Goal: Task Accomplishment & Management: Use online tool/utility

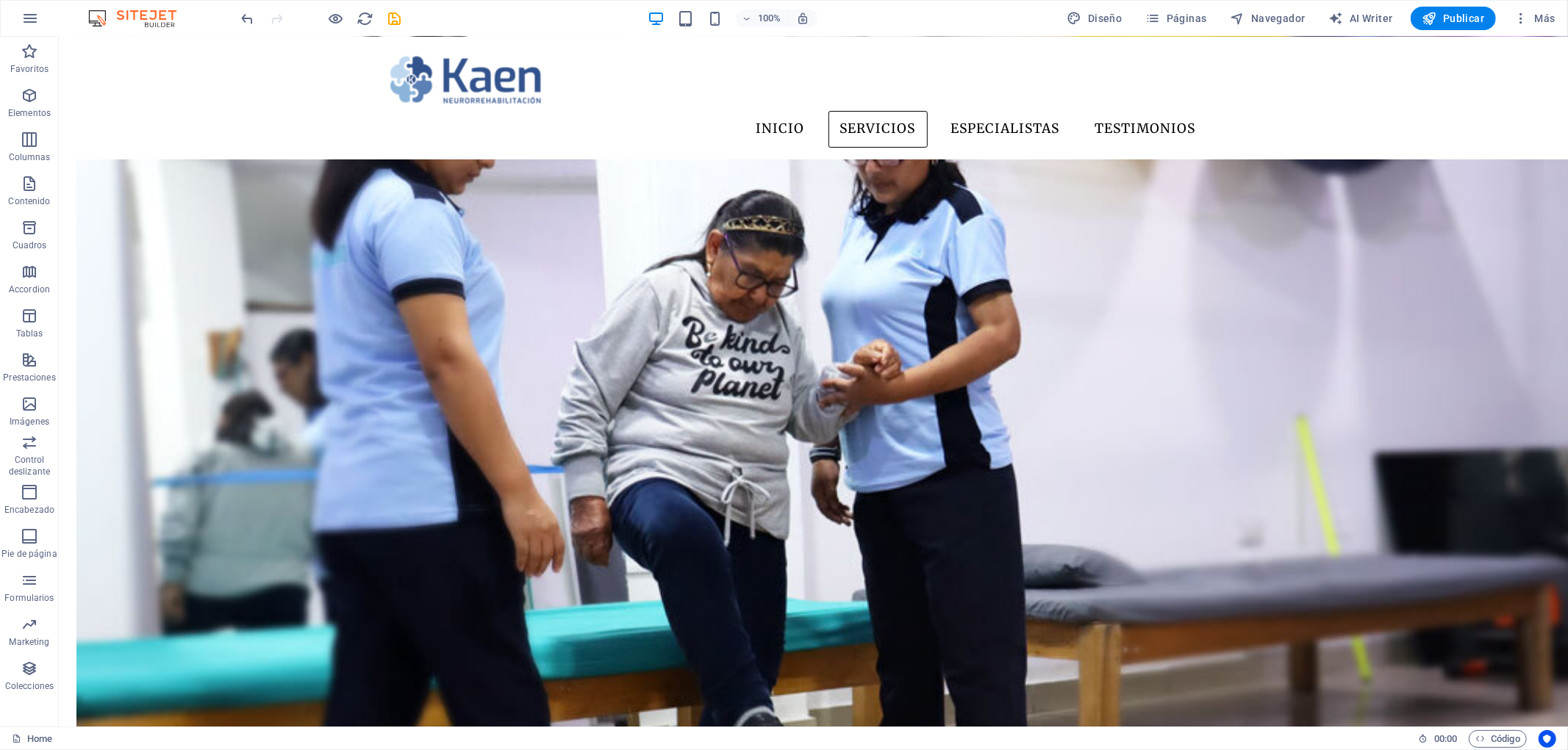
scroll to position [1469, 0]
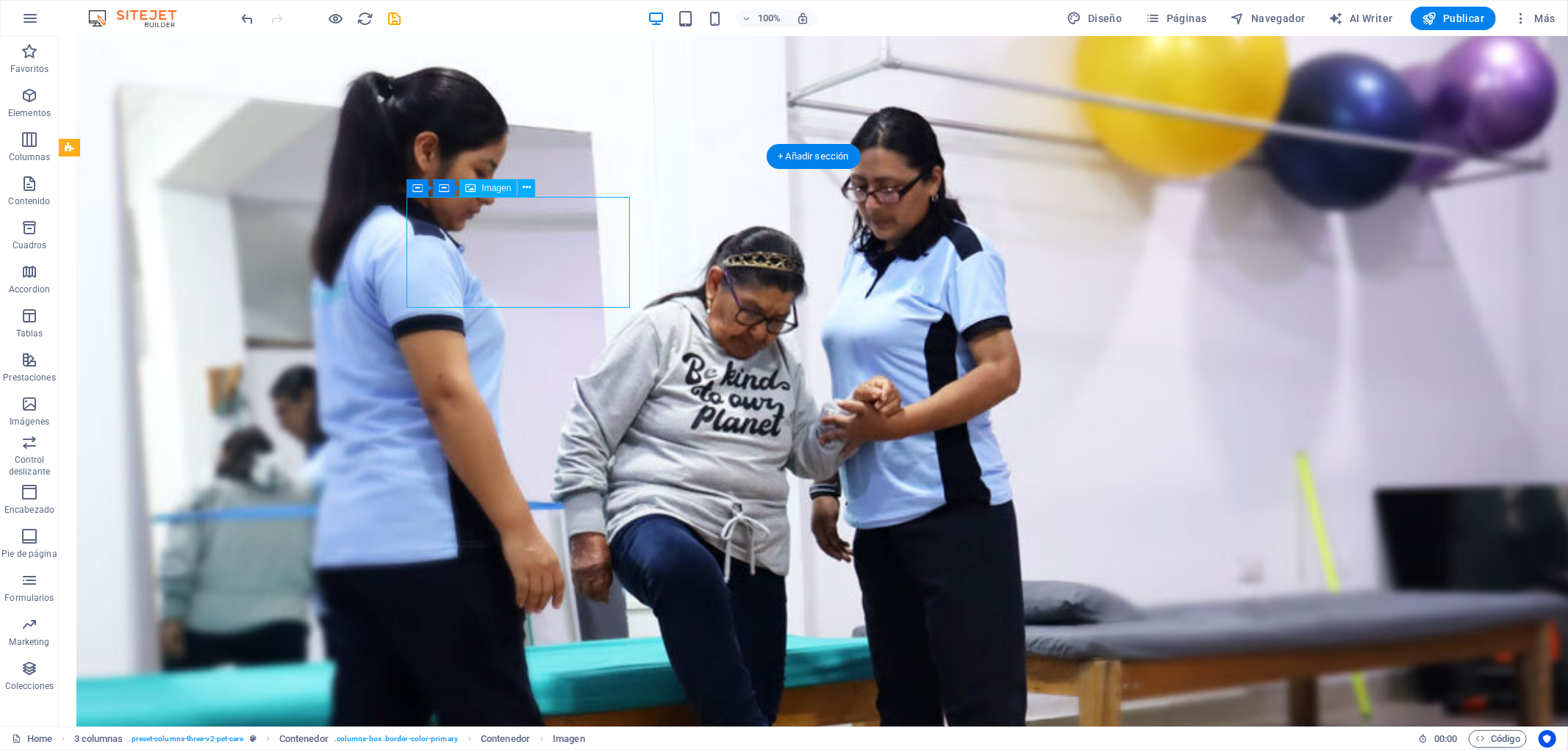
select select "%"
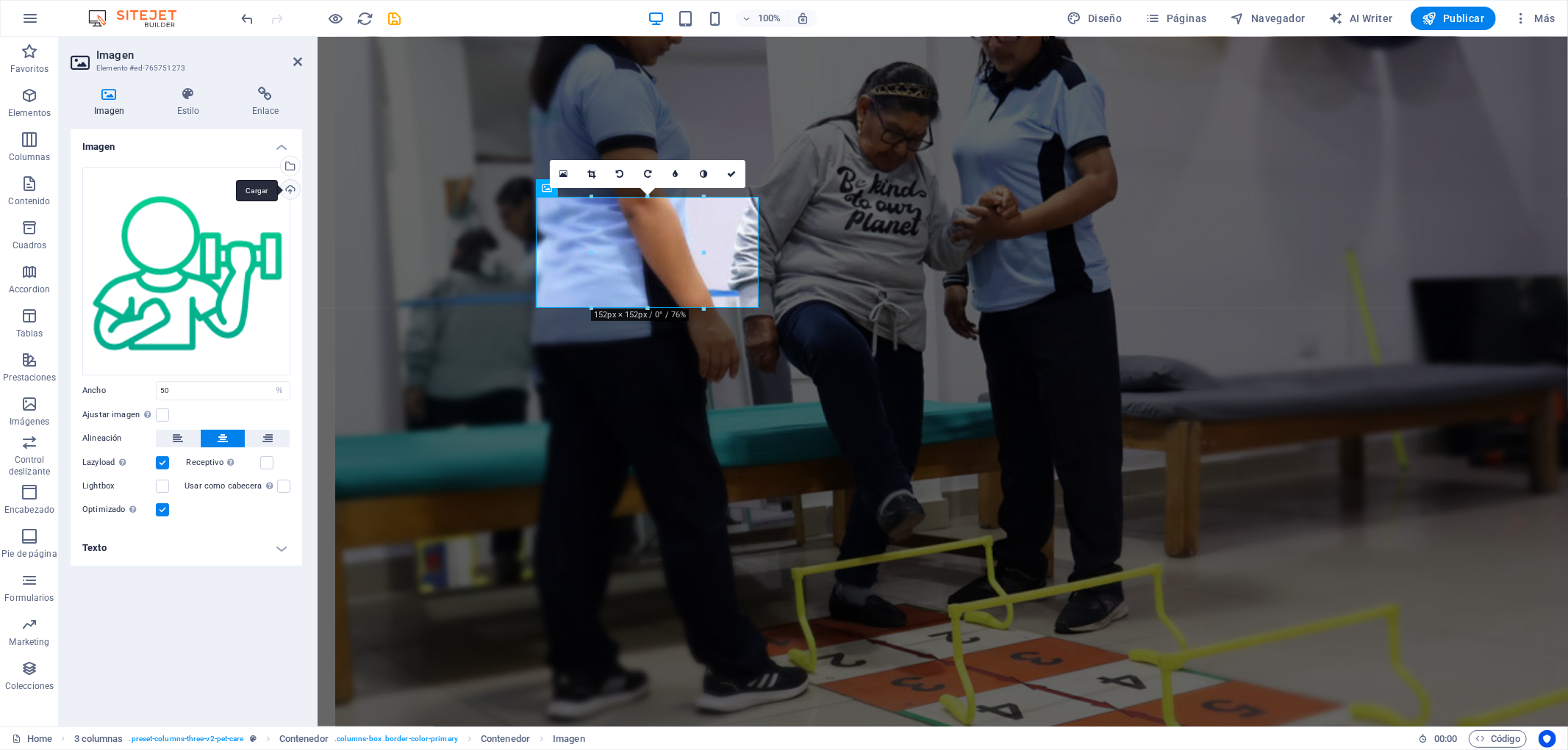
click at [289, 187] on div "Cargar" at bounding box center [289, 191] width 22 height 22
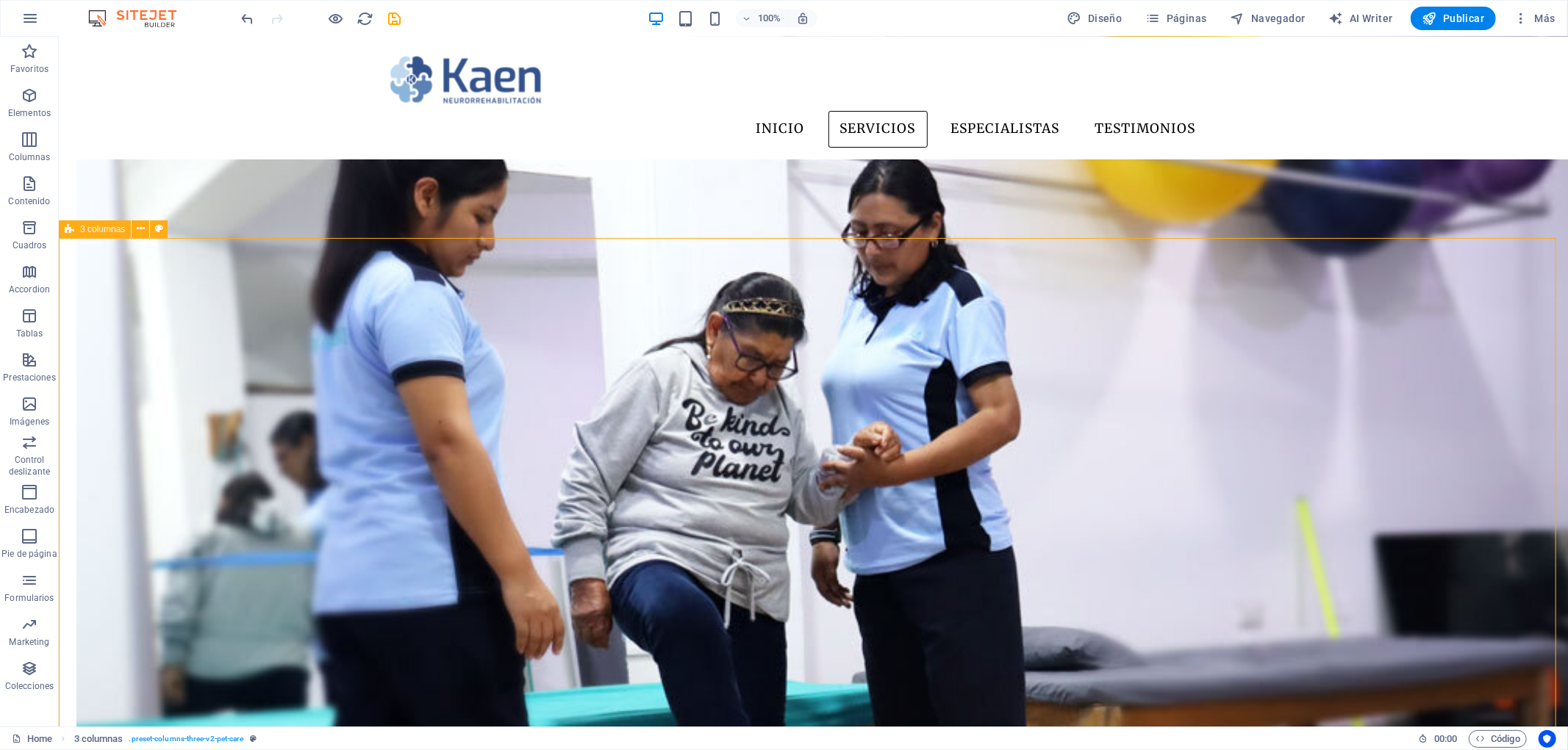
scroll to position [1305, 0]
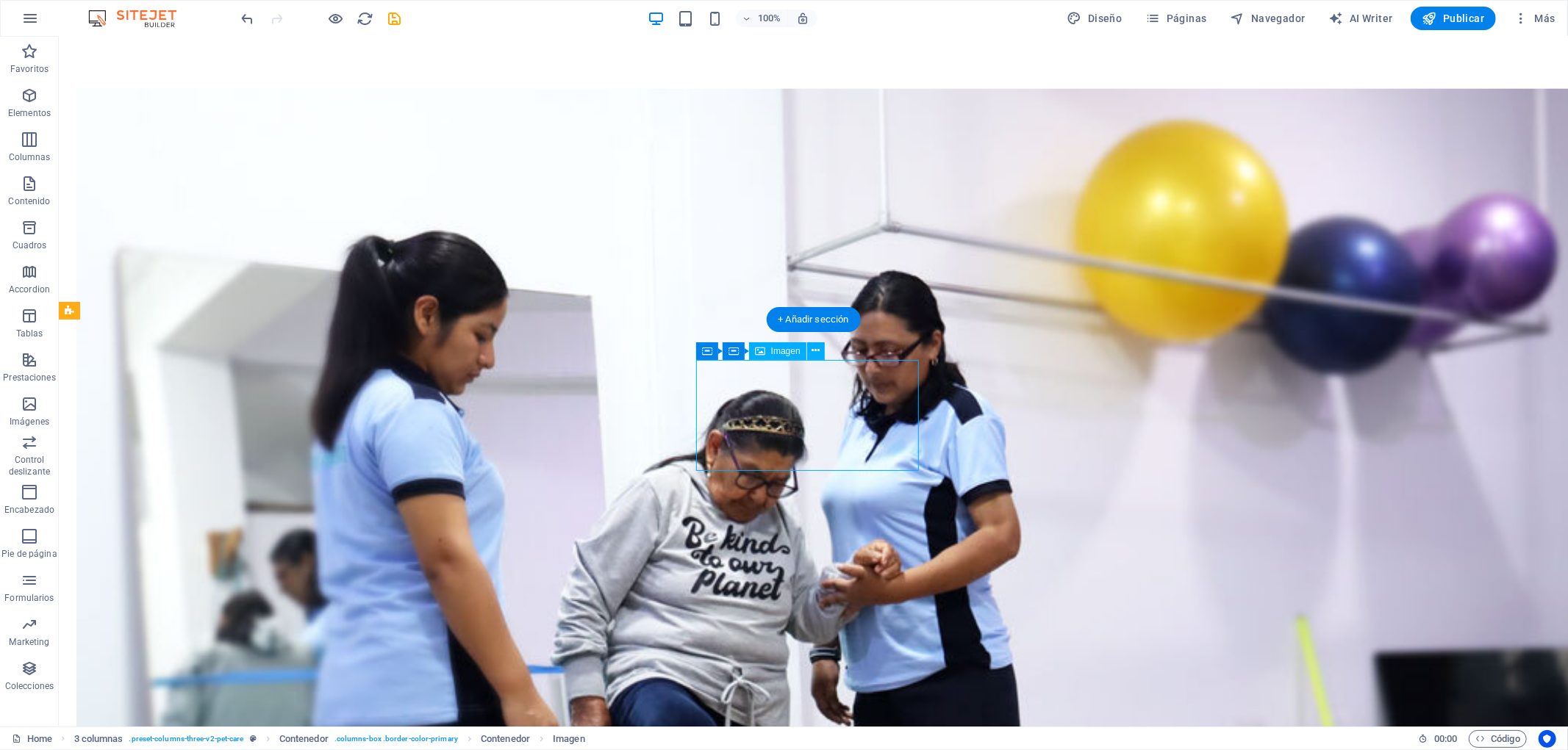
select select "%"
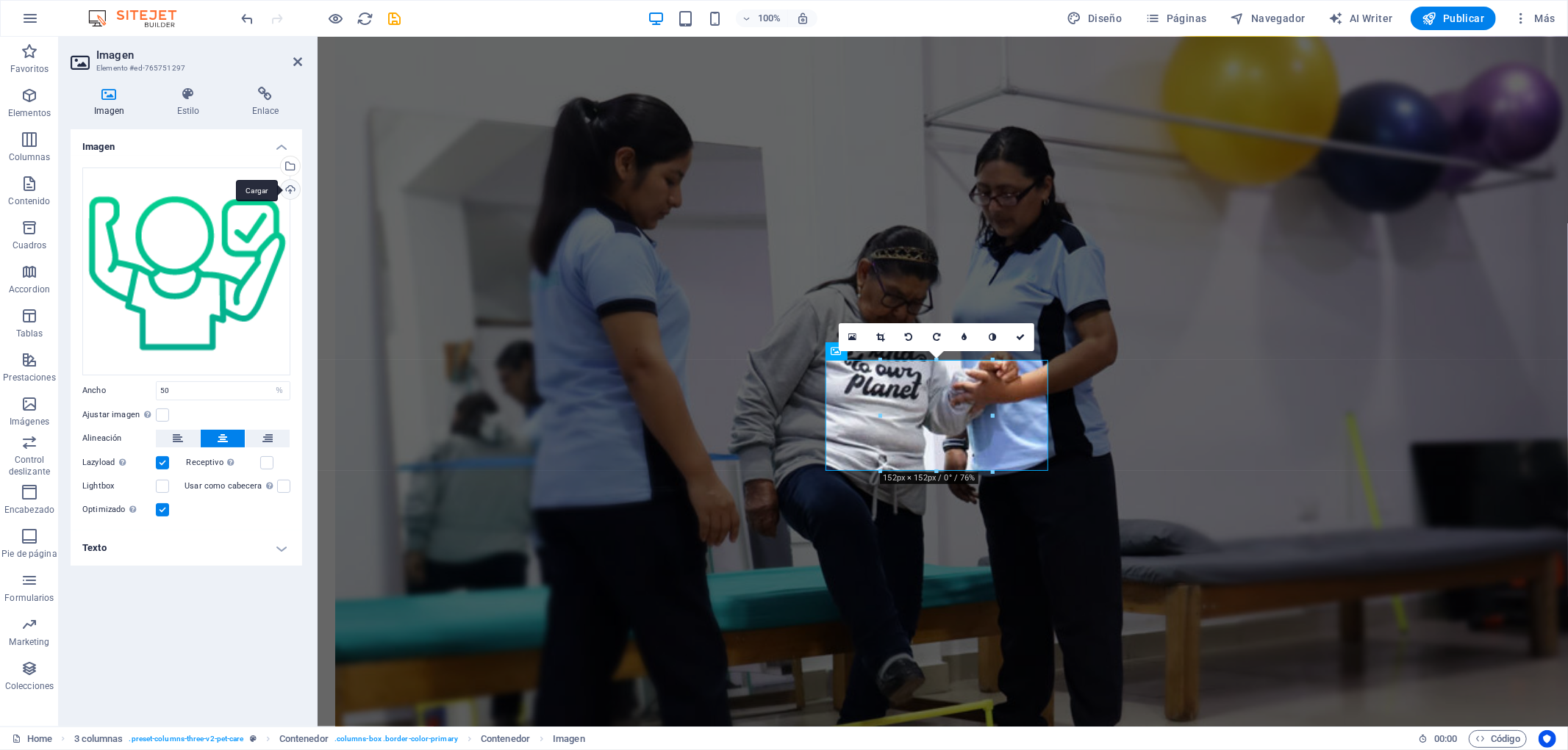
click at [293, 186] on div "Cargar" at bounding box center [289, 191] width 22 height 22
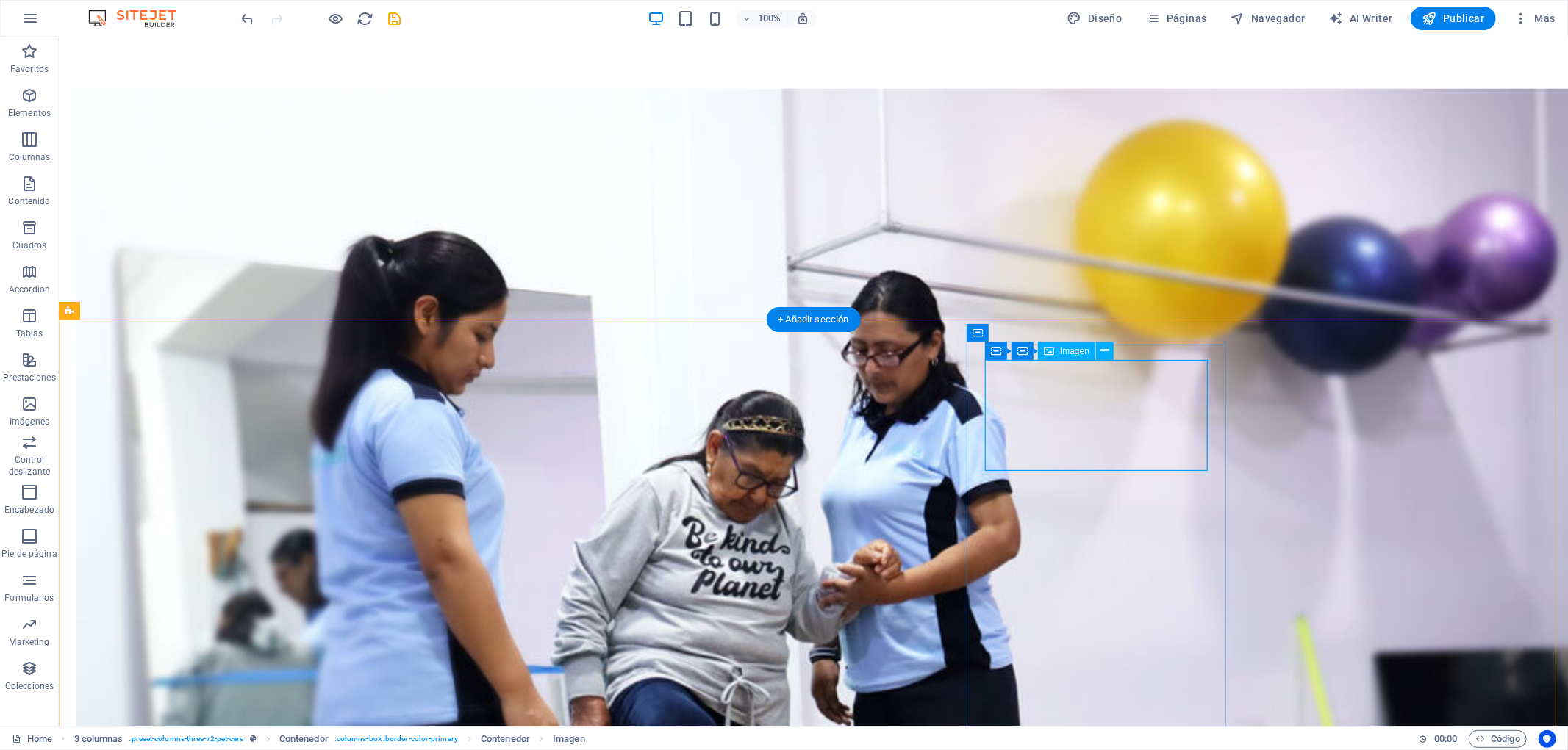
select select "%"
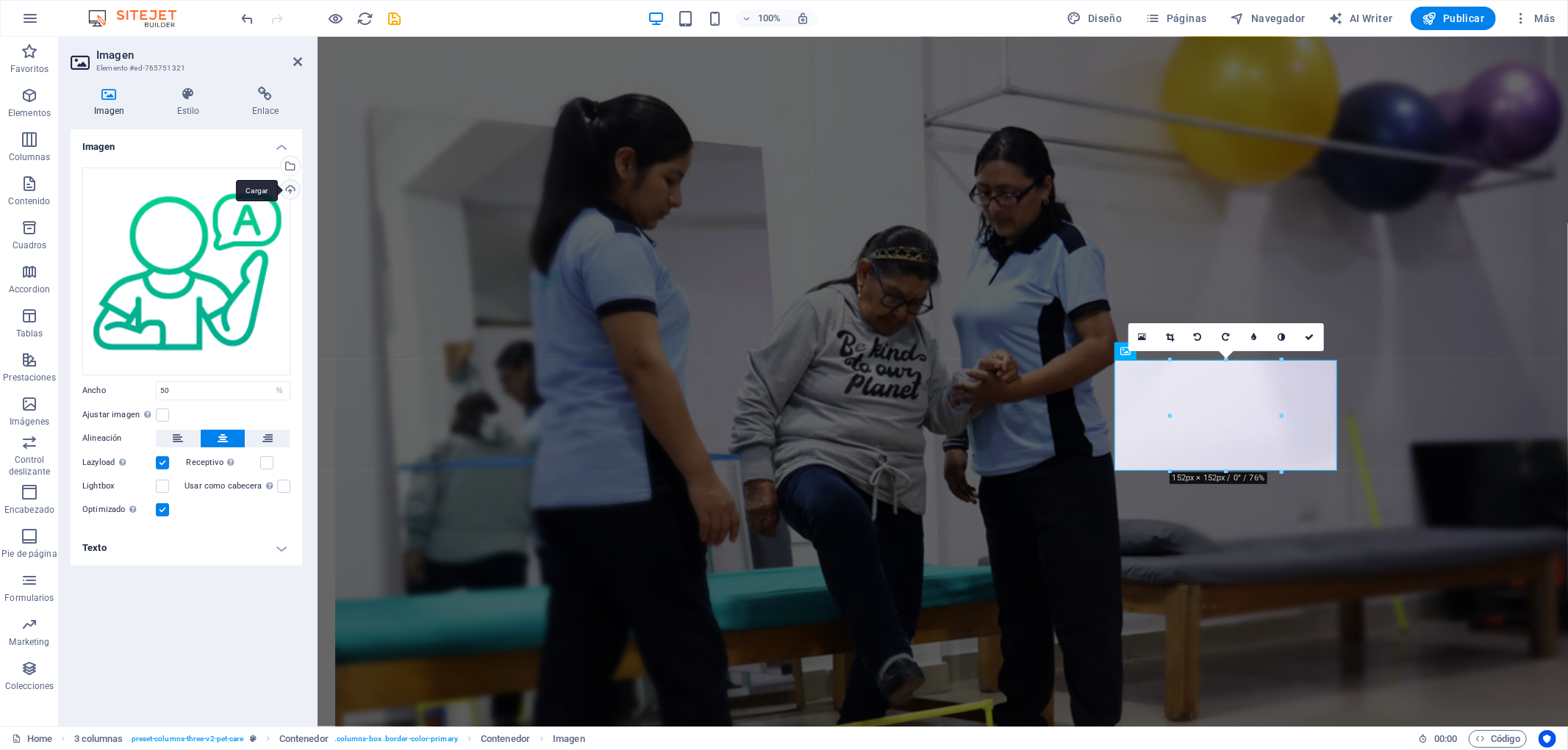
click at [291, 187] on div "Cargar" at bounding box center [289, 191] width 22 height 22
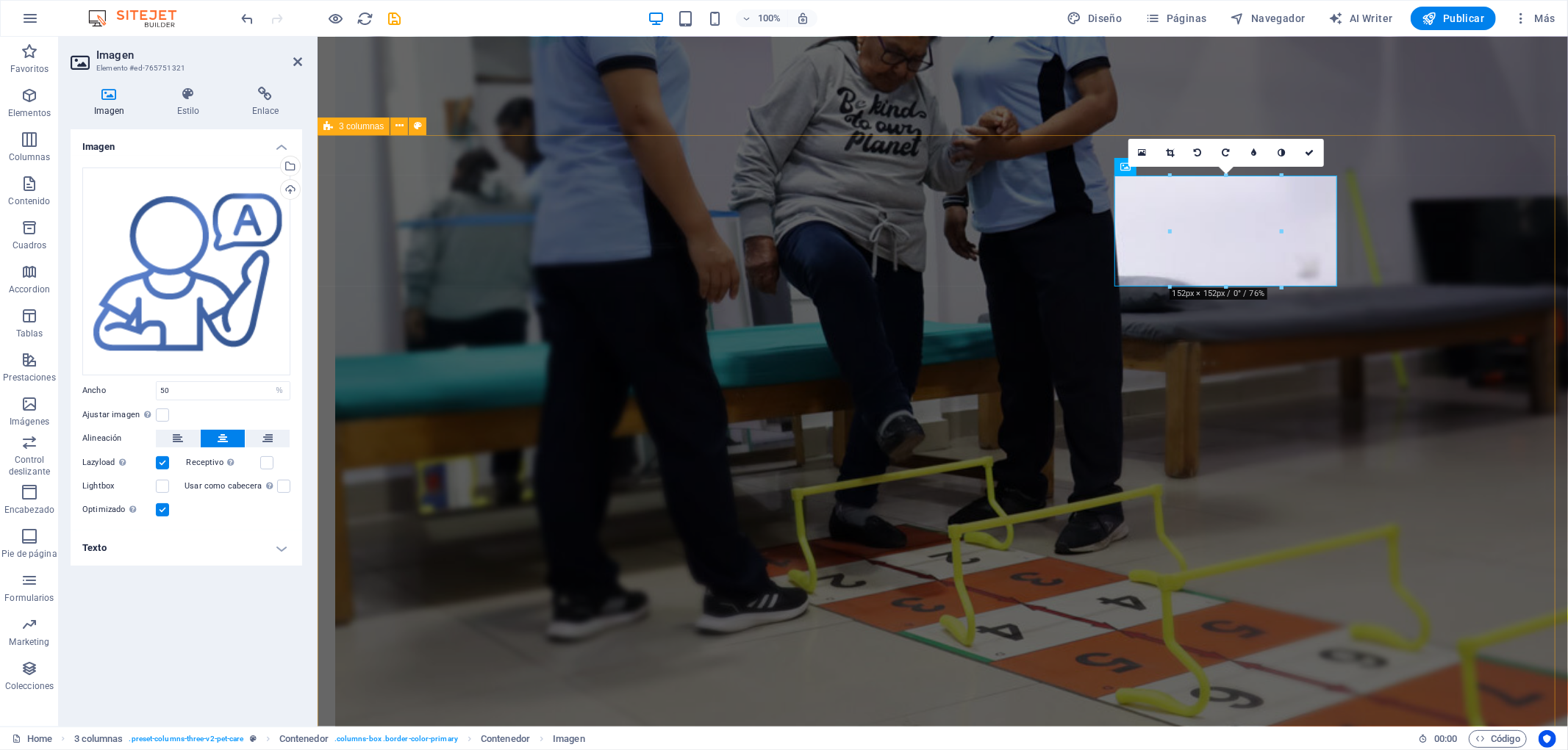
scroll to position [1551, 0]
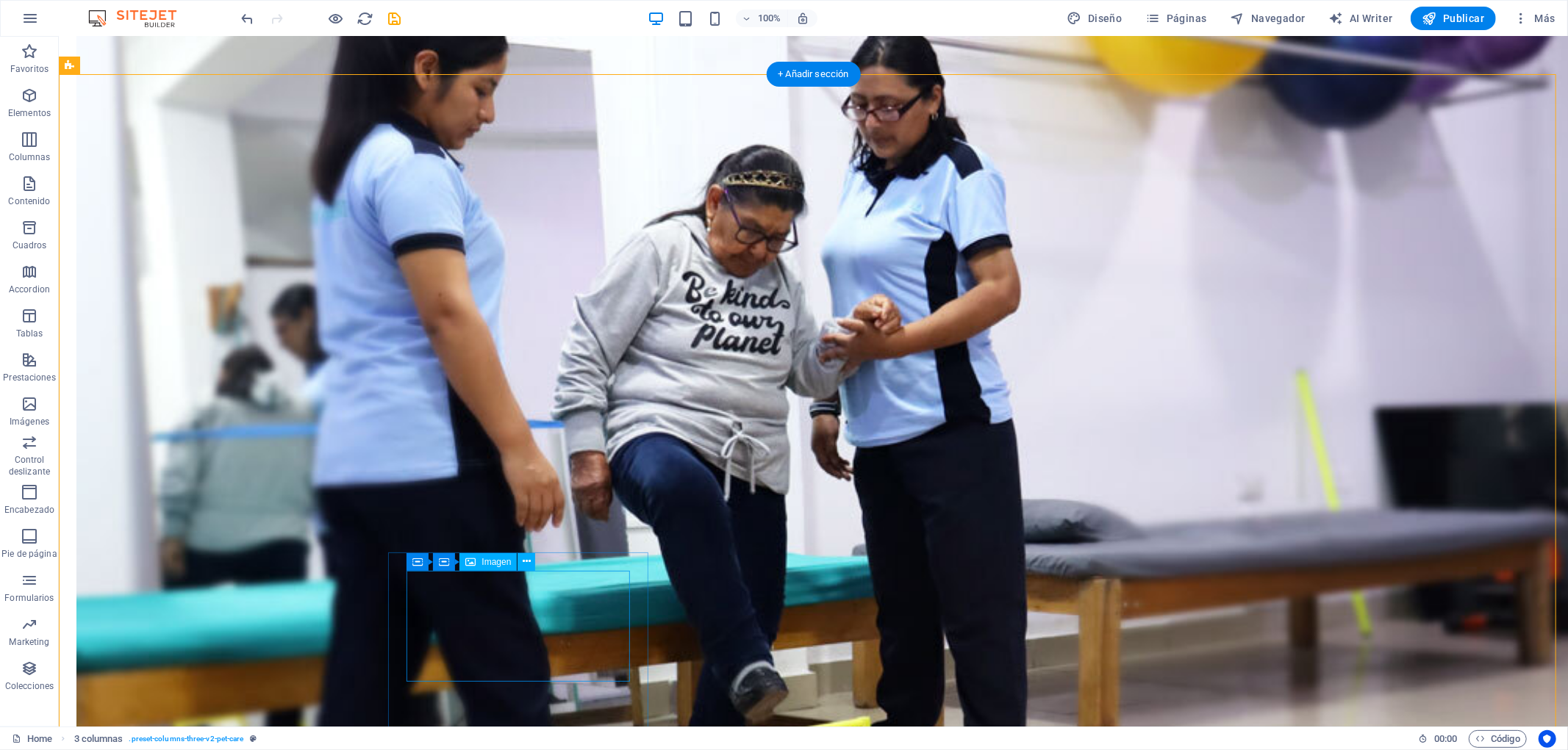
select select "%"
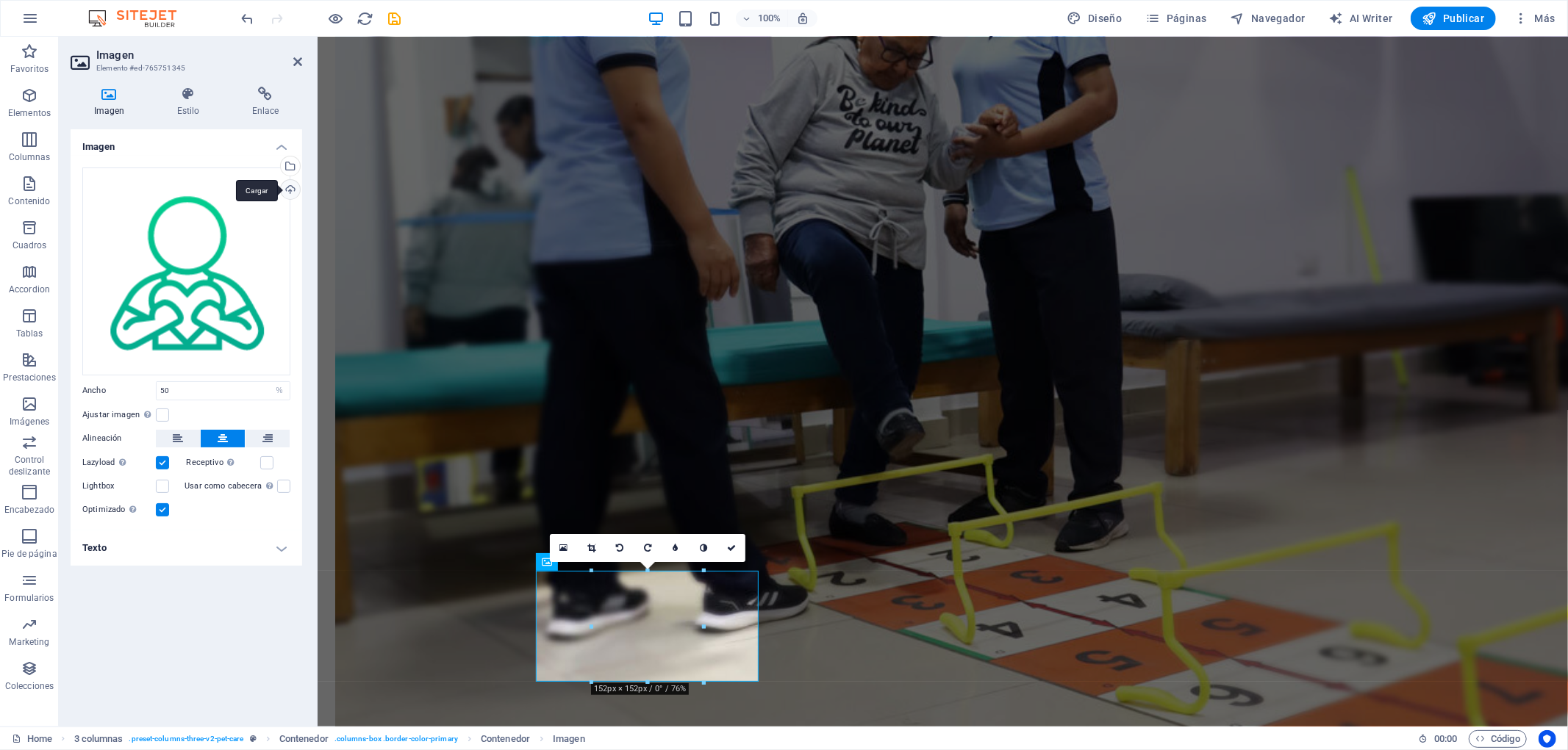
click at [296, 185] on div "Cargar" at bounding box center [289, 191] width 22 height 22
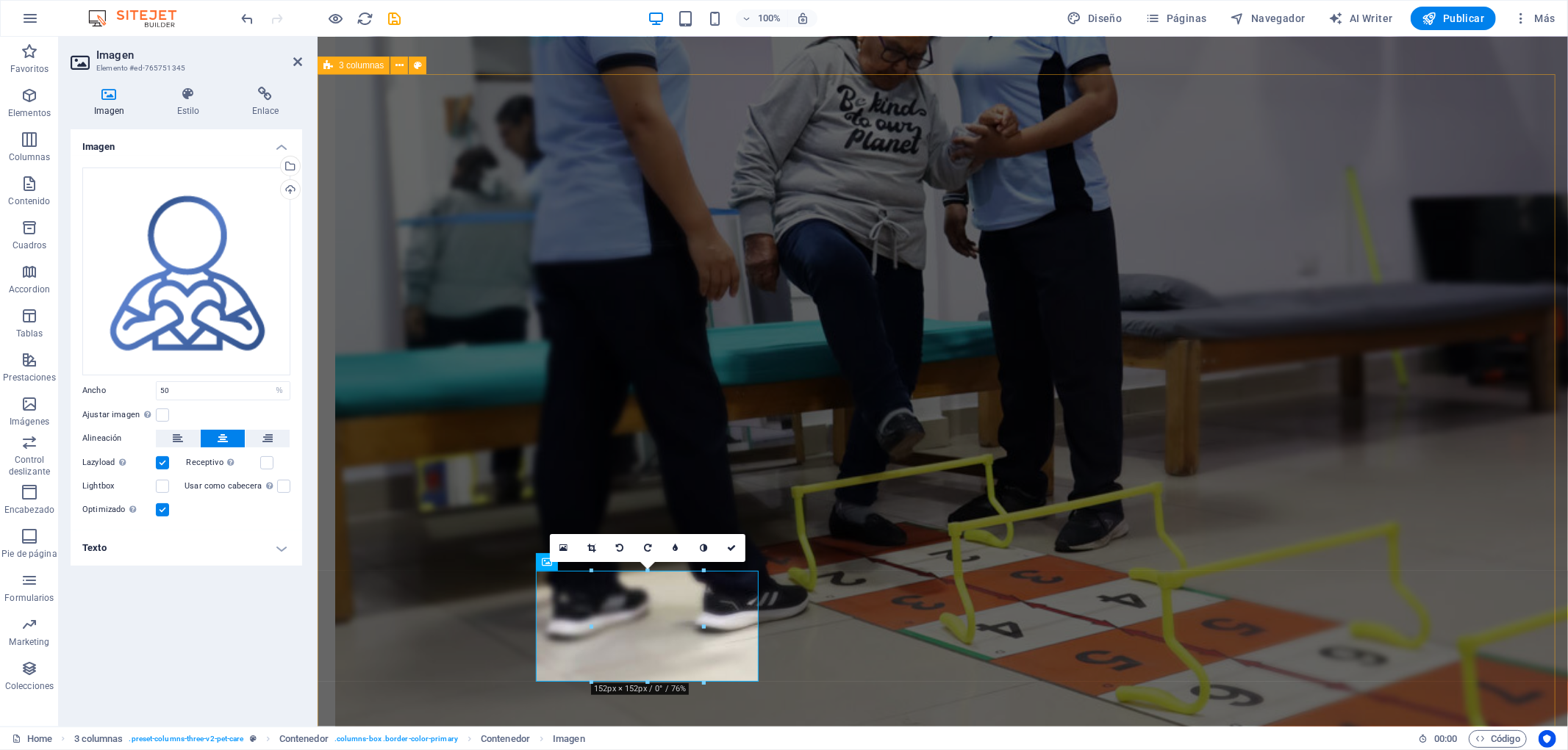
select select "diagonal"
select select "px"
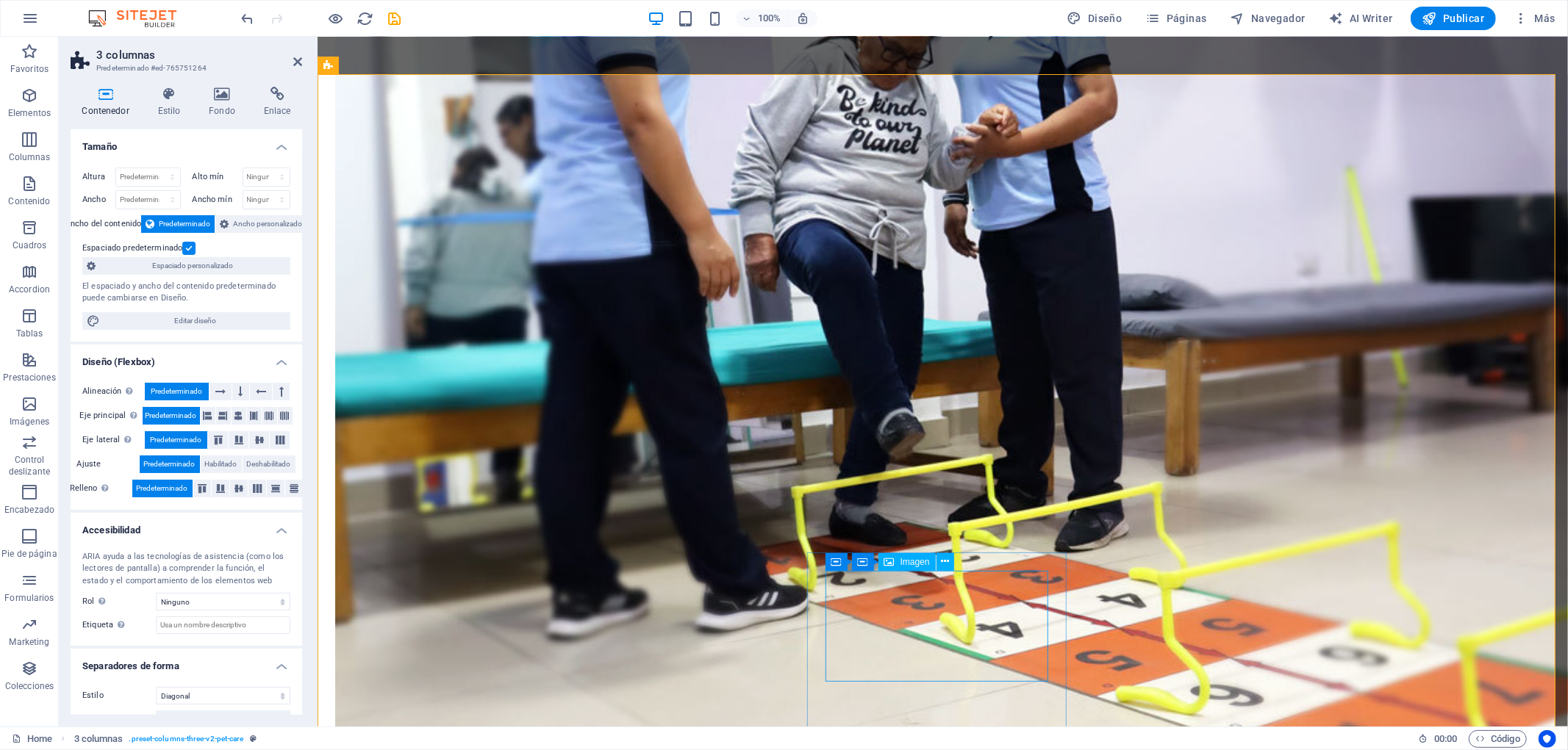
select select "%"
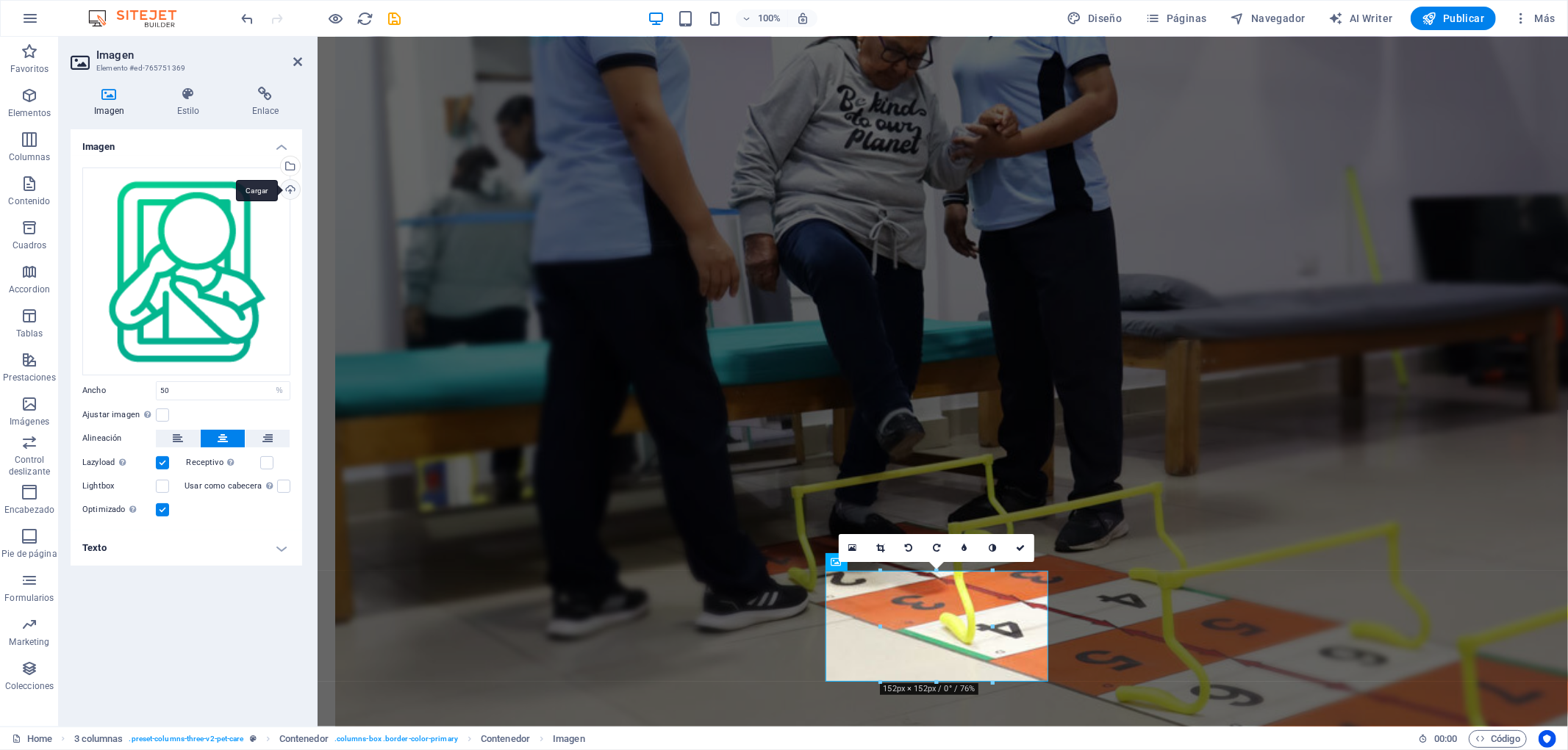
click at [289, 186] on div "Cargar" at bounding box center [289, 191] width 22 height 22
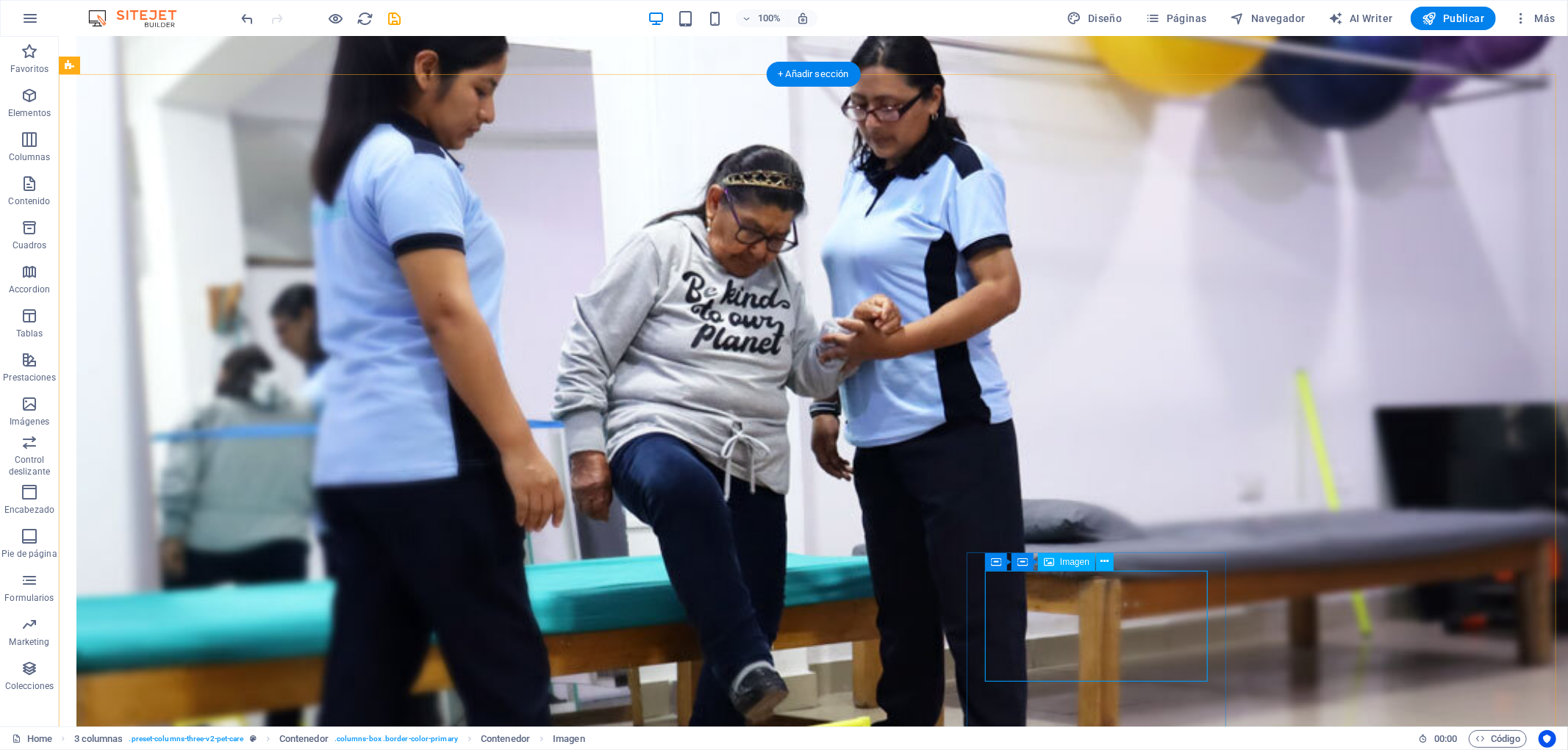
select select "%"
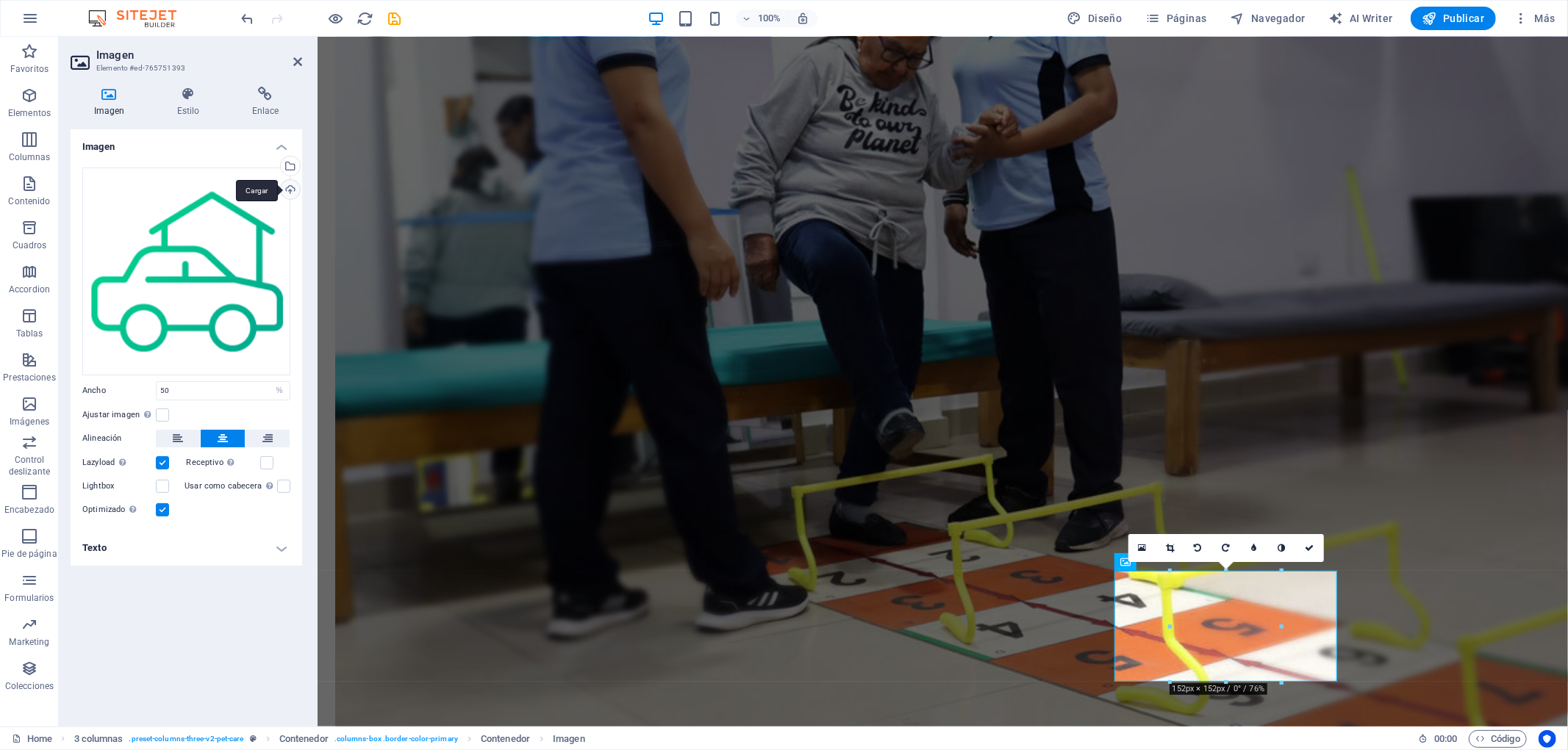
click at [287, 186] on div "Cargar" at bounding box center [289, 191] width 22 height 22
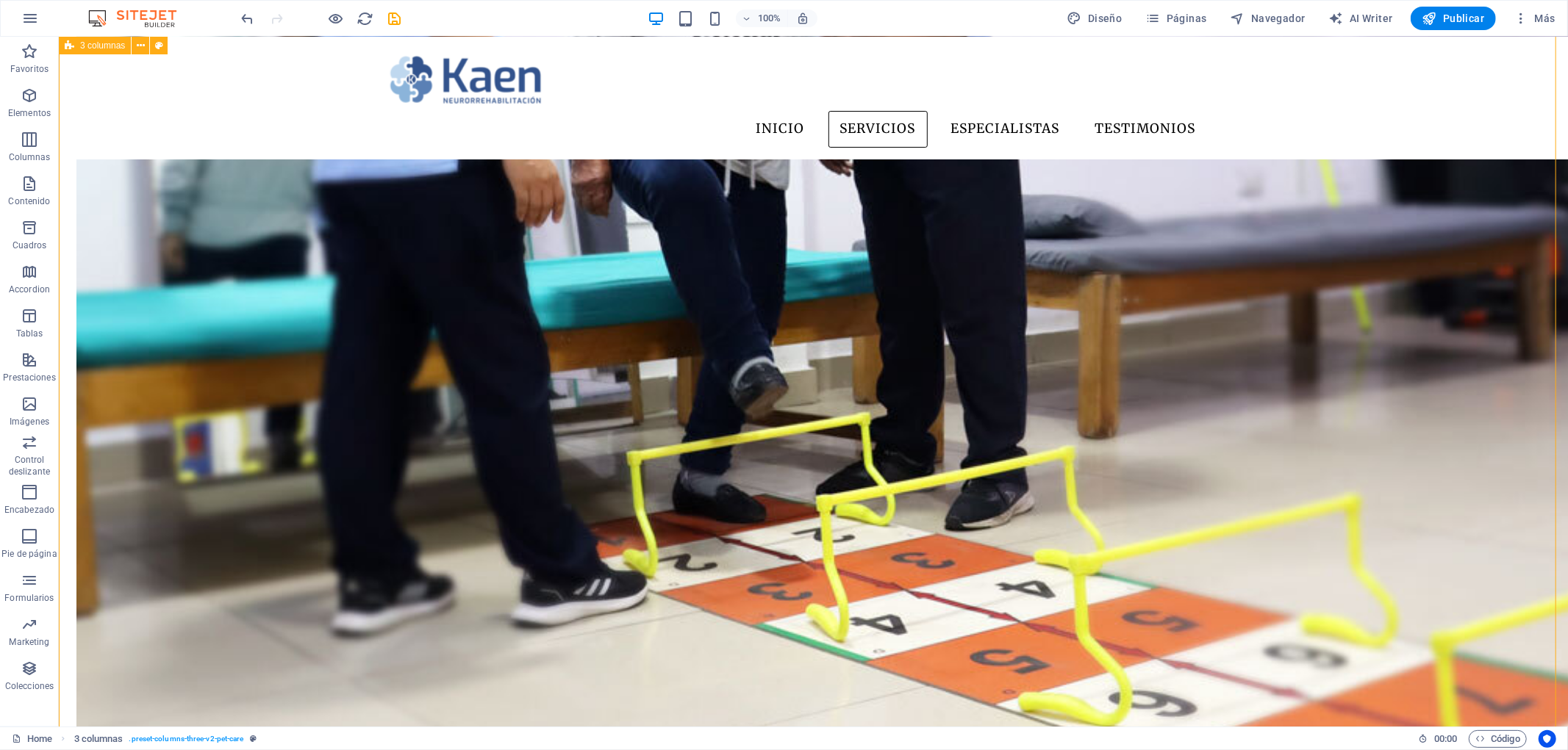
scroll to position [1796, 0]
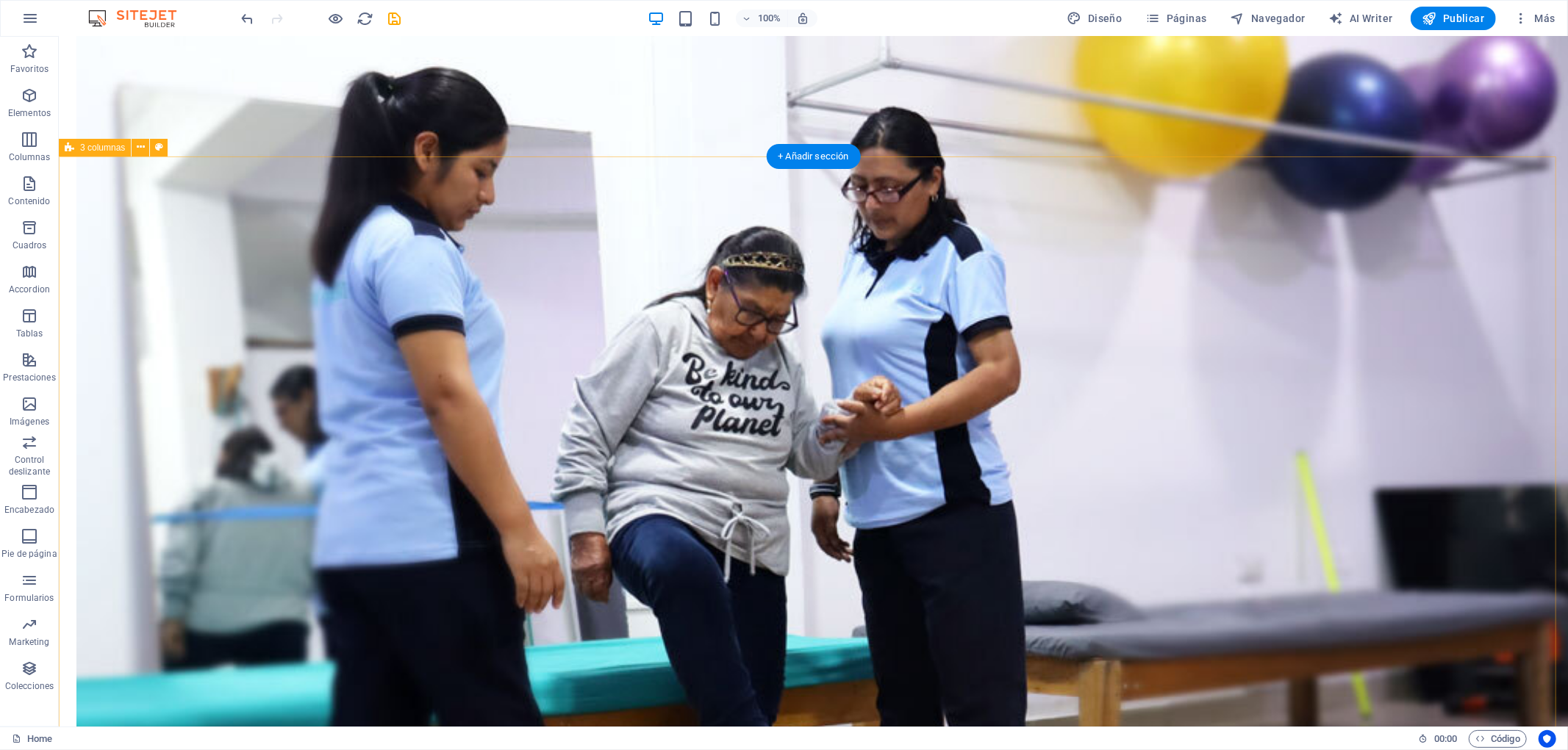
scroll to position [1551, 0]
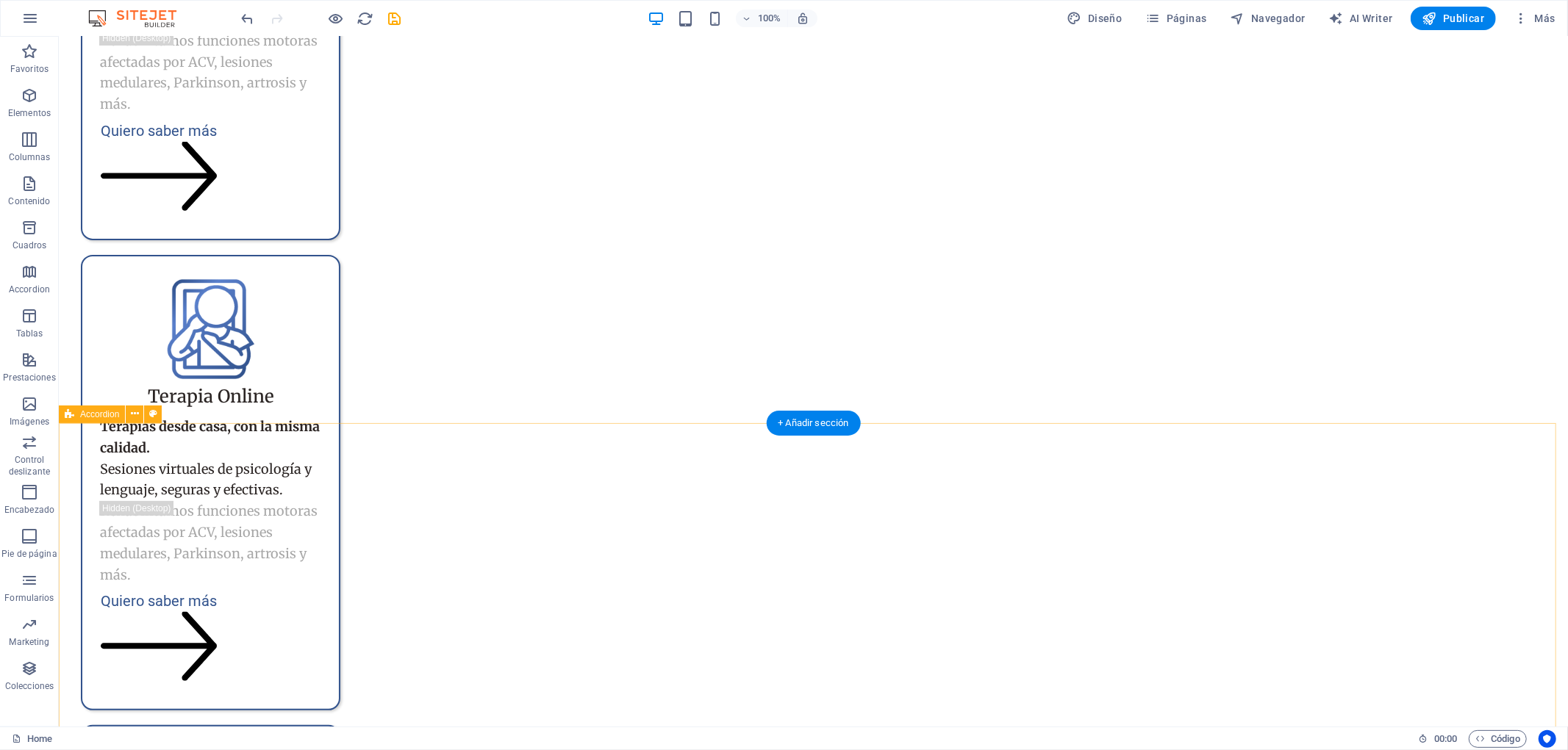
scroll to position [5061, 0]
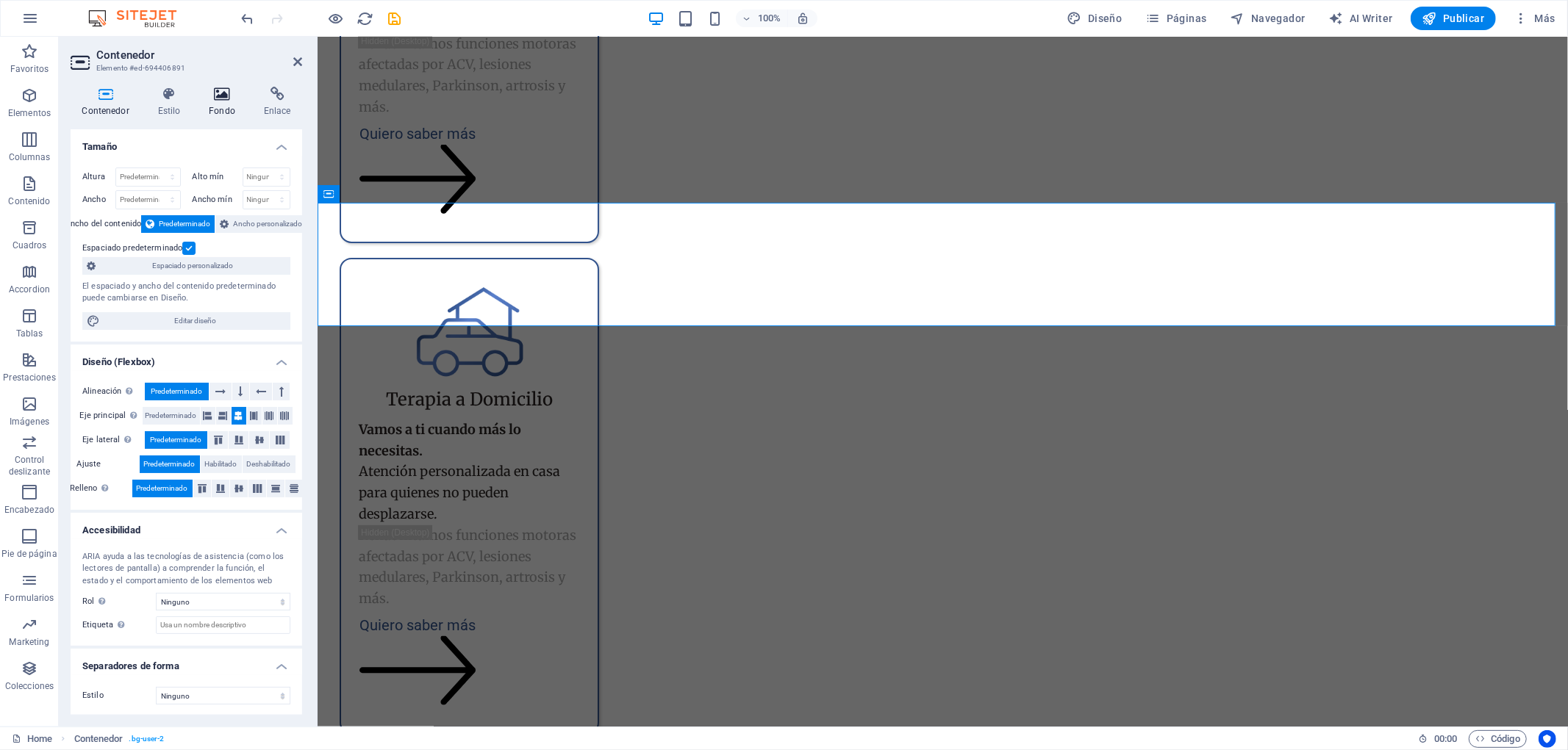
click at [210, 87] on icon at bounding box center [222, 94] width 49 height 14
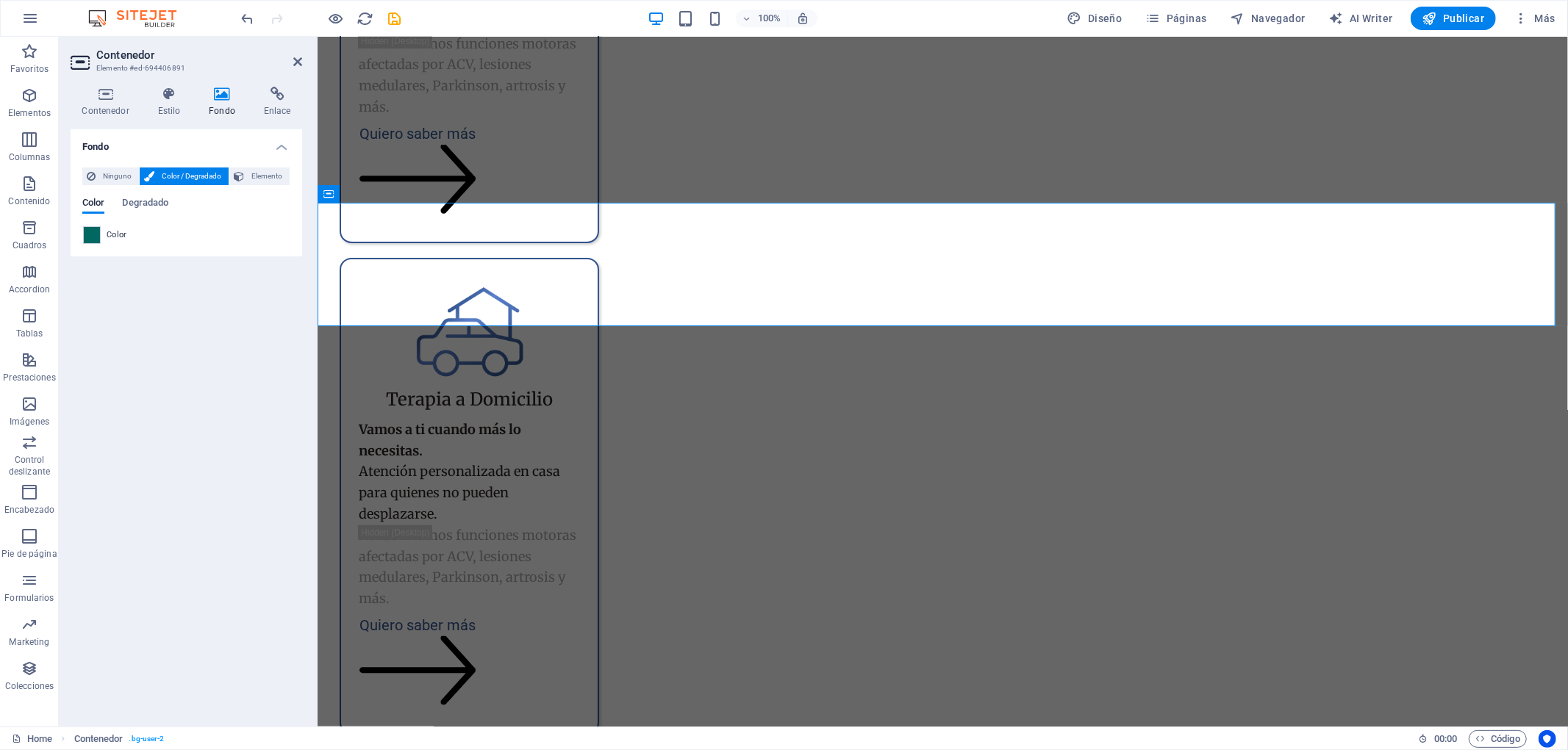
click at [79, 236] on div "Ninguno Color / Degradado Elemento Estirar fondo a ancho completo Superposición…" at bounding box center [186, 206] width 231 height 100
click at [89, 236] on span at bounding box center [92, 235] width 16 height 16
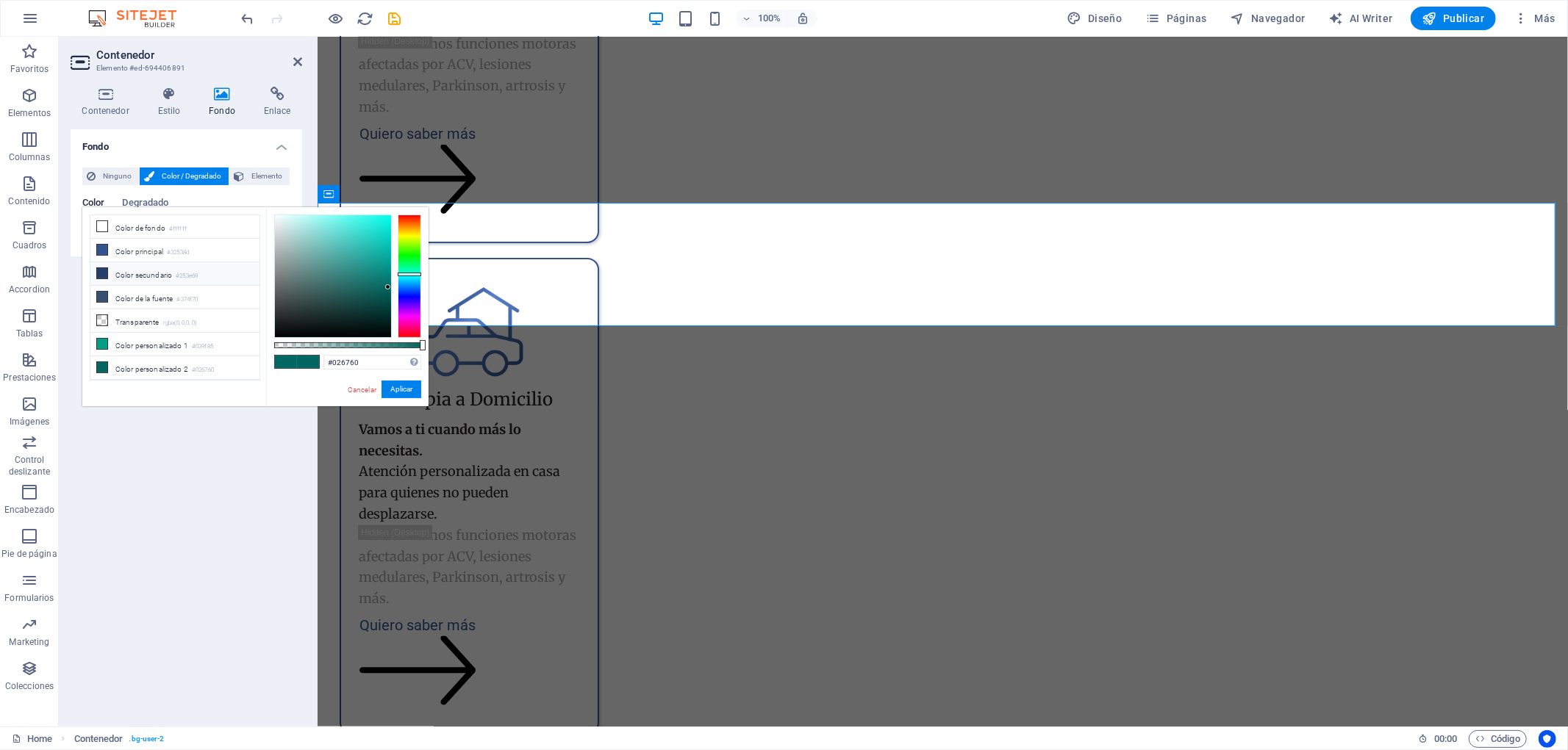
click at [150, 284] on li "Color secundario #253e69" at bounding box center [174, 274] width 169 height 24
click at [170, 293] on li "Color de la fuente #374f70" at bounding box center [174, 298] width 169 height 24
click at [172, 280] on li "Color secundario #253e69" at bounding box center [174, 274] width 169 height 24
type input "#253e69"
click at [402, 391] on button "Aplicar" at bounding box center [401, 389] width 40 height 18
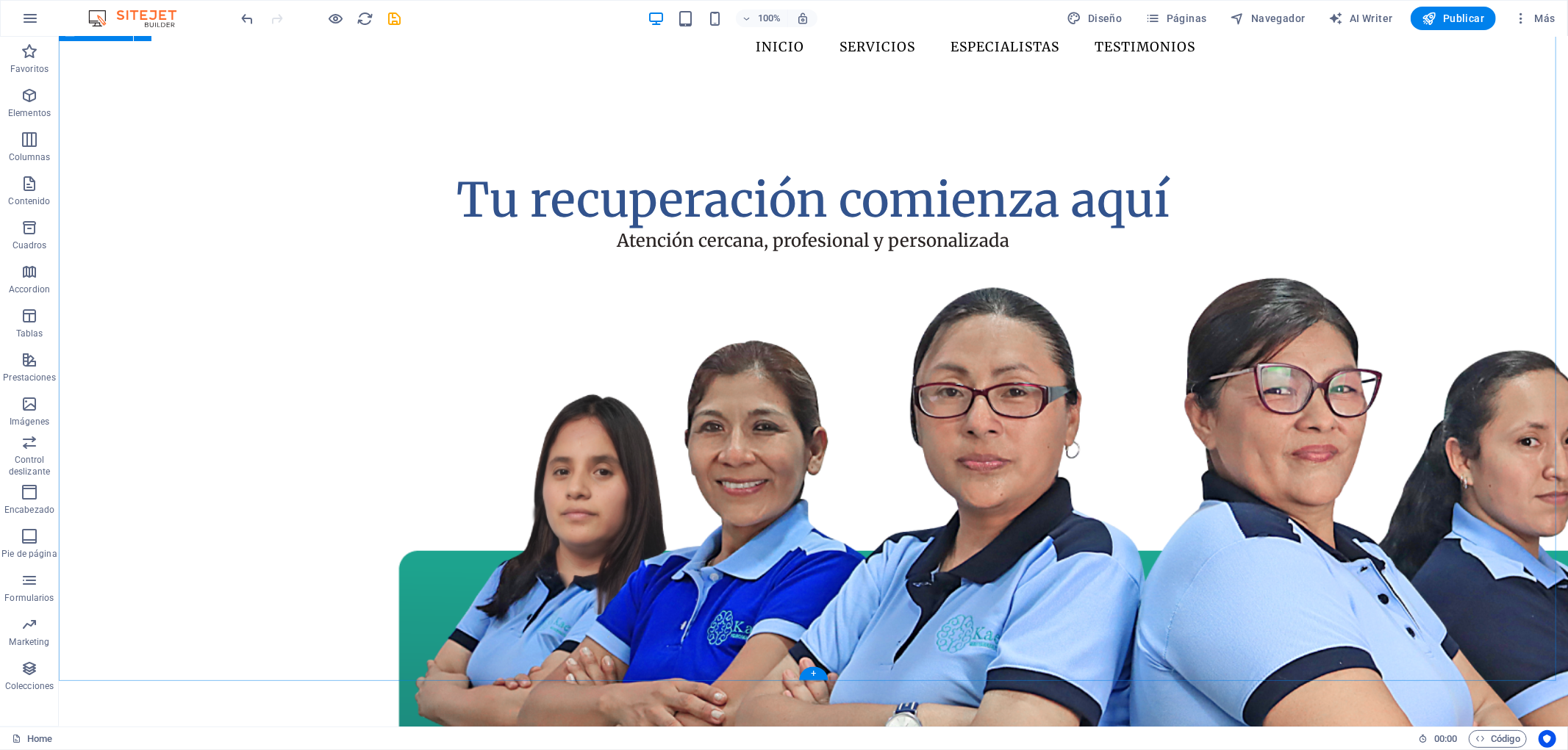
scroll to position [0, 0]
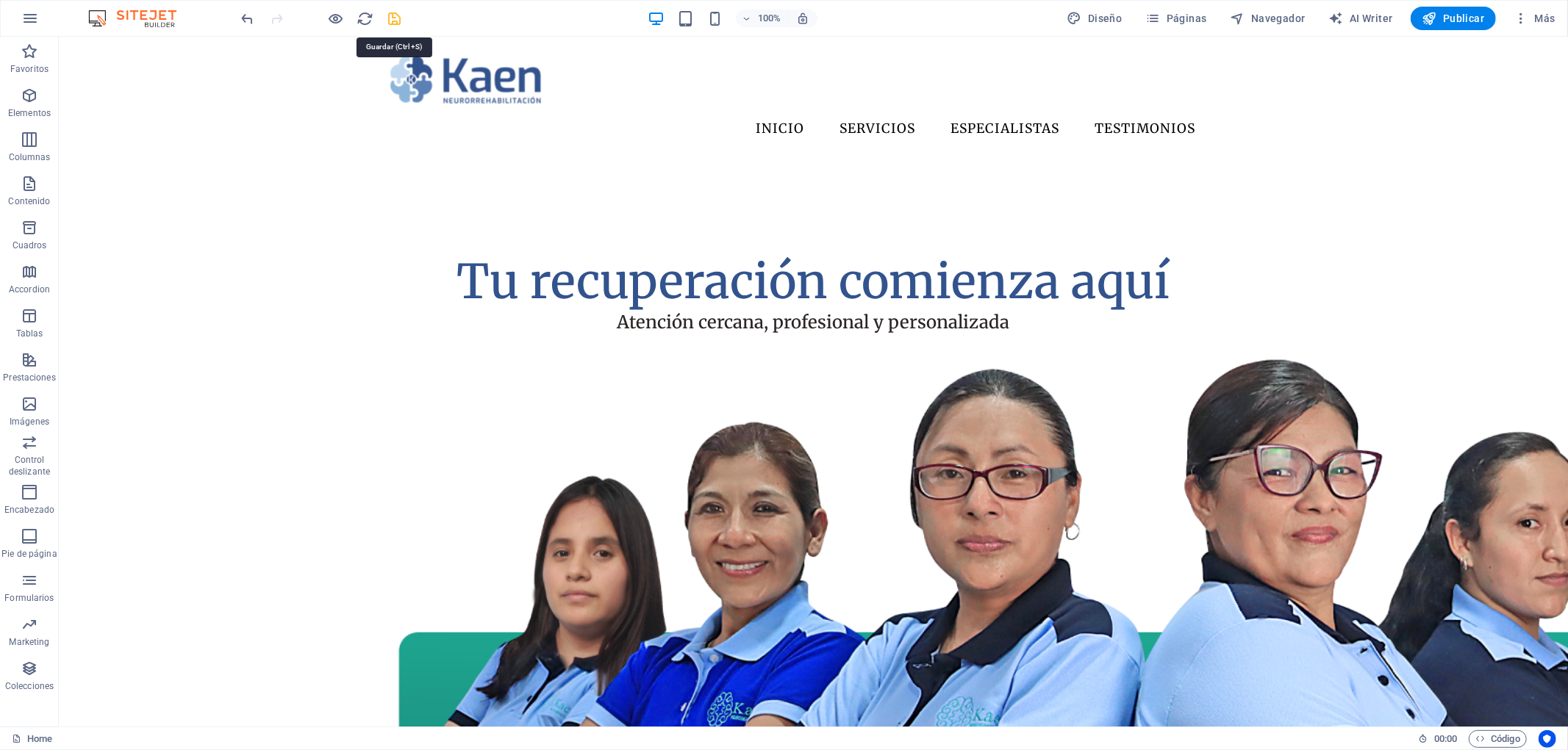
click at [402, 25] on icon "save" at bounding box center [395, 19] width 17 height 17
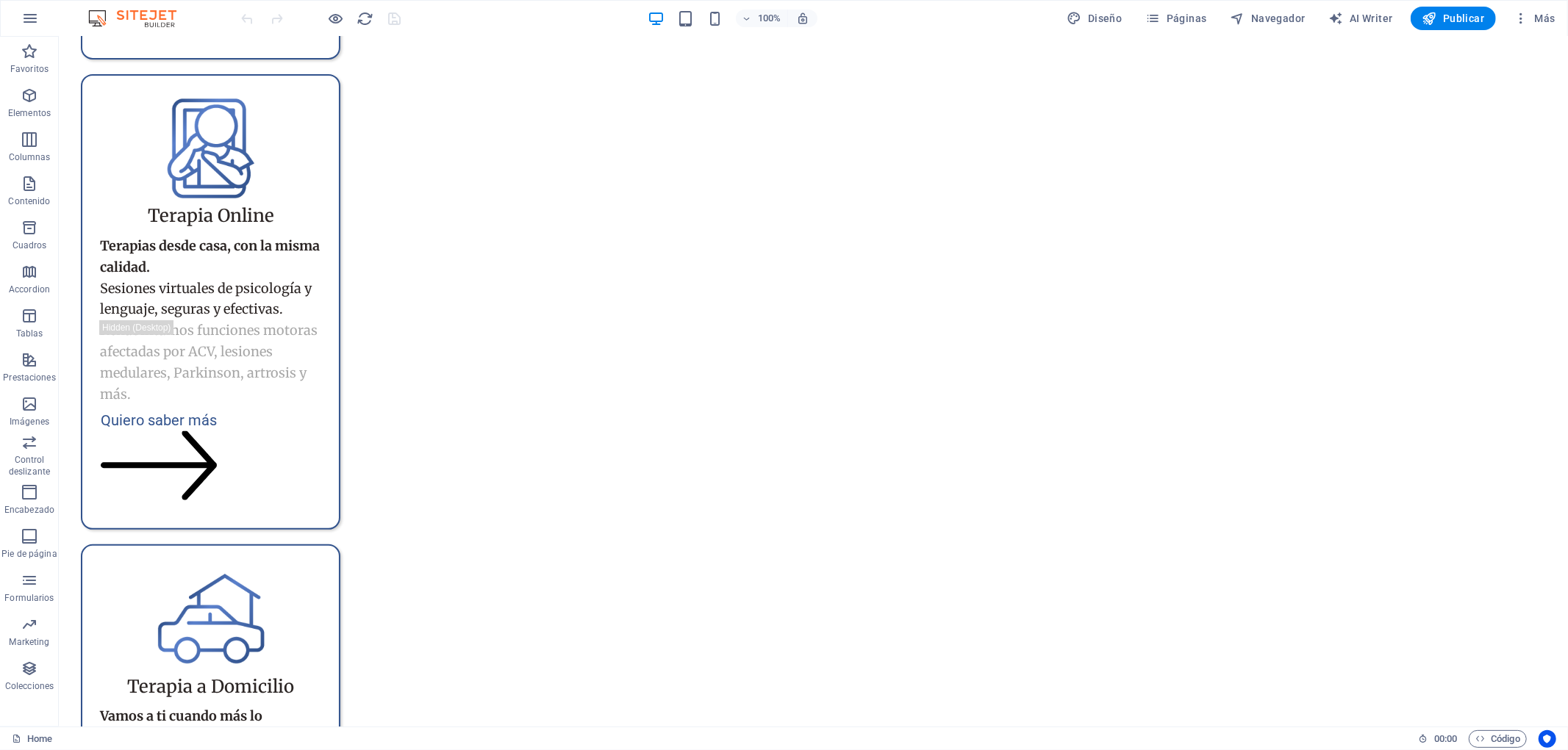
scroll to position [5102, 0]
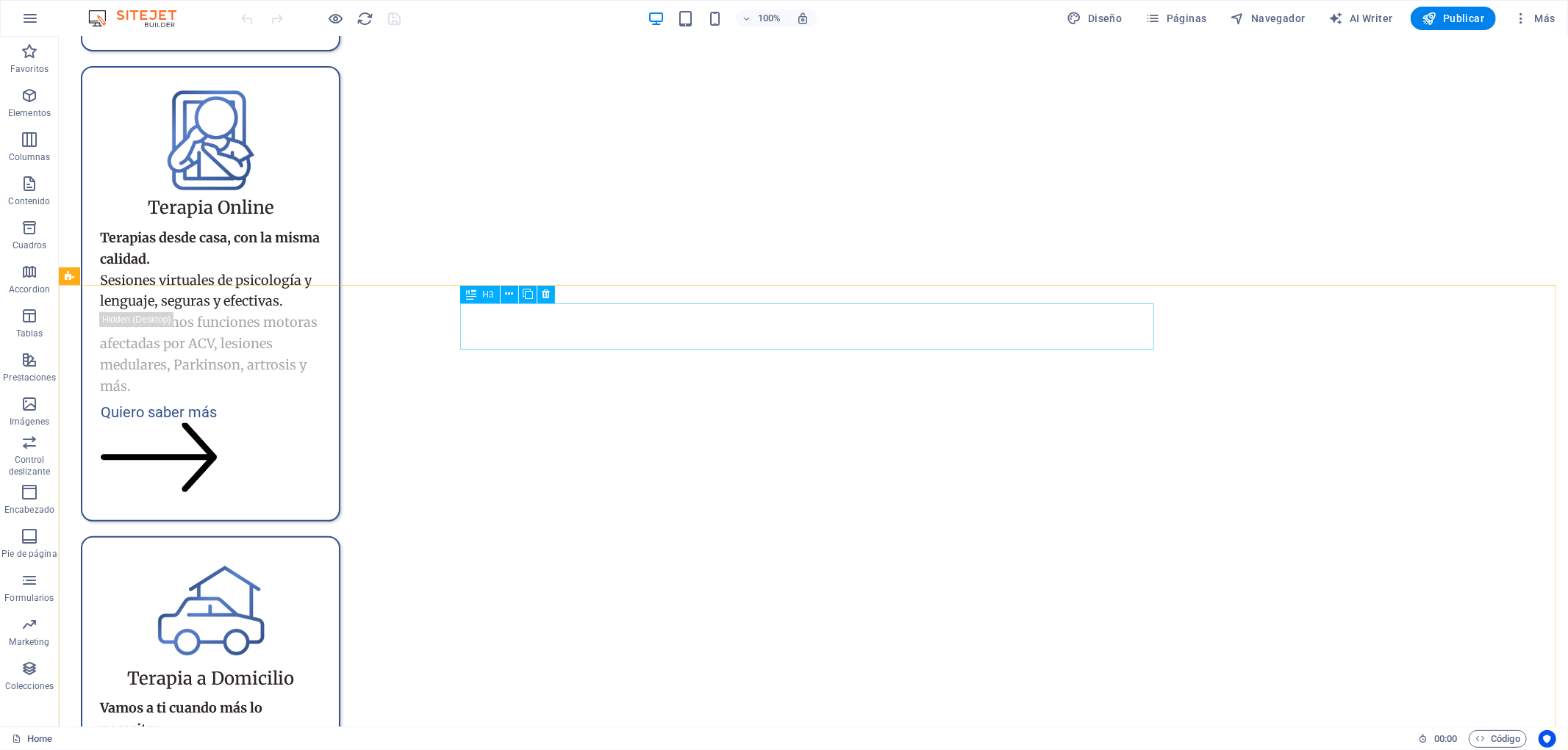
click at [483, 293] on span "H3" at bounding box center [488, 294] width 11 height 9
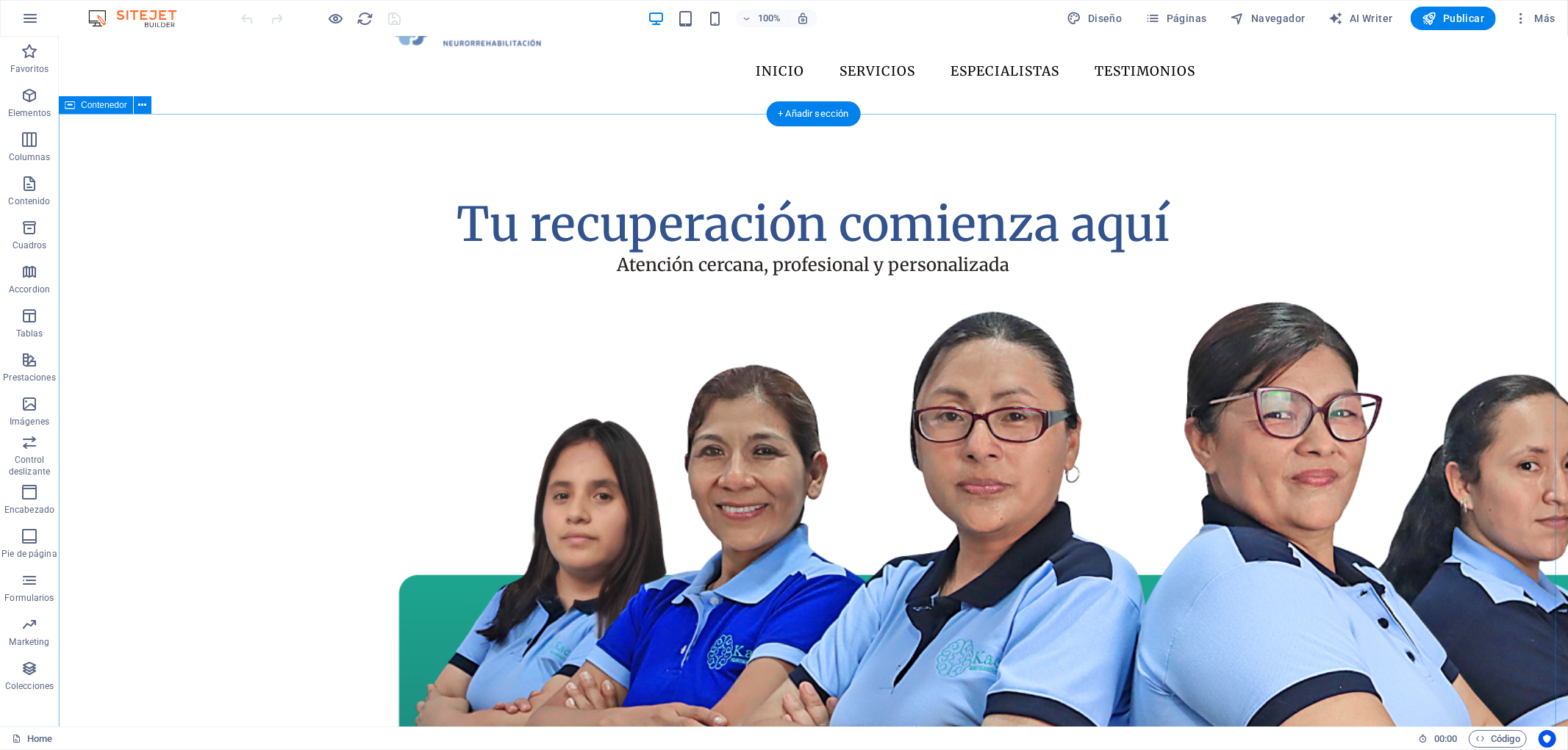
scroll to position [0, 0]
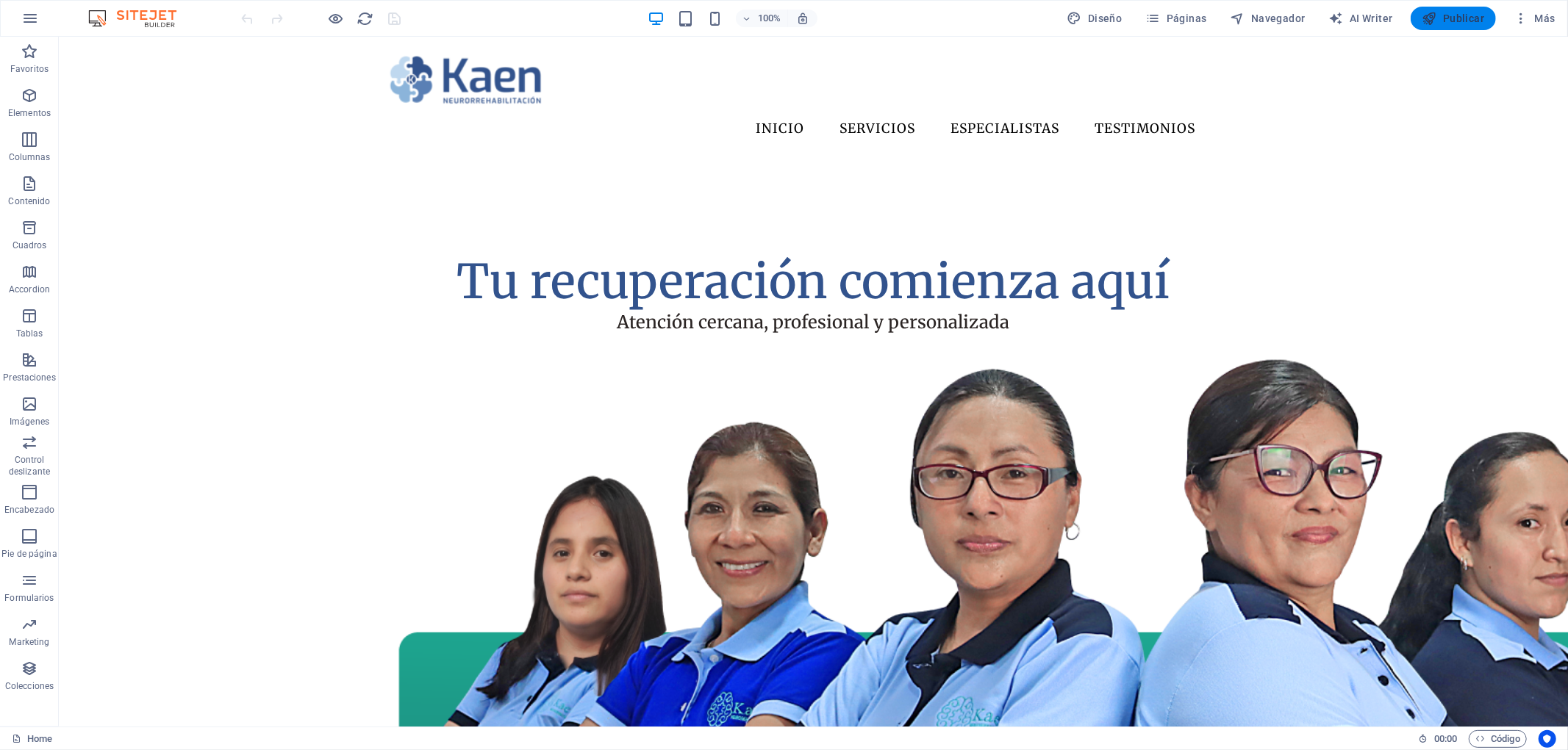
click at [1457, 19] on span "Publicar" at bounding box center [1453, 18] width 62 height 14
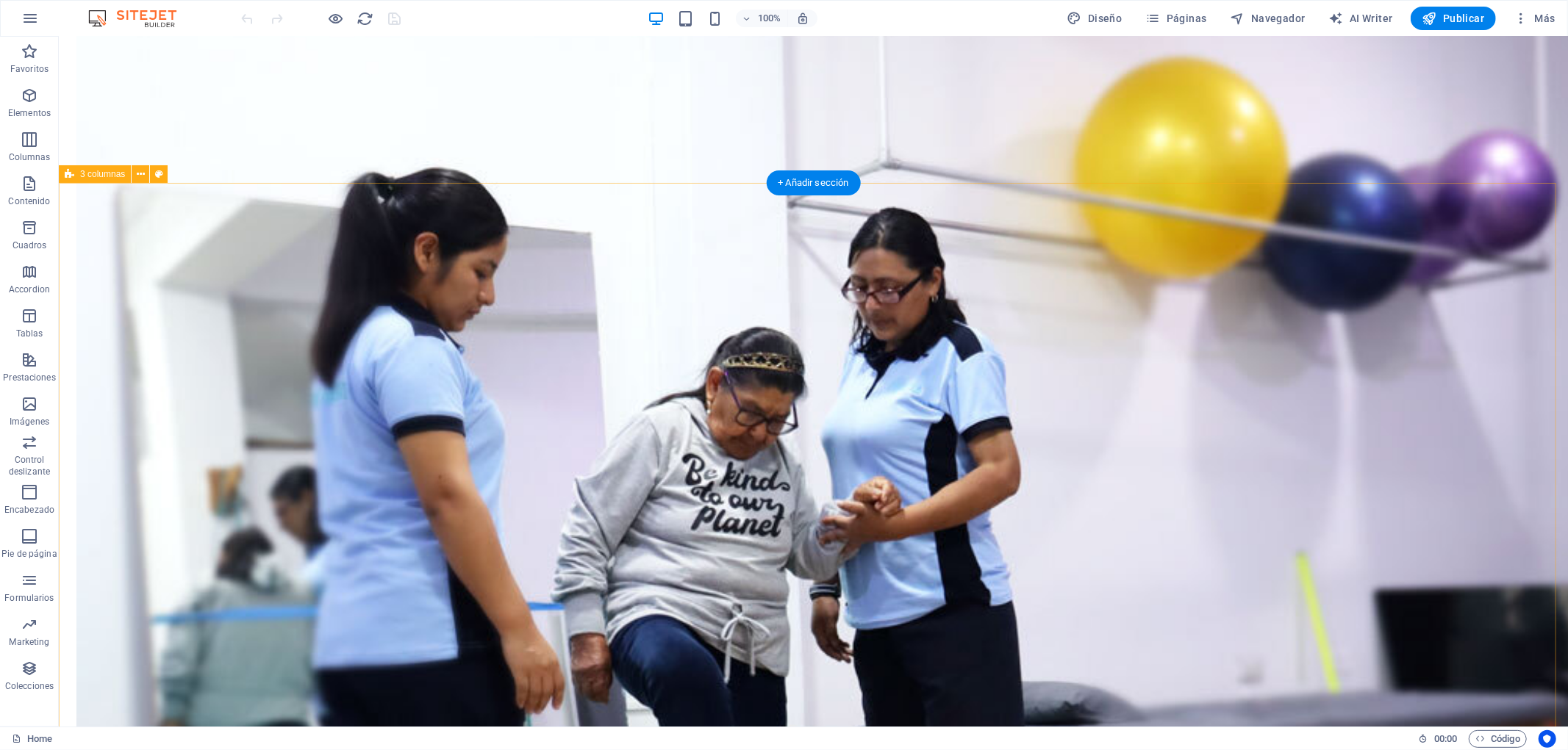
scroll to position [1469, 0]
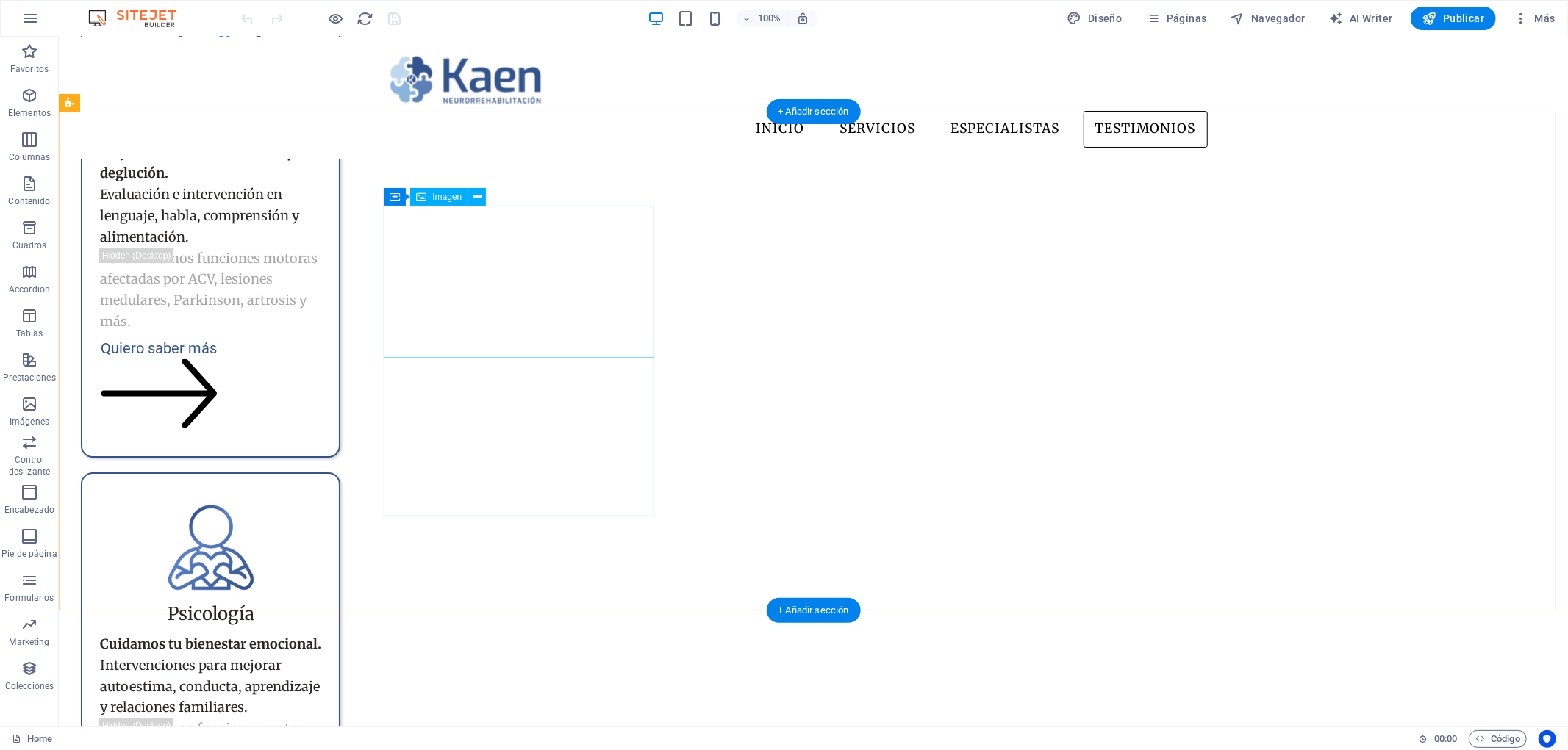
scroll to position [4163, 0]
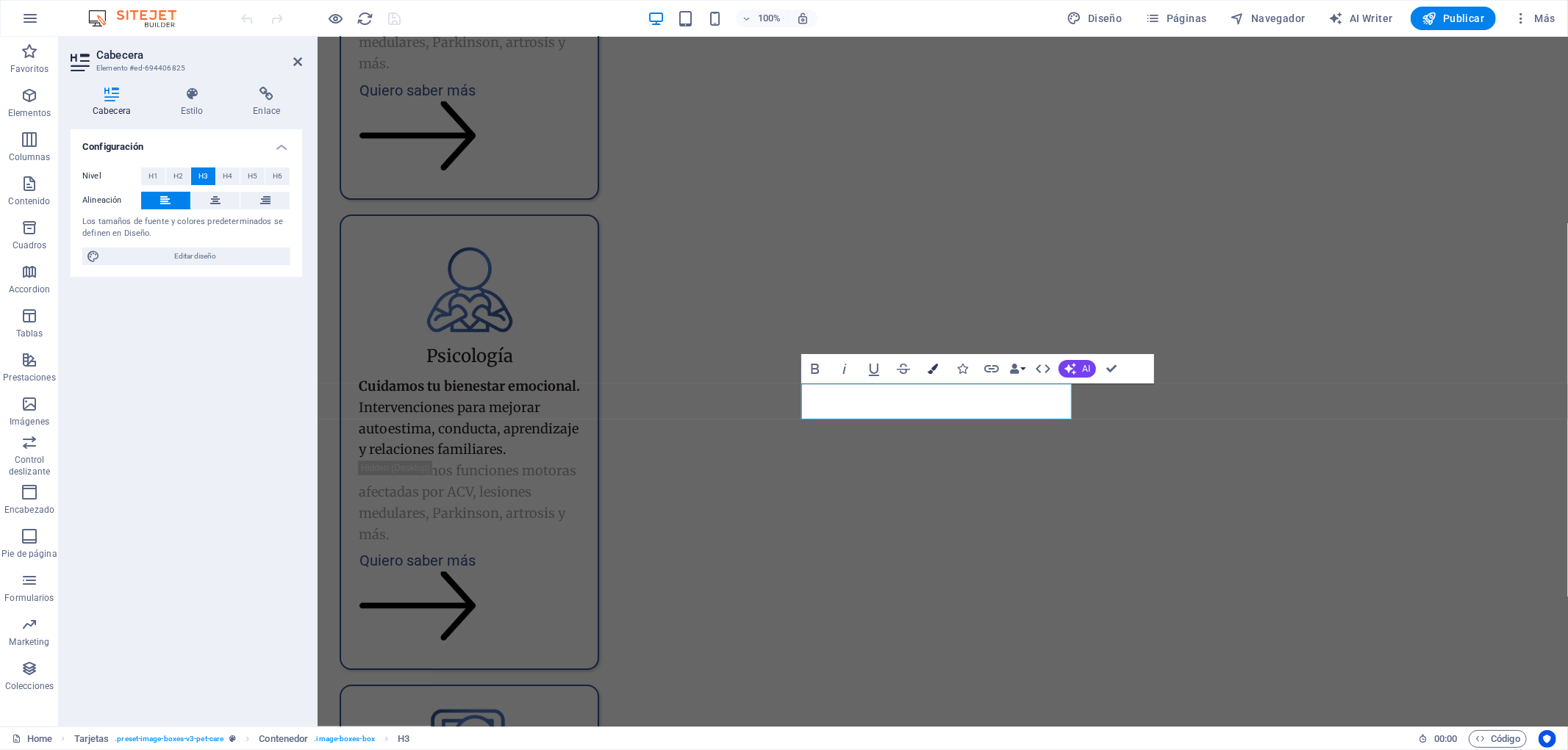
click at [932, 372] on icon "button" at bounding box center [932, 369] width 10 height 10
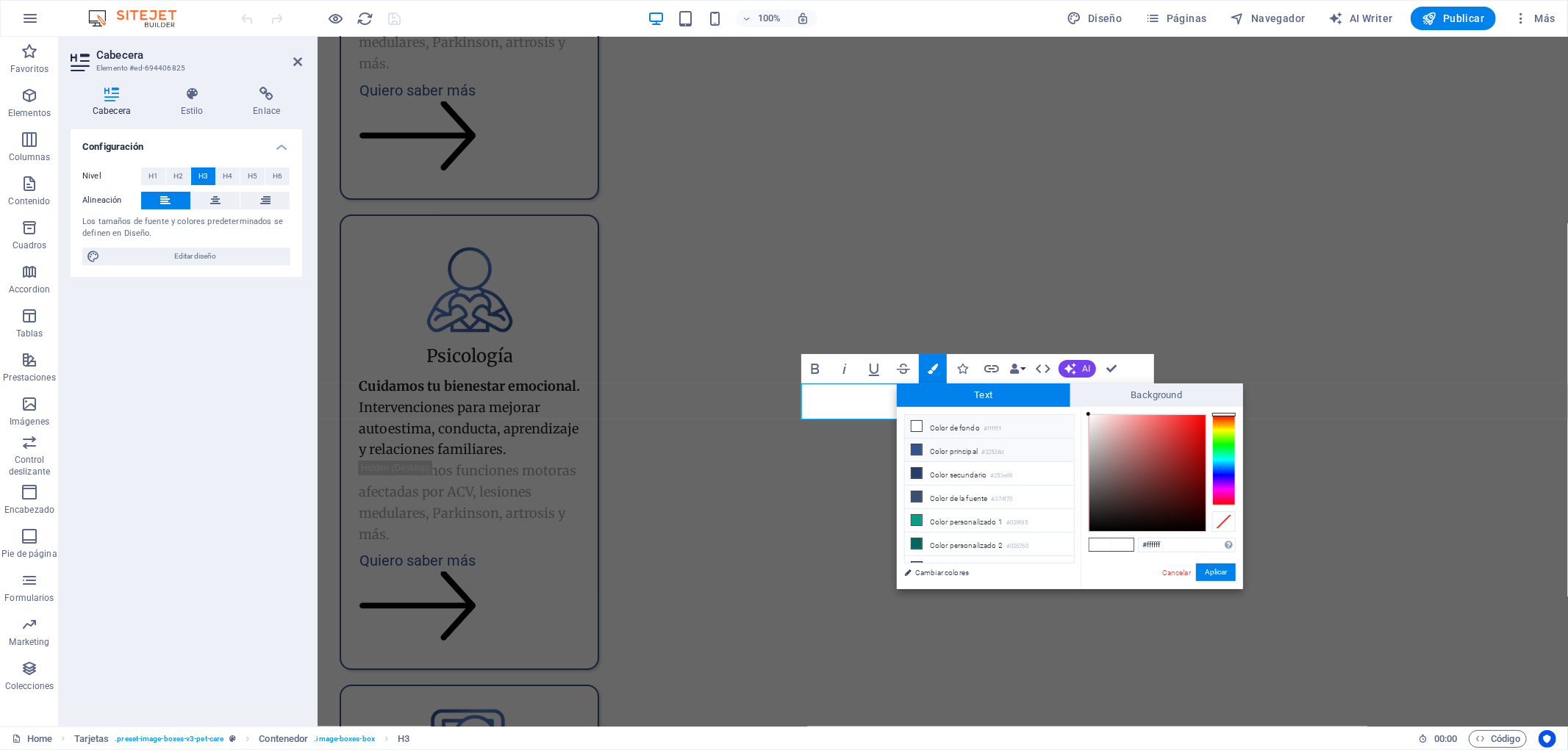
click at [961, 453] on li "Color principal #32538d" at bounding box center [989, 451] width 169 height 24
type input "#32538d"
click at [1241, 569] on div "#32538d Formatos soportados #0852ed rgb(8, 82, 237) rgba(8, 82, 237, 90%) hsv(2…" at bounding box center [1161, 605] width 163 height 395
click at [1230, 574] on button "Aplicar" at bounding box center [1216, 572] width 40 height 18
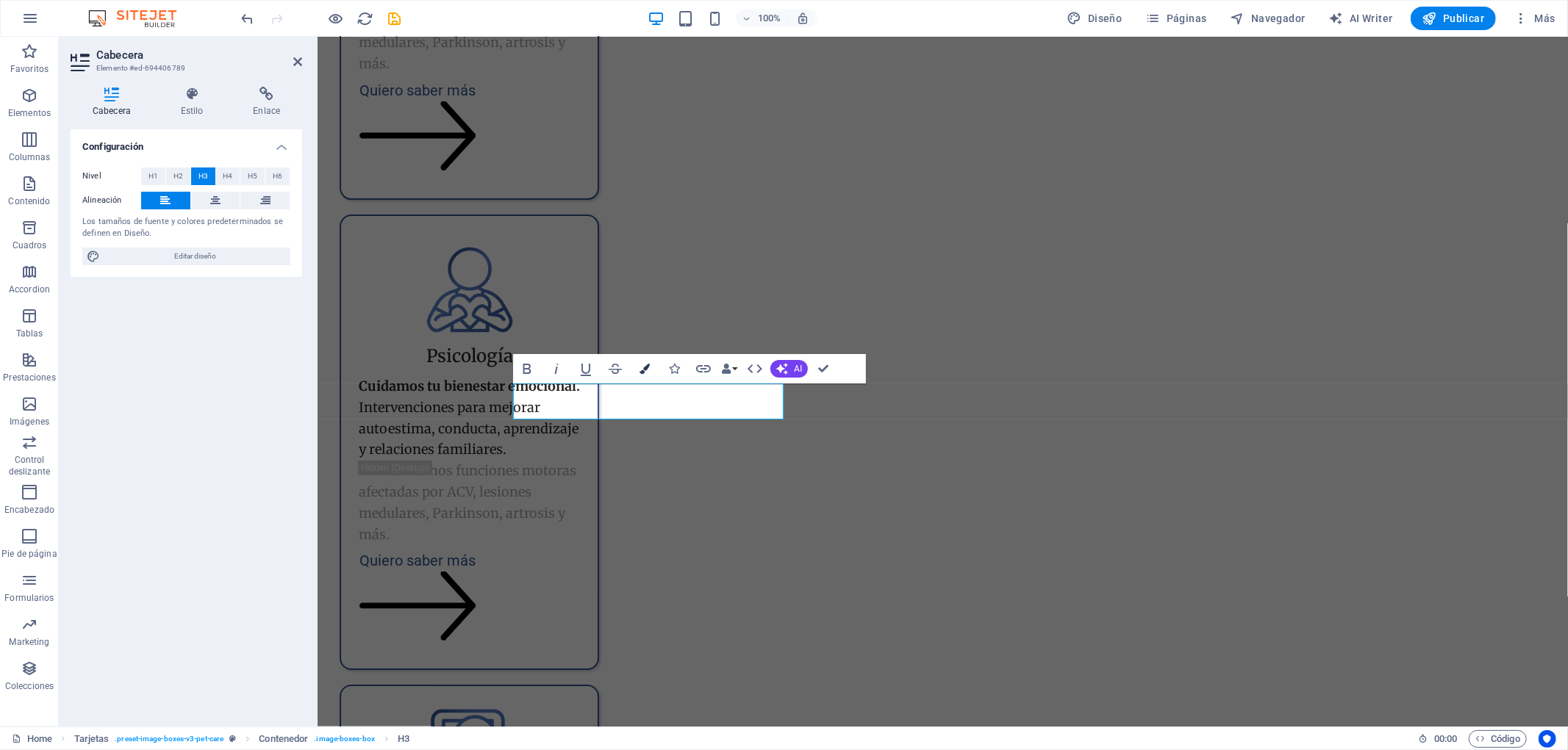
click at [646, 369] on icon "button" at bounding box center [645, 369] width 10 height 10
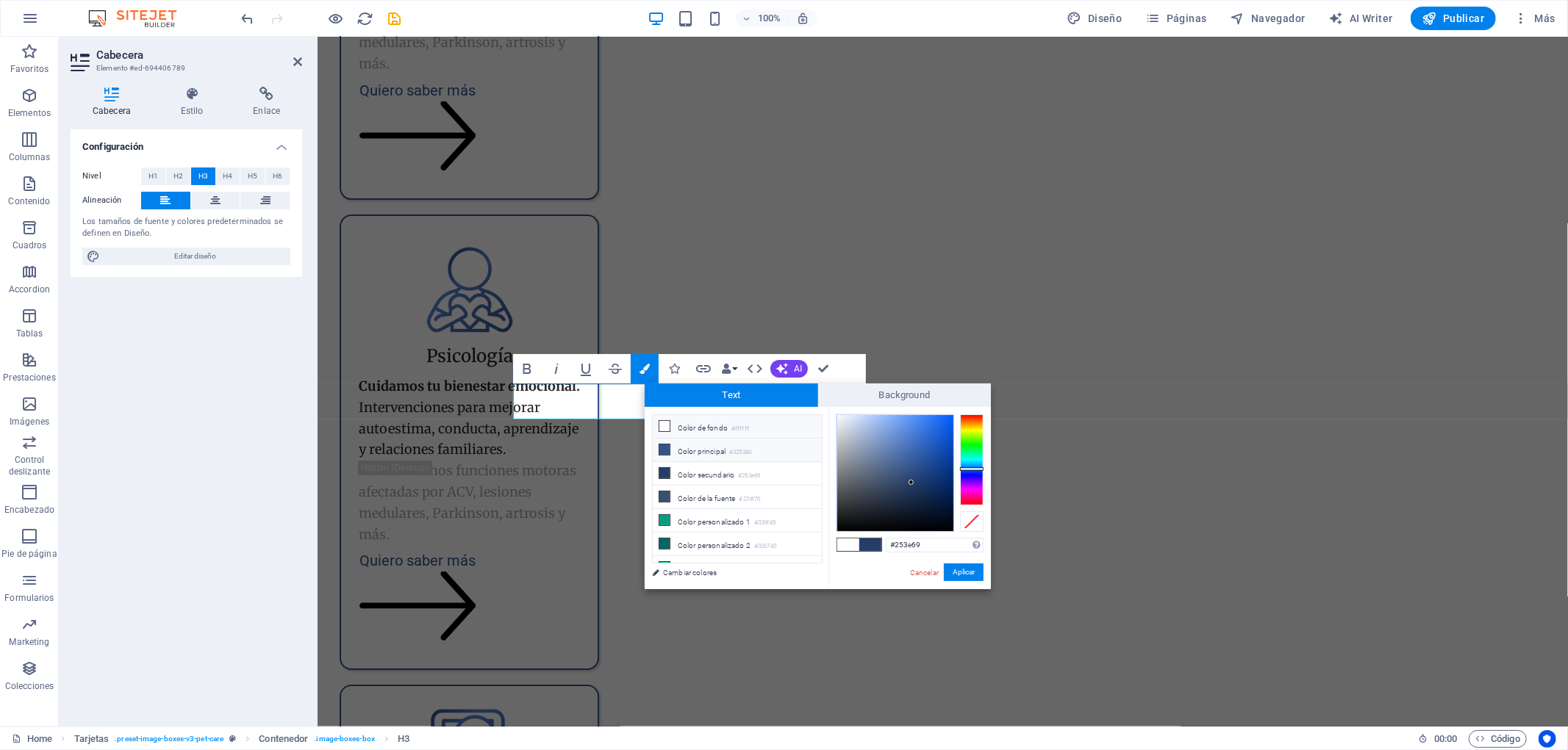
click at [721, 451] on li "Color principal #32538d" at bounding box center [737, 451] width 169 height 24
type input "#32538d"
click at [967, 575] on button "Aplicar" at bounding box center [963, 572] width 40 height 18
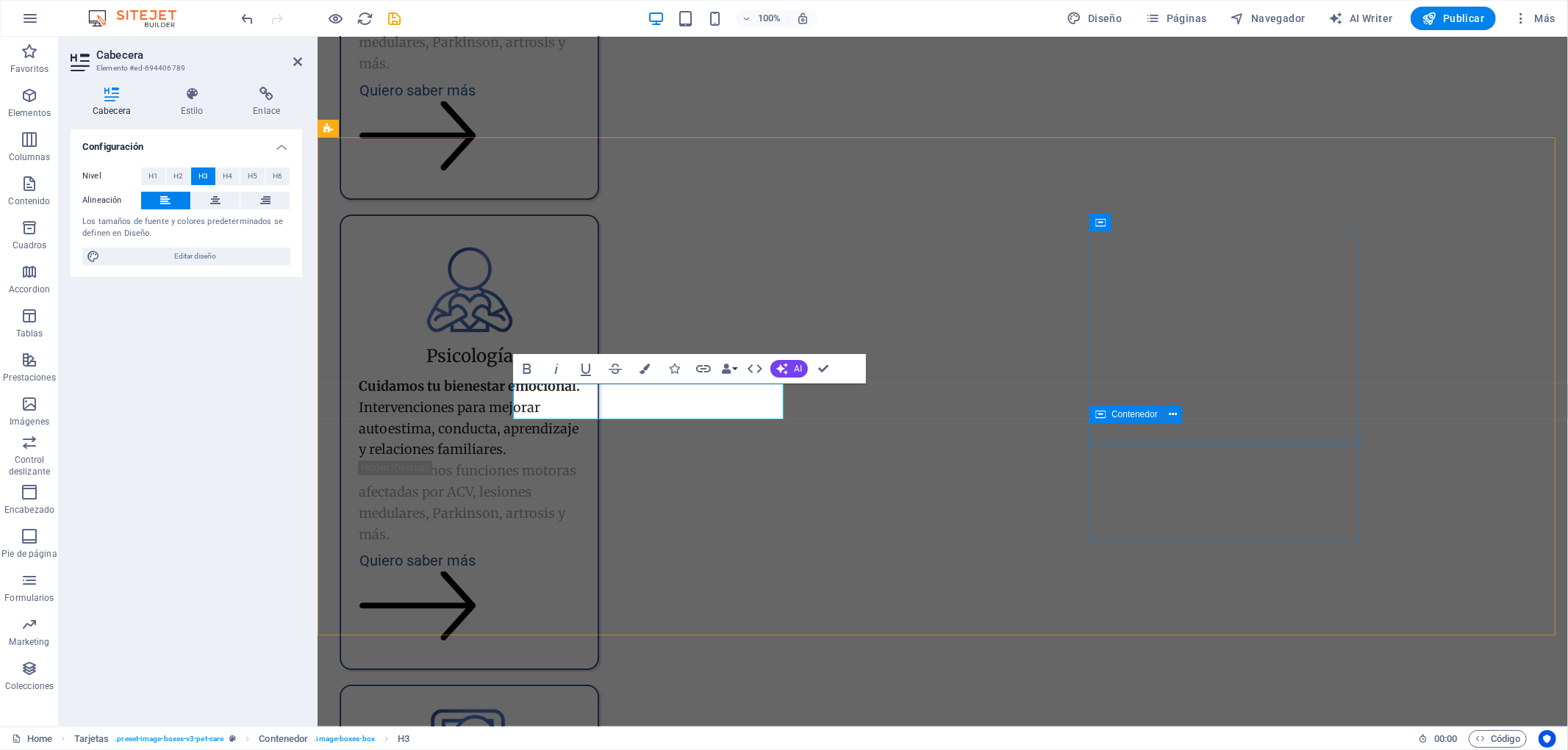
drag, startPoint x: 1177, startPoint y: 424, endPoint x: 1490, endPoint y: 457, distance: 314.7
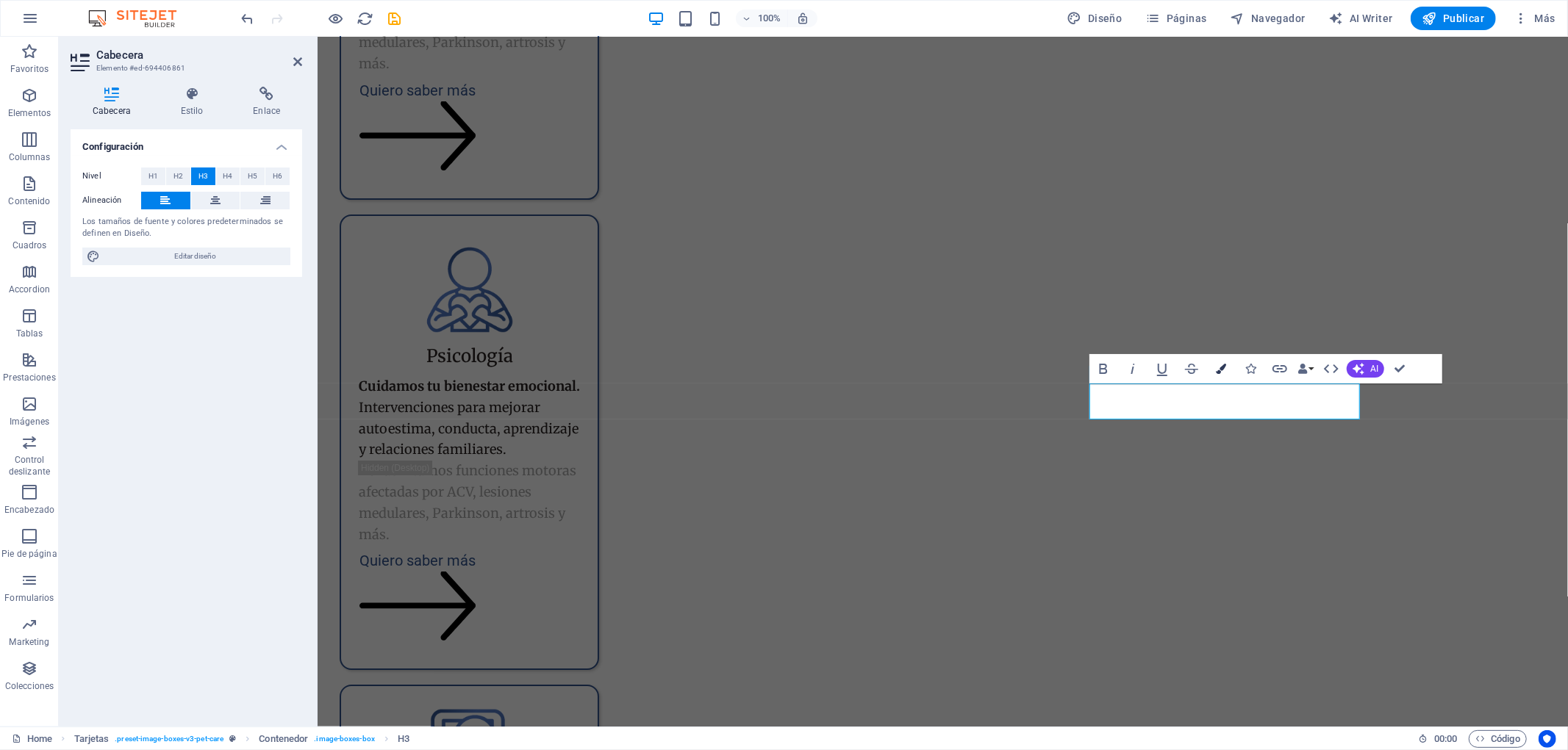
click at [1225, 370] on icon "button" at bounding box center [1221, 369] width 10 height 10
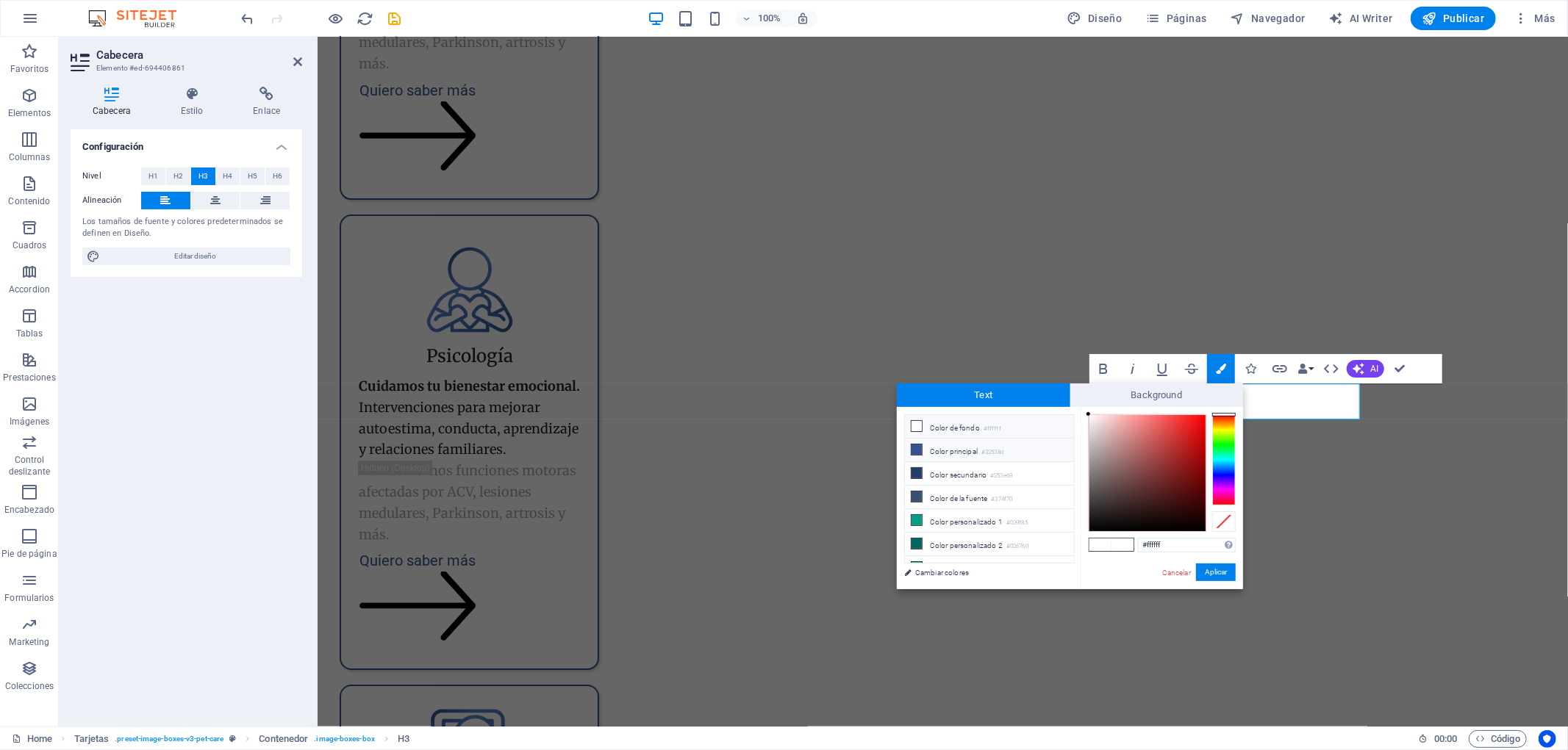
click at [993, 447] on small "#32538d" at bounding box center [993, 452] width 22 height 10
type input "#32538d"
click at [1223, 573] on button "Aplicar" at bounding box center [1216, 572] width 40 height 18
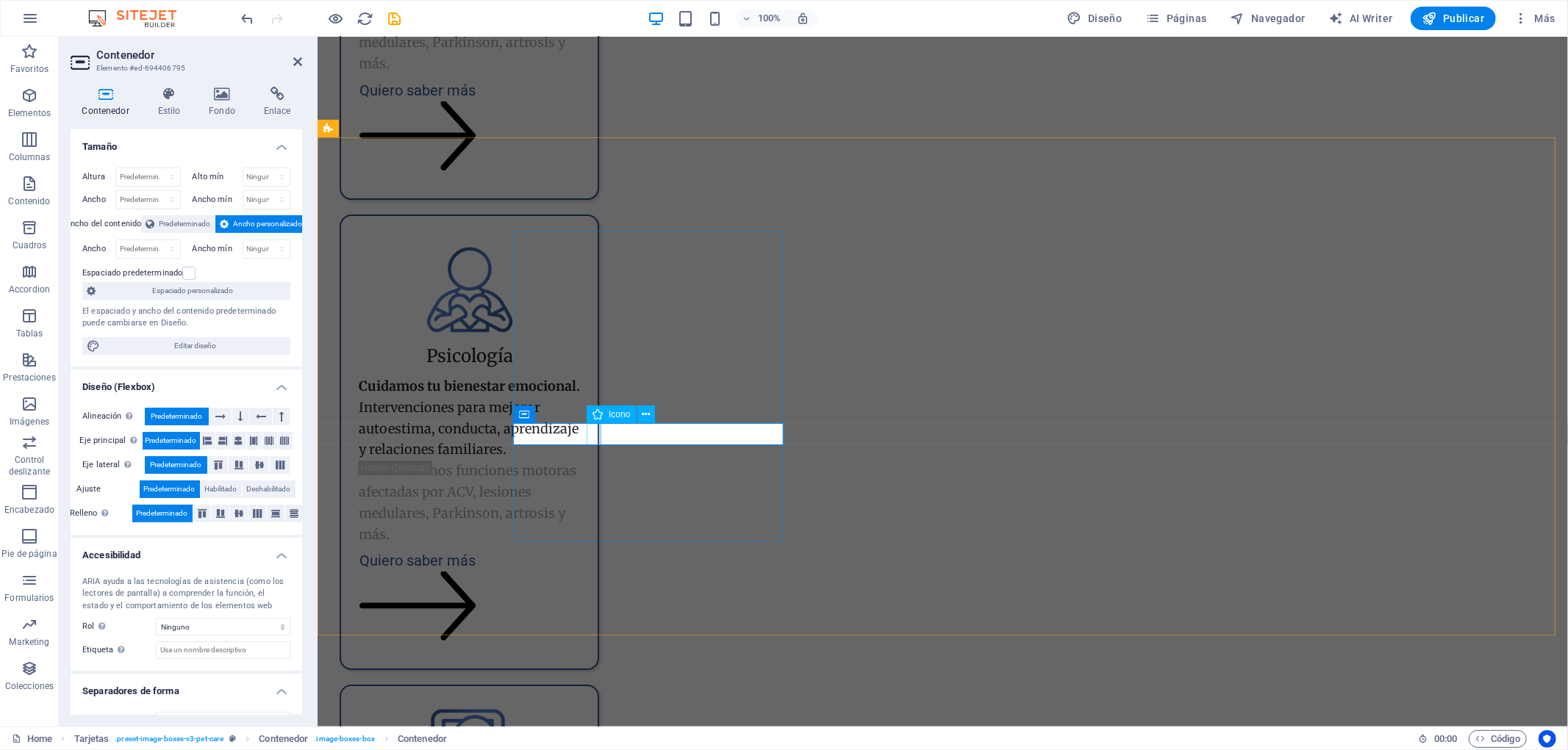
select select "xMidYMid"
select select "%"
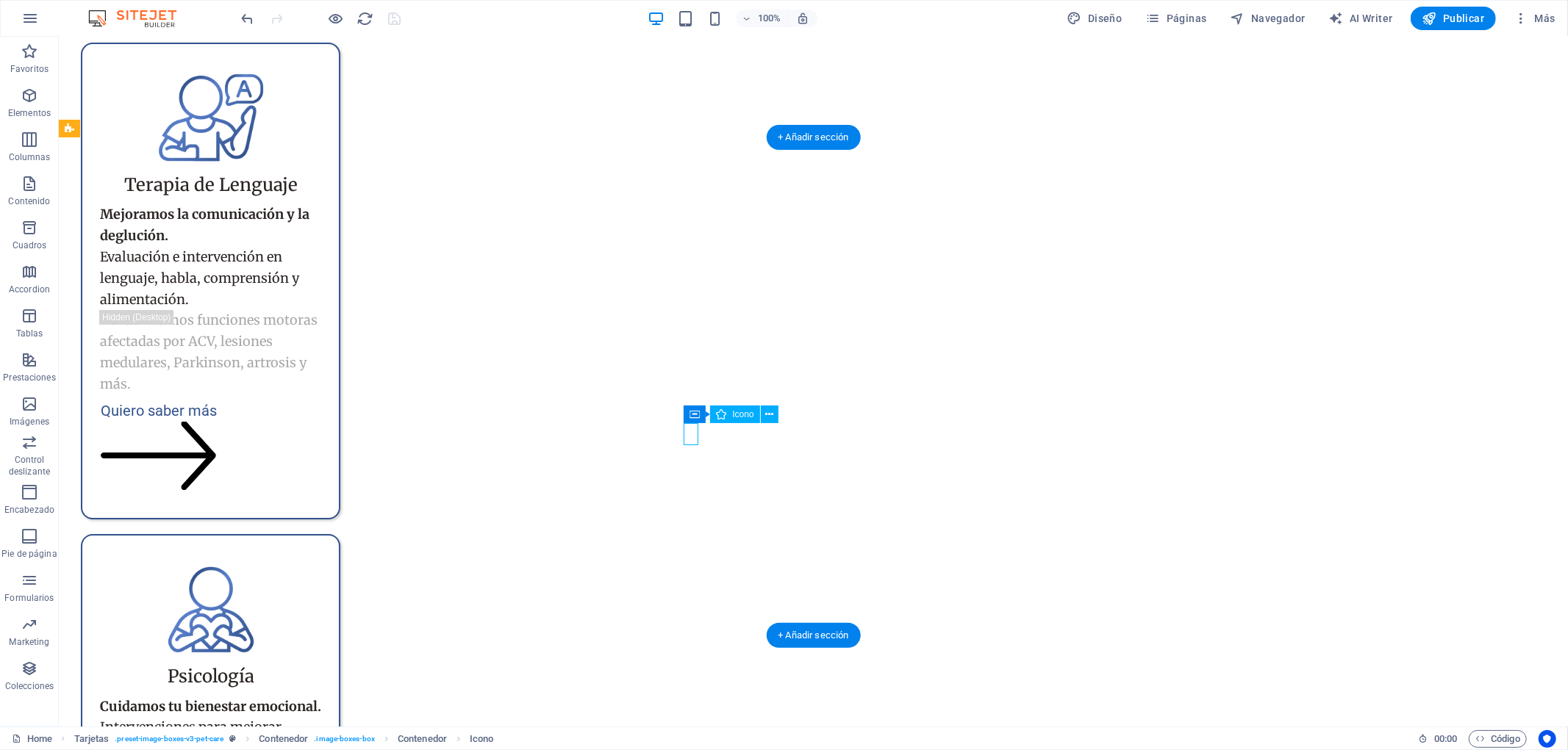
select select "xMidYMid"
select select "%"
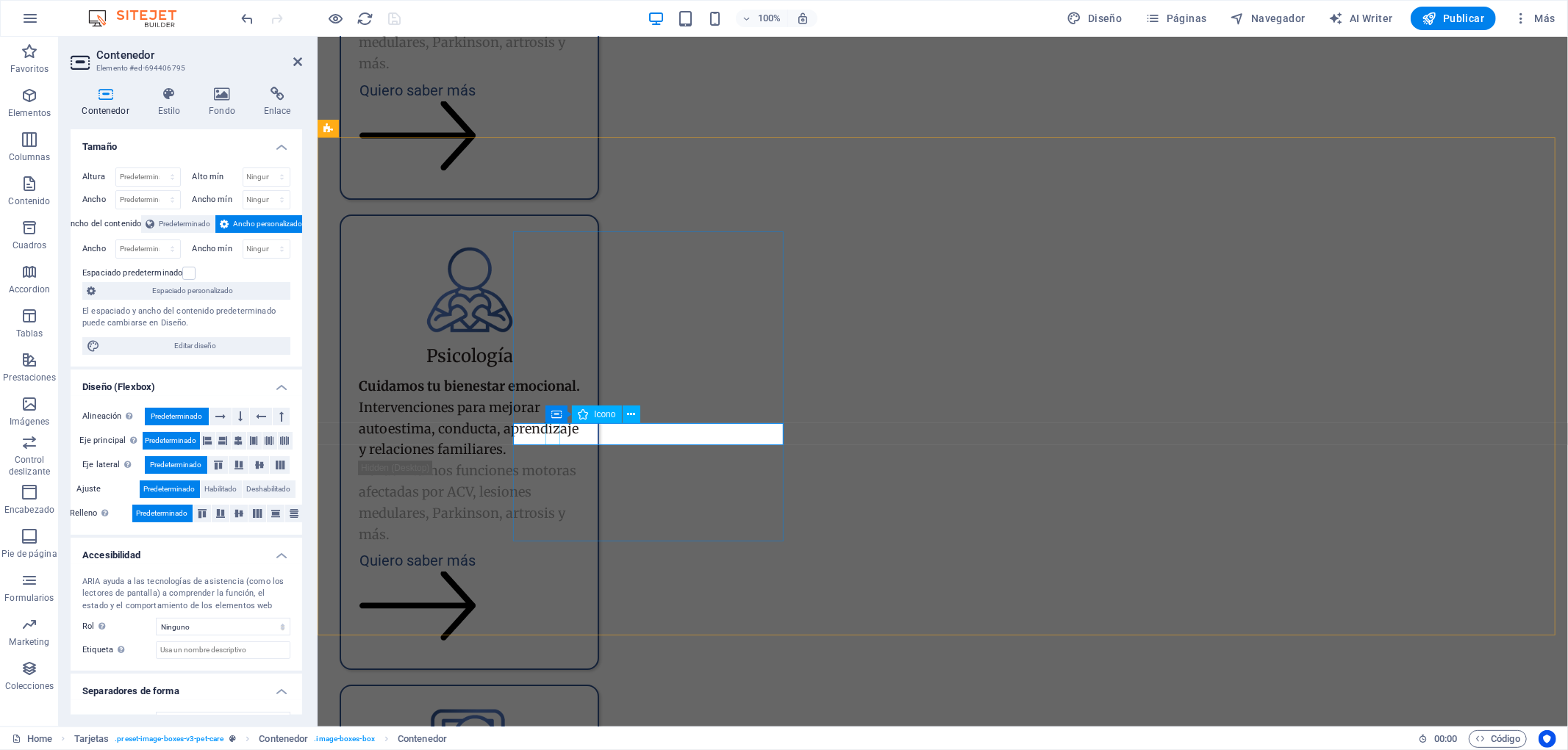
select select "xMidYMid"
select select "%"
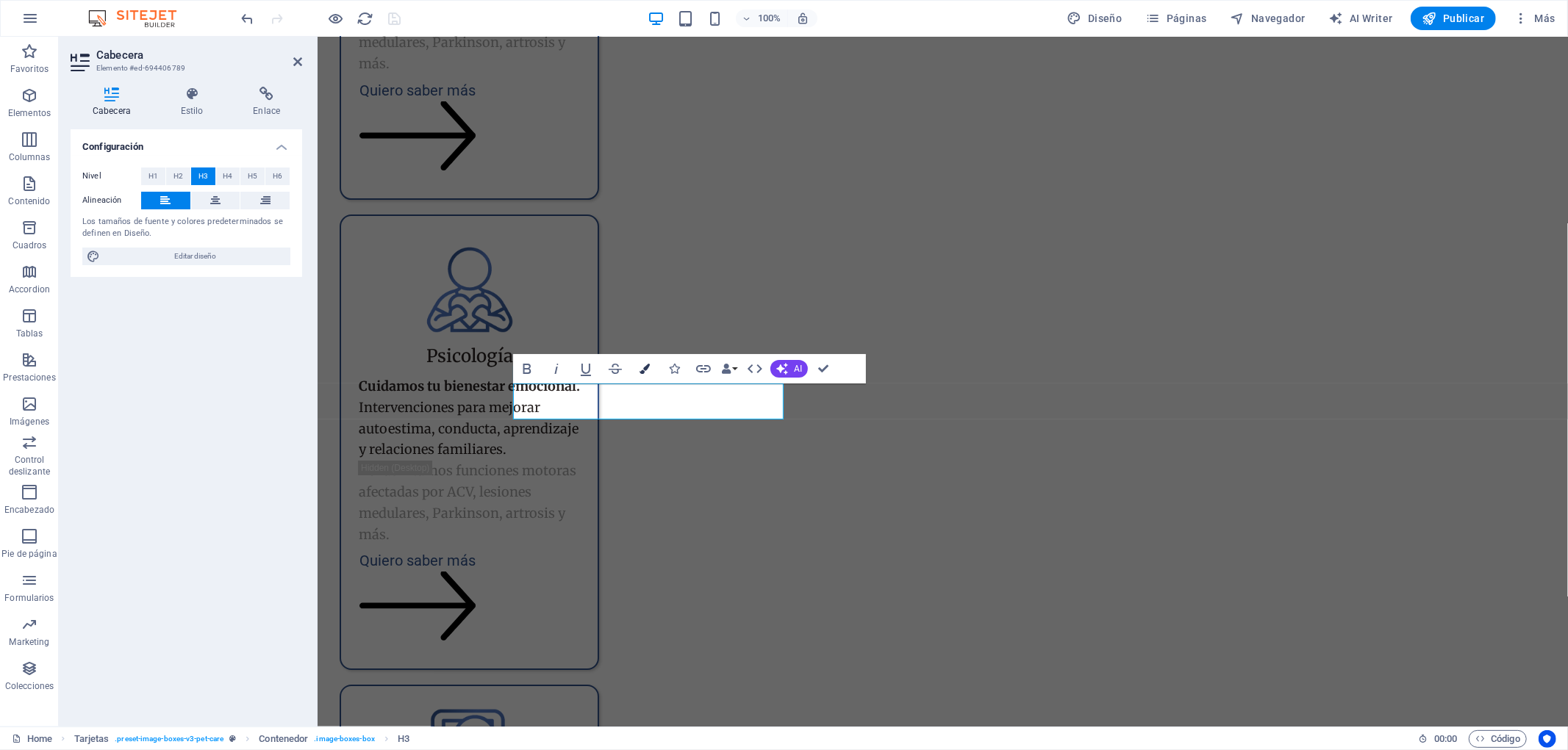
click at [644, 369] on icon "button" at bounding box center [645, 369] width 10 height 10
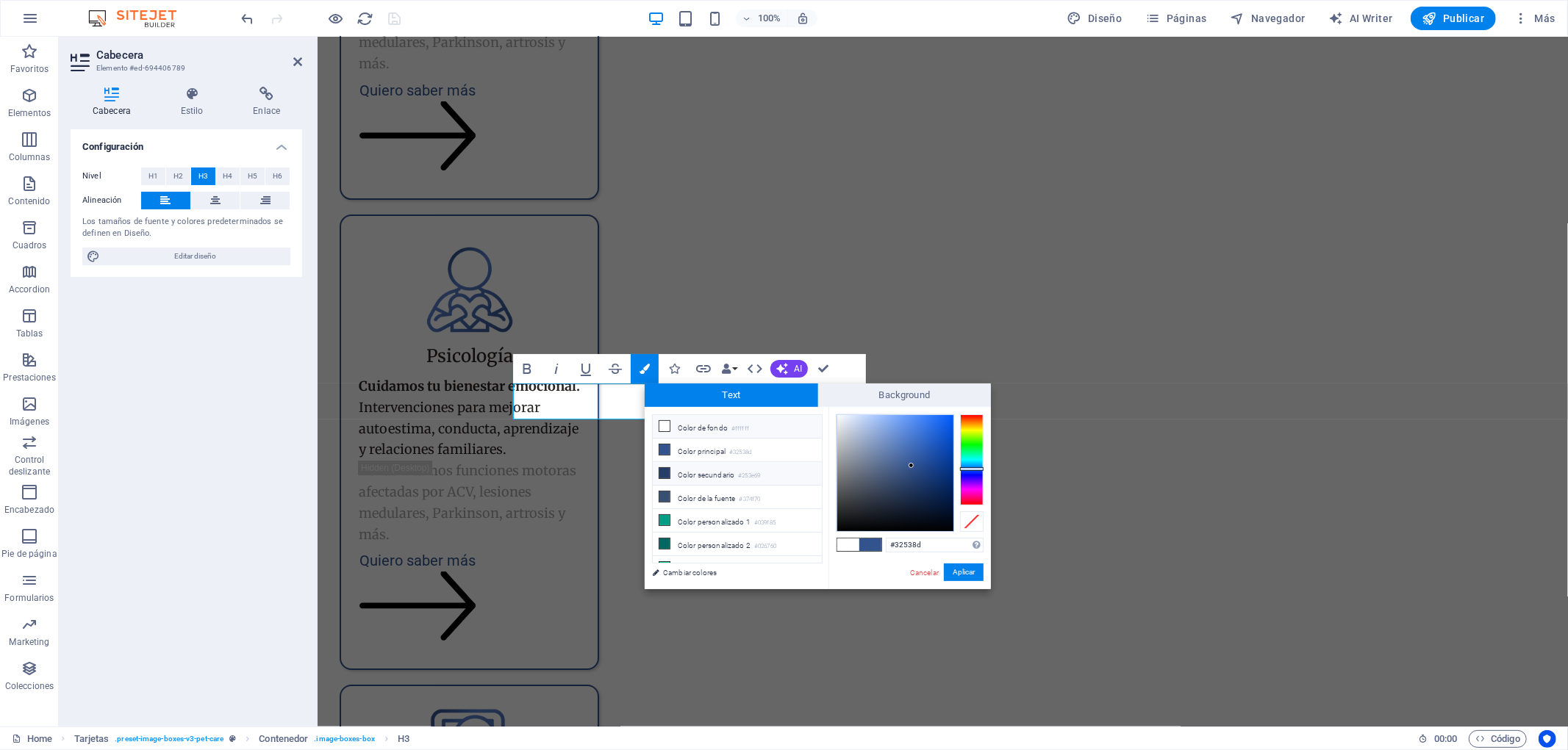
click at [750, 472] on small "#253e69" at bounding box center [750, 476] width 22 height 10
type input "#253e69"
click at [955, 576] on button "Aplicar" at bounding box center [963, 572] width 40 height 18
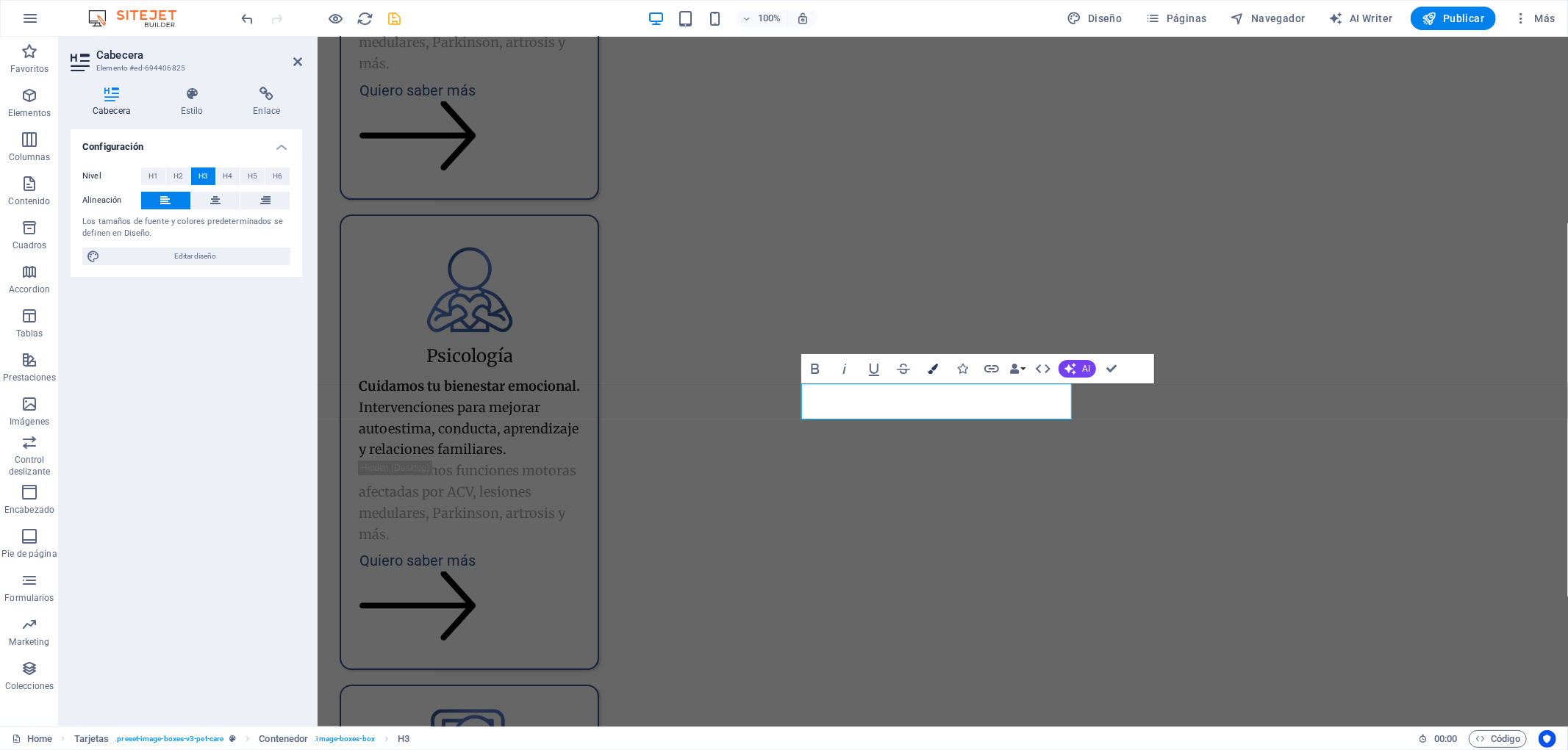
click at [932, 366] on icon "button" at bounding box center [932, 369] width 10 height 10
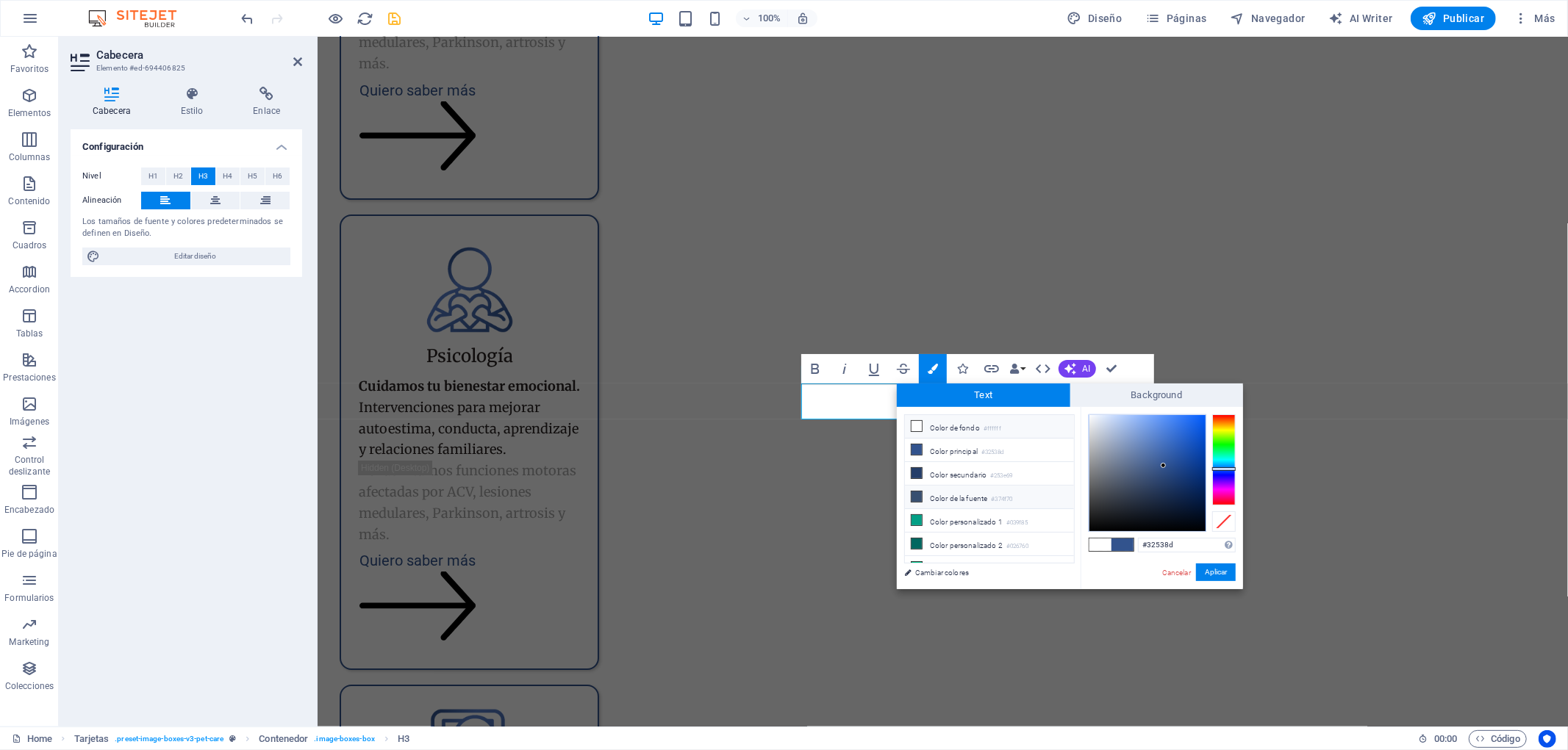
click at [986, 494] on li "Color de la fuente #374f70" at bounding box center [989, 497] width 169 height 24
type input "#374f70"
click at [1215, 576] on button "Aplicar" at bounding box center [1216, 572] width 40 height 18
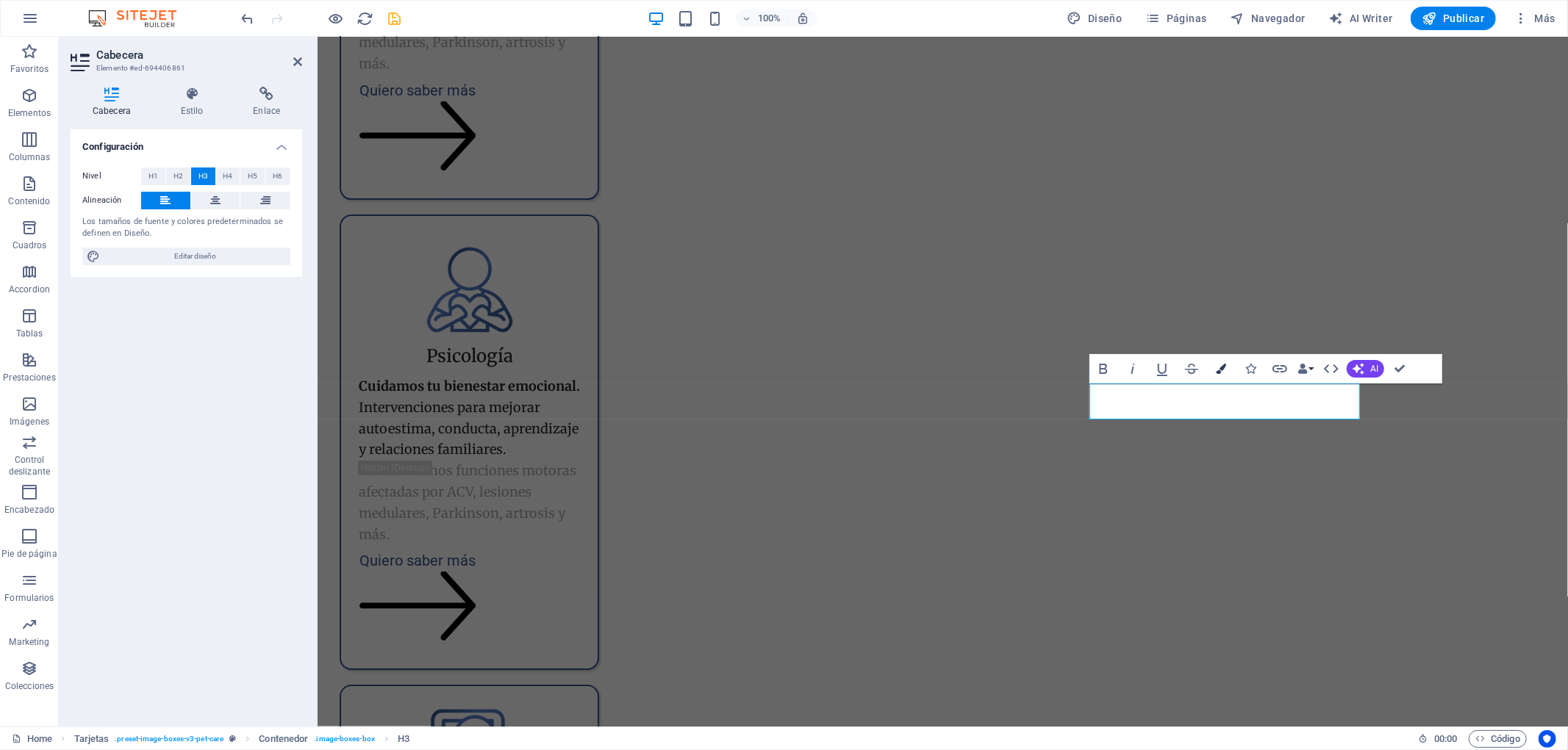
click at [1223, 364] on icon "button" at bounding box center [1221, 369] width 10 height 10
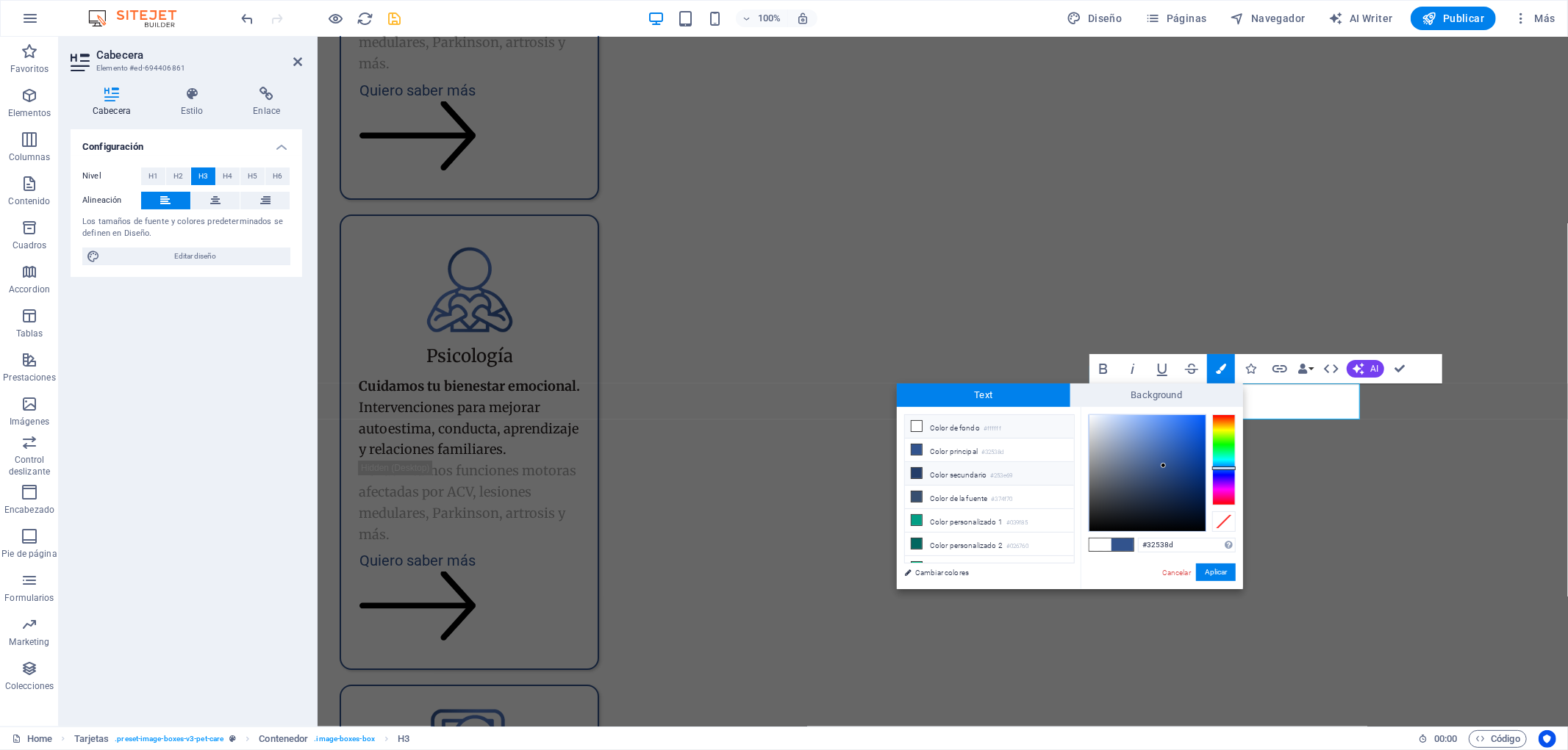
click at [987, 472] on li "Color secundario #253e69" at bounding box center [989, 474] width 169 height 24
type input "#253e69"
click at [1203, 571] on button "Aplicar" at bounding box center [1216, 572] width 40 height 18
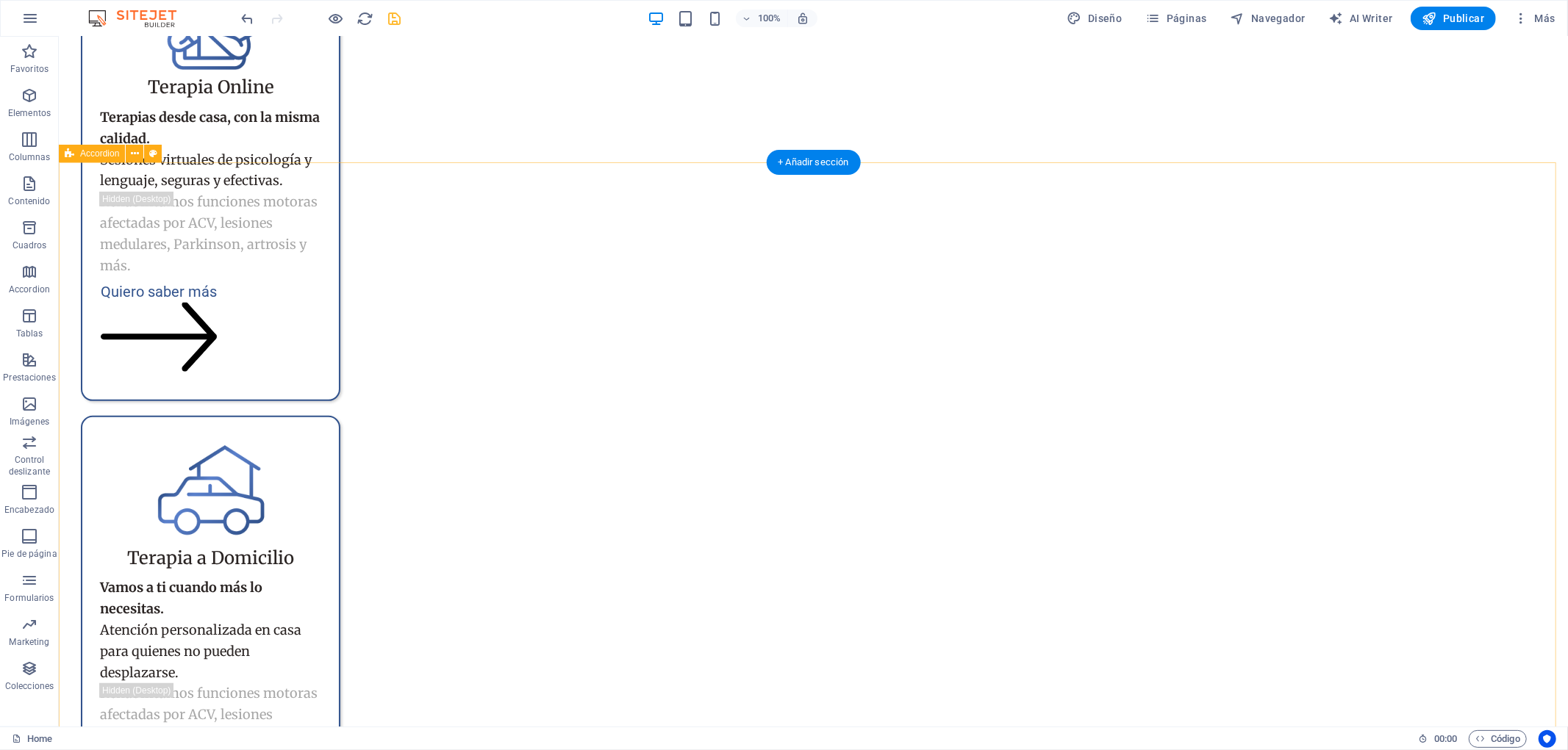
scroll to position [5224, 0]
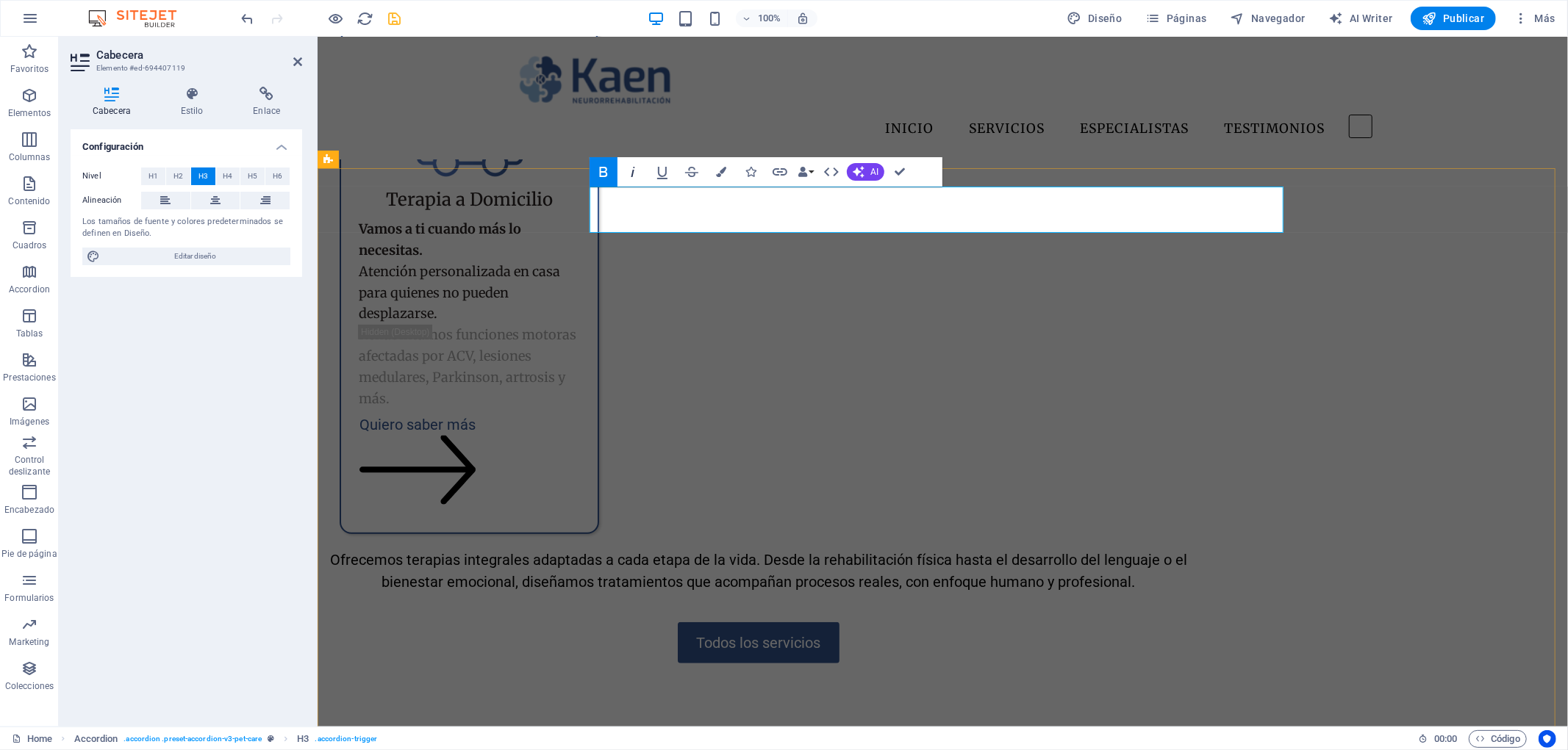
scroll to position [5143, 0]
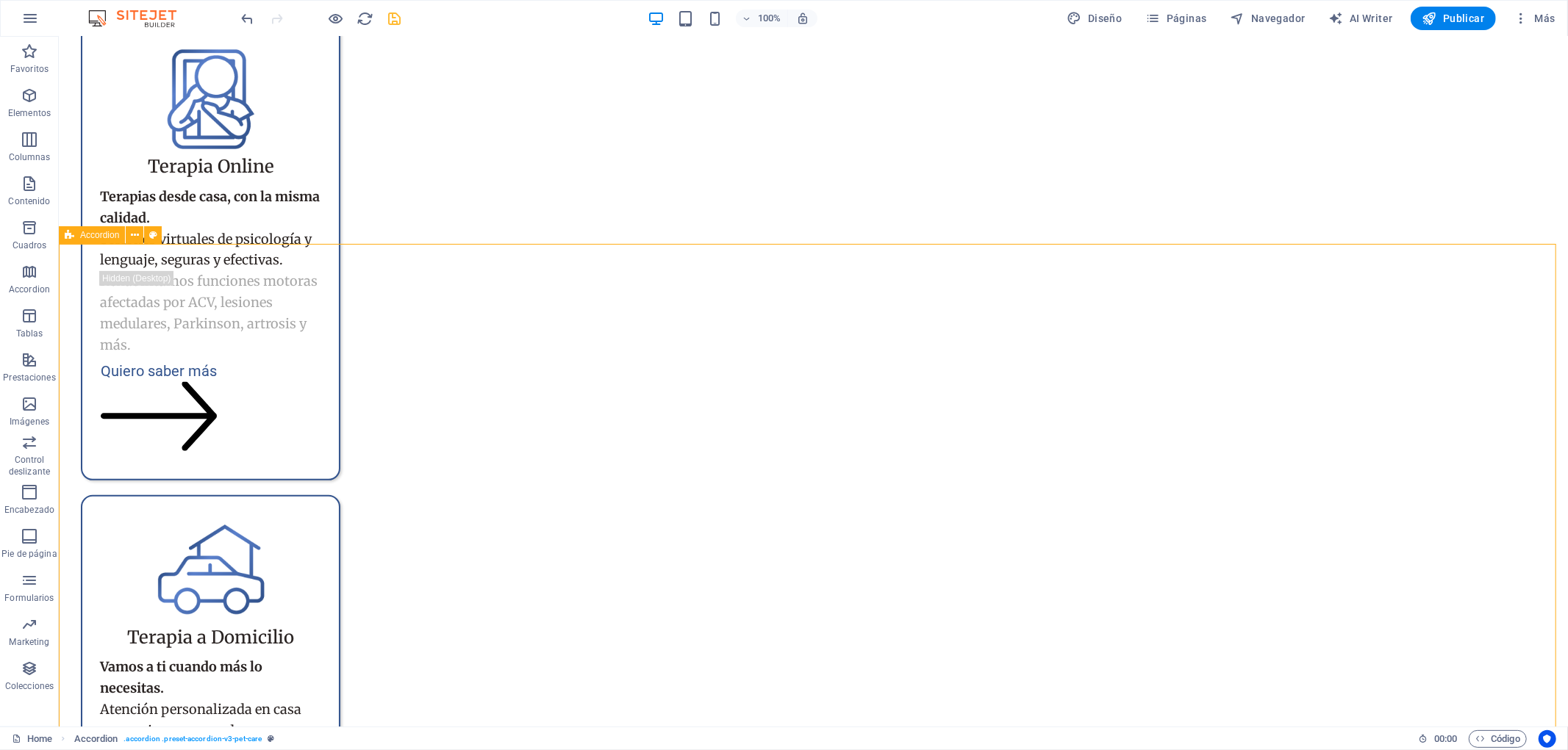
click at [100, 231] on span "Accordion" at bounding box center [100, 235] width 39 height 9
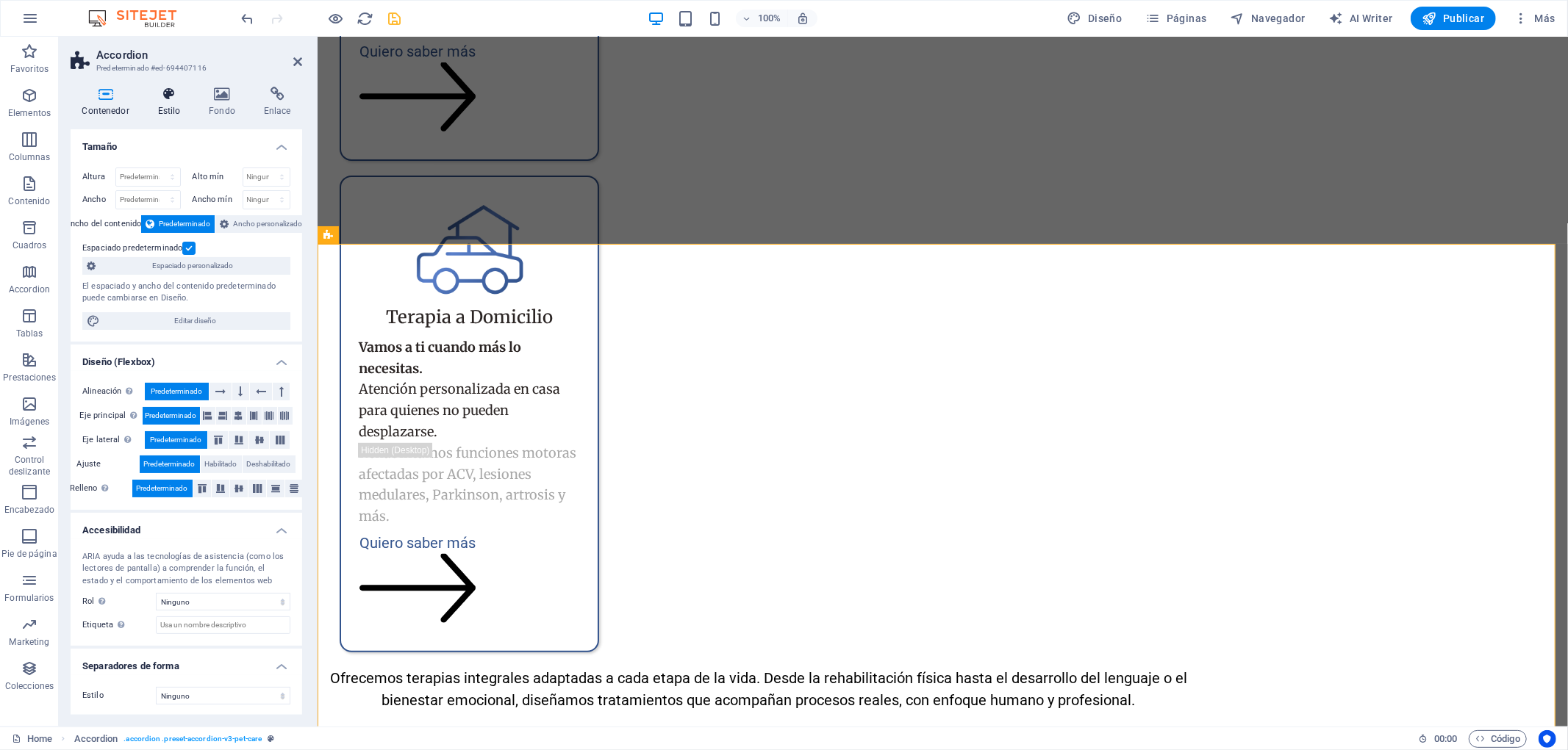
click at [196, 94] on h4 "Estilo" at bounding box center [172, 102] width 51 height 31
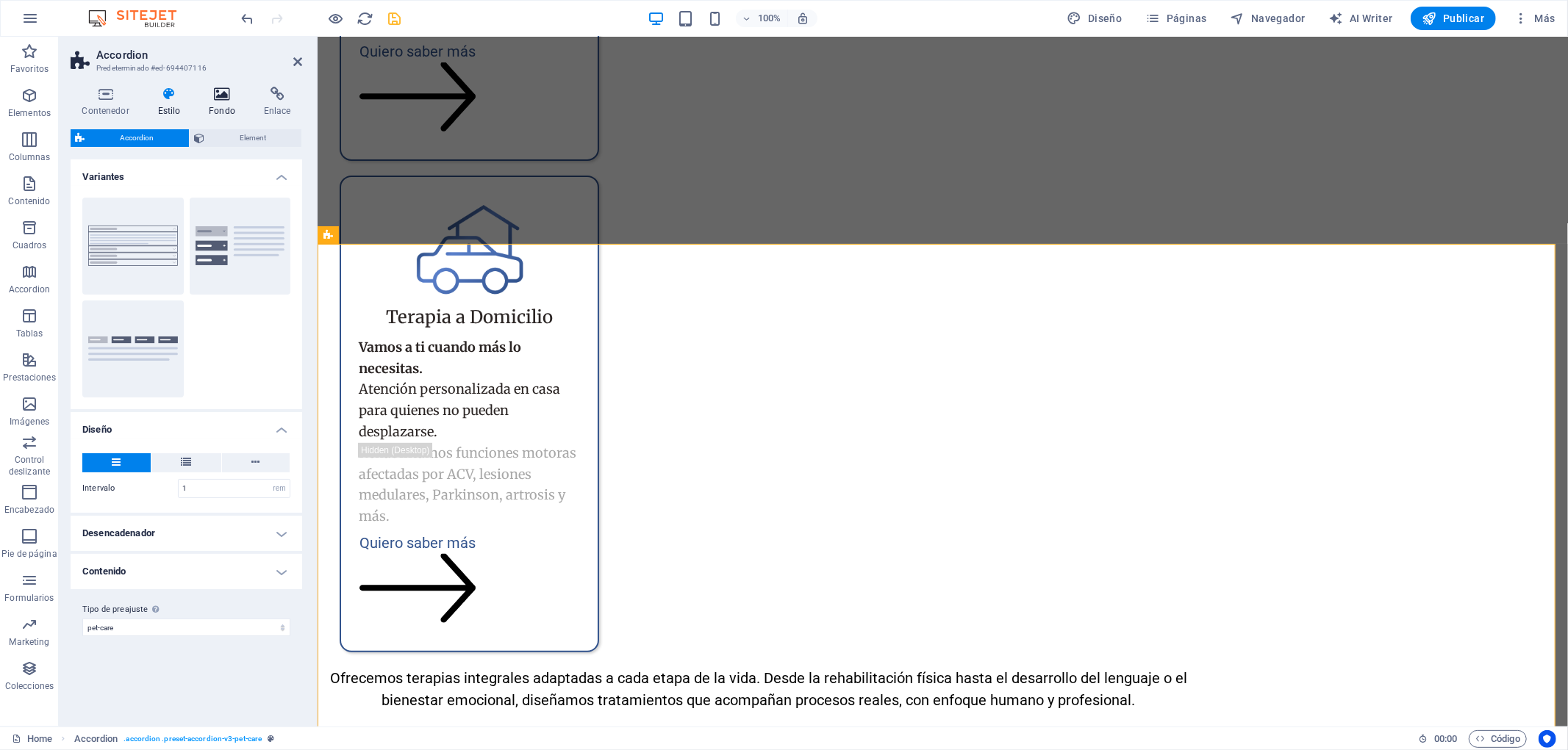
click at [211, 95] on icon at bounding box center [222, 94] width 49 height 14
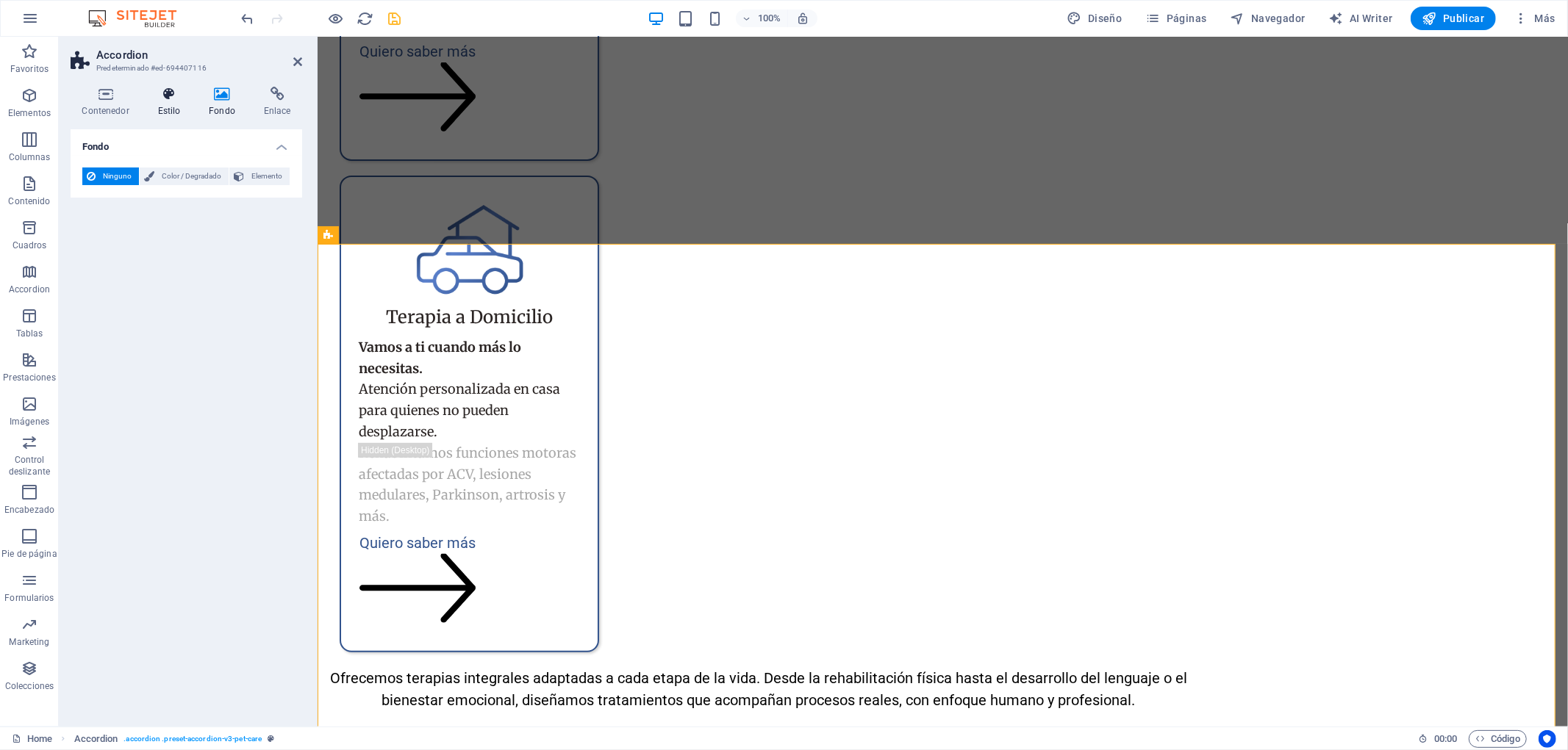
click at [153, 105] on h4 "Estilo" at bounding box center [172, 102] width 51 height 31
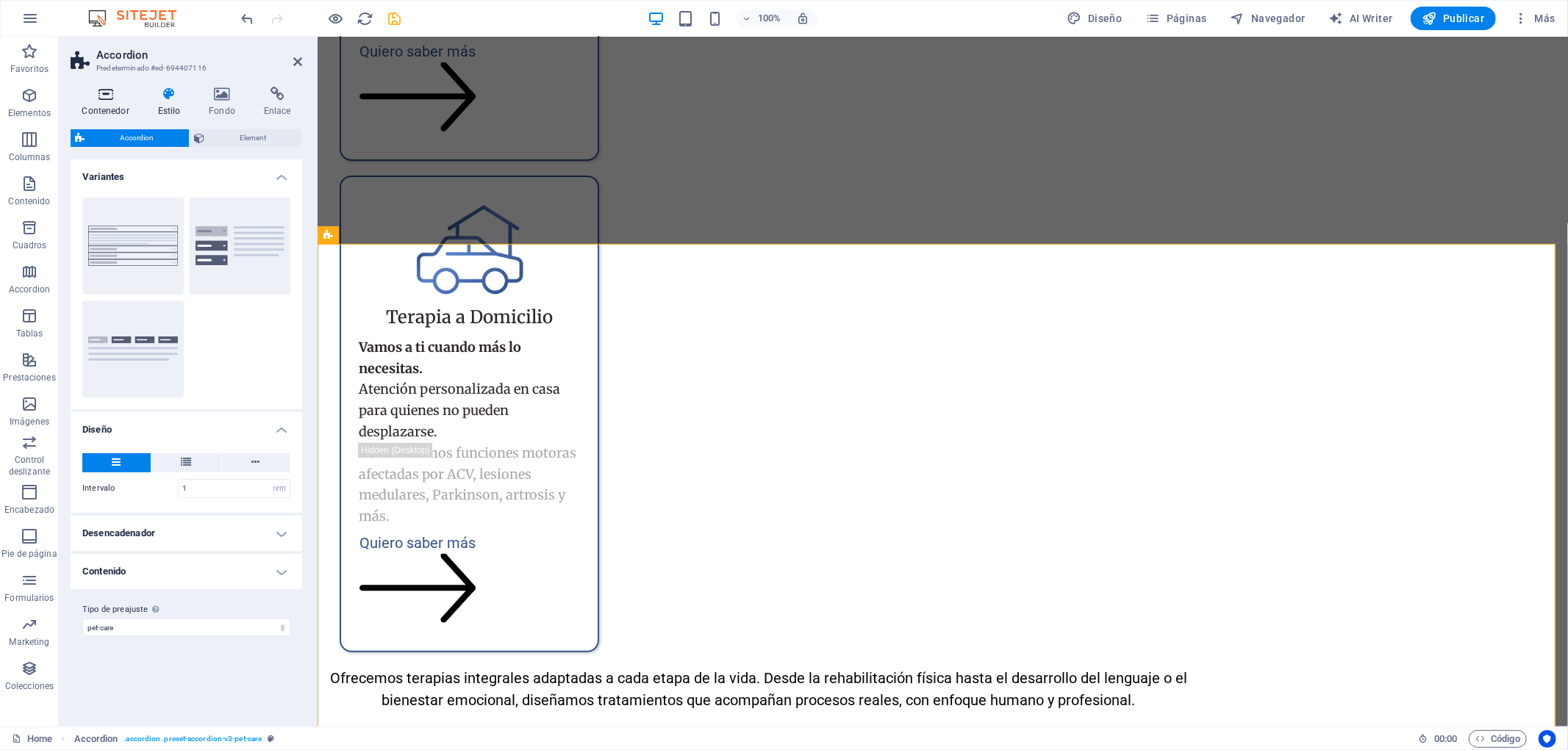
click at [97, 99] on icon at bounding box center [105, 94] width 70 height 14
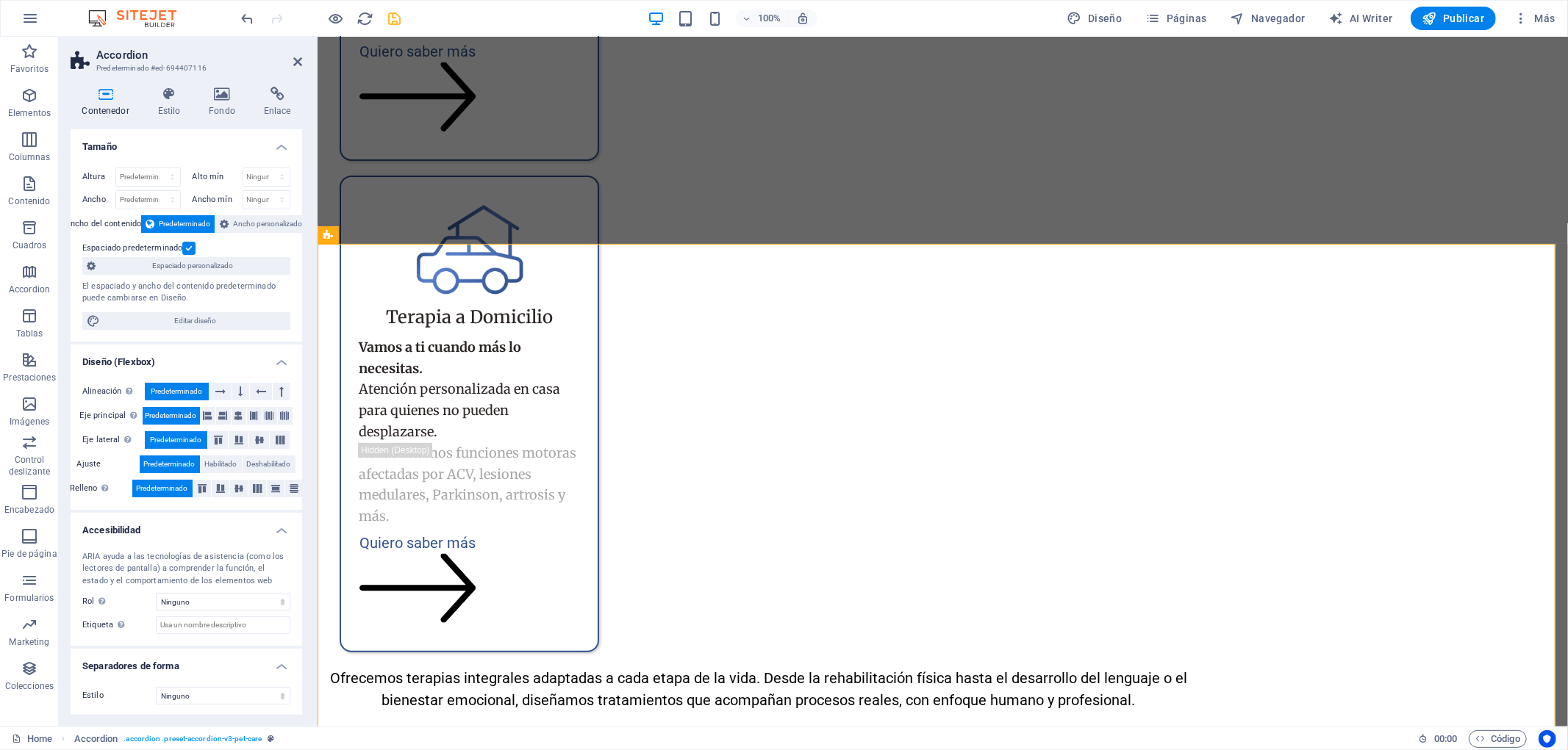
scroll to position [2, 0]
click at [236, 99] on icon at bounding box center [222, 94] width 49 height 14
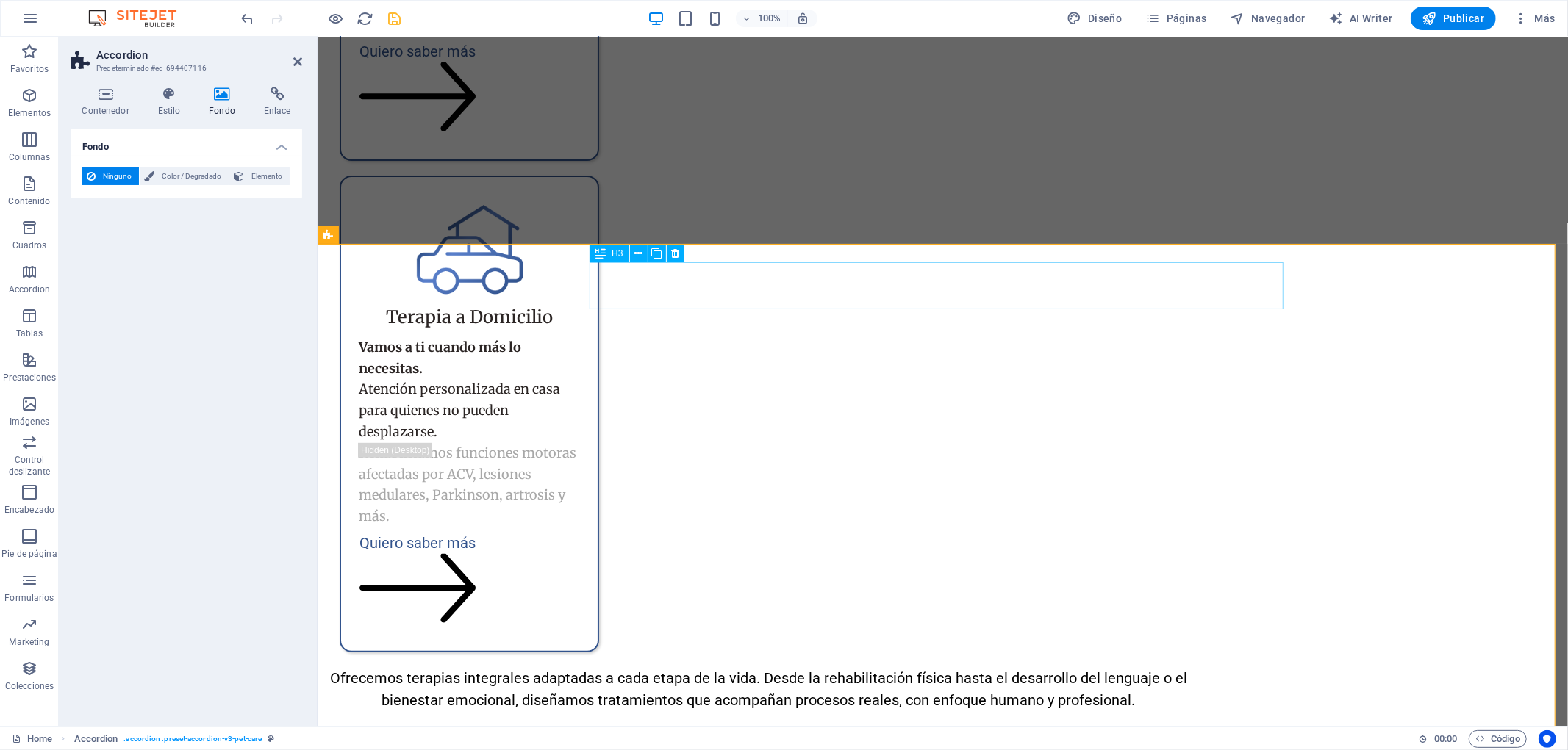
click at [618, 254] on span "H3" at bounding box center [617, 253] width 11 height 9
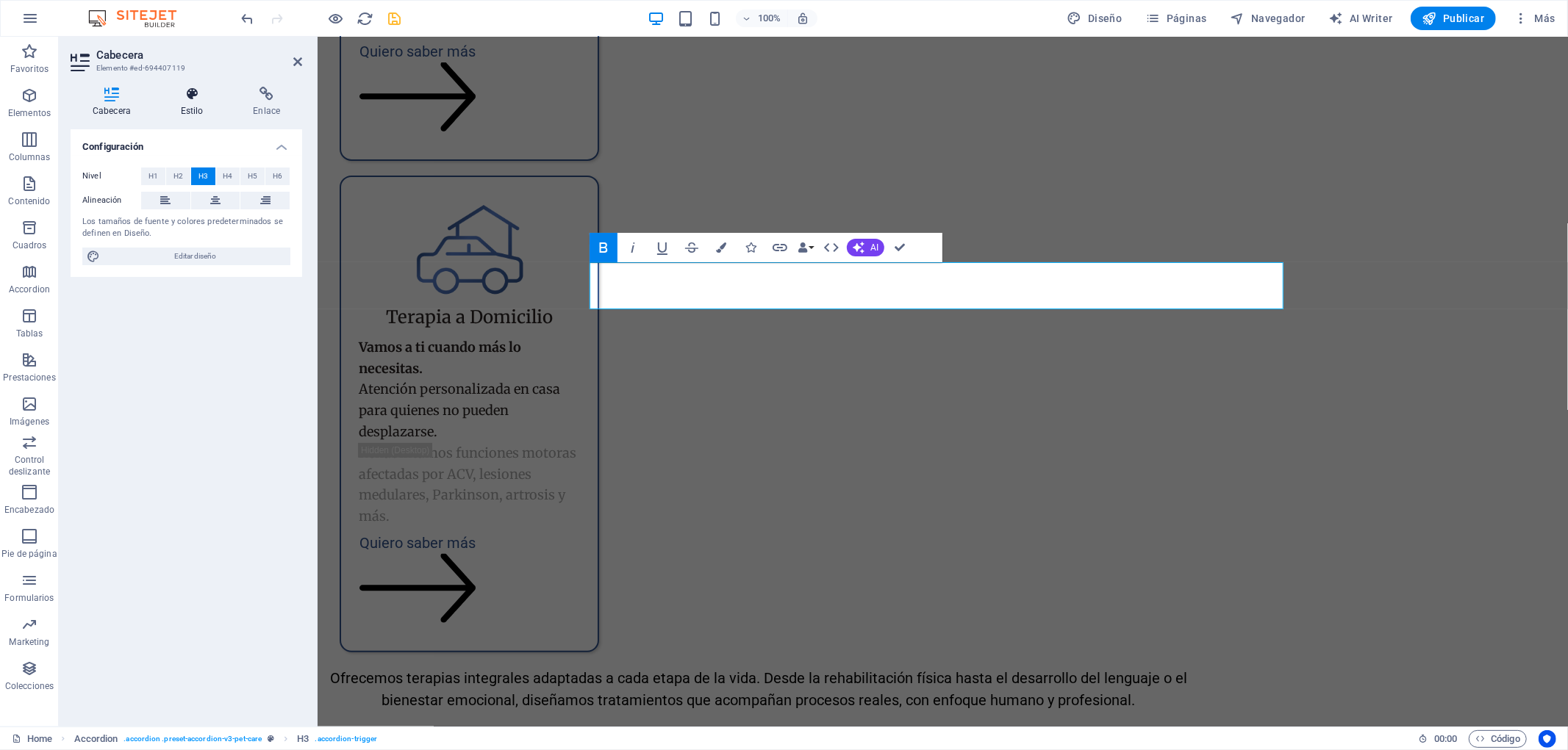
click at [193, 94] on icon at bounding box center [192, 94] width 67 height 14
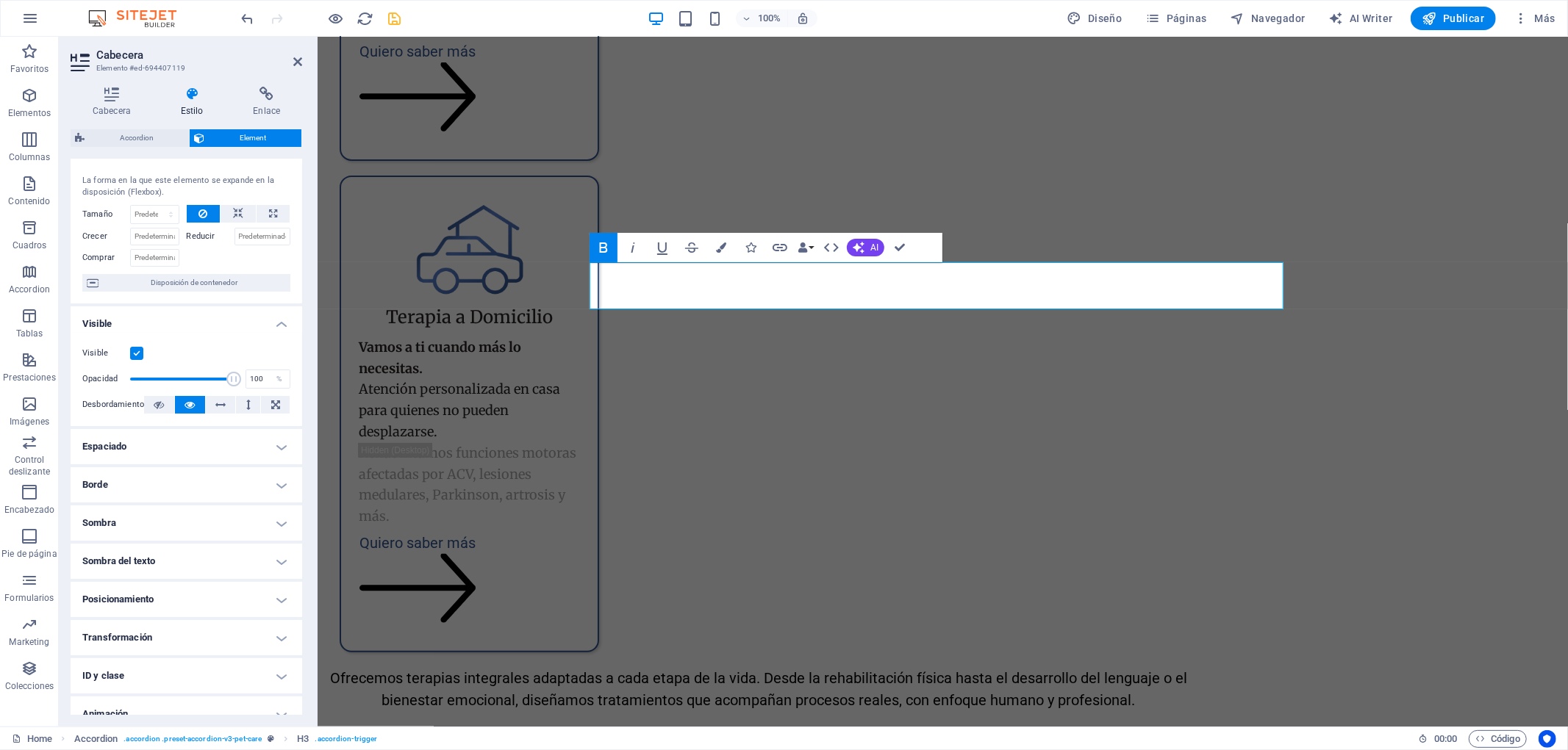
scroll to position [0, 0]
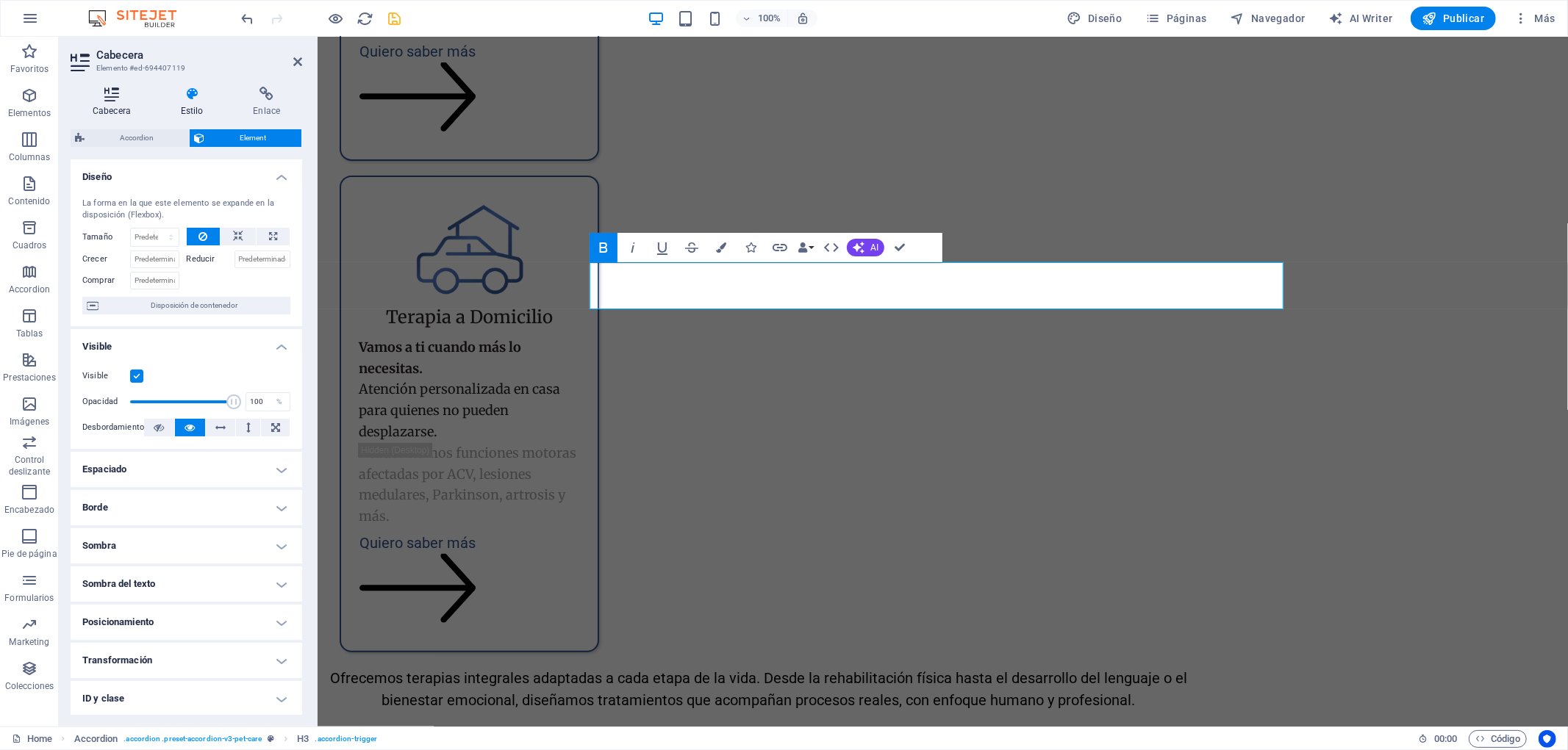
click at [100, 93] on icon at bounding box center [111, 94] width 83 height 14
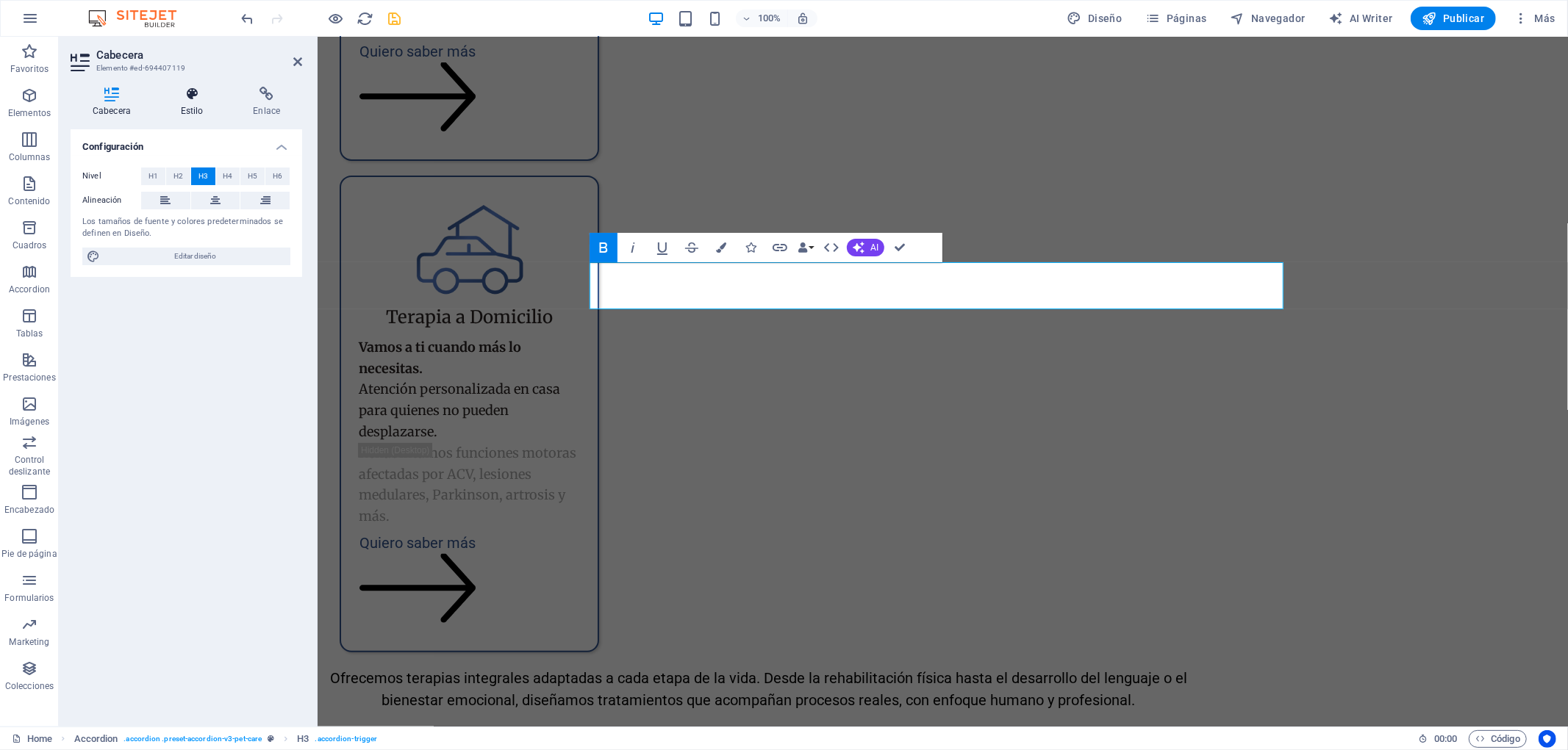
click at [195, 93] on icon at bounding box center [192, 94] width 67 height 14
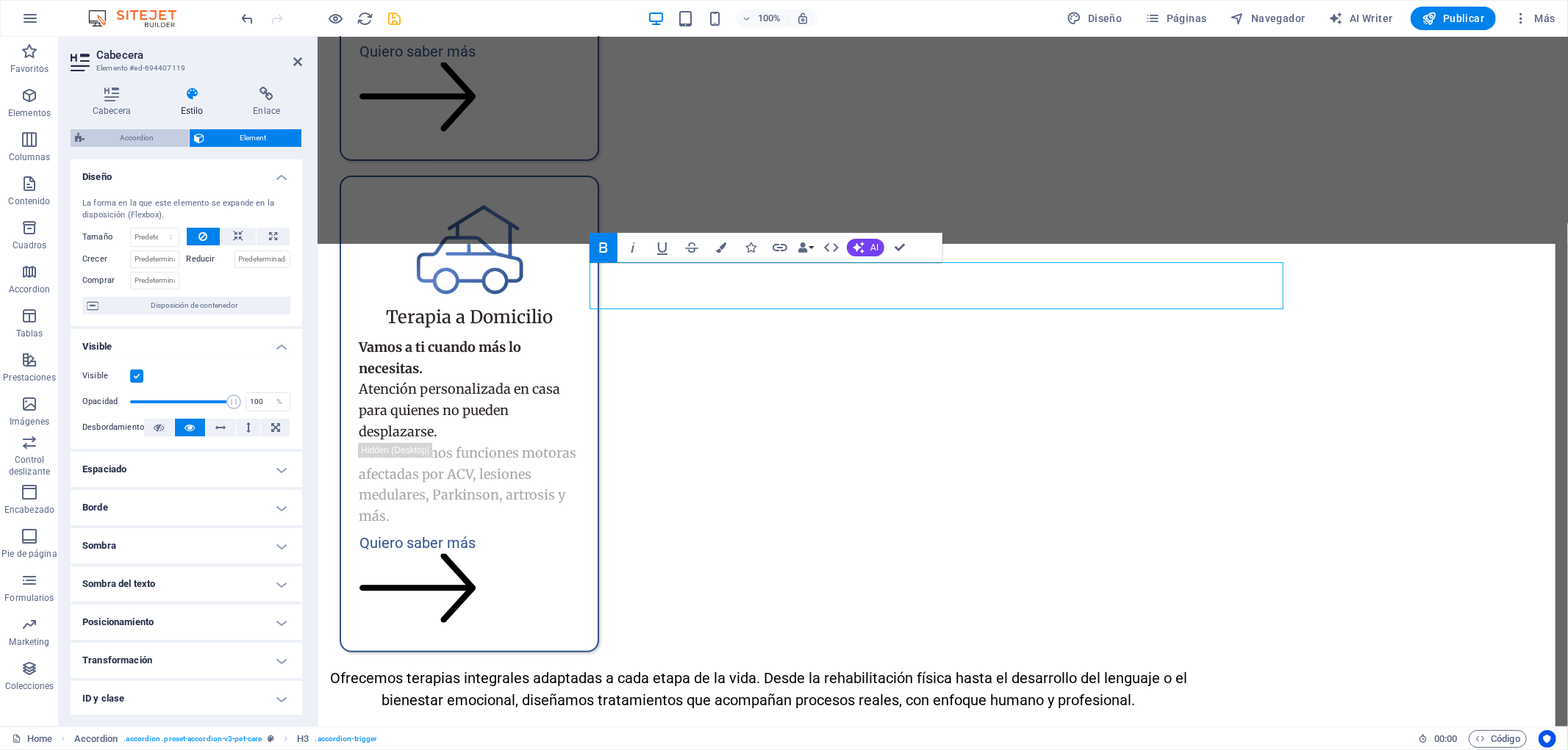
click at [154, 130] on span "Accordion" at bounding box center [137, 138] width 95 height 18
select select "rem"
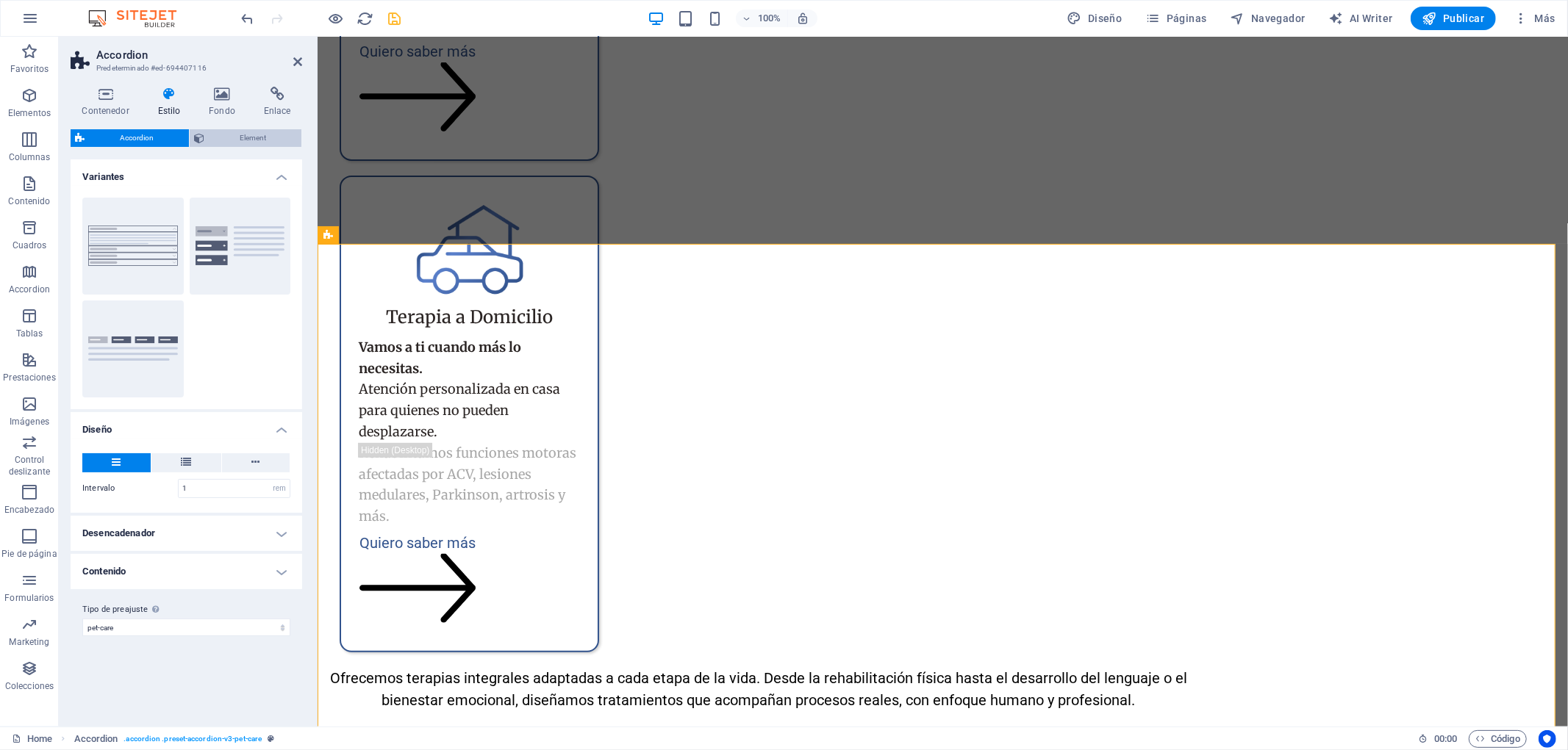
click at [231, 129] on span "Element" at bounding box center [253, 138] width 88 height 18
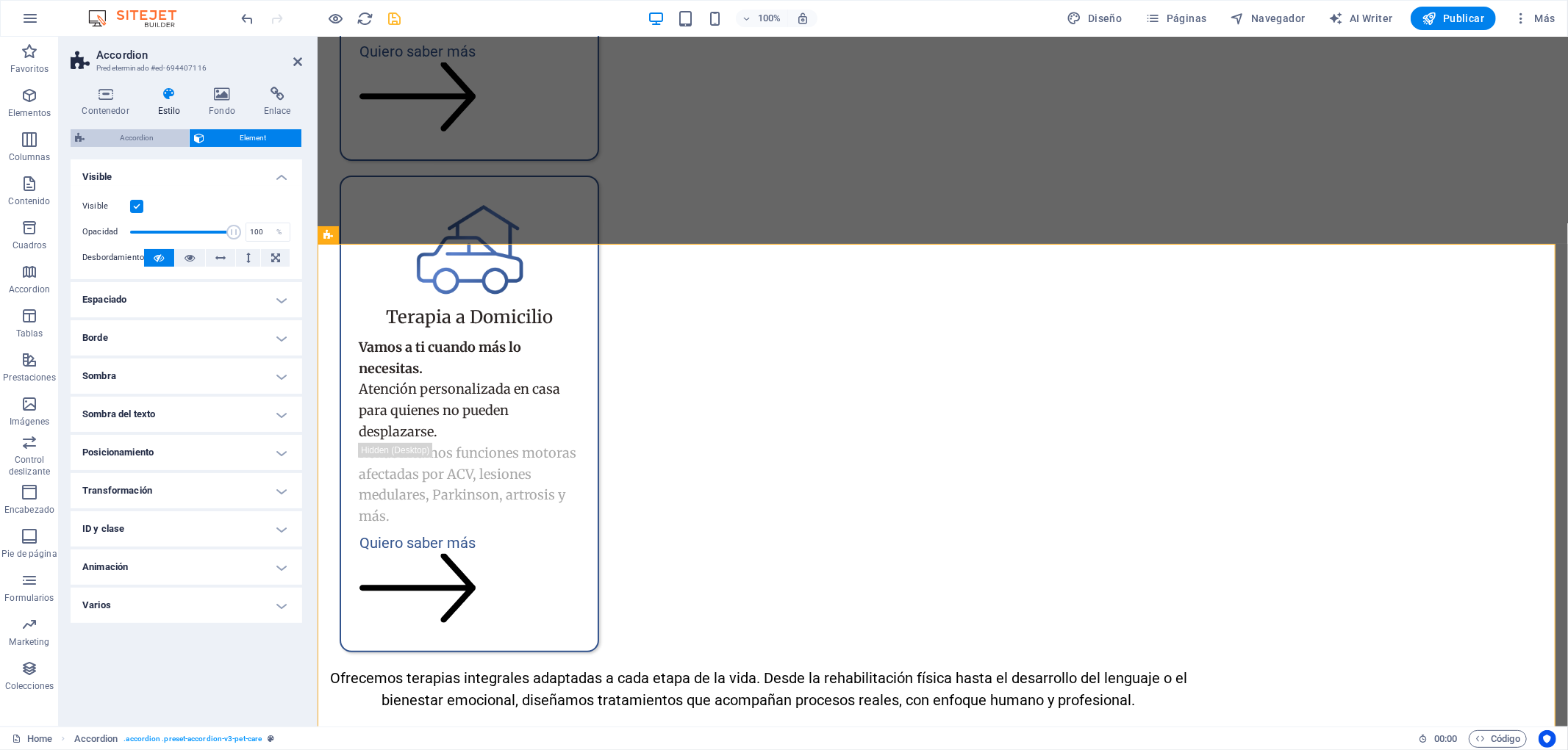
click at [135, 129] on span "Accordion" at bounding box center [137, 138] width 95 height 18
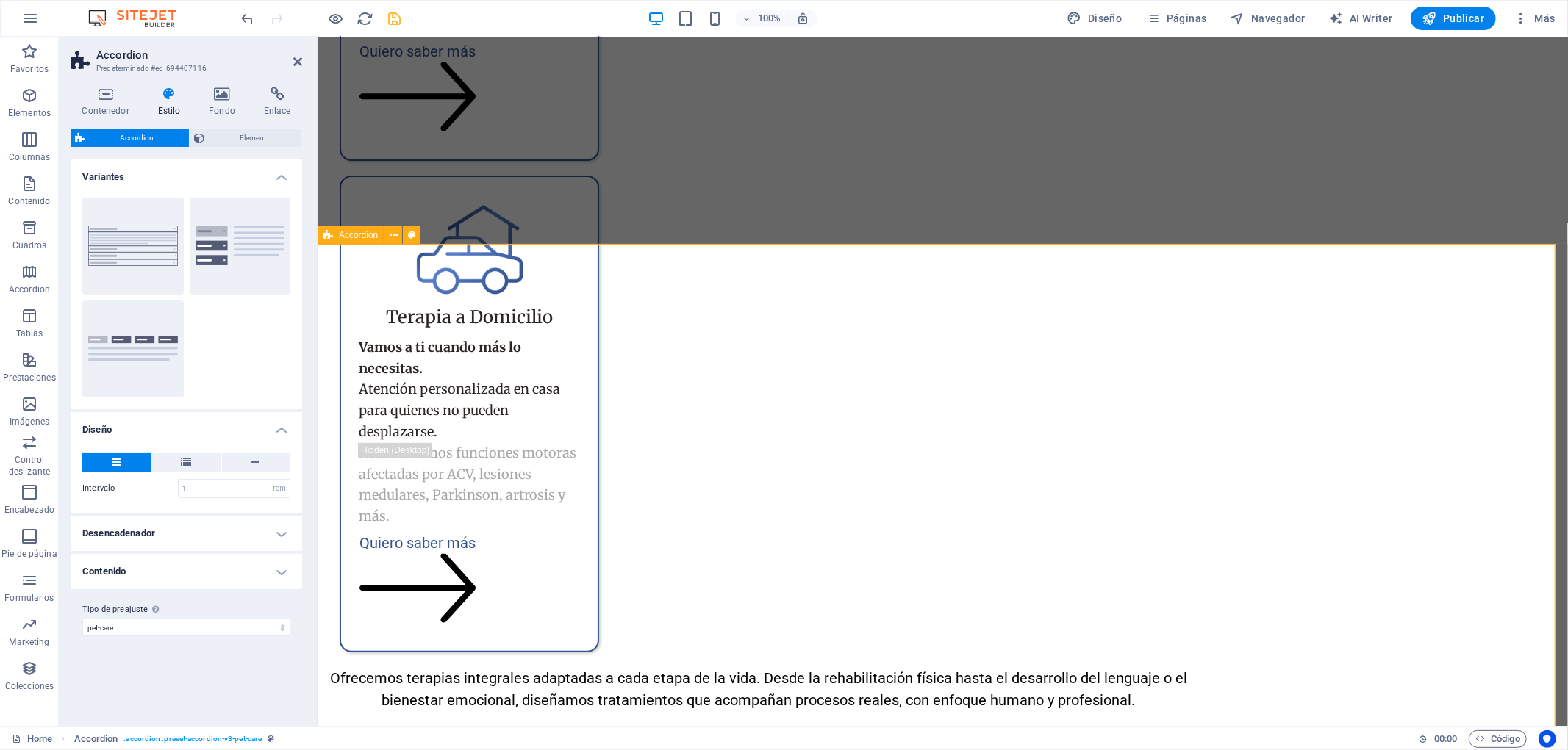
click at [612, 262] on div "H3" at bounding box center [641, 254] width 104 height 19
click at [613, 261] on div "H3" at bounding box center [609, 253] width 39 height 18
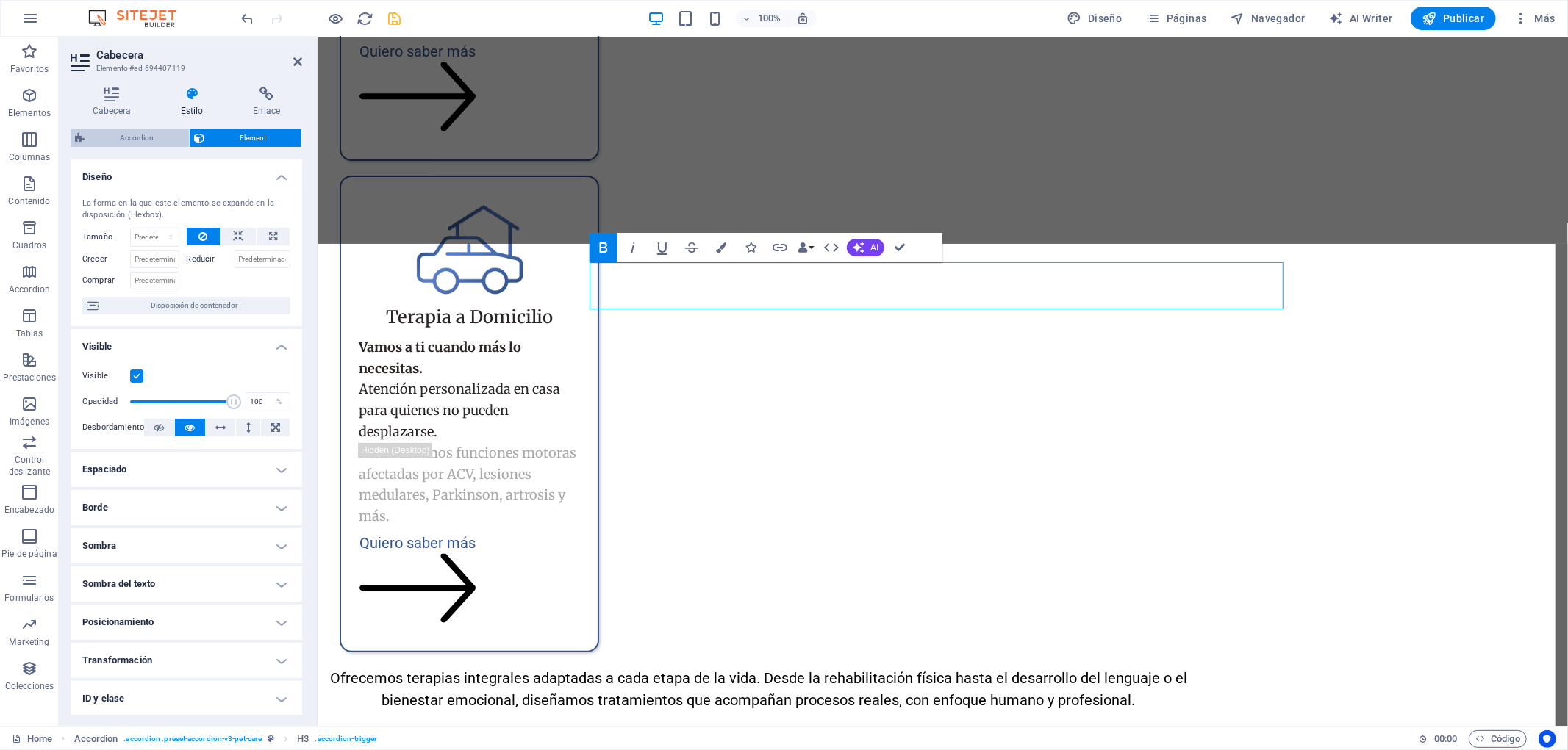
click at [131, 138] on span "Accordion" at bounding box center [137, 138] width 95 height 18
select select "rem"
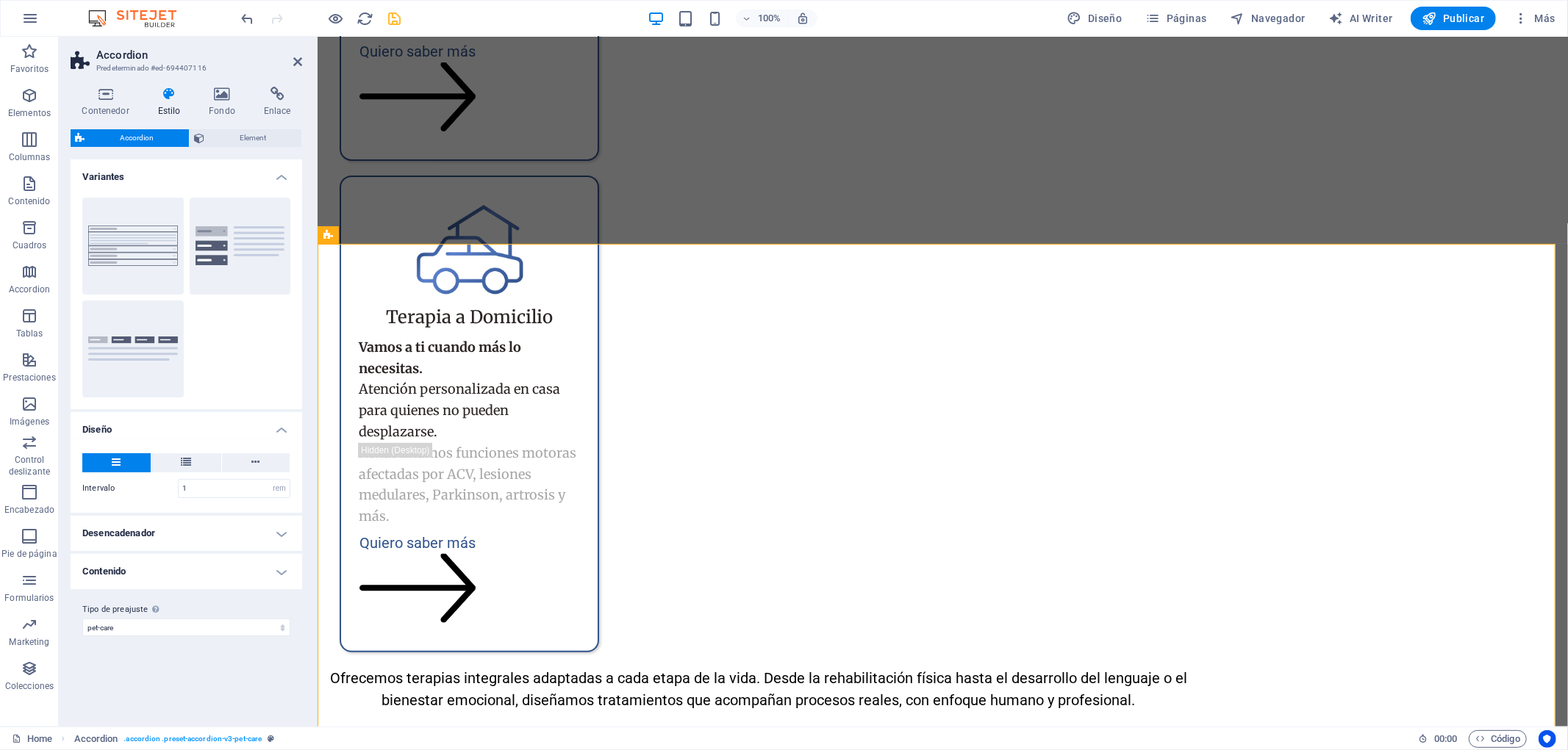
click at [241, 537] on h4 "Desencadenador" at bounding box center [186, 533] width 231 height 35
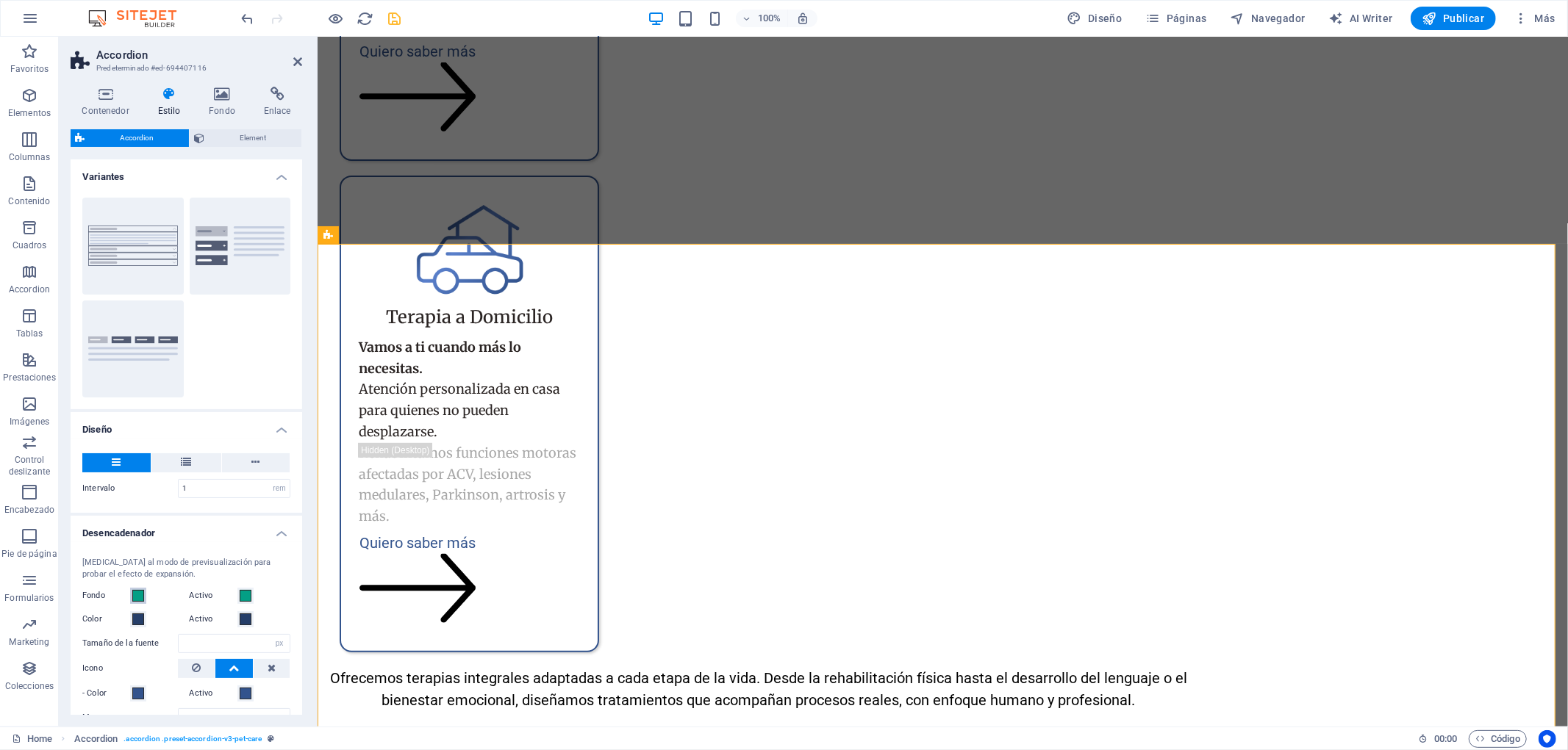
click at [144, 599] on button "Fondo" at bounding box center [138, 595] width 16 height 16
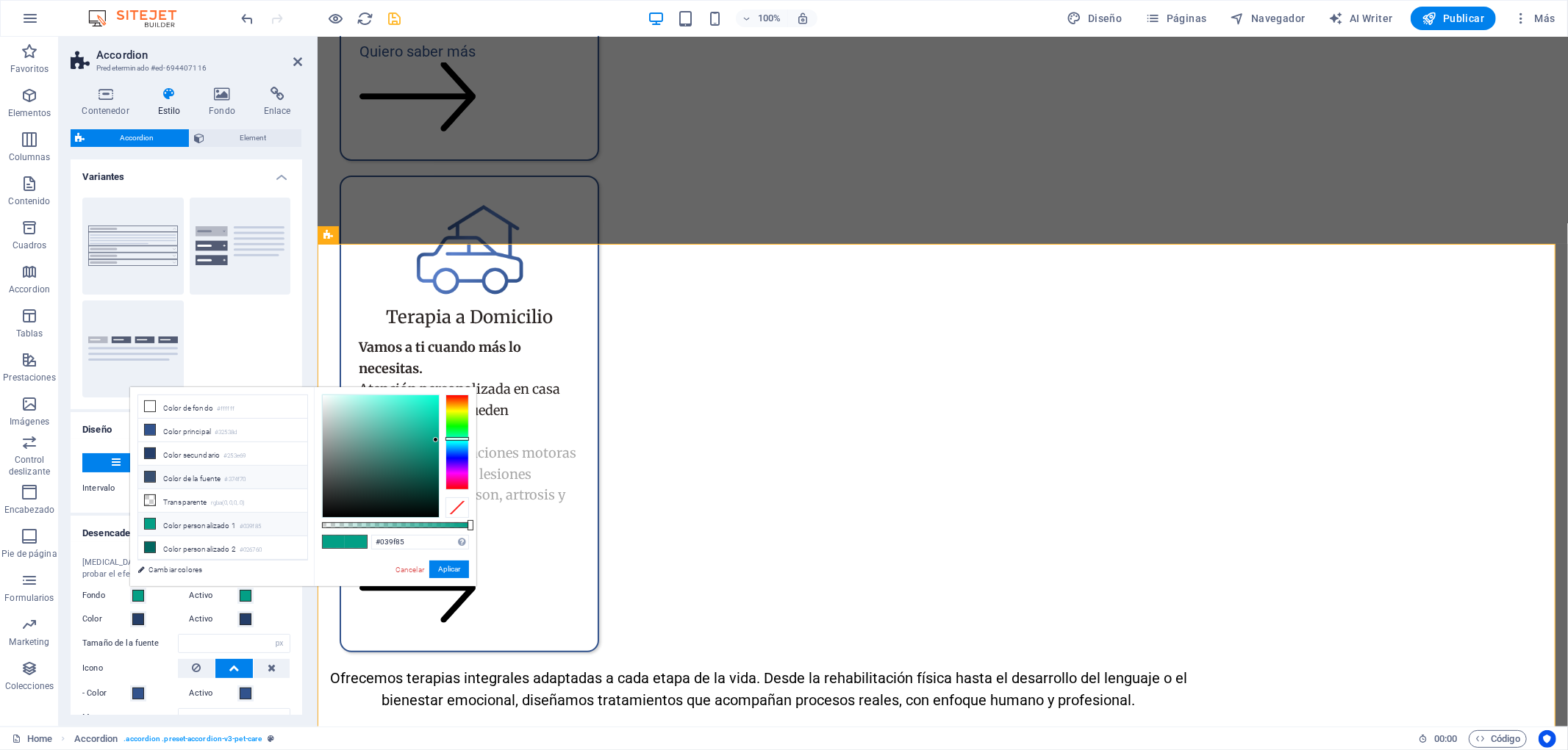
click at [230, 475] on small "#374f70" at bounding box center [235, 480] width 21 height 10
type input "#374f70"
click at [465, 567] on button "Aplicar" at bounding box center [449, 569] width 40 height 18
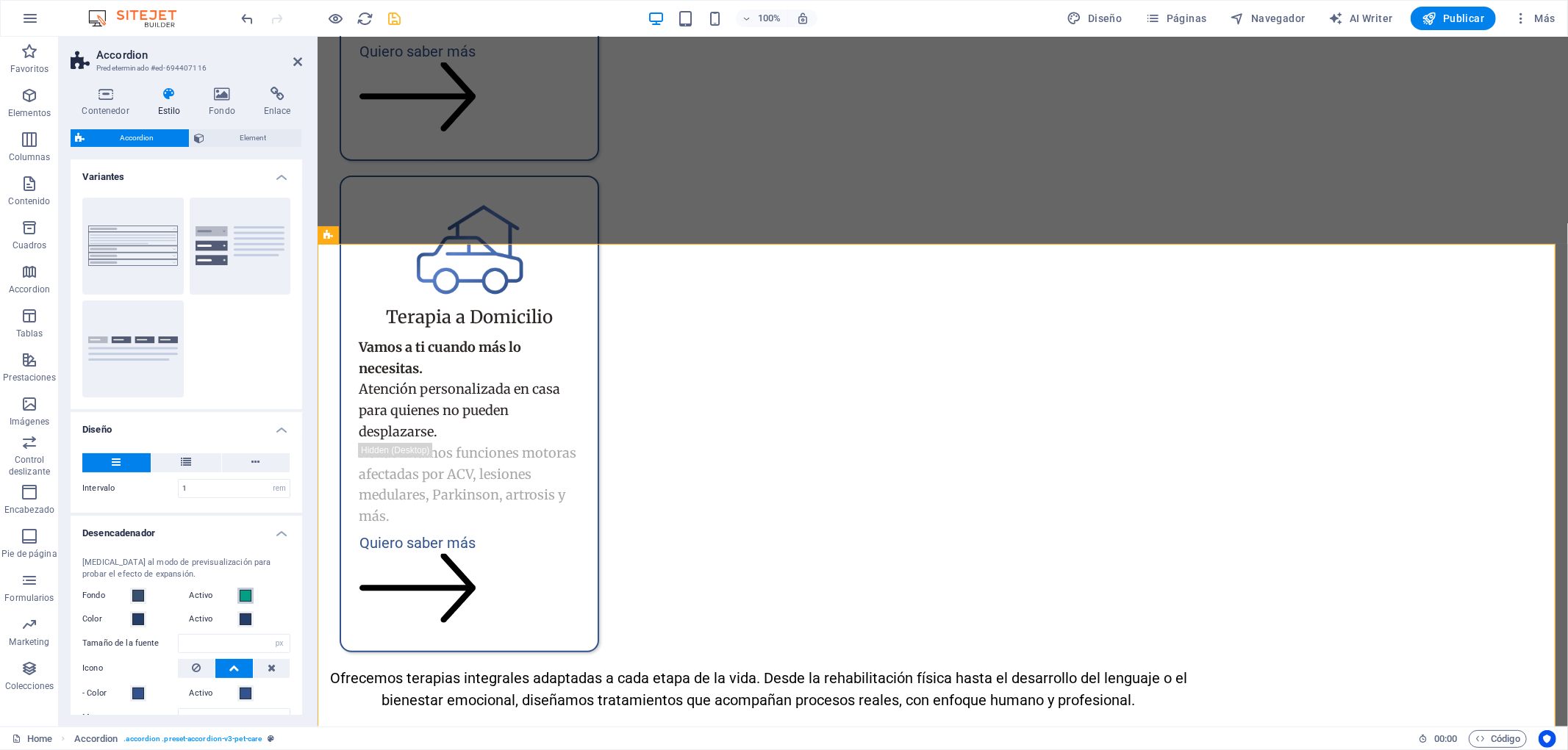
click at [246, 592] on span at bounding box center [246, 596] width 12 height 12
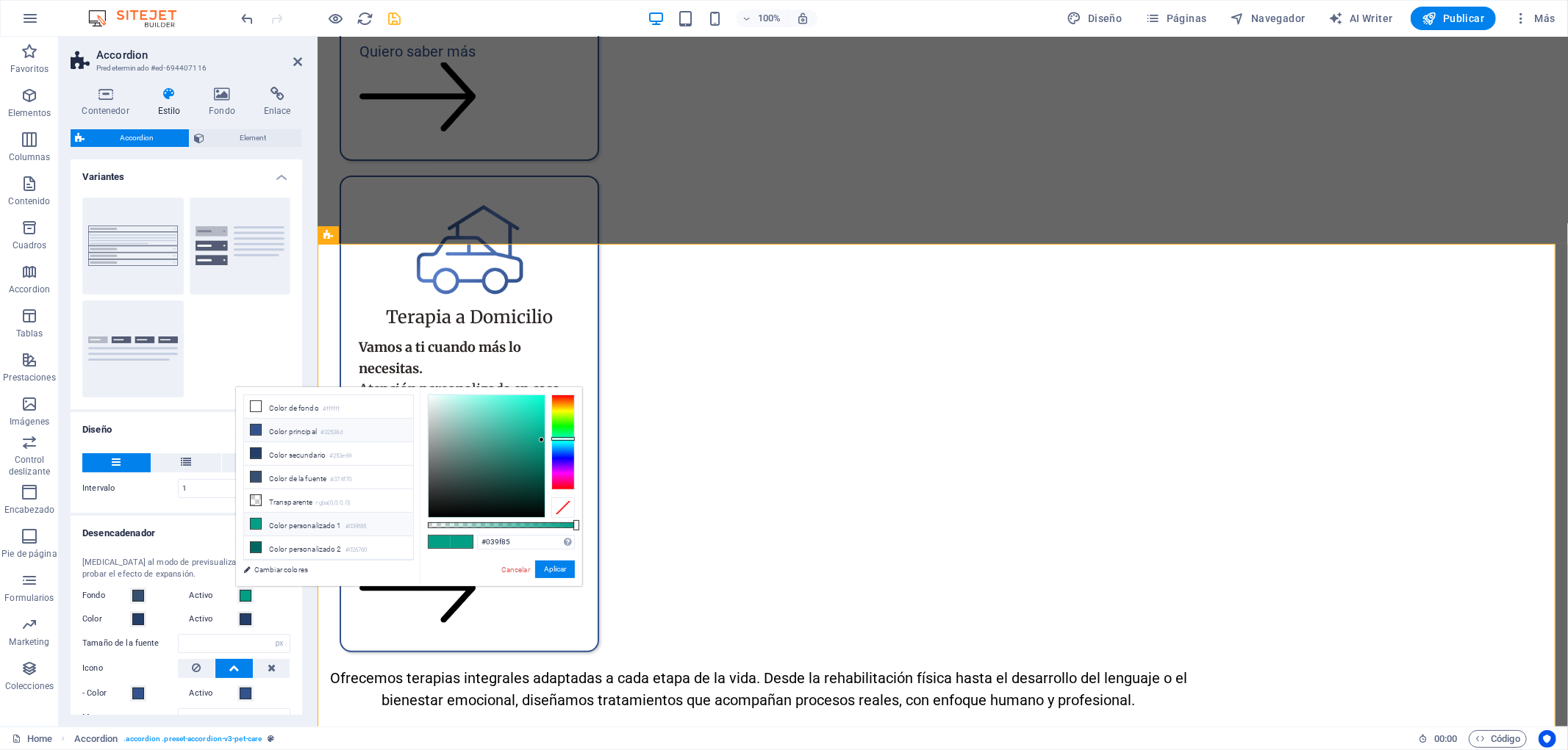
click at [315, 435] on li "Color principal #32538d" at bounding box center [328, 431] width 169 height 24
type input "#32538d"
click at [539, 568] on button "Aplicar" at bounding box center [555, 569] width 40 height 18
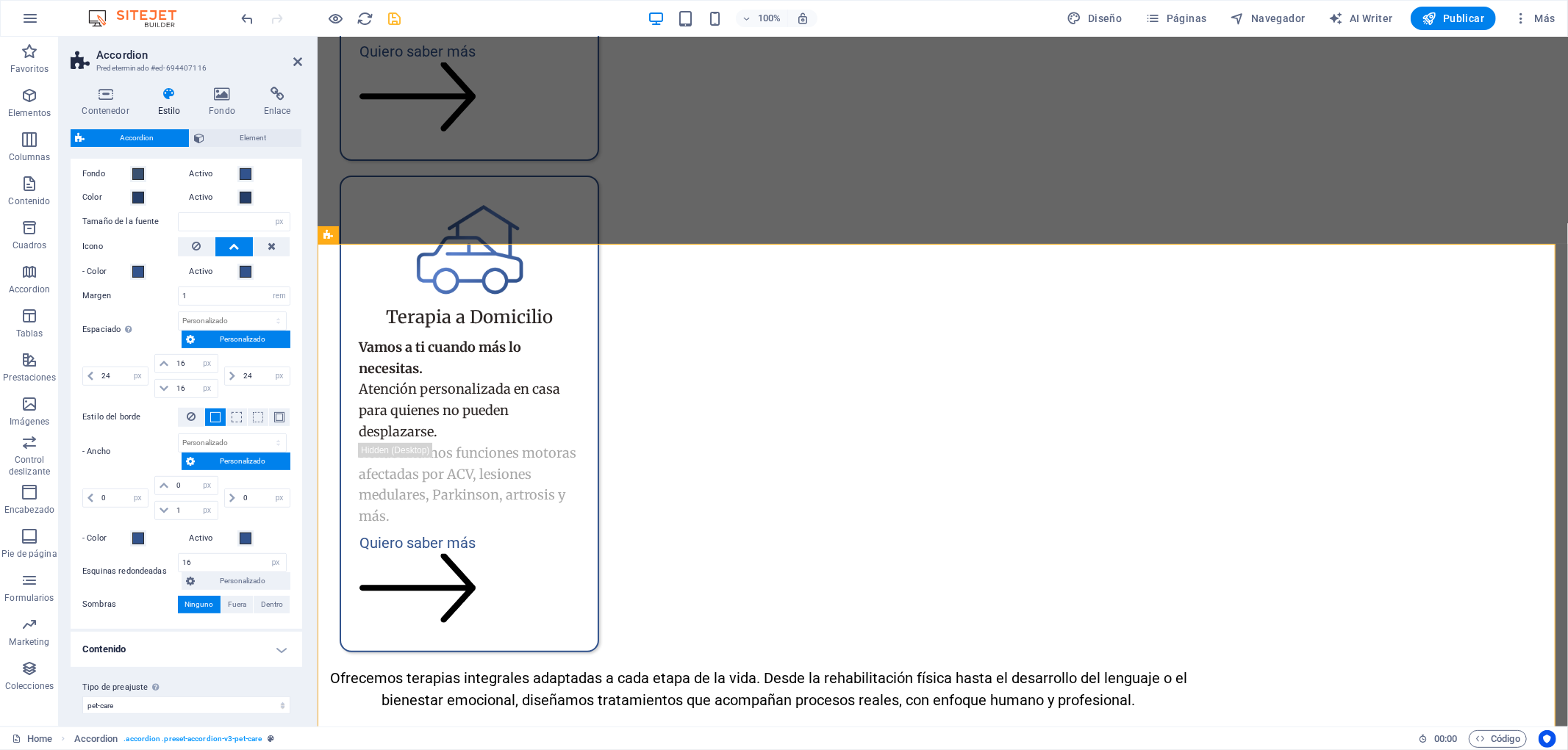
scroll to position [430, 0]
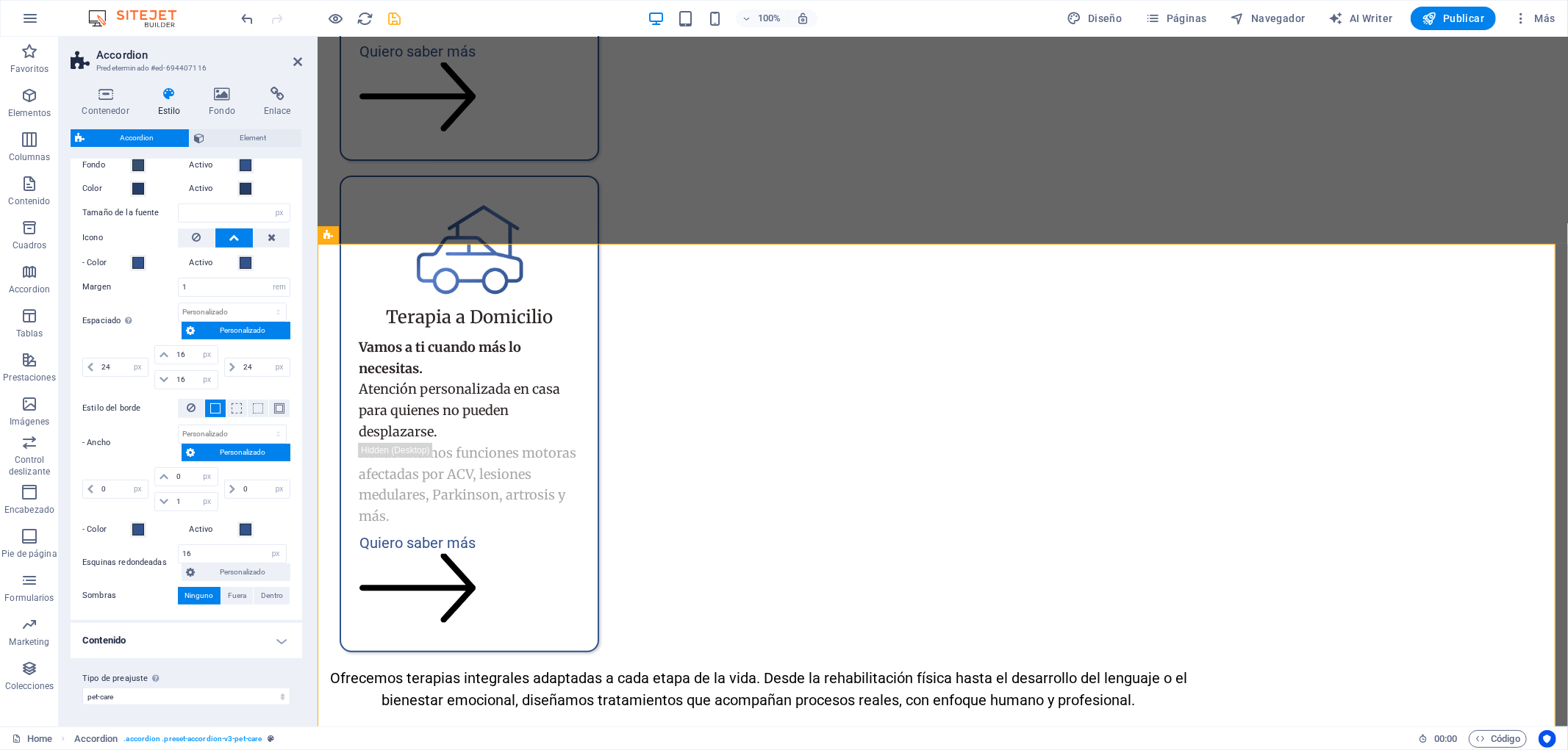
click at [215, 641] on h4 "Contenido" at bounding box center [186, 640] width 231 height 35
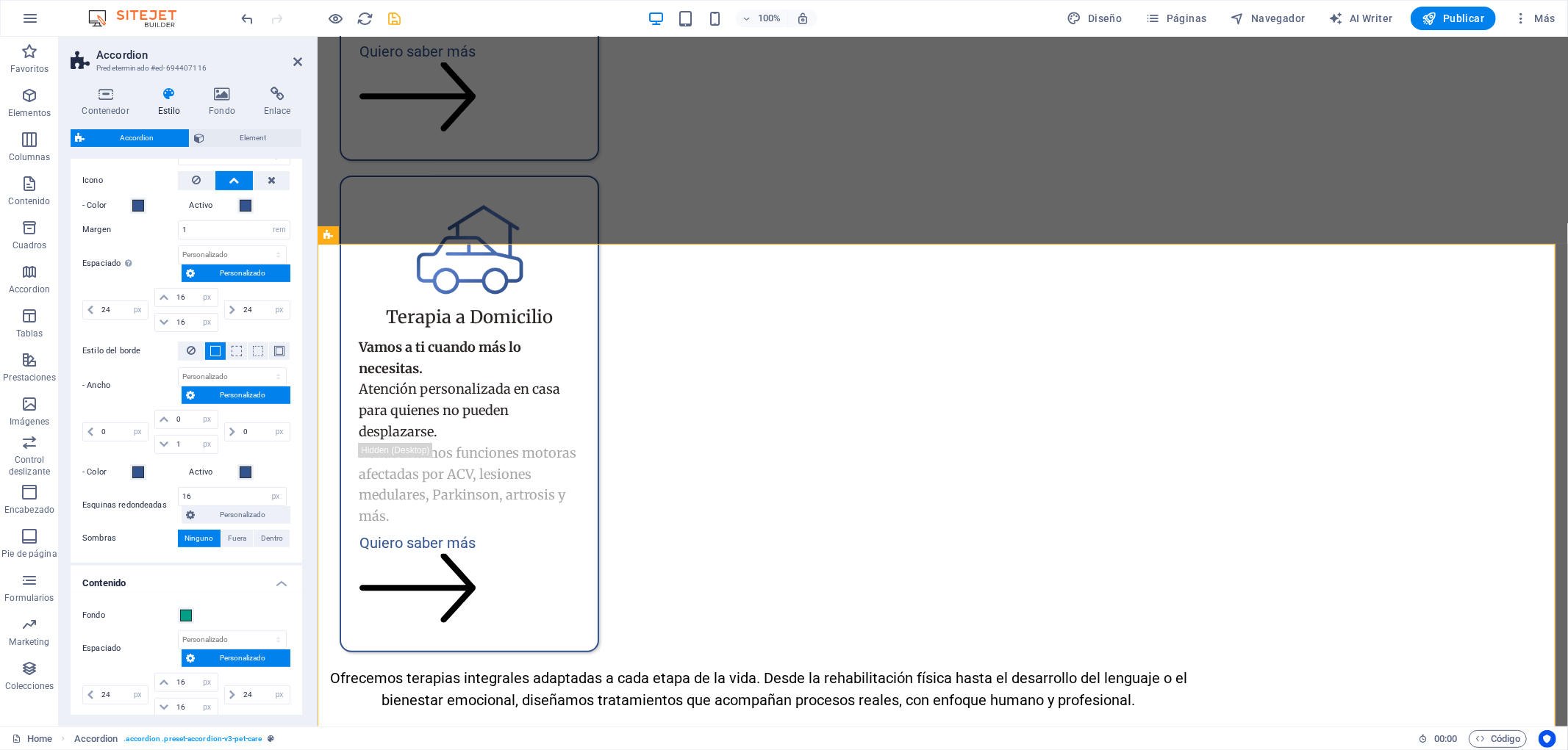
scroll to position [512, 0]
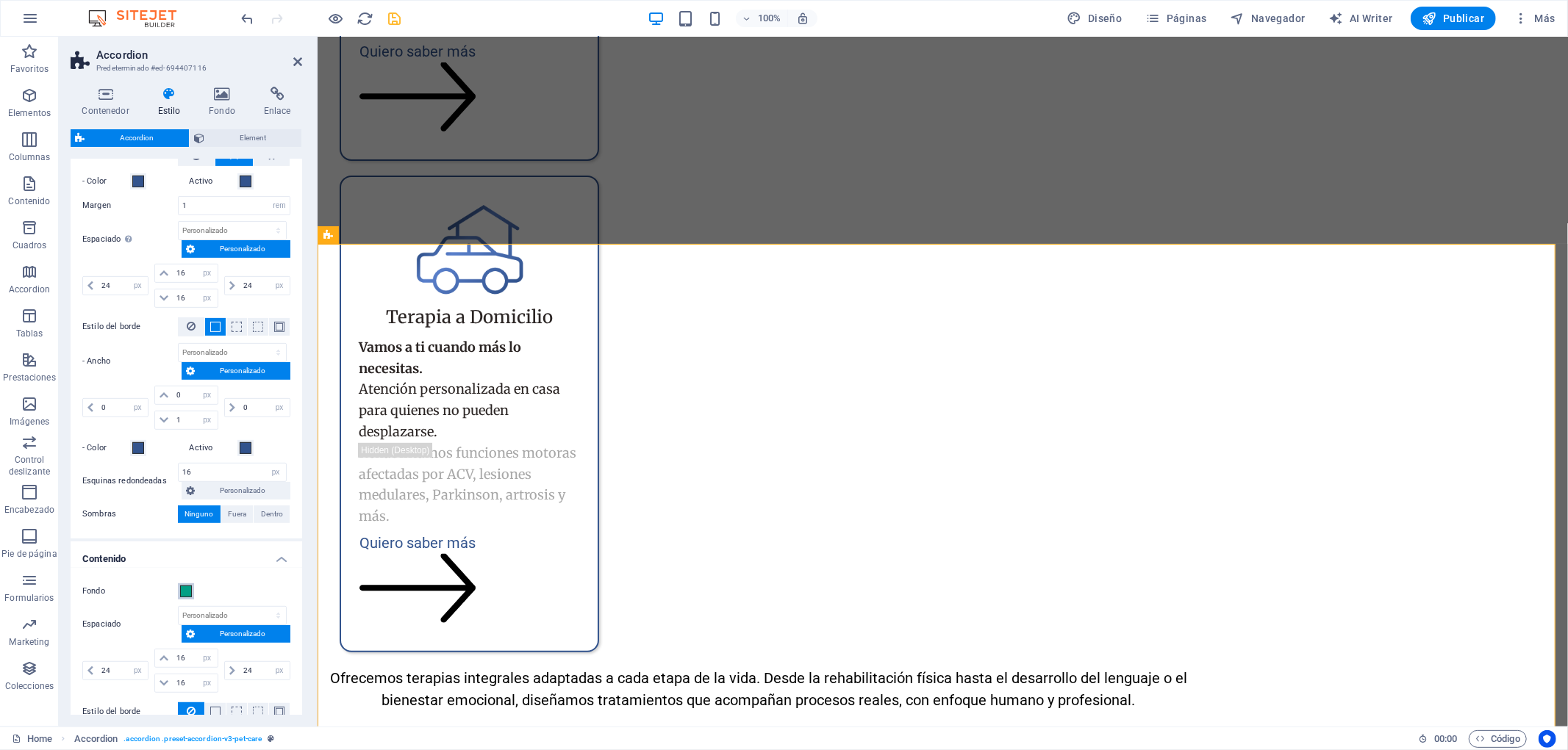
click at [186, 597] on button "Fondo" at bounding box center [185, 591] width 16 height 16
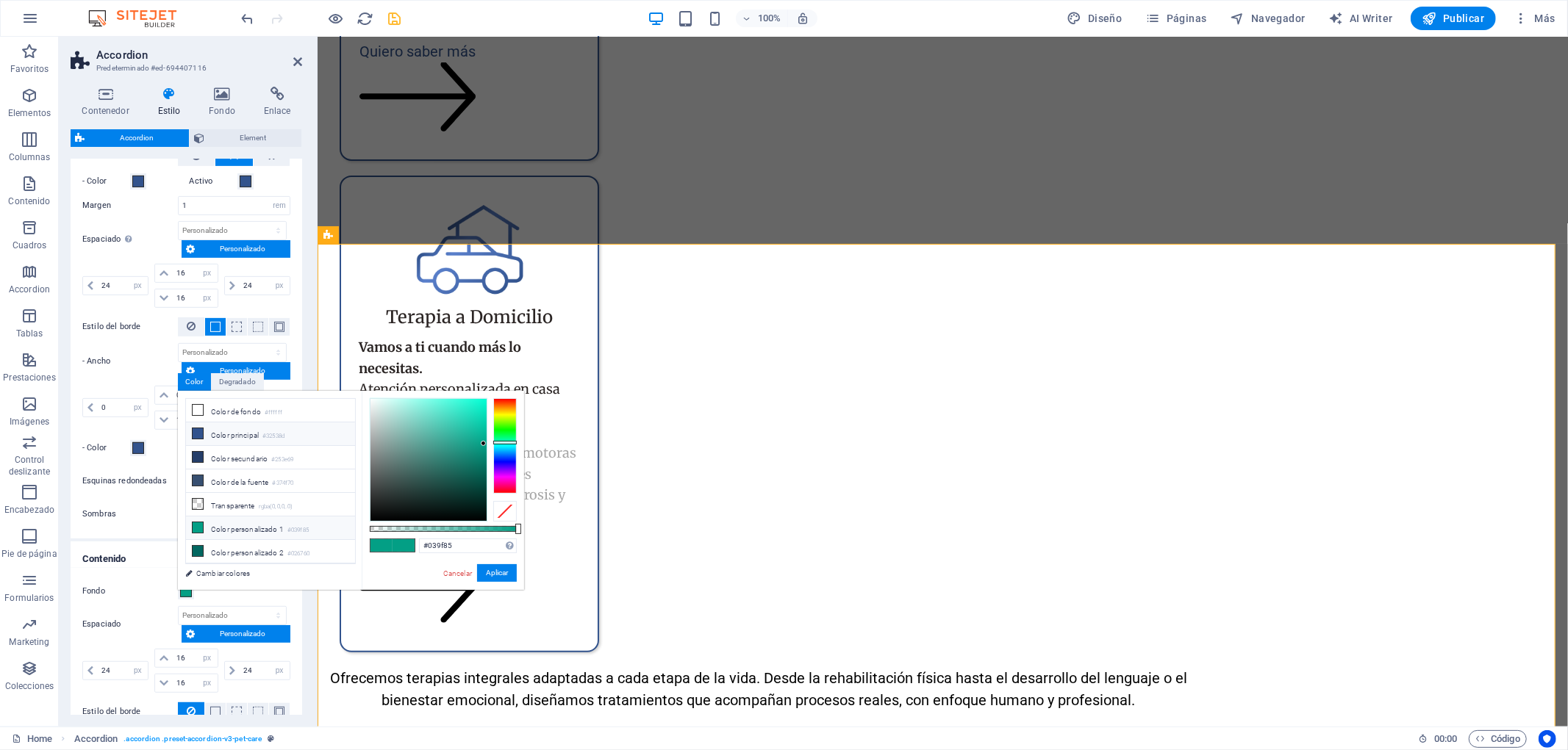
click at [263, 435] on li "Color principal #32538d" at bounding box center [271, 435] width 169 height 24
type input "#32538d"
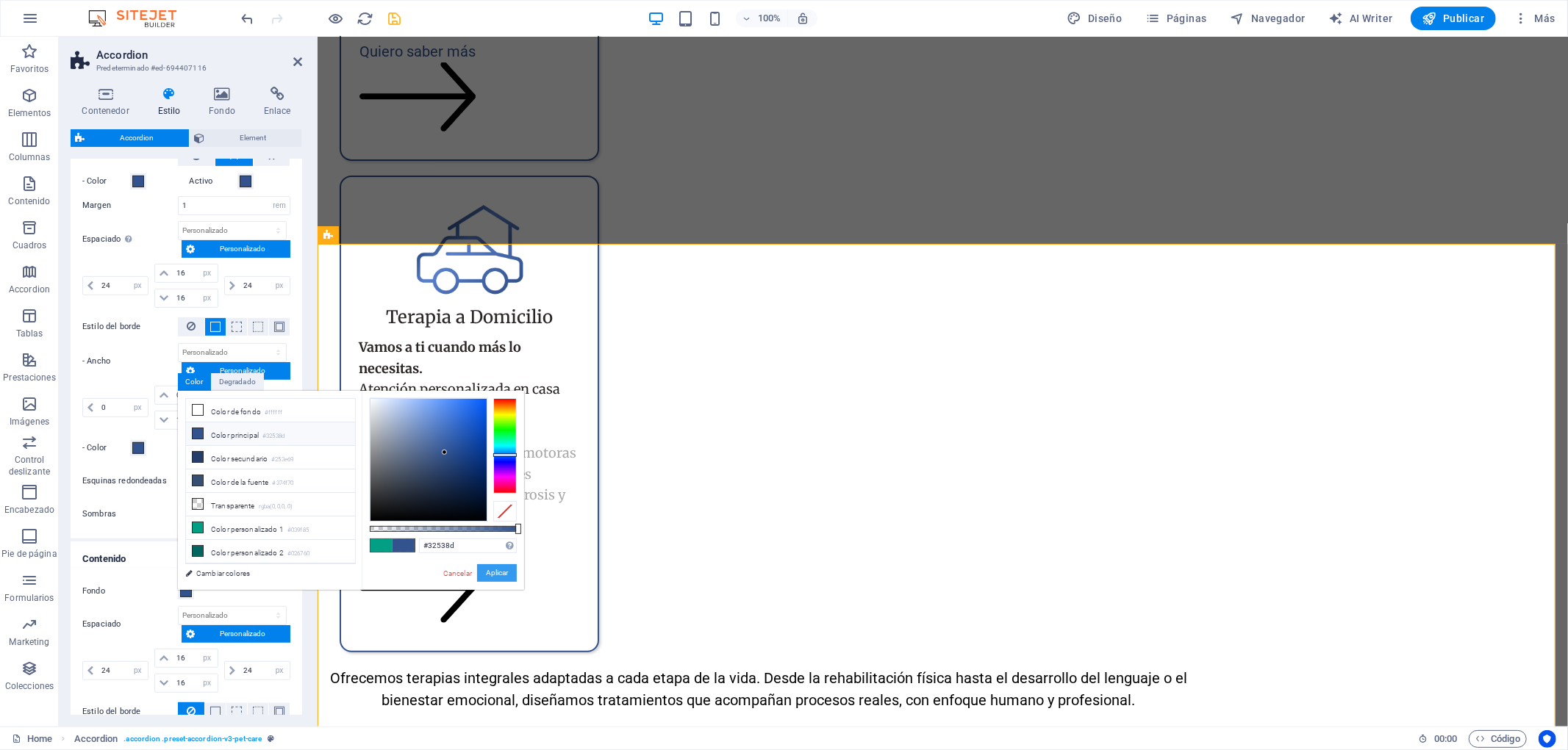
click at [489, 570] on button "Aplicar" at bounding box center [497, 573] width 40 height 18
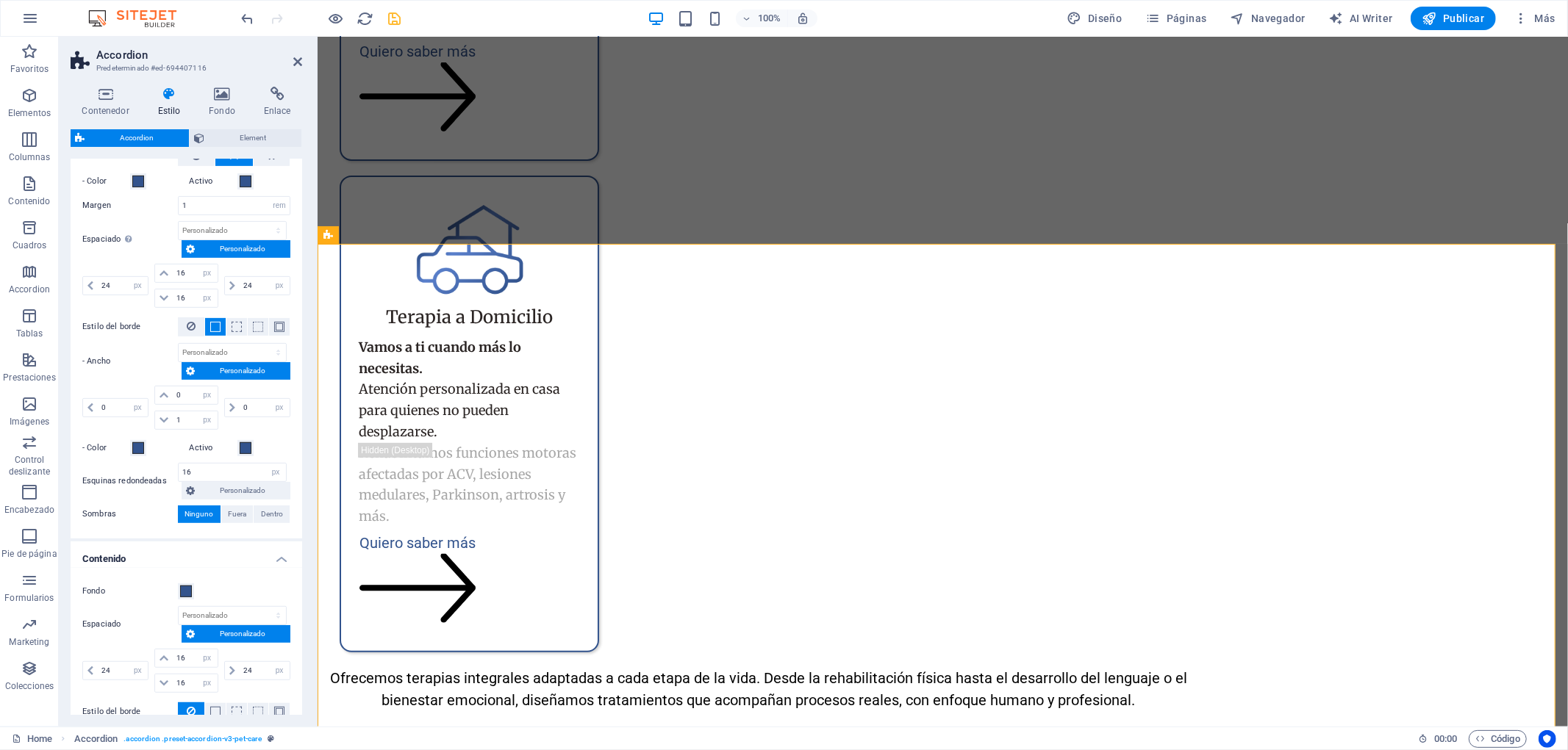
scroll to position [594, 0]
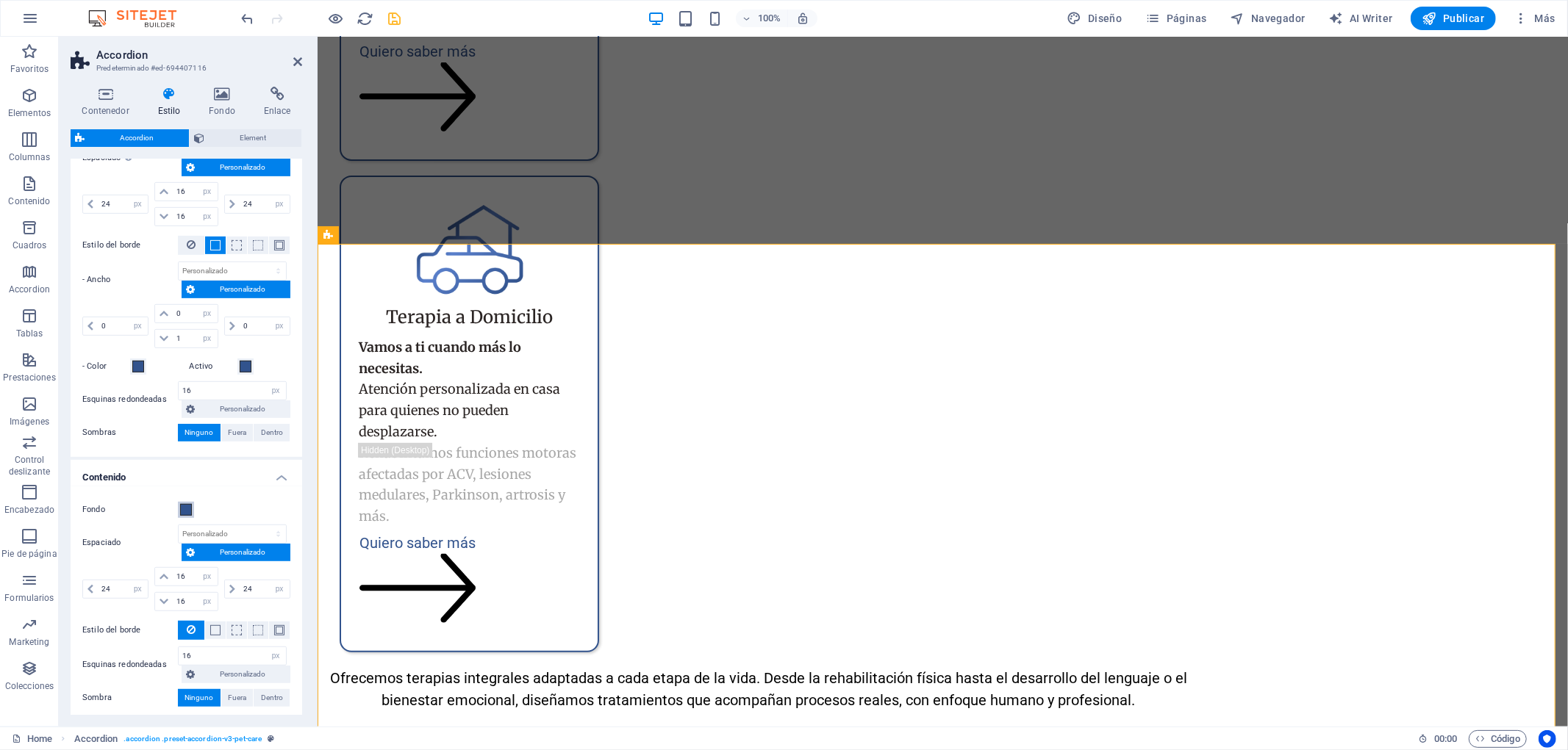
click at [187, 509] on span at bounding box center [186, 510] width 12 height 12
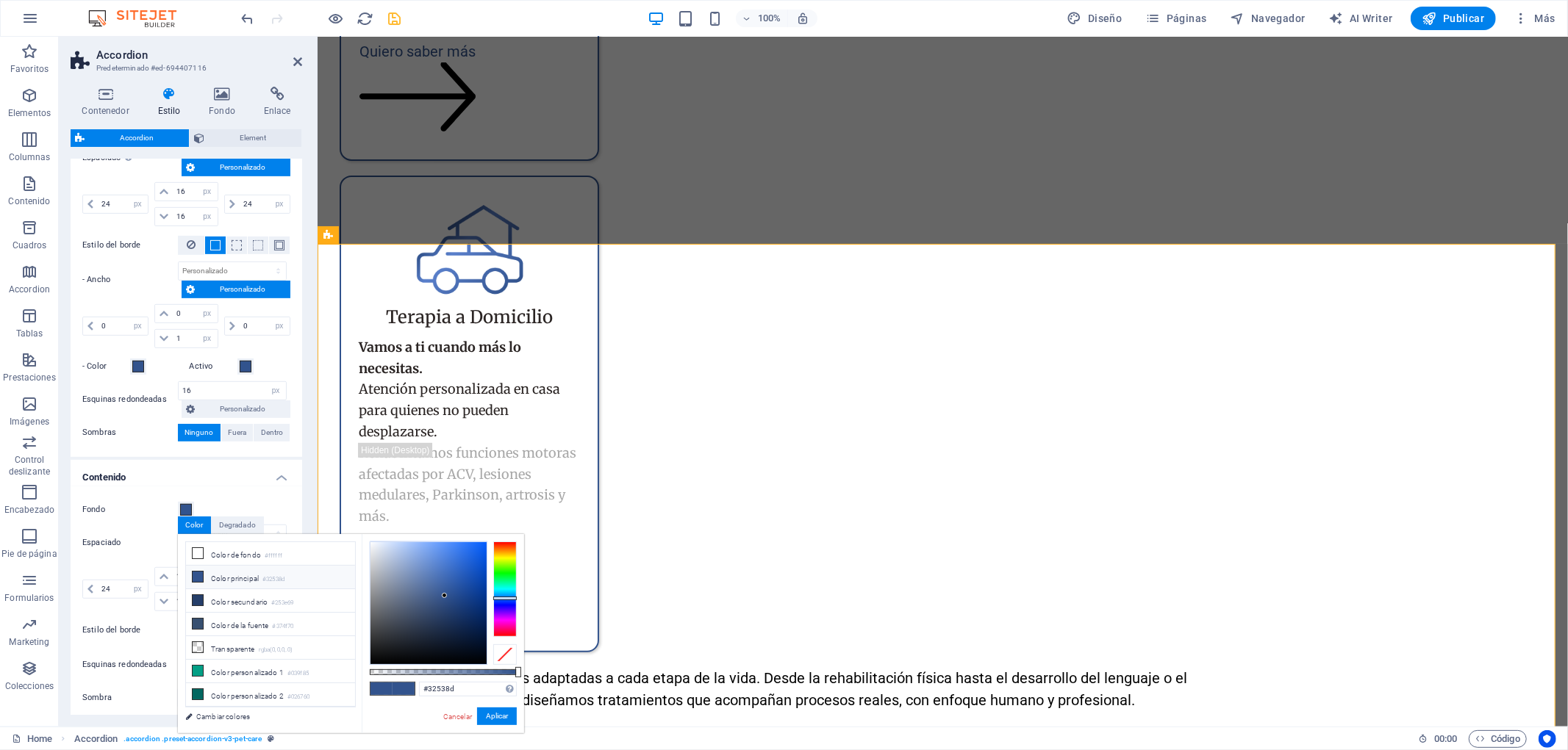
click at [302, 439] on div "Contenedor Estilo Fondo Enlace Tamaño Altura Predeterminado px rem % vh vw Alto…" at bounding box center [186, 401] width 255 height 651
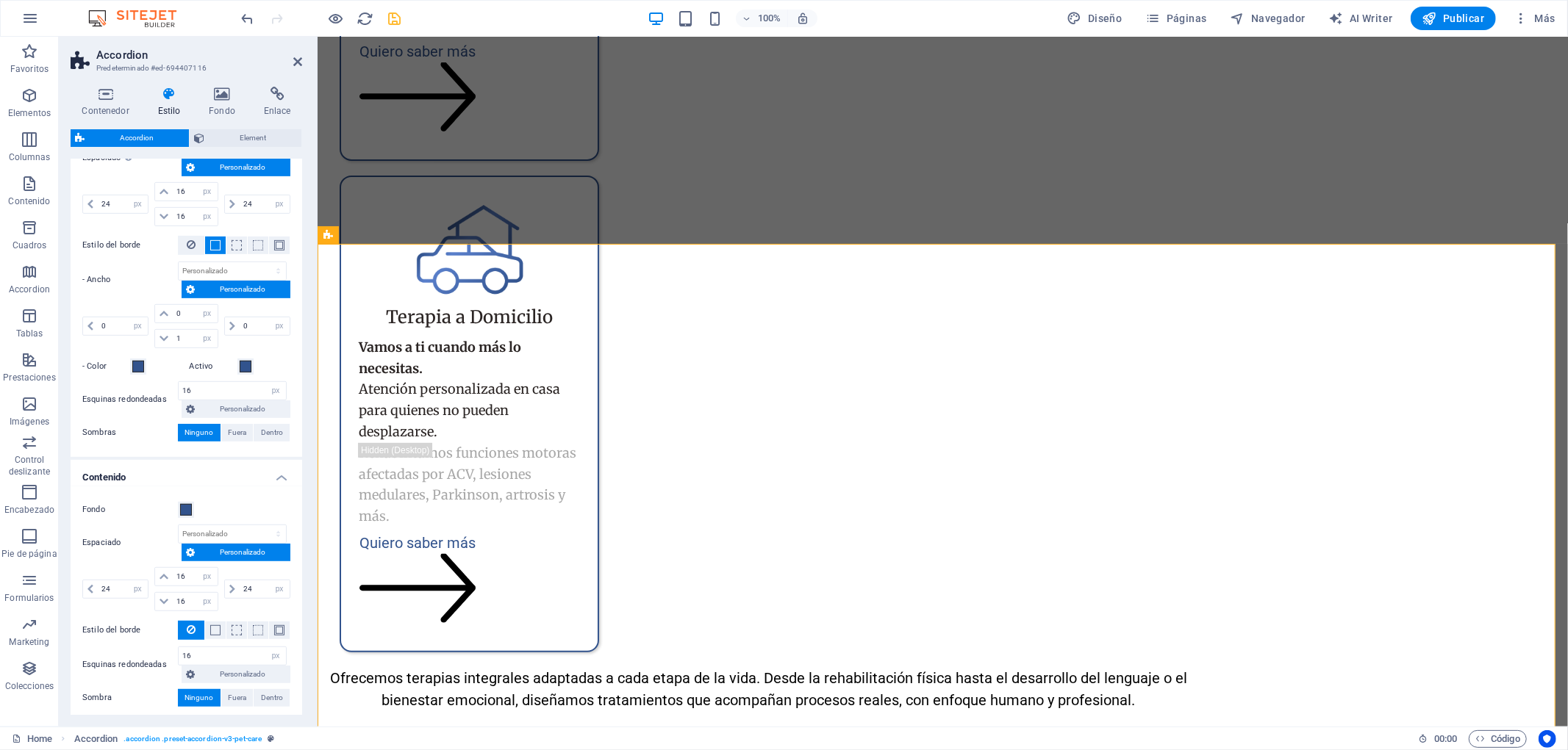
click at [301, 446] on div "Contenedor Estilo Fondo Enlace Tamaño Altura Predeterminado px rem % vh vw Alto…" at bounding box center [186, 401] width 255 height 651
click at [298, 445] on div "Cambia al modo de previsualización para probar el efecto de expansión. Fondo Ac…" at bounding box center [185, 203] width 237 height 509
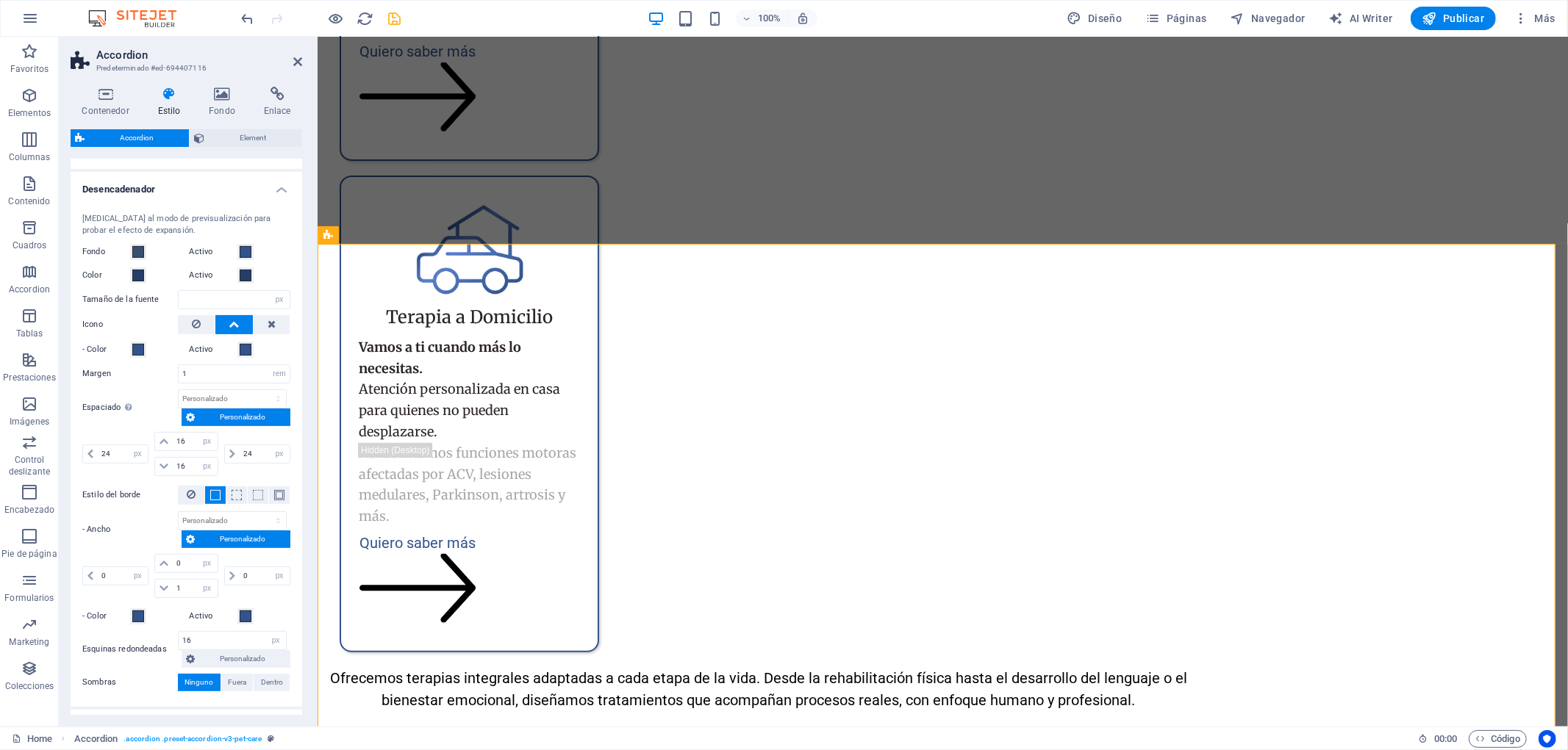
scroll to position [342, 0]
click at [138, 275] on span at bounding box center [139, 278] width 12 height 12
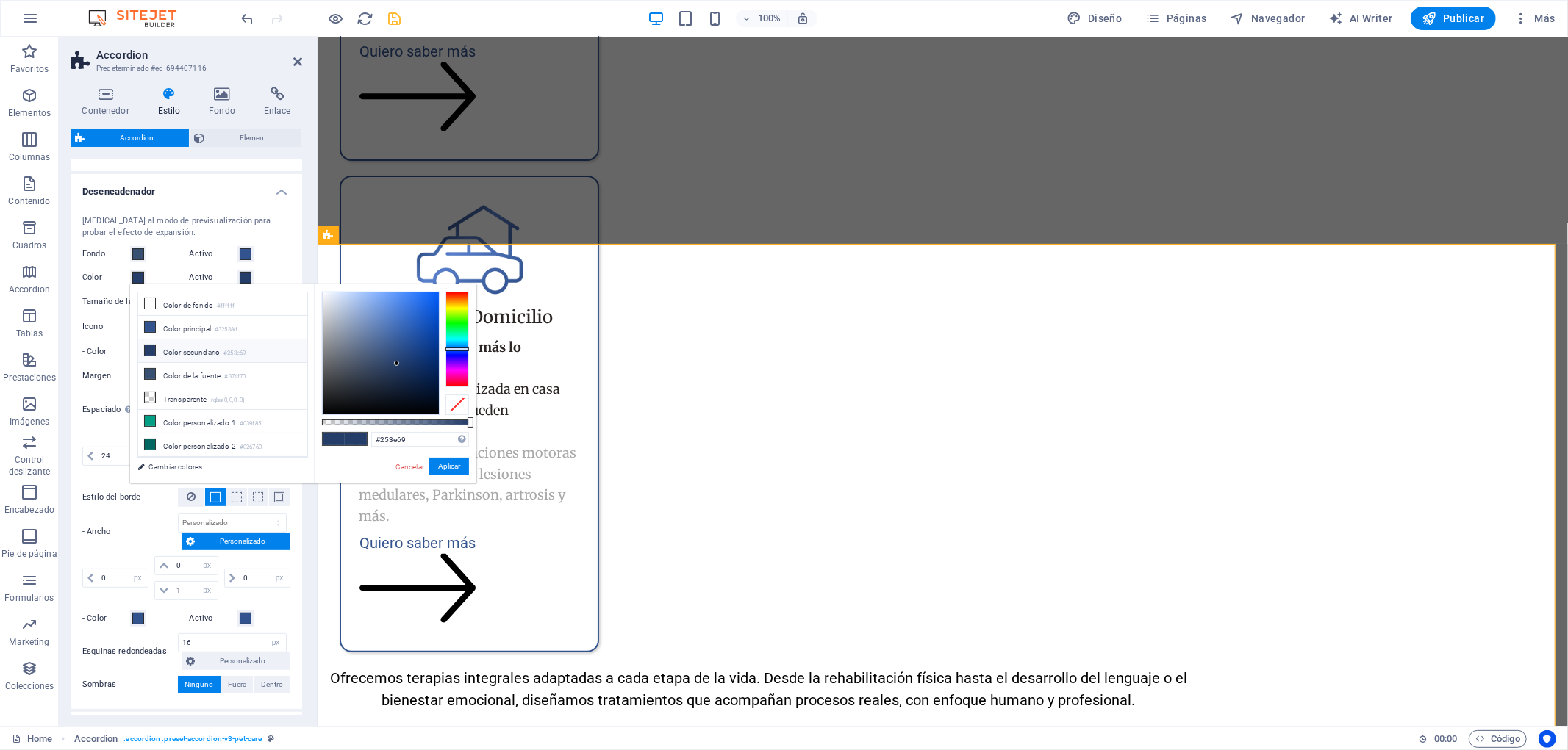
click at [190, 353] on li "Color secundario #253e69" at bounding box center [222, 351] width 169 height 24
click at [443, 463] on button "Aplicar" at bounding box center [449, 466] width 40 height 18
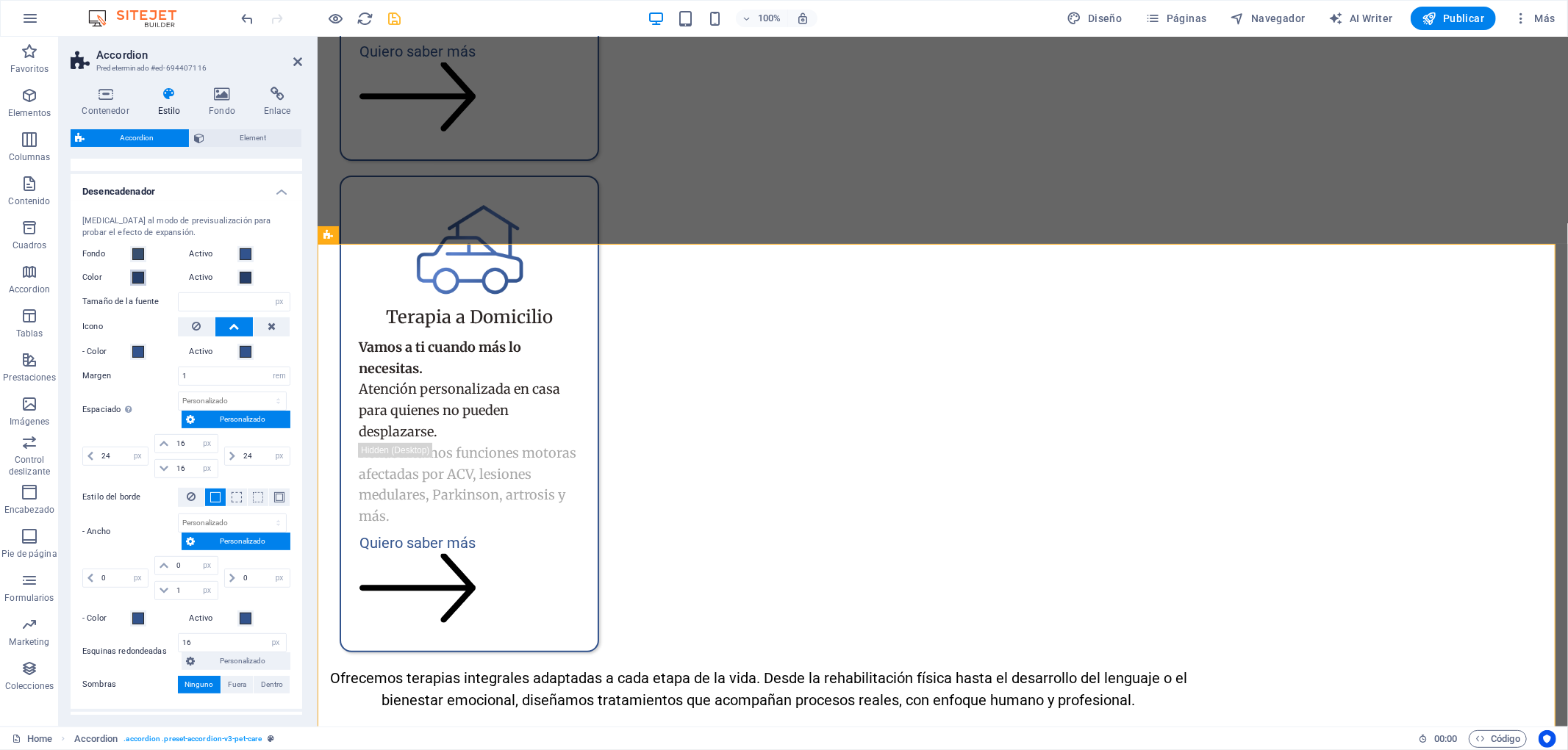
click at [143, 277] on span at bounding box center [139, 278] width 12 height 12
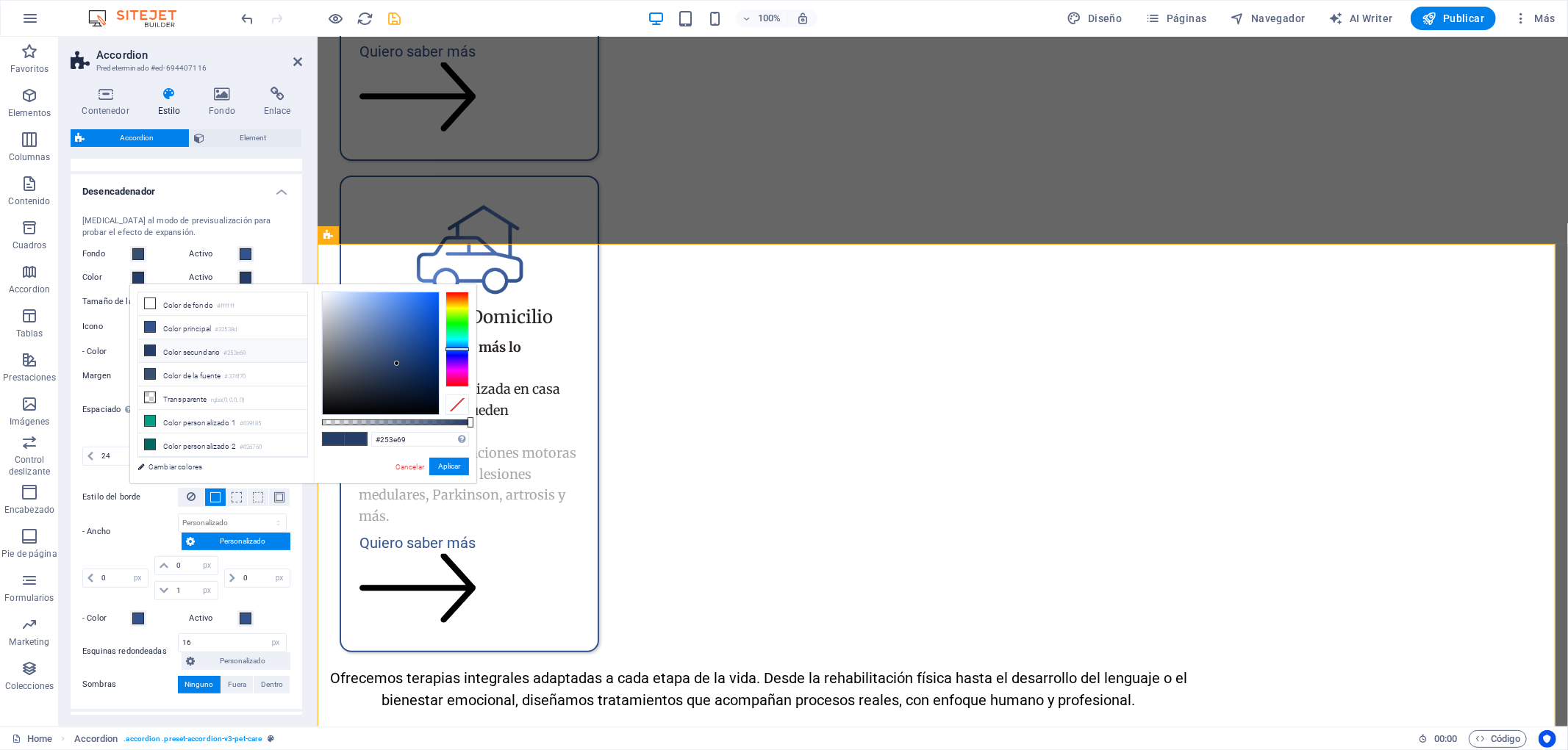
click at [177, 348] on li "Color secundario #253e69" at bounding box center [222, 351] width 169 height 24
click at [458, 464] on button "Aplicar" at bounding box center [449, 466] width 40 height 18
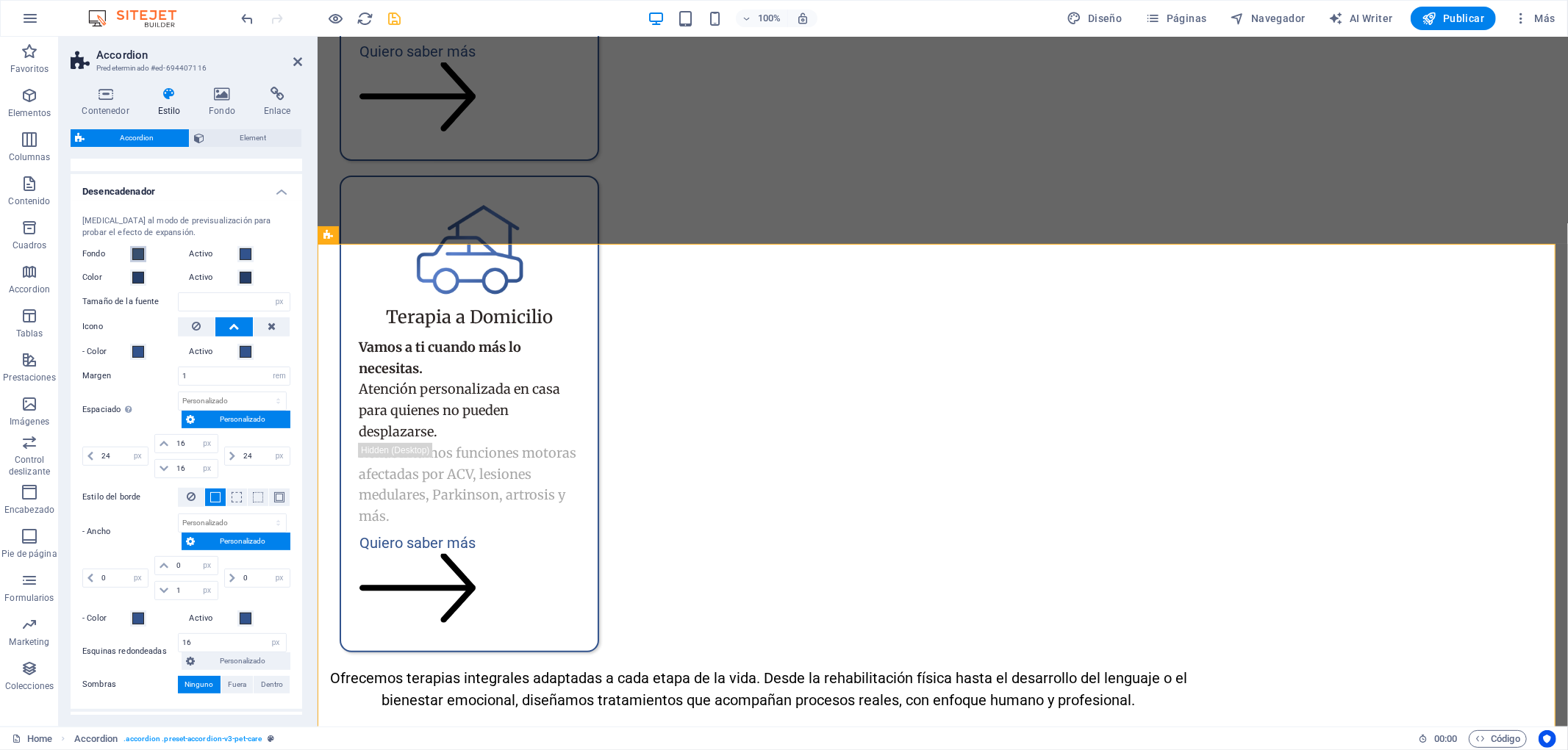
click at [138, 253] on span at bounding box center [139, 254] width 12 height 12
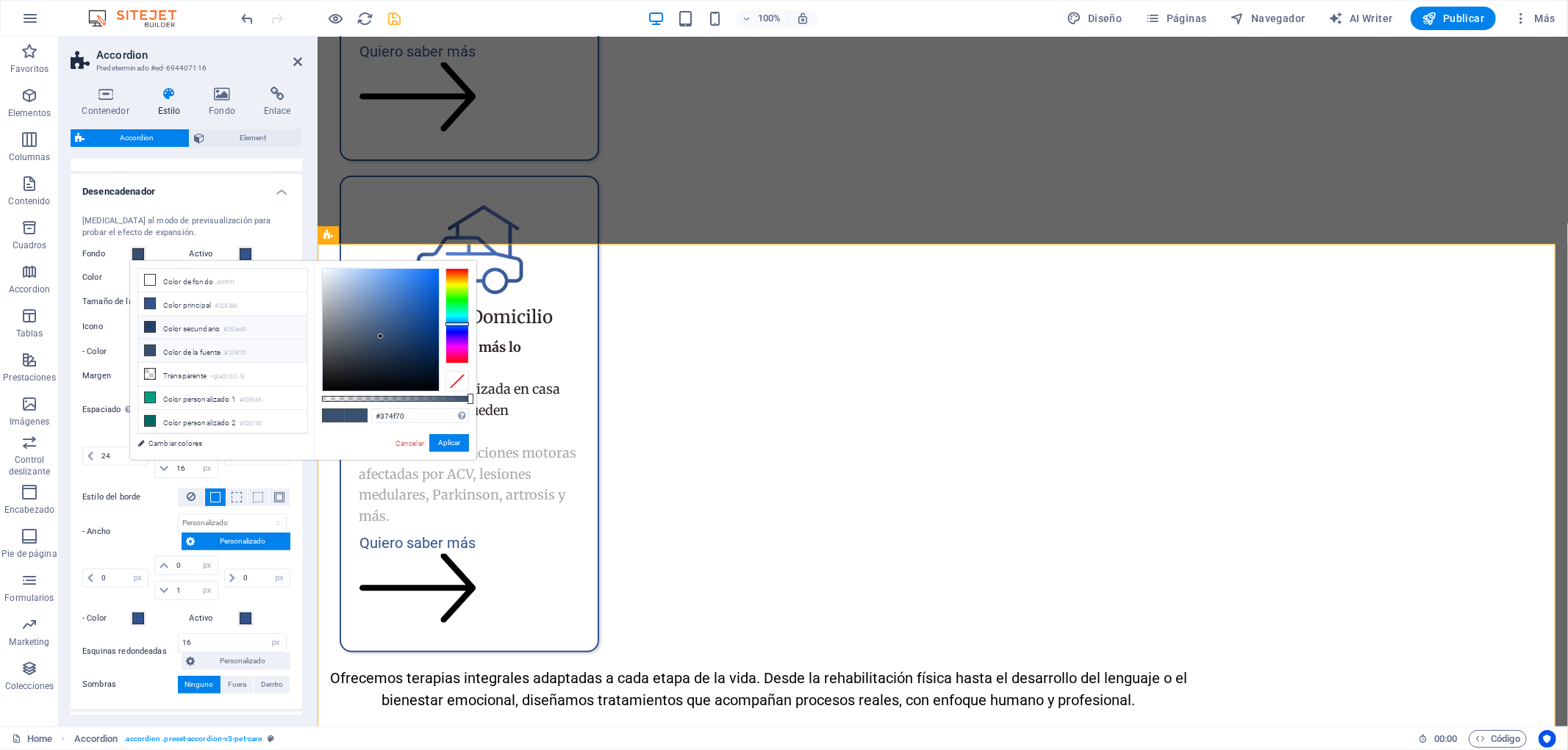
click at [196, 327] on li "Color secundario #253e69" at bounding box center [222, 328] width 169 height 24
type input "#253e69"
click at [458, 437] on button "Aplicar" at bounding box center [449, 443] width 40 height 18
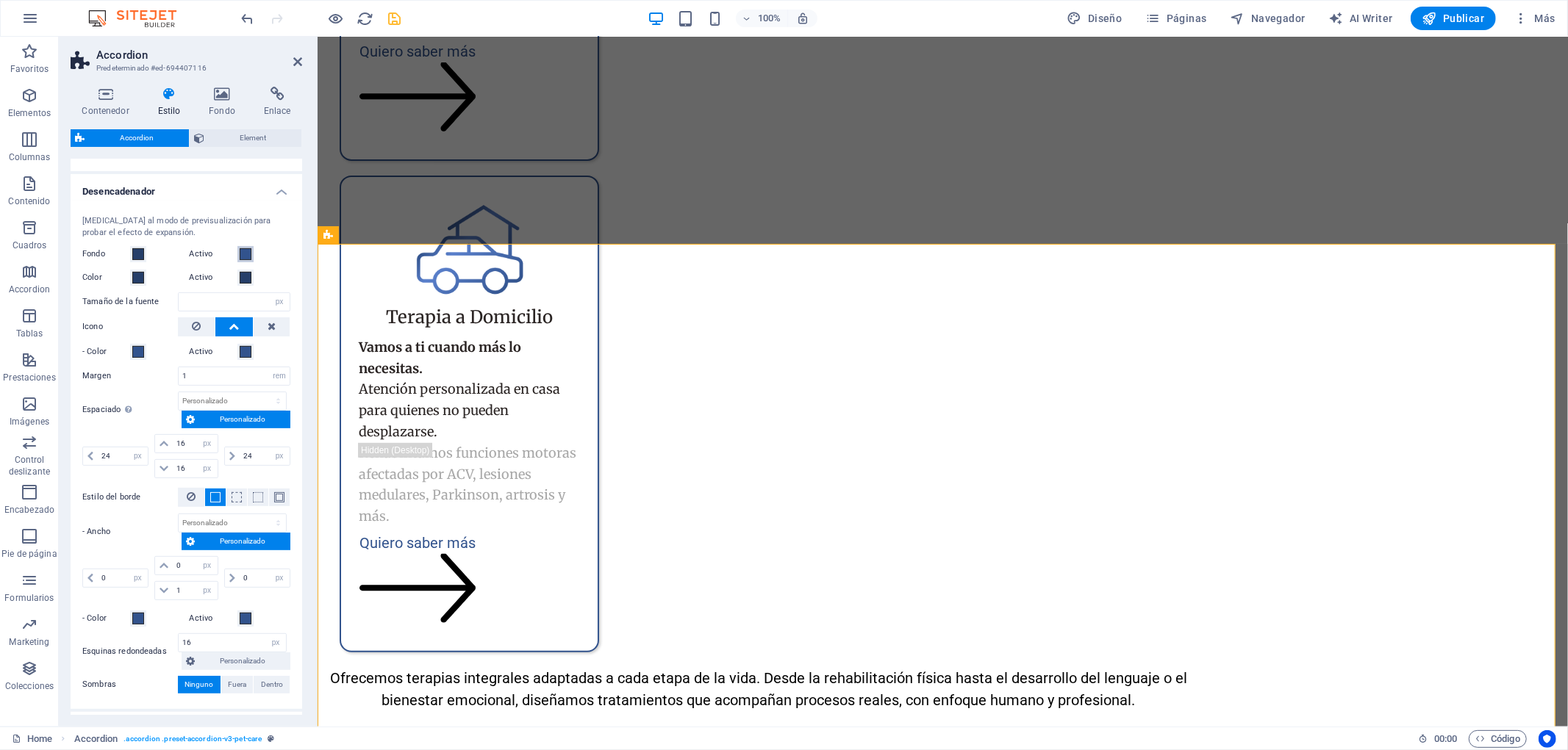
click at [242, 256] on span at bounding box center [246, 254] width 12 height 12
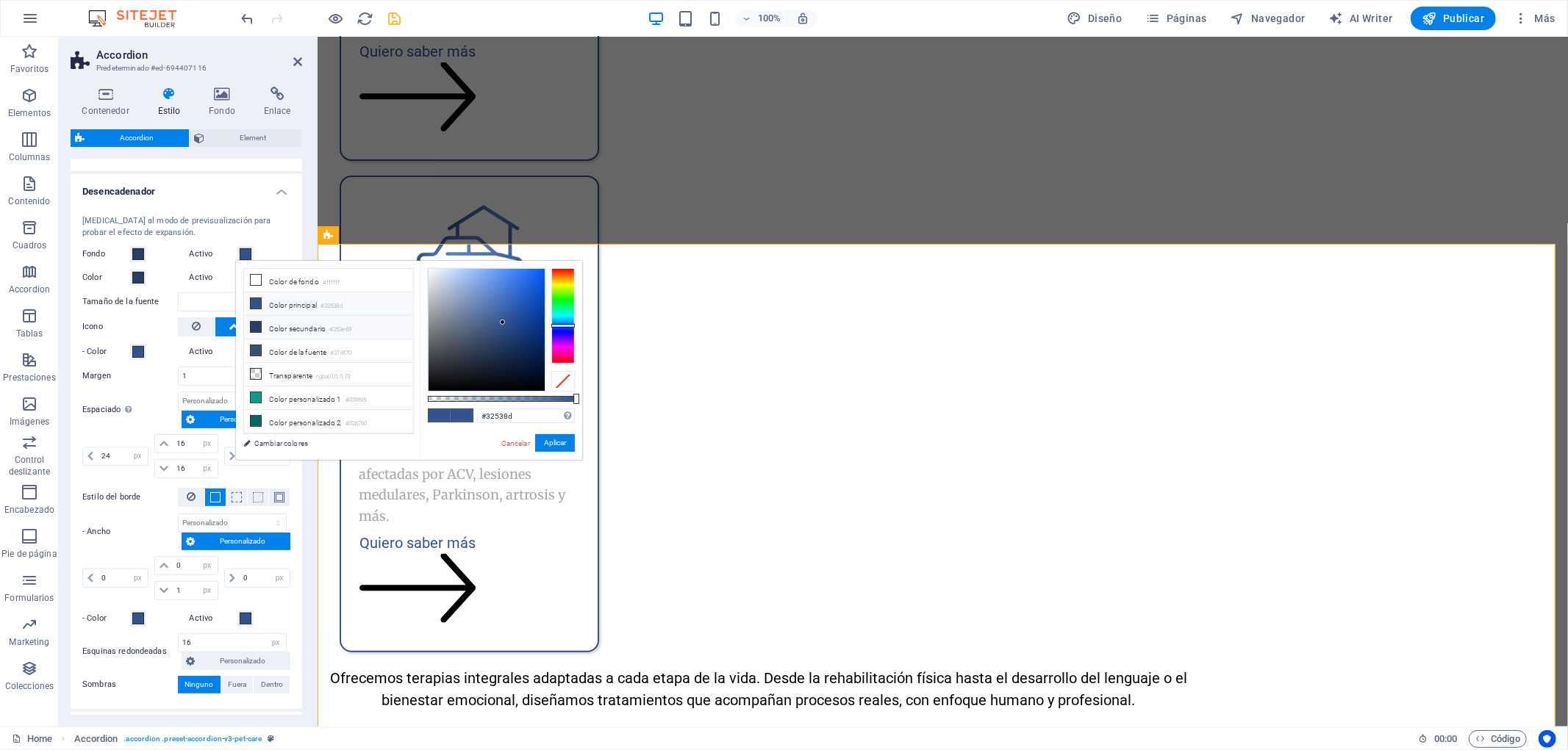
click at [312, 332] on li "Color secundario #253e69" at bounding box center [328, 328] width 169 height 24
type input "#253e69"
click at [549, 439] on button "Aplicar" at bounding box center [555, 443] width 40 height 18
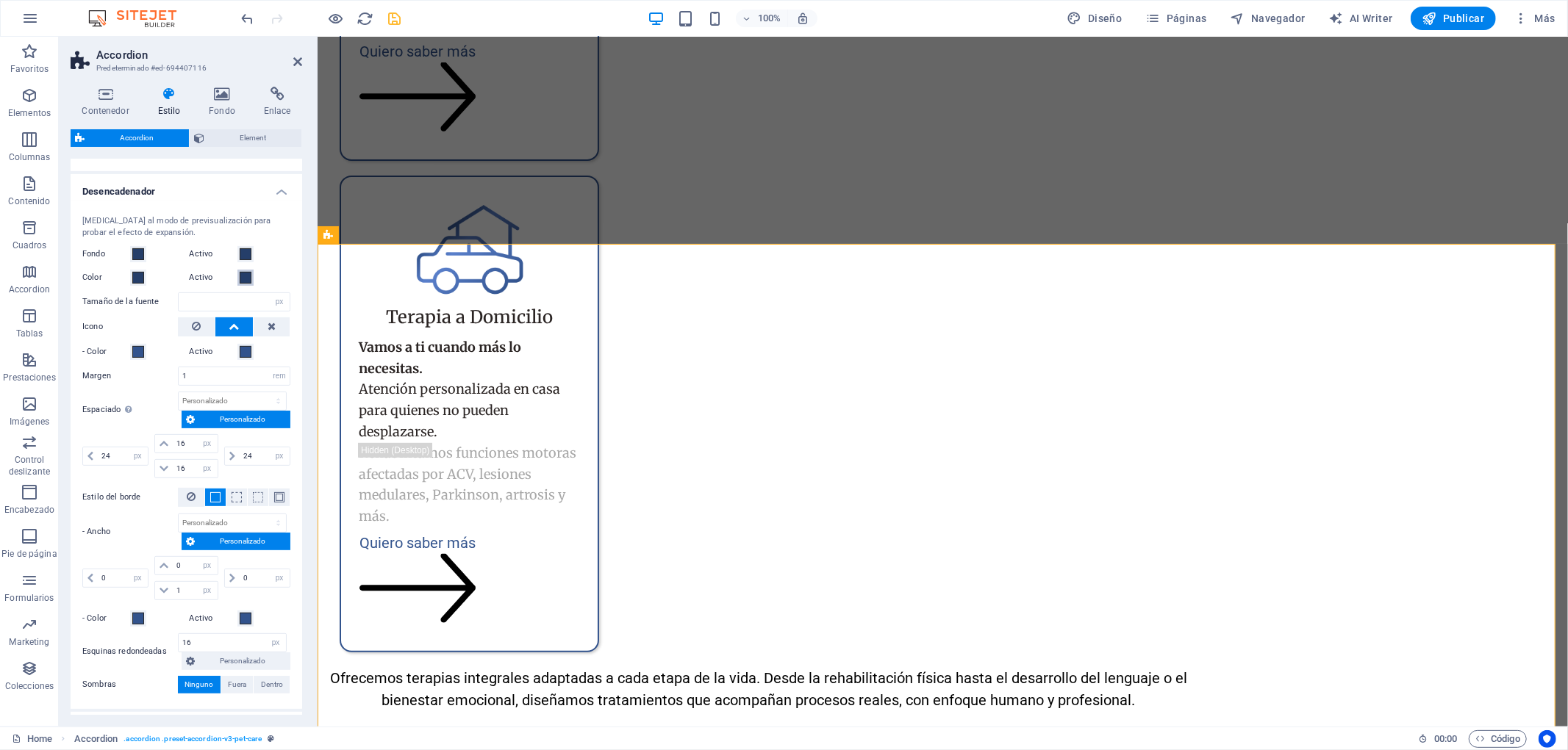
click at [241, 278] on span at bounding box center [246, 278] width 12 height 12
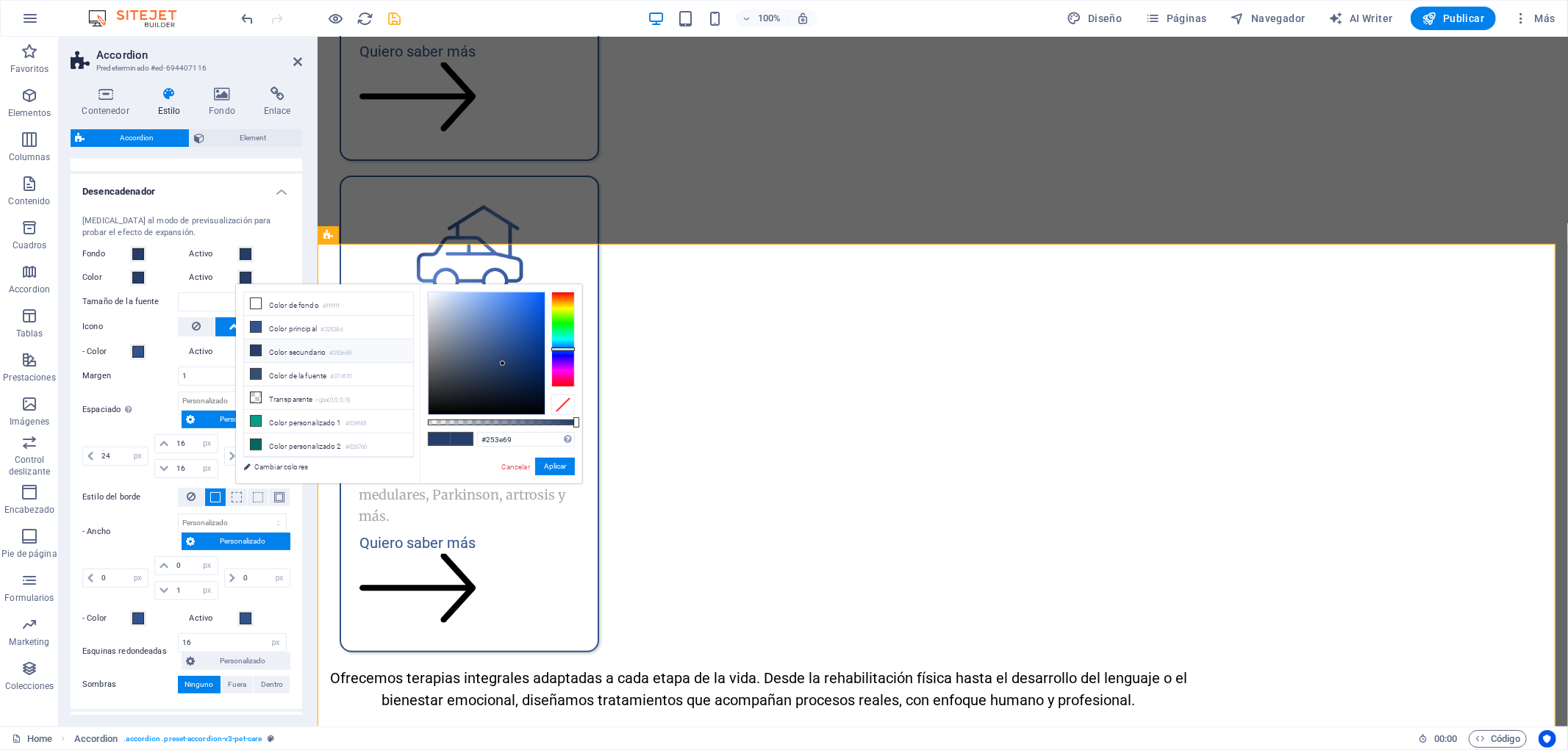
click at [328, 357] on li "Color secundario #253e69" at bounding box center [328, 351] width 169 height 24
click at [556, 472] on button "Aplicar" at bounding box center [555, 466] width 40 height 18
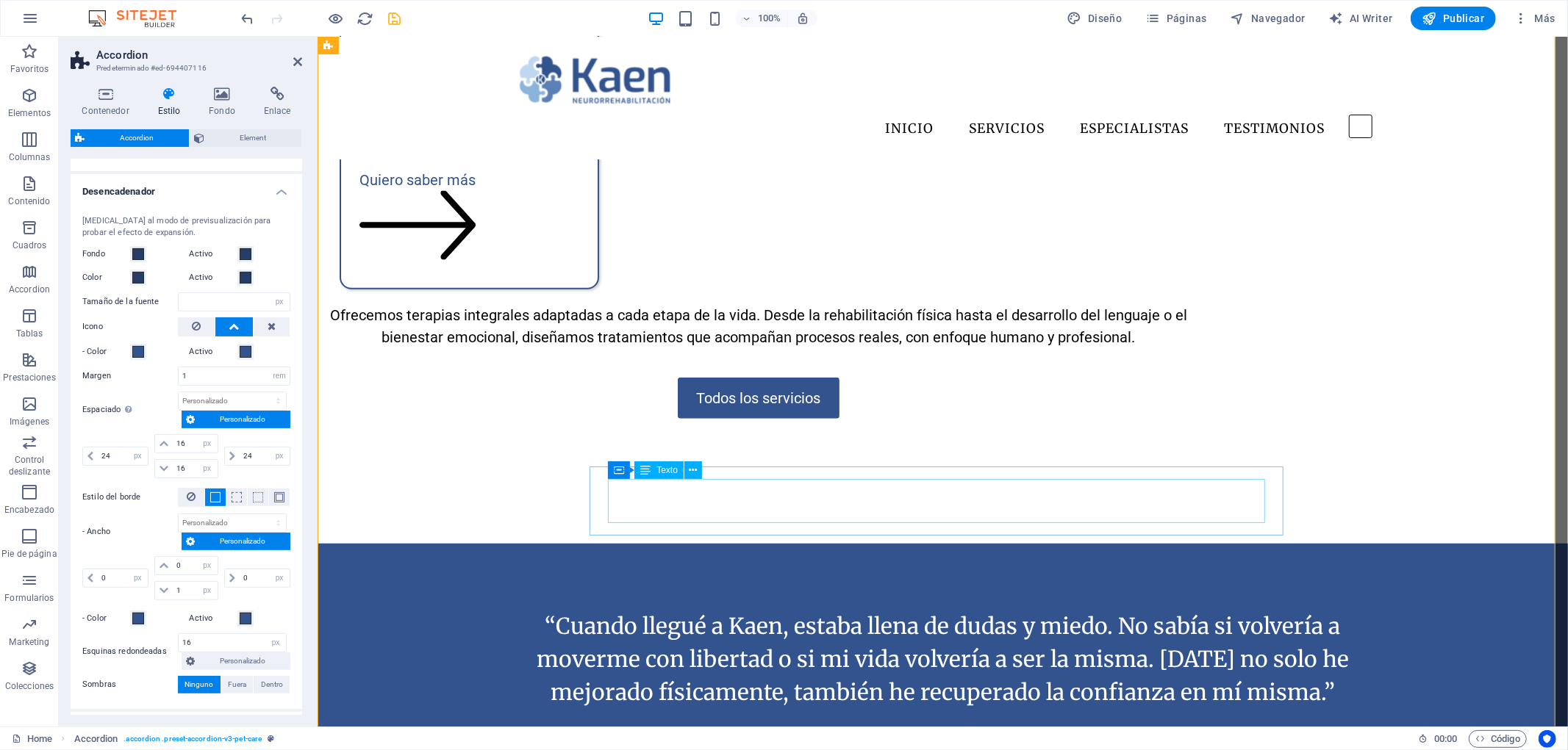
scroll to position [5224, 0]
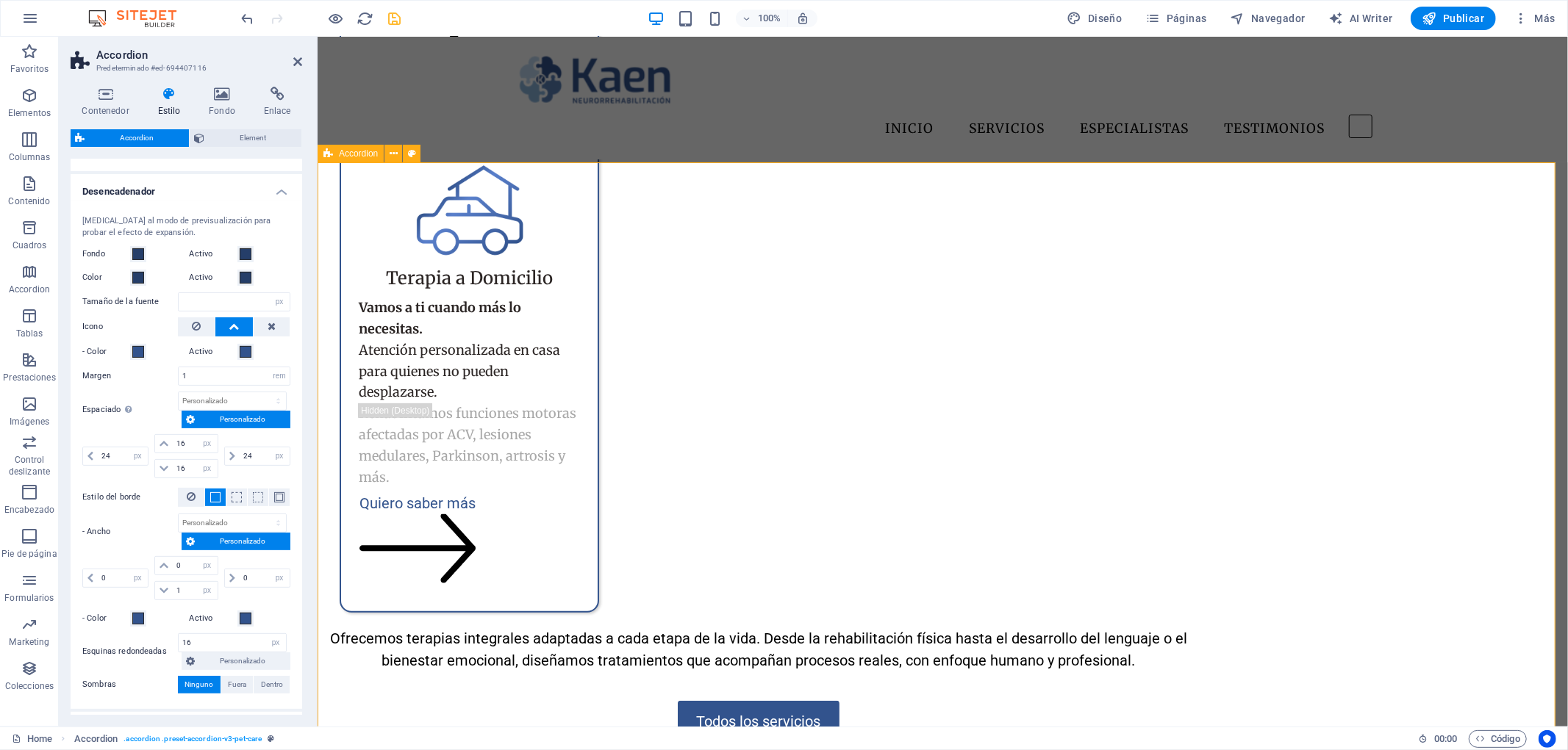
scroll to position [5061, 0]
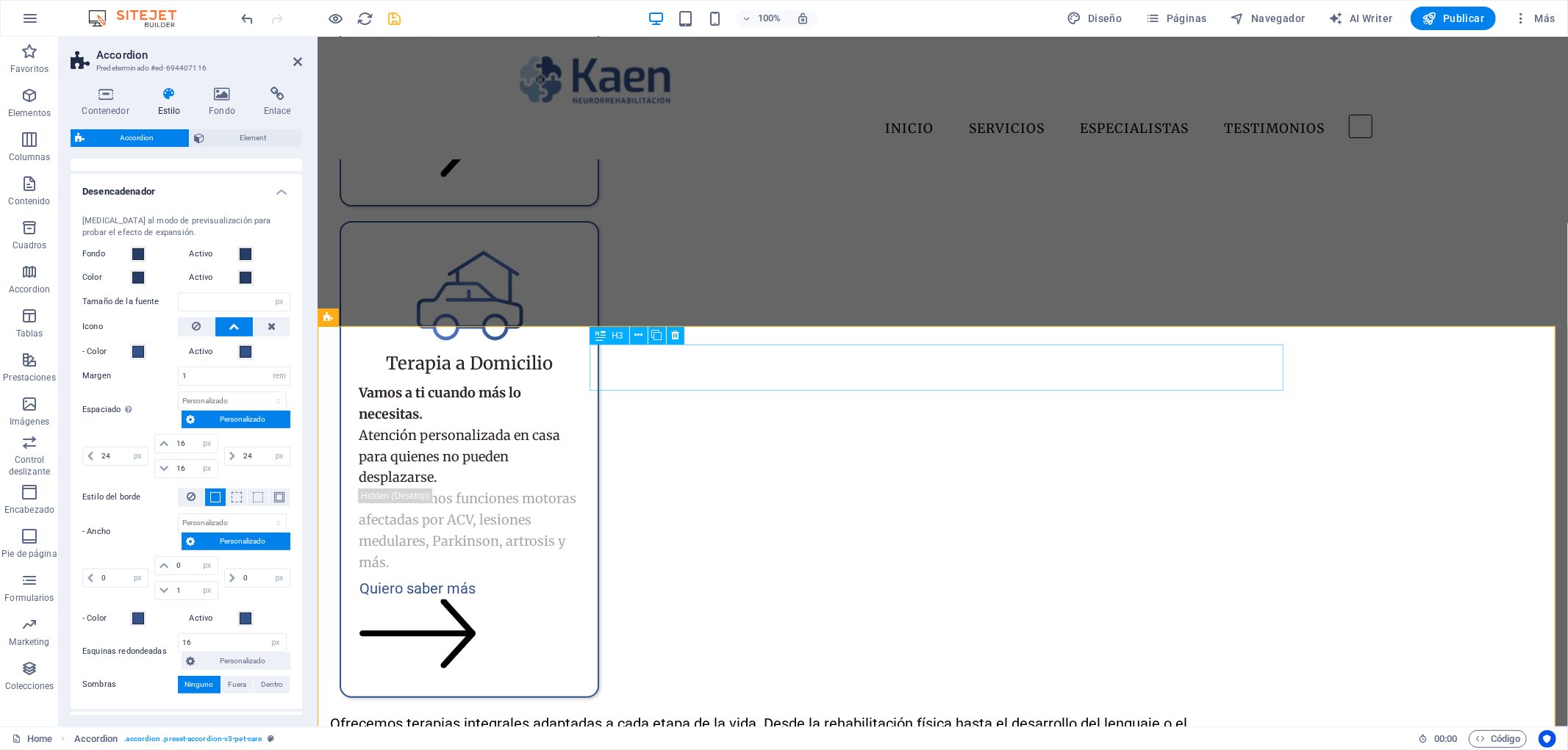
click at [138, 350] on span at bounding box center [139, 352] width 12 height 12
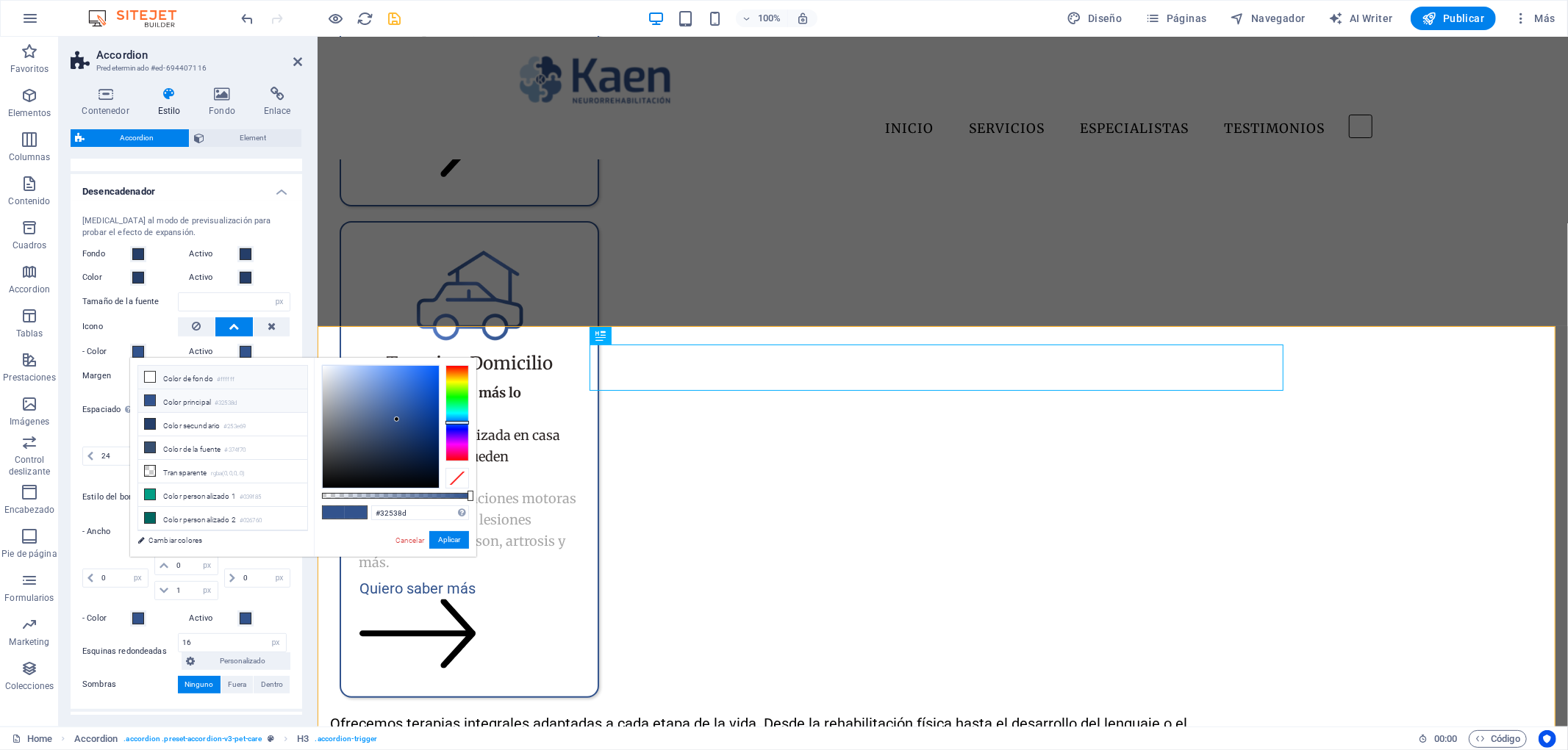
click at [170, 378] on li "Color de fondo #ffffff" at bounding box center [222, 378] width 169 height 24
type input "#ffffff"
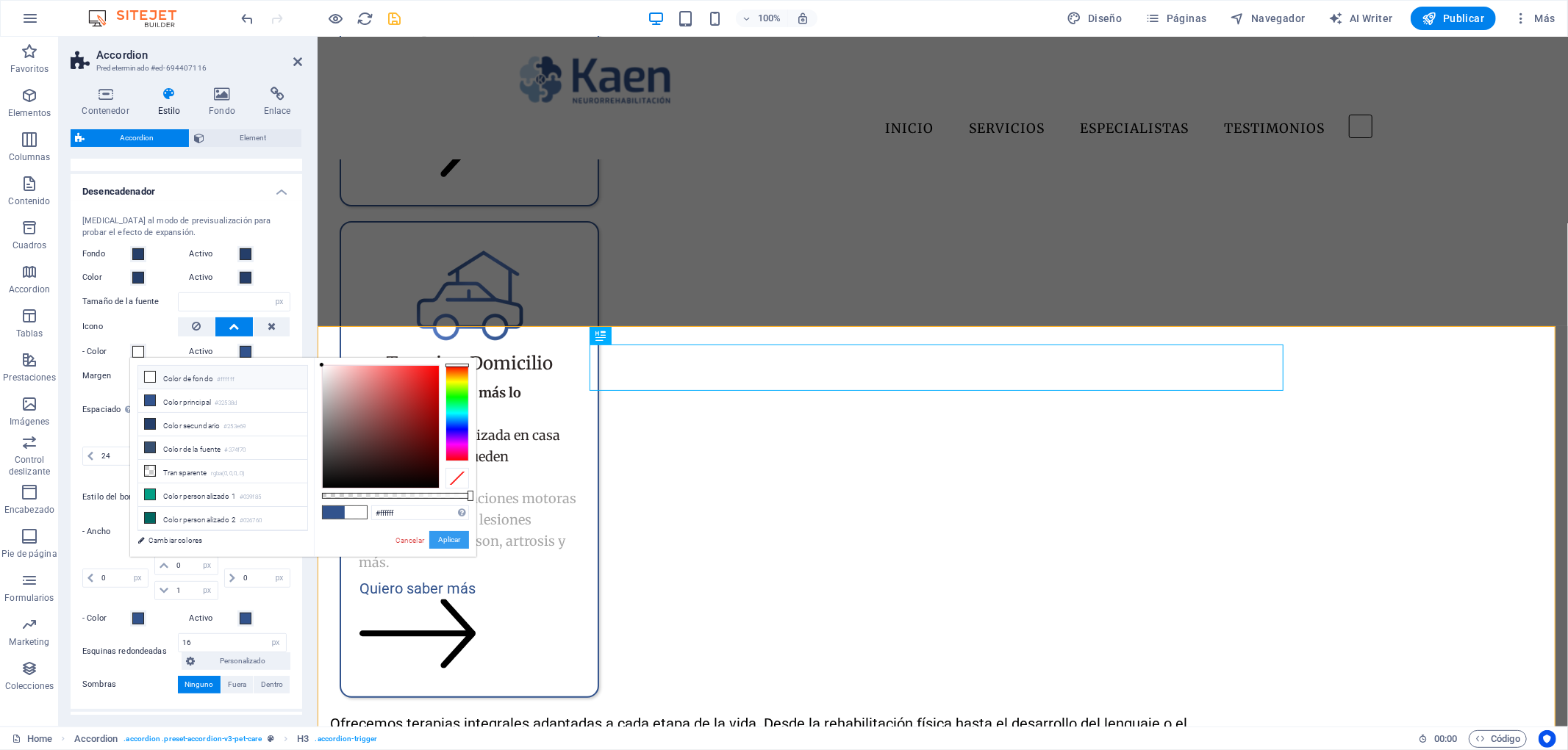
click at [461, 541] on button "Aplicar" at bounding box center [449, 540] width 40 height 18
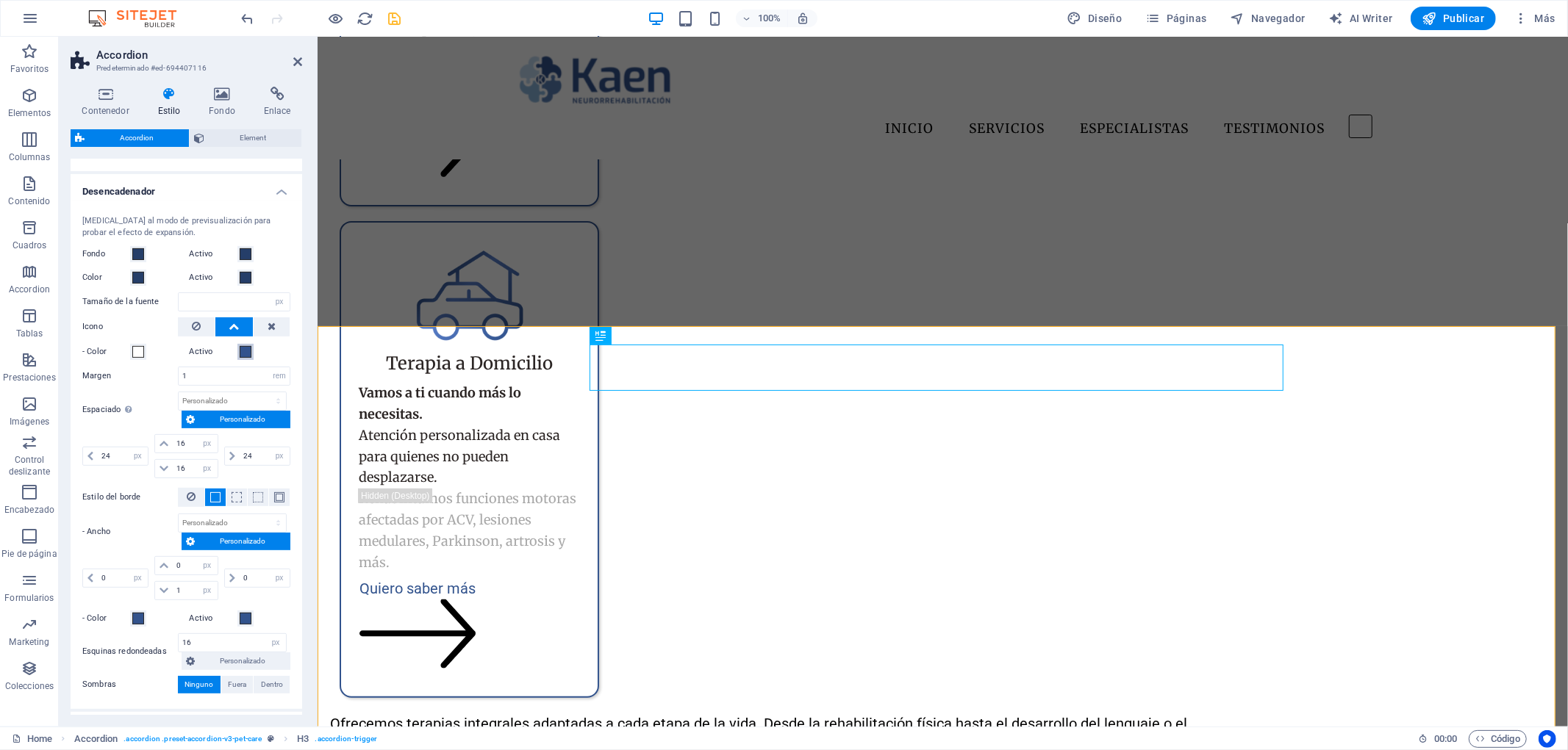
click at [244, 350] on span at bounding box center [246, 352] width 12 height 12
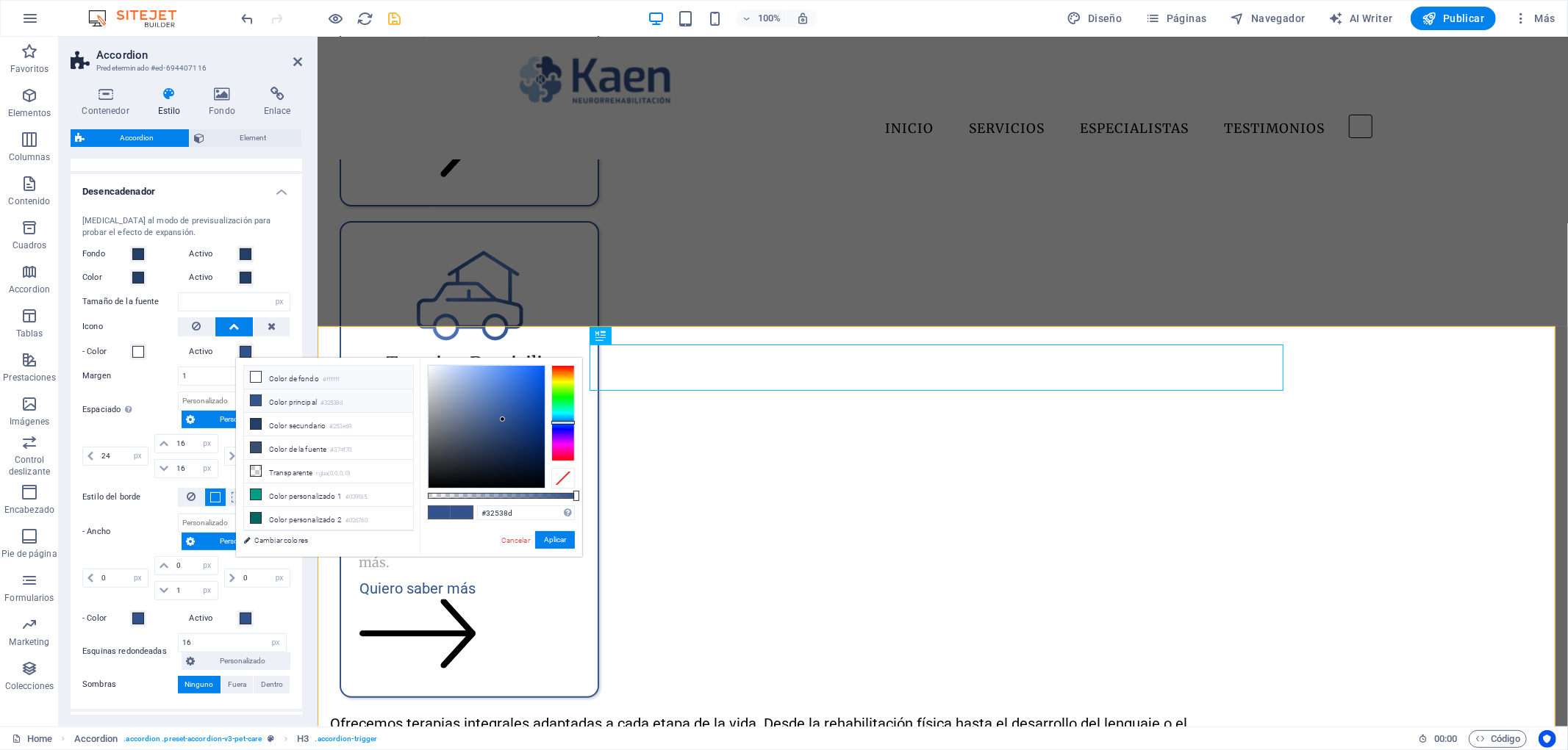
click at [279, 377] on li "Color de fondo #ffffff" at bounding box center [328, 378] width 169 height 24
type input "#ffffff"
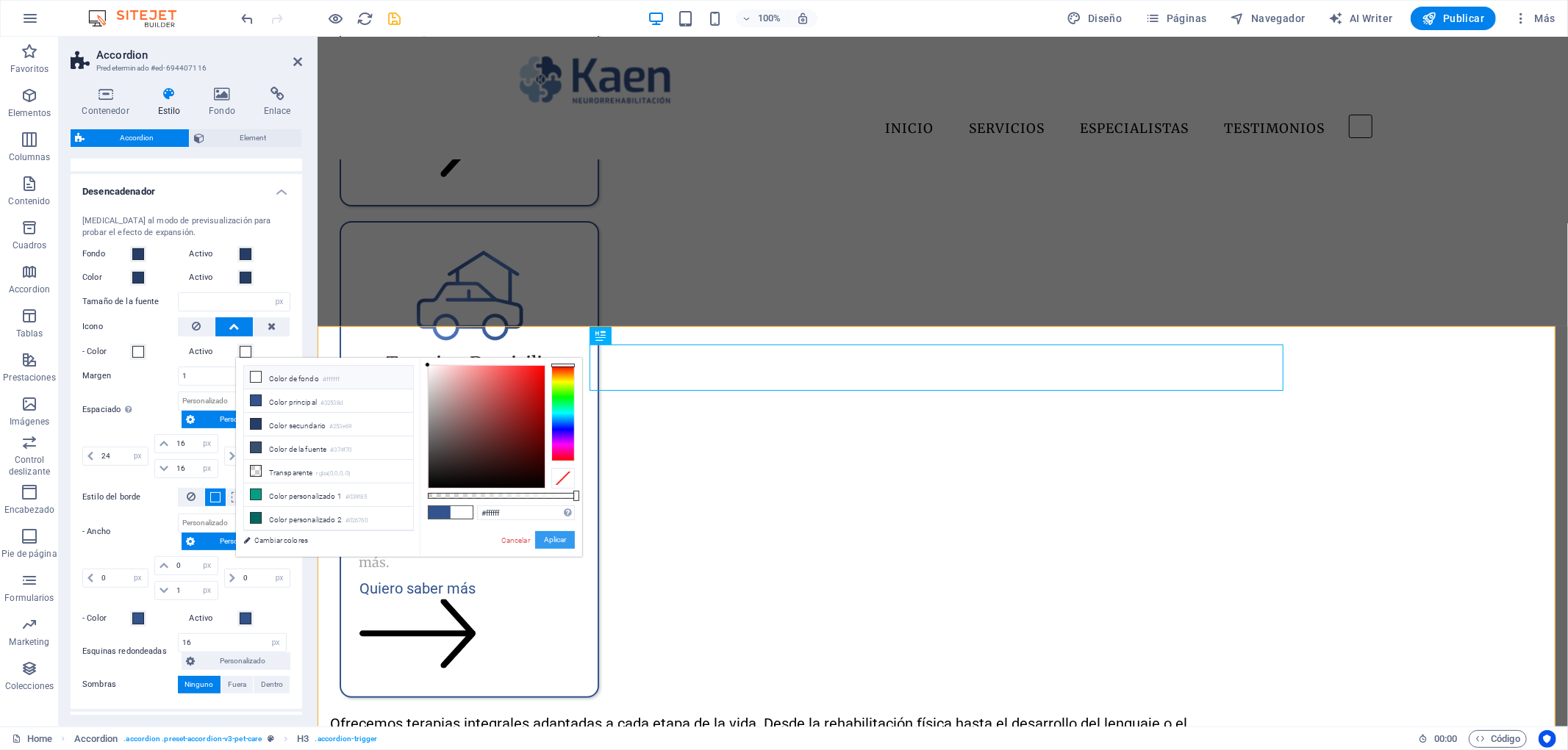
click at [560, 541] on button "Aplicar" at bounding box center [555, 540] width 40 height 18
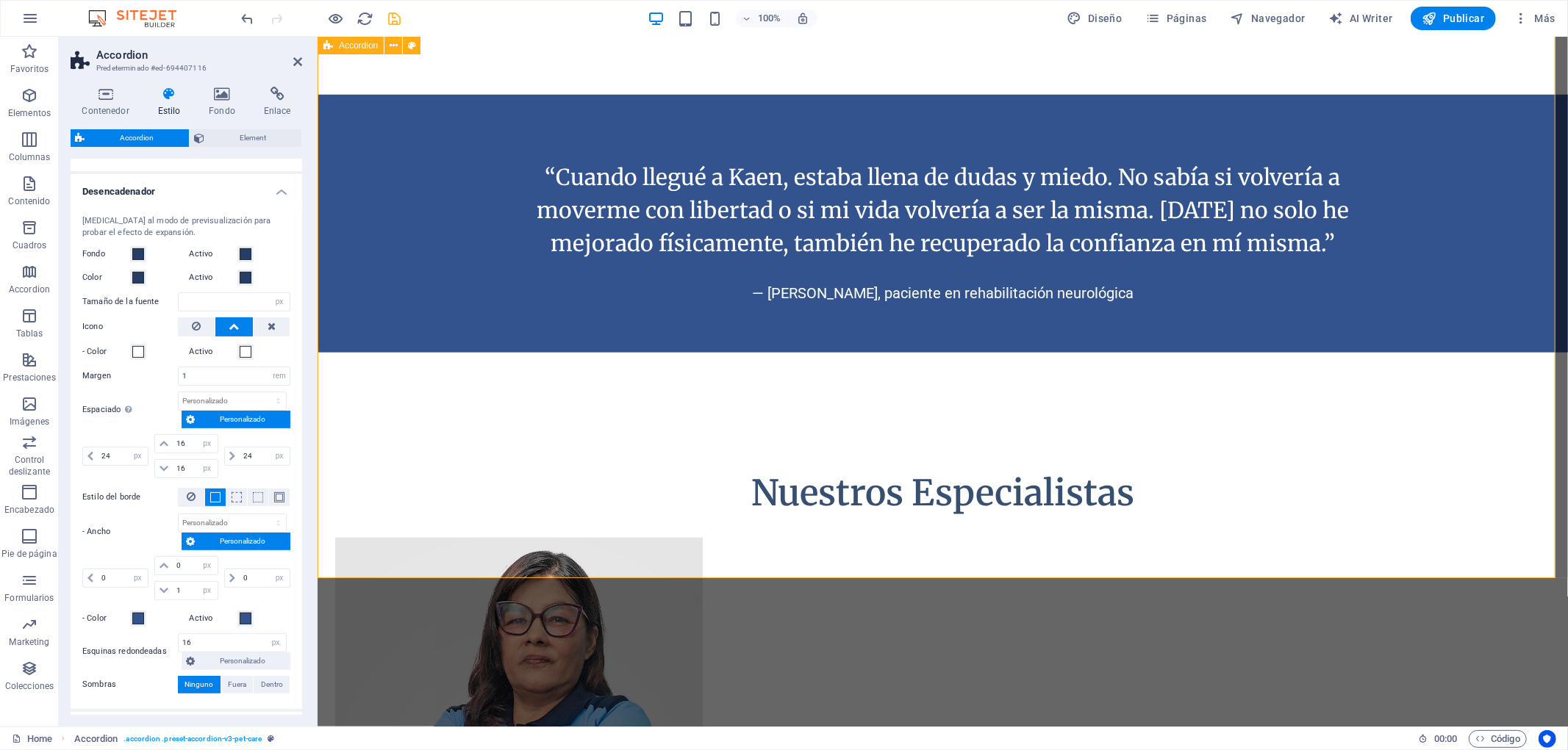
scroll to position [5959, 0]
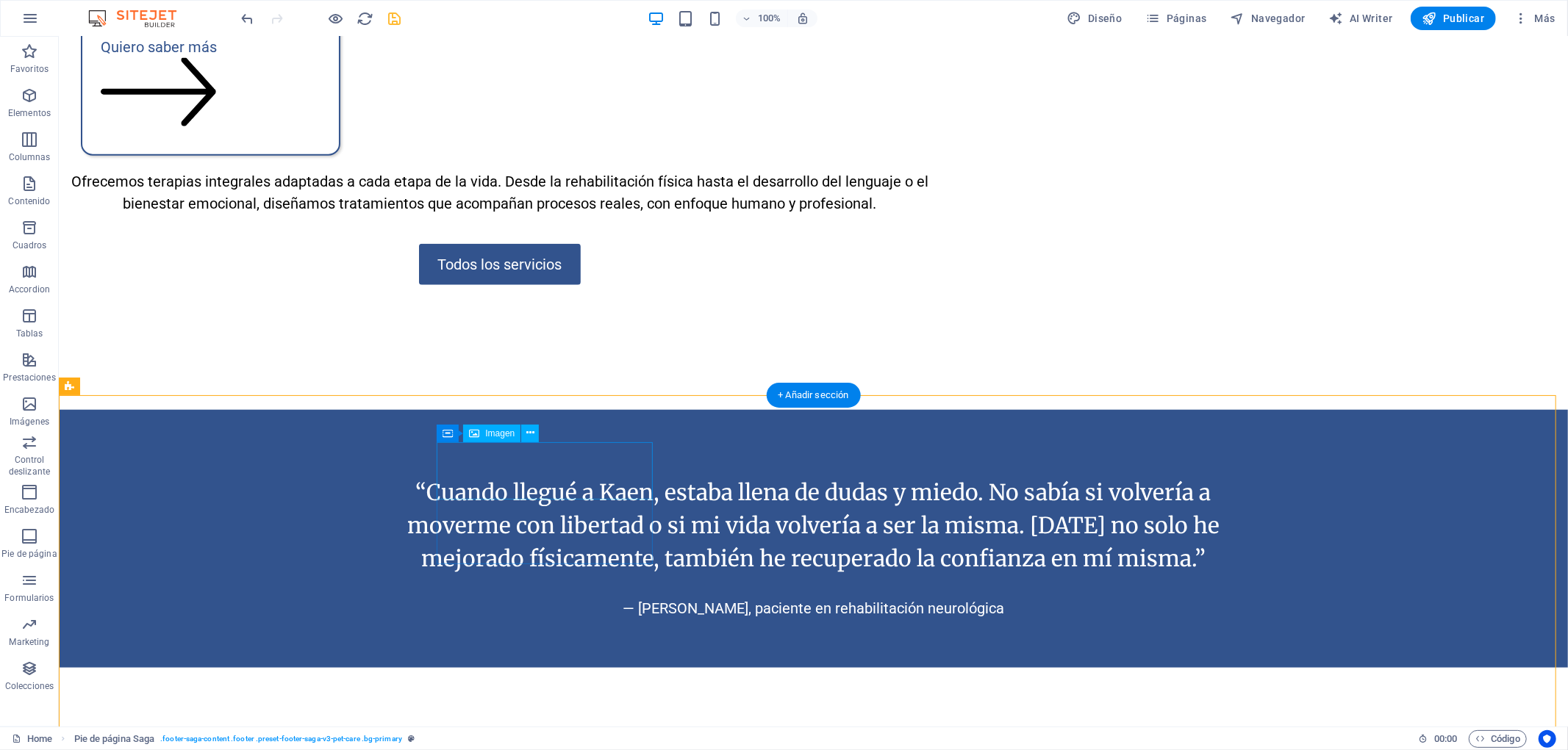
select select "px"
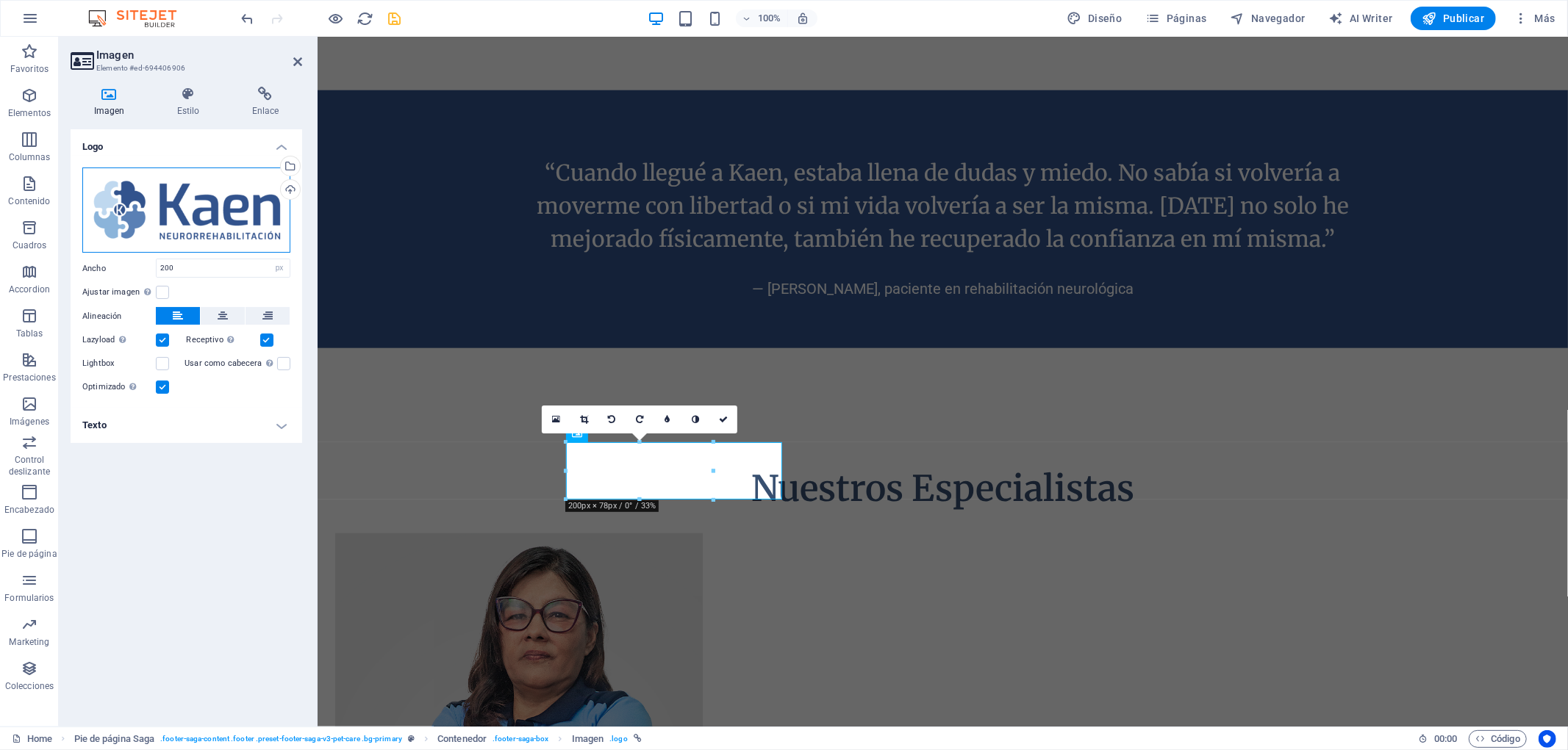
click at [212, 214] on div "Arrastra archivos aquí, haz clic para escoger archivos o selecciona archivos de…" at bounding box center [186, 210] width 208 height 85
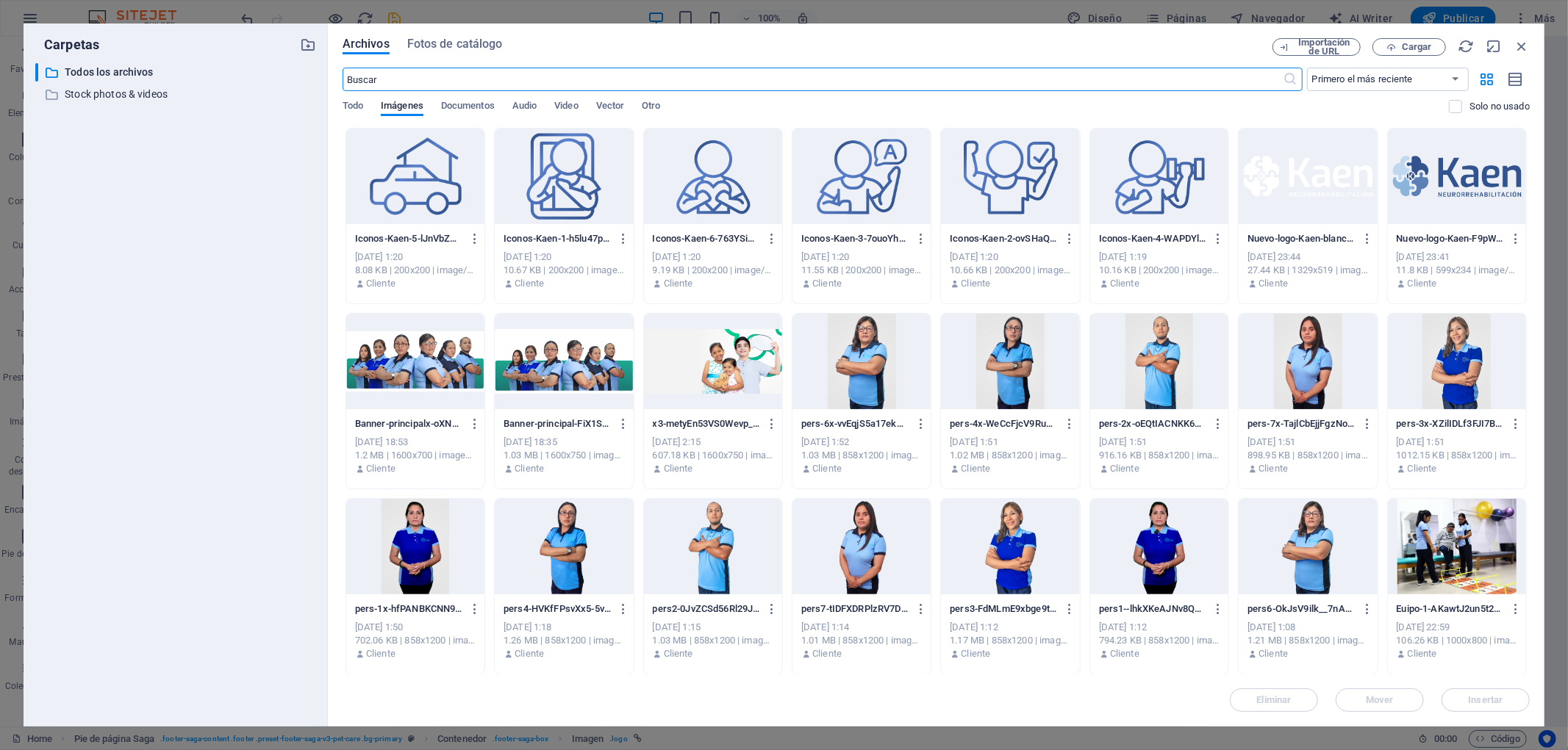
scroll to position [5952, 0]
click at [1290, 204] on div at bounding box center [1308, 176] width 138 height 95
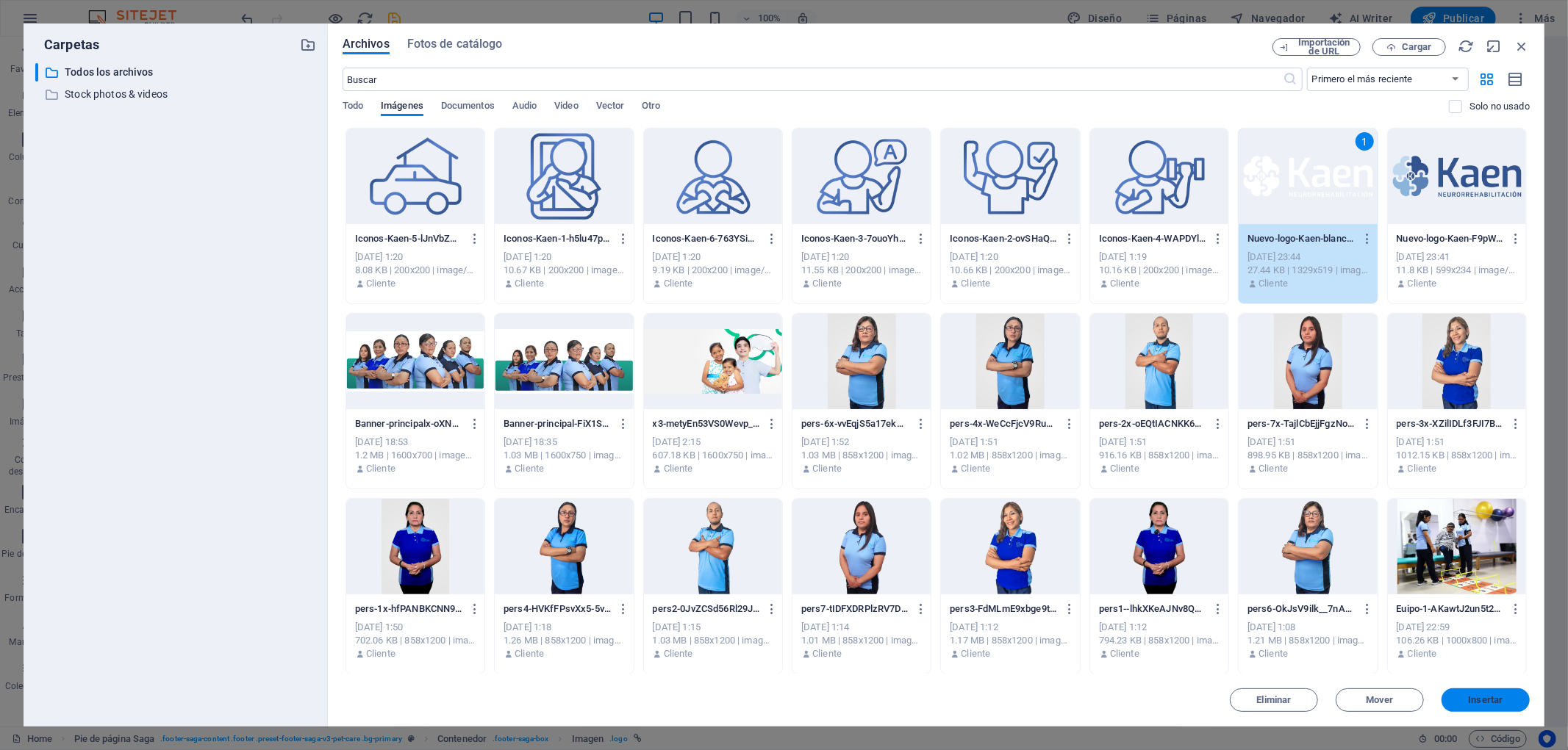
click at [1517, 699] on span "Insertar" at bounding box center [1485, 700] width 77 height 9
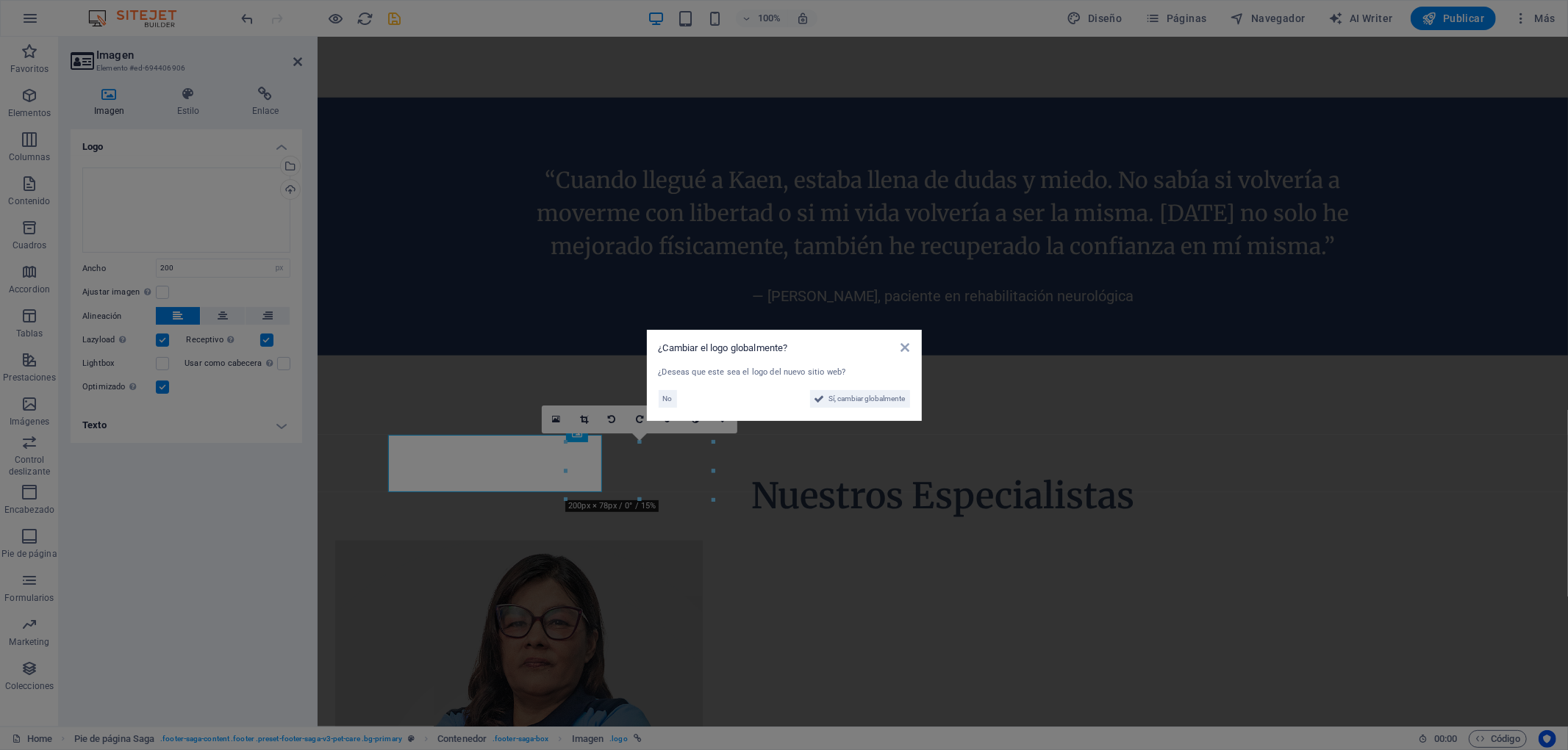
scroll to position [5959, 0]
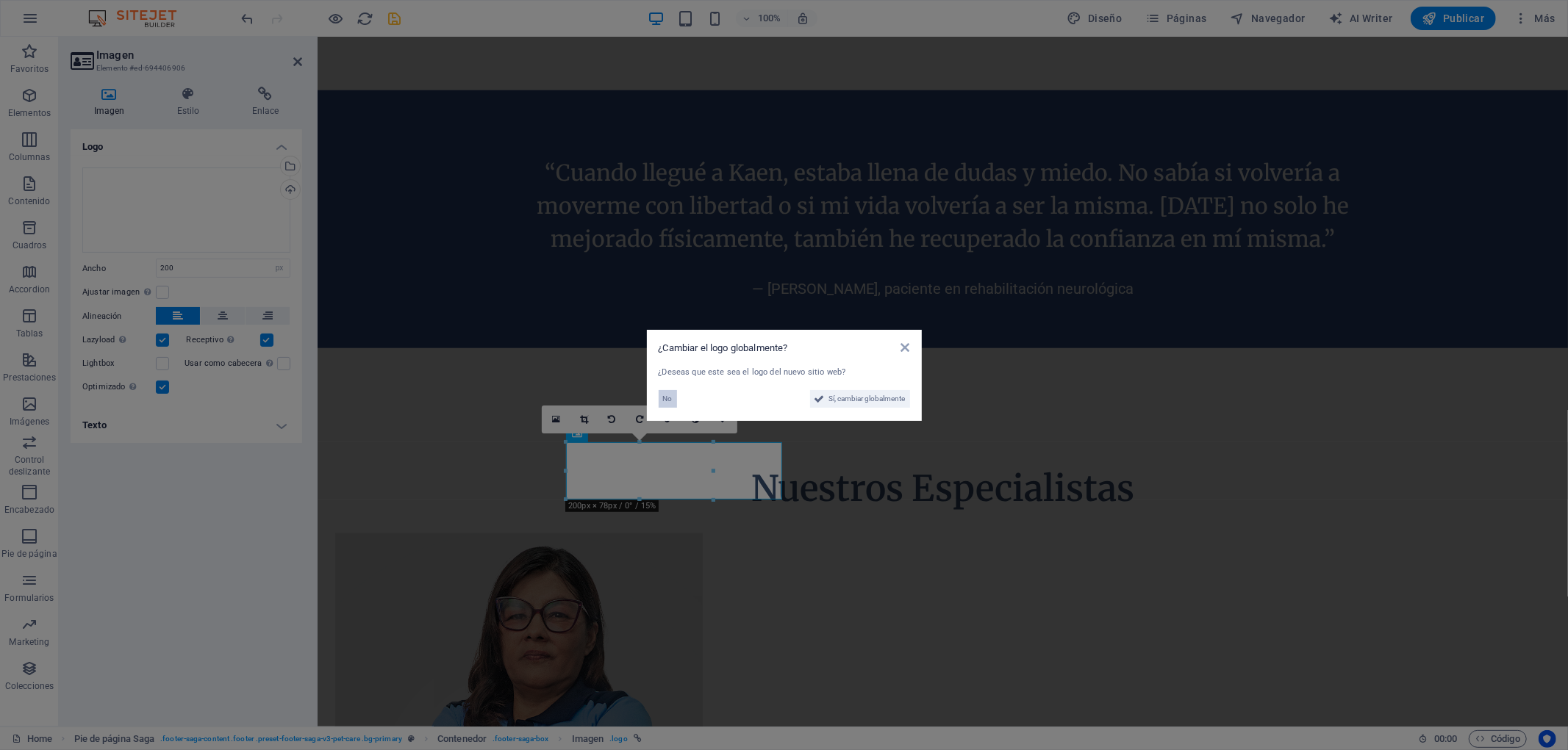
click at [665, 392] on span "No" at bounding box center [667, 399] width 9 height 18
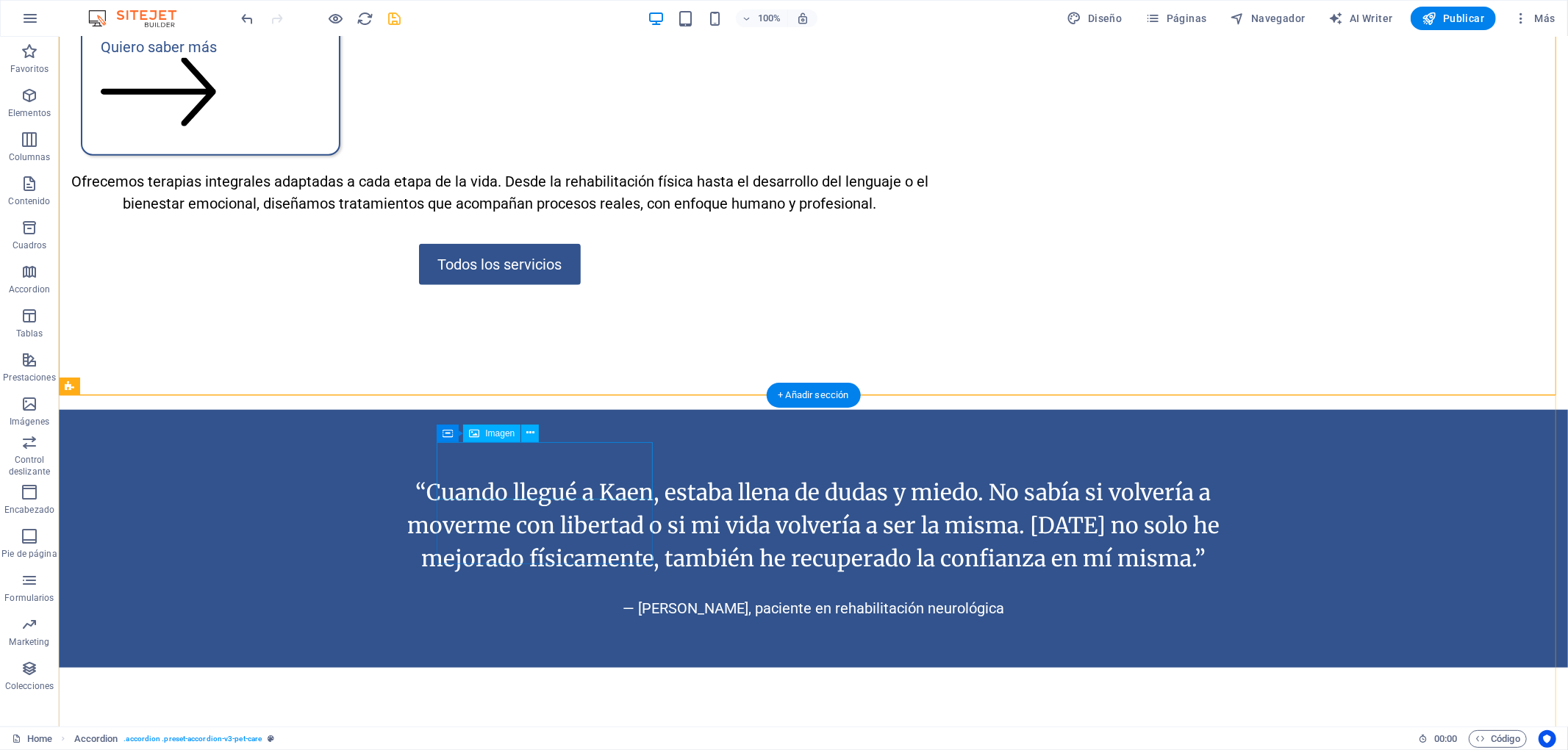
select select "px"
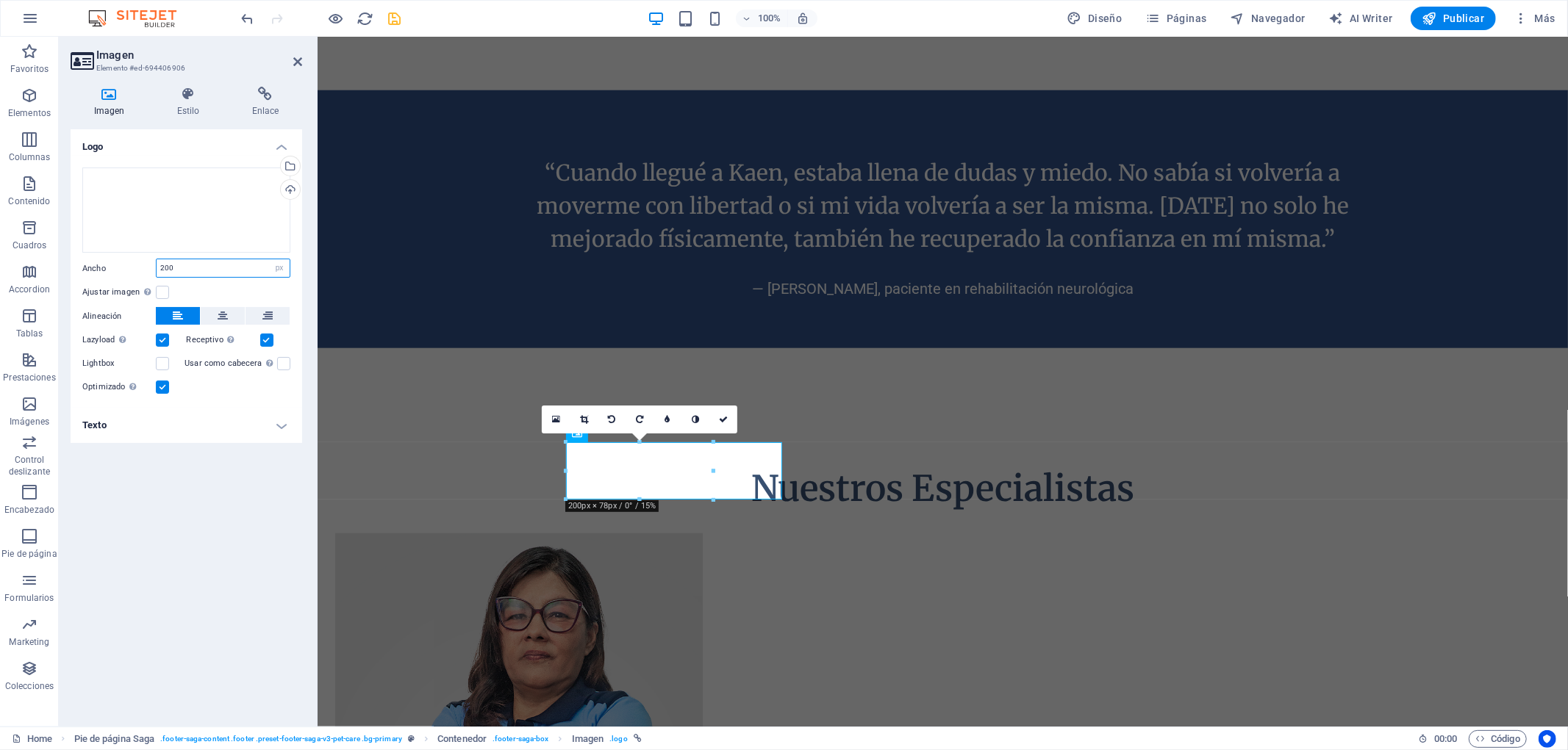
drag, startPoint x: 202, startPoint y: 266, endPoint x: 84, endPoint y: 281, distance: 118.9
click at [84, 281] on div "Arrastra archivos aquí, haz clic para escoger archivos o selecciona archivos de…" at bounding box center [186, 281] width 231 height 252
type input "250"
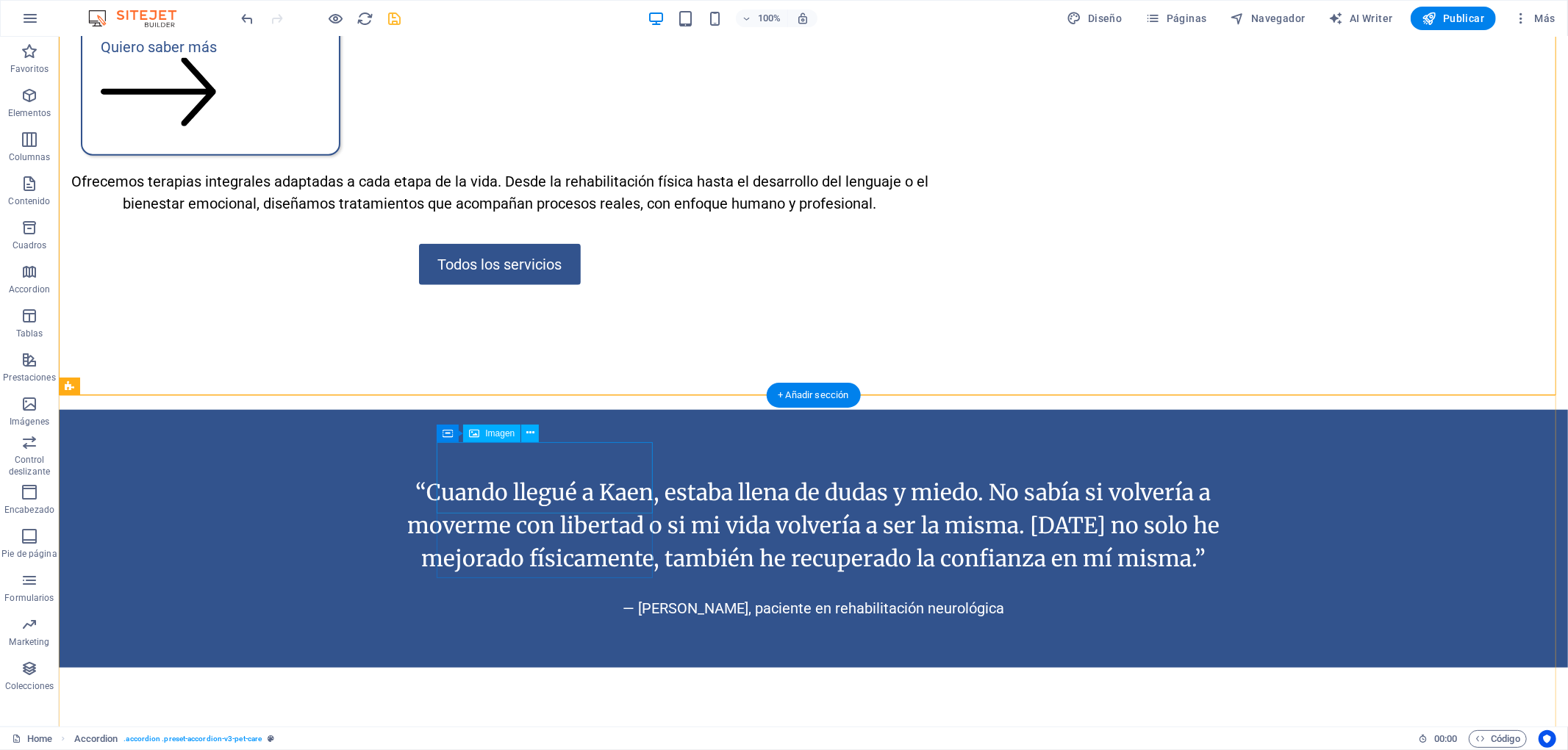
select select "px"
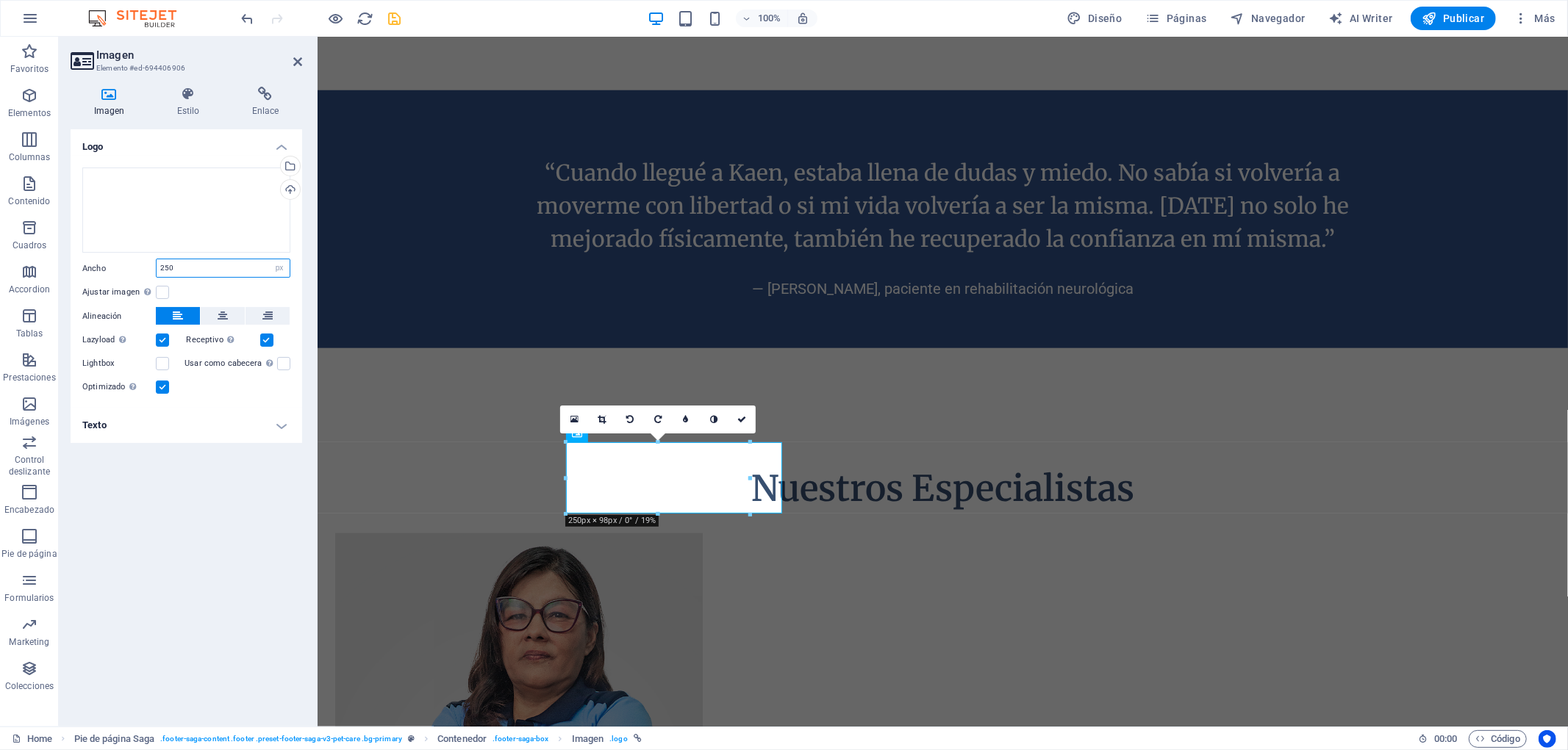
drag, startPoint x: 208, startPoint y: 265, endPoint x: 84, endPoint y: 273, distance: 124.3
click at [84, 273] on div "Ancho 250 Predeterminado automático px rem % em vh vw" at bounding box center [186, 268] width 208 height 19
type input "200"
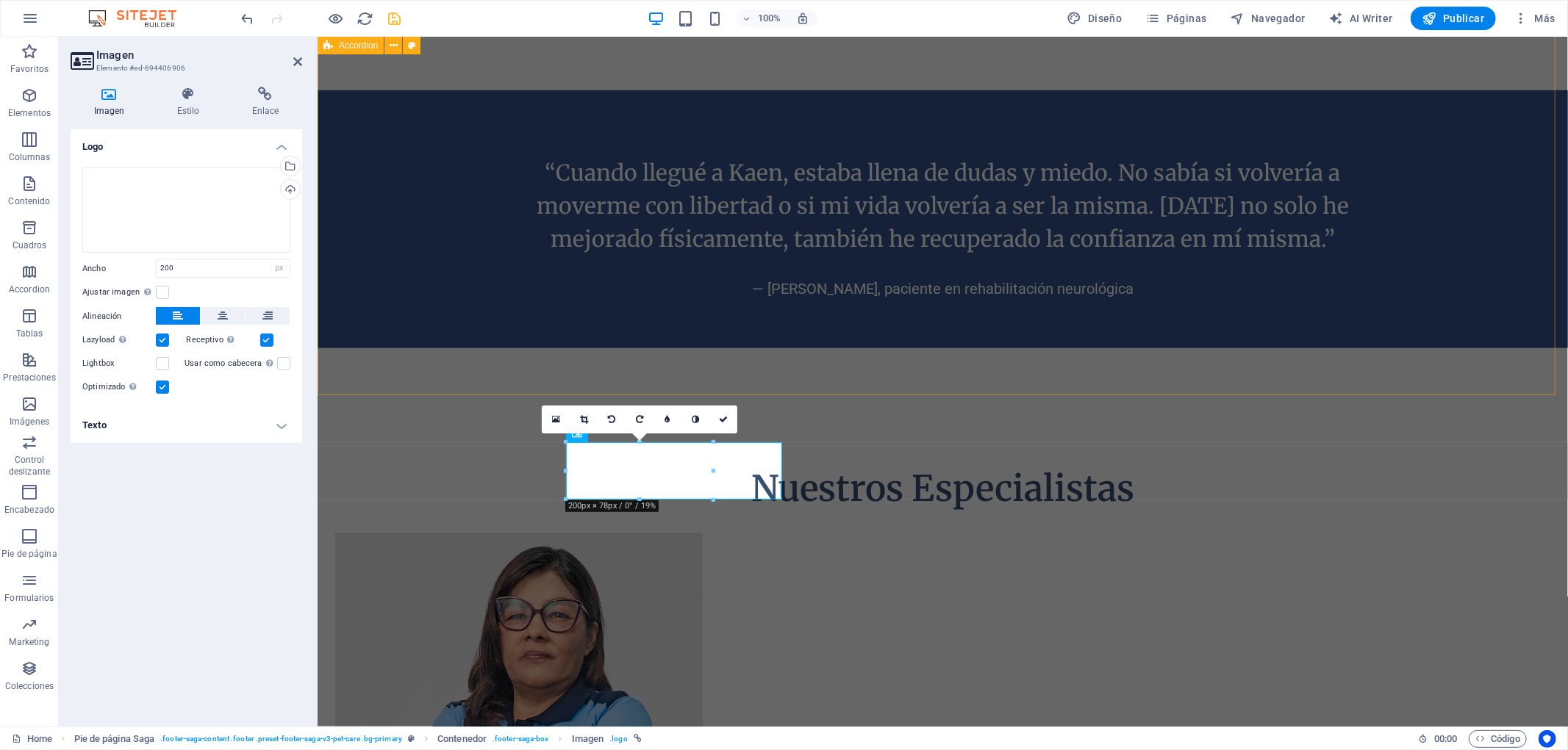
select select "rem"
select select "px"
select select "rem"
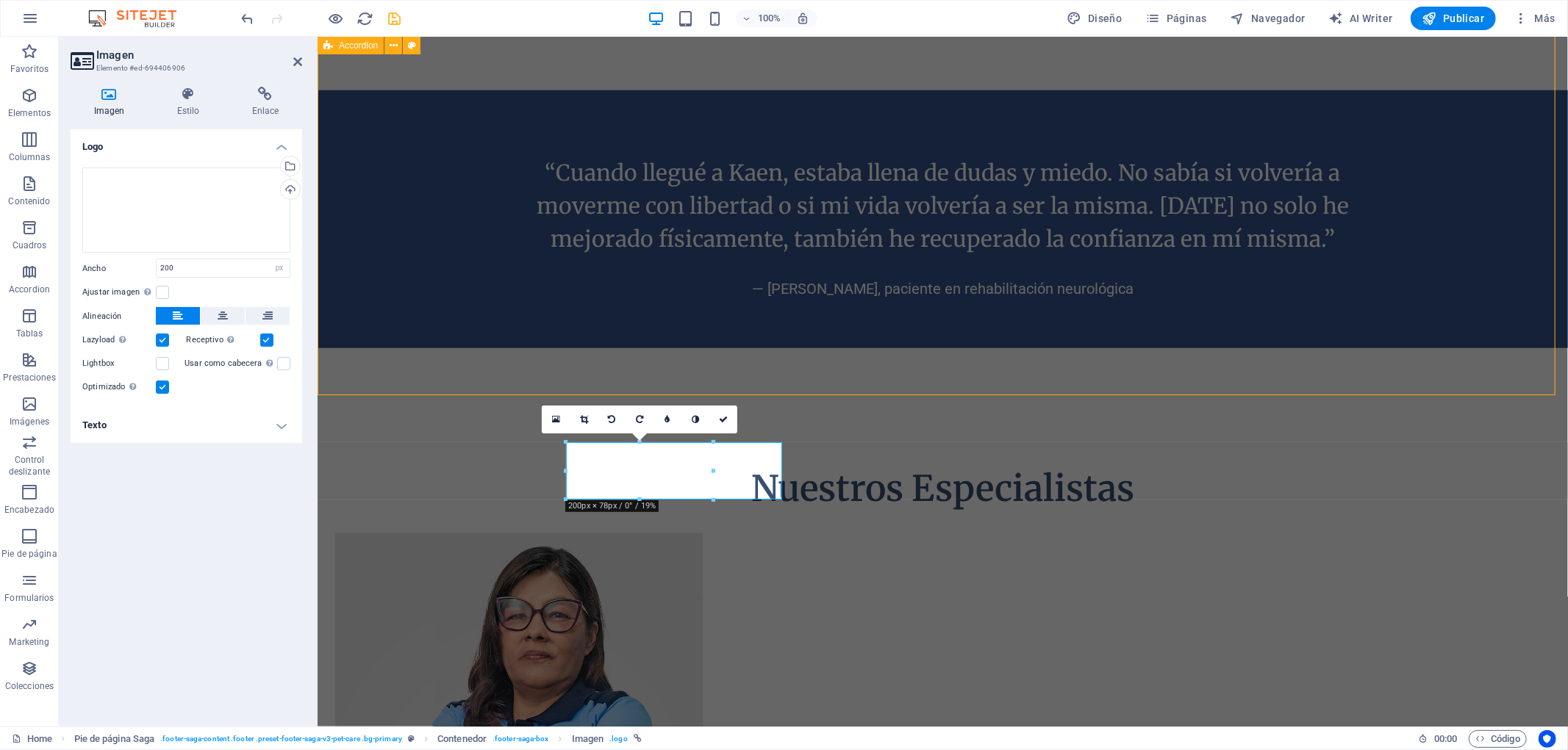
select select "px"
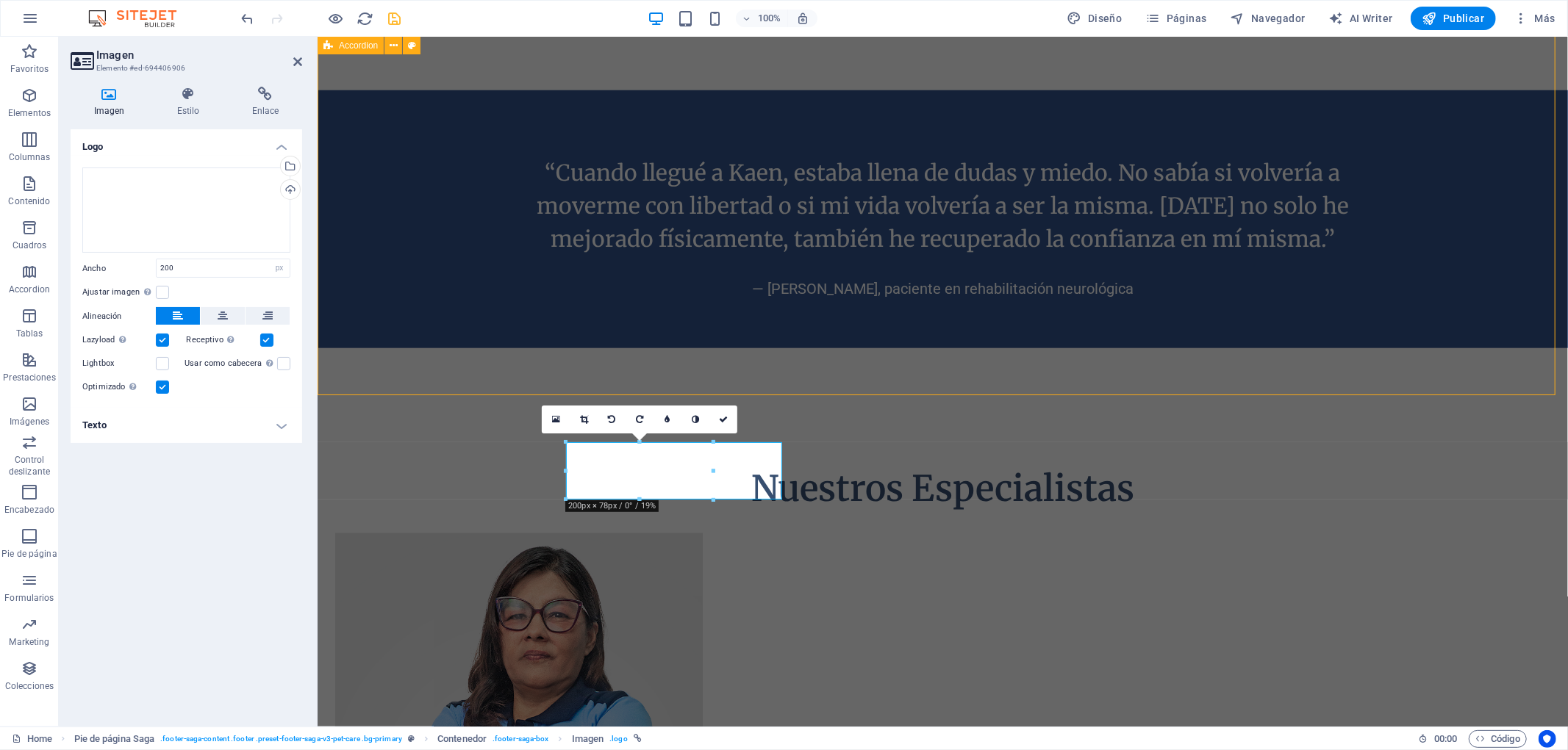
select select "px"
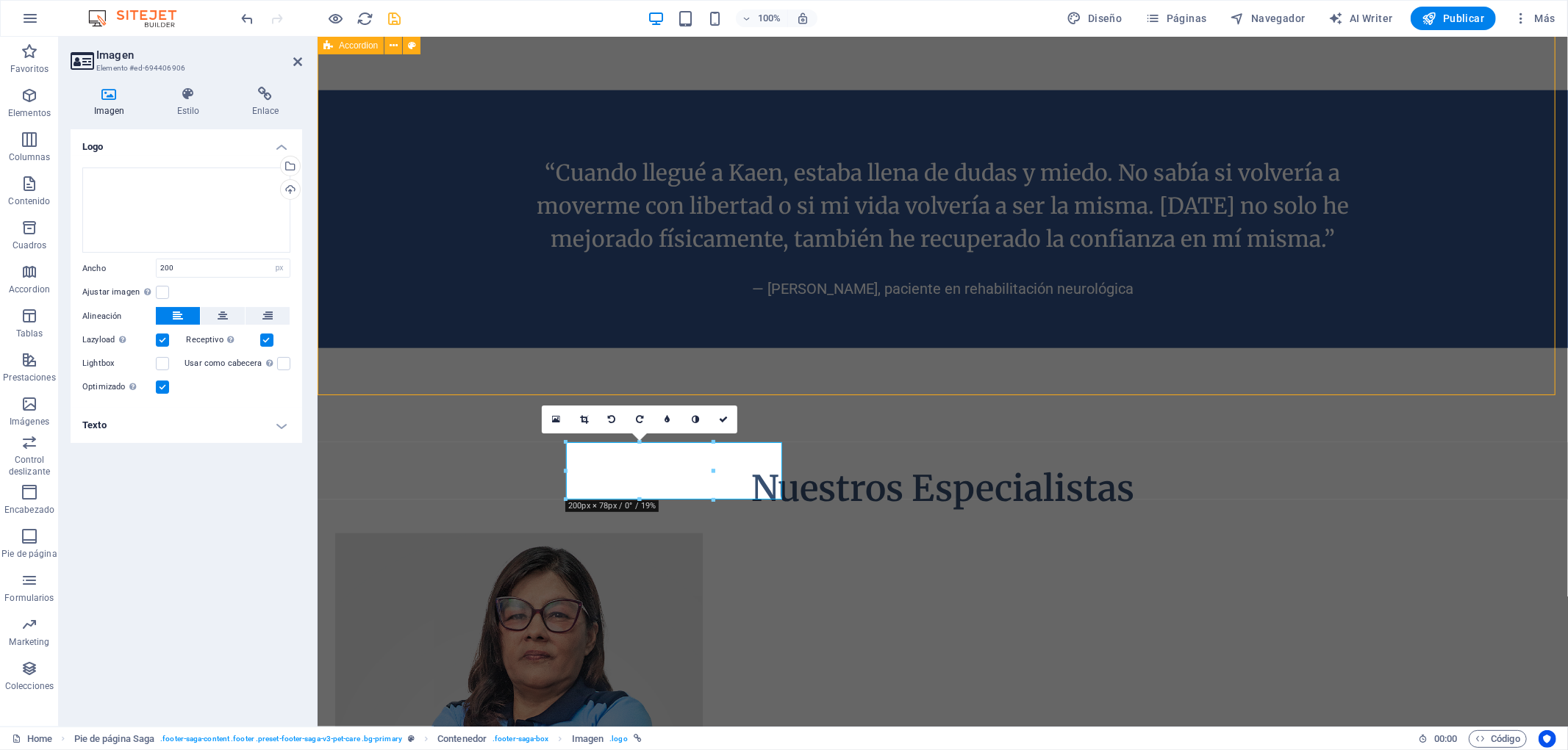
select select "px"
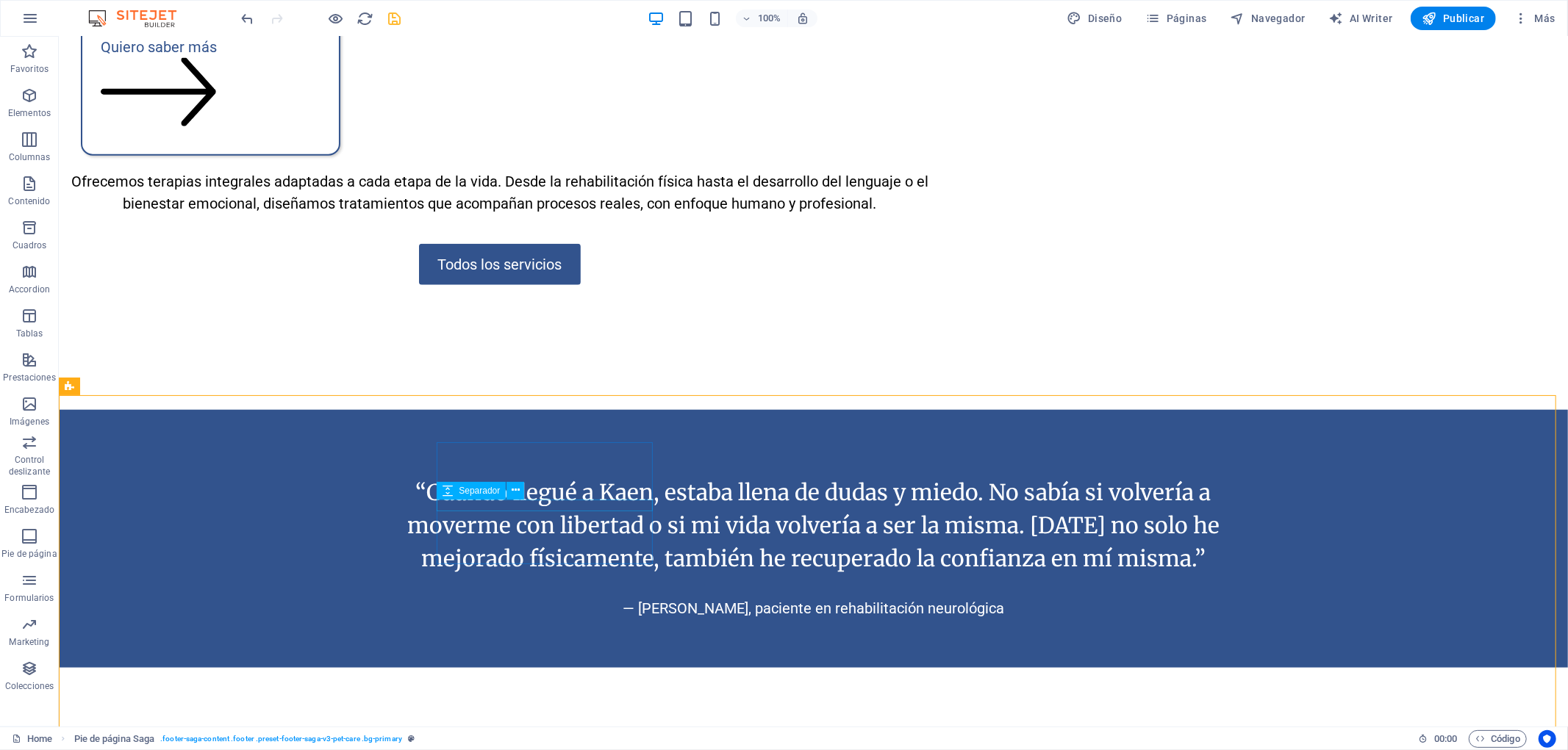
click at [491, 486] on span "Separador" at bounding box center [479, 491] width 41 height 9
select select "px"
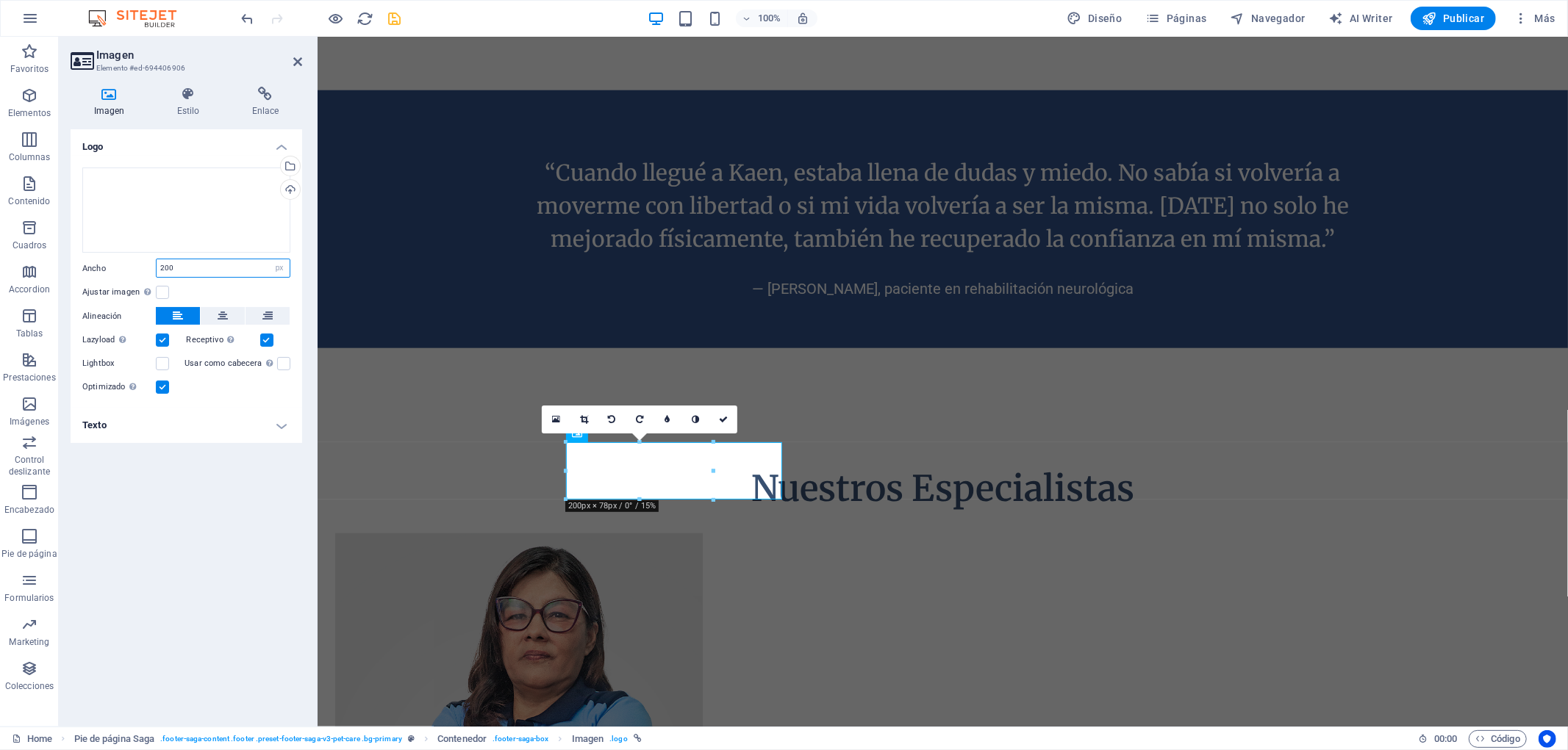
drag, startPoint x: 187, startPoint y: 268, endPoint x: 96, endPoint y: 267, distance: 91.0
click at [96, 267] on div "Ancho 200 Predeterminado automático px rem % em vh vw" at bounding box center [186, 268] width 208 height 19
type input "220"
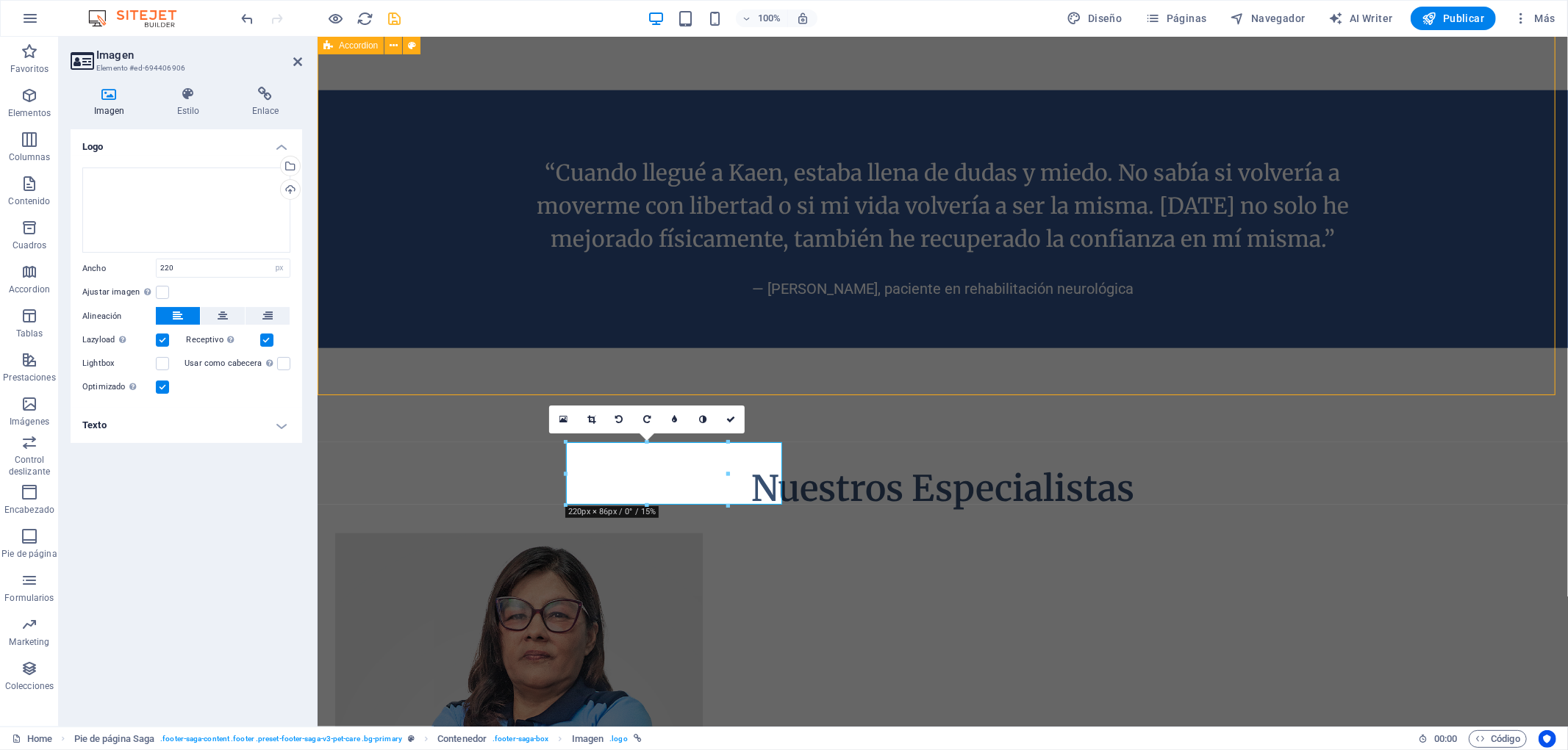
select select "rem"
select select "px"
select select "rem"
select select "px"
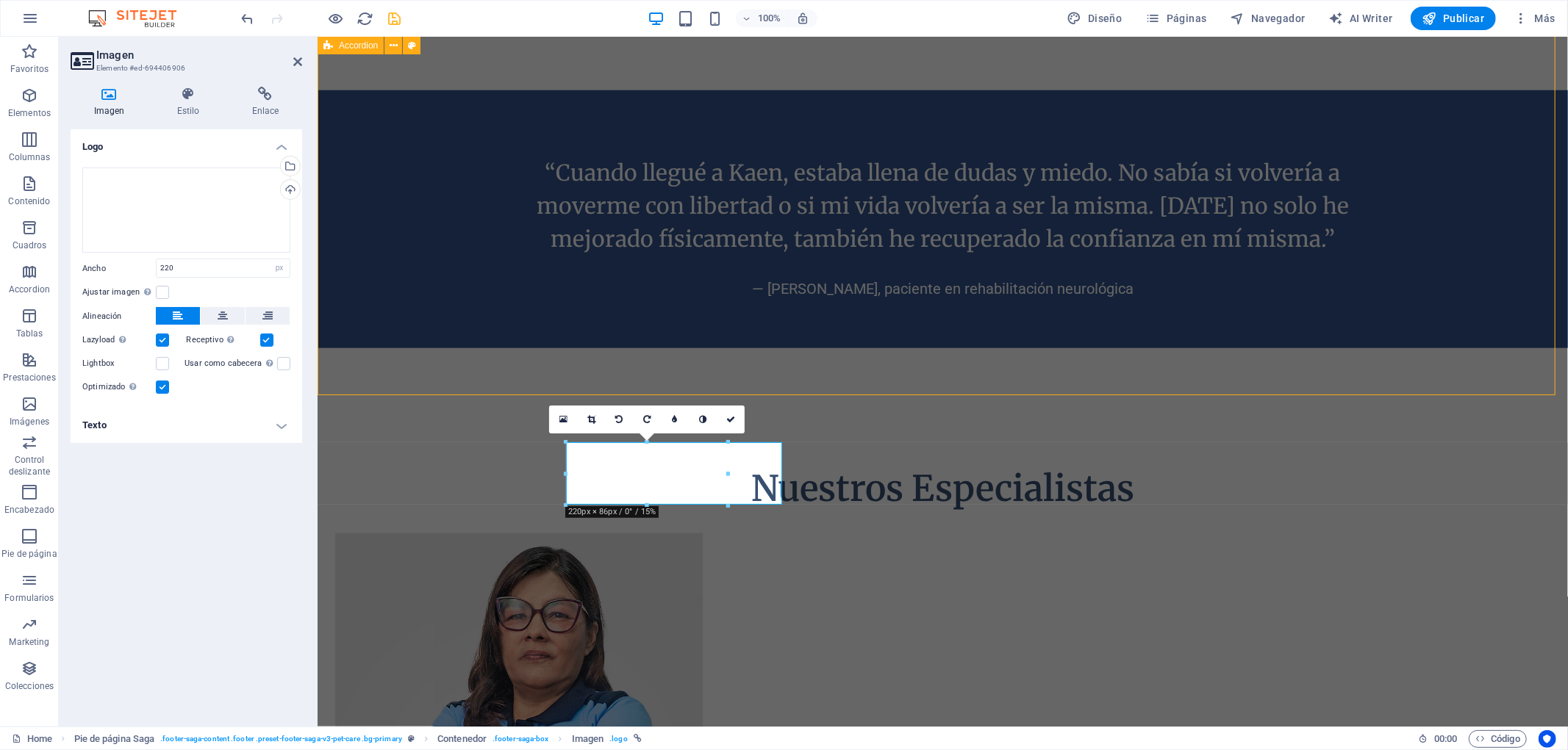
select select "px"
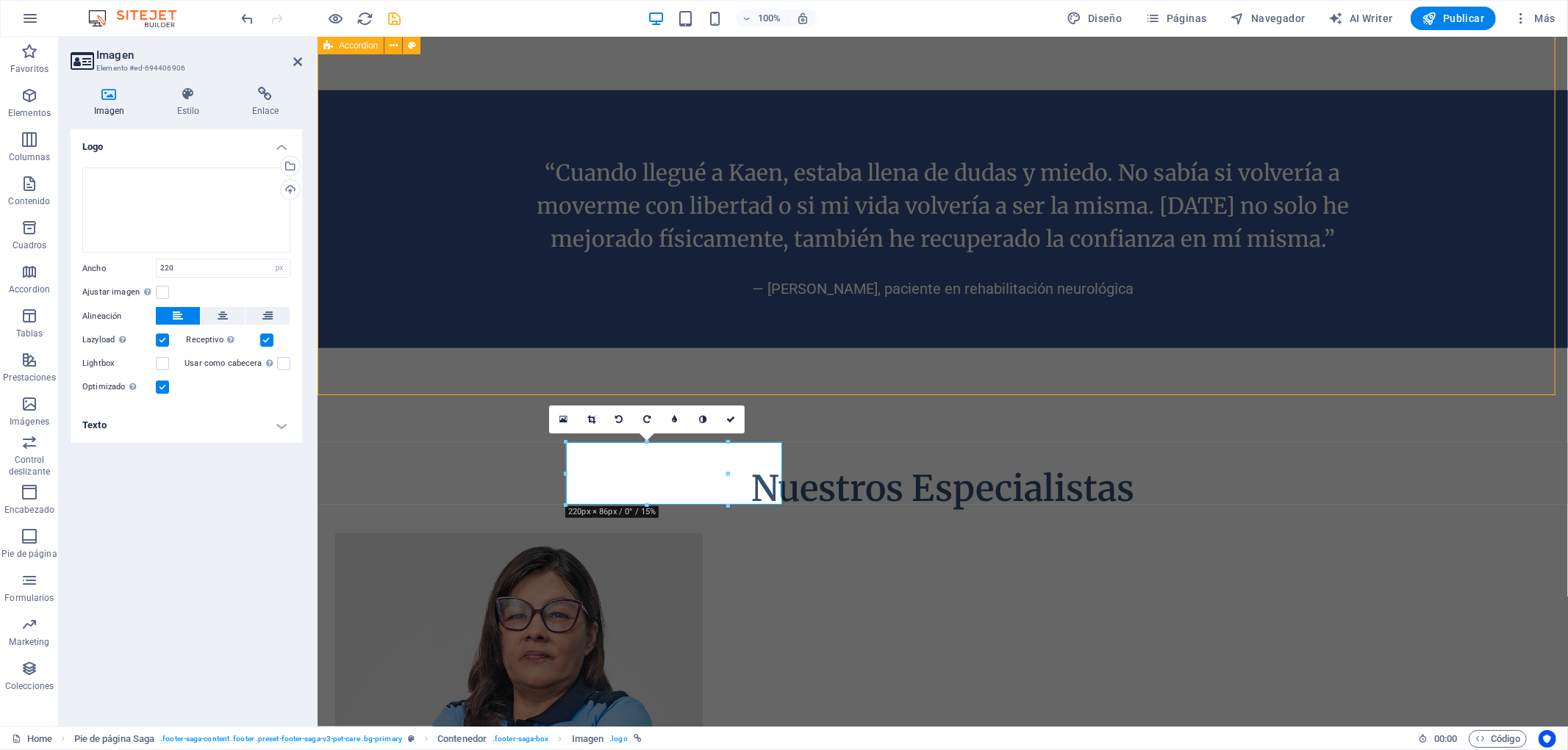
select select "px"
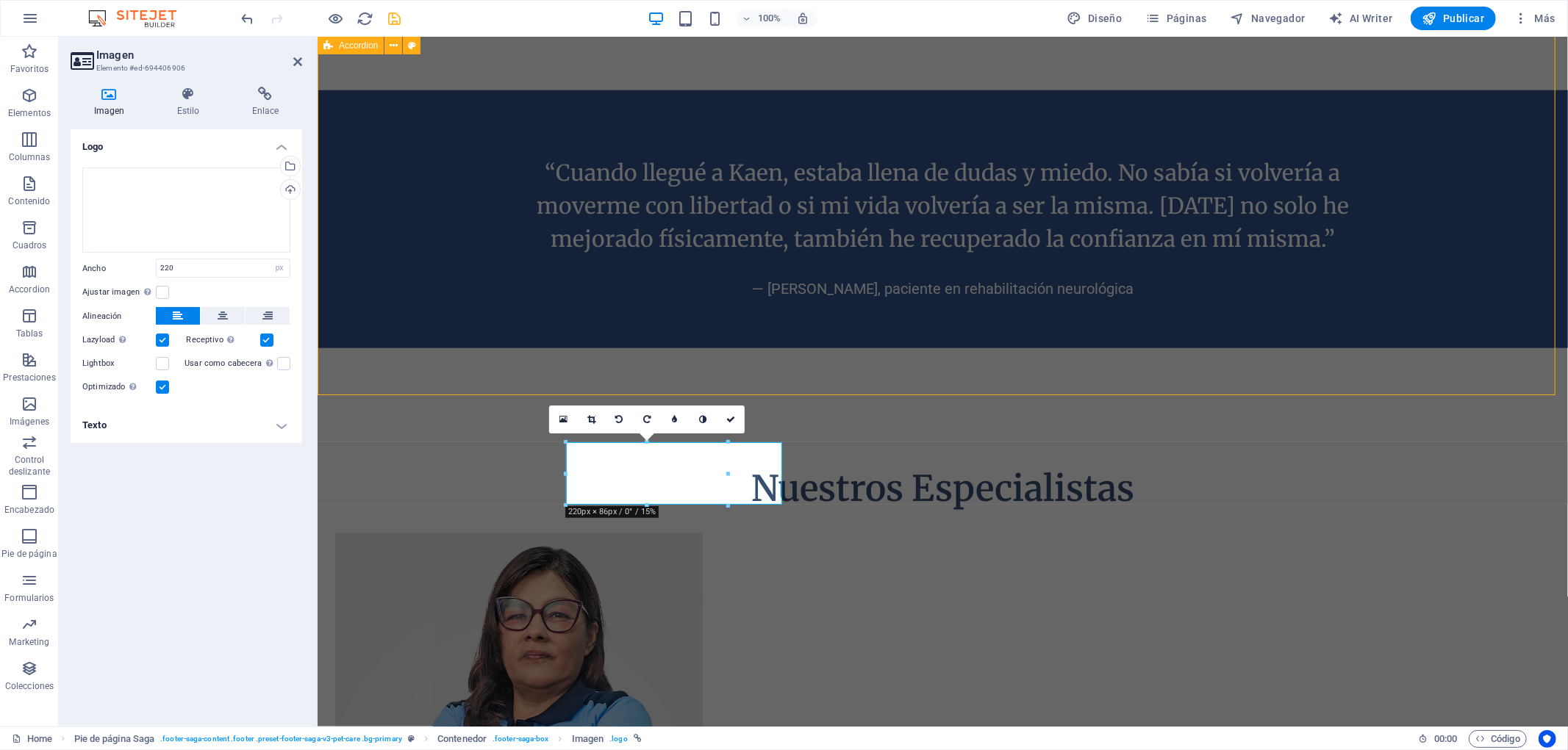
select select "px"
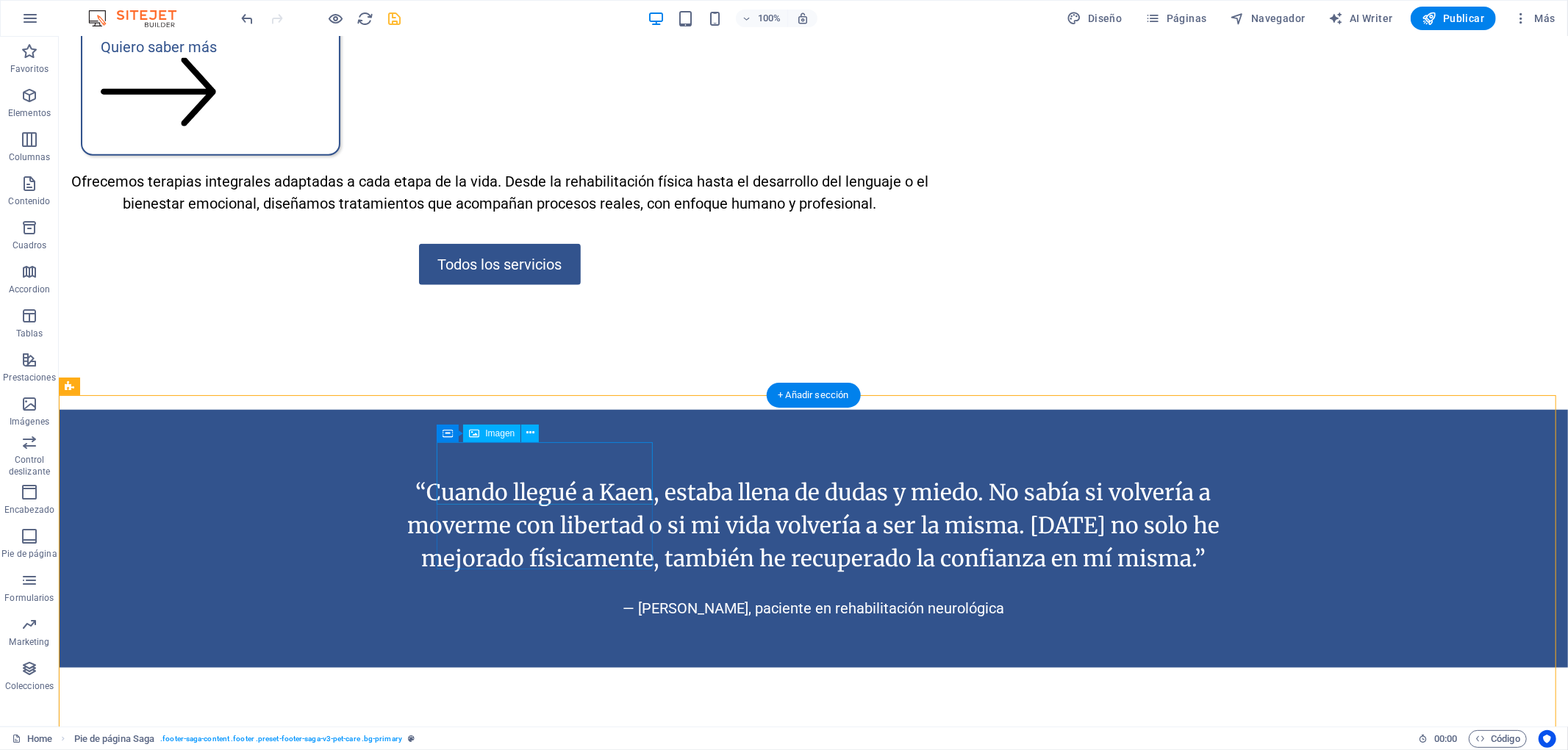
select select "px"
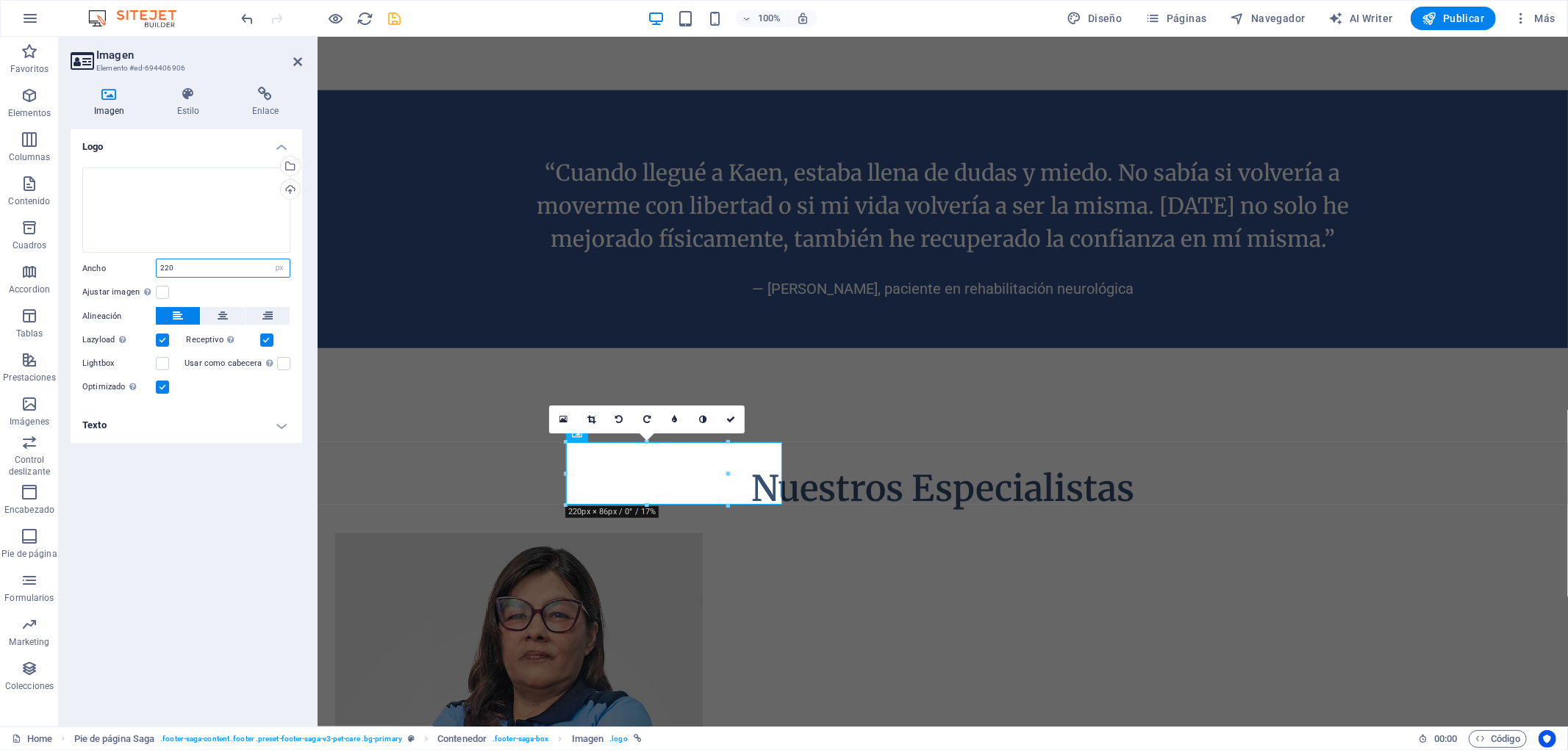
drag, startPoint x: 211, startPoint y: 267, endPoint x: 101, endPoint y: 280, distance: 110.8
click at [101, 280] on div "Arrastra archivos aquí, haz clic para escoger archivos o selecciona archivos de…" at bounding box center [186, 281] width 231 height 252
type input "250"
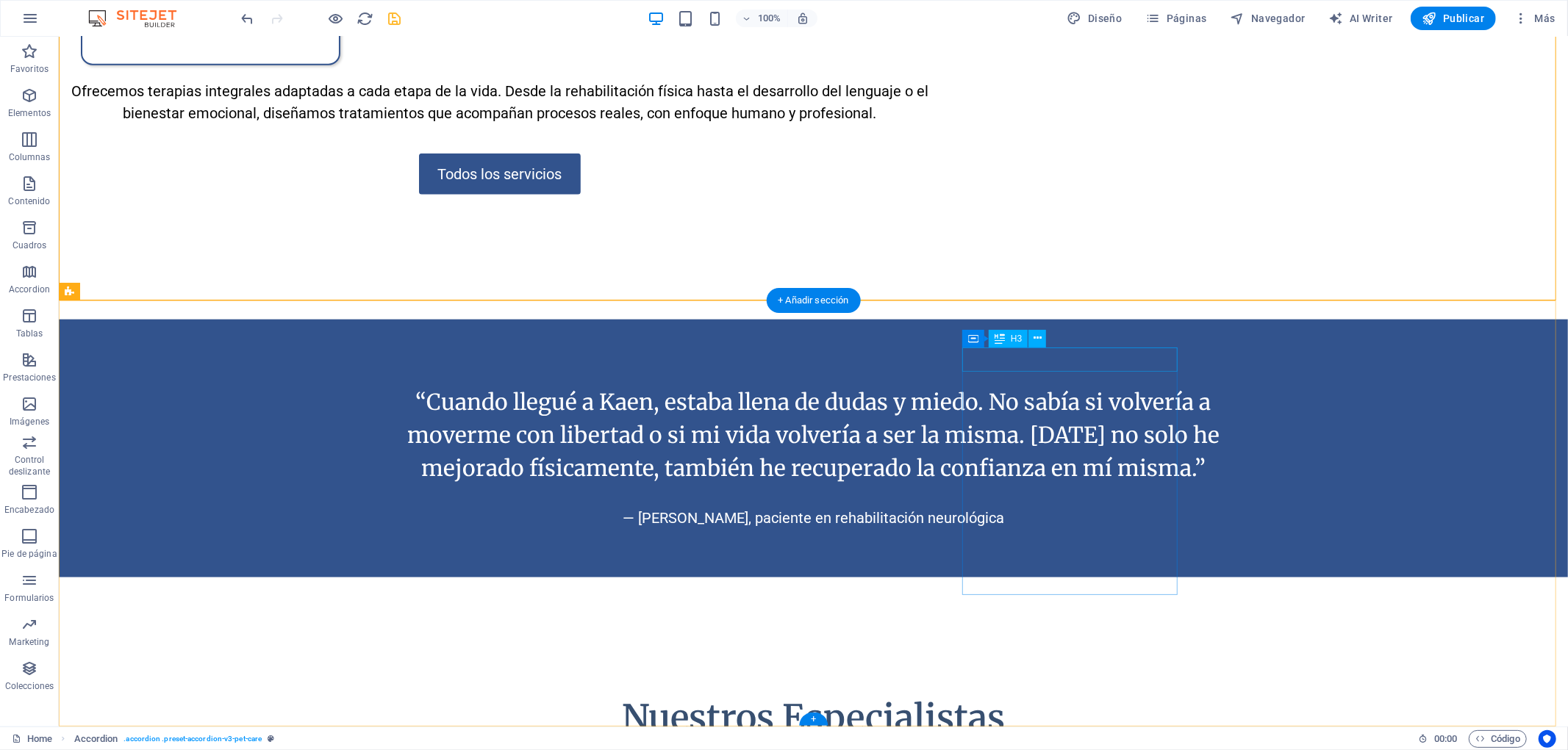
scroll to position [6054, 0]
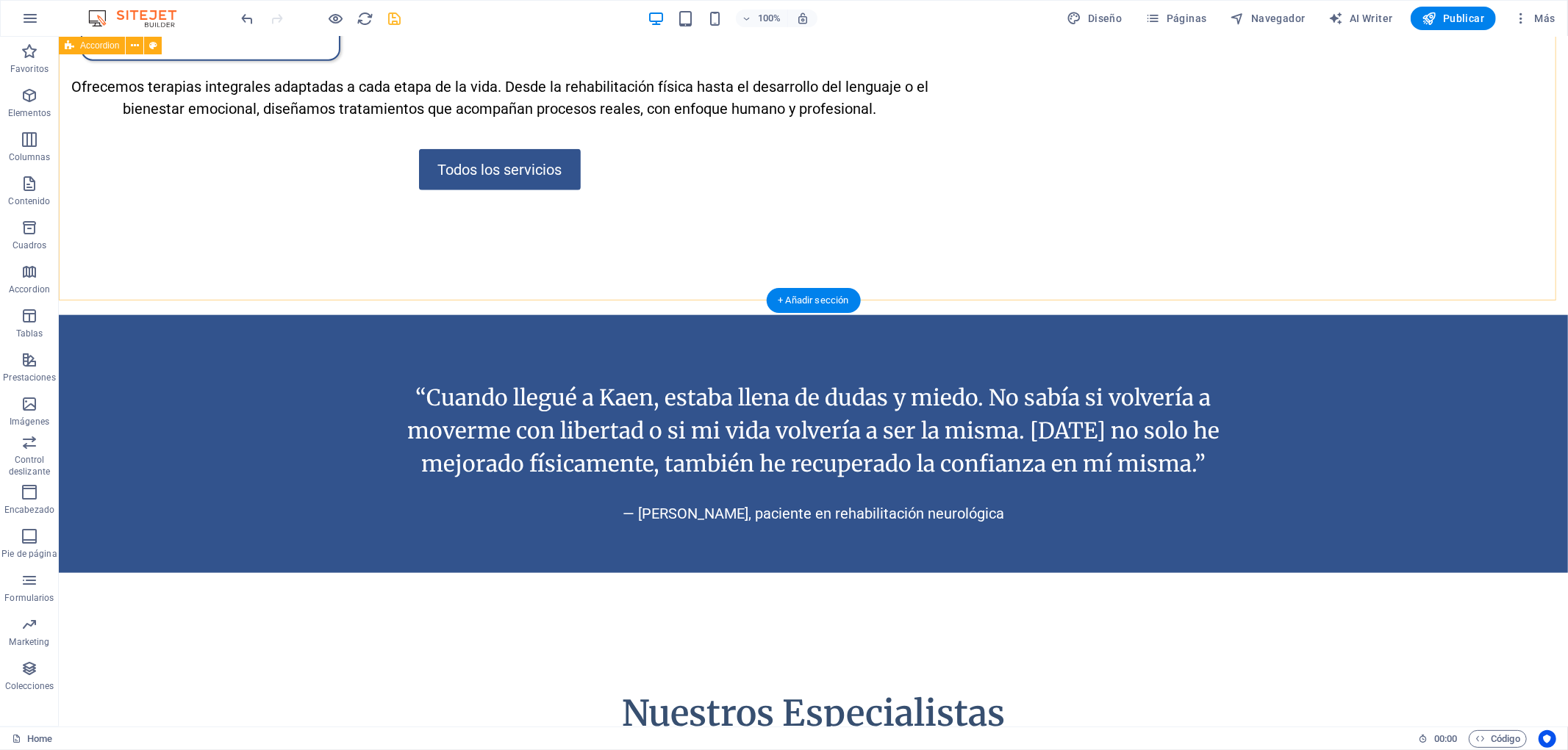
click at [1463, 18] on span "Publicar" at bounding box center [1453, 18] width 62 height 14
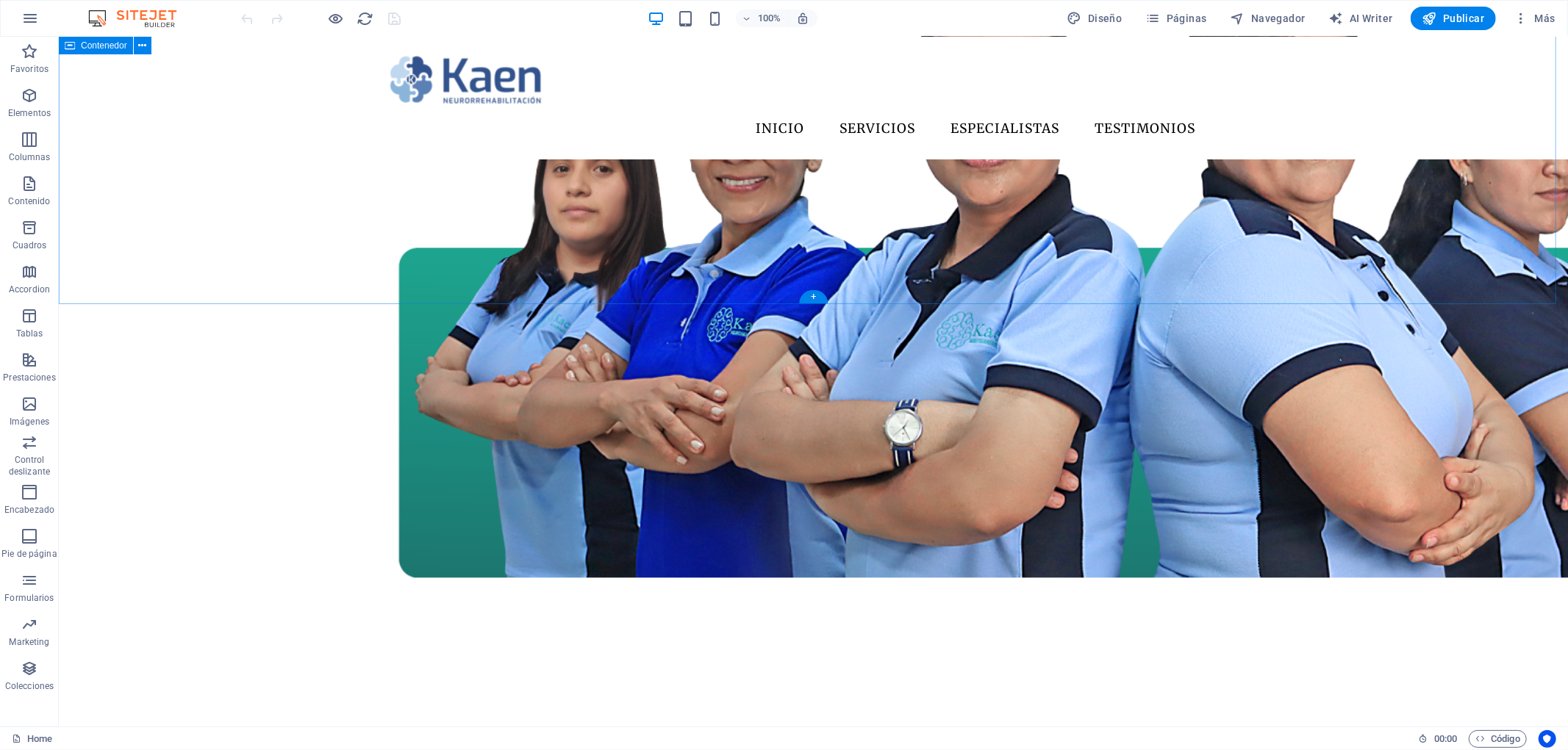
scroll to position [176, 0]
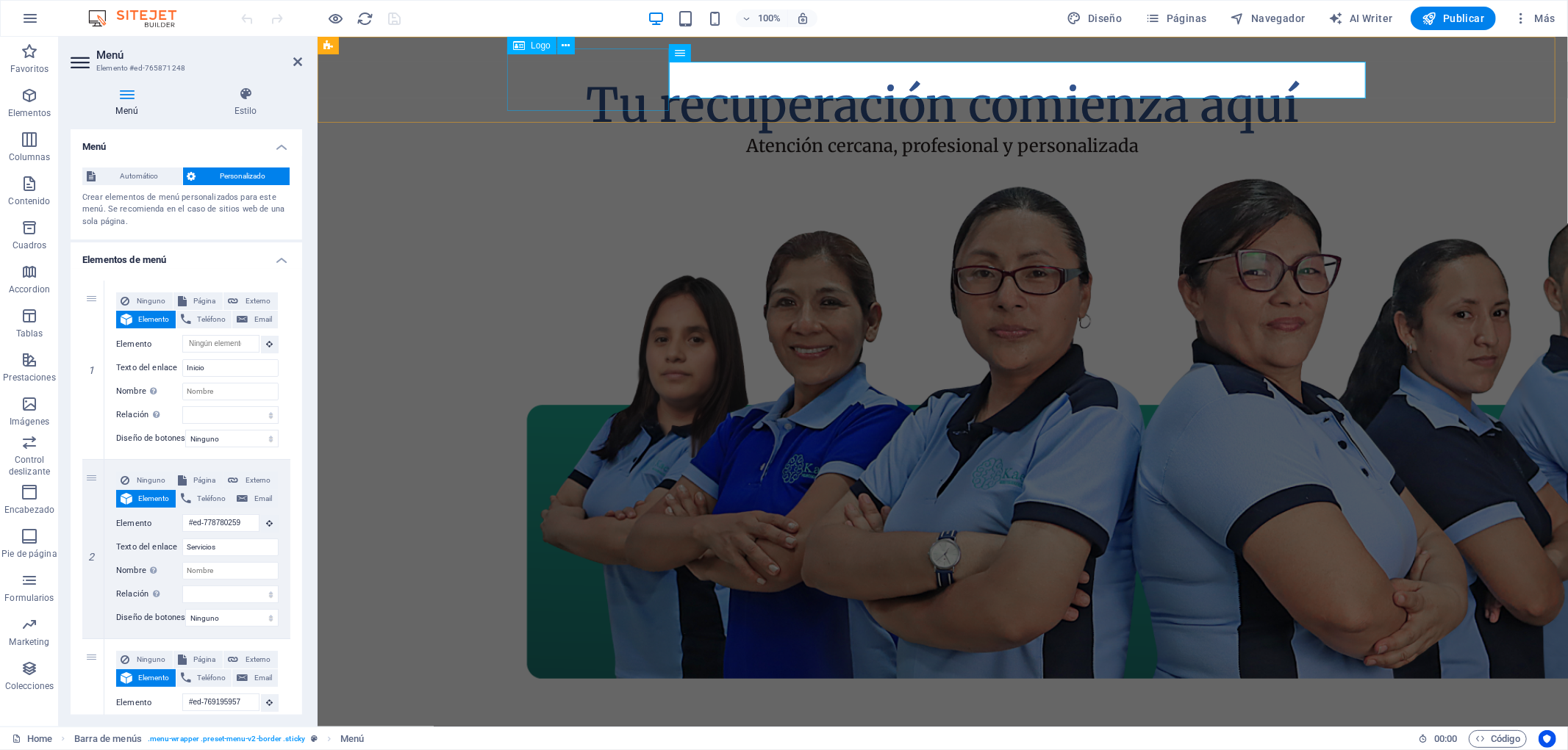
scroll to position [0, 0]
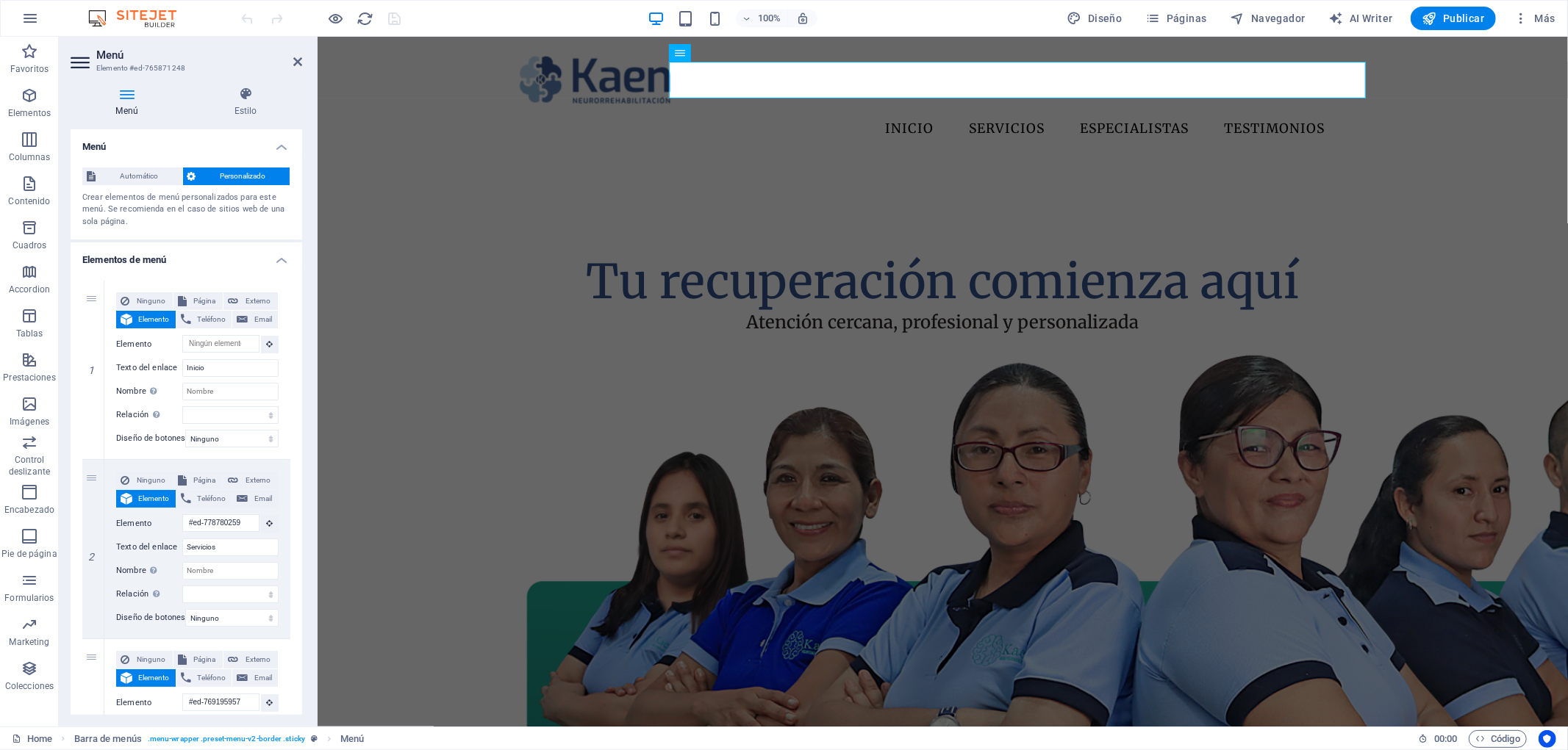
click at [247, 259] on h4 "Elementos de menú" at bounding box center [186, 255] width 231 height 26
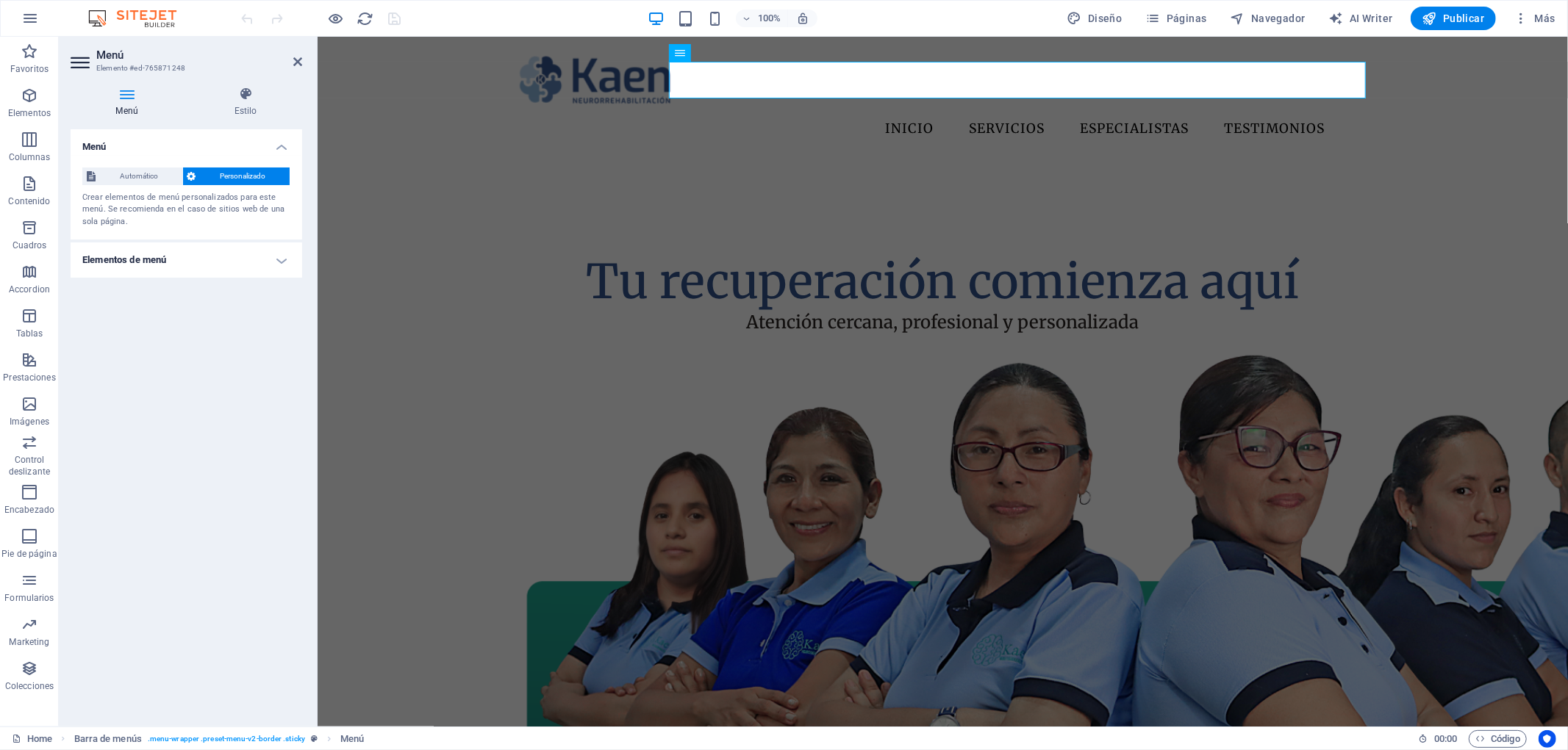
click at [247, 259] on h4 "Elementos de menú" at bounding box center [186, 259] width 231 height 35
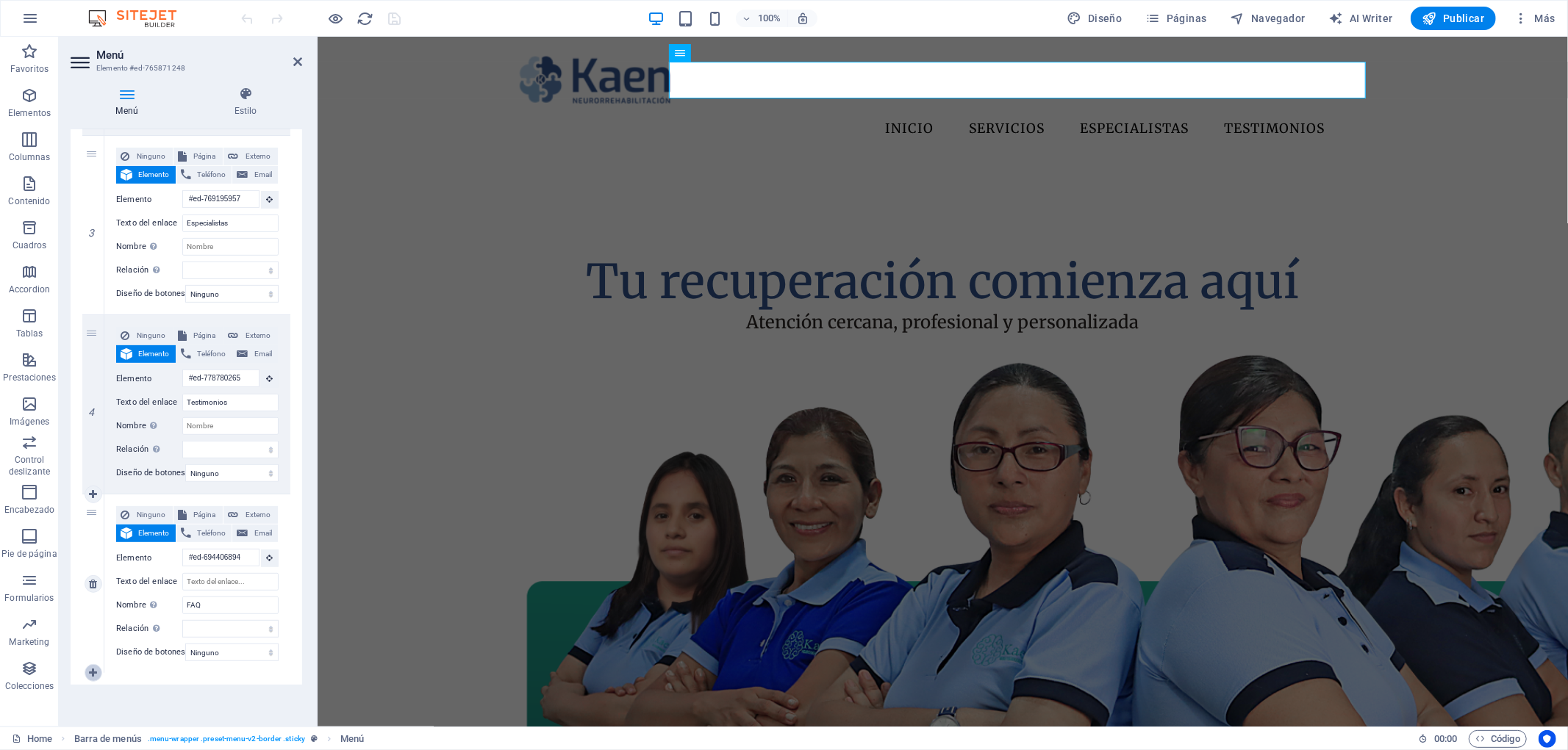
click at [89, 668] on icon at bounding box center [94, 673] width 9 height 10
select select
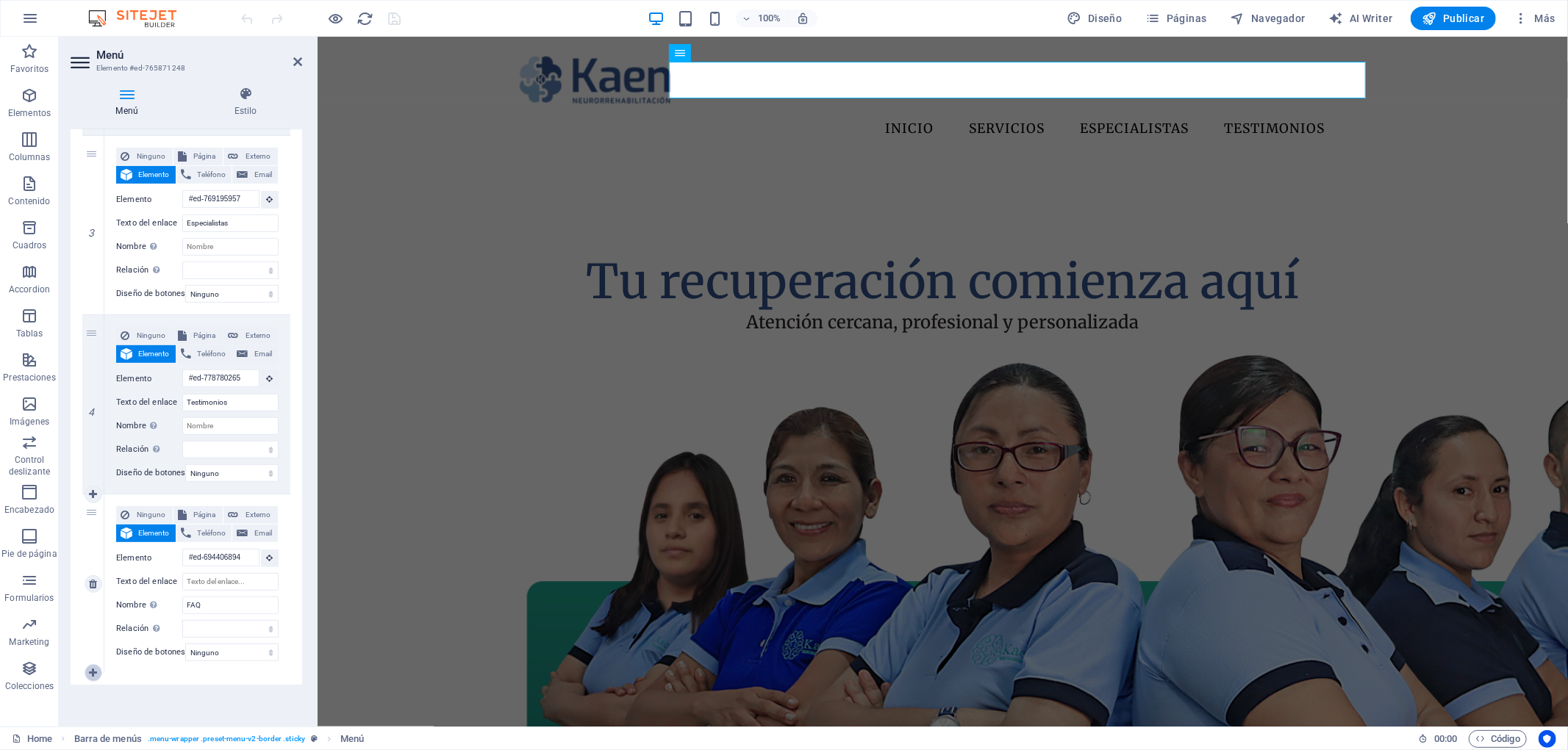
select select
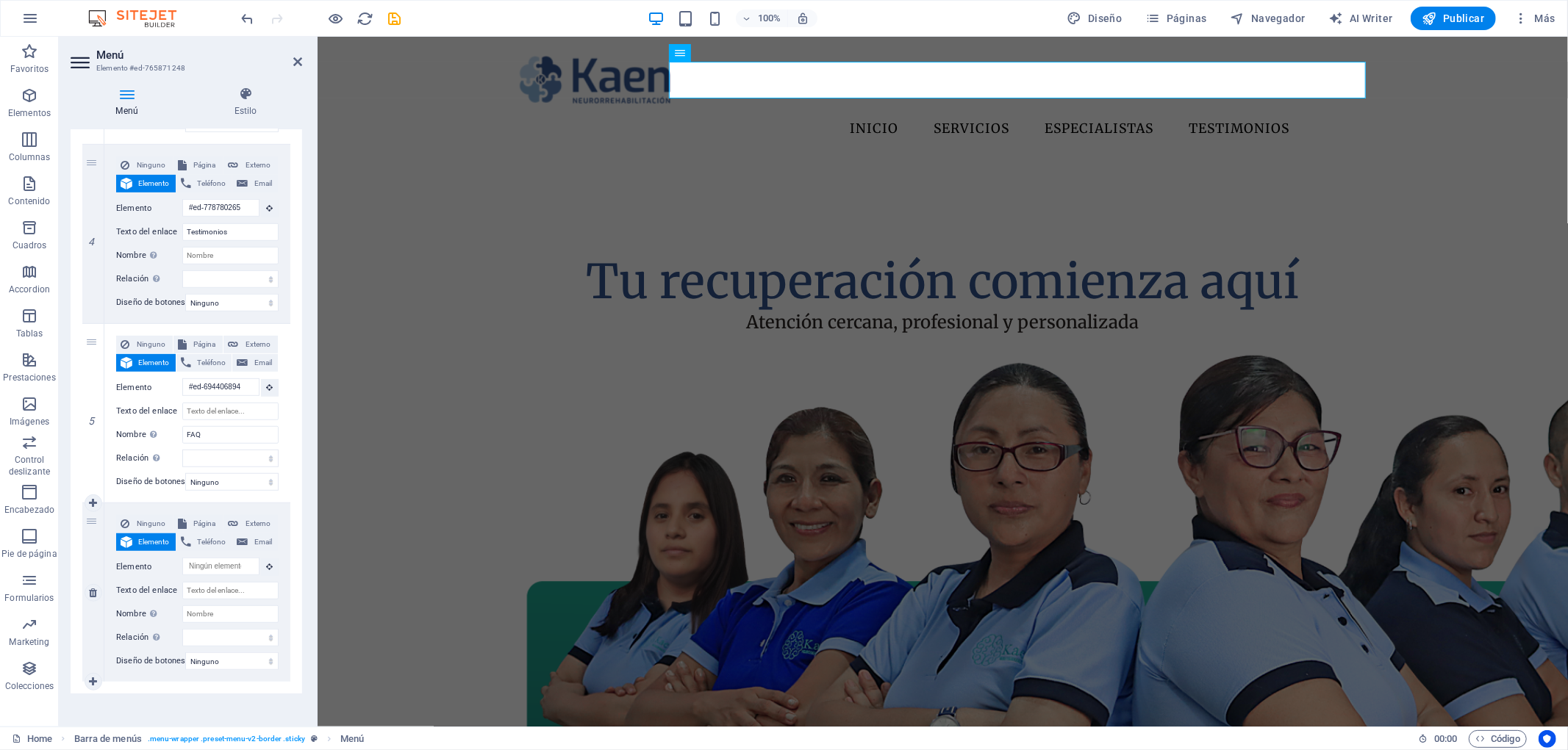
scroll to position [674, 0]
click at [238, 613] on input "Nombre Una descripción adicional del enlace no debería ser igual al texto del e…" at bounding box center [230, 613] width 96 height 18
click at [237, 592] on input "Texto del enlace" at bounding box center [230, 589] width 96 height 18
click at [248, 587] on input "Texto del enlace" at bounding box center [230, 589] width 96 height 18
click at [248, 591] on input "Texto del enlace" at bounding box center [230, 589] width 96 height 18
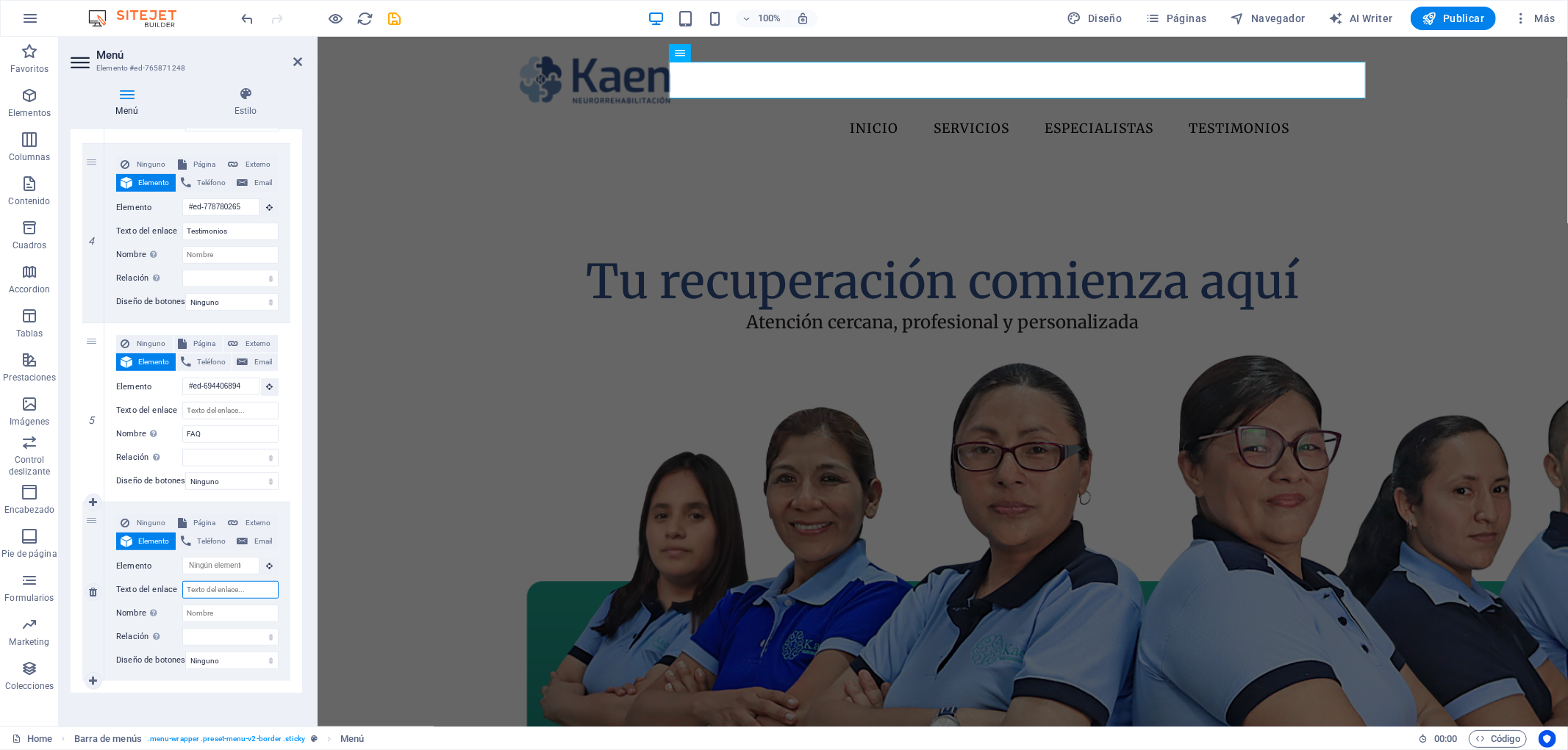
click at [248, 591] on input "Texto del enlace" at bounding box center [230, 589] width 96 height 18
click at [255, 592] on input "Texto del enlace" at bounding box center [230, 589] width 96 height 18
click at [252, 590] on input "Texto del enlace" at bounding box center [230, 589] width 96 height 18
click at [241, 608] on input "Nombre Una descripción adicional del enlace no debería ser igual al texto del e…" at bounding box center [230, 613] width 96 height 18
click at [248, 587] on input "Texto del enlace" at bounding box center [230, 589] width 96 height 18
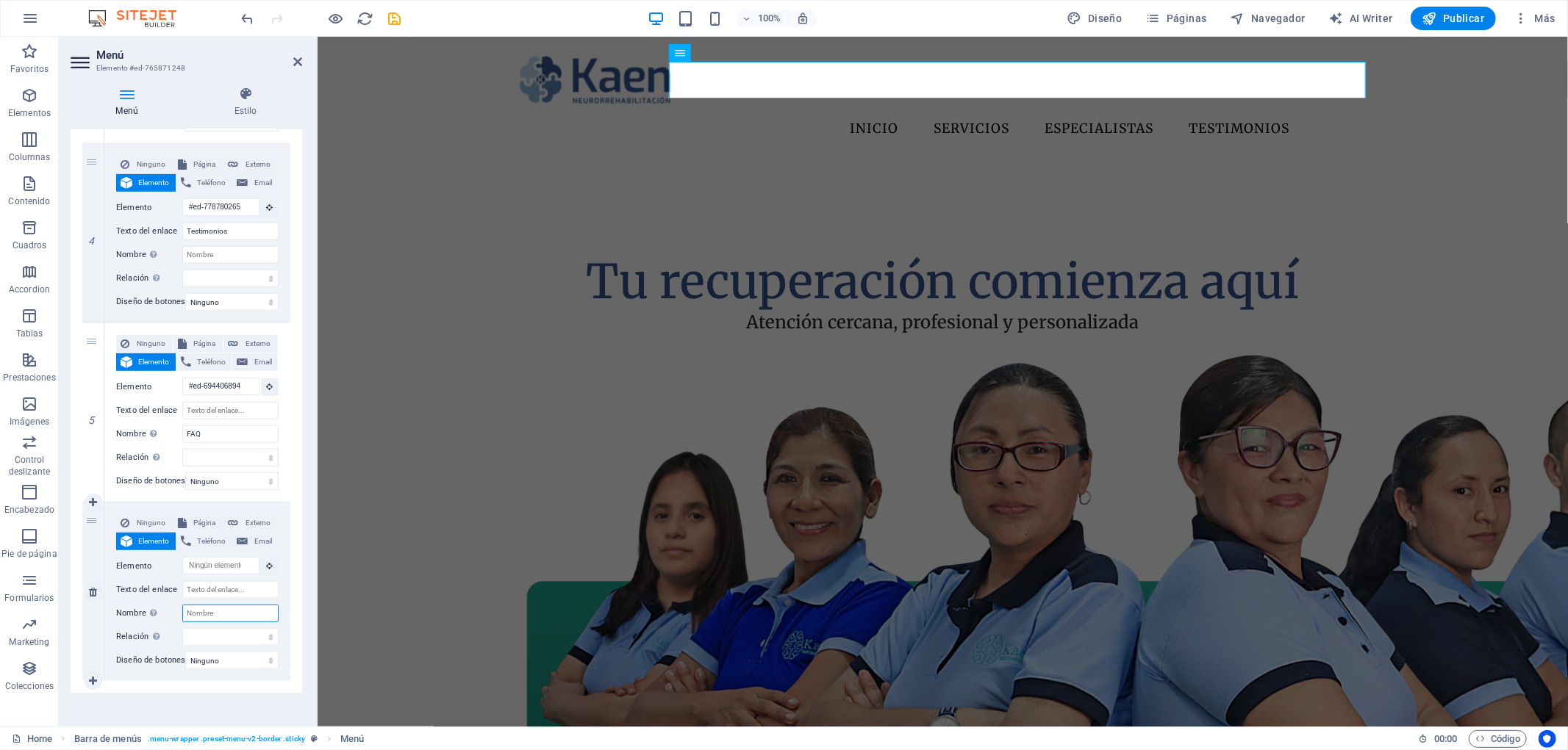
click at [236, 611] on input "Nombre Una descripción adicional del enlace no debería ser igual al texto del e…" at bounding box center [230, 613] width 96 height 18
click at [252, 592] on input "Texto del enlace" at bounding box center [230, 589] width 96 height 18
click at [243, 611] on input "Nombre Una descripción adicional del enlace no debería ser igual al texto del e…" at bounding box center [230, 613] width 96 height 18
click at [252, 590] on input "Texto del enlace" at bounding box center [230, 589] width 96 height 18
click at [223, 435] on input "FAQ" at bounding box center [230, 434] width 96 height 18
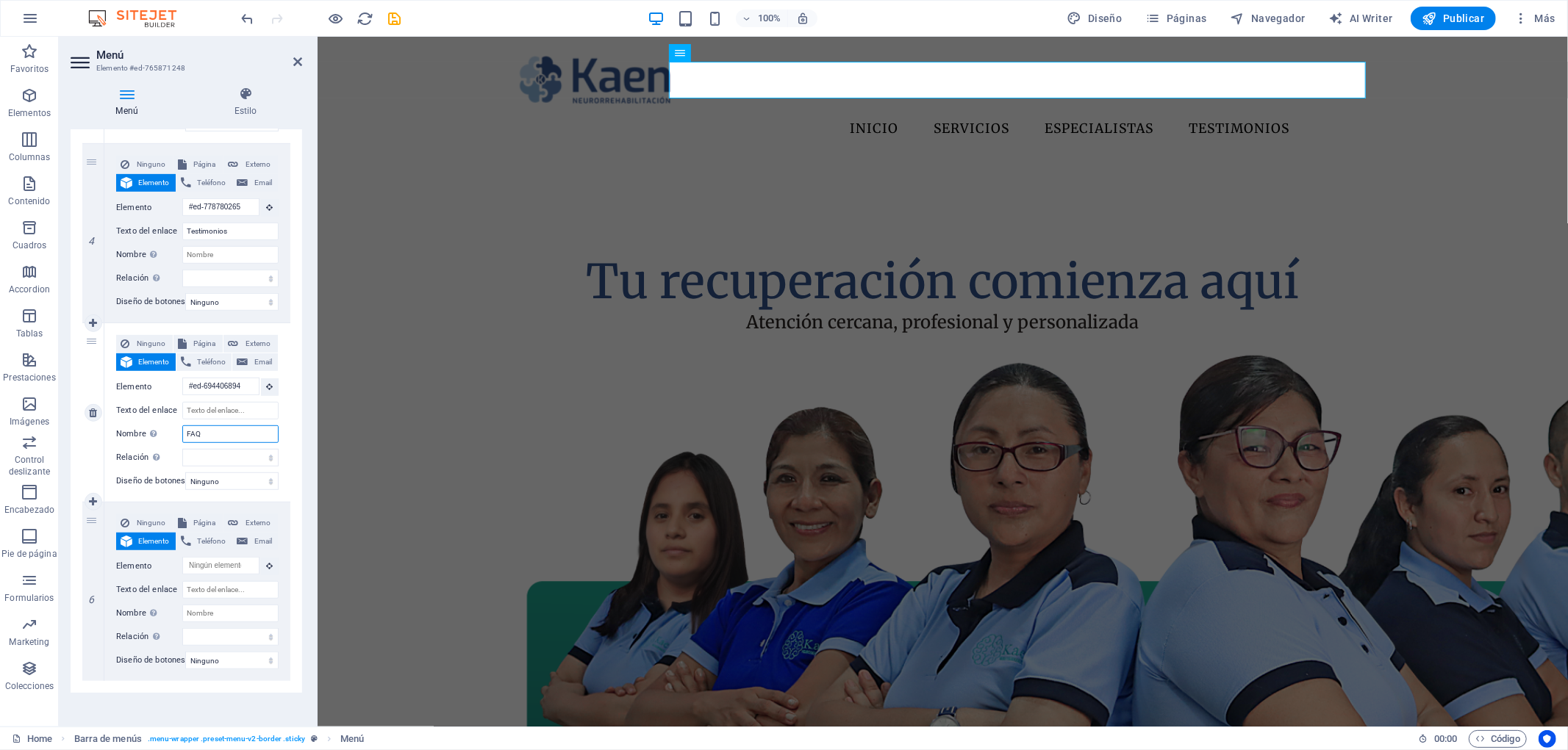
click at [223, 435] on input "FAQ" at bounding box center [230, 434] width 96 height 18
click at [230, 414] on input "Texto del enlace" at bounding box center [230, 411] width 96 height 18
paste input "FAQ"
type input "FAQ"
select select
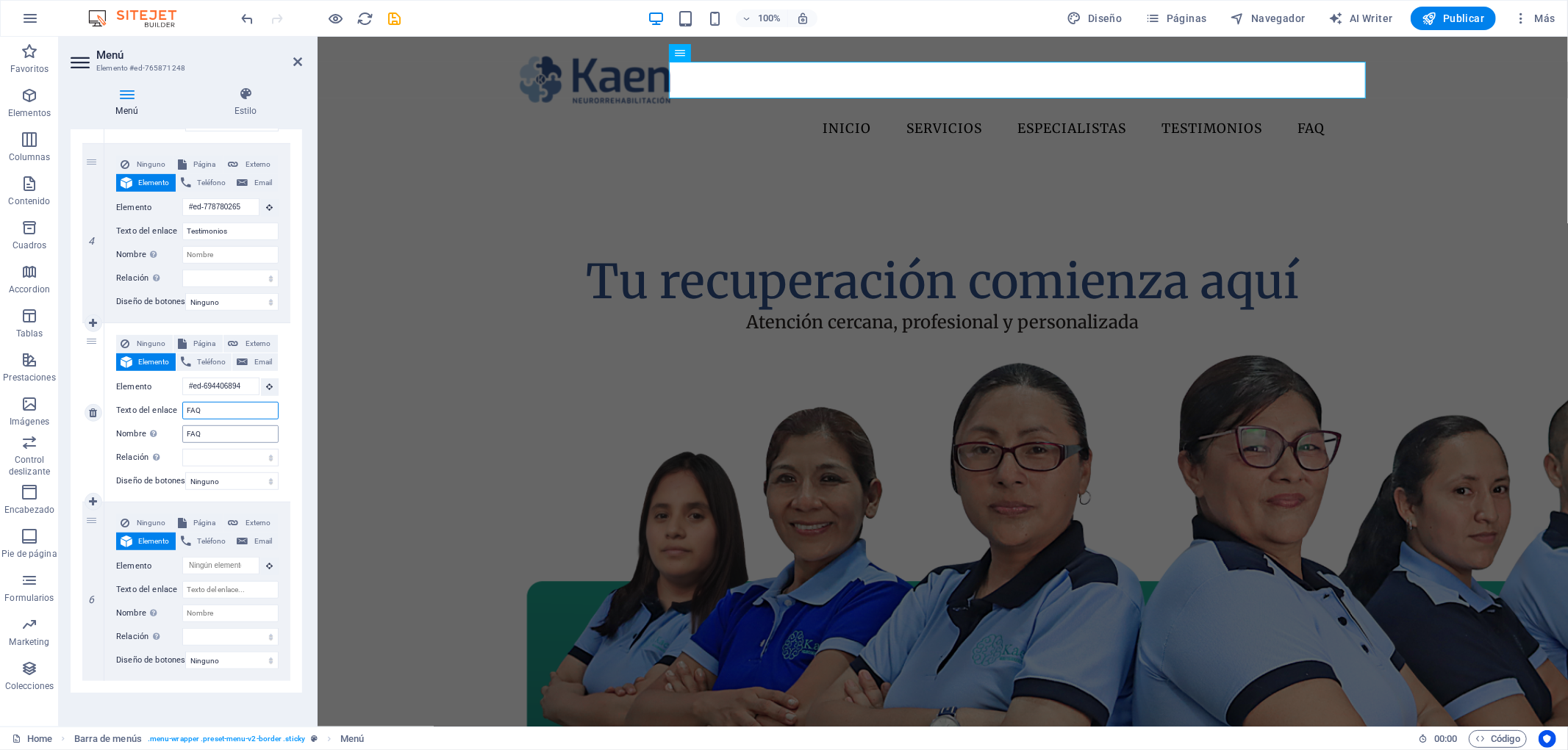
select select
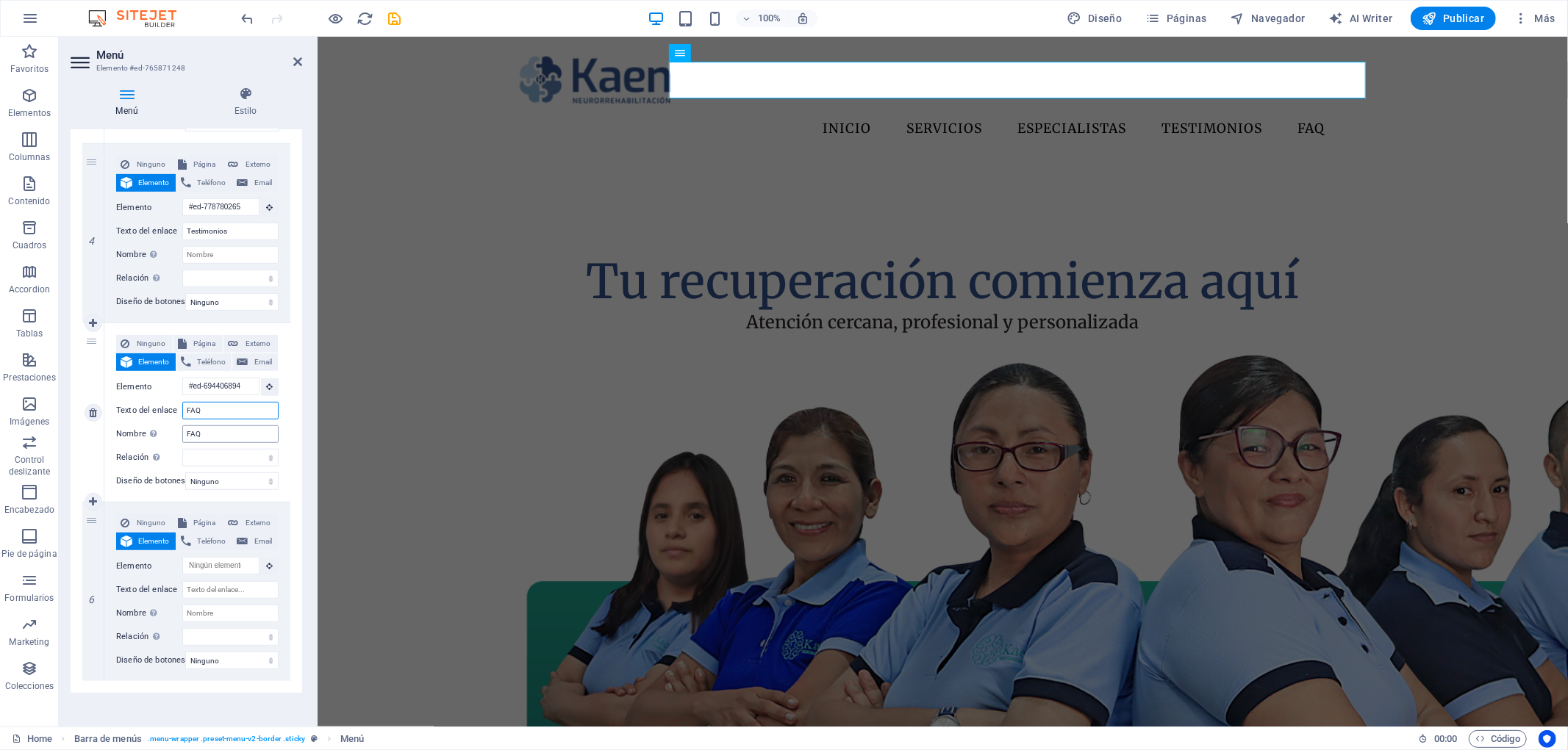
type input "FAQ"
click at [236, 436] on input "FAQ" at bounding box center [230, 434] width 96 height 18
click at [220, 585] on input "Texto del enlace" at bounding box center [230, 589] width 96 height 18
click at [221, 587] on input "Texto del enlace" at bounding box center [230, 589] width 96 height 18
type input "N"
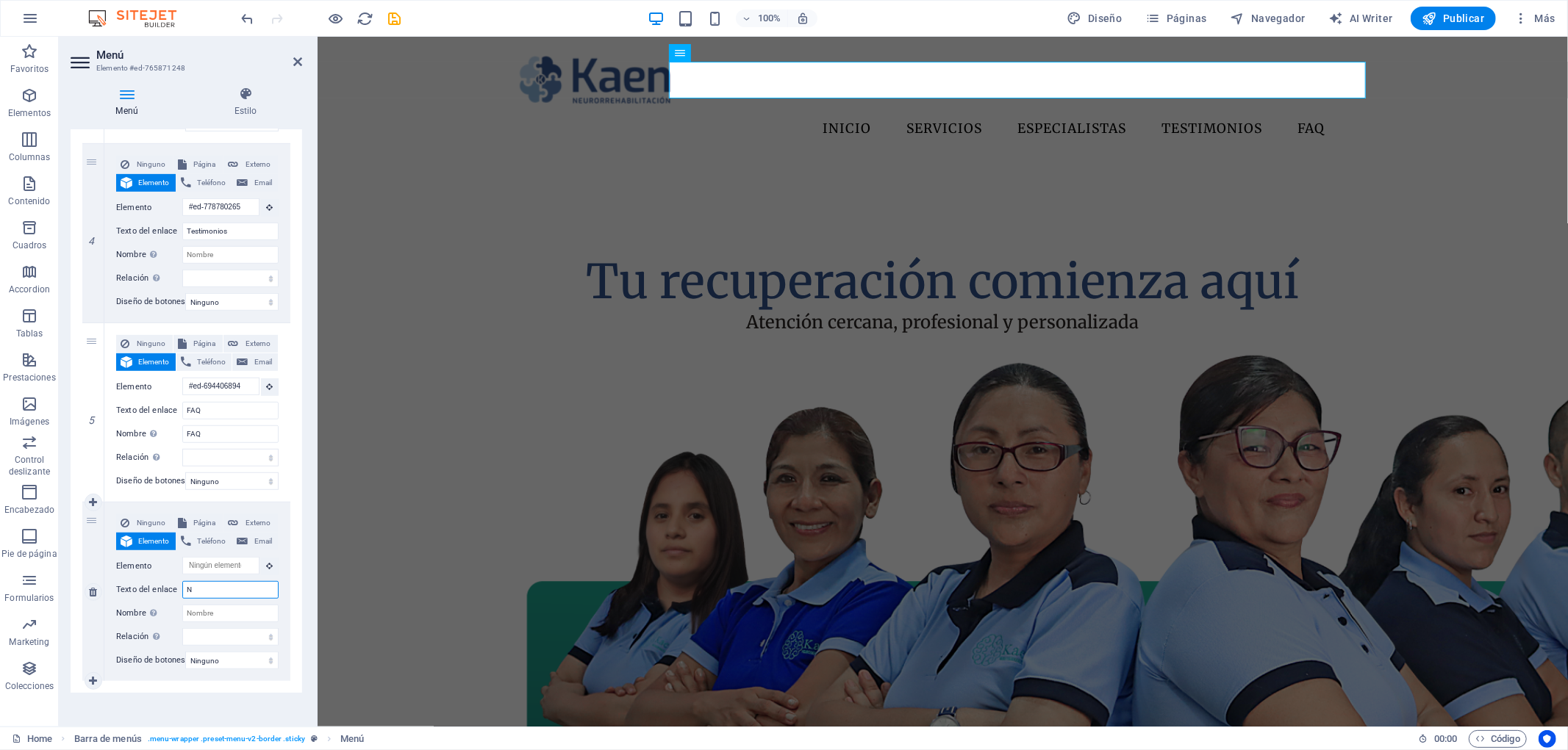
select select
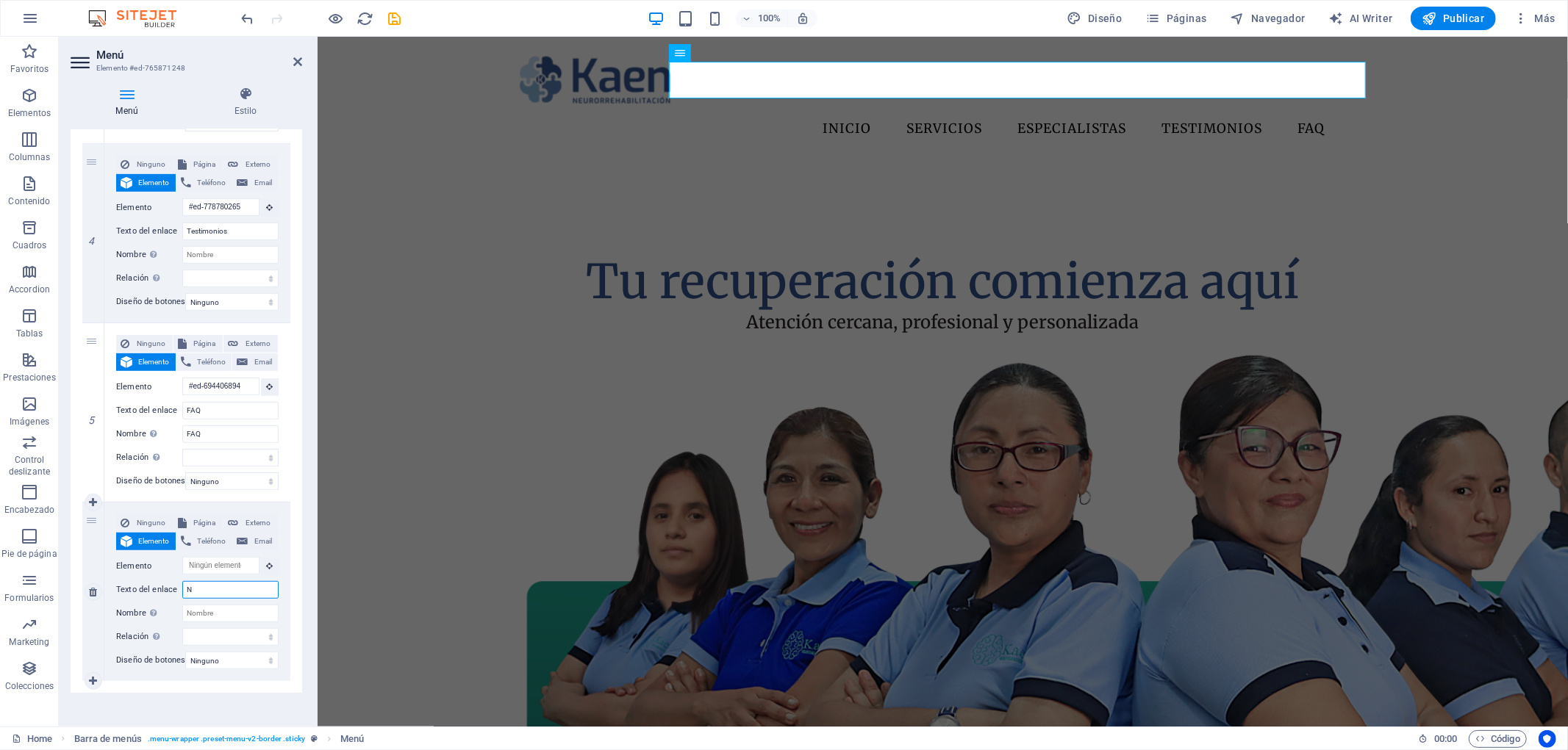
select select
type input "Not"
select select
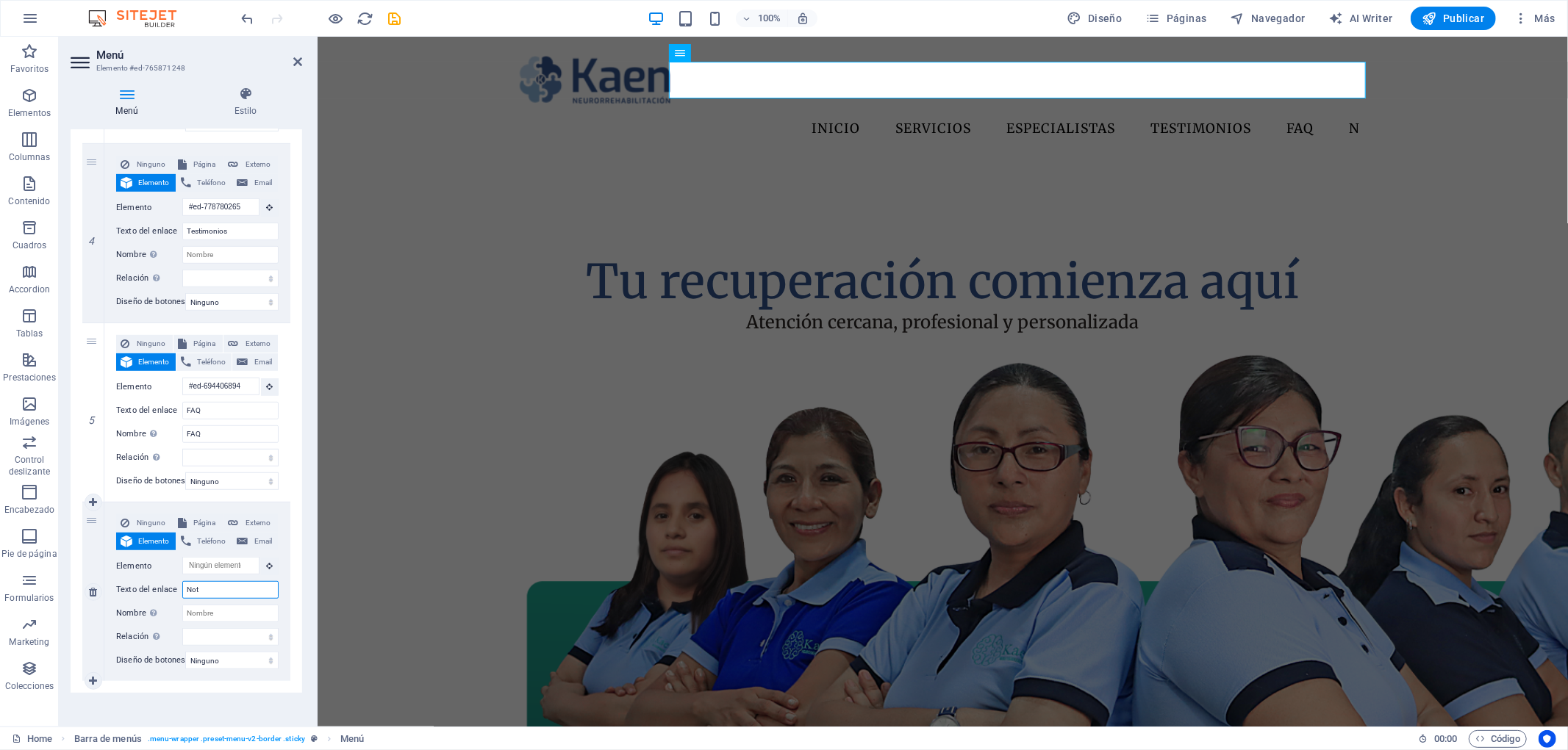
select select
type input "Noticias"
select select
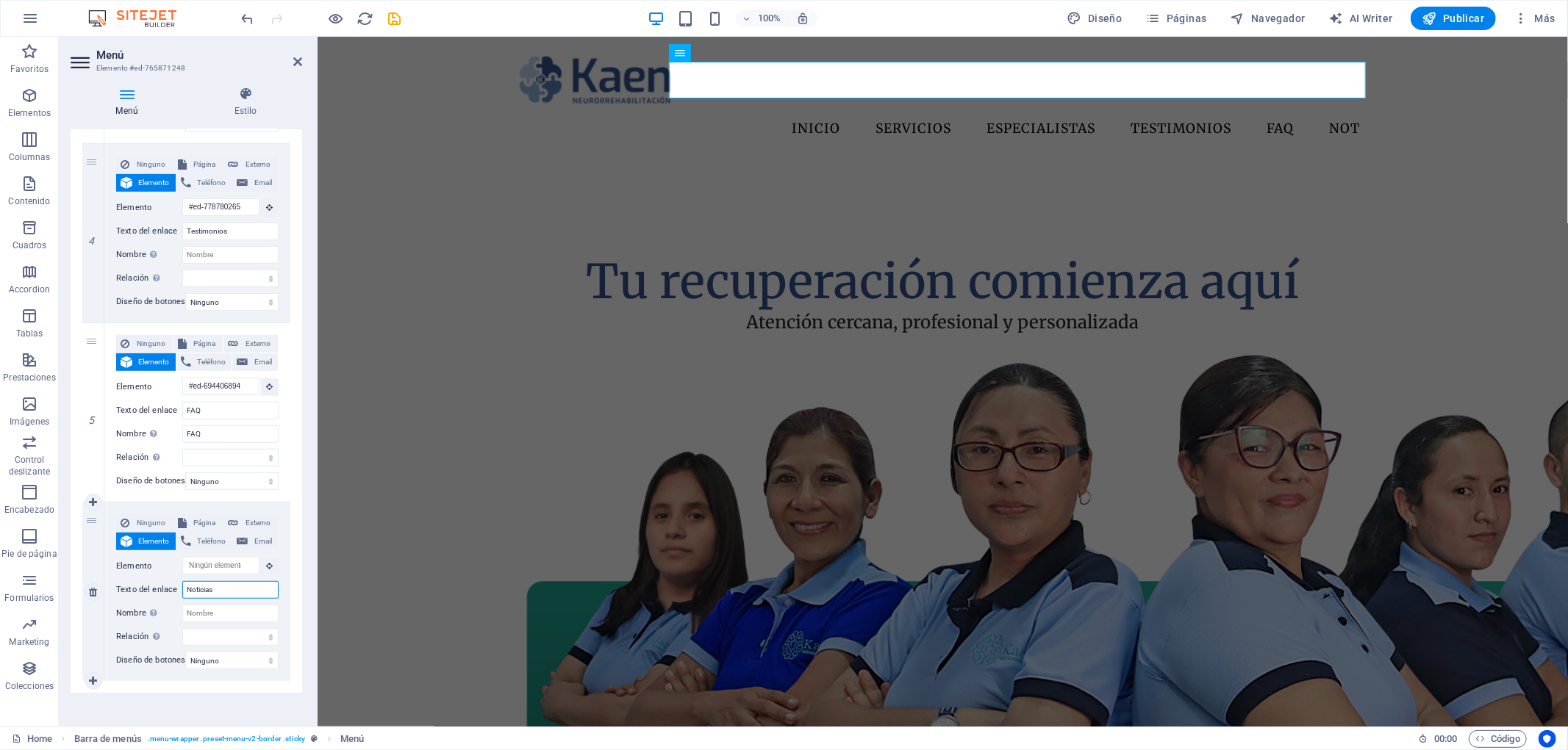
select select
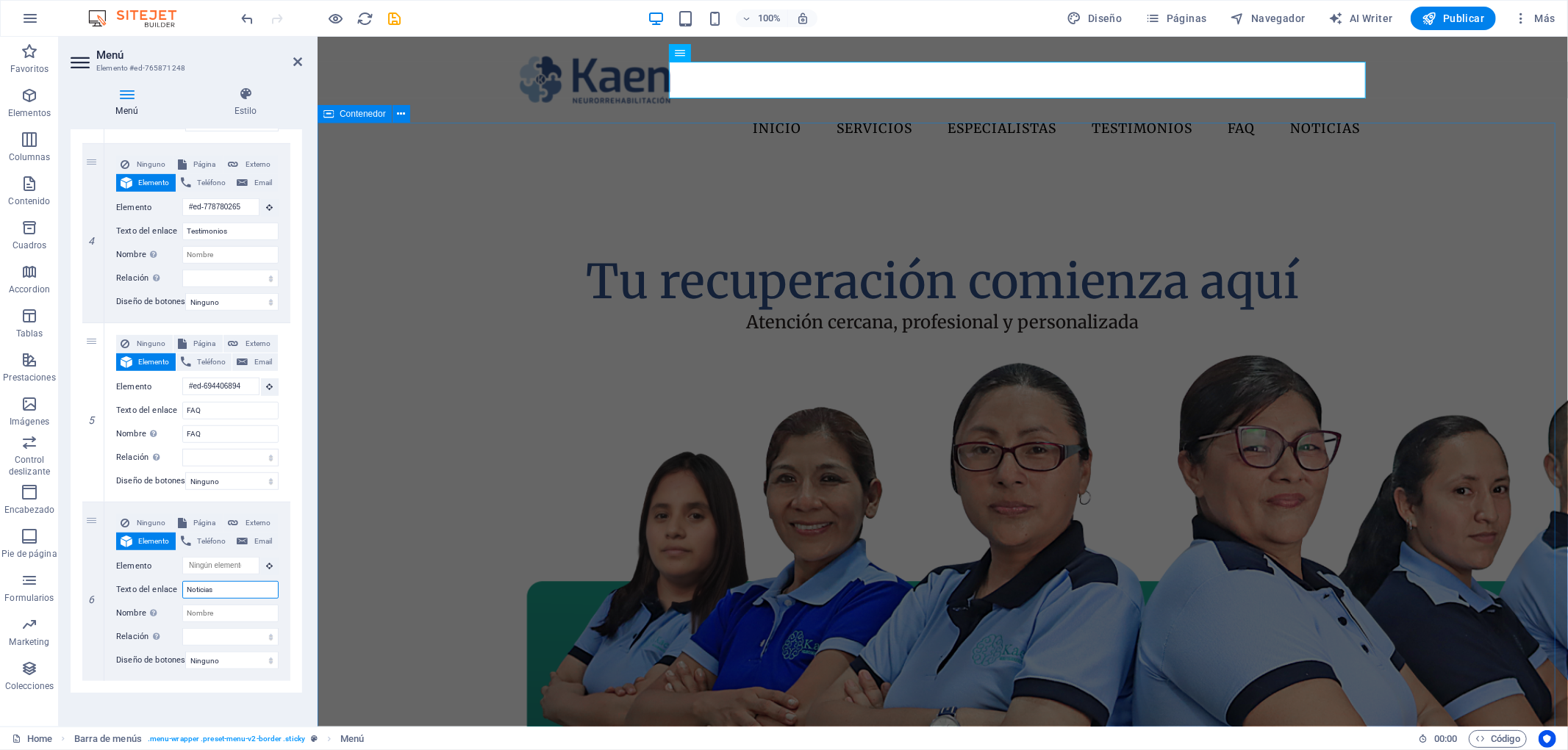
type input "Noticias"
click at [1463, 316] on div "Tu recuperación comienza aquí Atención cercana, profesional y personalizada" at bounding box center [942, 567] width 1251 height 816
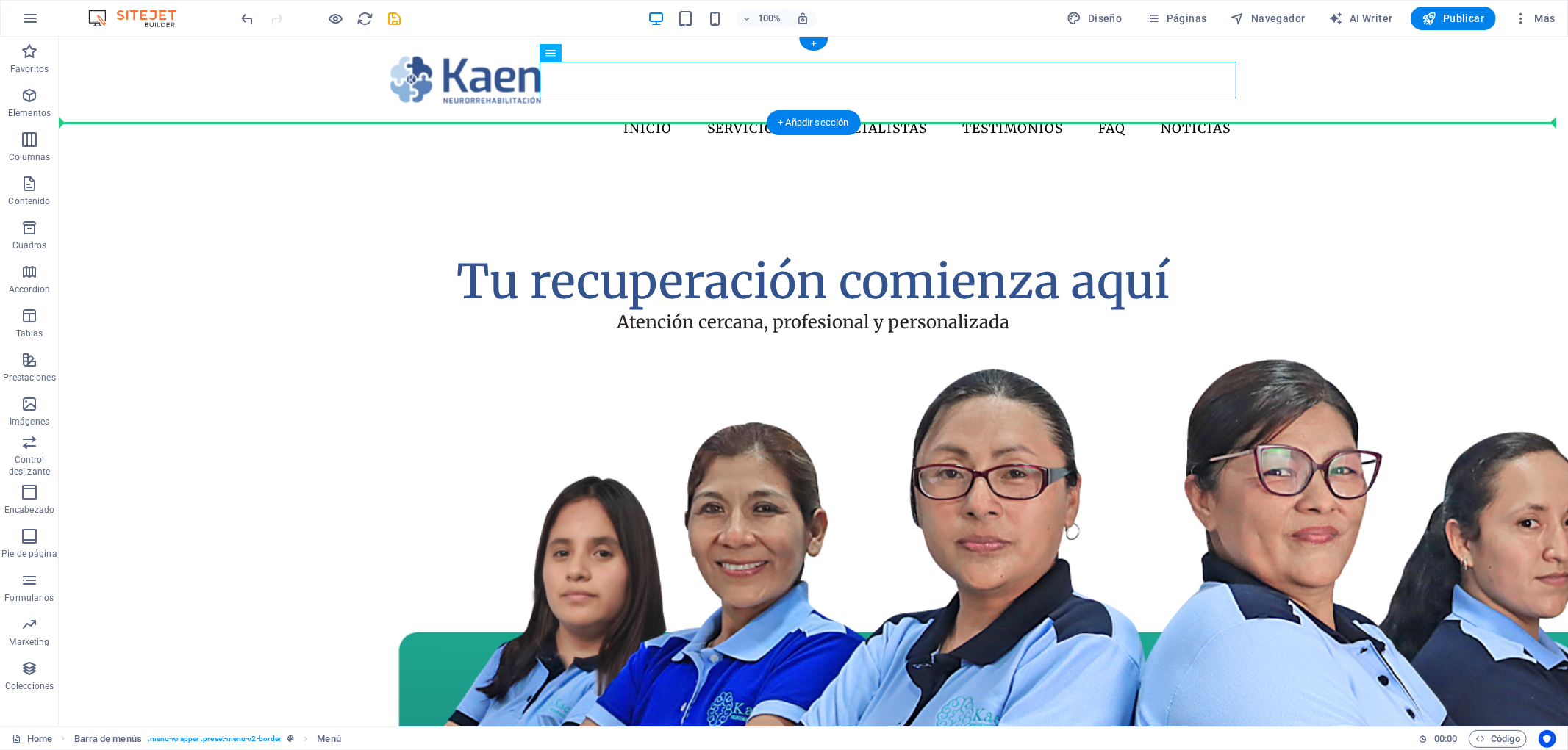
drag, startPoint x: 550, startPoint y: 64, endPoint x: 514, endPoint y: 111, distance: 59.2
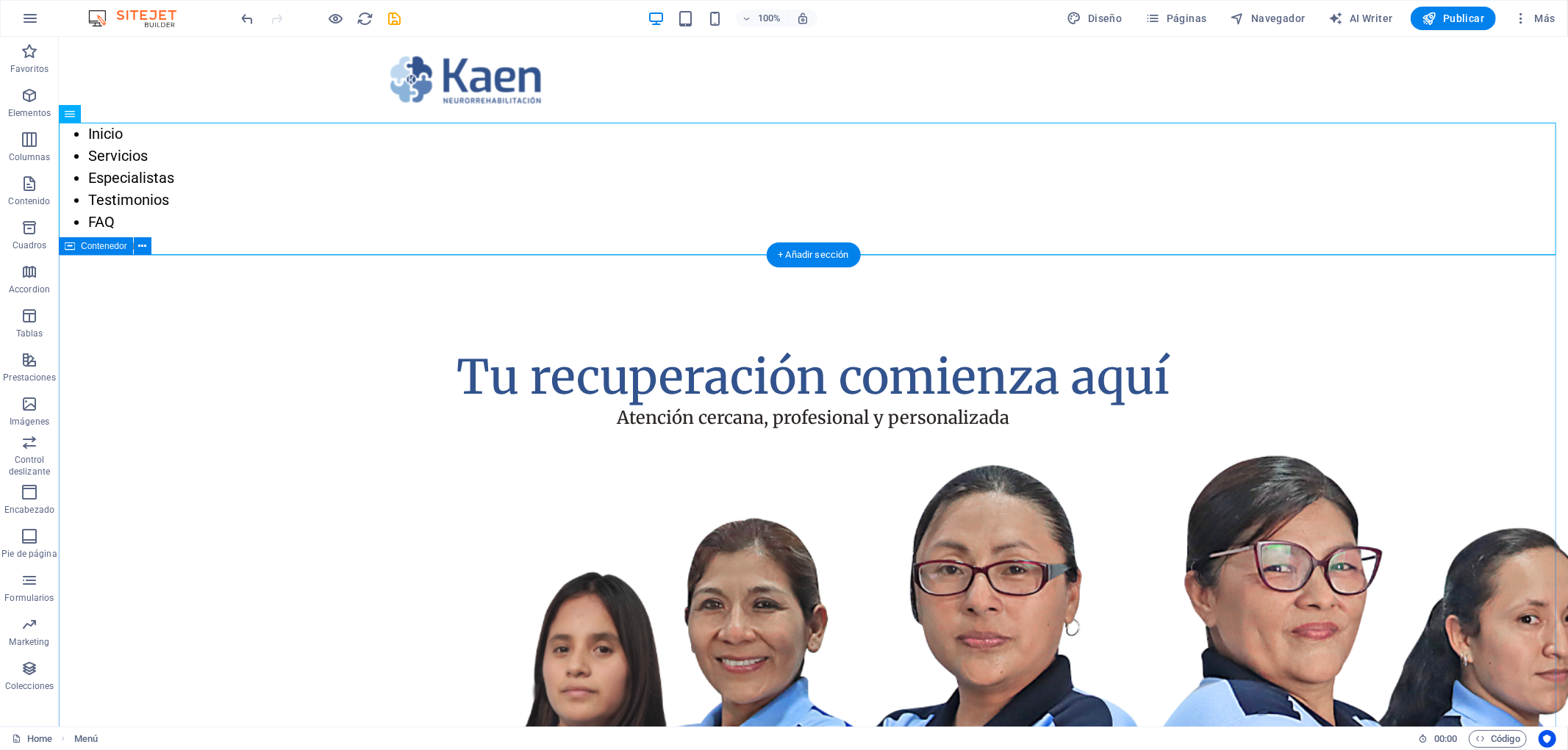
click at [301, 379] on div "Tu recuperación comienza aquí Atención cercana, profesional y personalizada" at bounding box center [813, 719] width 1509 height 929
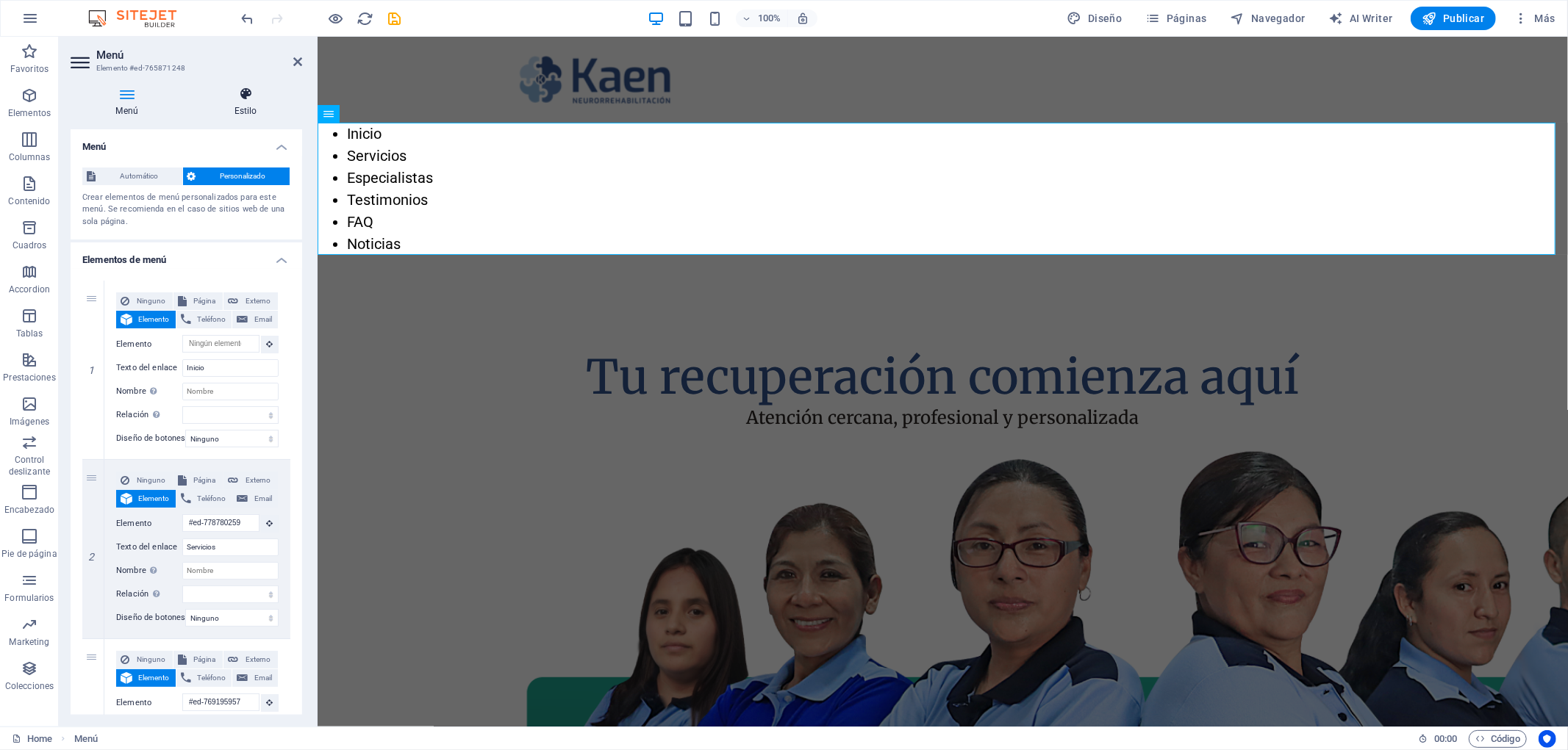
click at [226, 115] on h4 "Estilo" at bounding box center [245, 102] width 113 height 31
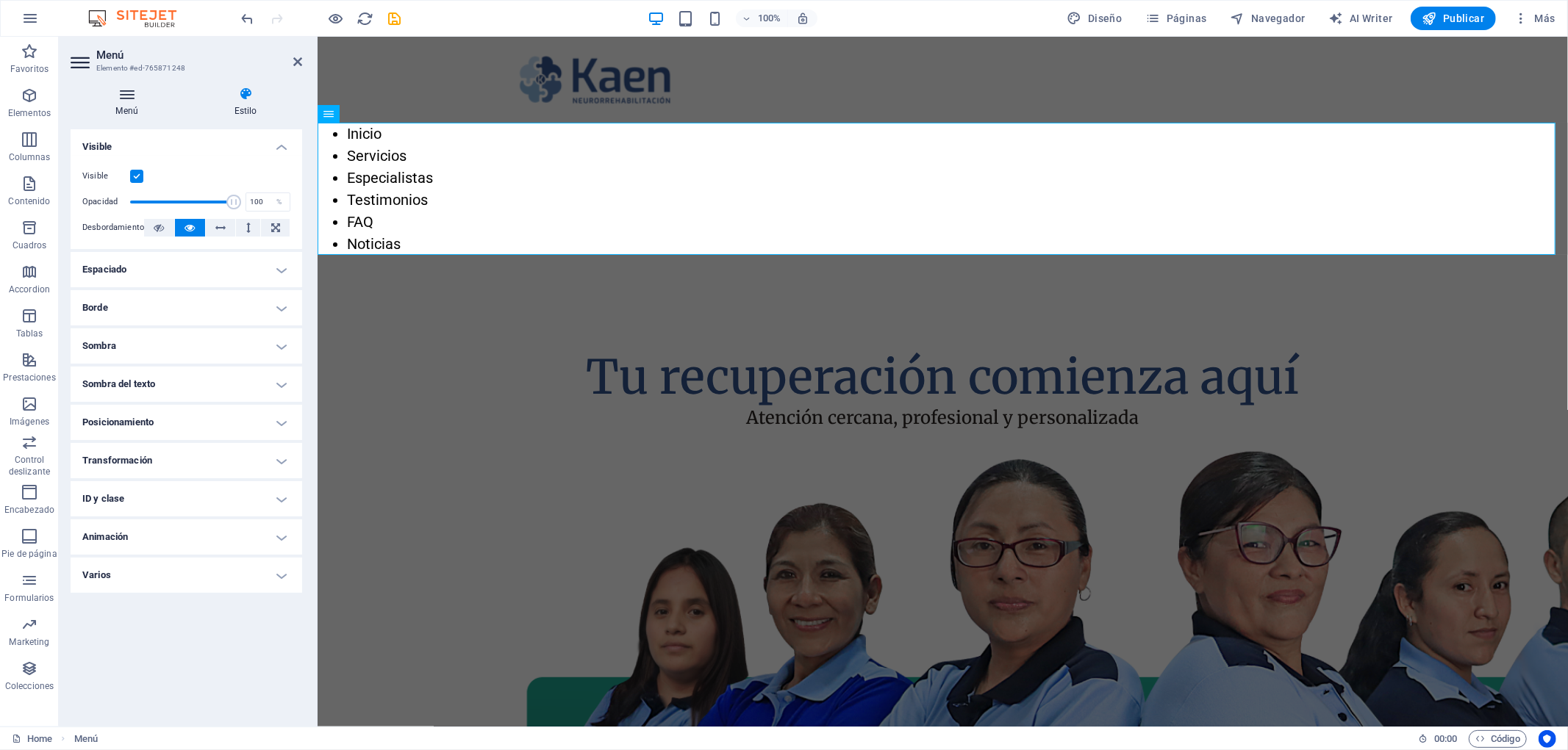
click at [125, 98] on icon at bounding box center [127, 94] width 112 height 14
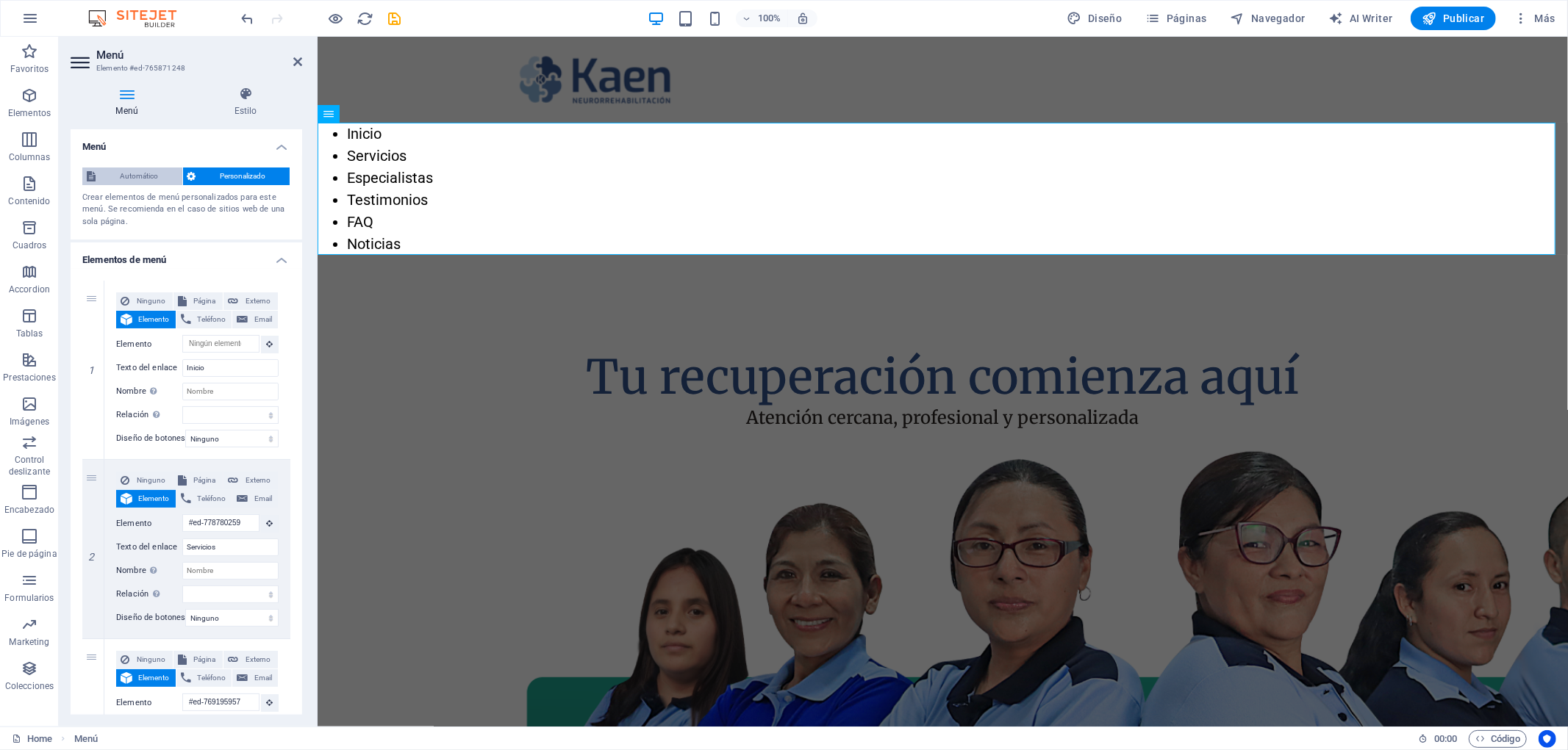
click at [142, 173] on span "Automático" at bounding box center [140, 176] width 78 height 18
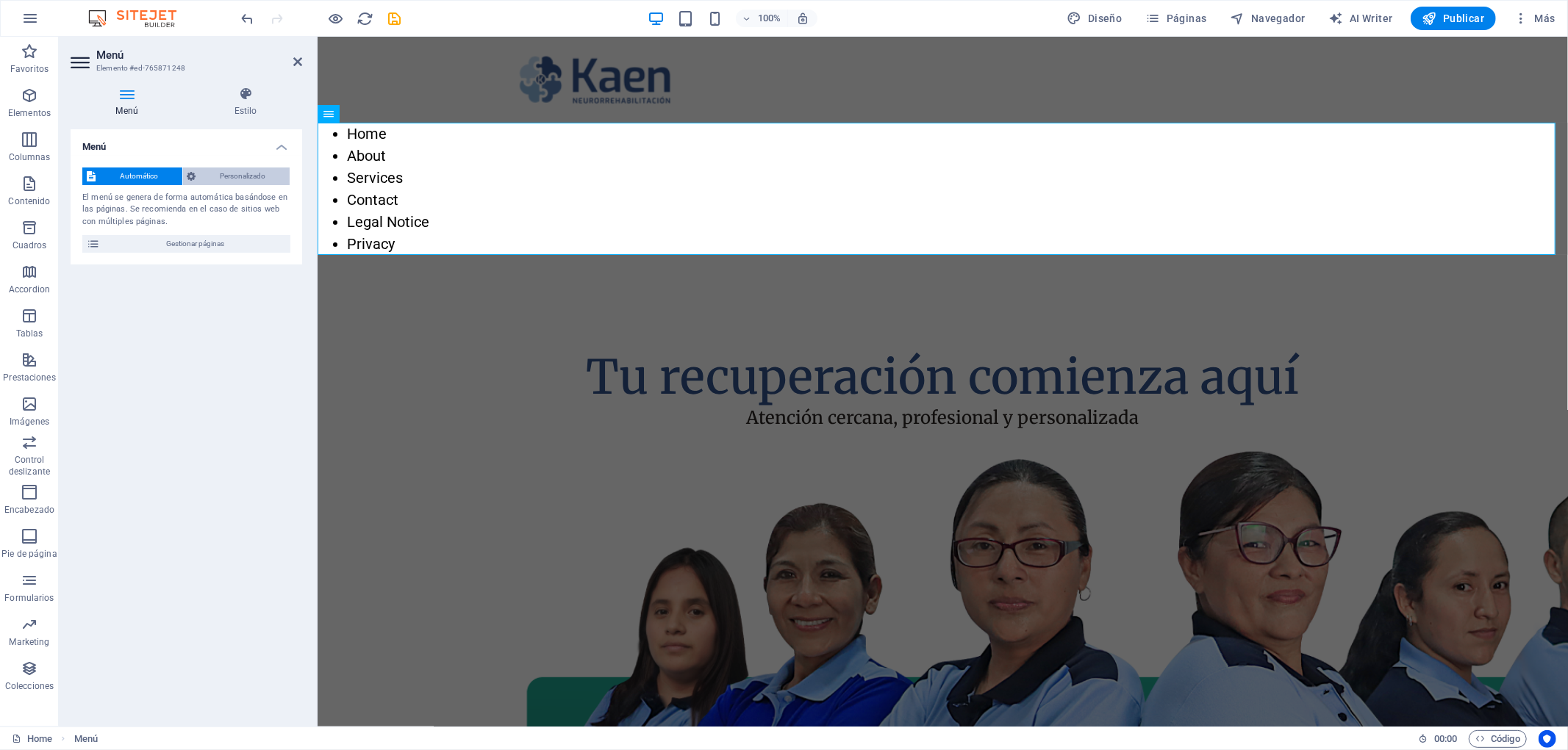
click at [236, 175] on span "Personalizado" at bounding box center [243, 176] width 85 height 18
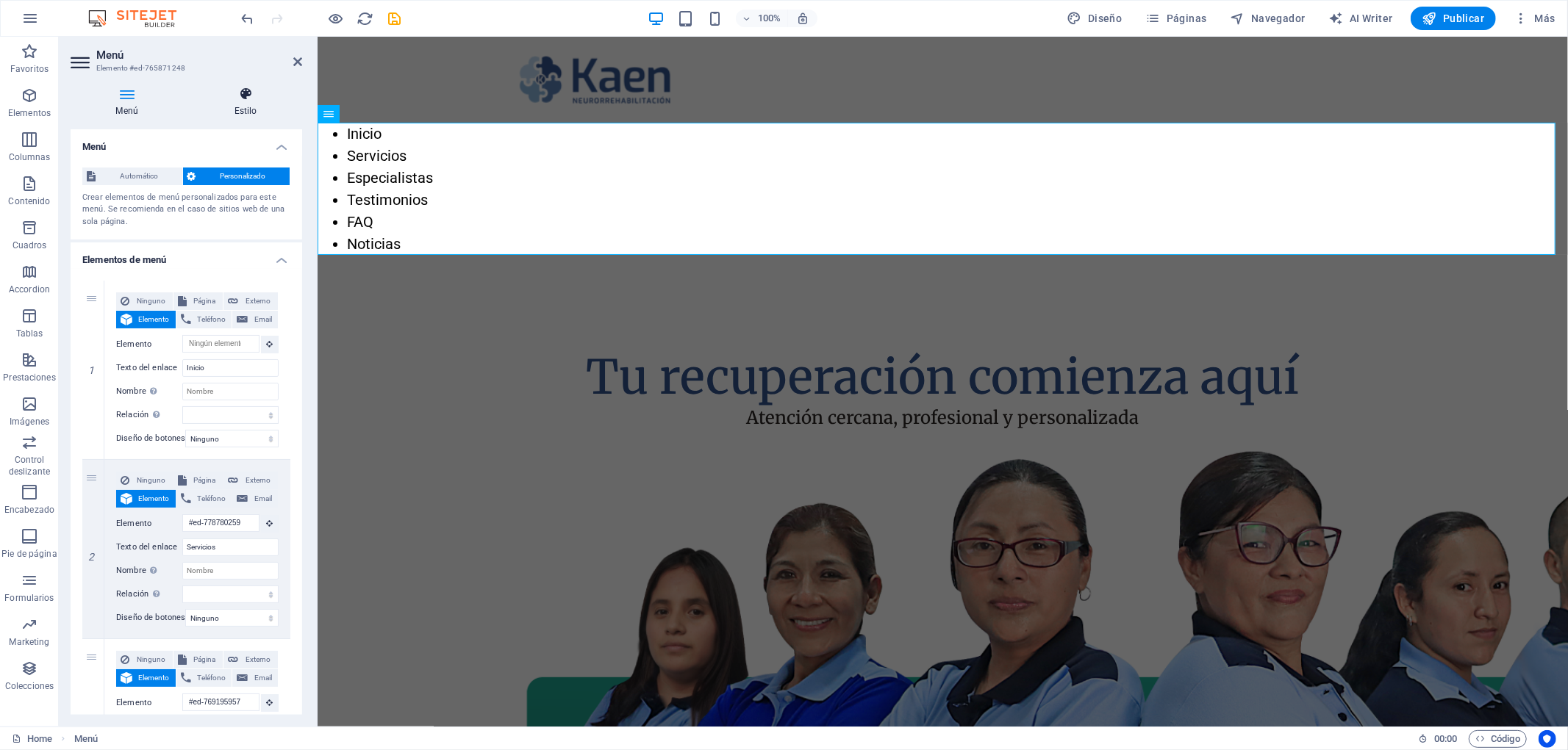
click at [257, 96] on icon at bounding box center [245, 94] width 113 height 14
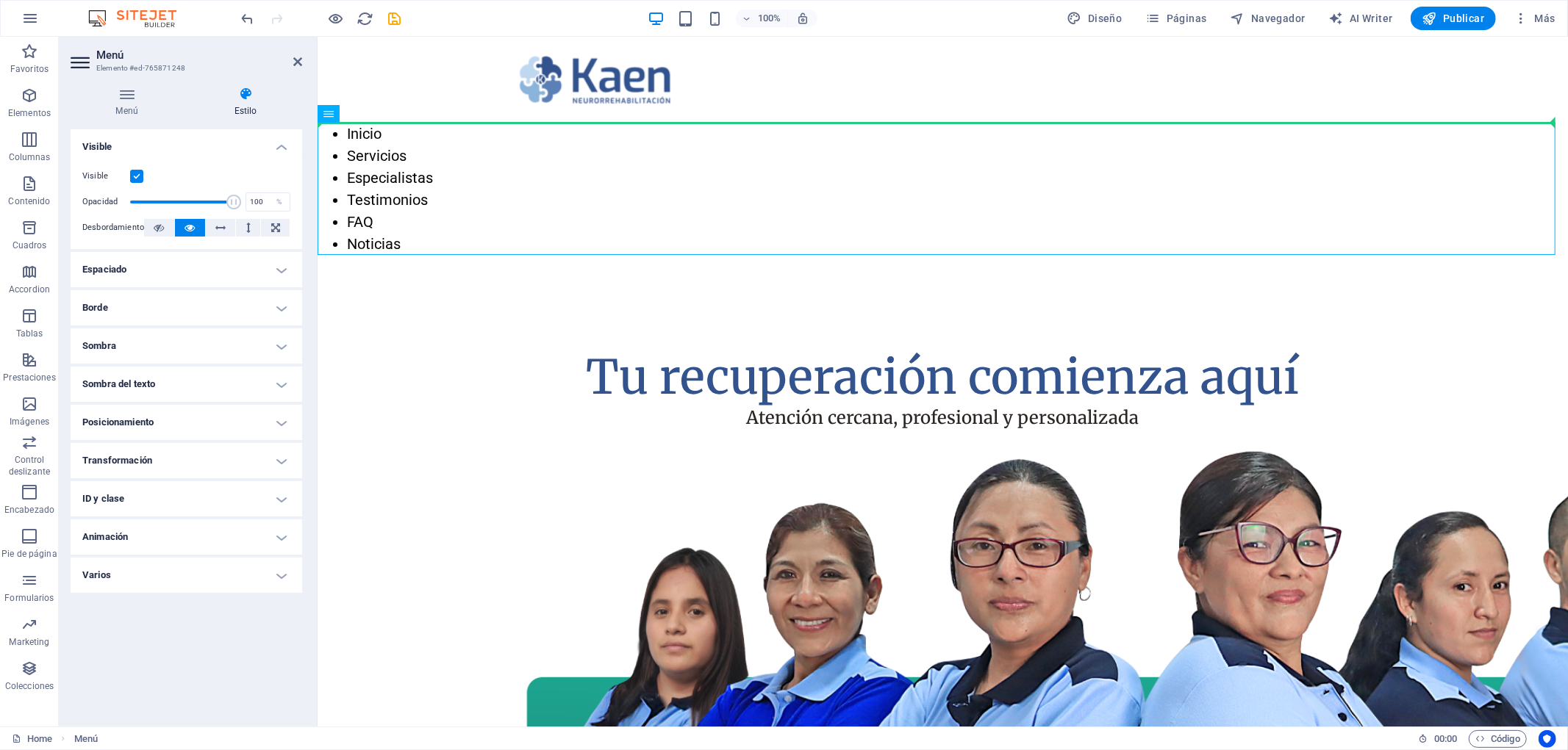
drag, startPoint x: 668, startPoint y: 152, endPoint x: 683, endPoint y: 80, distance: 73.5
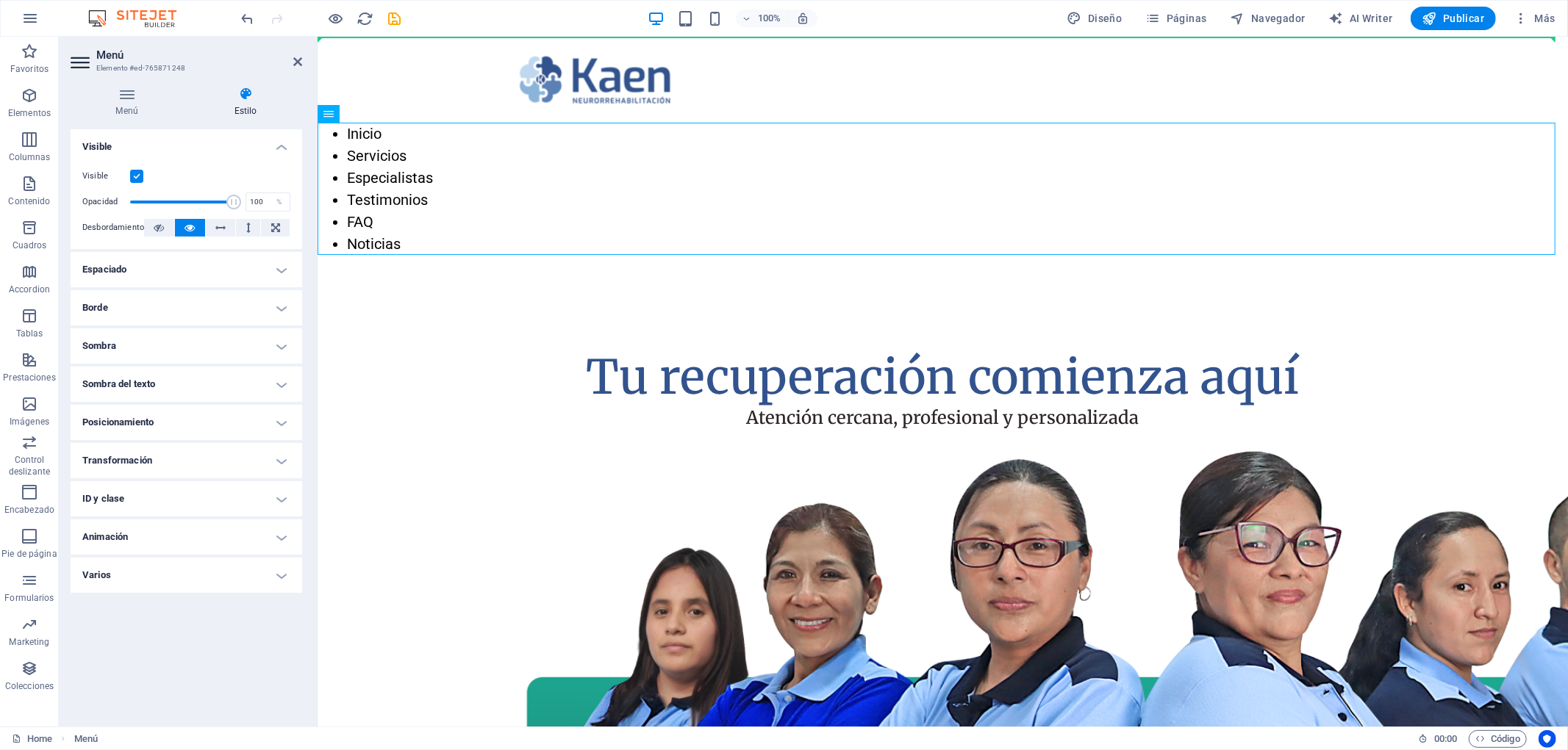
drag, startPoint x: 673, startPoint y: 155, endPoint x: 750, endPoint y: 78, distance: 108.9
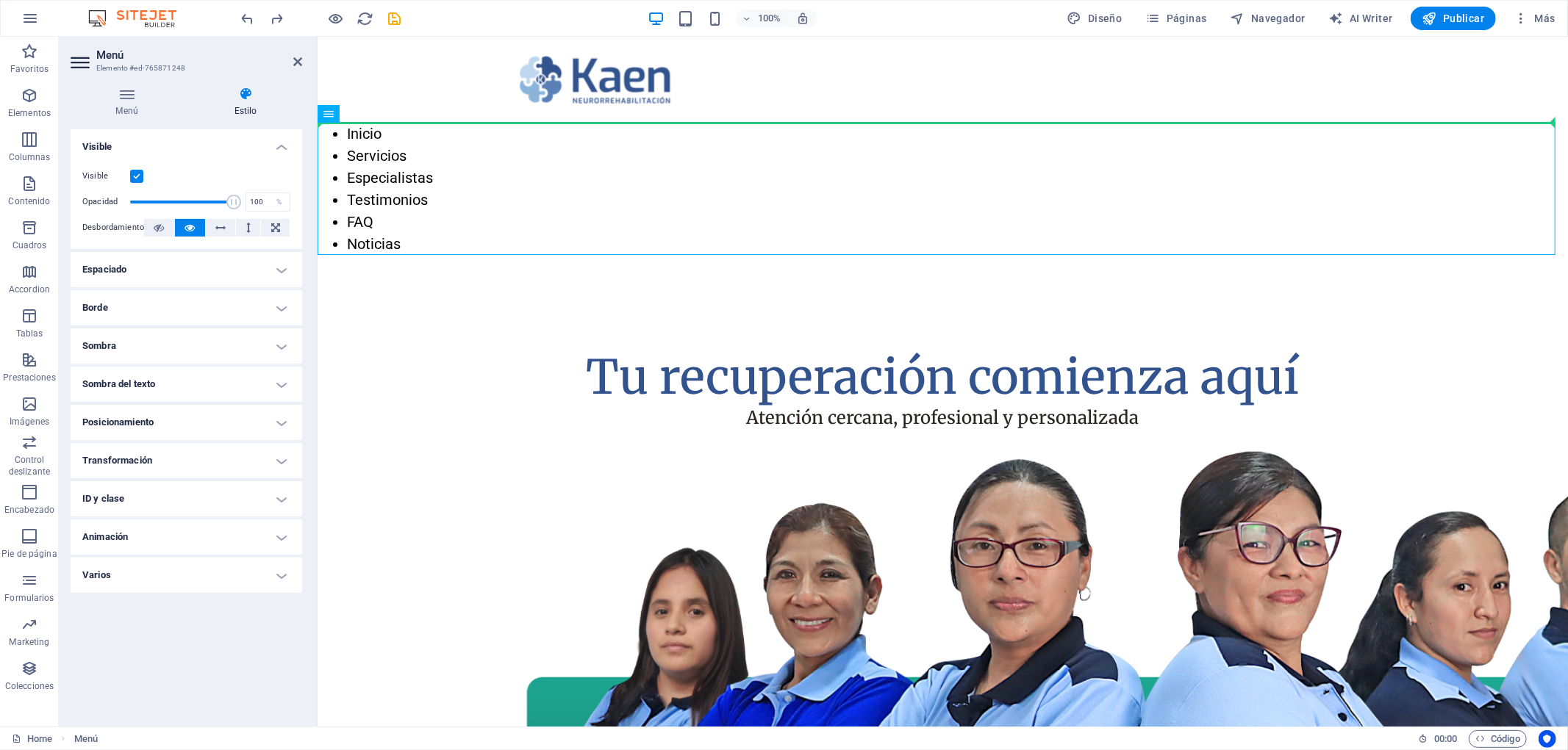
drag, startPoint x: 655, startPoint y: 157, endPoint x: 726, endPoint y: 95, distance: 94.3
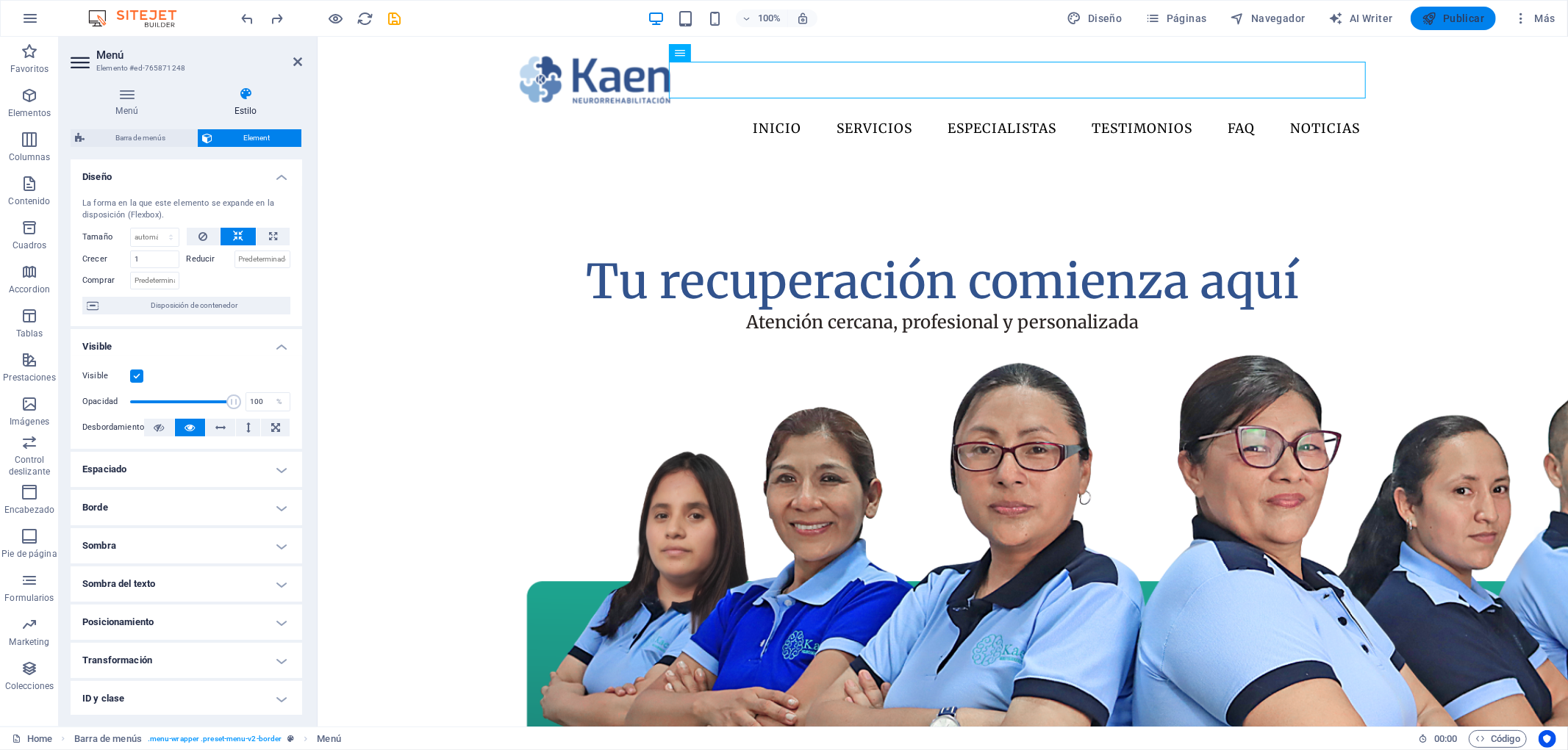
click at [1451, 20] on span "Publicar" at bounding box center [1453, 18] width 62 height 14
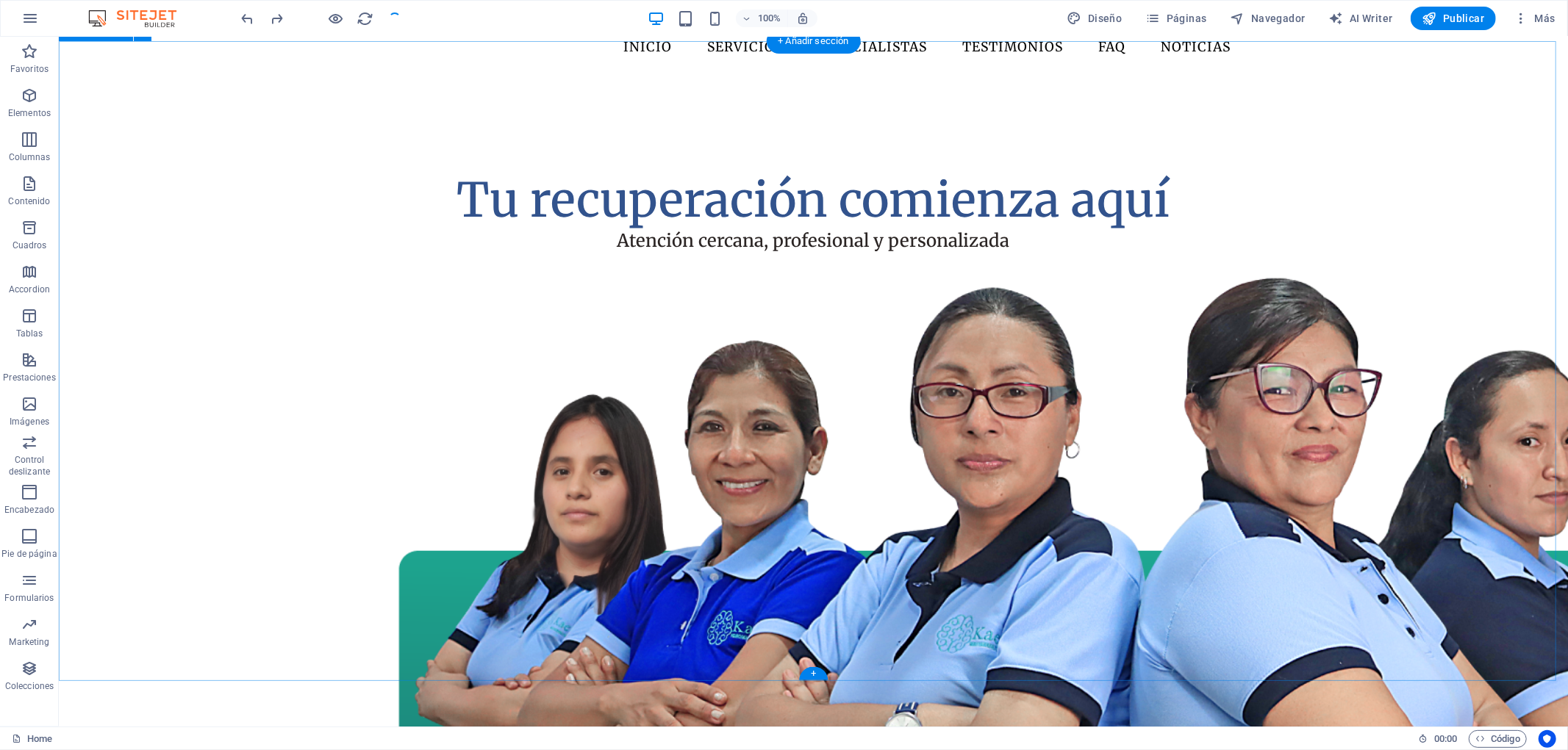
scroll to position [0, 0]
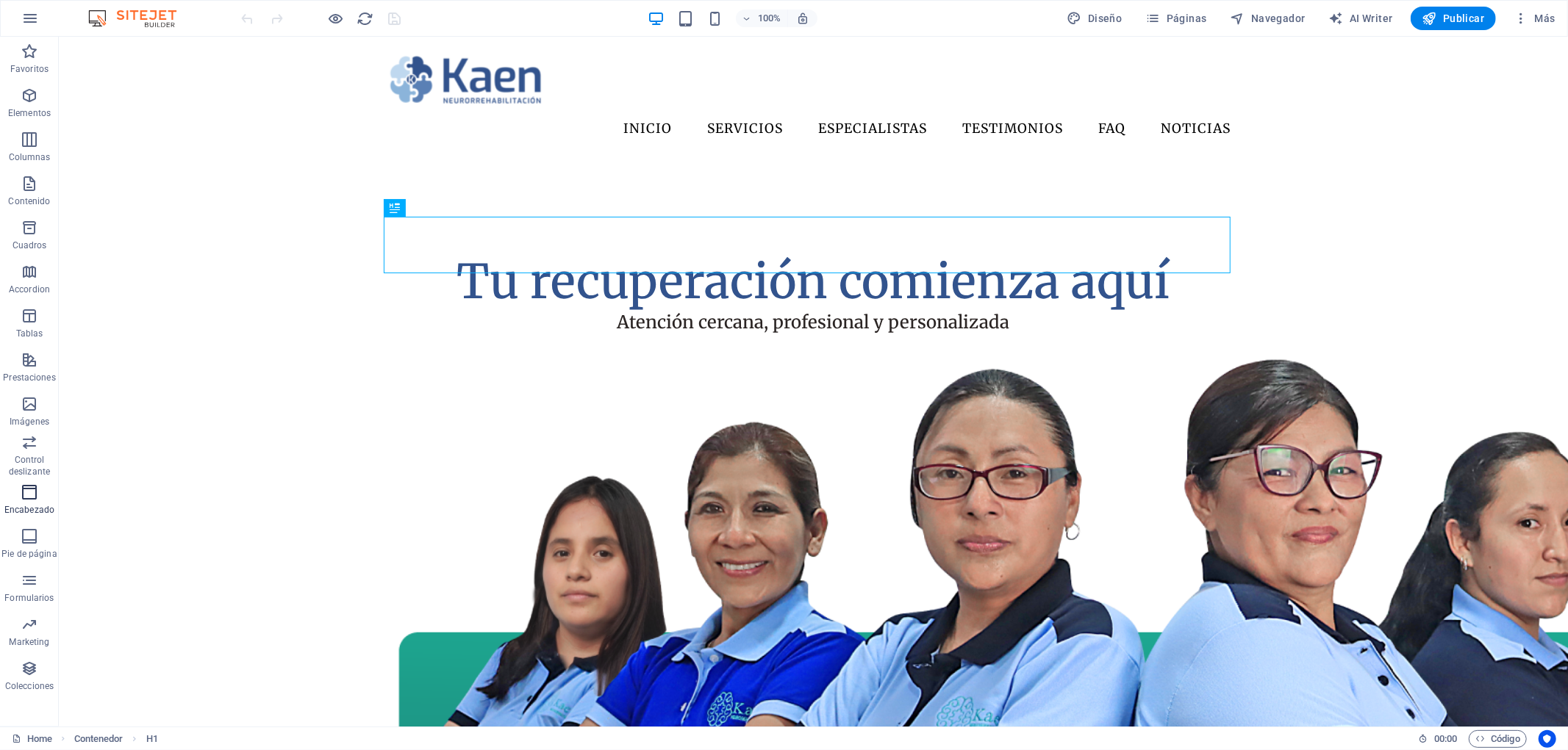
click at [38, 497] on span "Encabezado" at bounding box center [29, 501] width 59 height 35
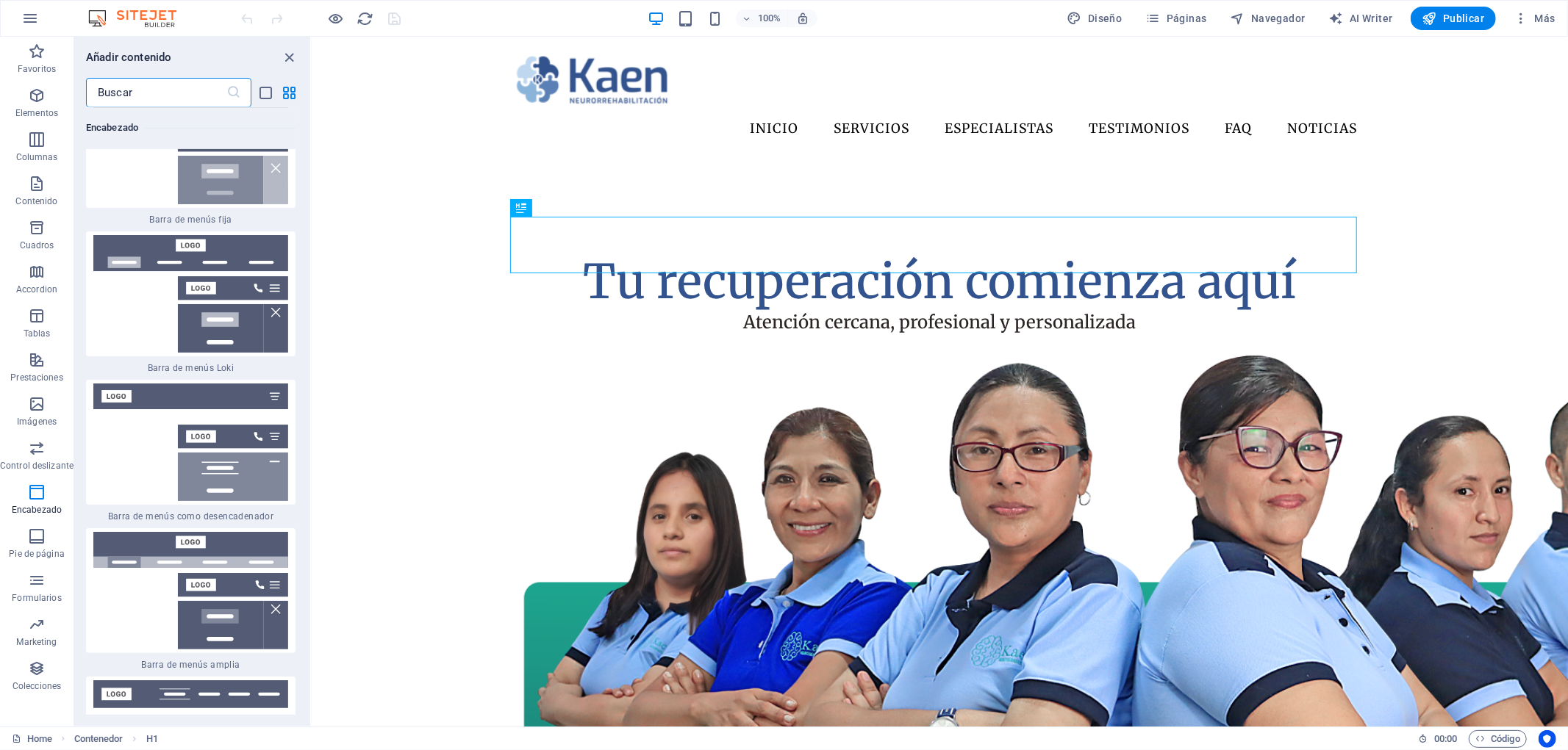
scroll to position [18156, 0]
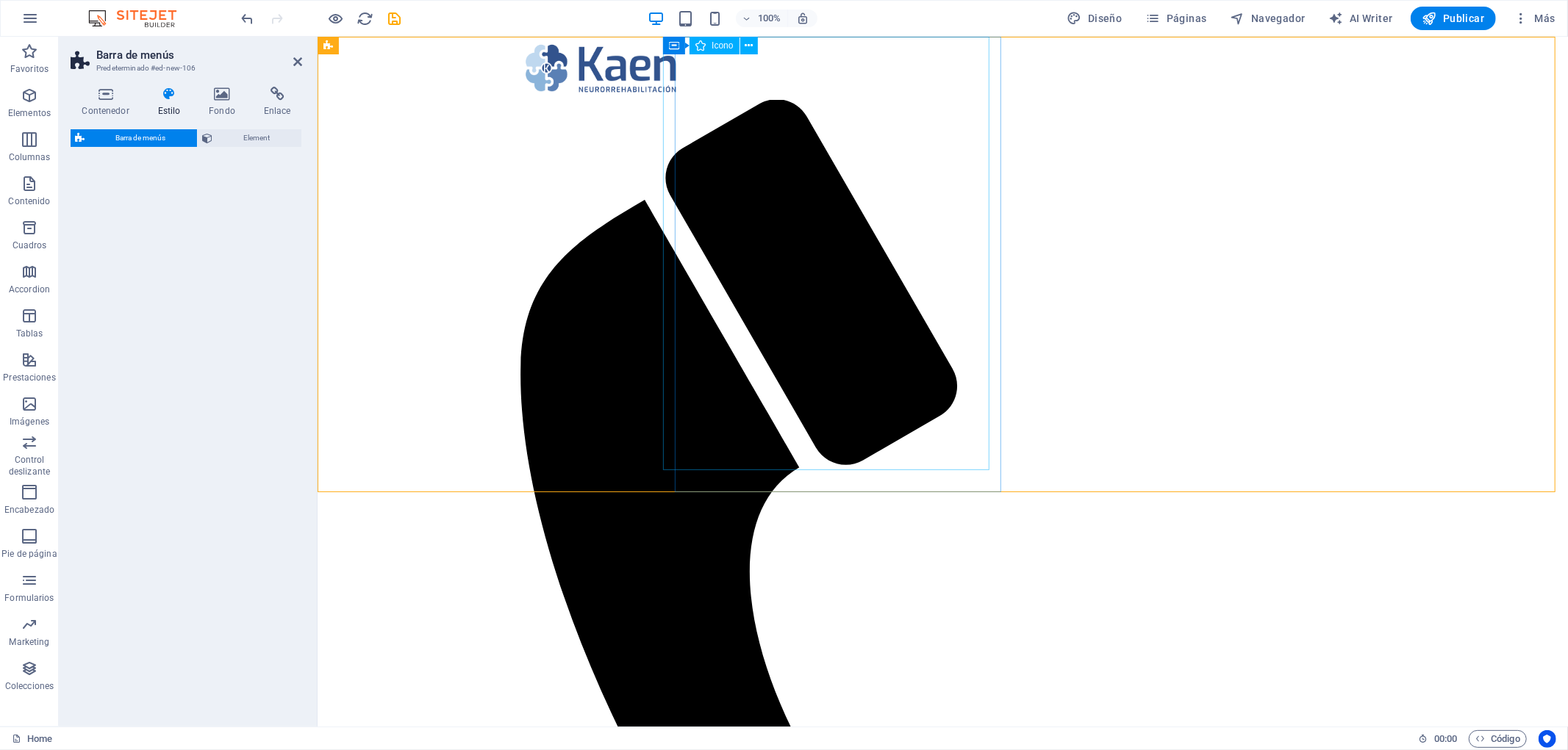
select select "rem"
select select "preset-menu-v2-wide"
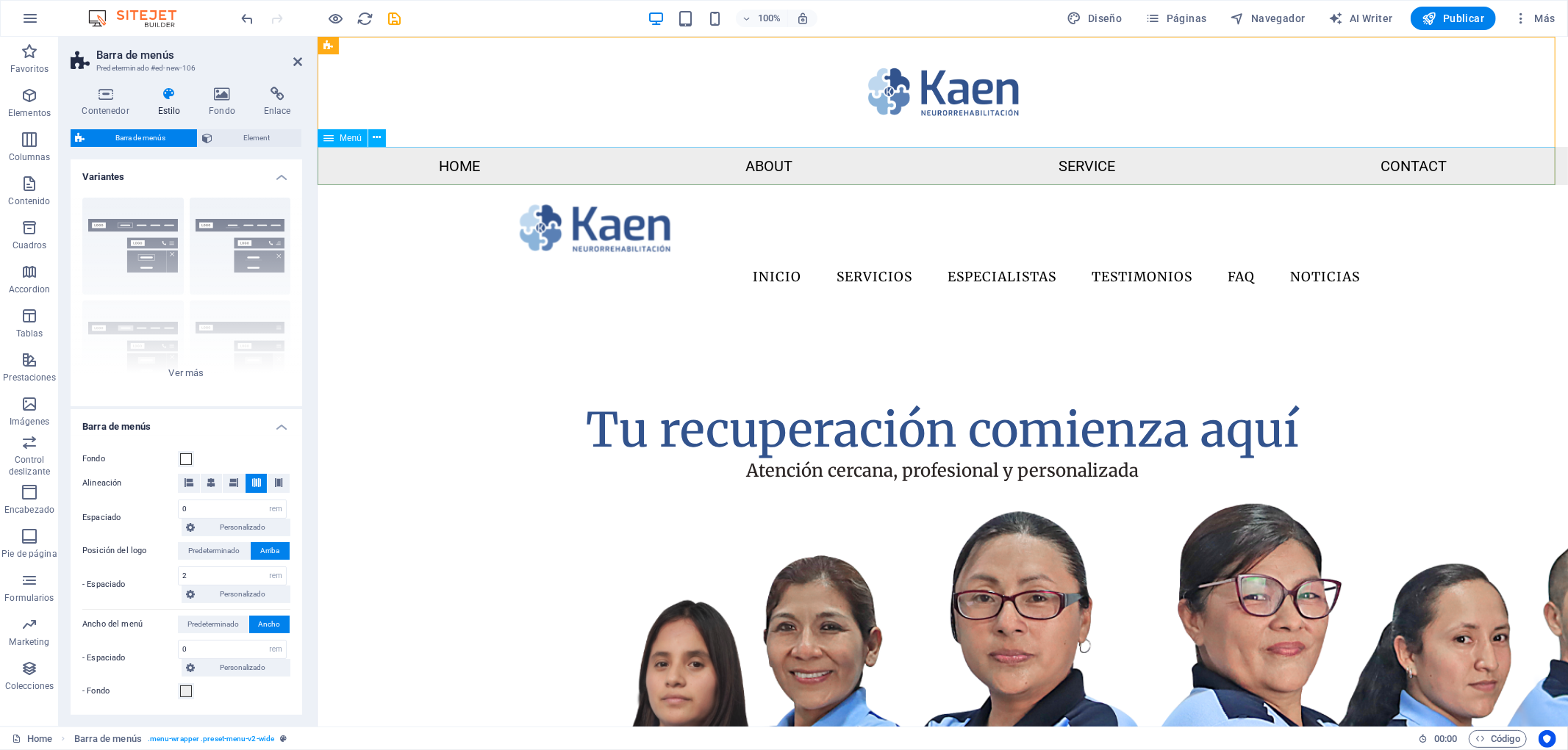
click at [339, 138] on span "Menú" at bounding box center [351, 138] width 22 height 9
click at [340, 138] on span "Menú" at bounding box center [351, 138] width 22 height 9
select select
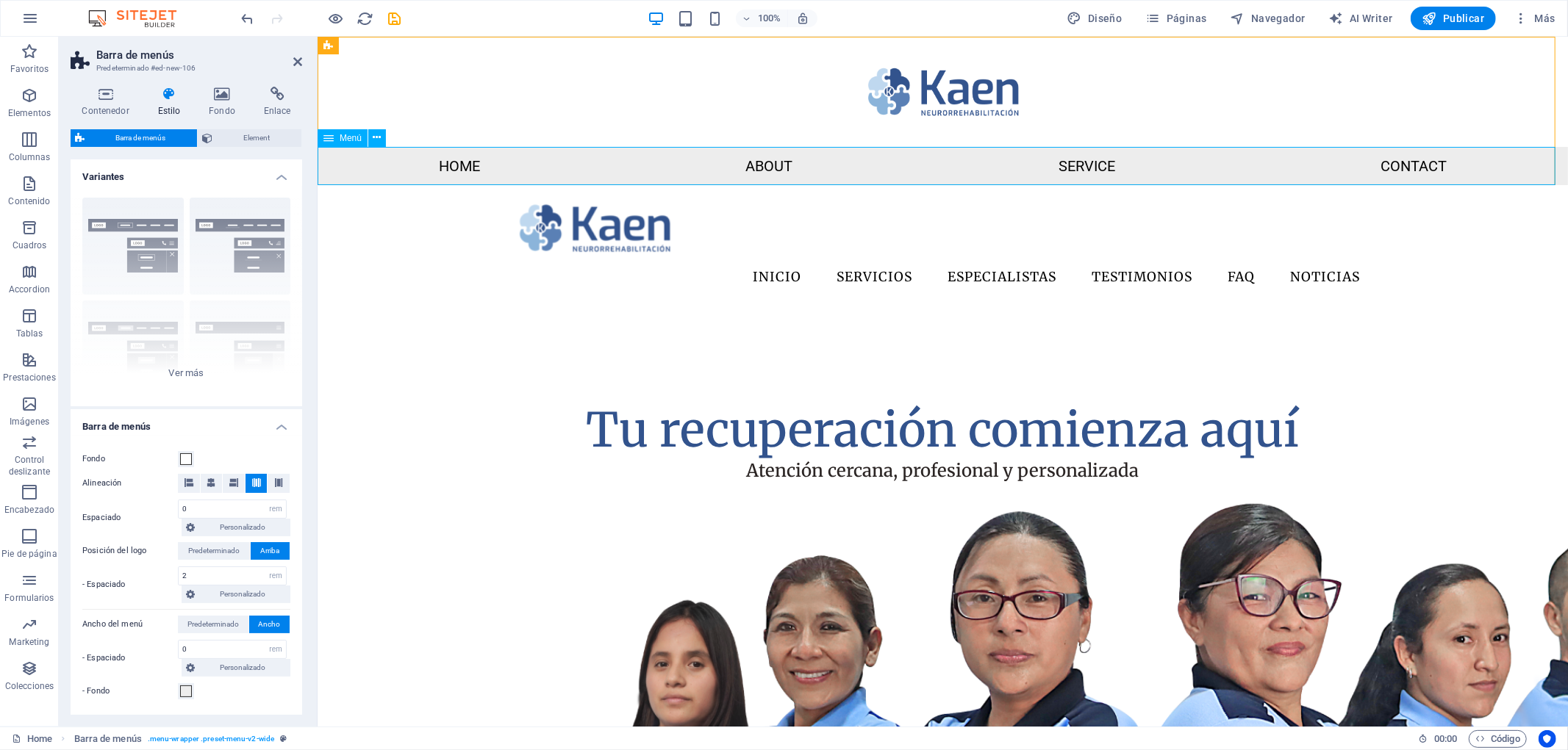
select select
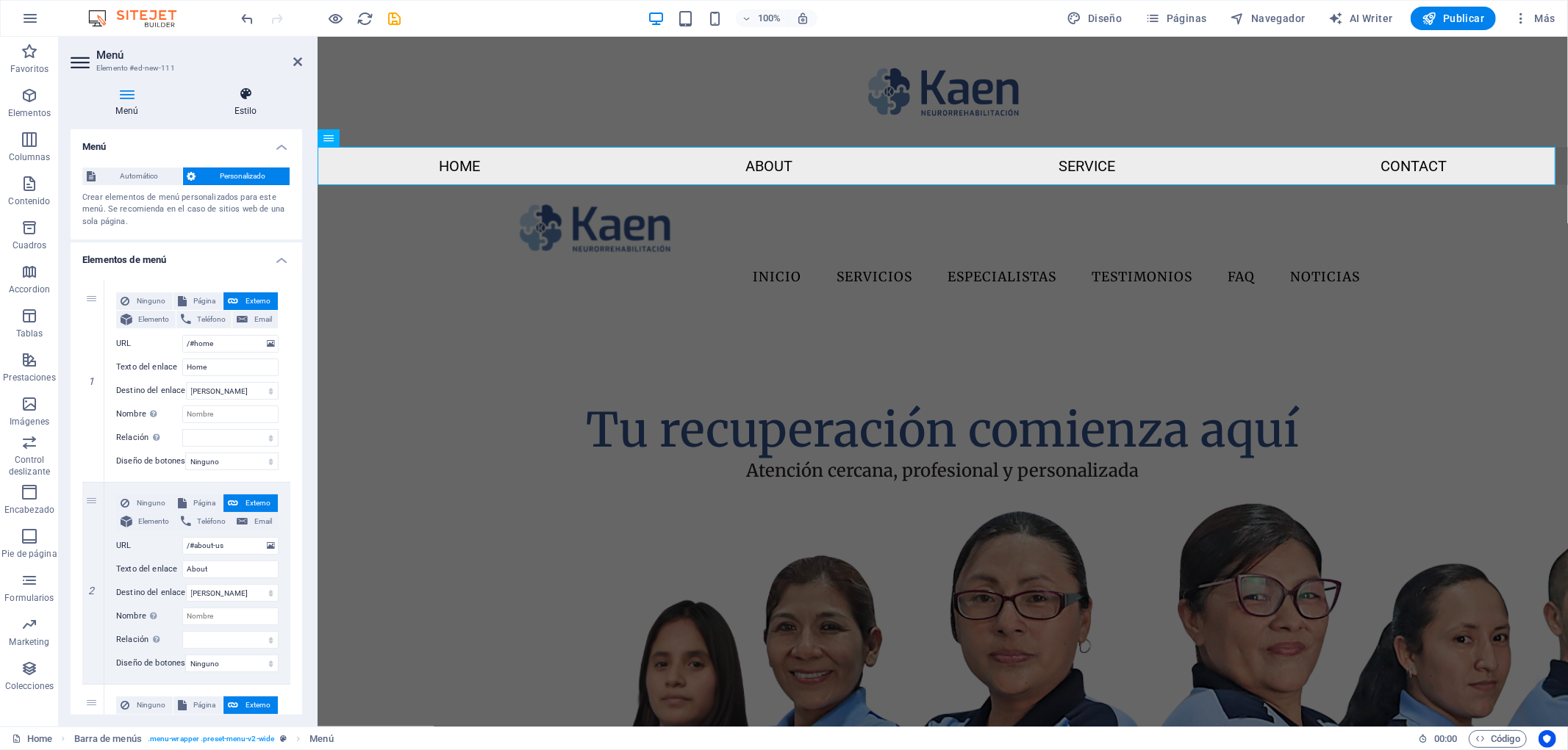
click at [223, 98] on icon at bounding box center [245, 94] width 113 height 14
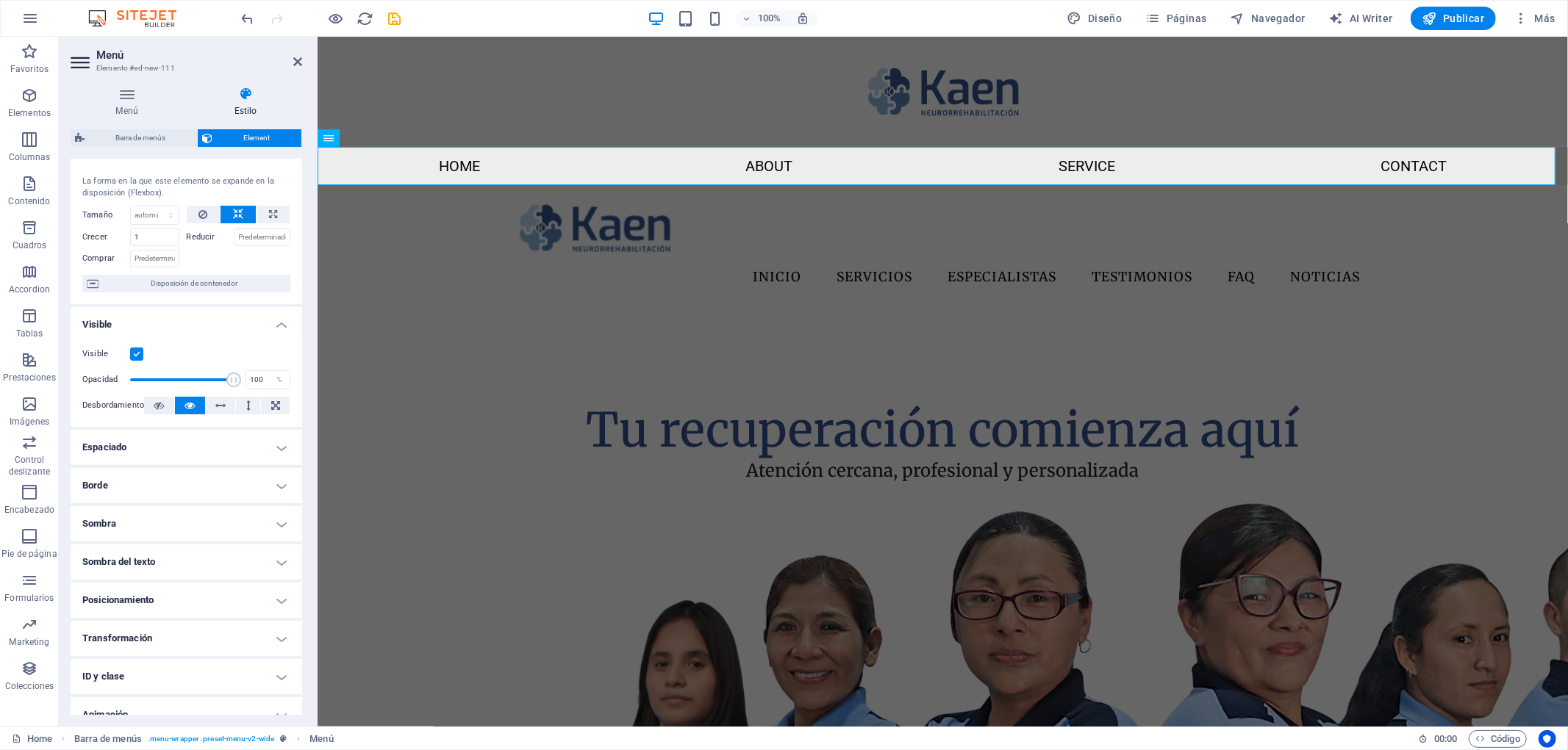
scroll to position [0, 0]
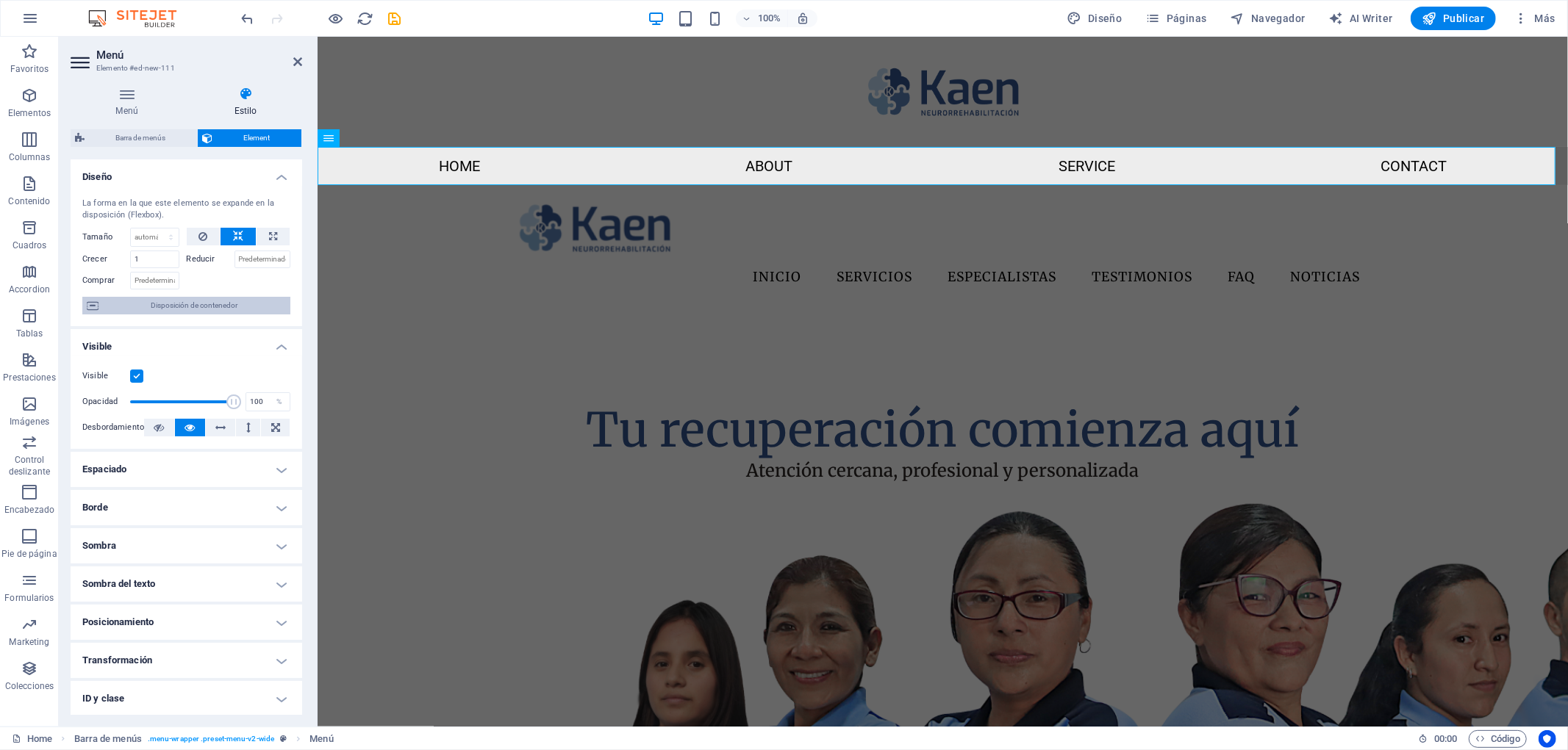
click at [229, 310] on span "Disposición de contenedor" at bounding box center [194, 305] width 183 height 18
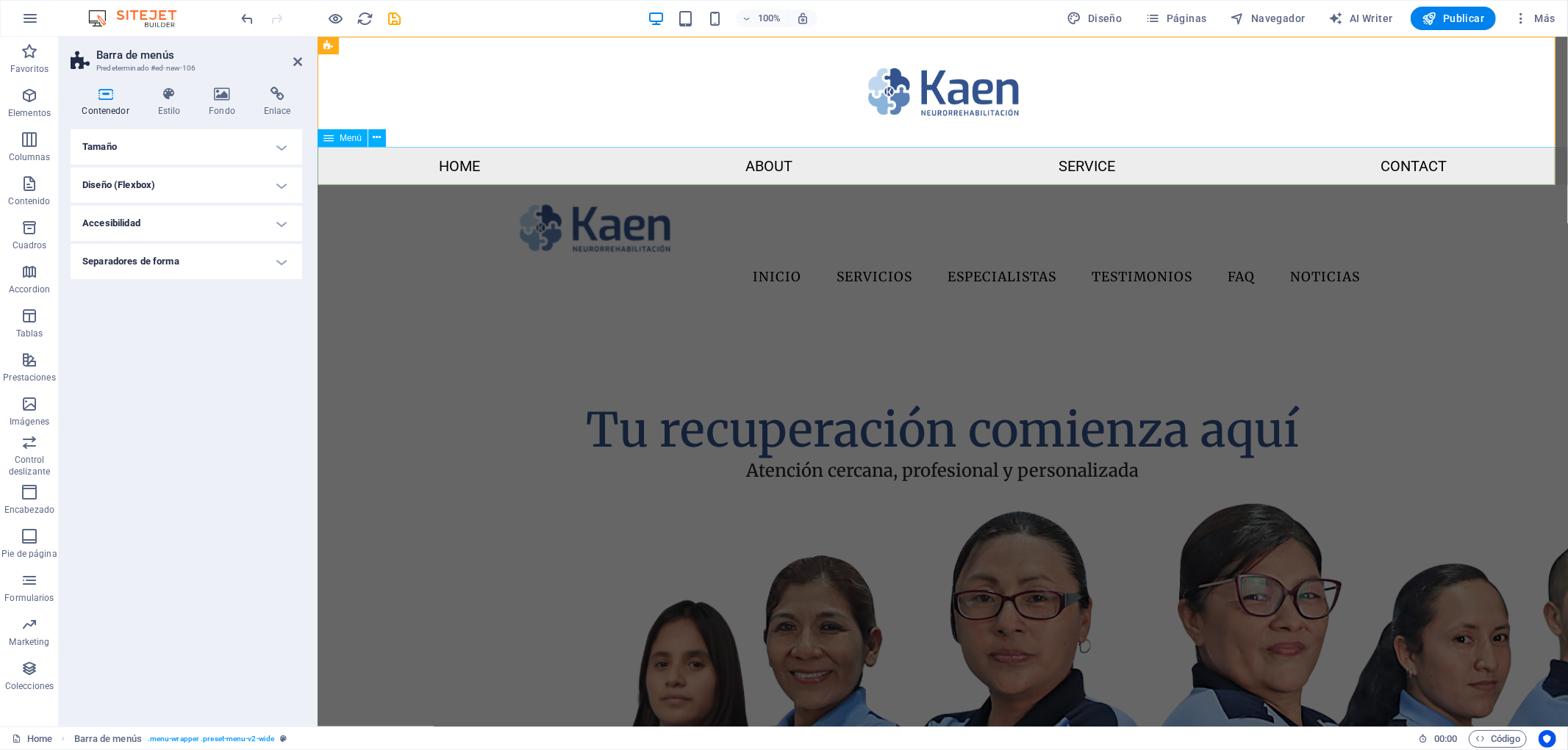
click at [349, 137] on span "Menú" at bounding box center [351, 138] width 22 height 9
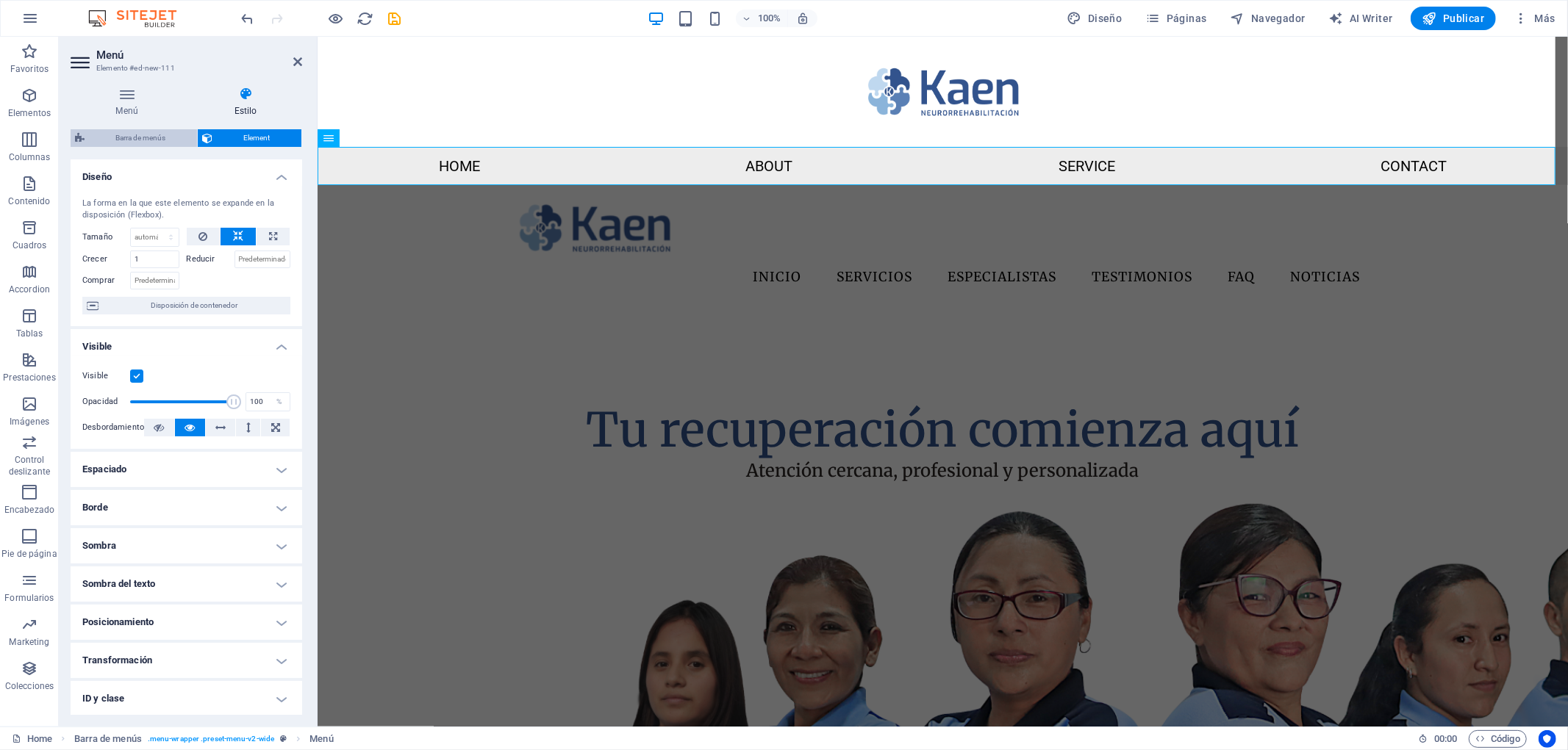
click at [152, 135] on span "Barra de menús" at bounding box center [141, 138] width 104 height 18
select select "rem"
select select "preset-menu-v2-wide"
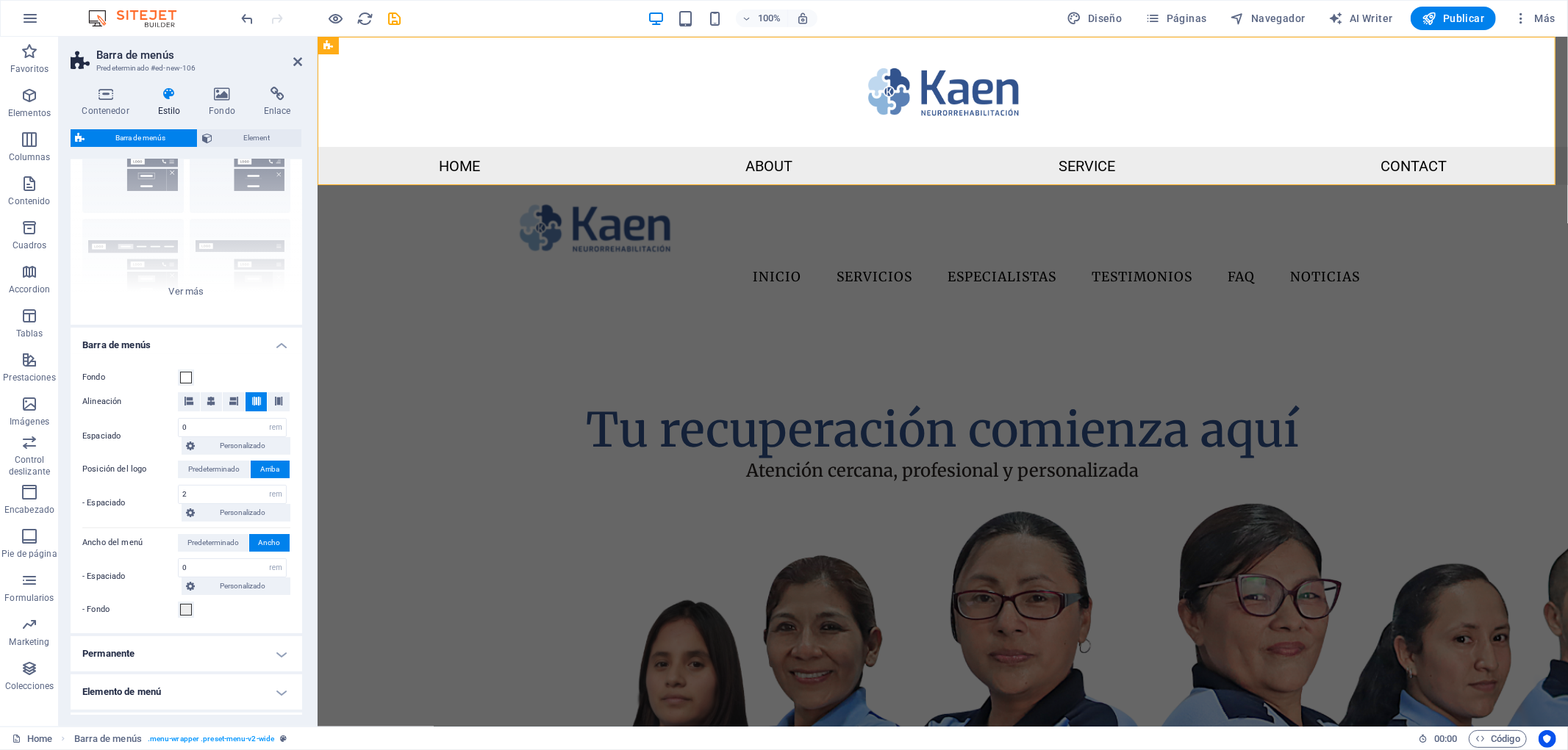
scroll to position [163, 0]
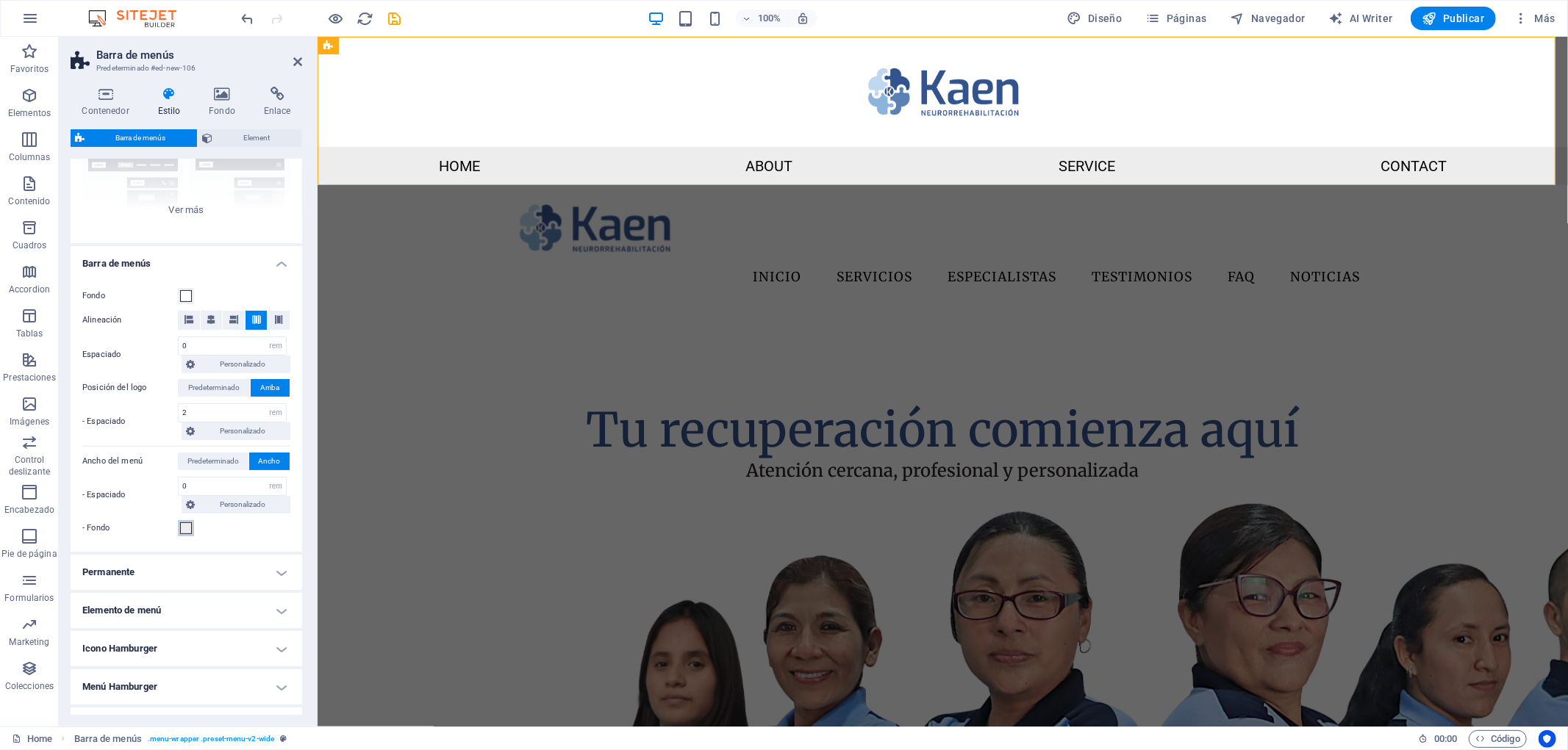
click at [186, 525] on span at bounding box center [186, 528] width 12 height 12
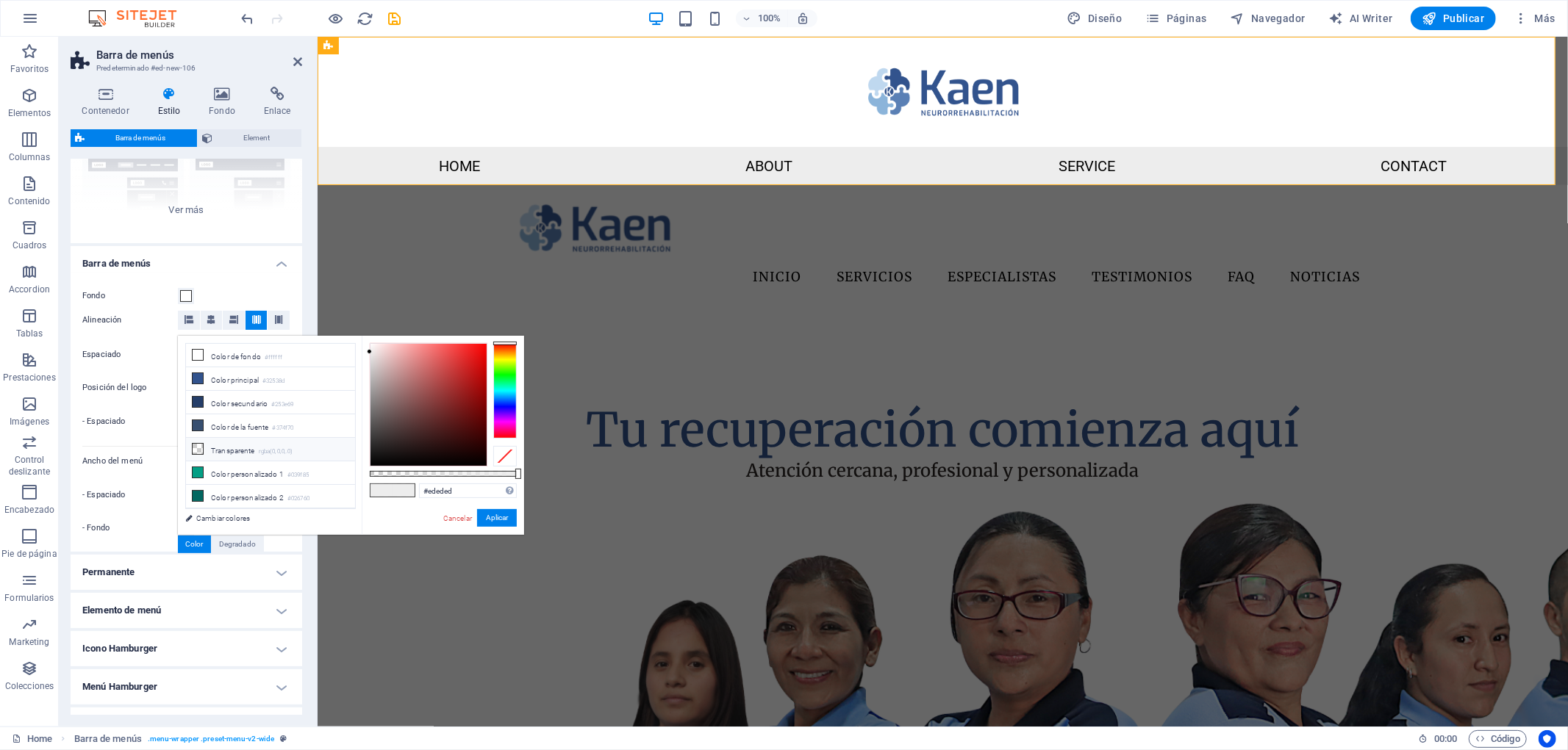
click at [255, 448] on li "Transparente rgba(0,0,0,.0)" at bounding box center [271, 450] width 169 height 24
type input "rgba(0, 0, 0, 0)"
click at [508, 517] on button "Aplicar" at bounding box center [497, 518] width 40 height 18
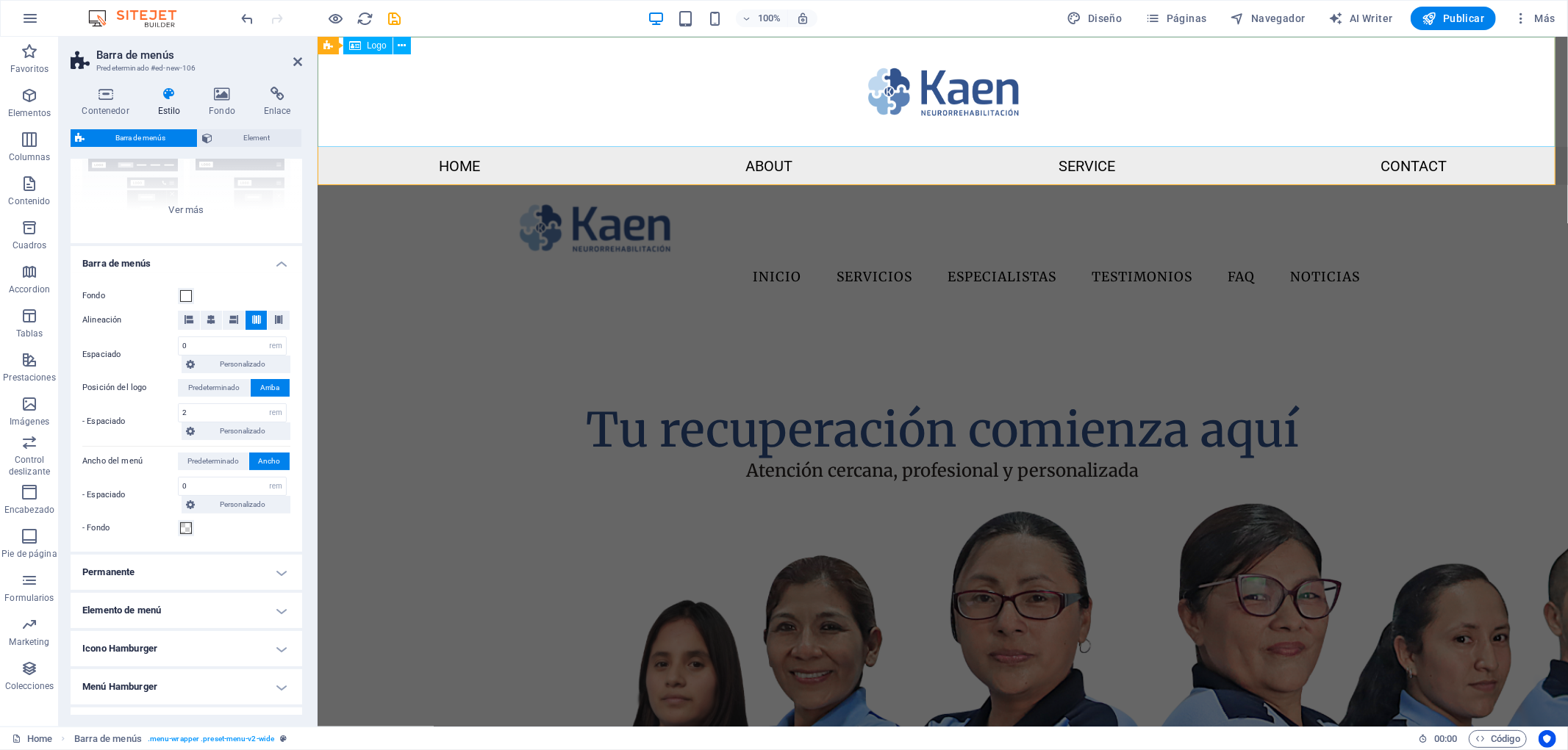
click at [451, 127] on div at bounding box center [942, 91] width 1251 height 111
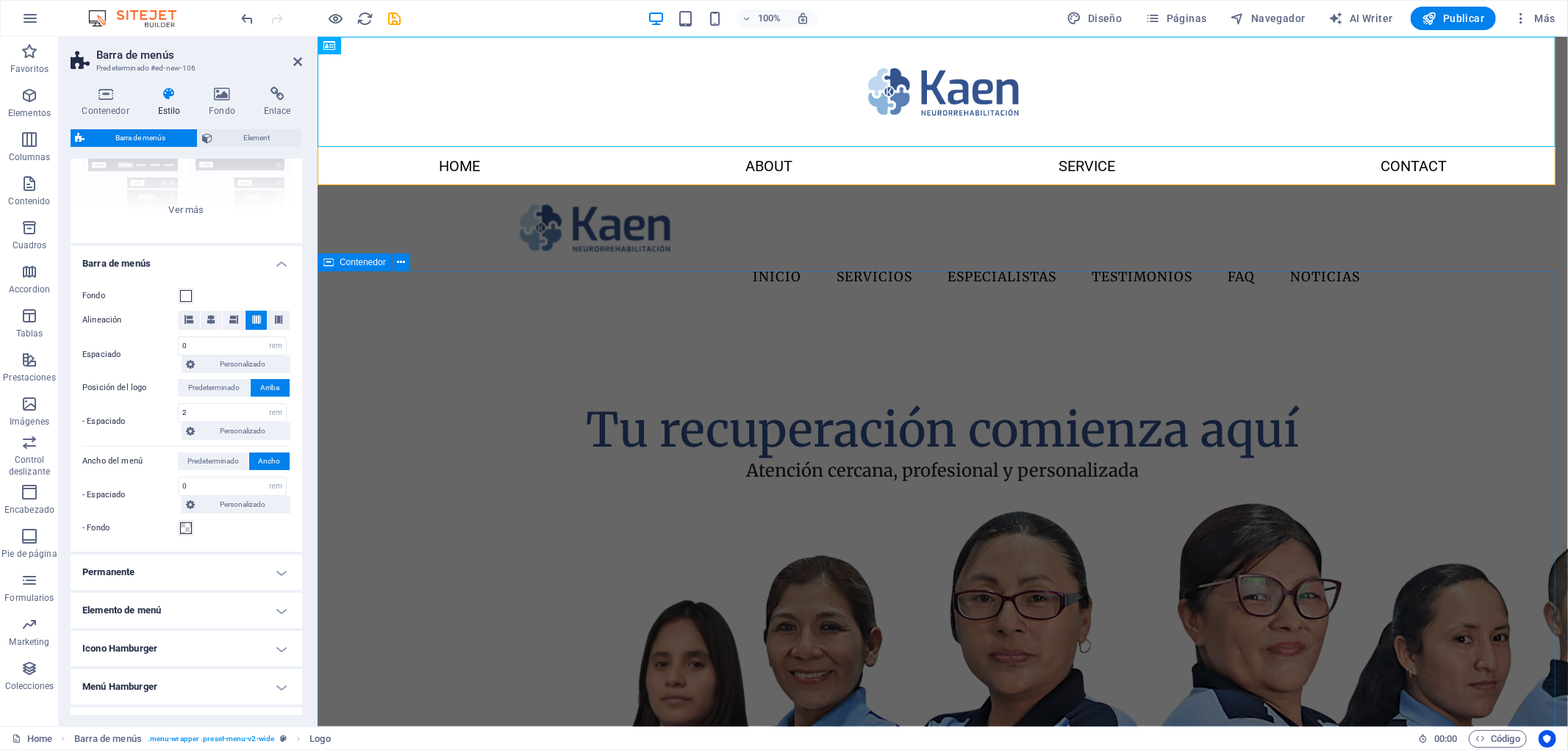
click at [419, 327] on div "Tu recuperación comienza aquí Atención cercana, profesional y personalizada" at bounding box center [942, 715] width 1251 height 816
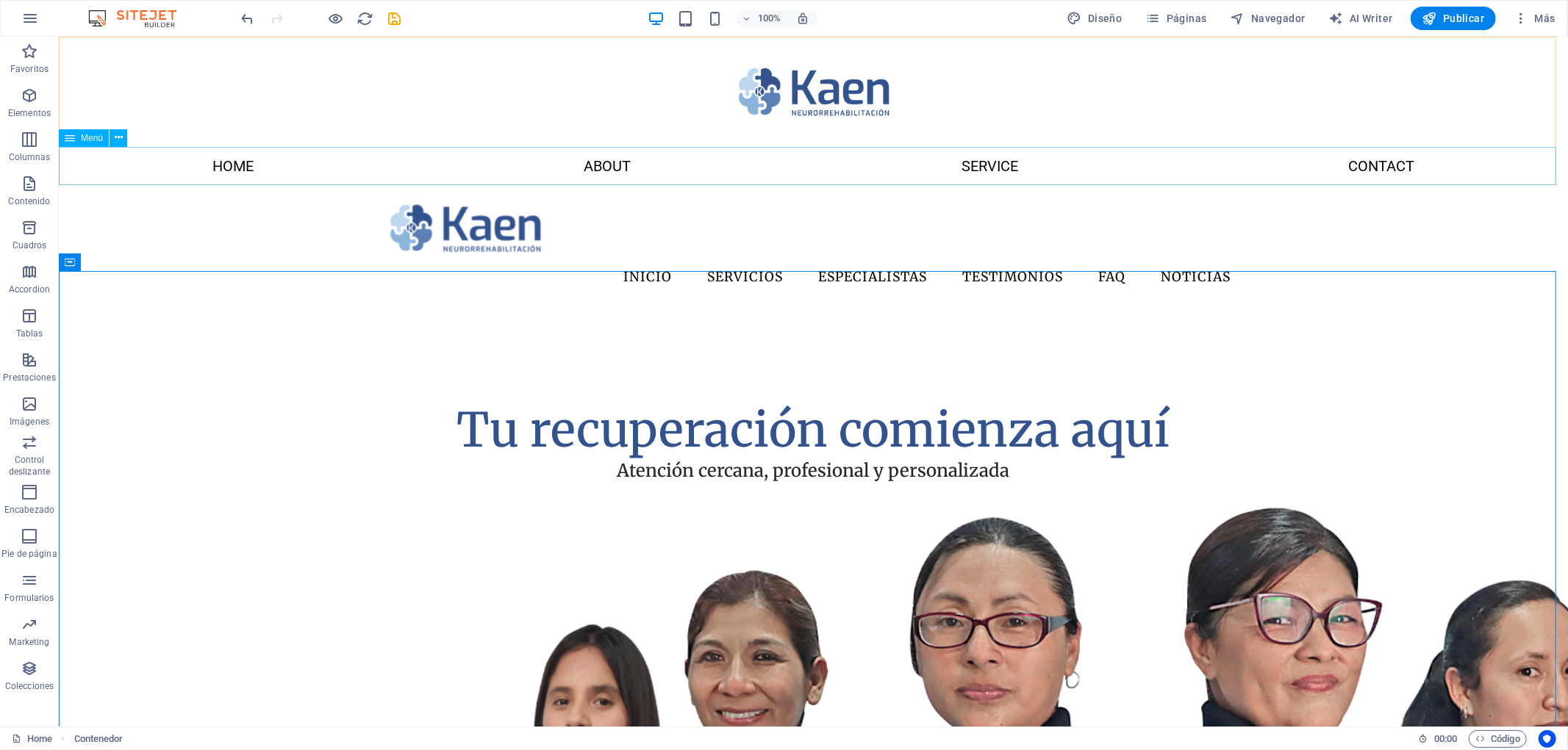
click at [85, 143] on div "Menú" at bounding box center [83, 138] width 50 height 18
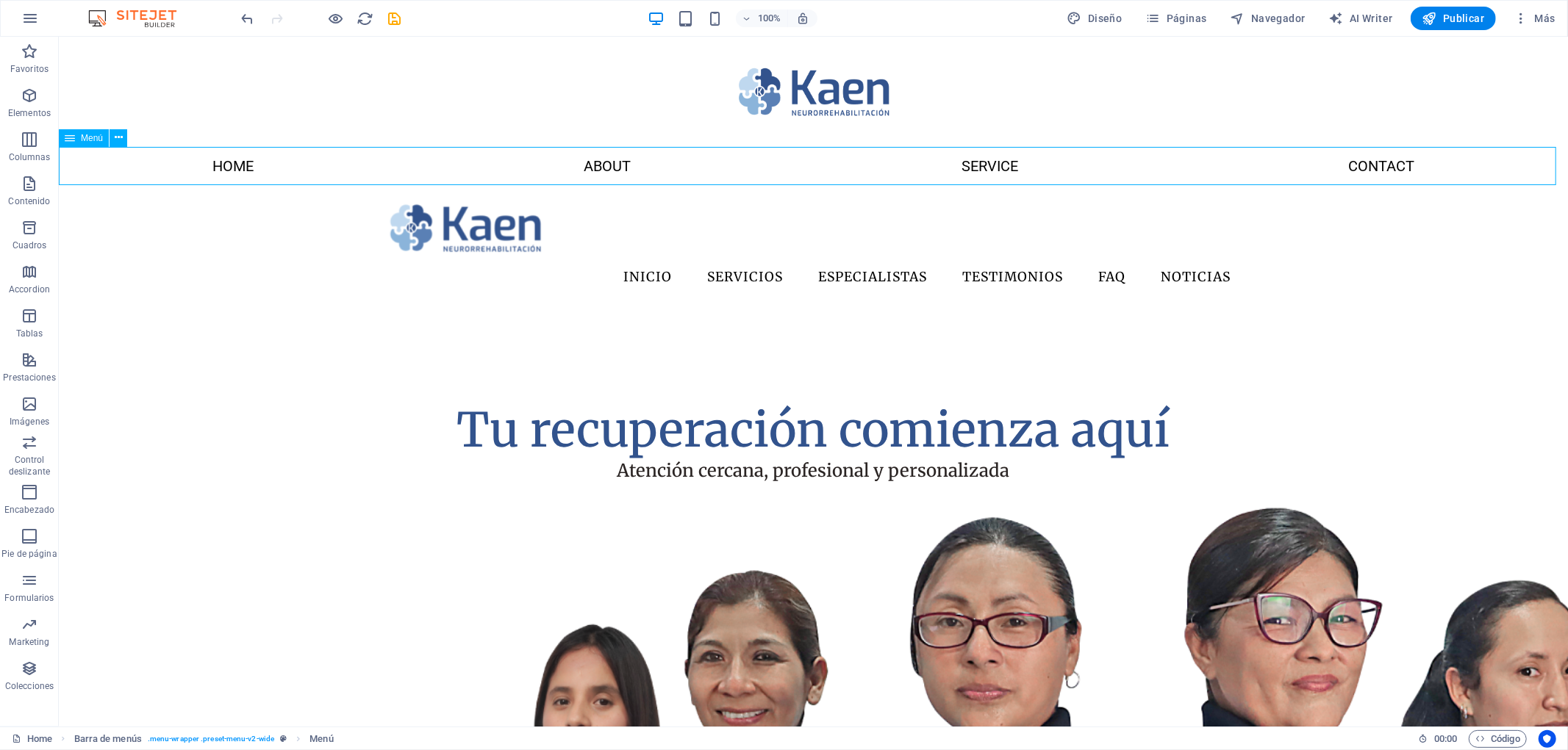
click at [85, 143] on div "Menú" at bounding box center [83, 138] width 50 height 18
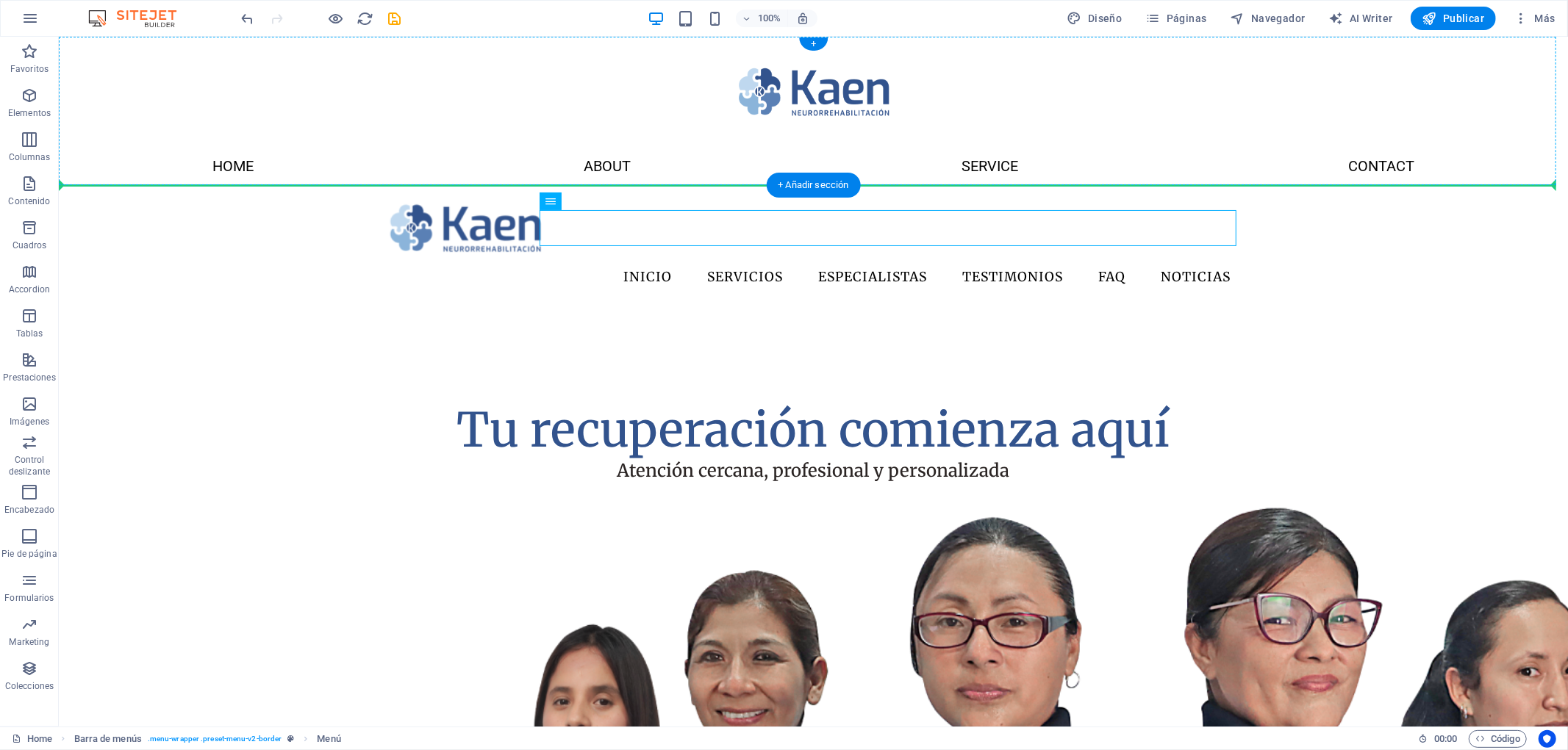
drag, startPoint x: 765, startPoint y: 240, endPoint x: 443, endPoint y: 143, distance: 336.3
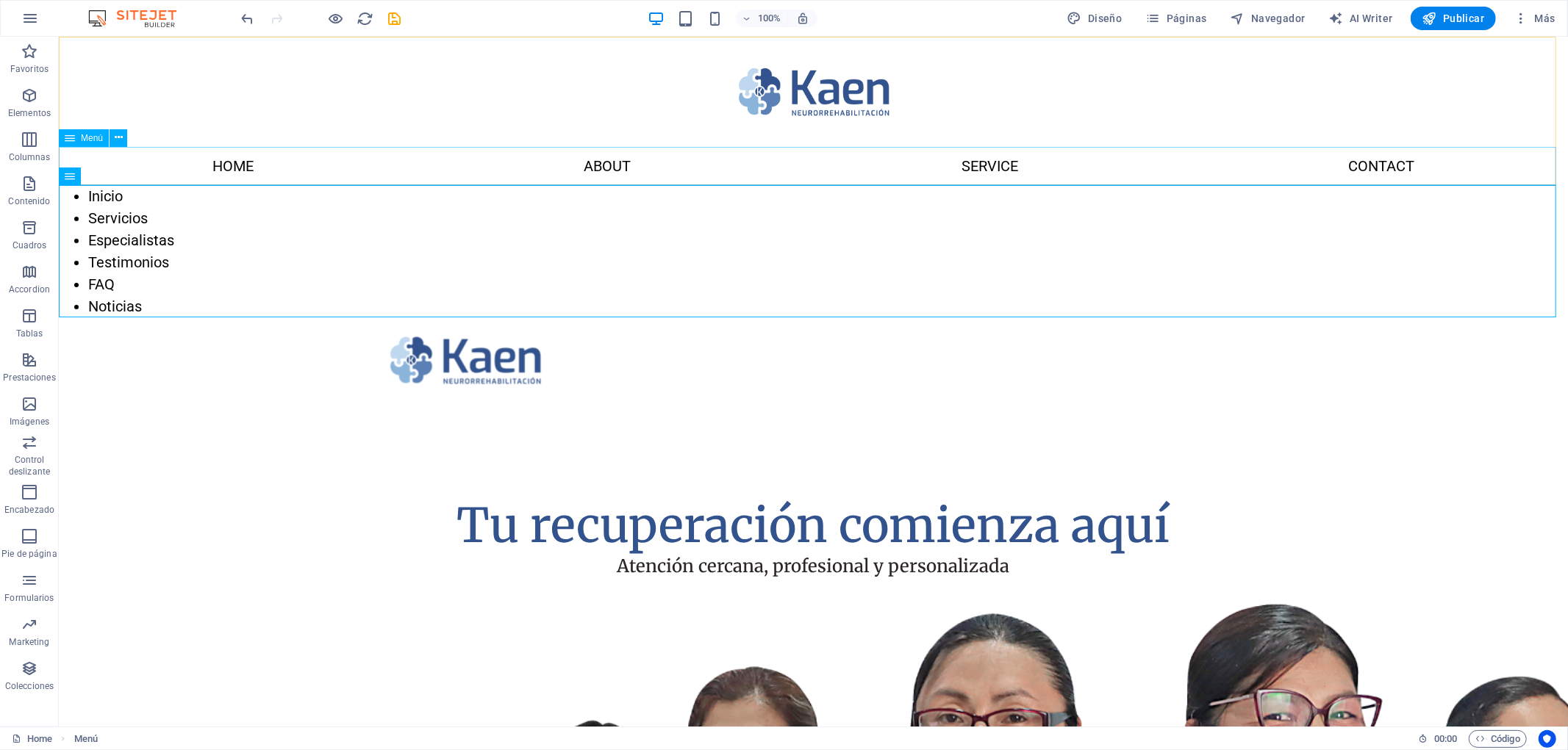
click at [89, 135] on span "Menú" at bounding box center [92, 138] width 22 height 9
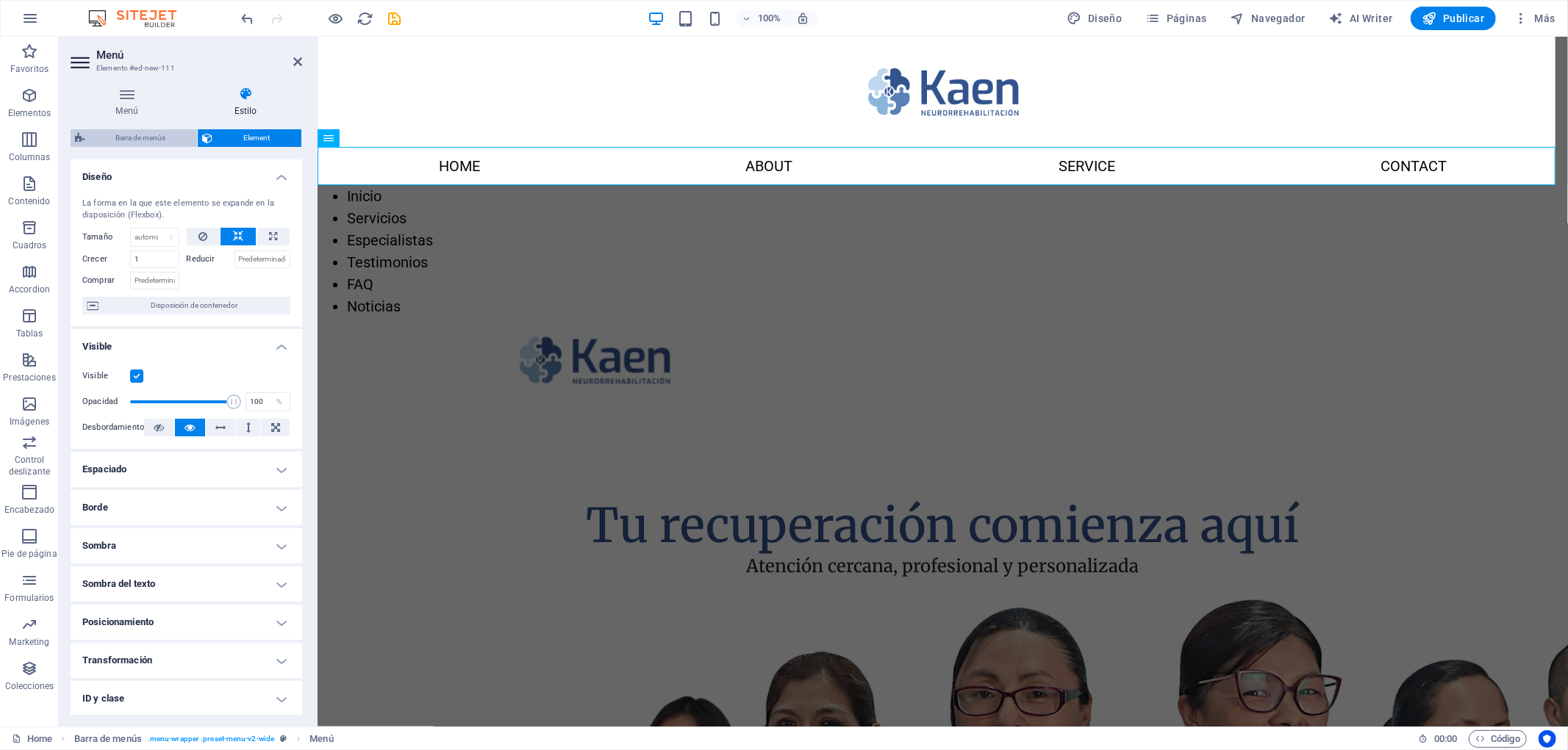
click at [152, 130] on span "Barra de menús" at bounding box center [141, 138] width 104 height 18
select select "rem"
select select "preset-menu-v2-wide"
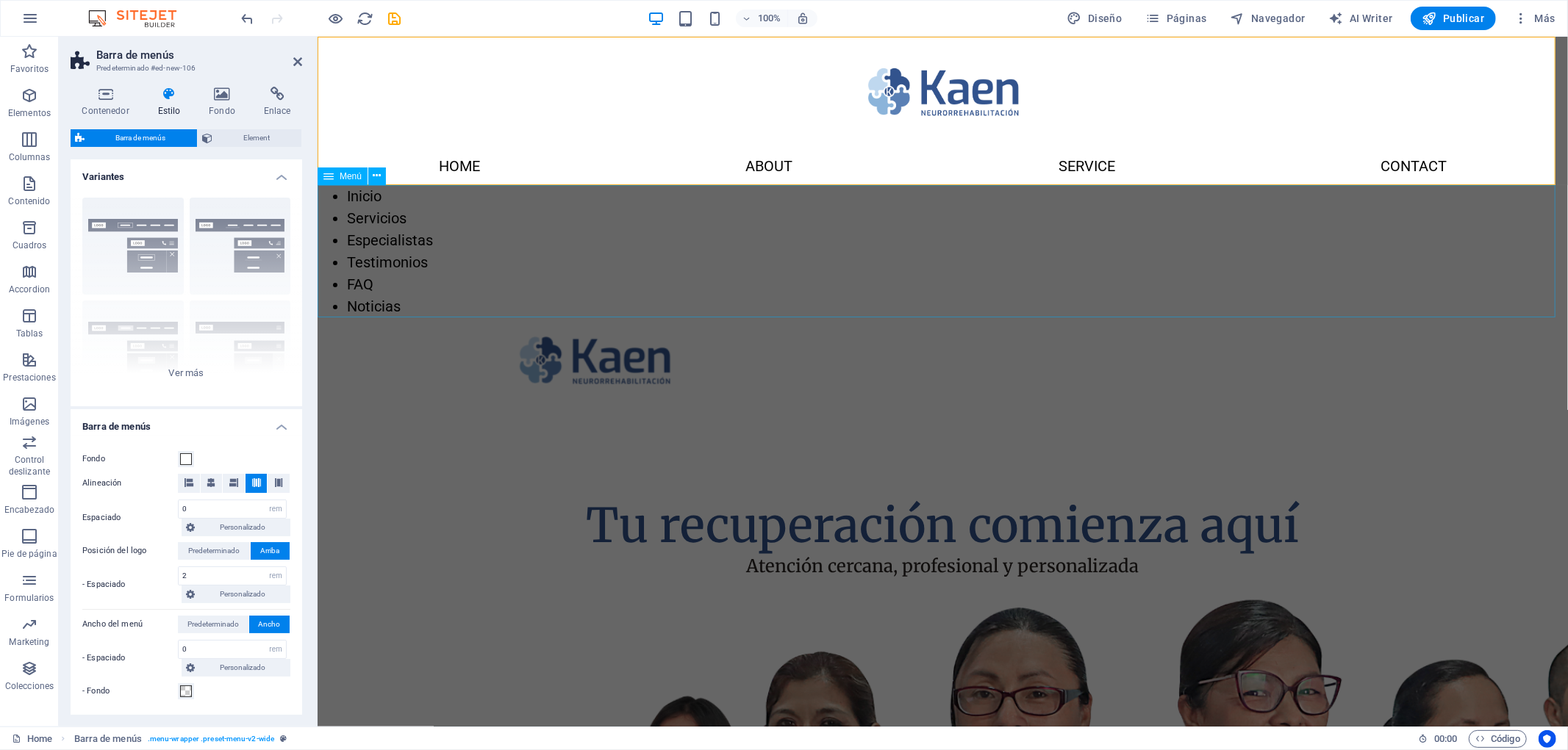
click at [427, 242] on nav "Inicio Servicios Especialistas Testimonios FAQ Noticias" at bounding box center [942, 251] width 1251 height 133
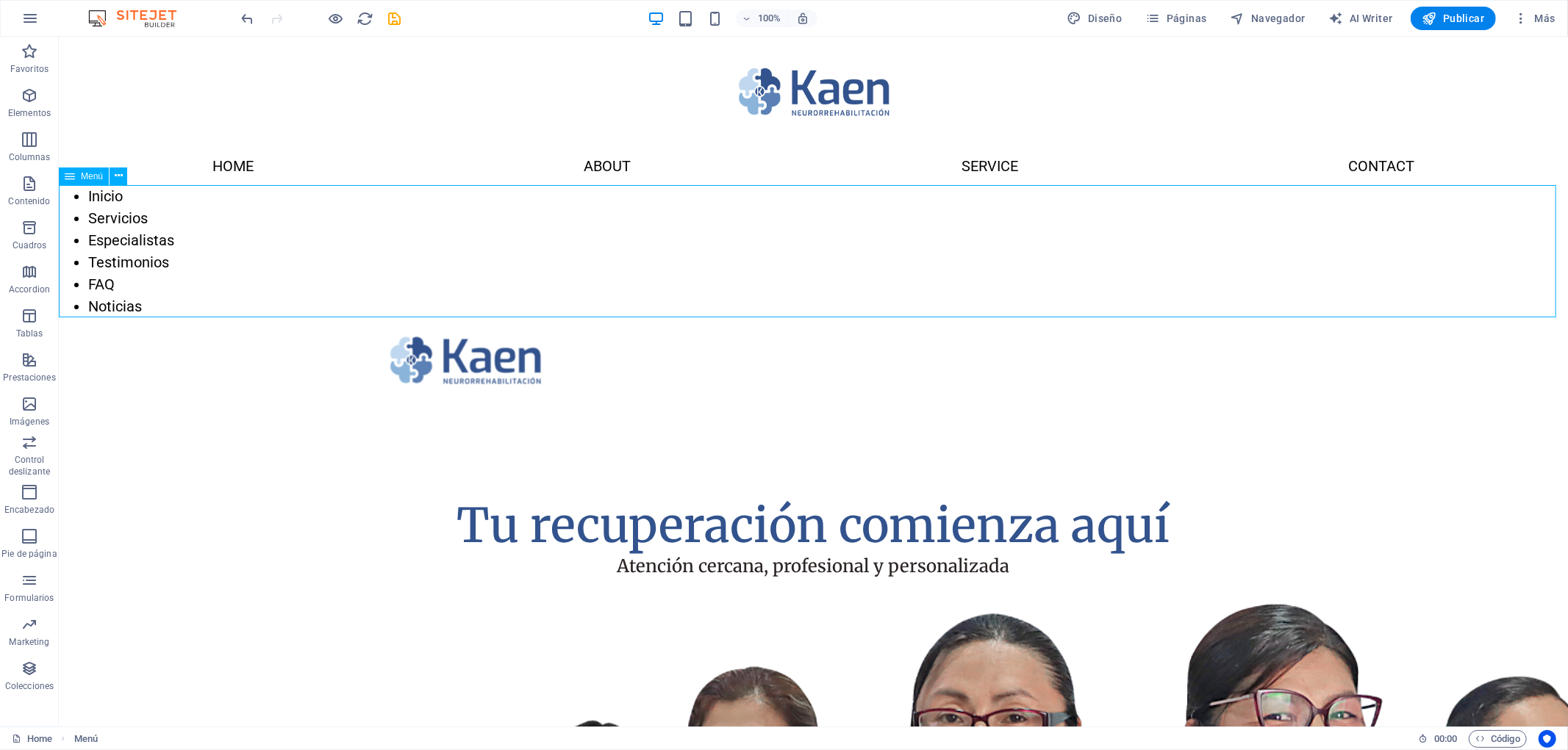
click at [81, 178] on span "Menú" at bounding box center [92, 176] width 22 height 9
select select
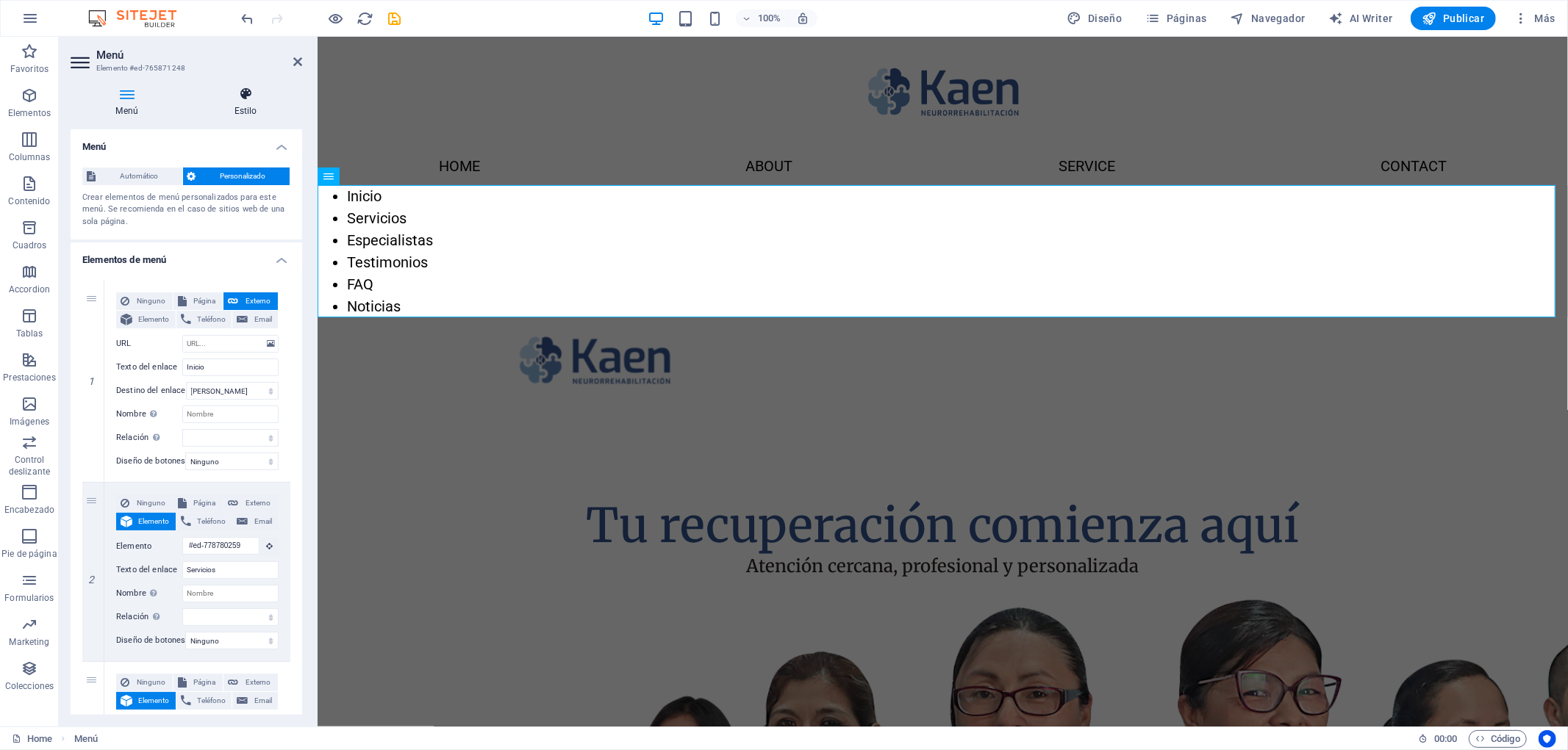
click at [212, 90] on icon at bounding box center [245, 94] width 113 height 14
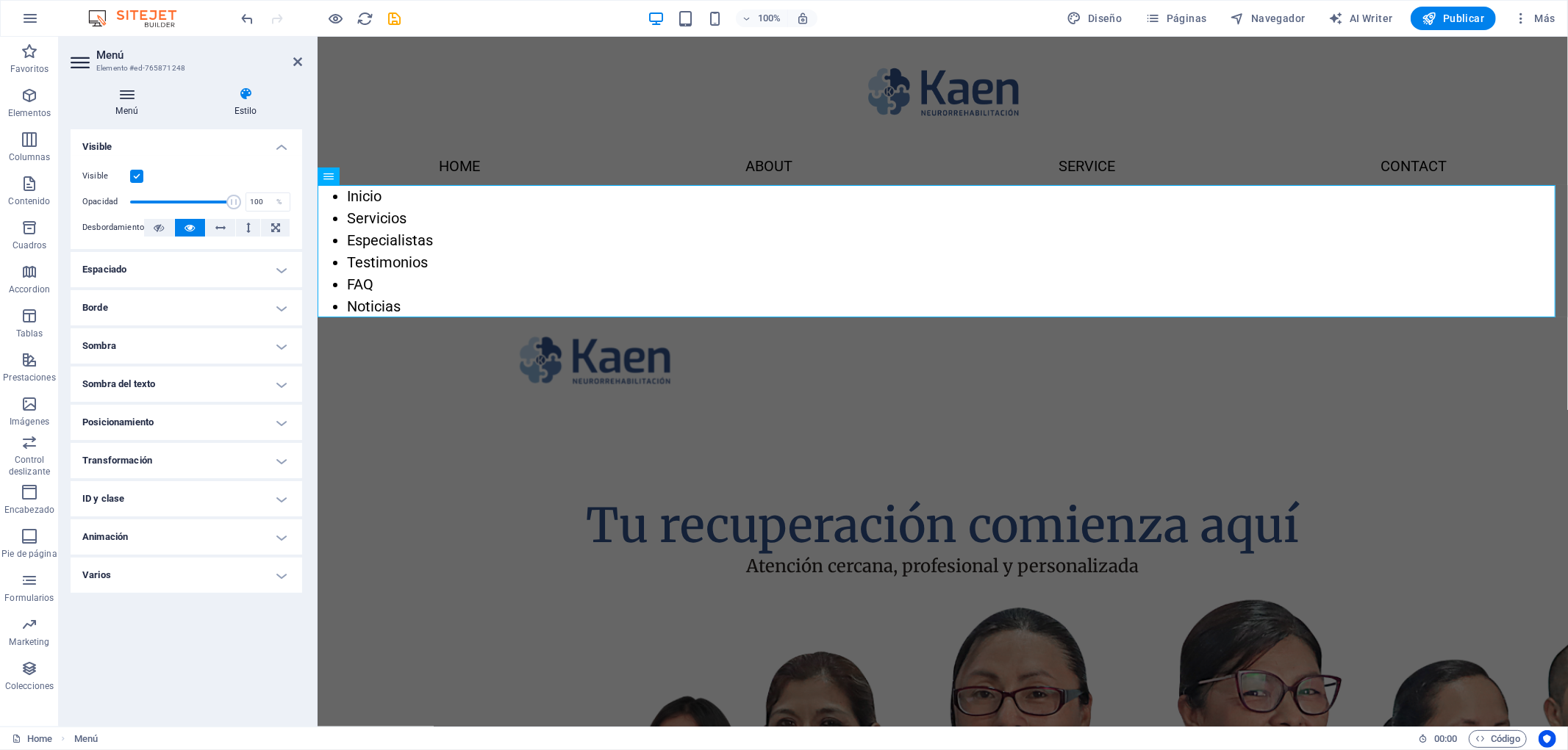
click at [145, 92] on icon at bounding box center [127, 94] width 112 height 14
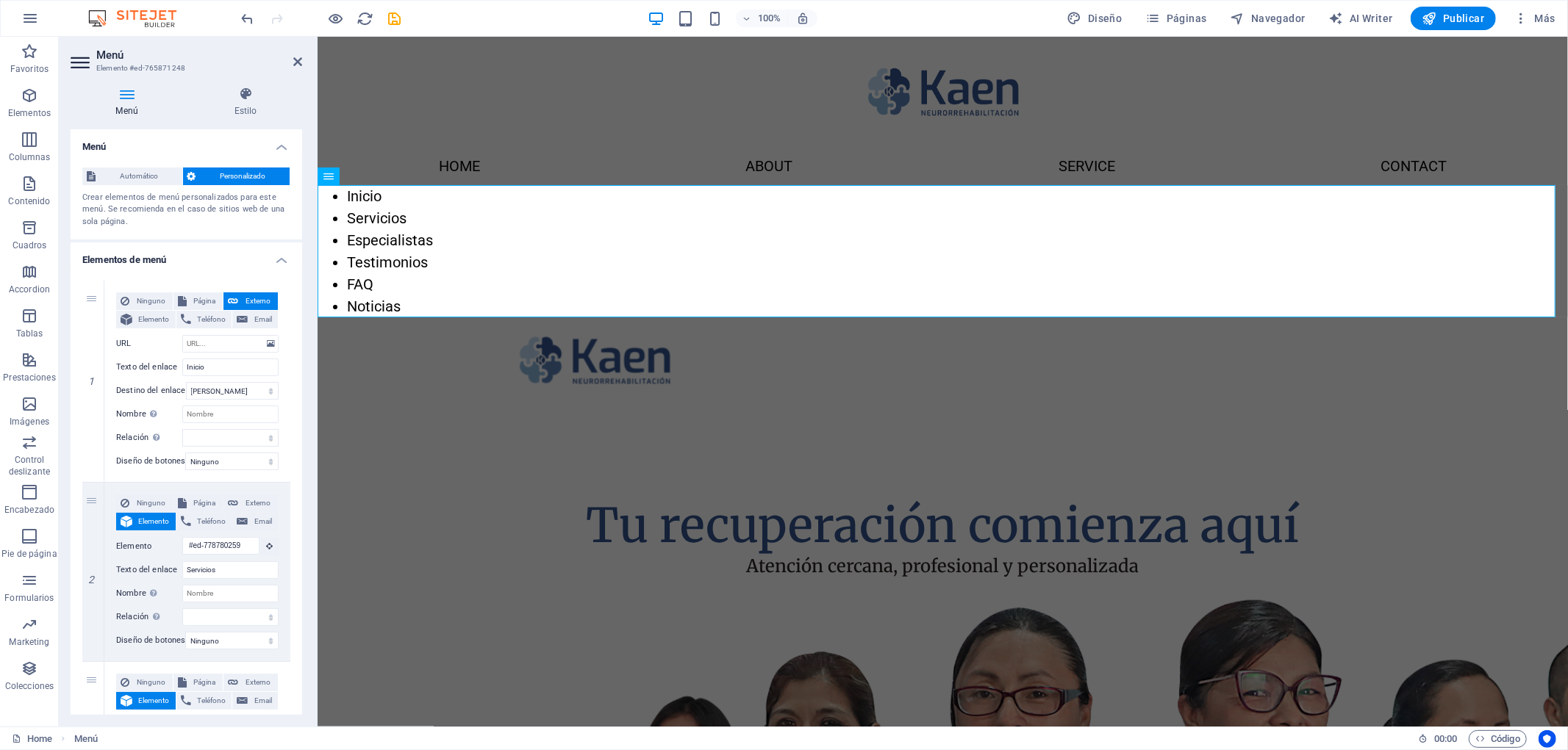
click at [243, 118] on div "Menú Estilo Menú Automático Personalizado Crear elementos de menú personalizado…" at bounding box center [186, 401] width 231 height 628
click at [241, 103] on h4 "Estilo" at bounding box center [245, 102] width 113 height 31
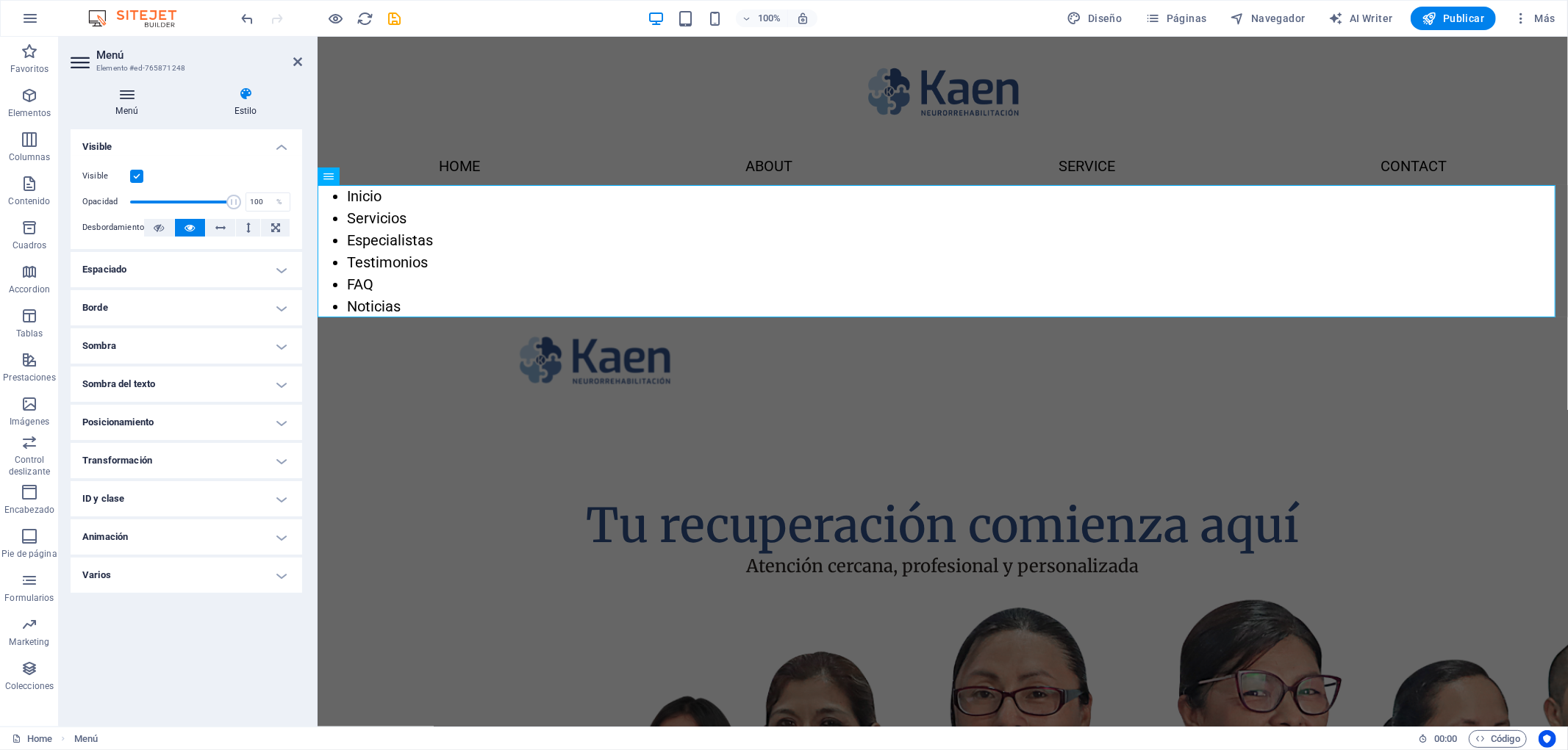
click at [134, 94] on icon at bounding box center [127, 94] width 112 height 14
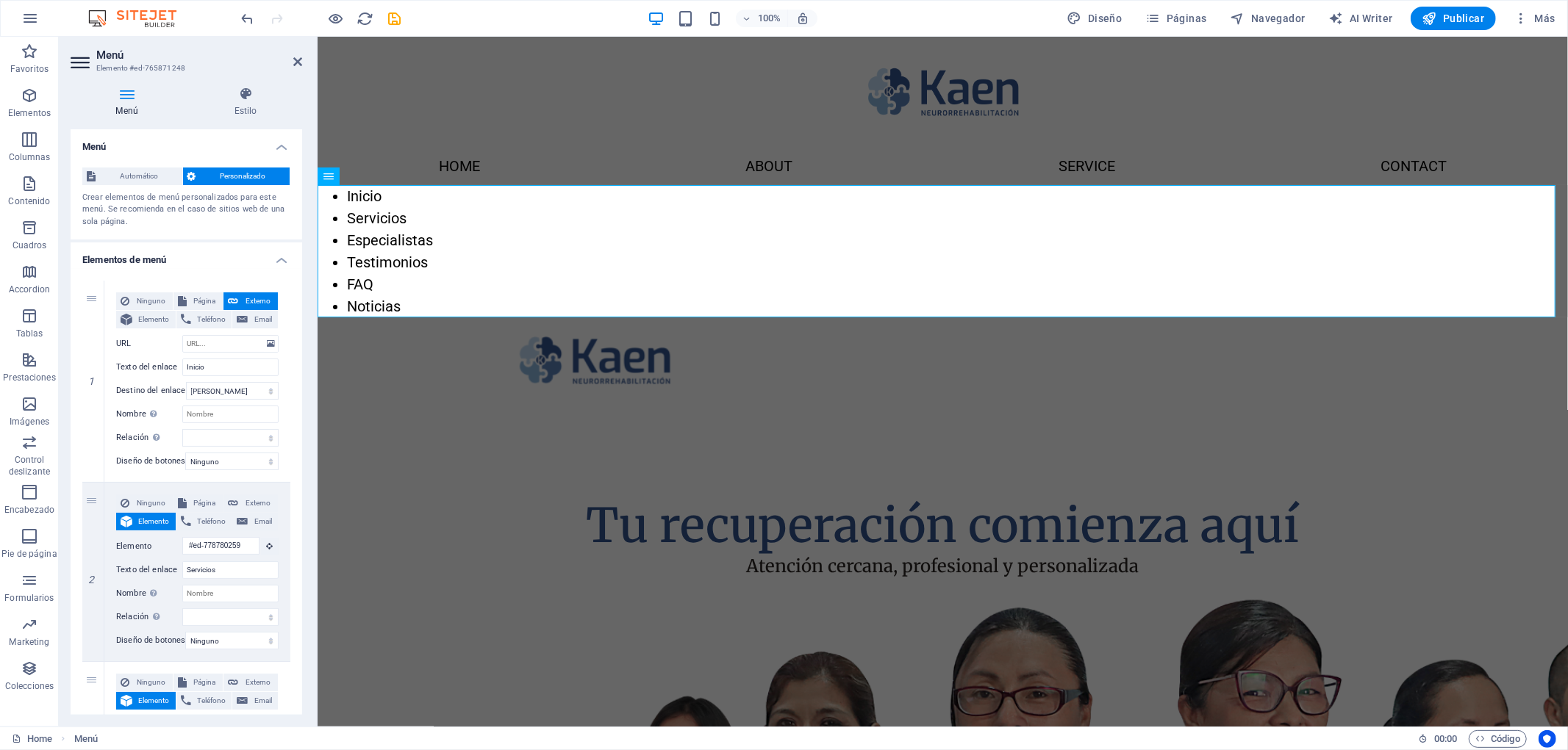
click at [226, 251] on h4 "Elementos de menú" at bounding box center [186, 255] width 231 height 26
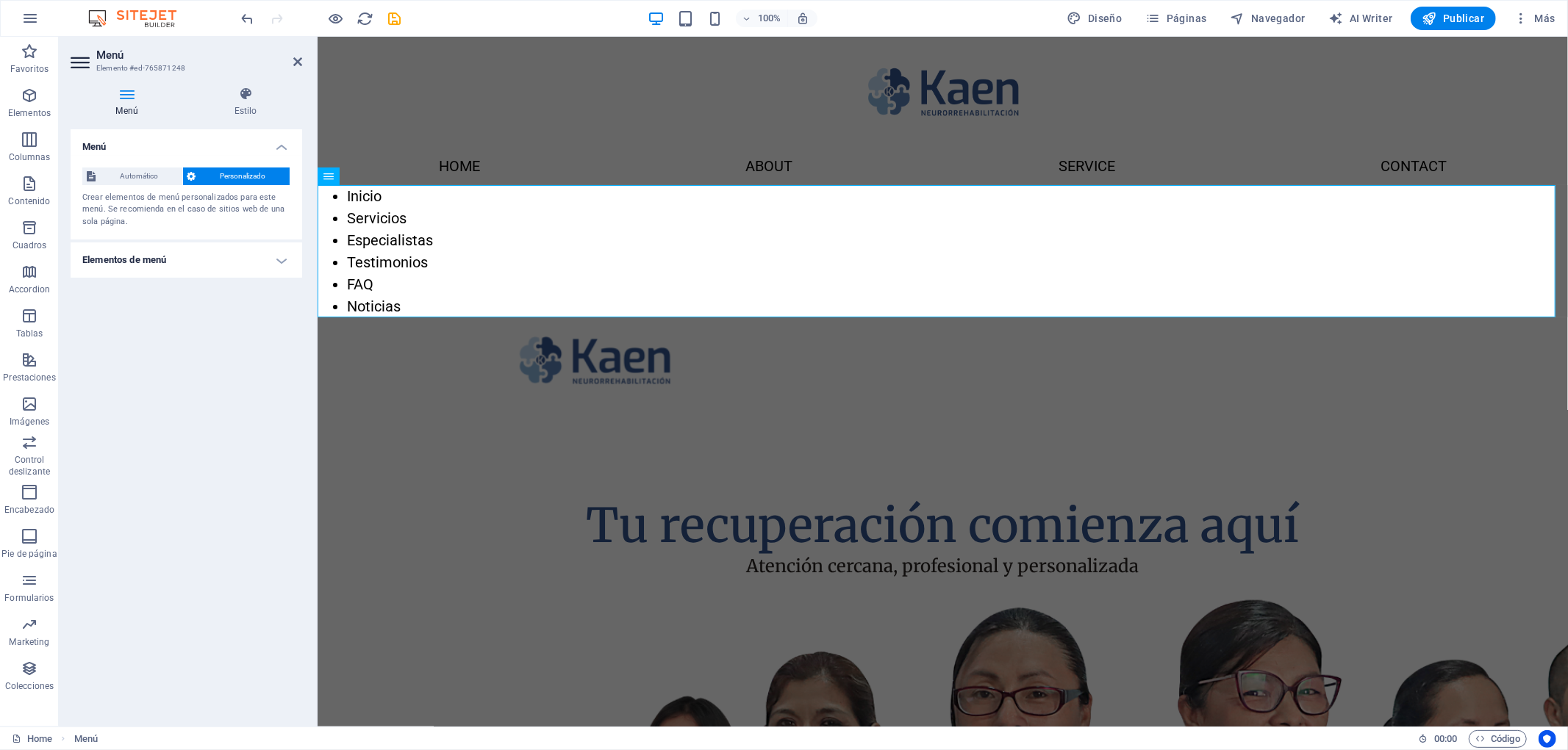
click at [229, 251] on h4 "Elementos de menú" at bounding box center [186, 259] width 231 height 35
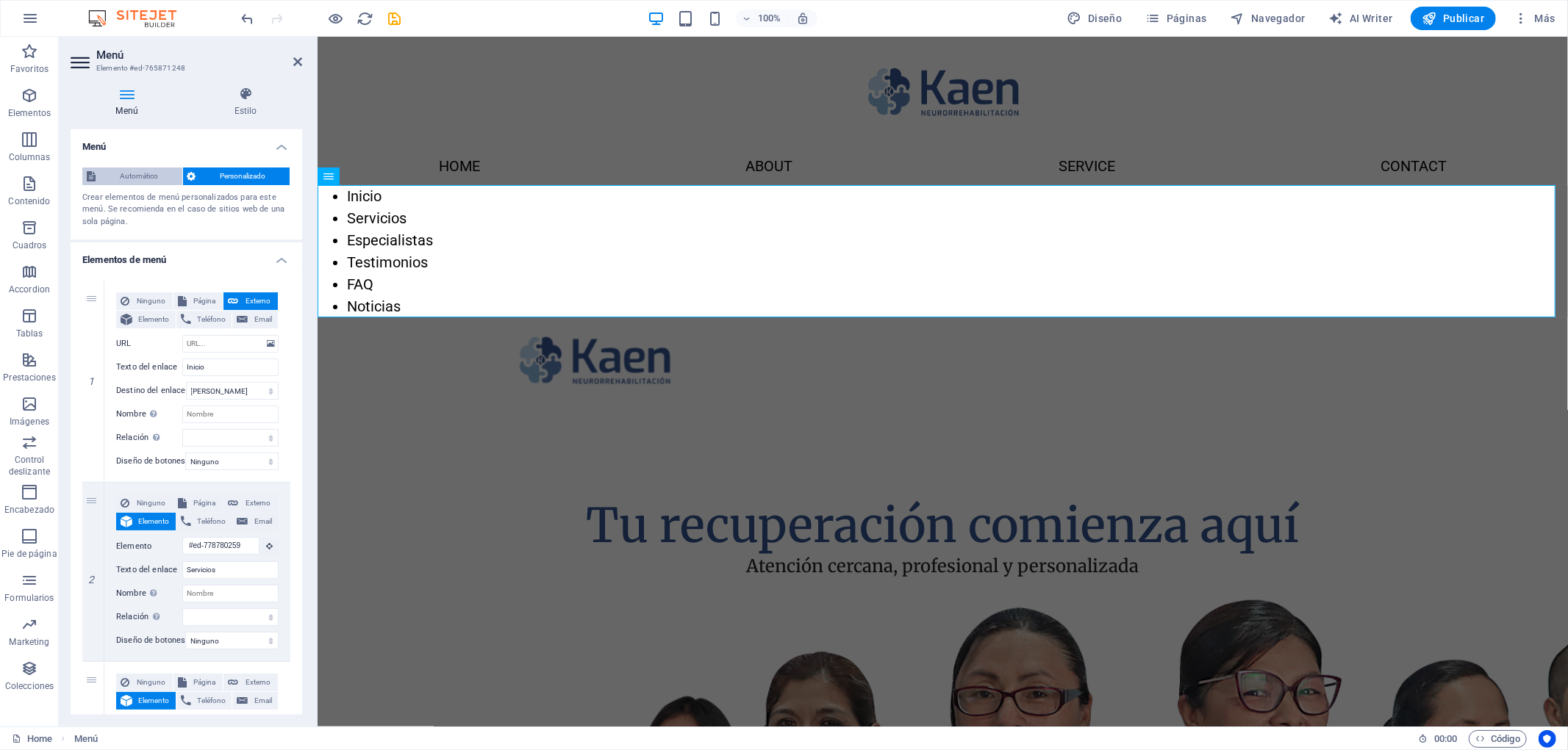
click at [143, 168] on span "Automático" at bounding box center [140, 176] width 78 height 18
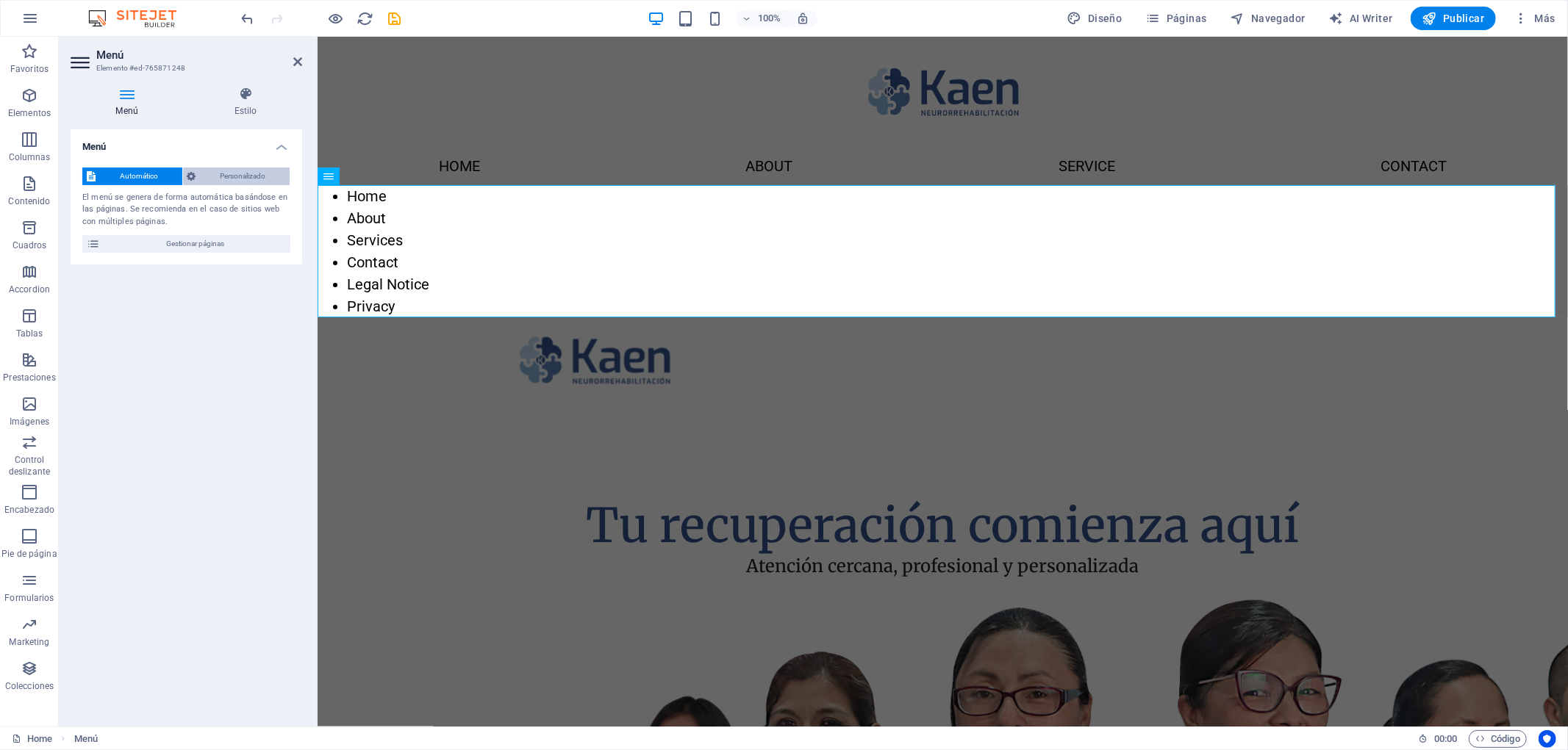
click at [244, 173] on span "Personalizado" at bounding box center [243, 176] width 85 height 18
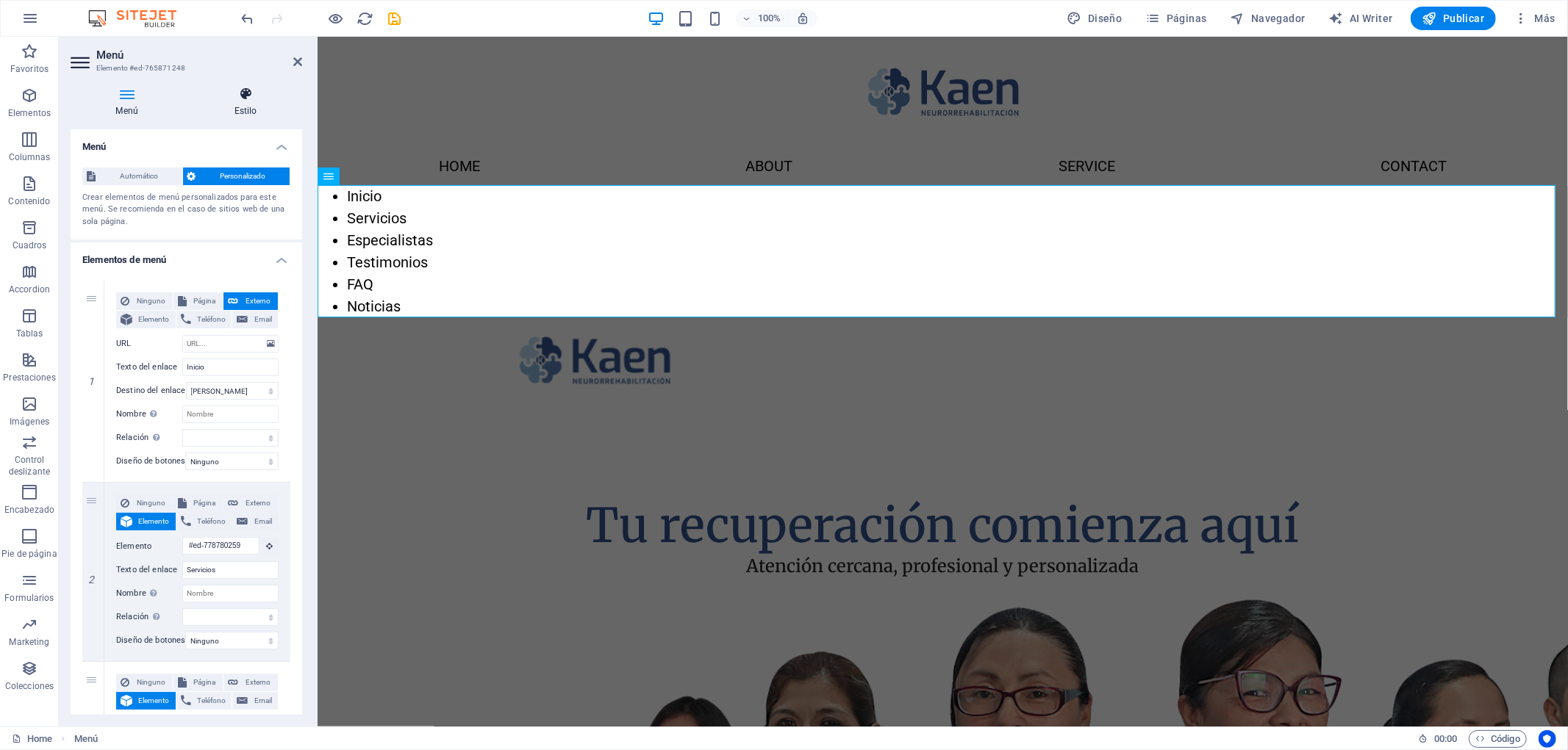
click at [232, 101] on h4 "Estilo" at bounding box center [245, 102] width 113 height 31
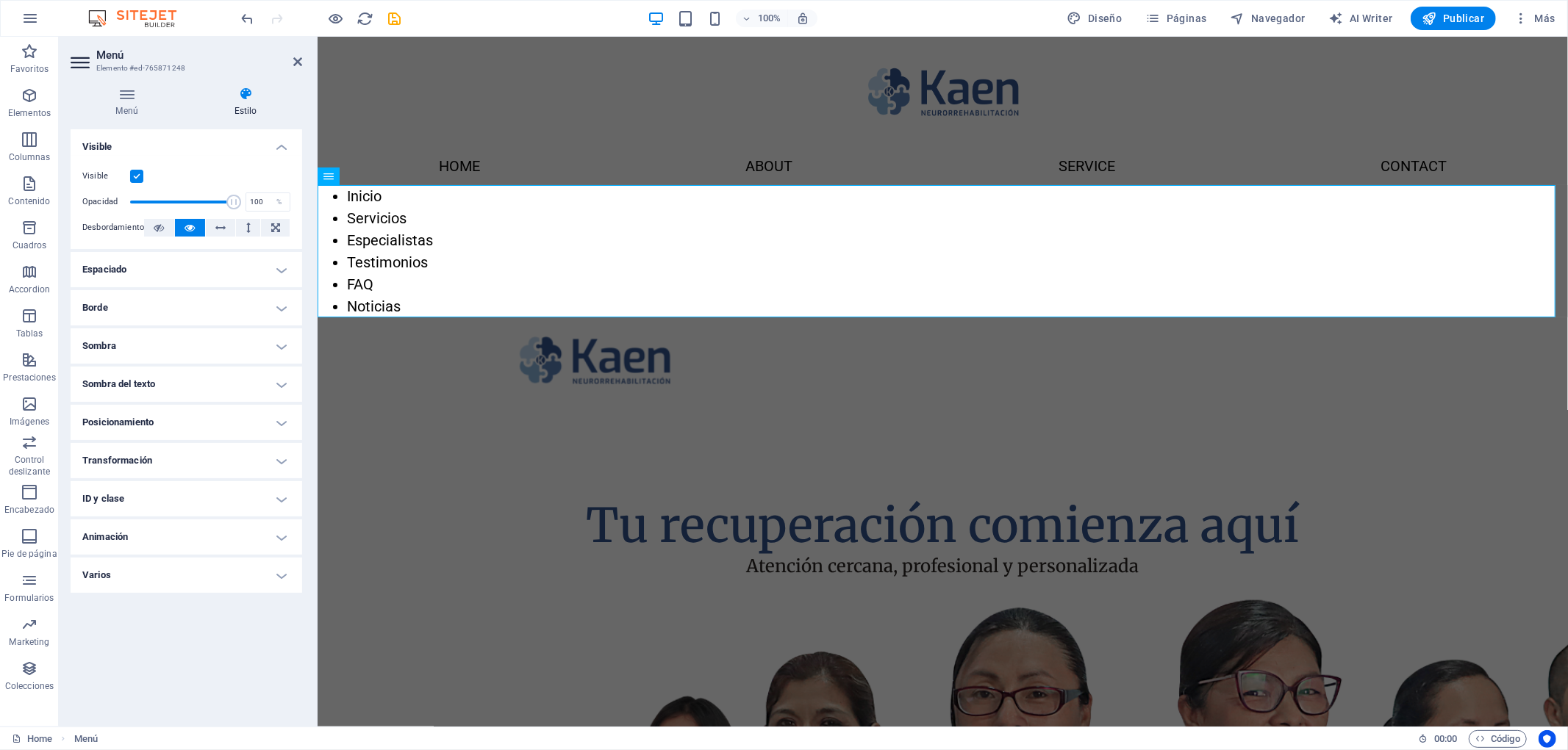
click at [258, 273] on h4 "Espaciado" at bounding box center [186, 269] width 231 height 35
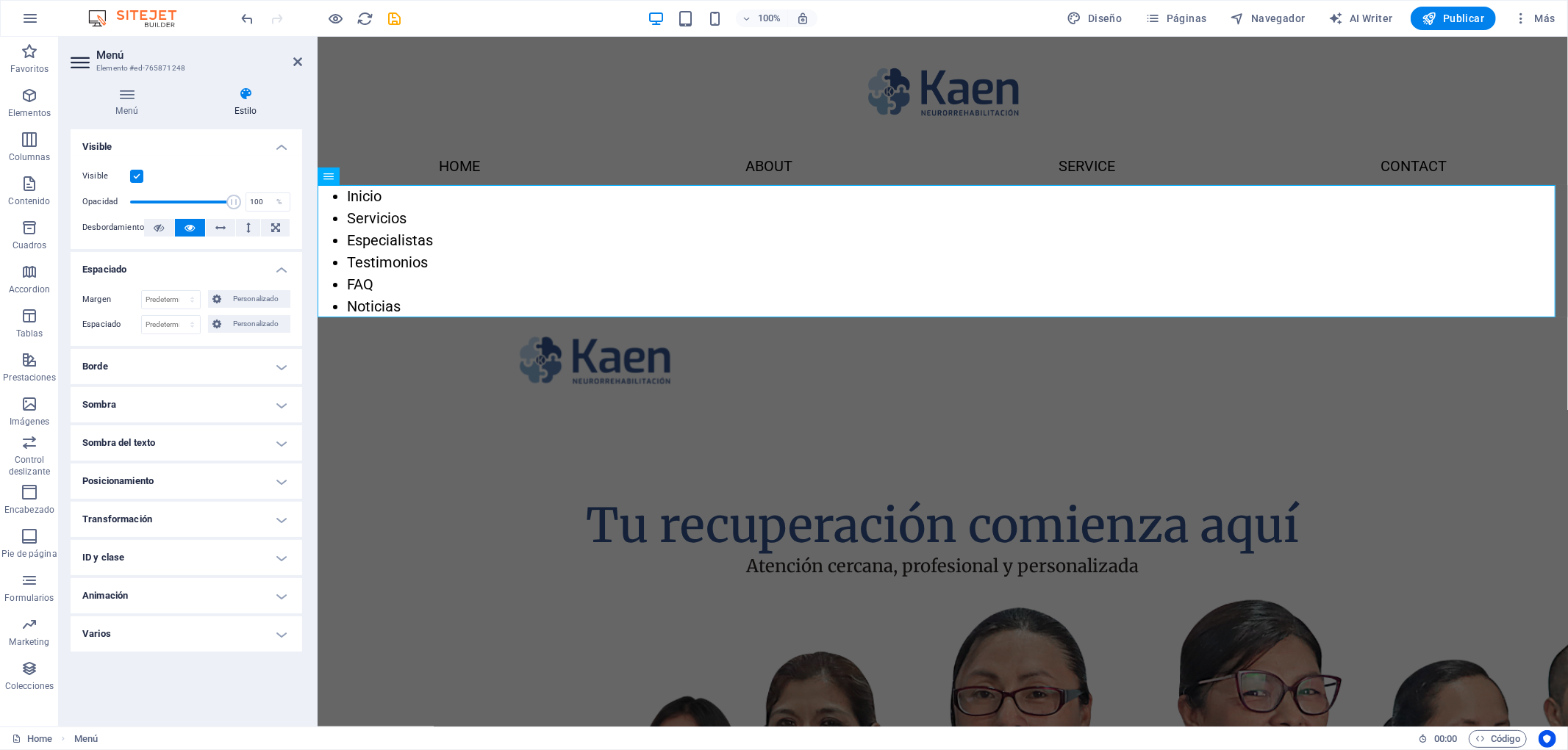
click at [275, 265] on h4 "Espaciado" at bounding box center [186, 264] width 231 height 26
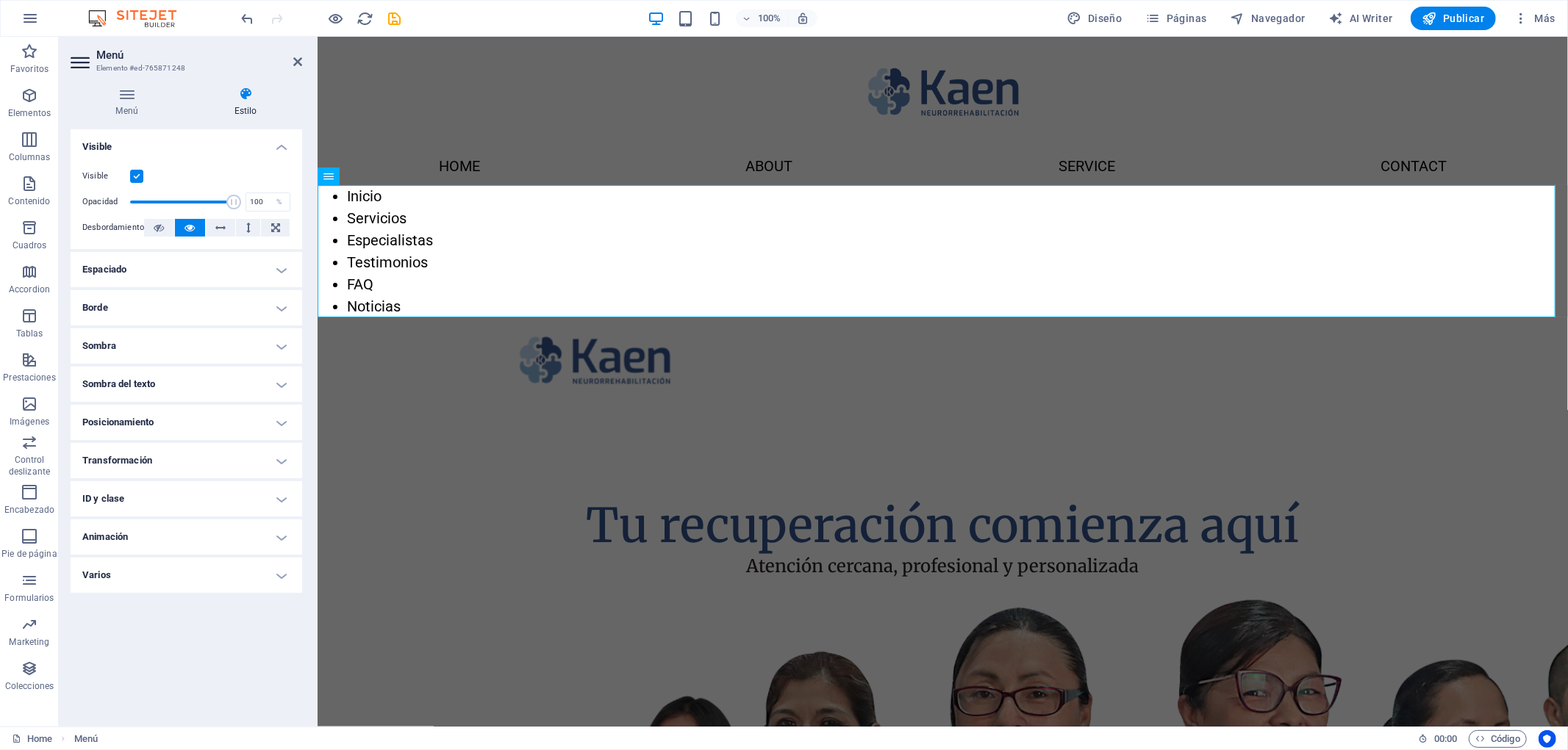
click at [268, 299] on h4 "Borde" at bounding box center [186, 307] width 231 height 35
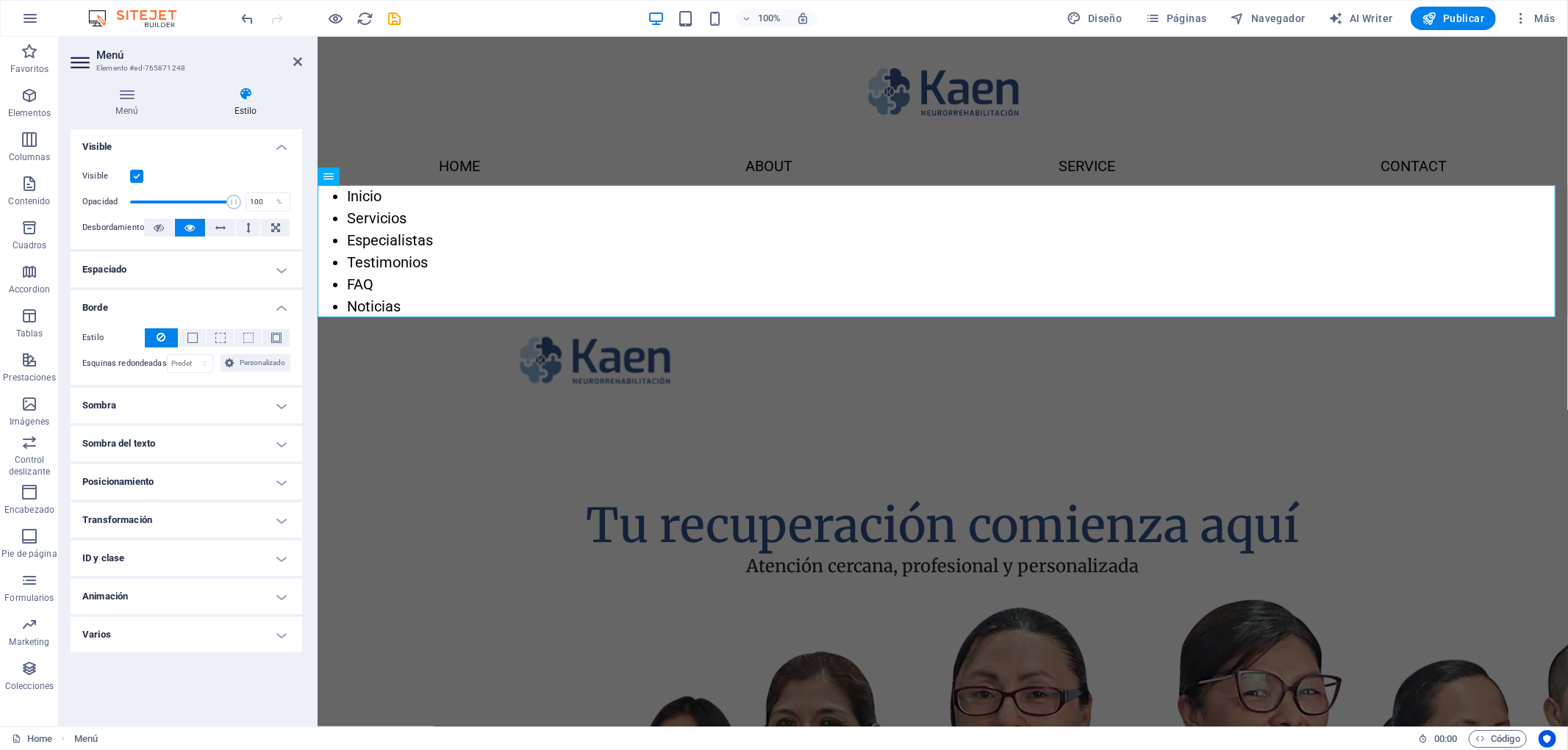
click at [265, 307] on h4 "Borde" at bounding box center [186, 303] width 231 height 26
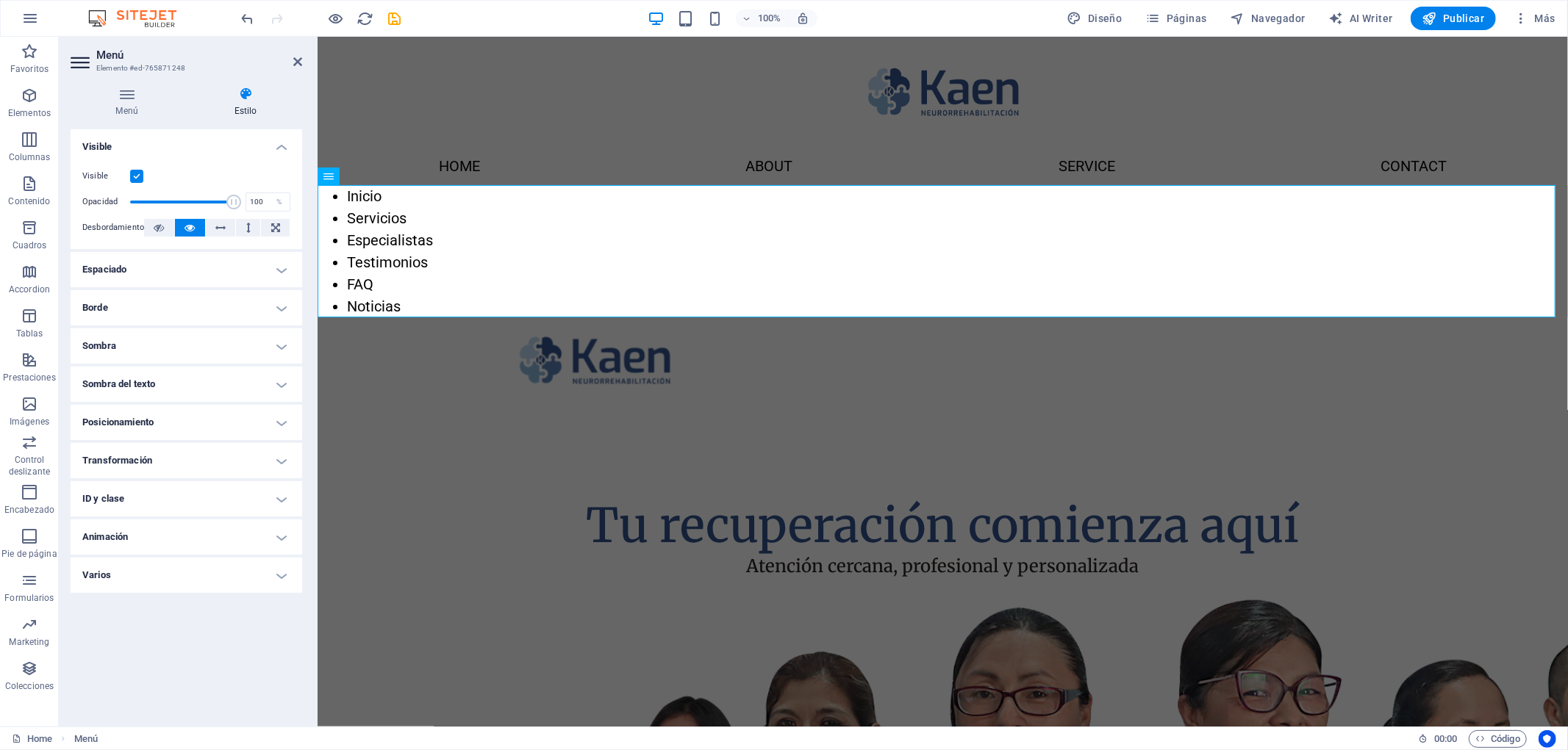
click at [225, 349] on h4 "Sombra" at bounding box center [186, 345] width 231 height 35
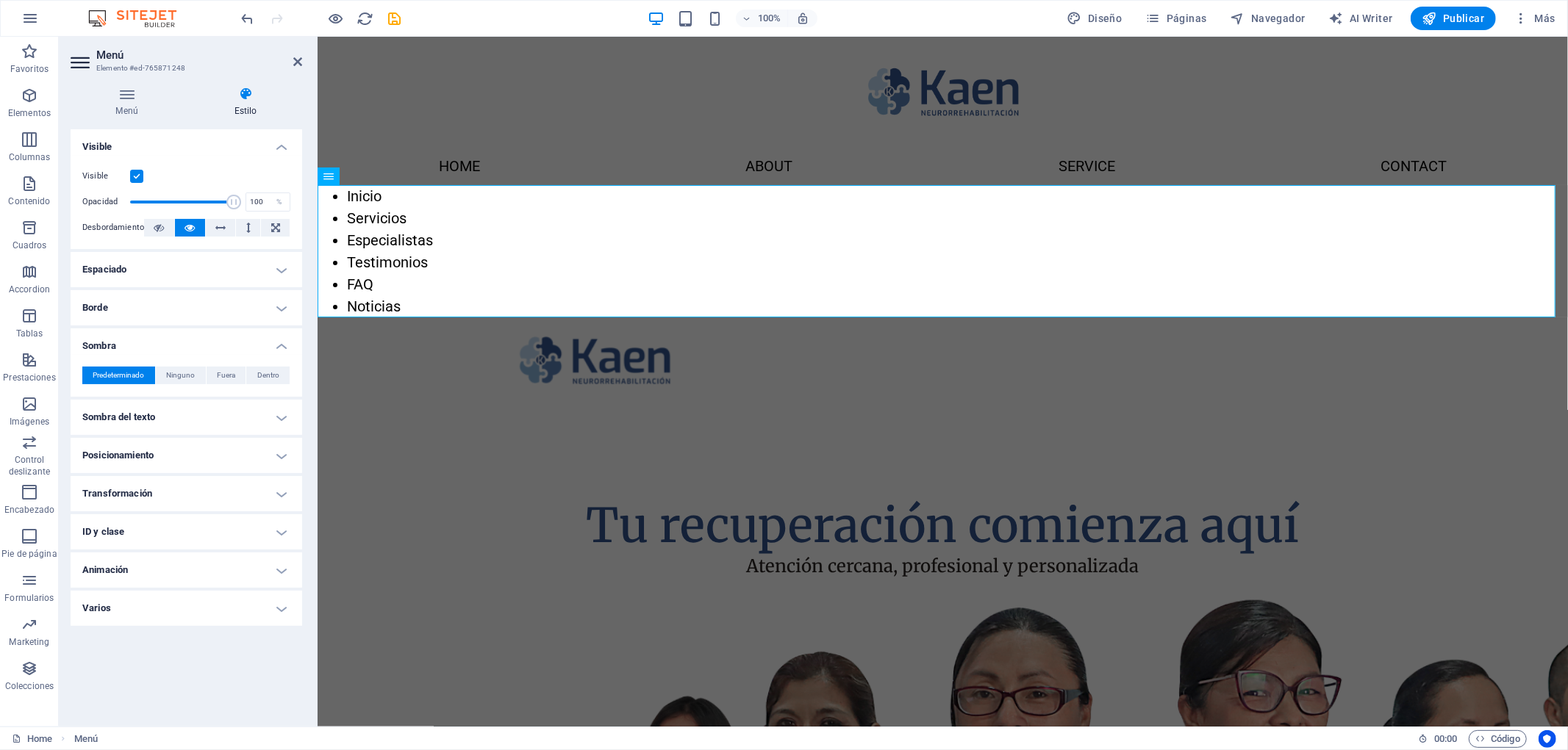
click at [239, 345] on h4 "Sombra" at bounding box center [186, 341] width 231 height 26
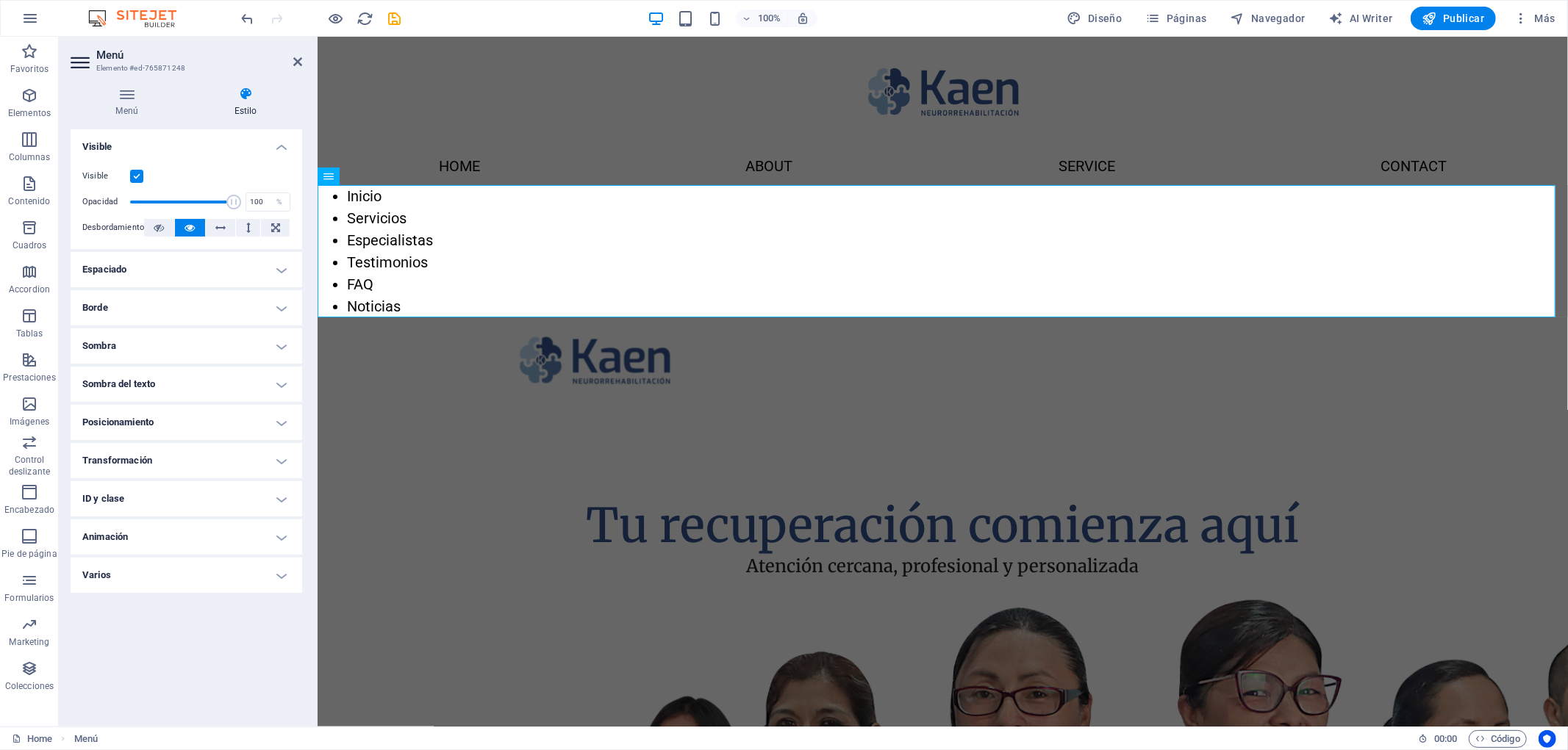
click at [216, 395] on h4 "Sombra del texto" at bounding box center [186, 384] width 231 height 35
click at [225, 388] on h4 "Sombra del texto" at bounding box center [186, 379] width 231 height 26
click at [206, 435] on h4 "Posicionamiento" at bounding box center [186, 422] width 231 height 35
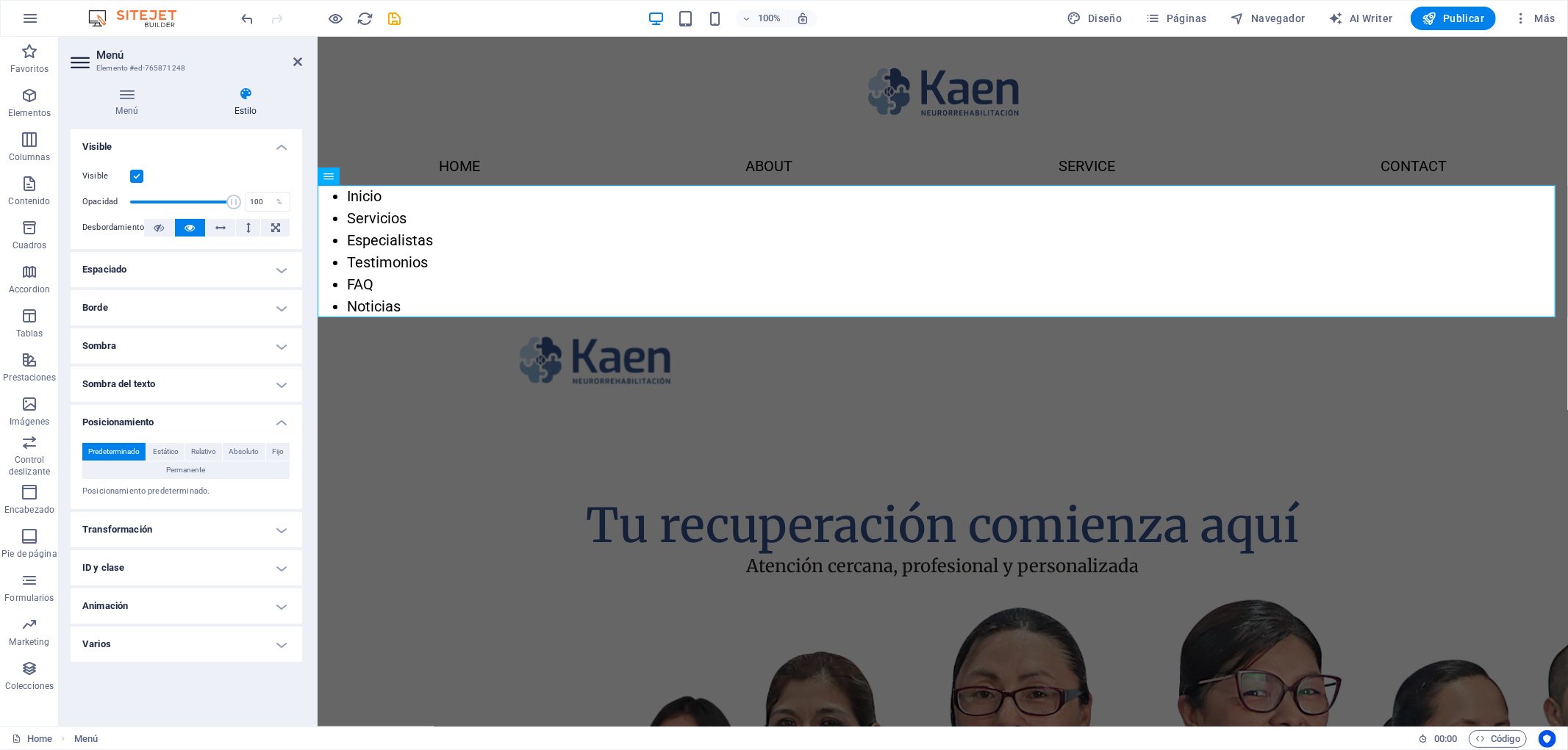
click at [214, 424] on h4 "Posicionamiento" at bounding box center [186, 418] width 231 height 26
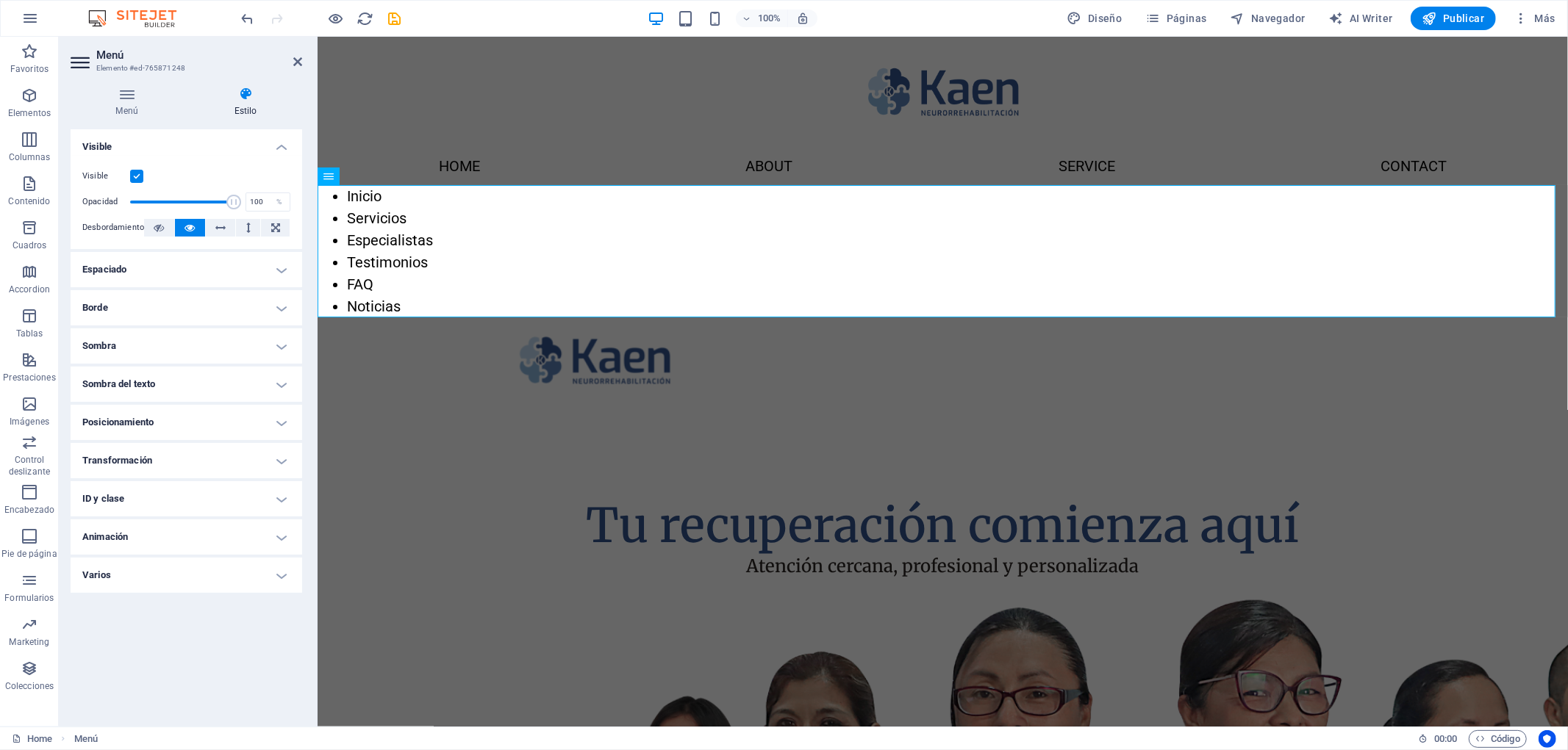
click at [197, 463] on h4 "Transformación" at bounding box center [186, 460] width 231 height 35
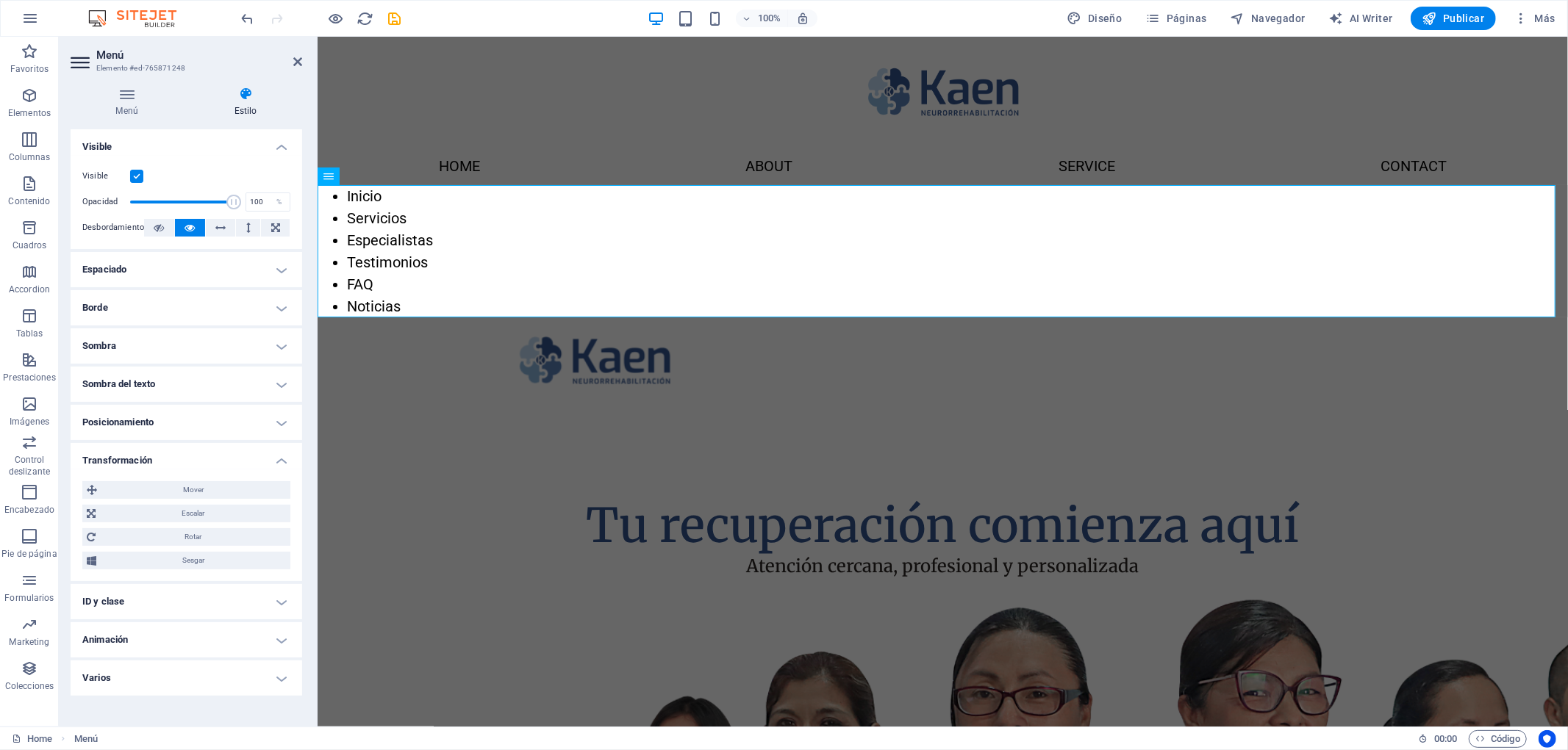
click at [218, 460] on h4 "Transformación" at bounding box center [186, 456] width 231 height 26
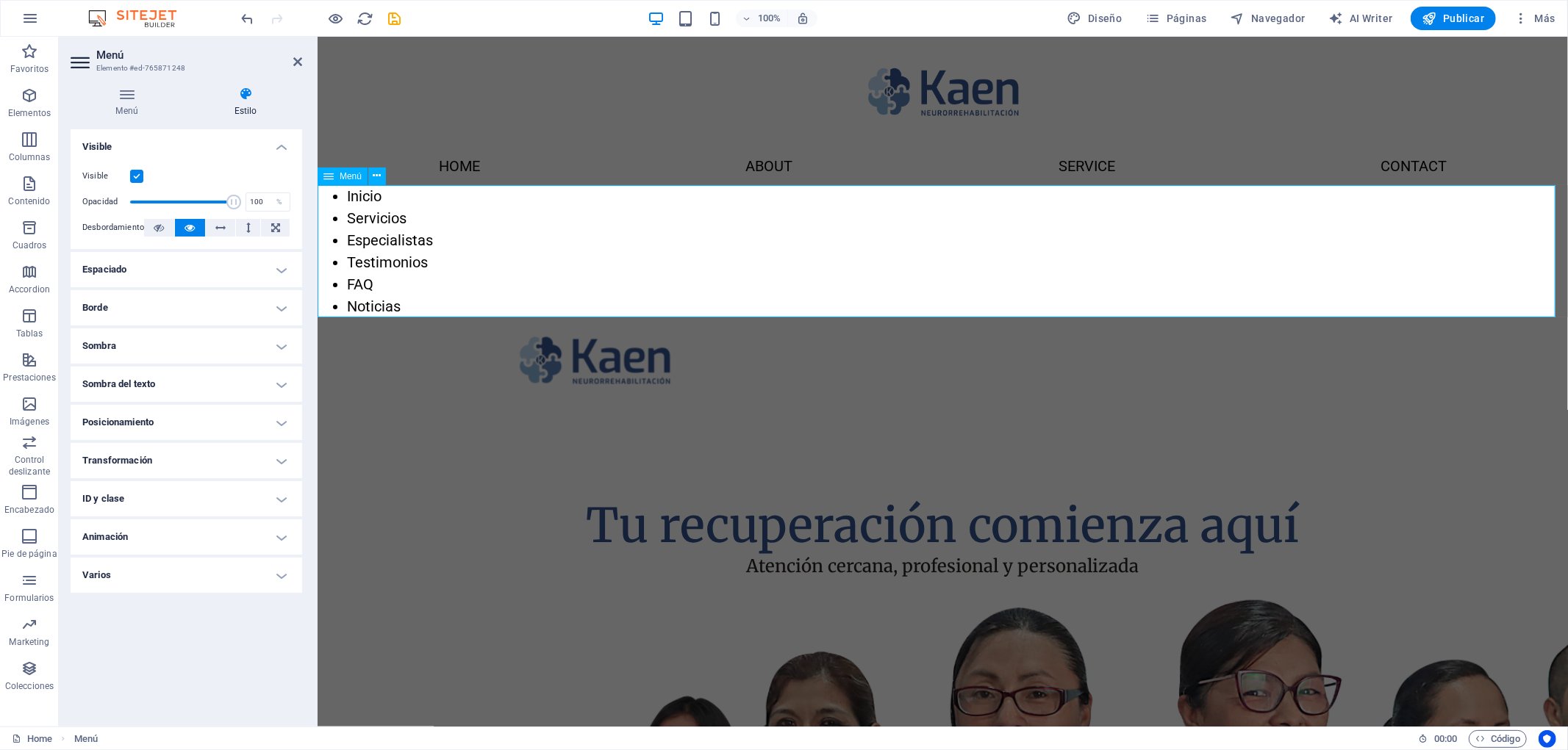
click at [387, 210] on nav "Inicio Servicios Especialistas Testimonios FAQ Noticias" at bounding box center [942, 251] width 1251 height 133
click at [406, 224] on nav "Inicio Servicios Especialistas Testimonios FAQ Noticias" at bounding box center [942, 251] width 1251 height 133
click at [111, 97] on icon at bounding box center [127, 94] width 112 height 14
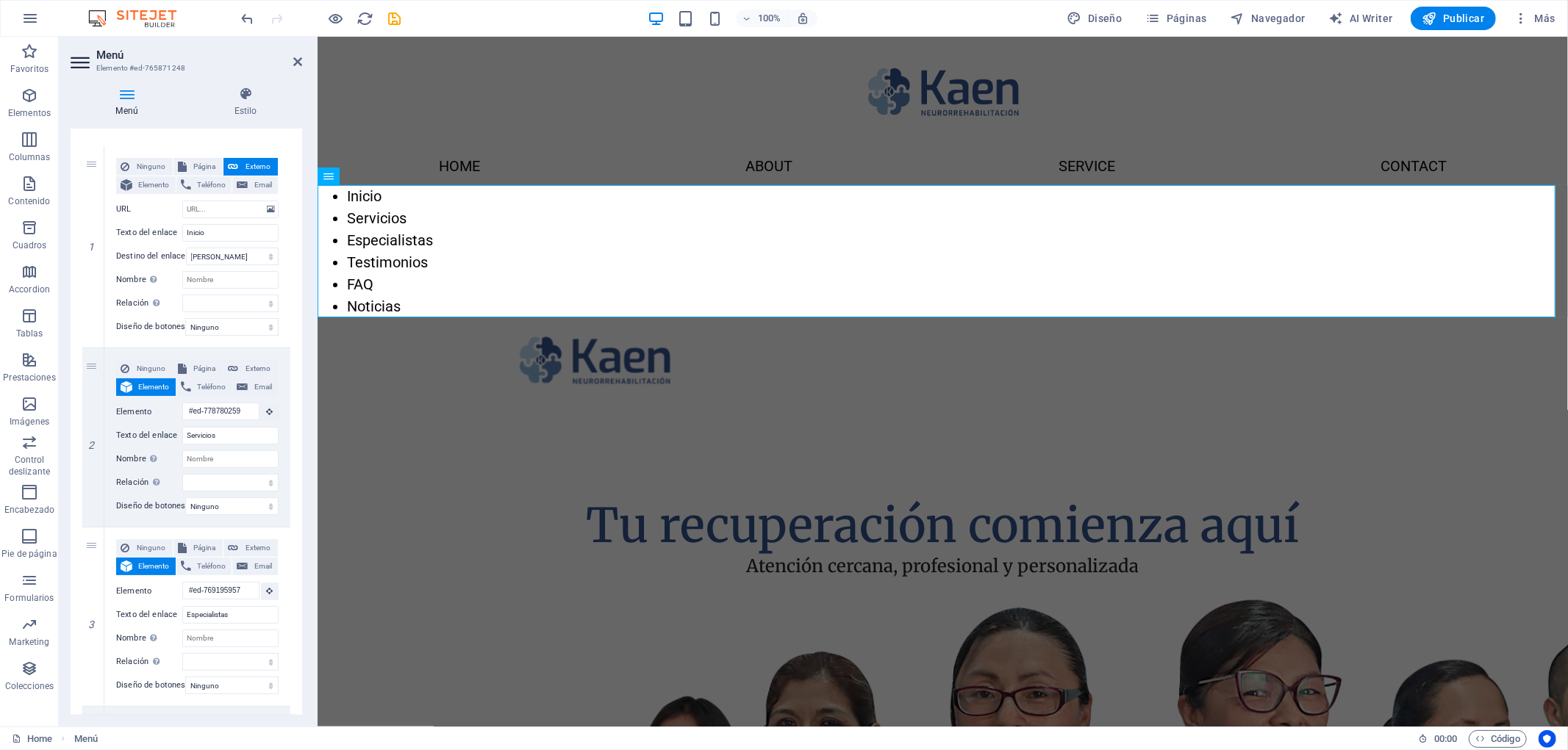
scroll to position [0, 0]
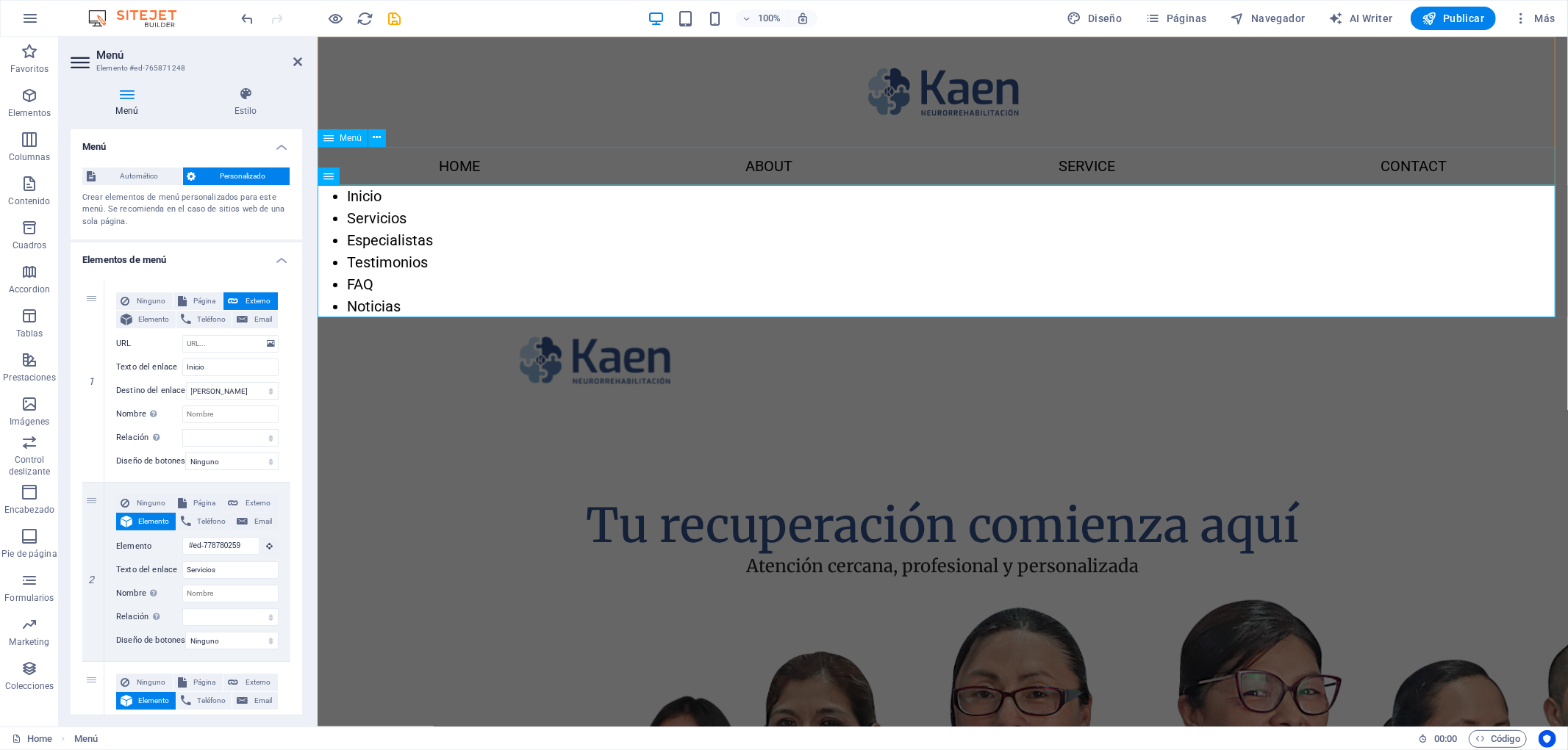
click at [404, 156] on nav "Home About Service Contact" at bounding box center [942, 165] width 1251 height 38
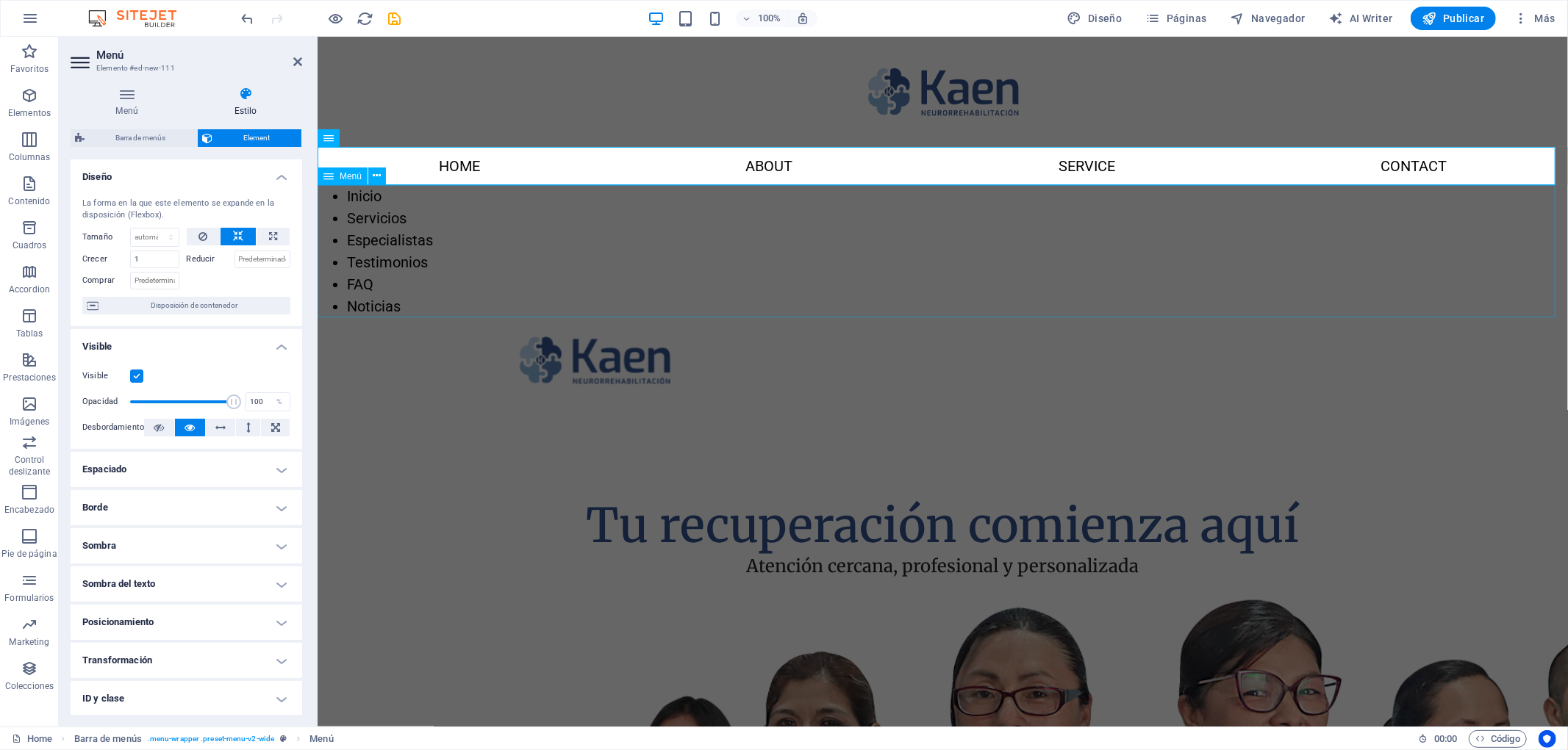
click at [407, 247] on nav "Inicio Servicios Especialistas Testimonios FAQ Noticias" at bounding box center [942, 251] width 1251 height 133
select select
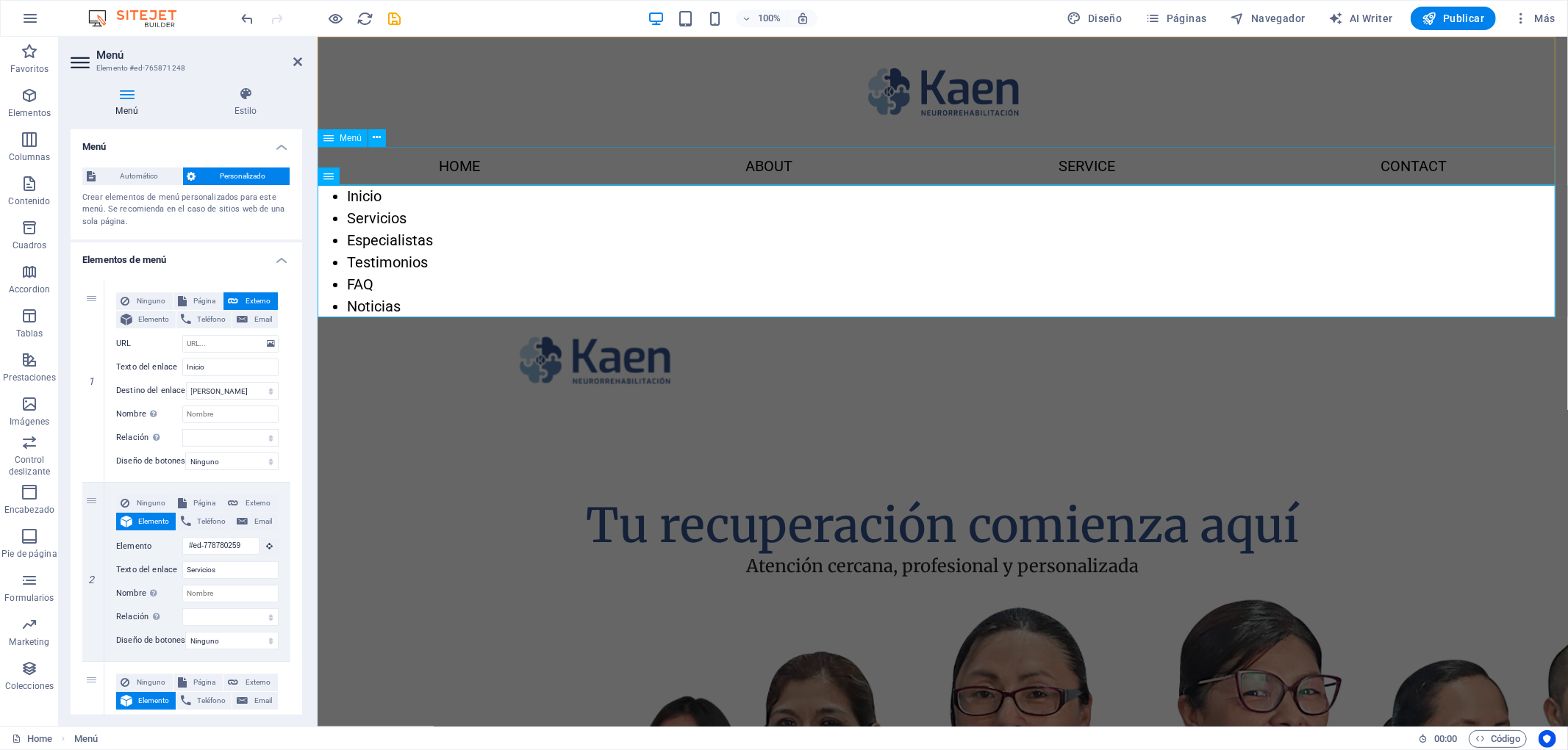
click at [413, 177] on nav "Home About Service Contact" at bounding box center [942, 165] width 1251 height 38
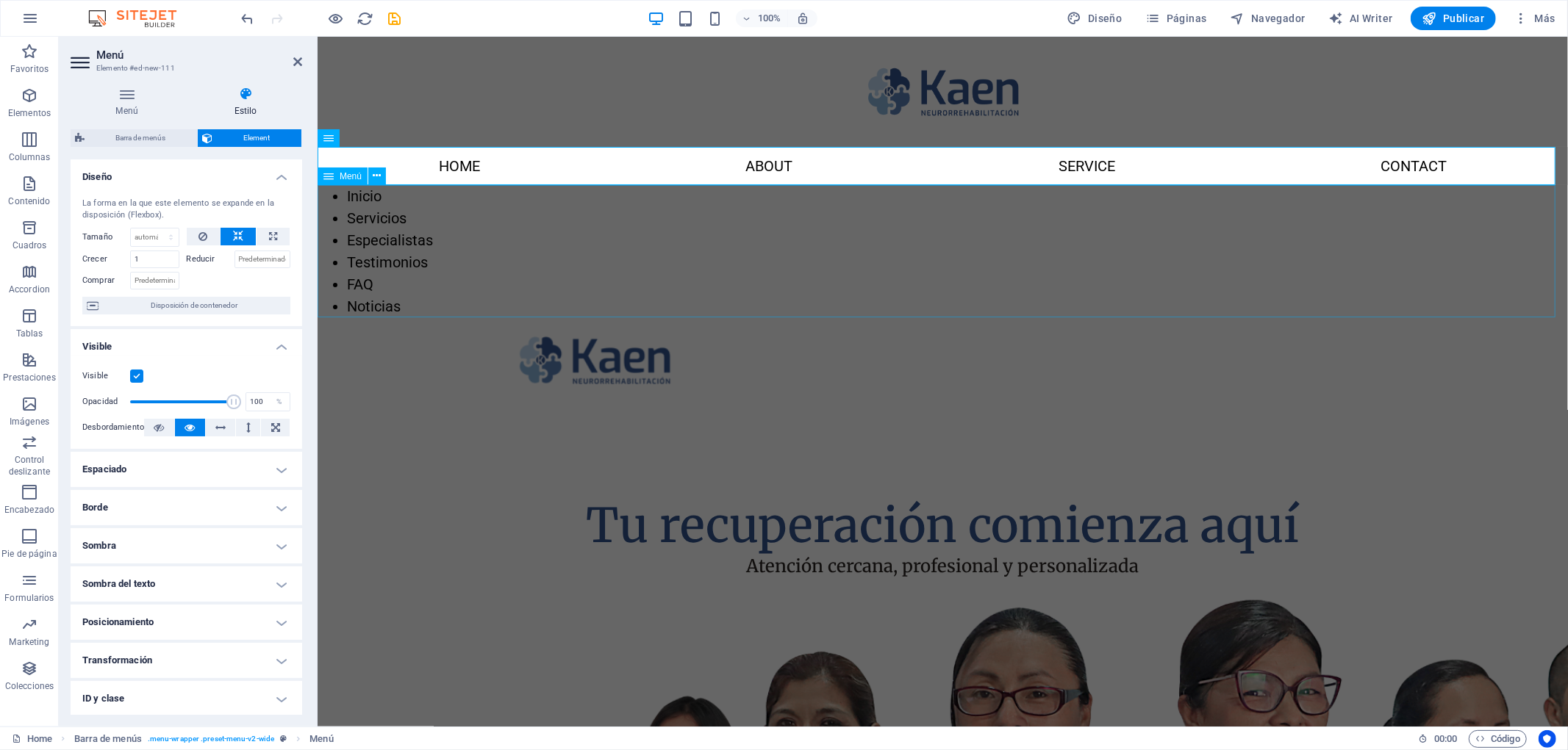
click at [467, 241] on nav "Inicio Servicios Especialistas Testimonios FAQ Noticias" at bounding box center [942, 251] width 1251 height 133
select select
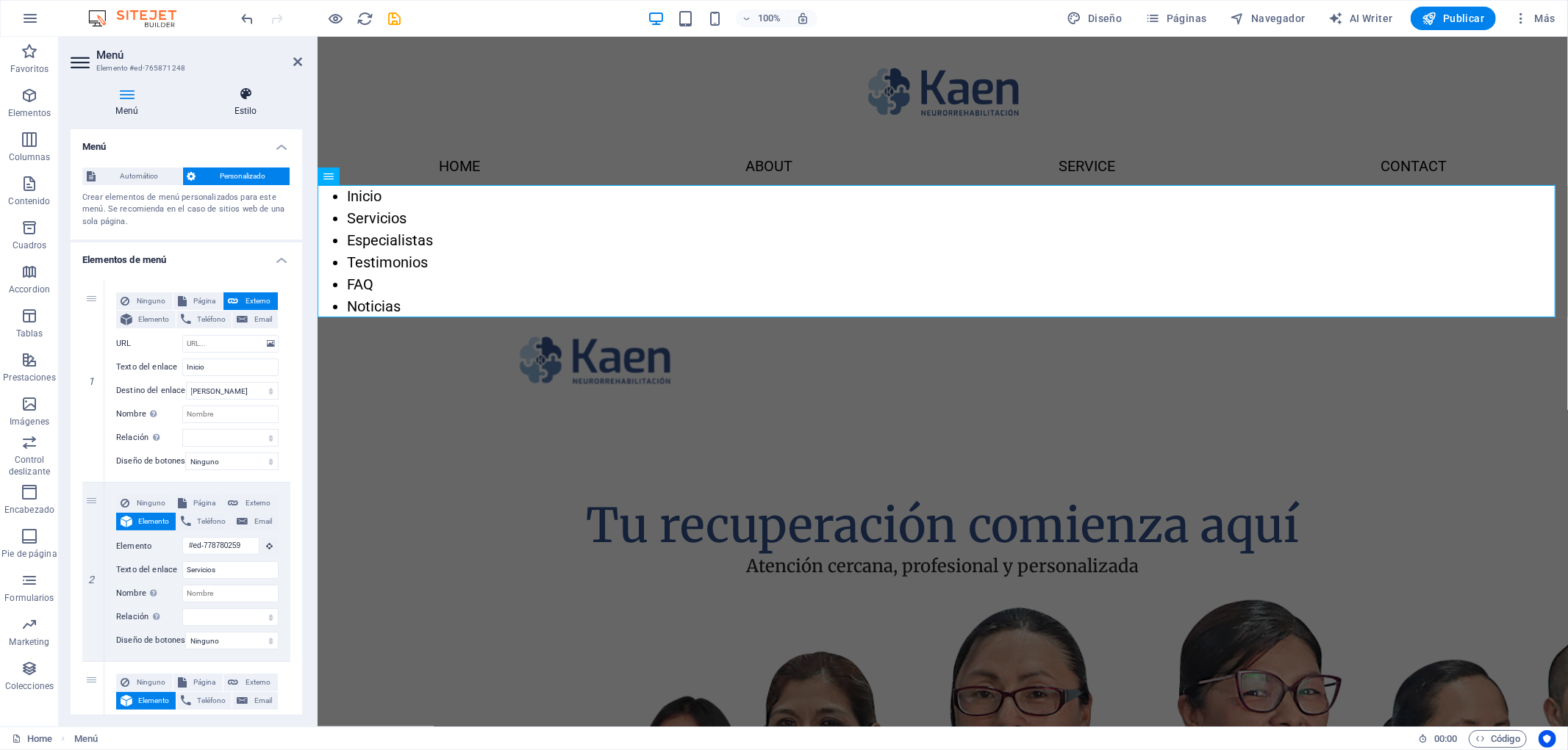
click at [245, 94] on icon at bounding box center [245, 94] width 113 height 14
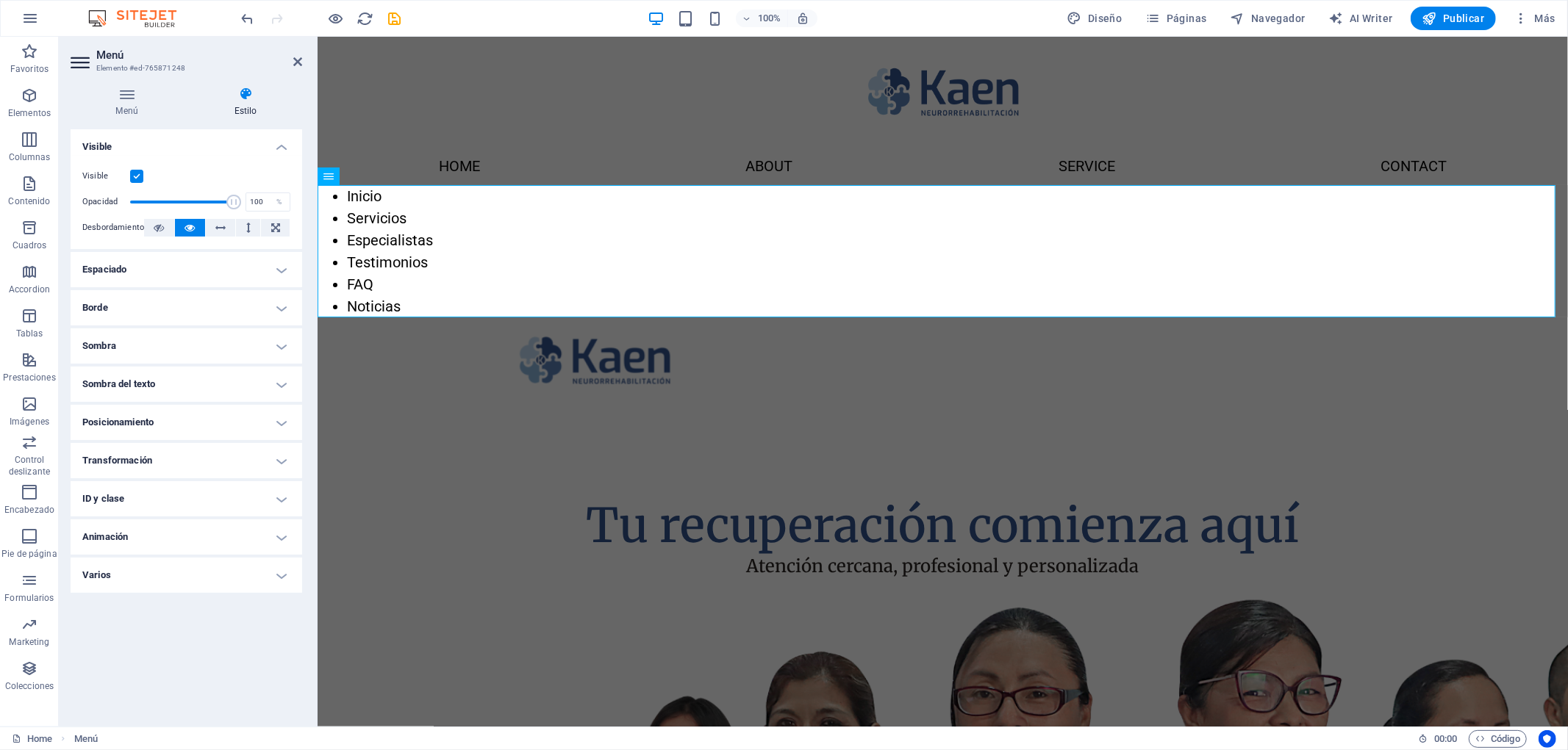
click at [282, 149] on h4 "Visible" at bounding box center [186, 142] width 231 height 26
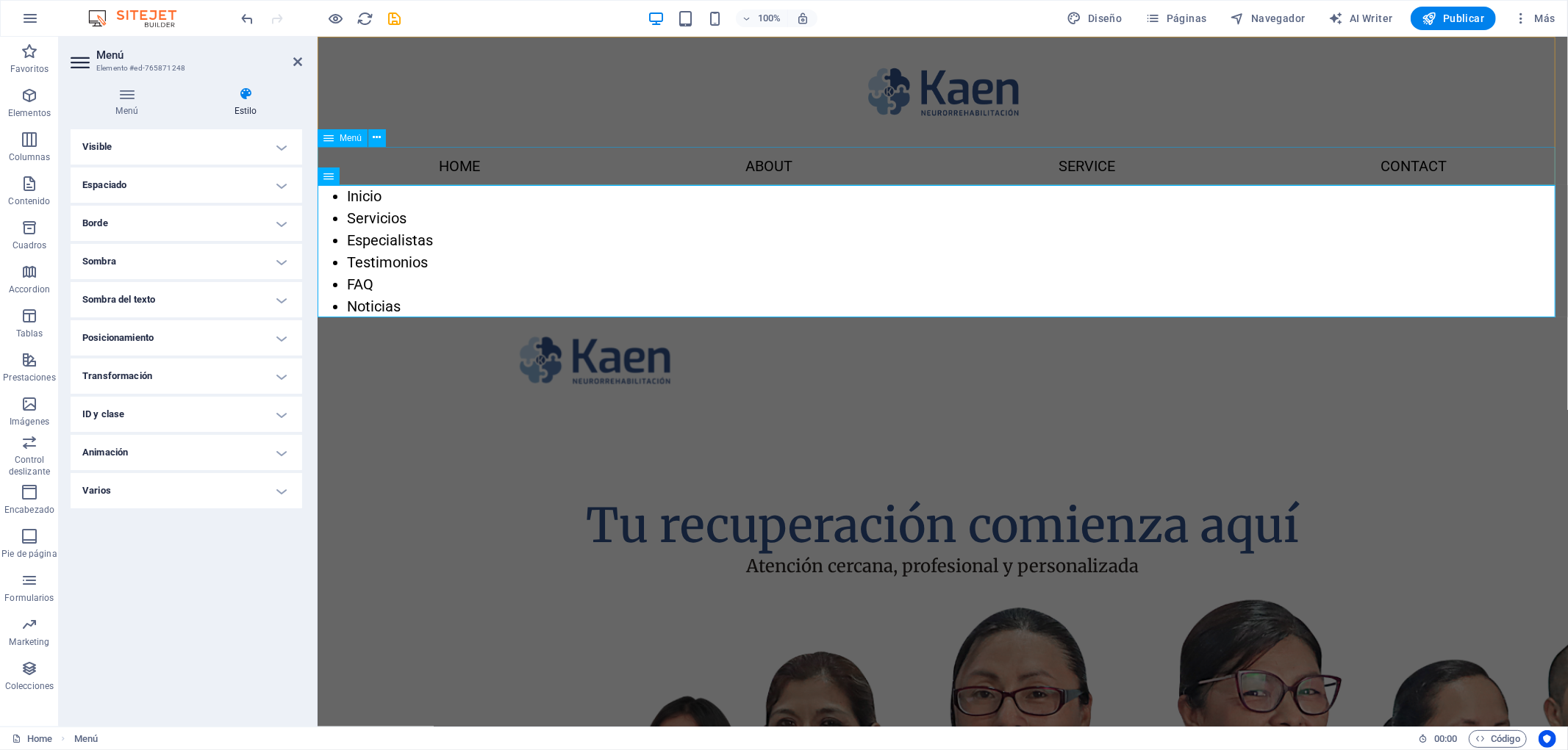
click at [463, 159] on nav "Home About Service Contact" at bounding box center [942, 165] width 1251 height 38
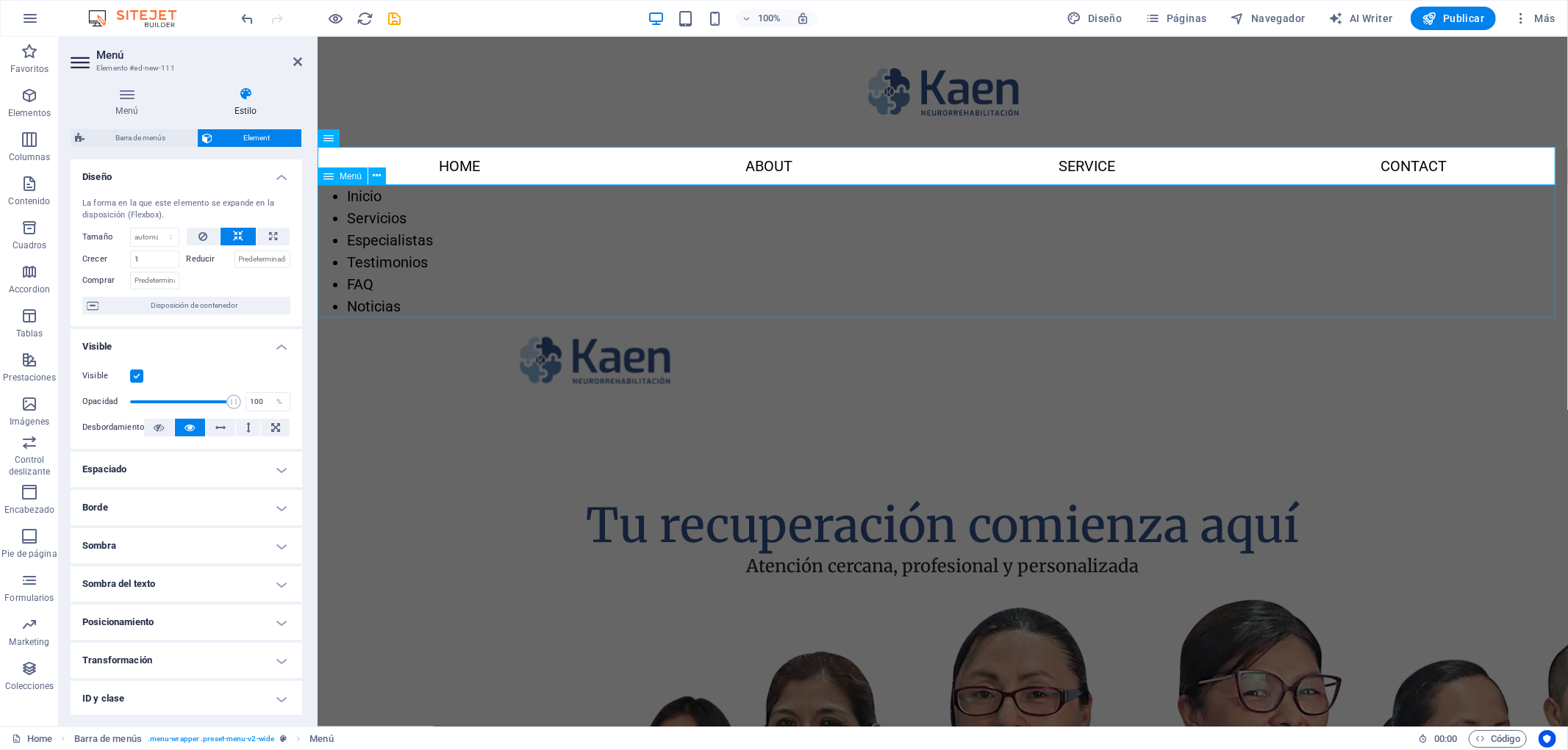
click at [437, 243] on nav "Inicio Servicios Especialistas Testimonios FAQ Noticias" at bounding box center [942, 251] width 1251 height 133
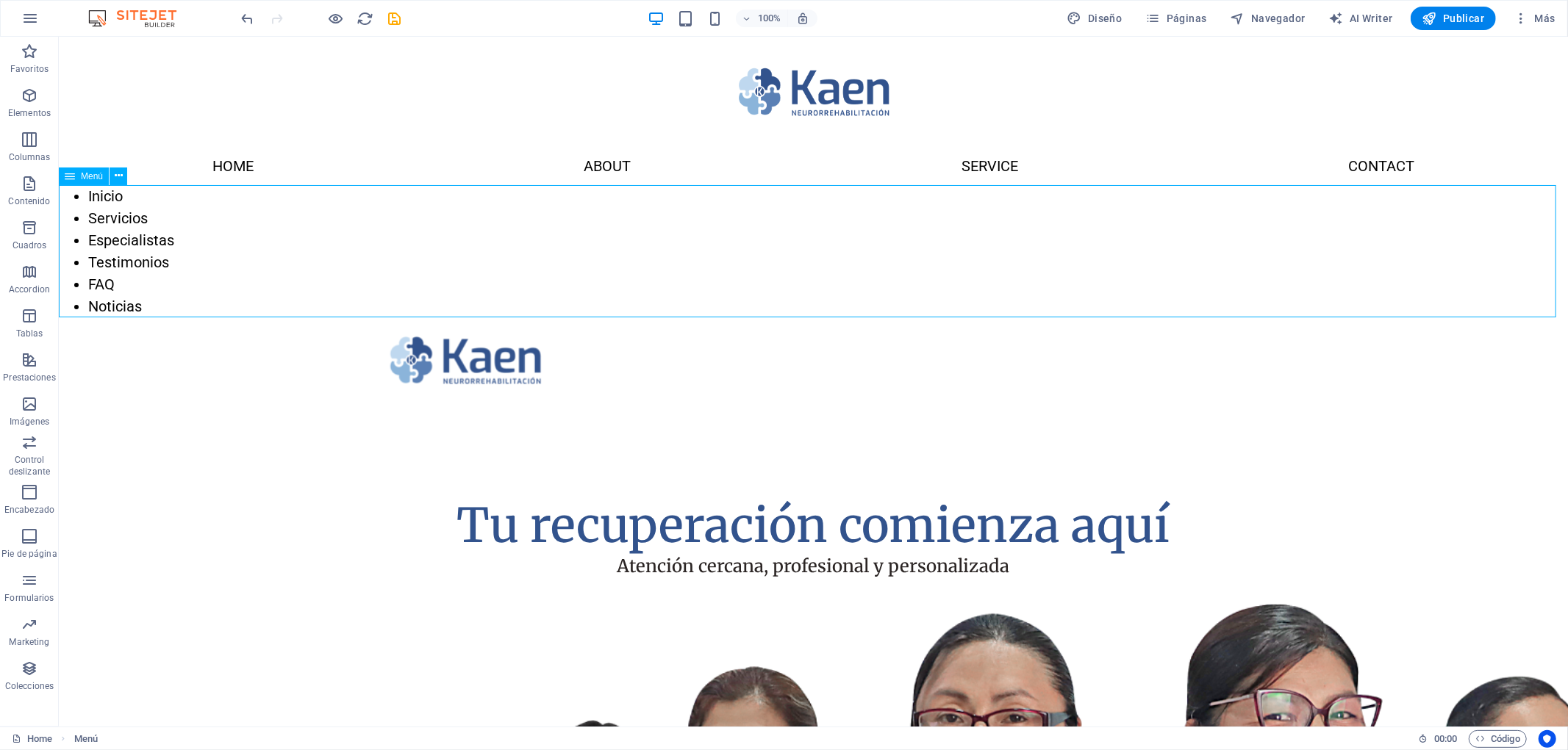
click at [279, 250] on nav "Inicio Servicios Especialistas Testimonios FAQ Noticias" at bounding box center [813, 251] width 1509 height 133
click at [278, 250] on nav "Inicio Servicios Especialistas Testimonios FAQ Noticias" at bounding box center [813, 251] width 1509 height 133
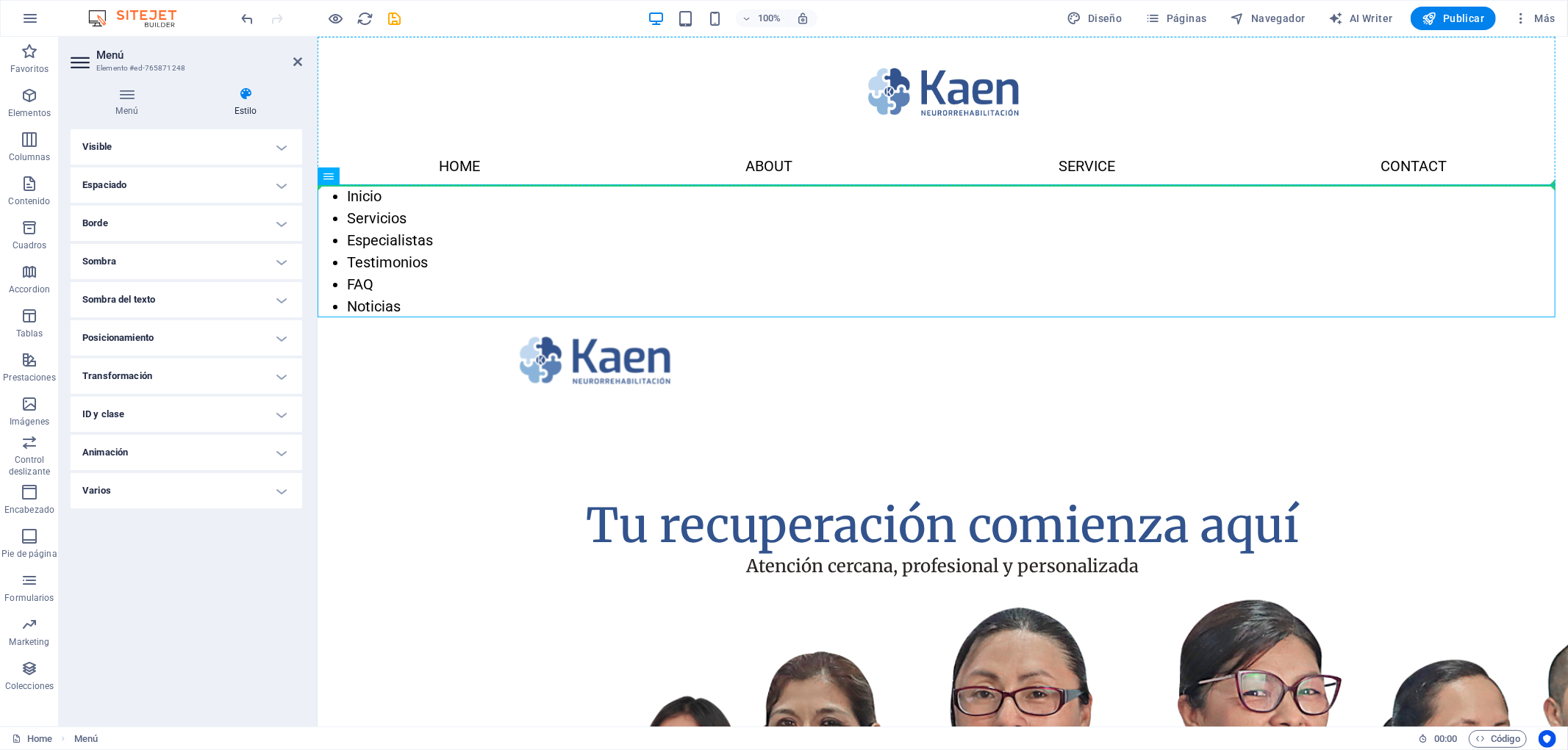
drag, startPoint x: 470, startPoint y: 268, endPoint x: 482, endPoint y: 177, distance: 91.8
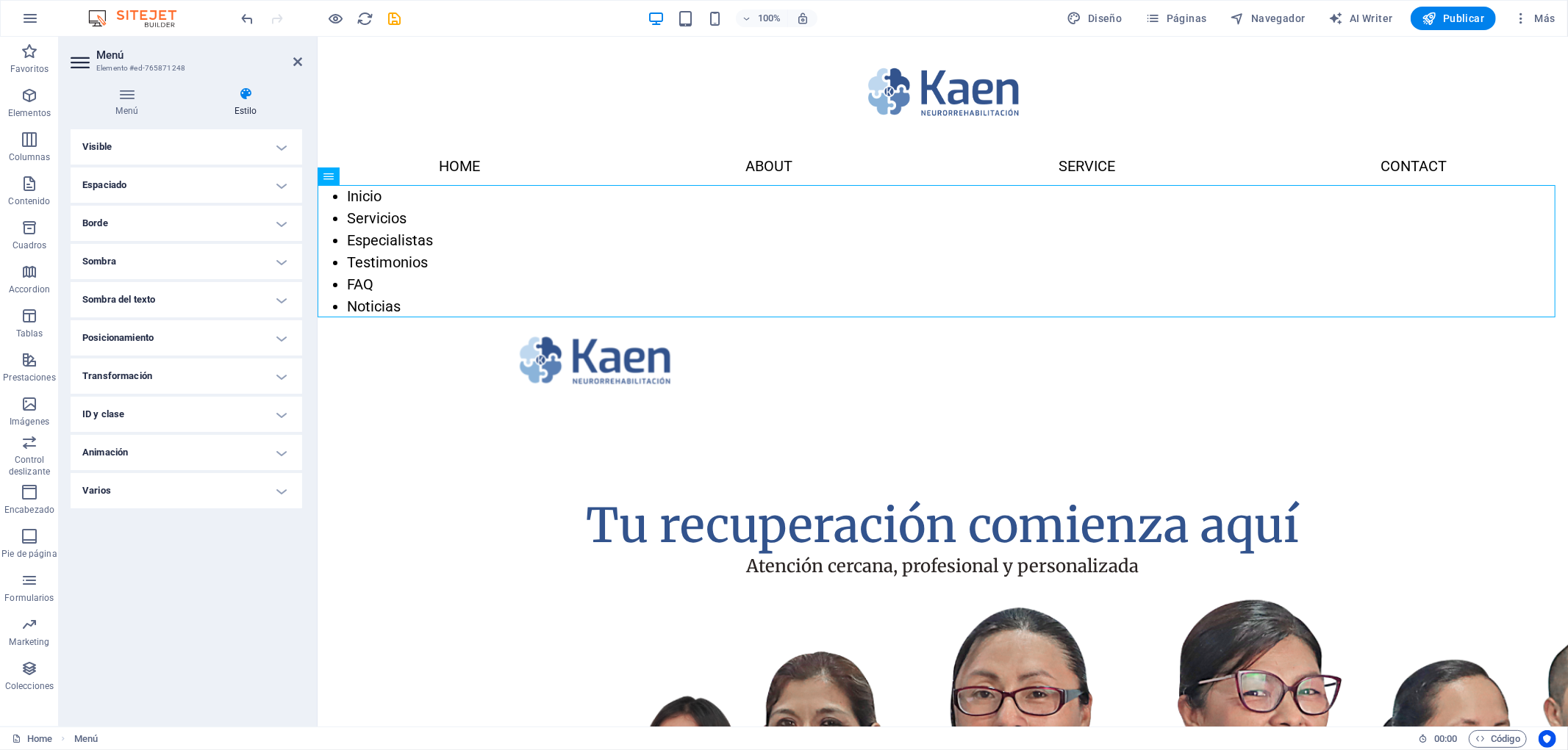
drag, startPoint x: 651, startPoint y: 213, endPoint x: 898, endPoint y: 224, distance: 247.2
click at [652, 176] on nav "Home About Service Contact" at bounding box center [942, 165] width 1251 height 38
select select
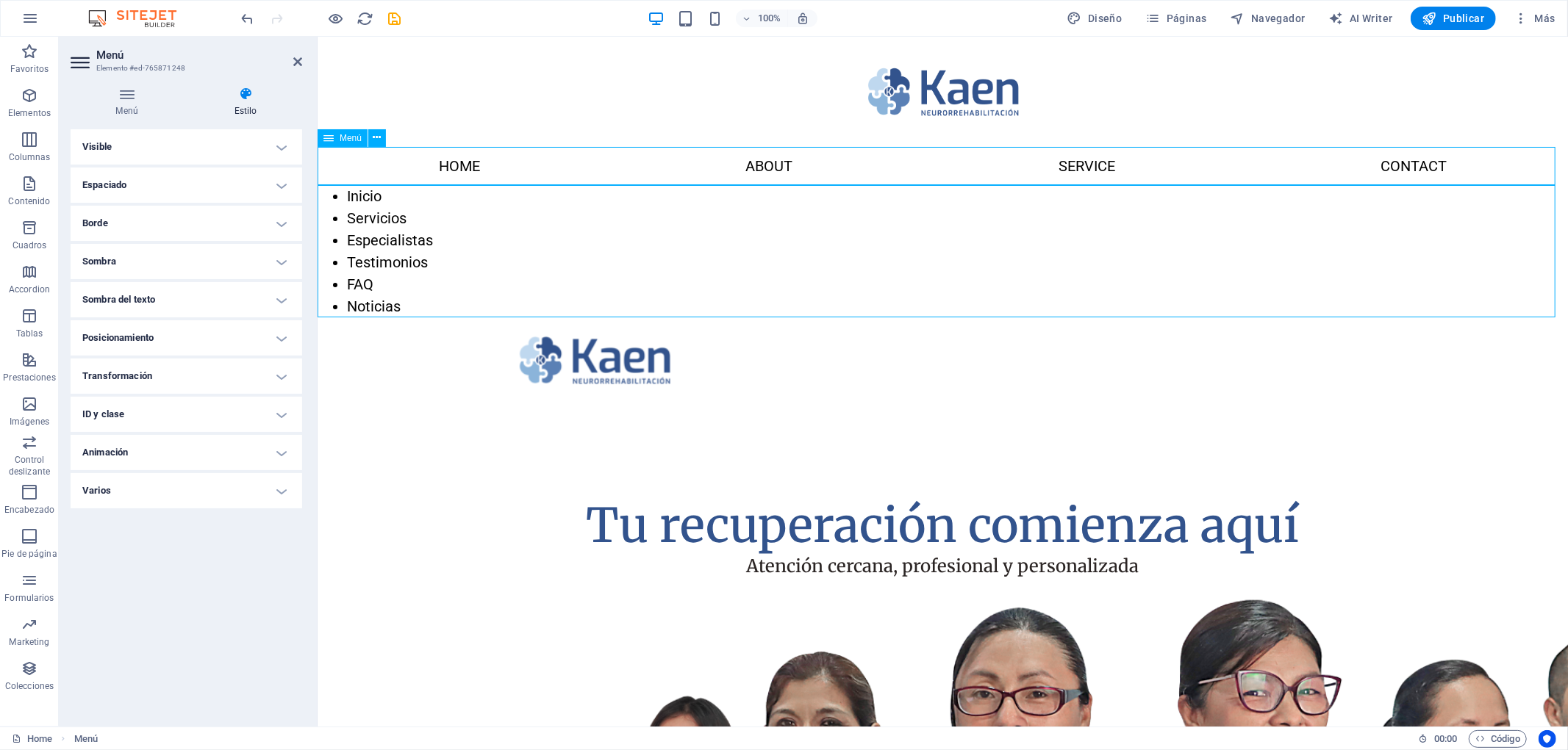
select select
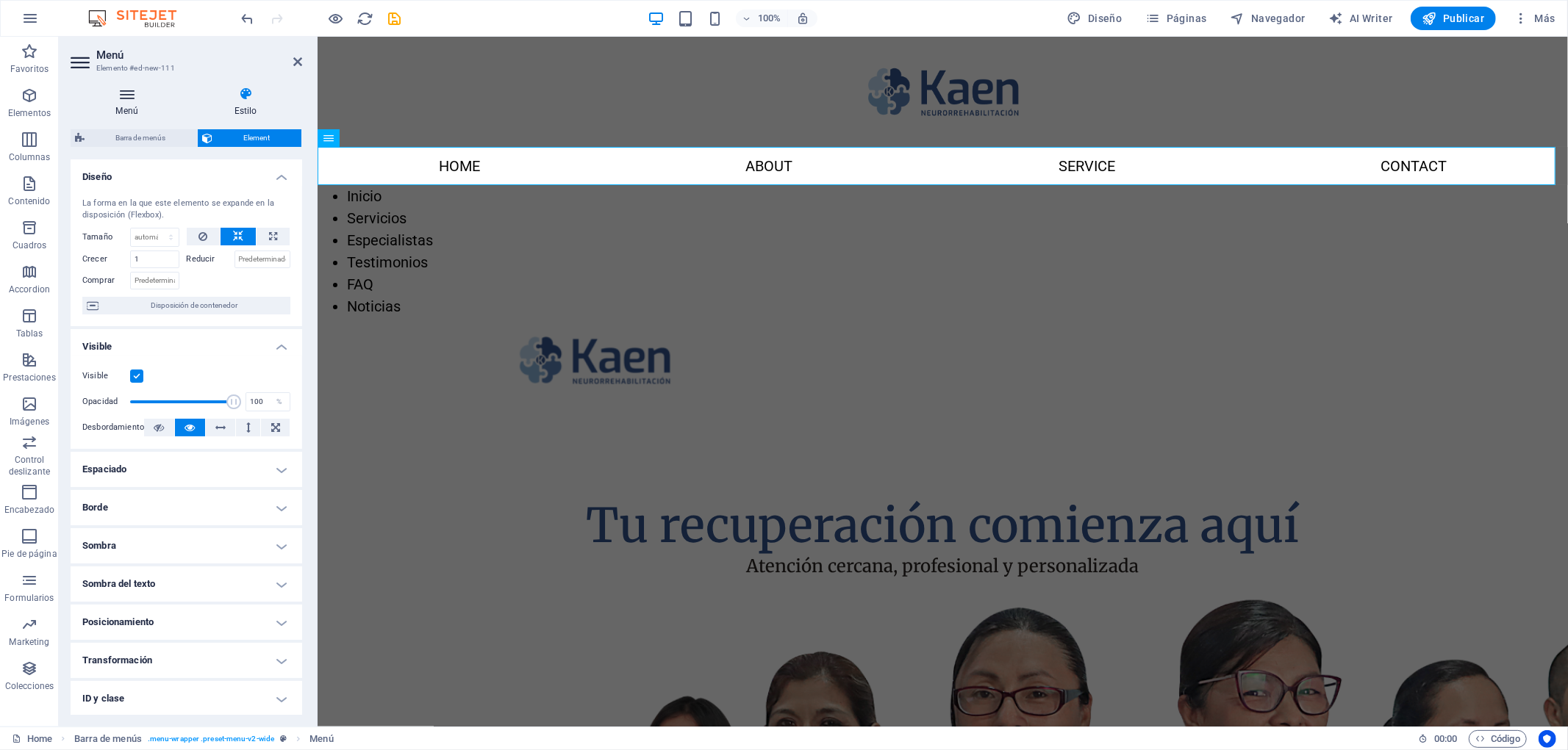
click at [138, 90] on icon at bounding box center [127, 94] width 112 height 14
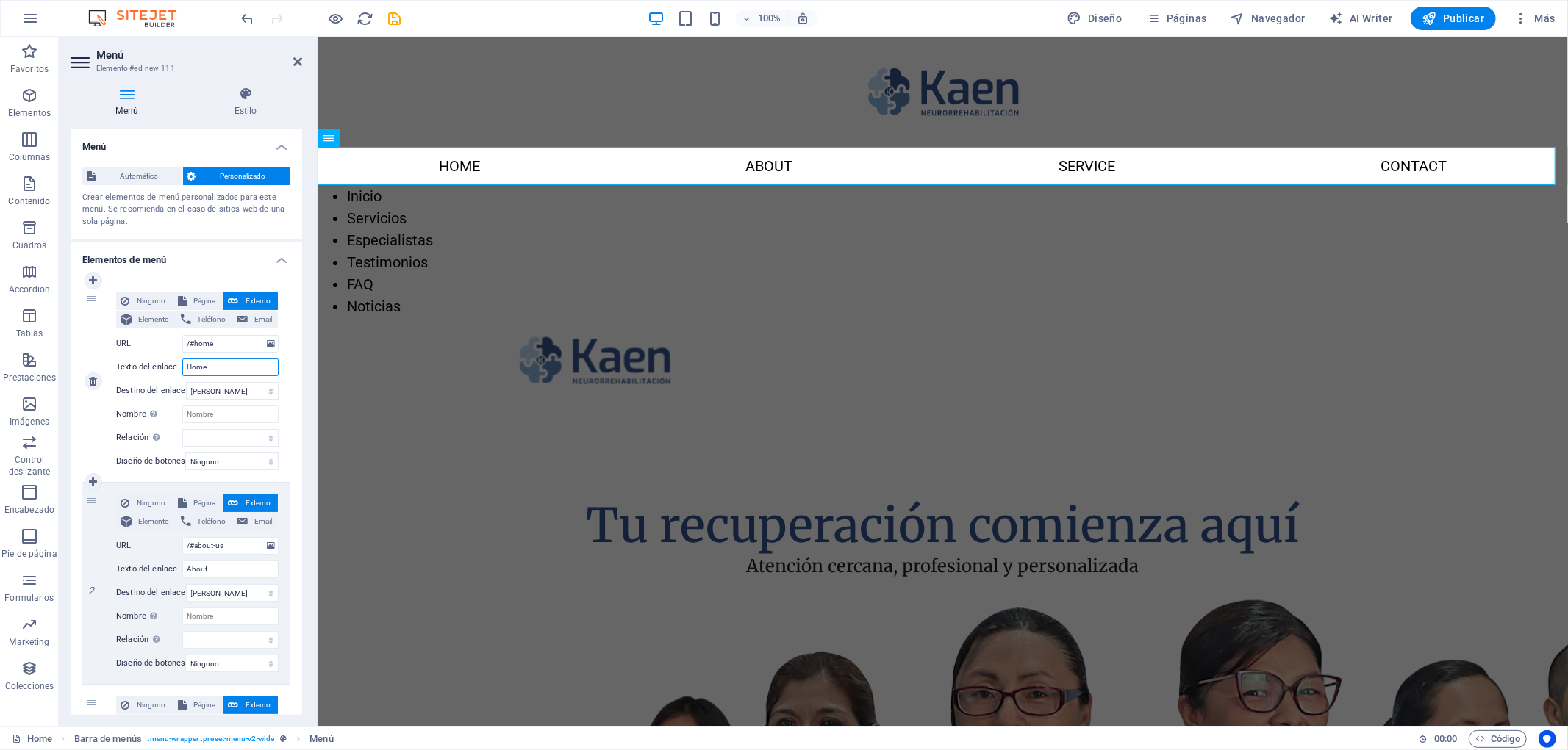
click at [230, 361] on input "Home" at bounding box center [230, 367] width 96 height 18
type input "Inicio"
select select
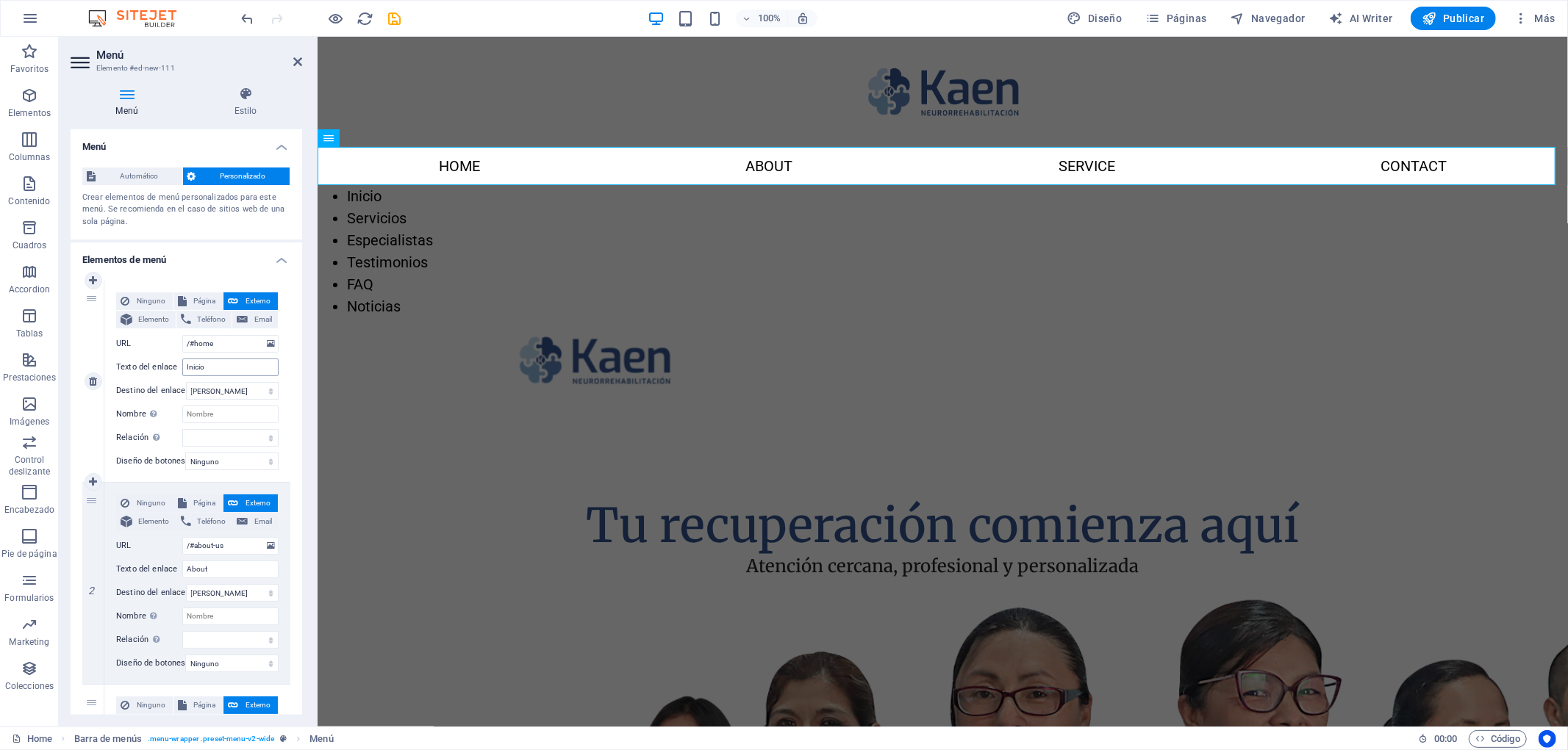
select select
click at [232, 566] on input "About" at bounding box center [230, 569] width 96 height 18
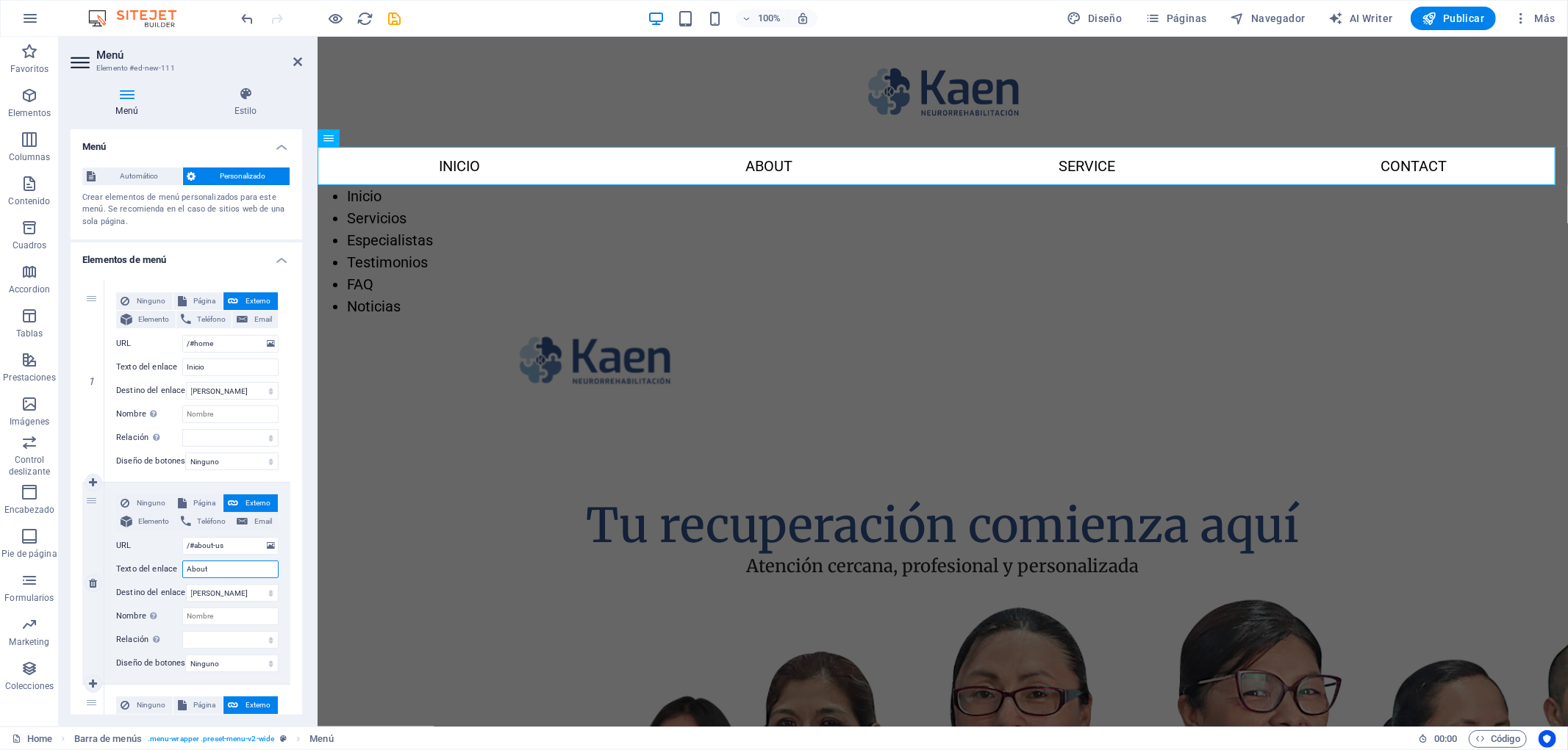
click at [232, 566] on input "About" at bounding box center [230, 569] width 96 height 18
type input "SERVICIOS"
select select
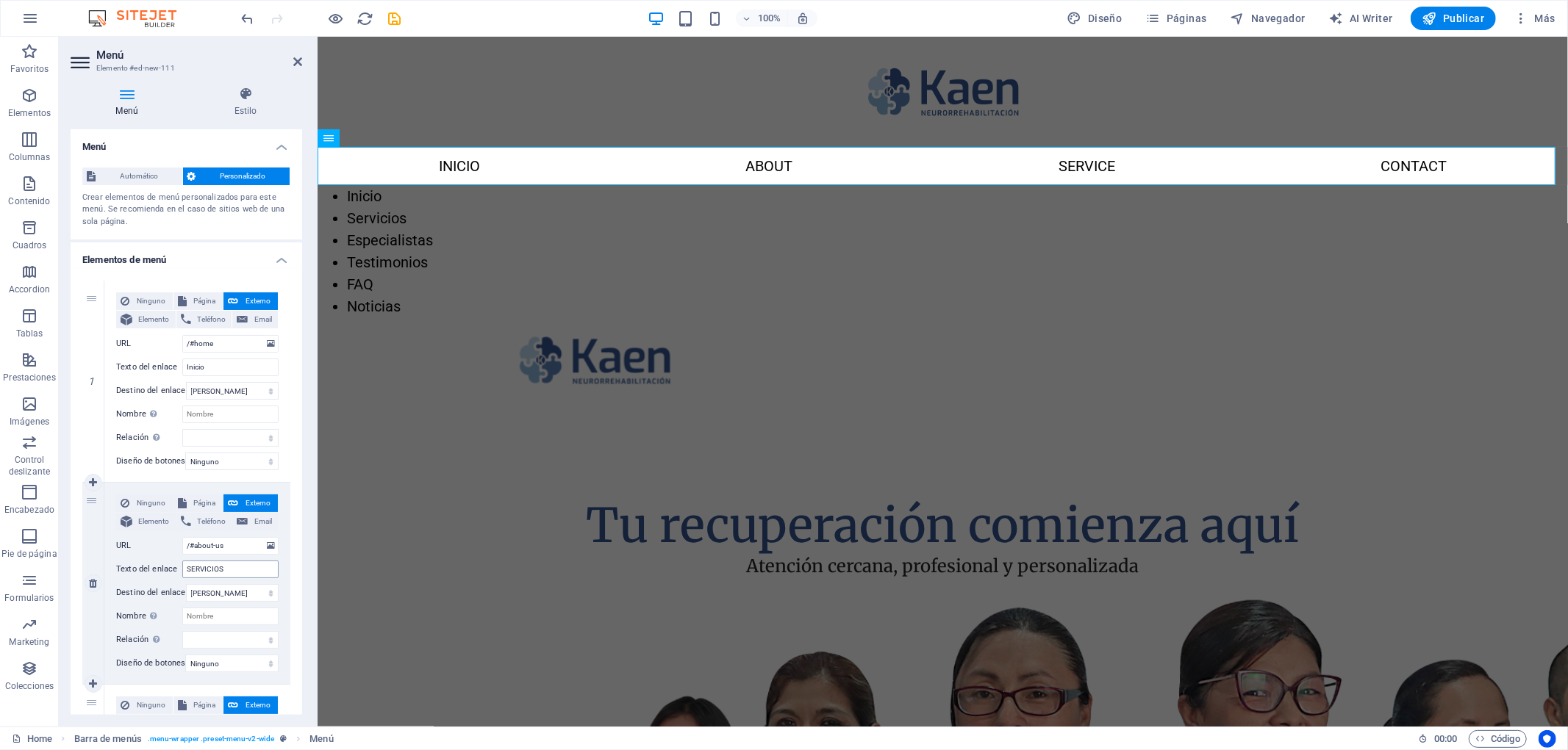
select select
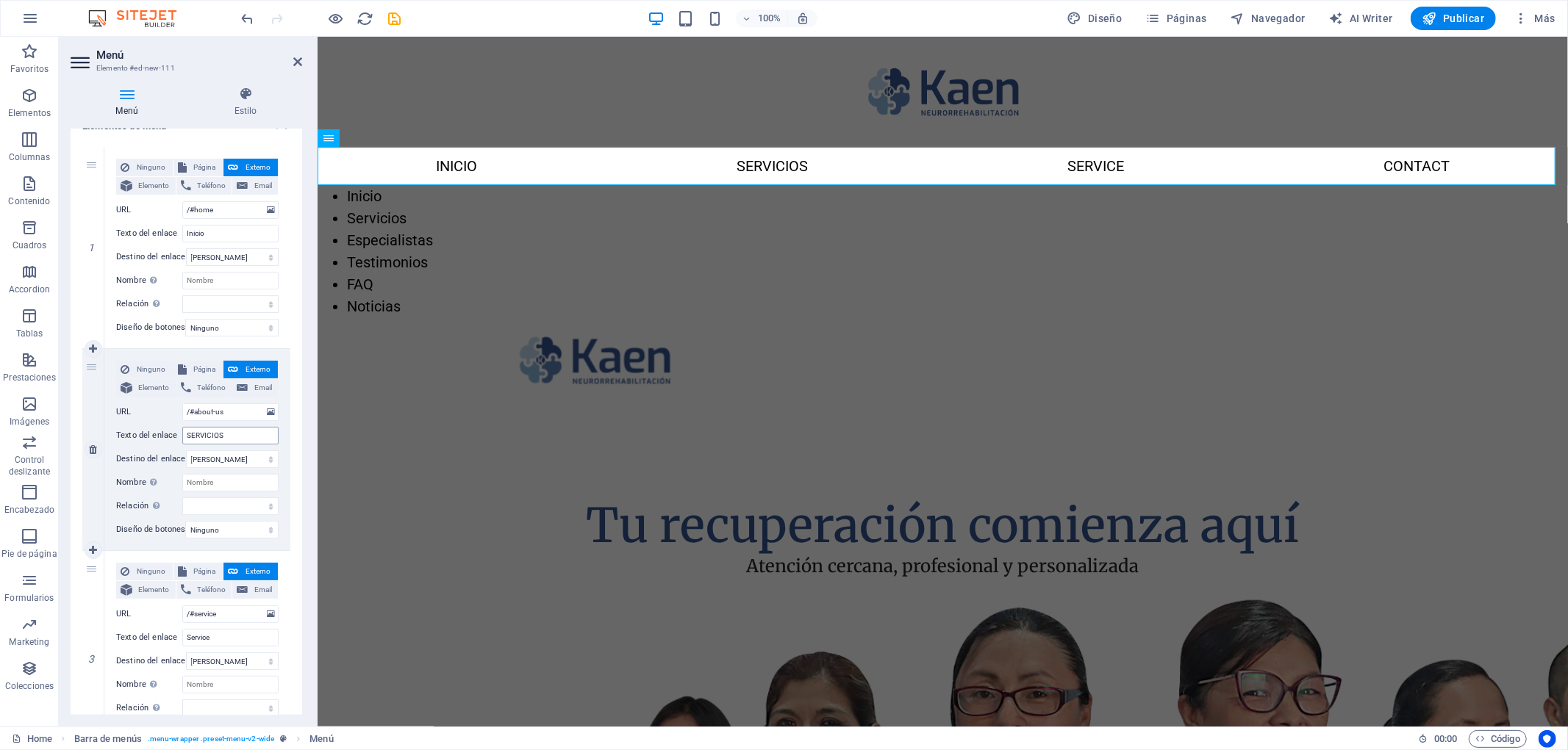
scroll to position [163, 0]
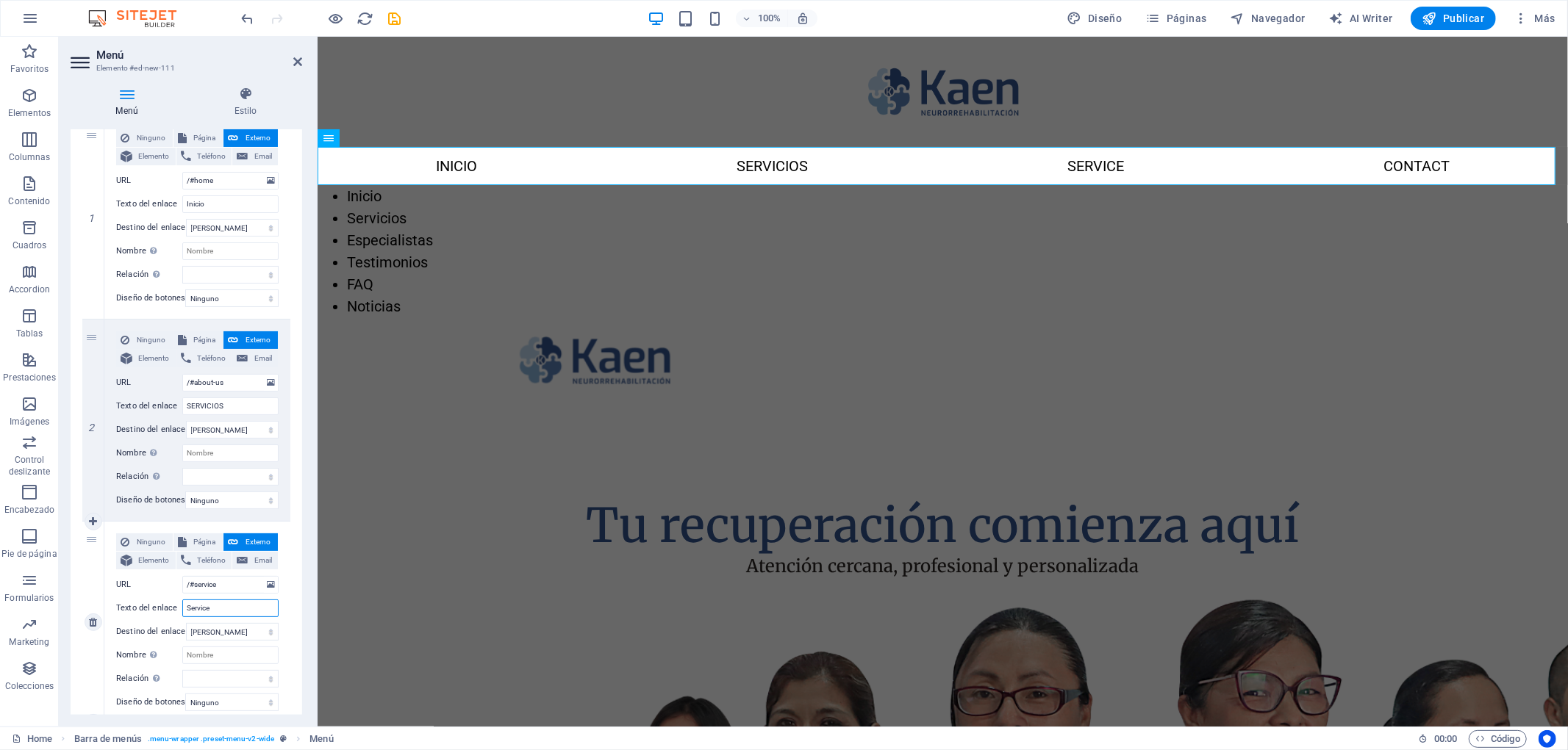
click at [240, 605] on input "Service" at bounding box center [230, 608] width 96 height 18
type input "ESPECIA"
select select
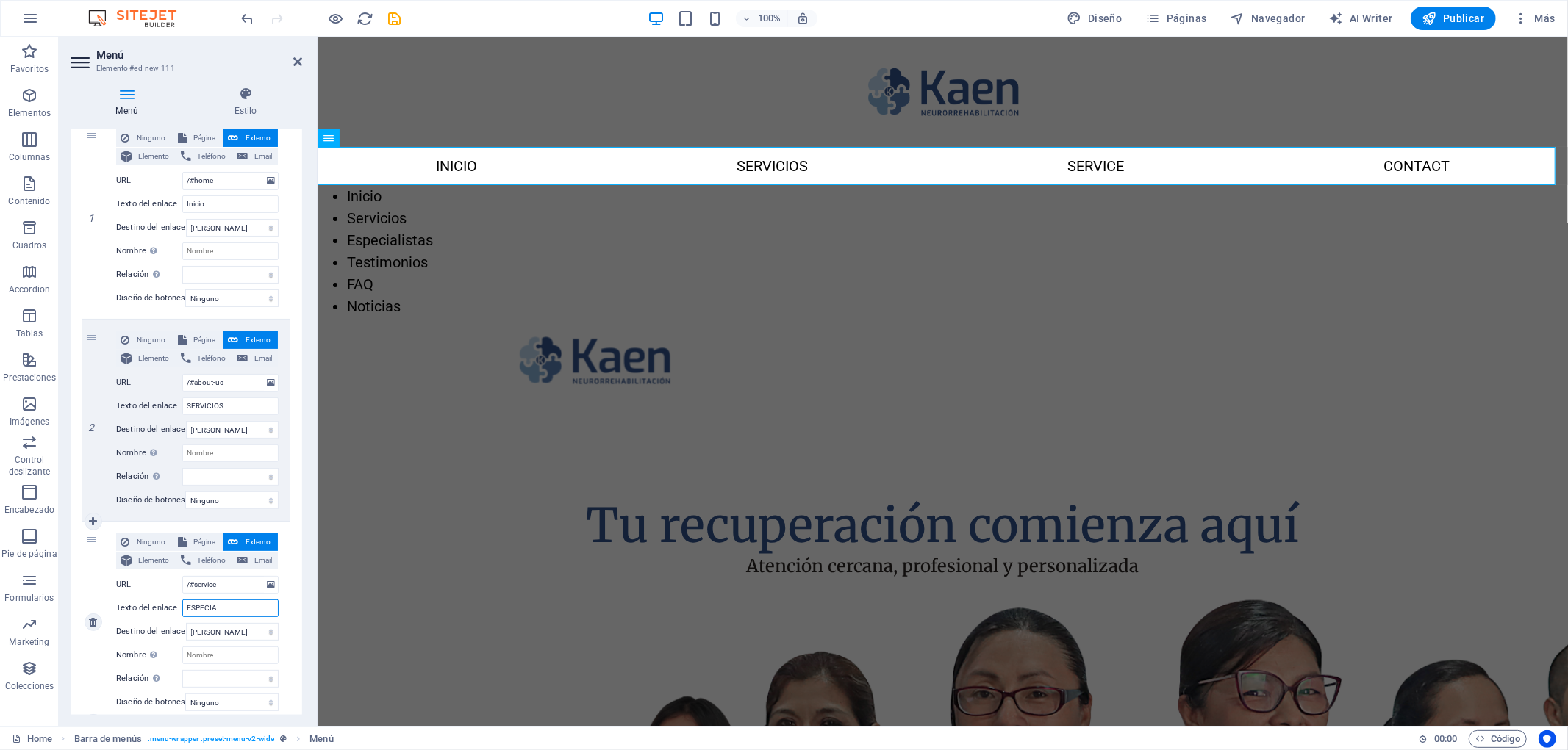
select select
type input "ESPECIALISTAS"
select select
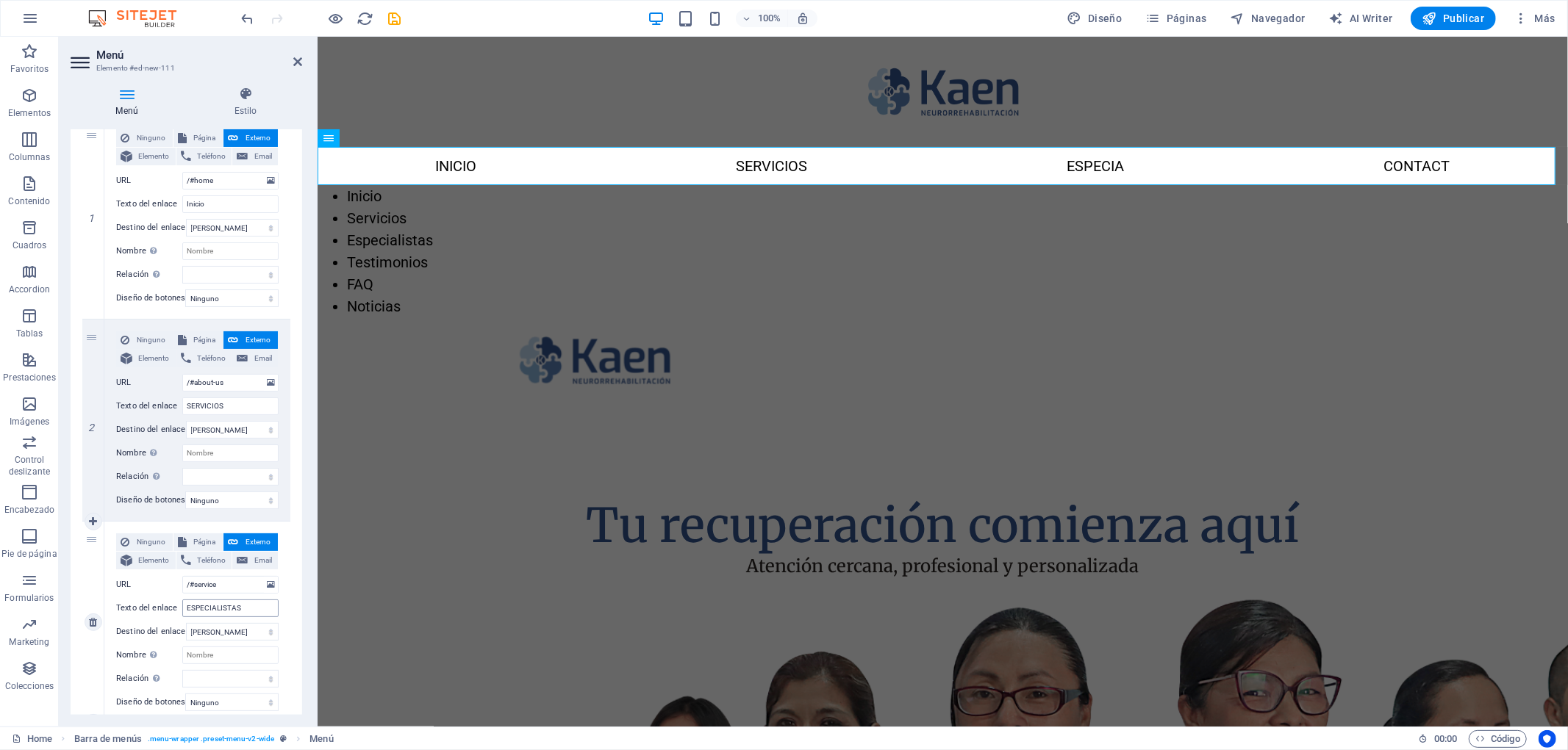
select select
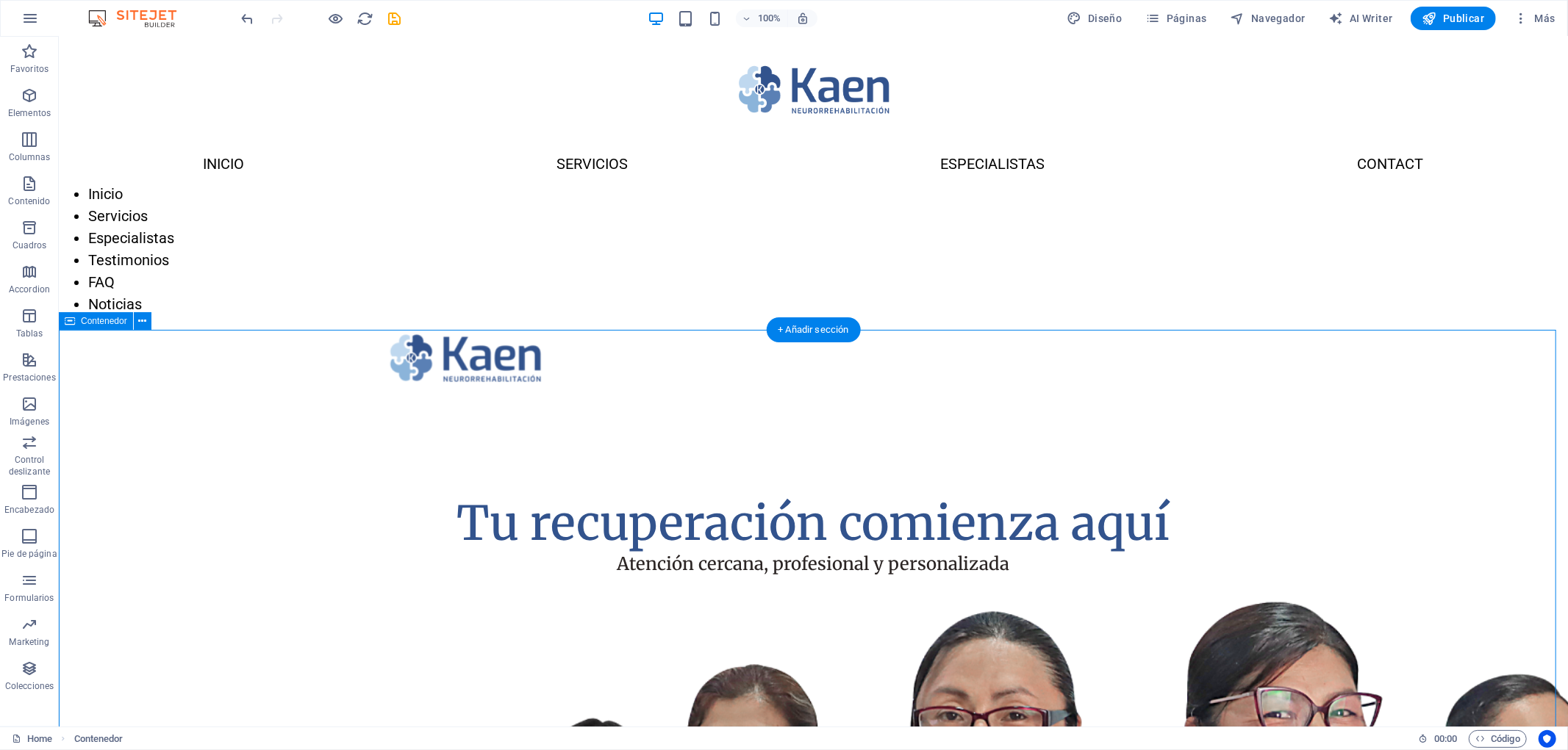
scroll to position [0, 0]
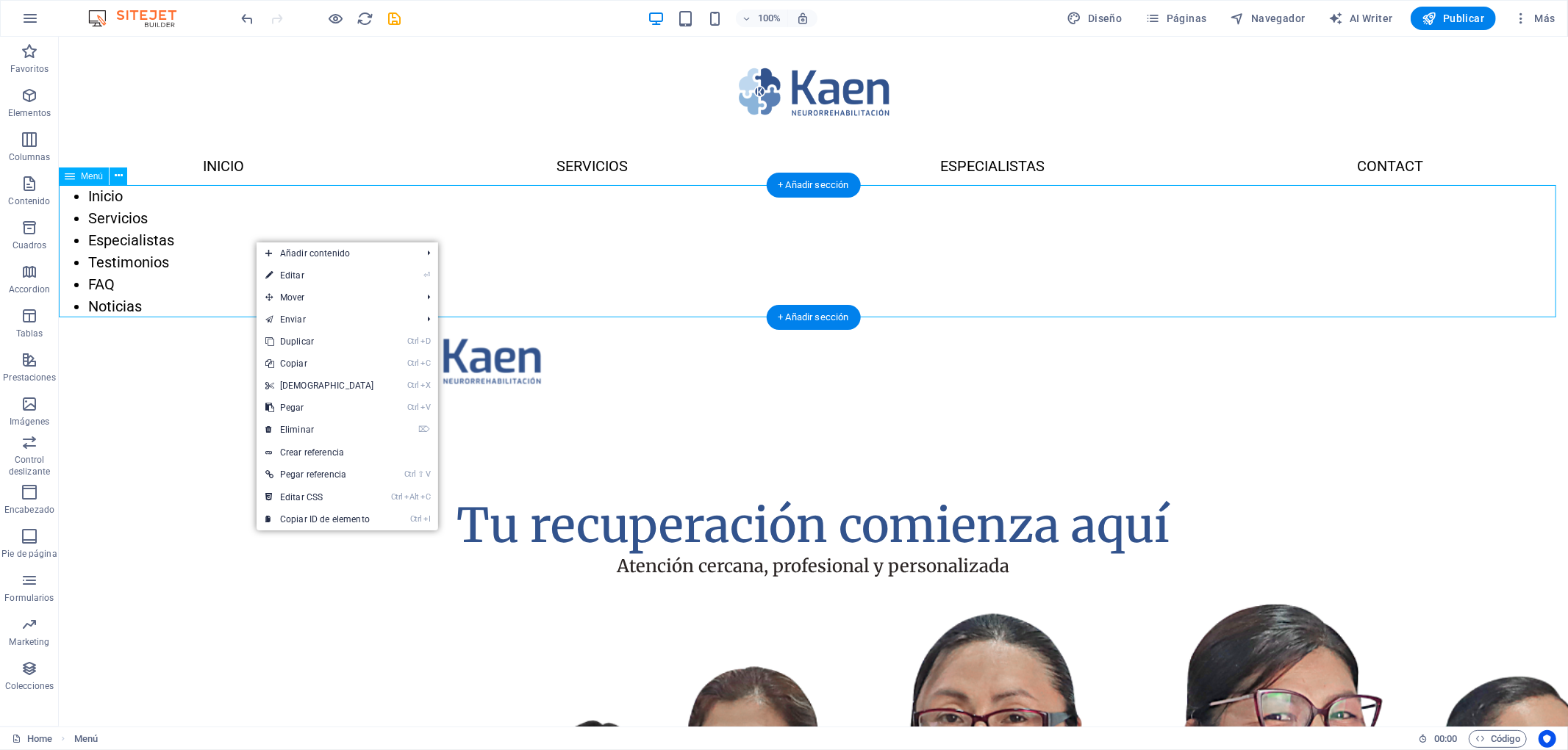
click at [124, 229] on nav "Inicio Servicios Especialistas Testimonios FAQ Noticias" at bounding box center [813, 251] width 1509 height 133
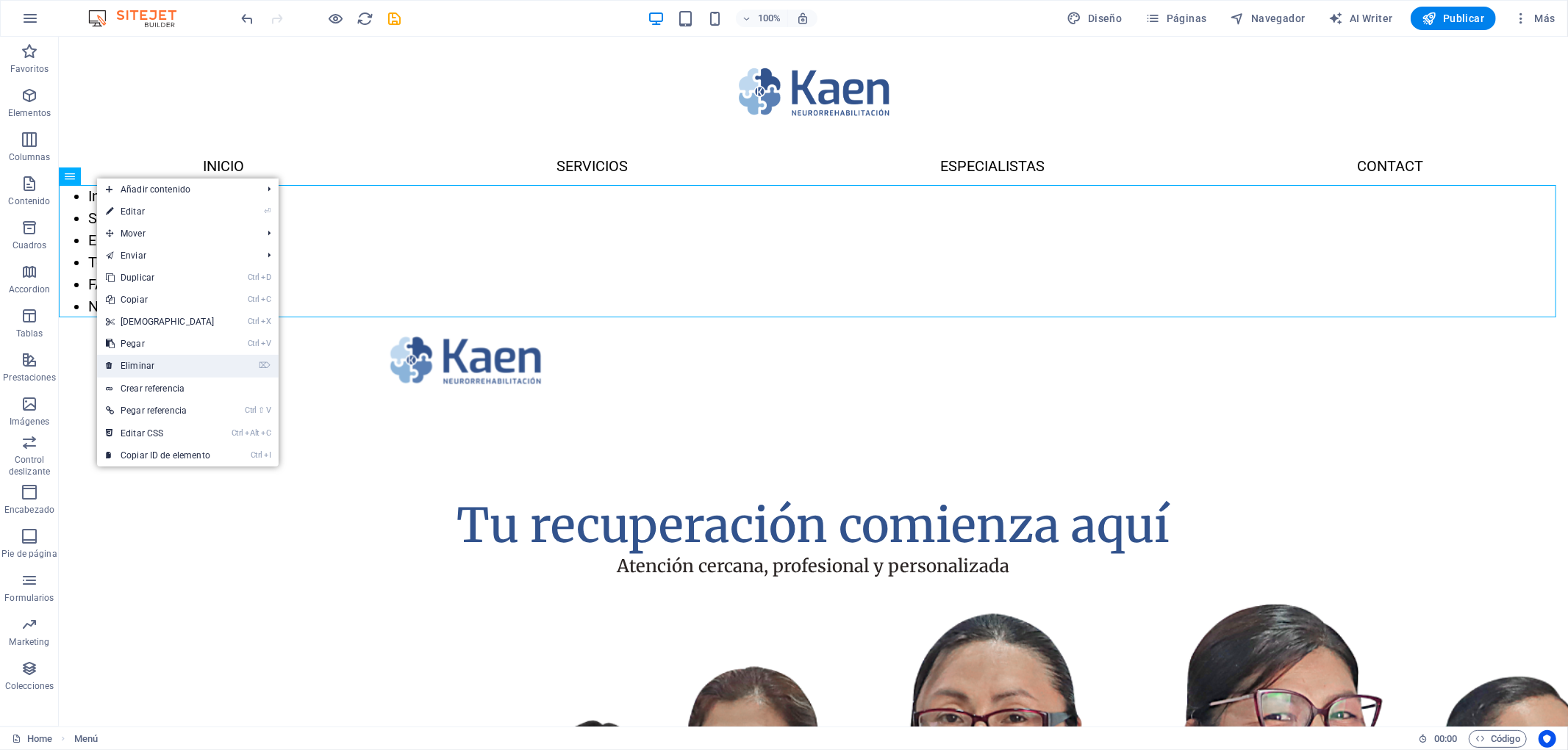
click at [208, 359] on link "⌦ Eliminar" at bounding box center [160, 366] width 127 height 22
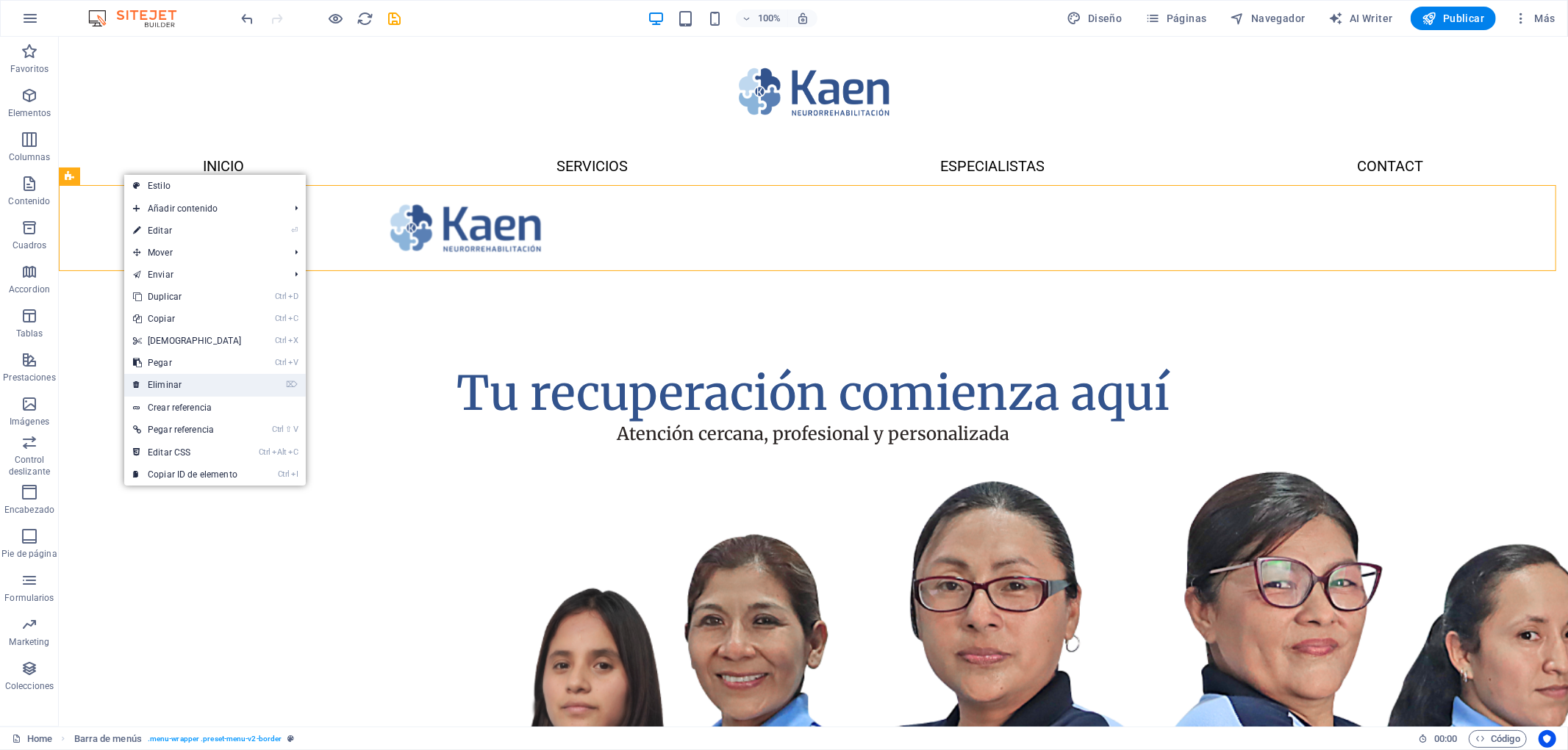
click at [185, 381] on link "⌦ Eliminar" at bounding box center [187, 385] width 127 height 22
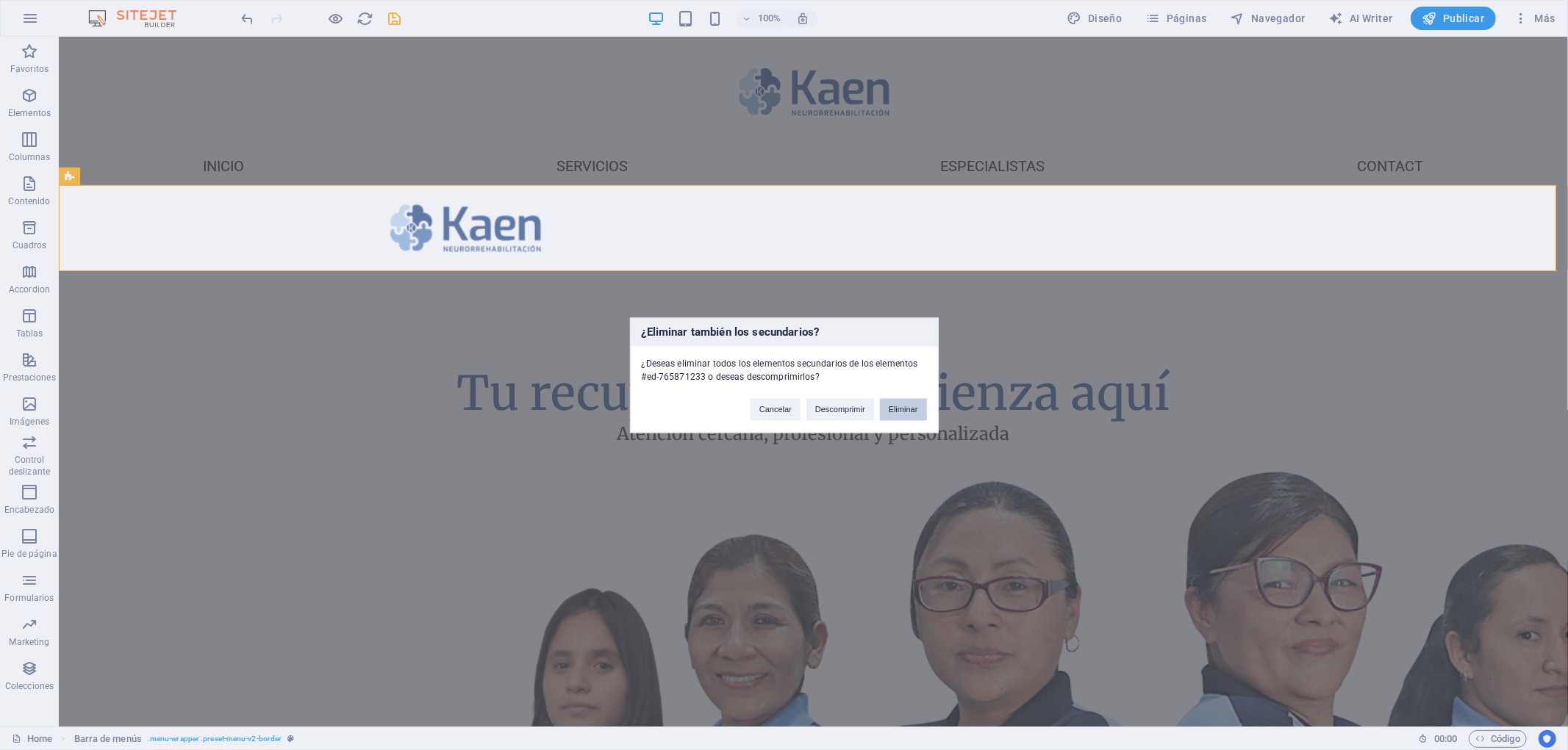
click at [916, 404] on button "Eliminar" at bounding box center [903, 409] width 47 height 22
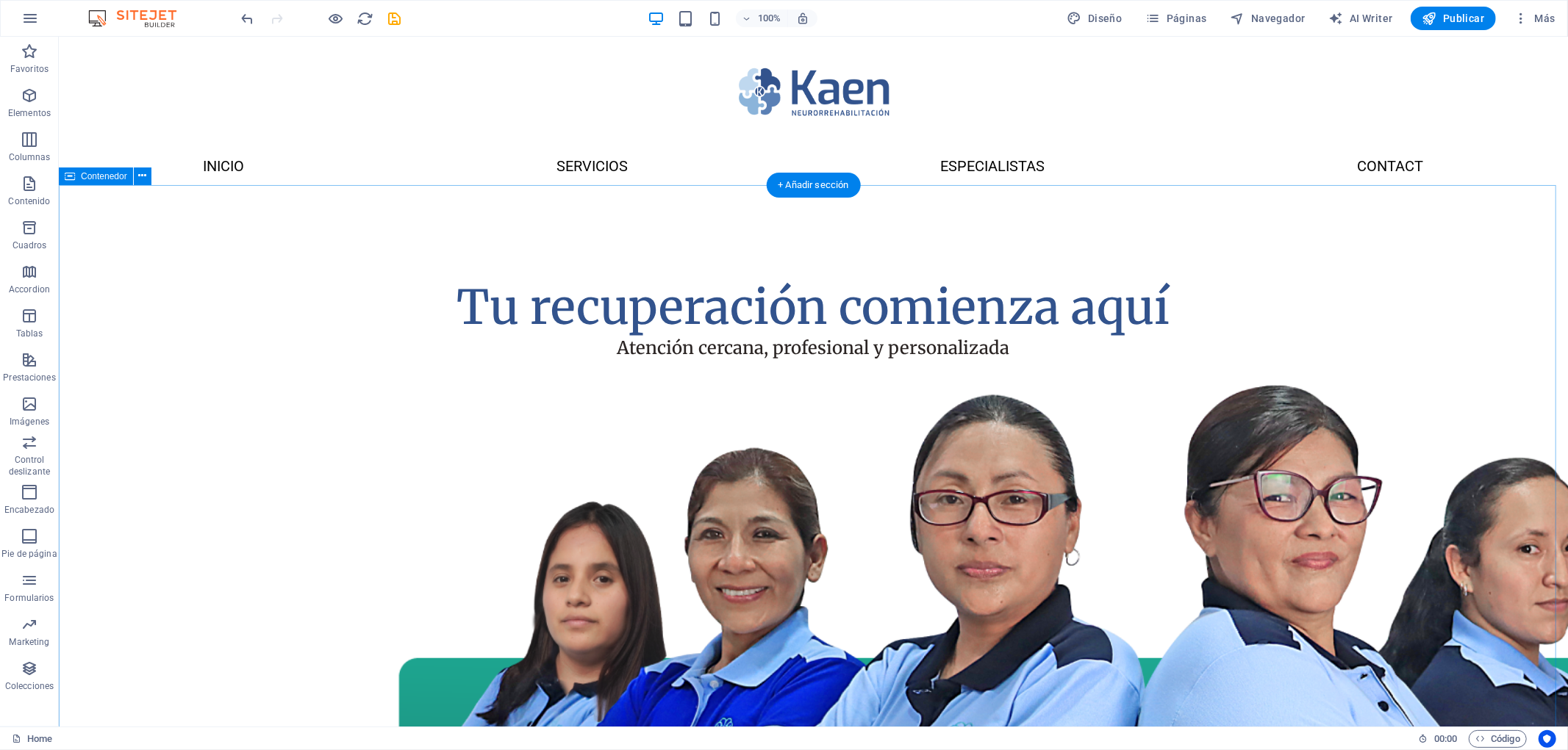
click at [1082, 246] on div "Tu recuperación comienza aquí Atención cercana, profesional y personalizada" at bounding box center [813, 649] width 1509 height 929
click at [837, 83] on div at bounding box center [813, 91] width 1509 height 111
select select "px"
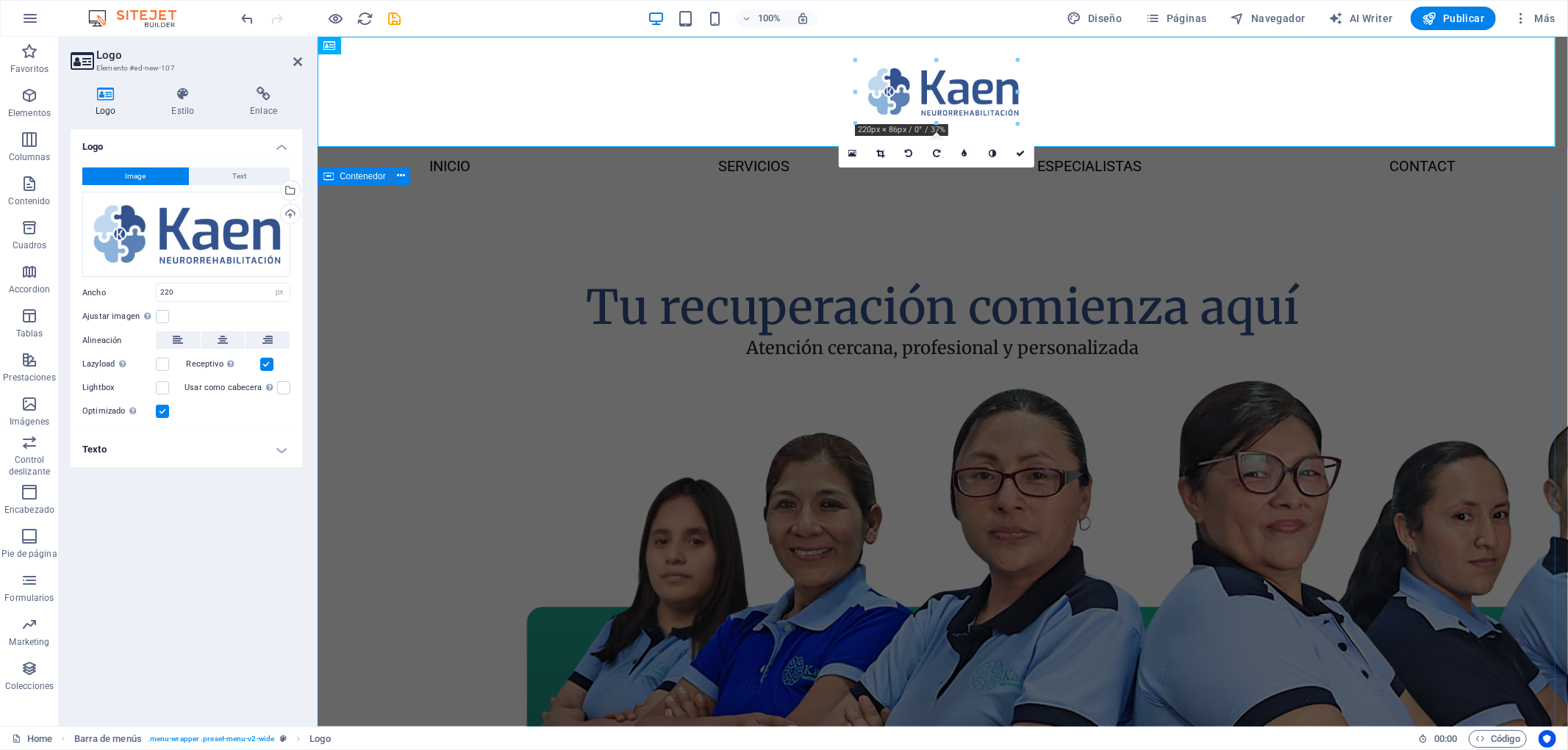
click at [1471, 261] on div "Tu recuperación comienza aquí Atención cercana, profesional y personalizada" at bounding box center [942, 593] width 1251 height 816
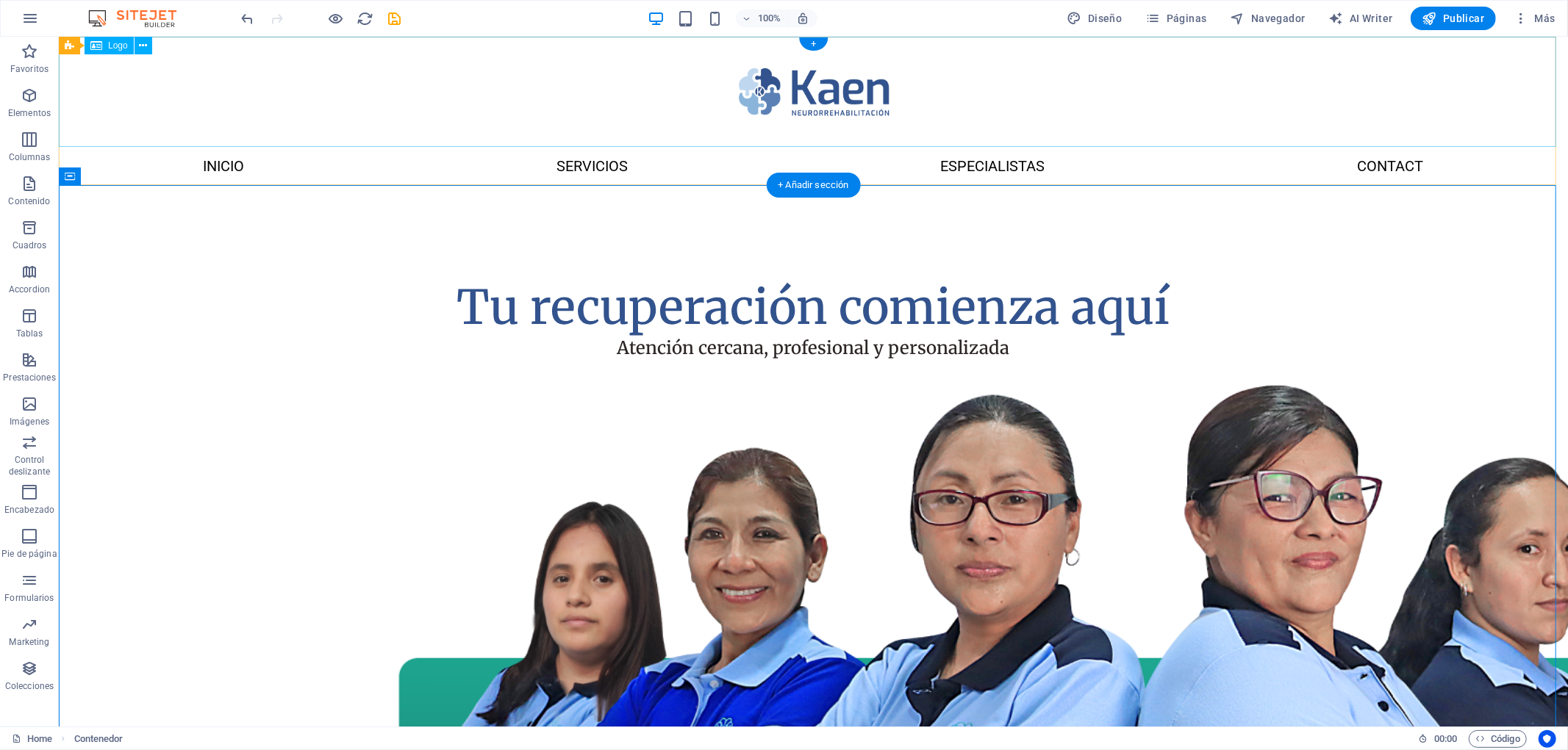
click at [797, 80] on div at bounding box center [813, 91] width 1509 height 111
select select "px"
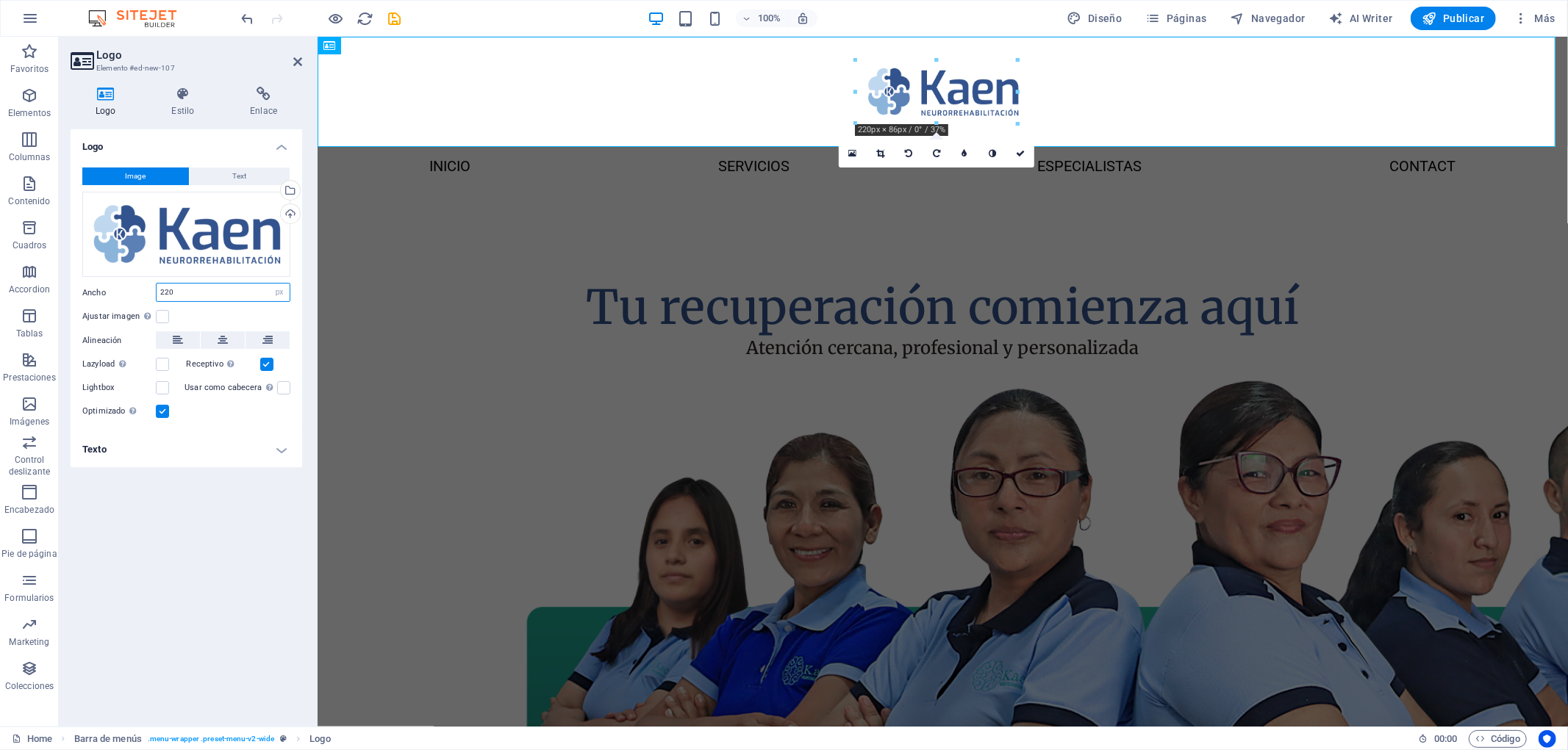
drag, startPoint x: 223, startPoint y: 298, endPoint x: 96, endPoint y: 296, distance: 127.0
click at [96, 296] on div "Ancho 220 Predeterminado automático px rem % em vh vw" at bounding box center [186, 293] width 208 height 19
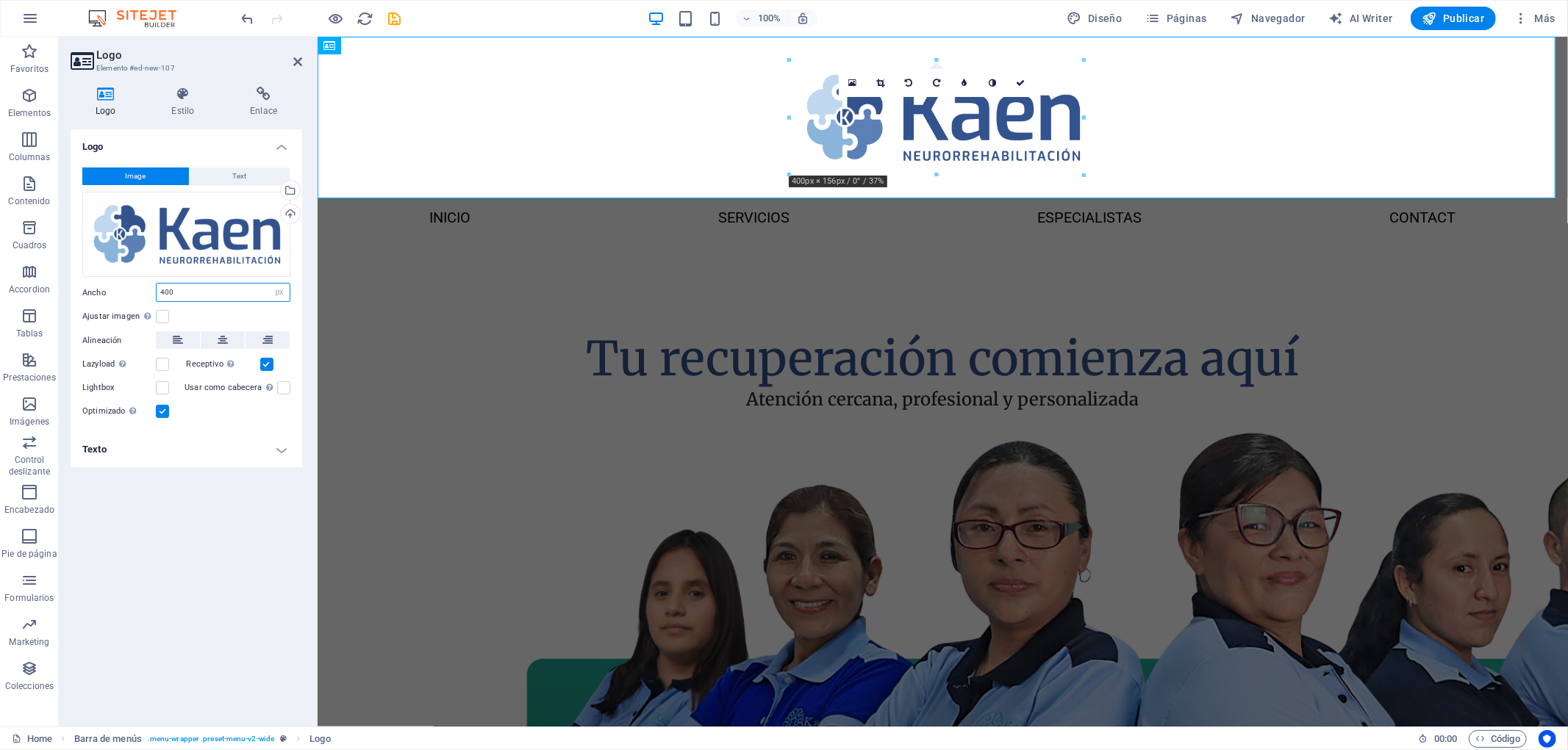
drag, startPoint x: 203, startPoint y: 298, endPoint x: 119, endPoint y: 298, distance: 84.0
click at [119, 298] on div "Ancho 400 Predeterminado automático px rem % em vh vw" at bounding box center [186, 293] width 208 height 19
type input "300"
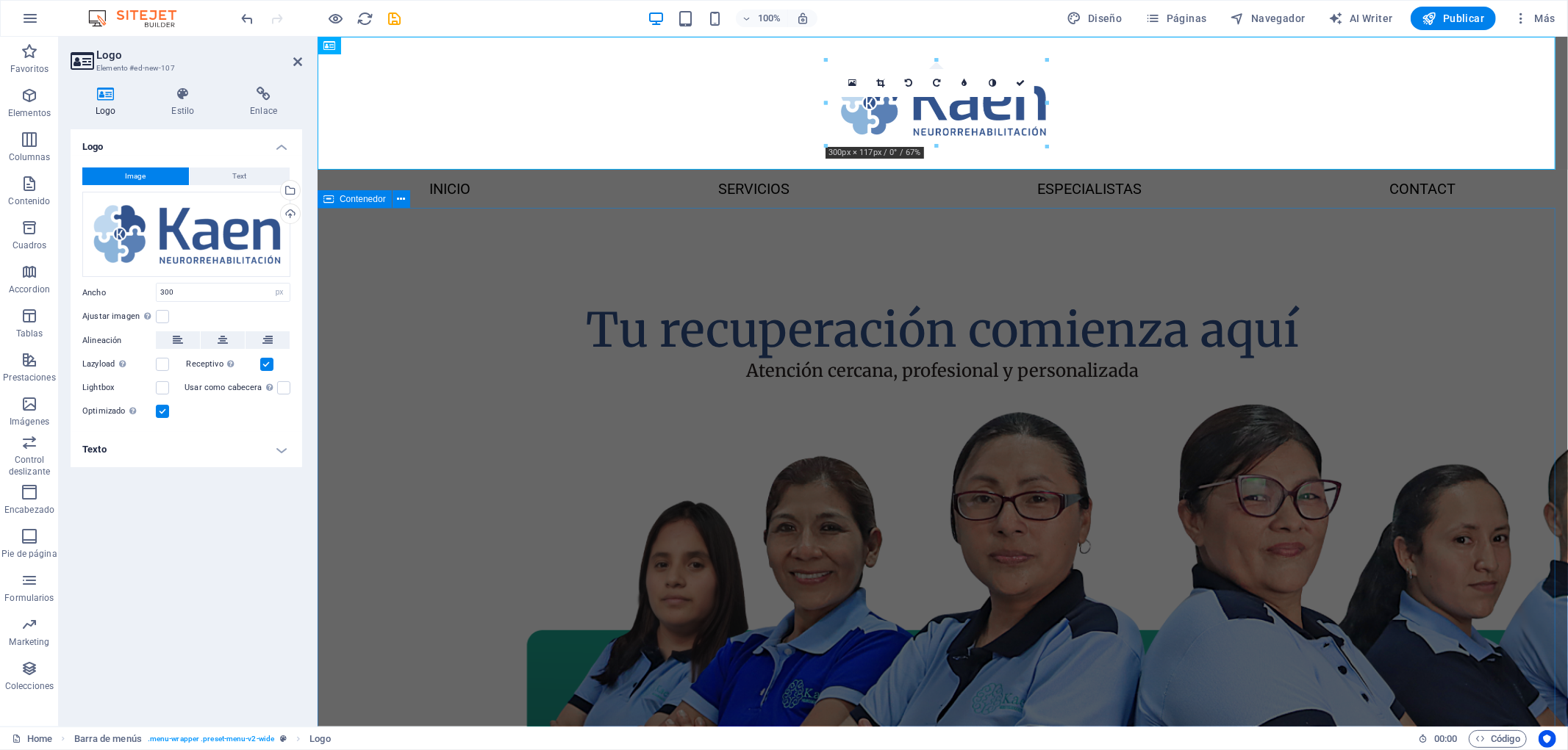
click at [1422, 360] on div "Tu recuperación comienza aquí Atención cercana, profesional y personalizada" at bounding box center [942, 616] width 1251 height 816
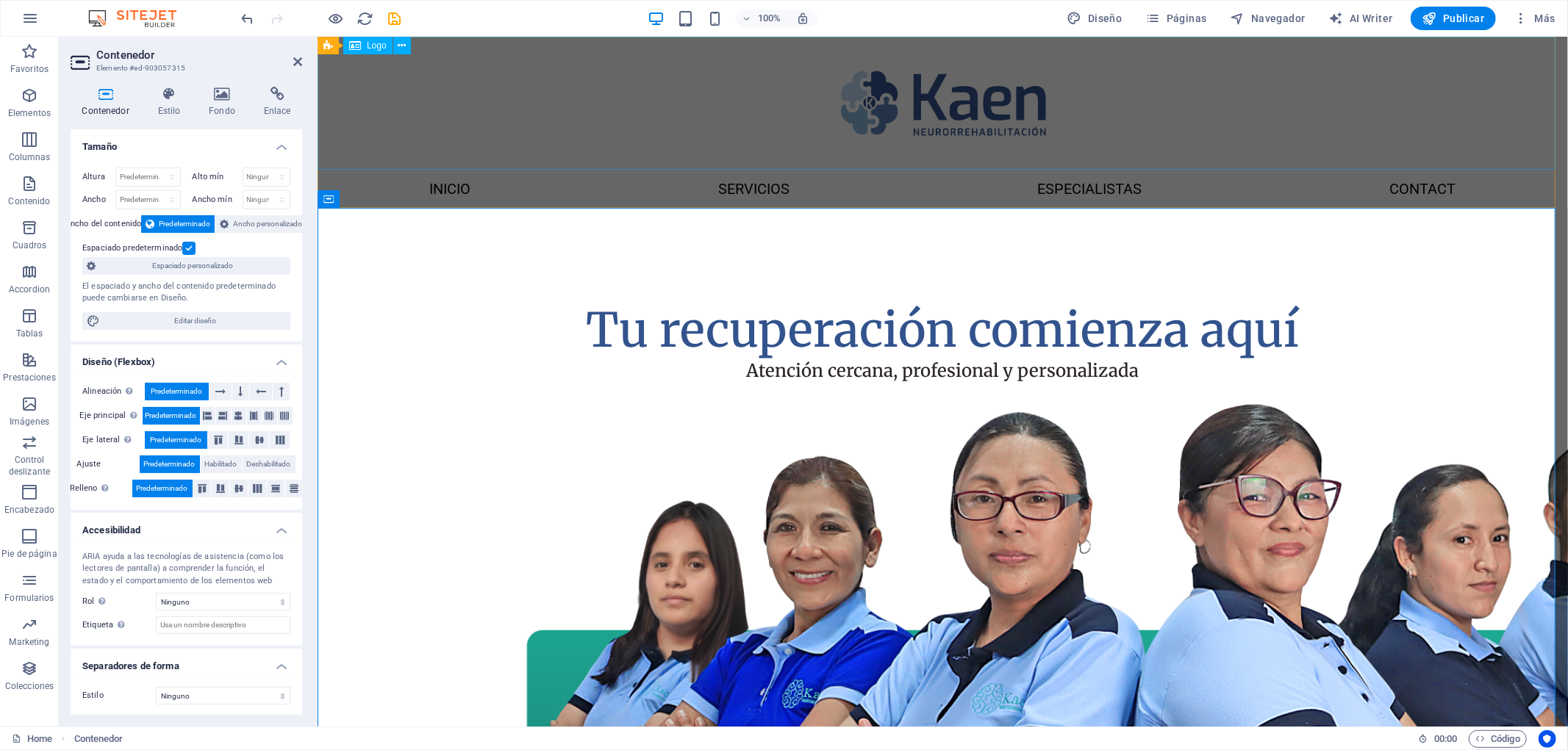
click at [1538, 158] on div at bounding box center [942, 102] width 1251 height 133
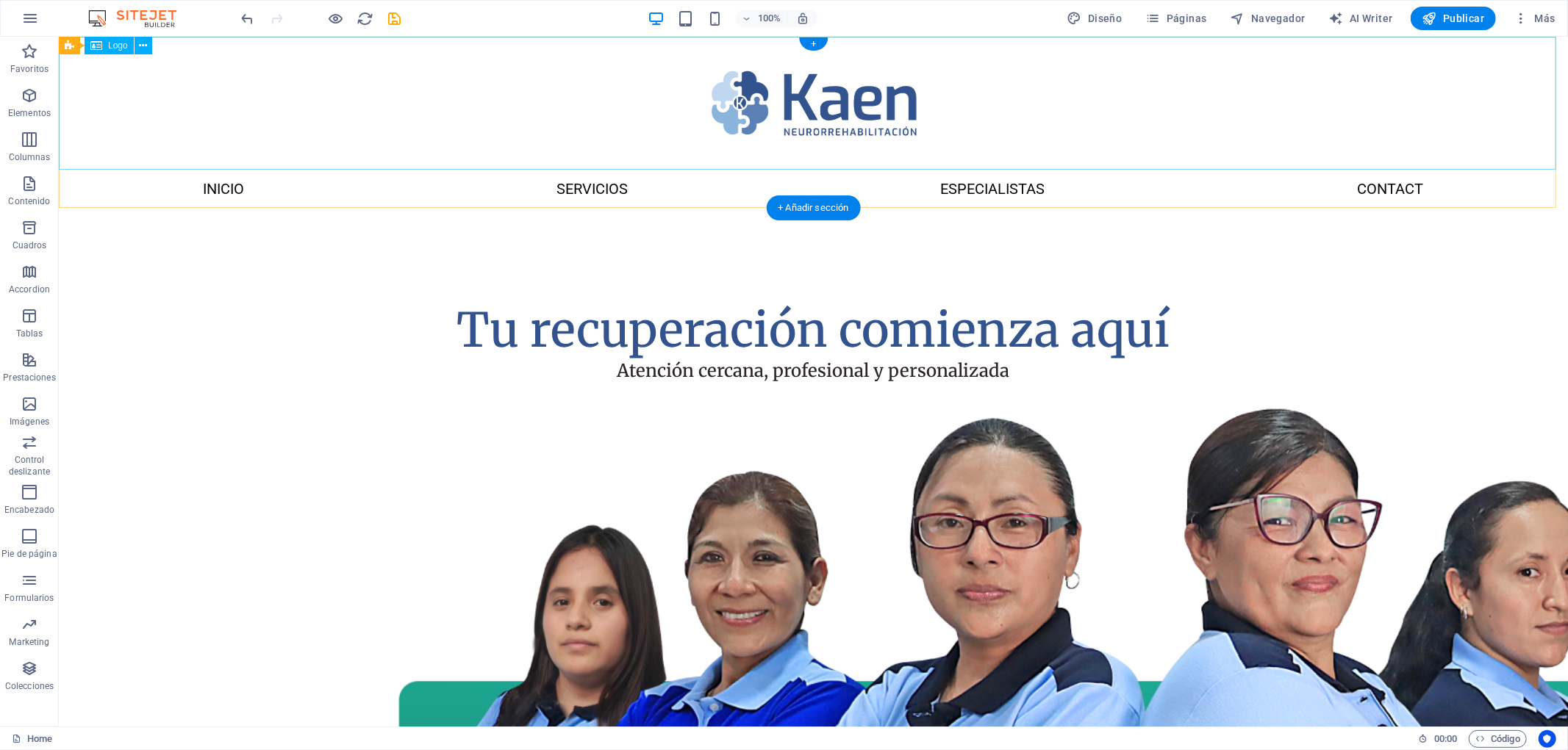
click at [798, 111] on div at bounding box center [813, 102] width 1509 height 133
select select "px"
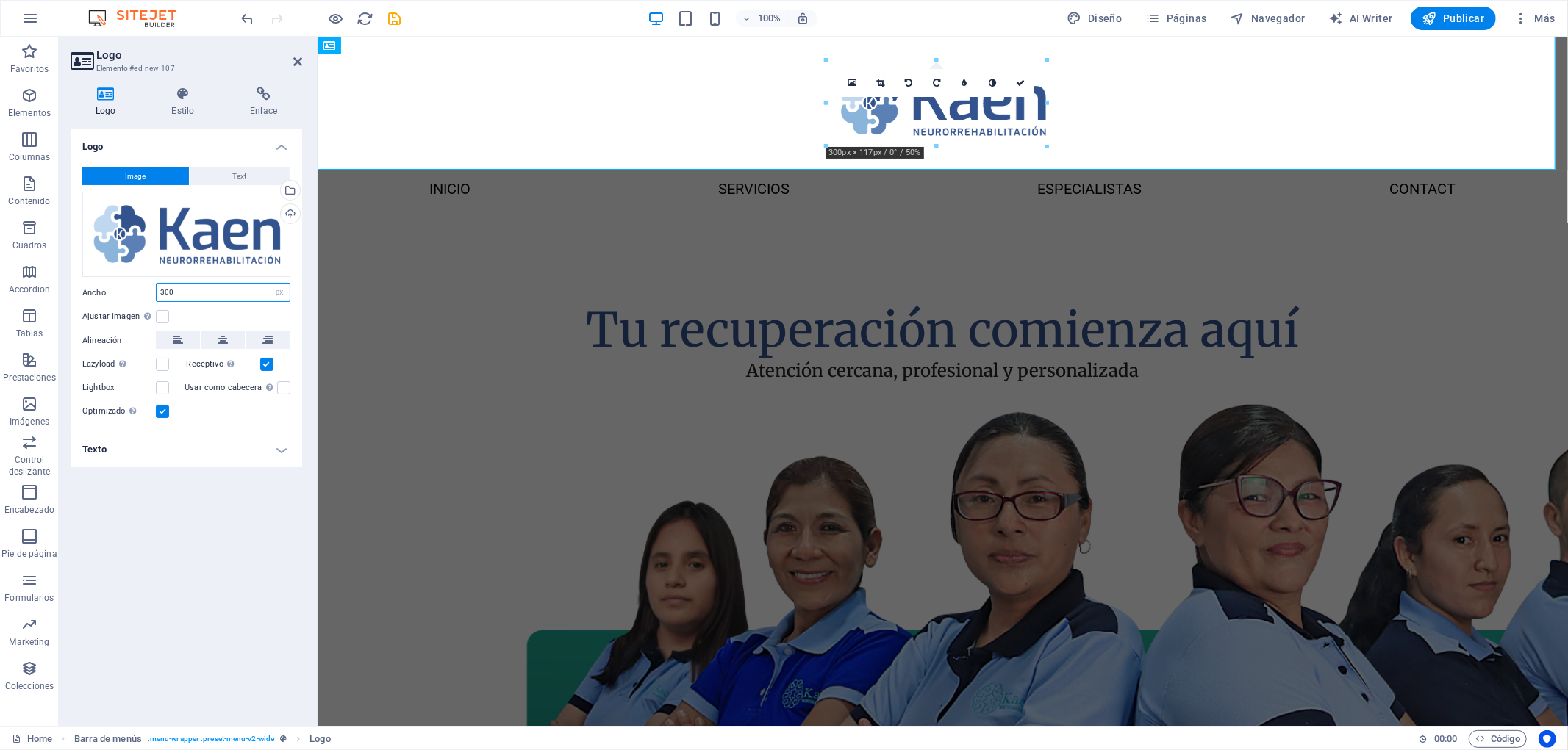
click at [256, 295] on input "300" at bounding box center [223, 293] width 133 height 18
type input "200"
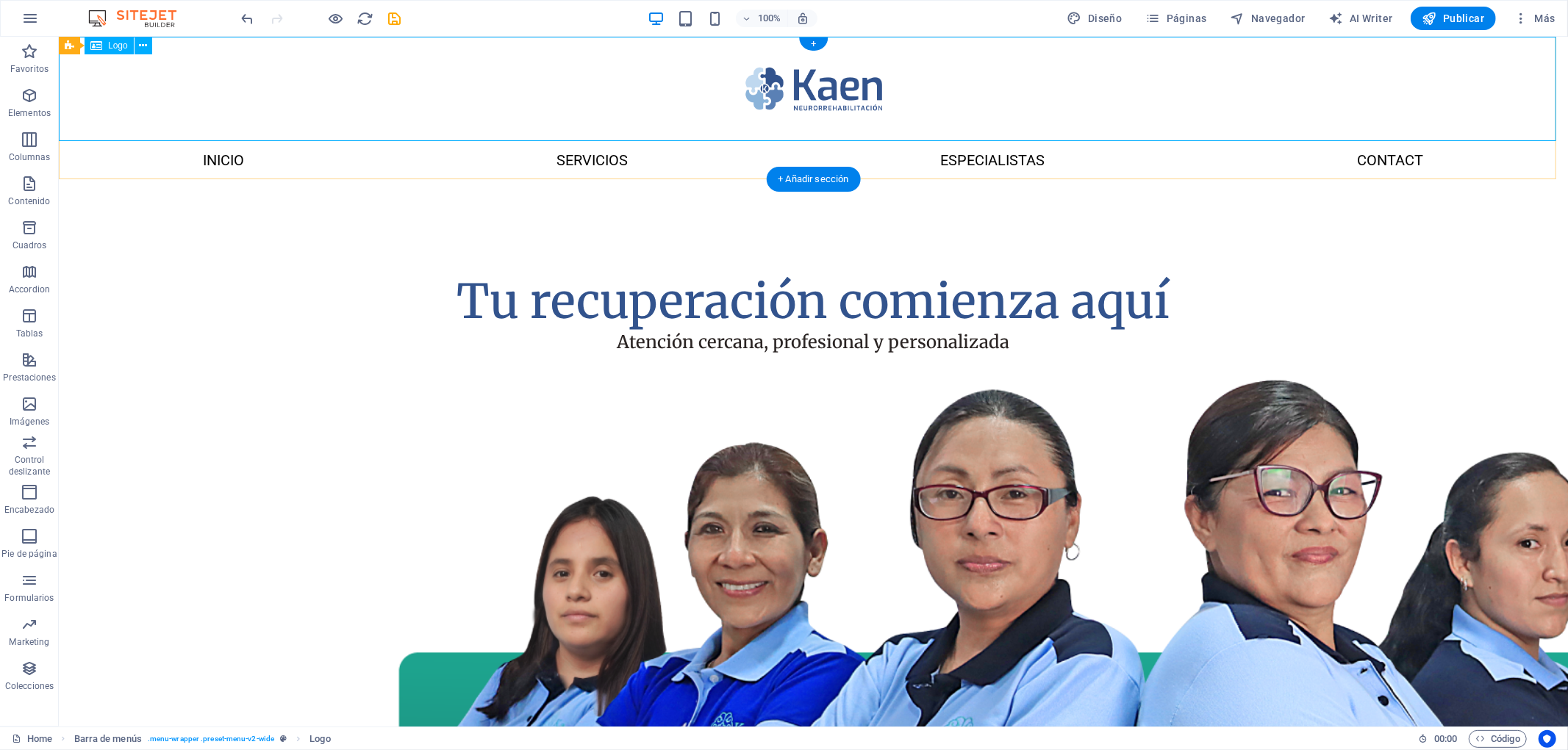
click at [835, 110] on div at bounding box center [813, 88] width 1509 height 105
select select "px"
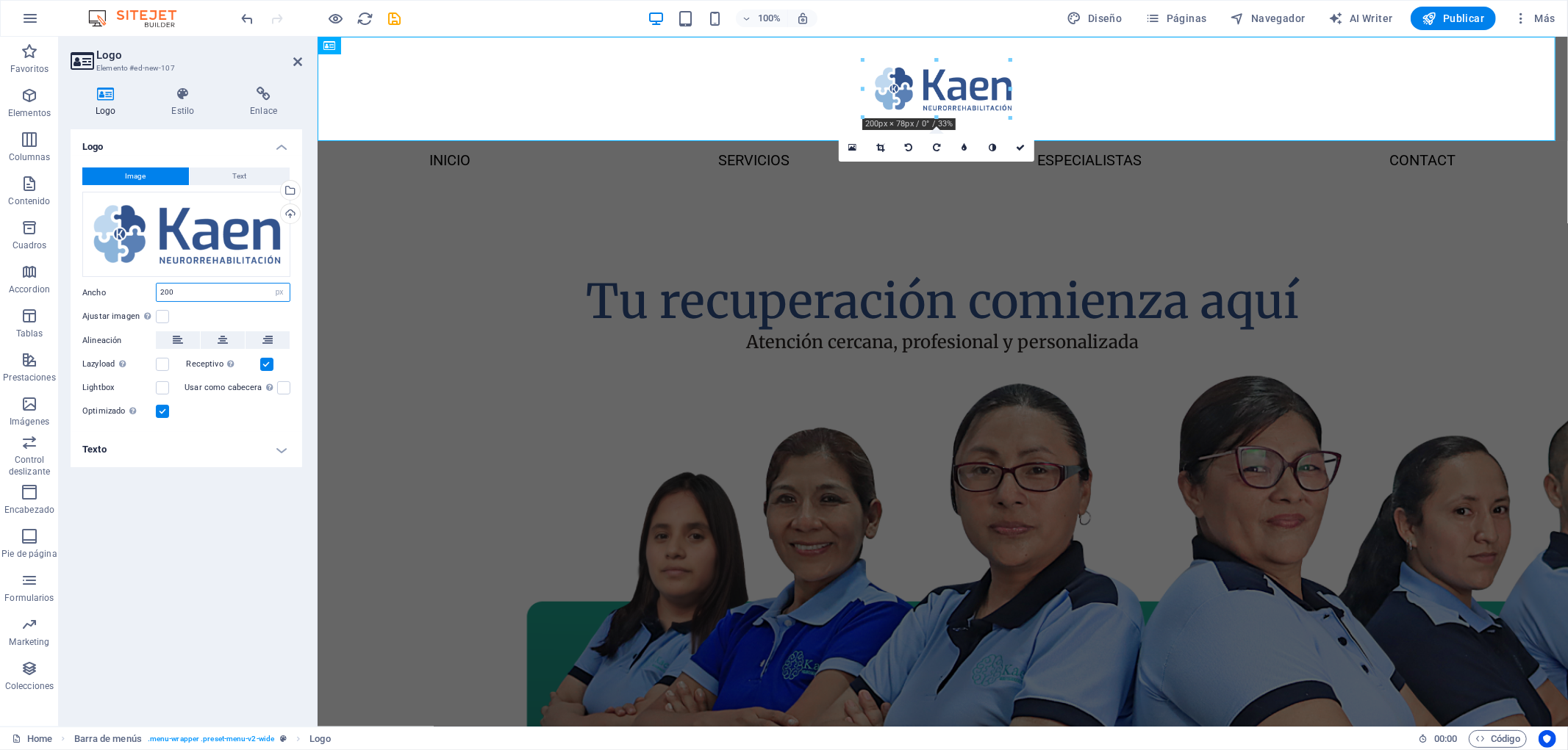
drag, startPoint x: 216, startPoint y: 284, endPoint x: 81, endPoint y: 284, distance: 135.0
click at [81, 284] on div "Image Text Arrastra archivos aquí, haz clic para escoger archivos o selecciona …" at bounding box center [186, 293] width 231 height 276
type input "250"
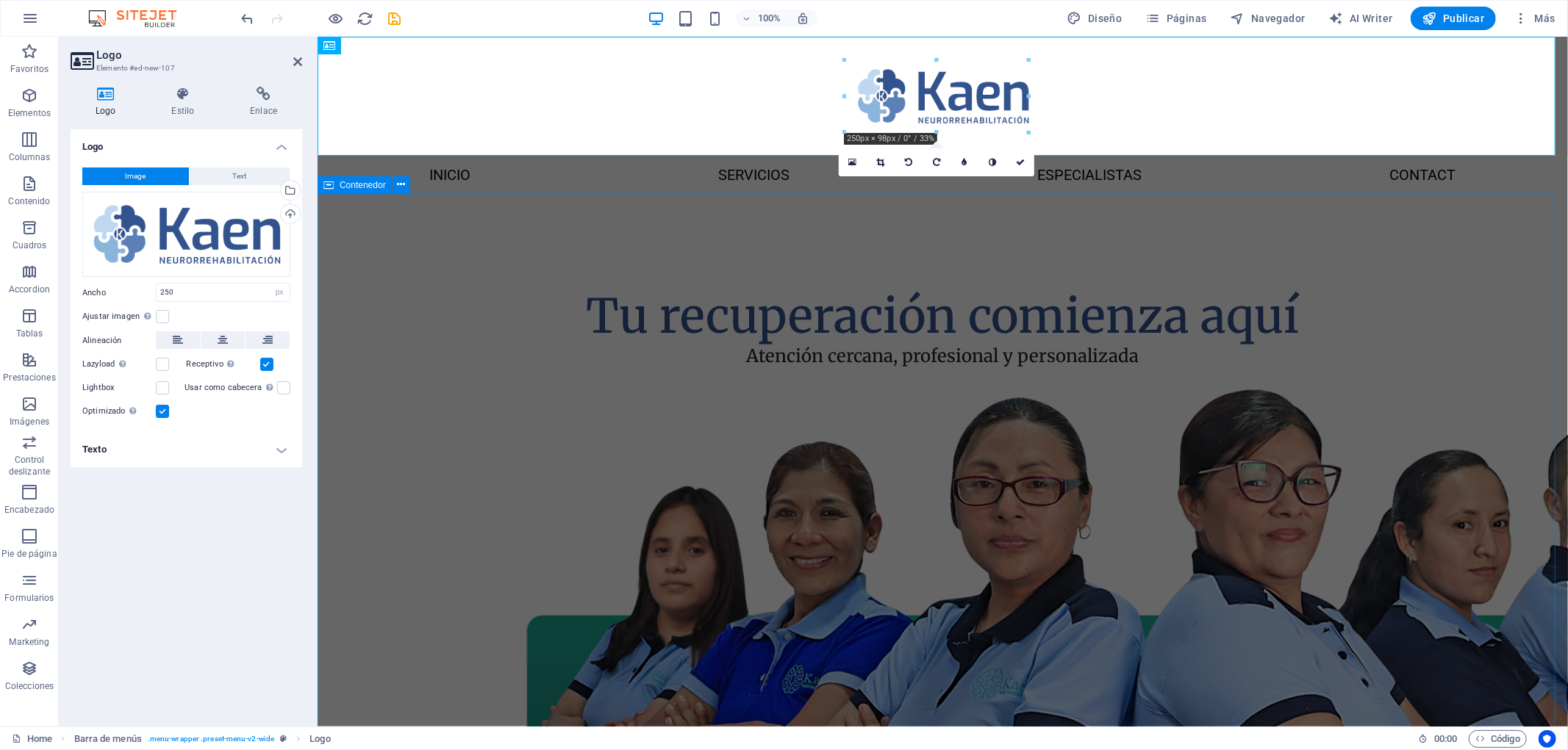
click at [1461, 298] on div "Tu recuperación comienza aquí Atención cercana, profesional y personalizada" at bounding box center [942, 601] width 1251 height 816
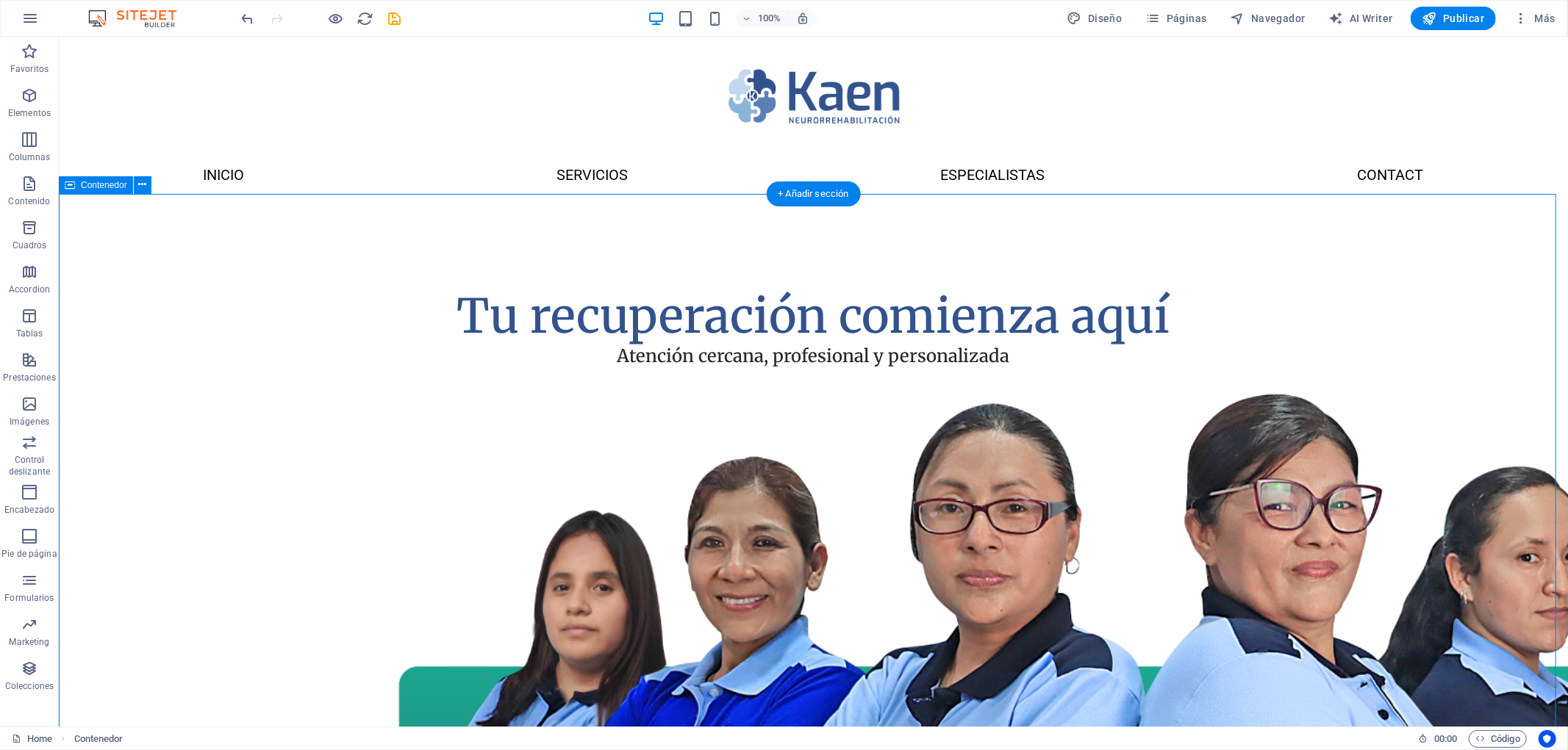
click at [214, 424] on div "Tu recuperación comienza aquí Atención cercana, profesional y personalizada" at bounding box center [813, 657] width 1509 height 929
click at [701, 336] on div "Tu recuperación comienza aquí" at bounding box center [813, 315] width 847 height 57
click at [1382, 532] on div "Tu recuperación comienza aquí Atención cercana, profesional y personalizada" at bounding box center [813, 657] width 1509 height 929
click at [84, 151] on div "Menú" at bounding box center [83, 146] width 50 height 18
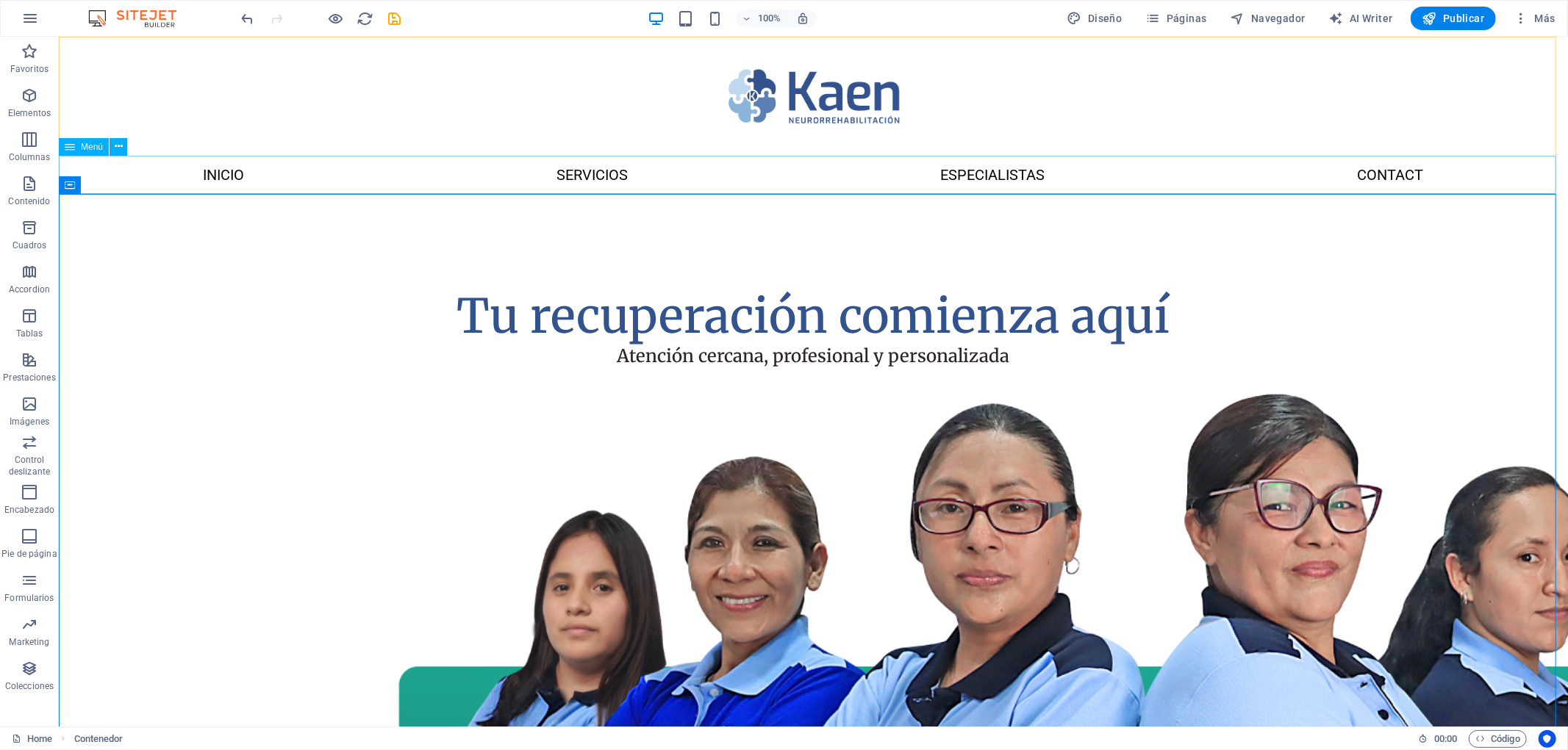
select select
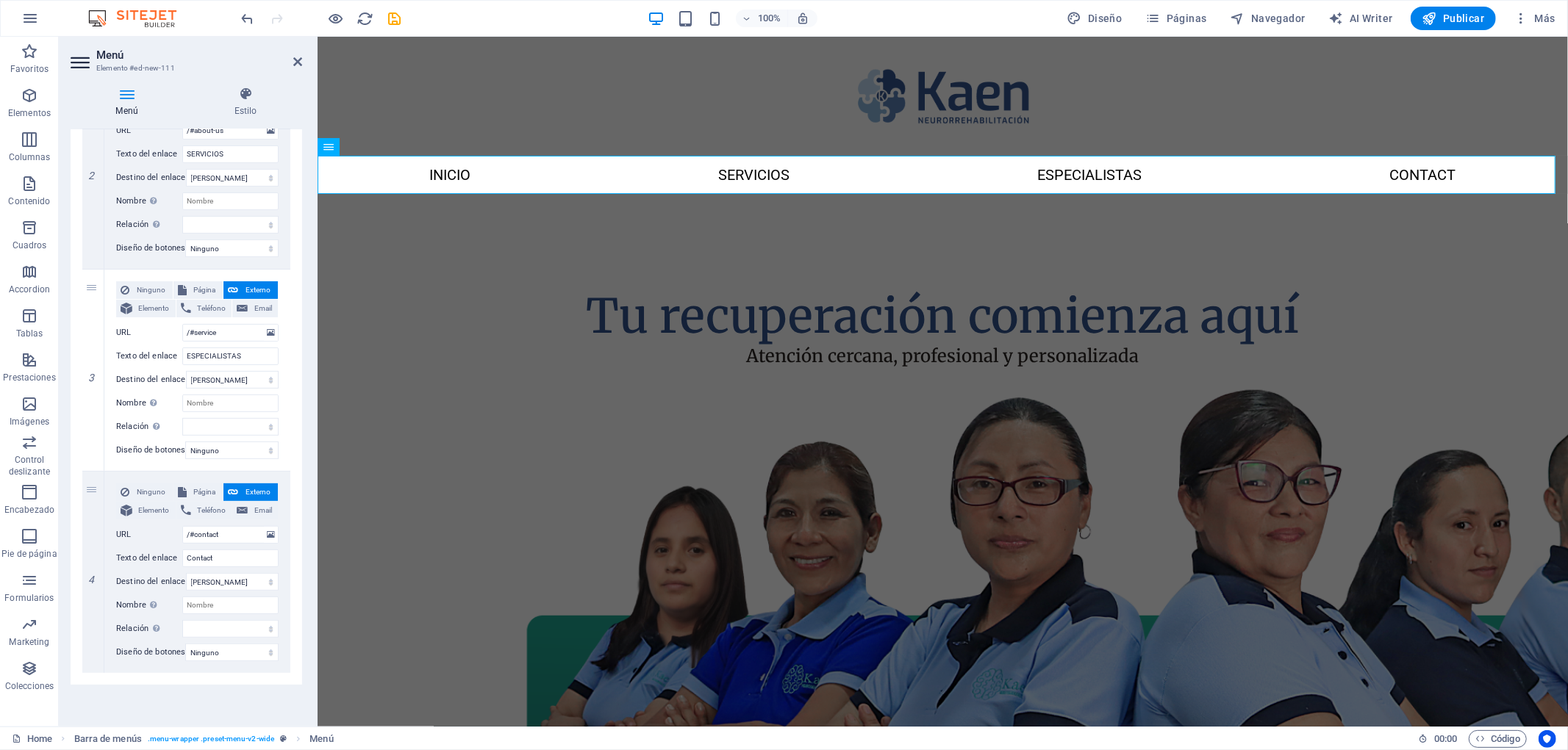
scroll to position [423, 0]
click at [302, 474] on div "Menú Estilo Menú Automático Personalizado Crear elementos de menú personalizado…" at bounding box center [186, 401] width 255 height 651
click at [232, 549] on input "Contact" at bounding box center [230, 558] width 96 height 18
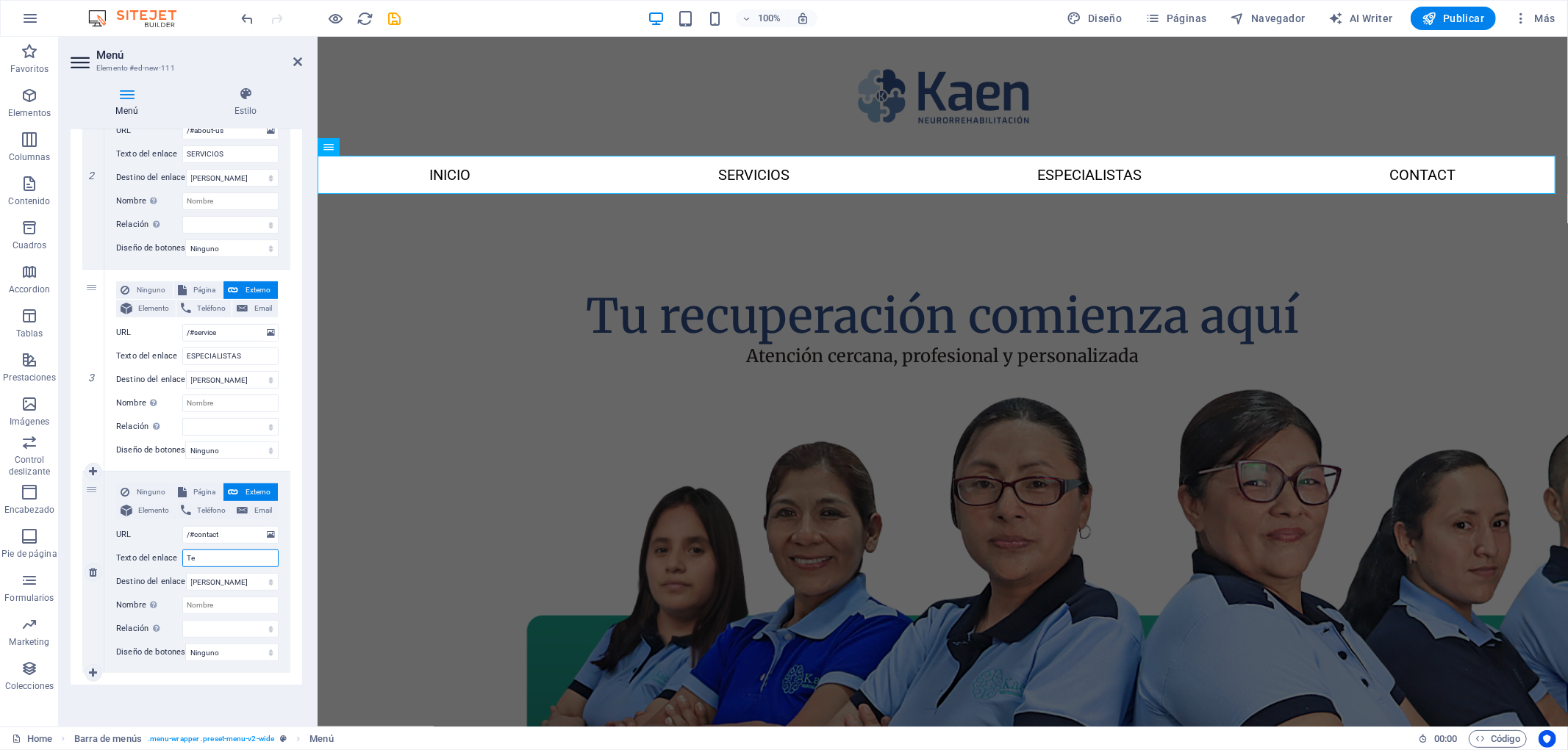
type input "Tes"
select select
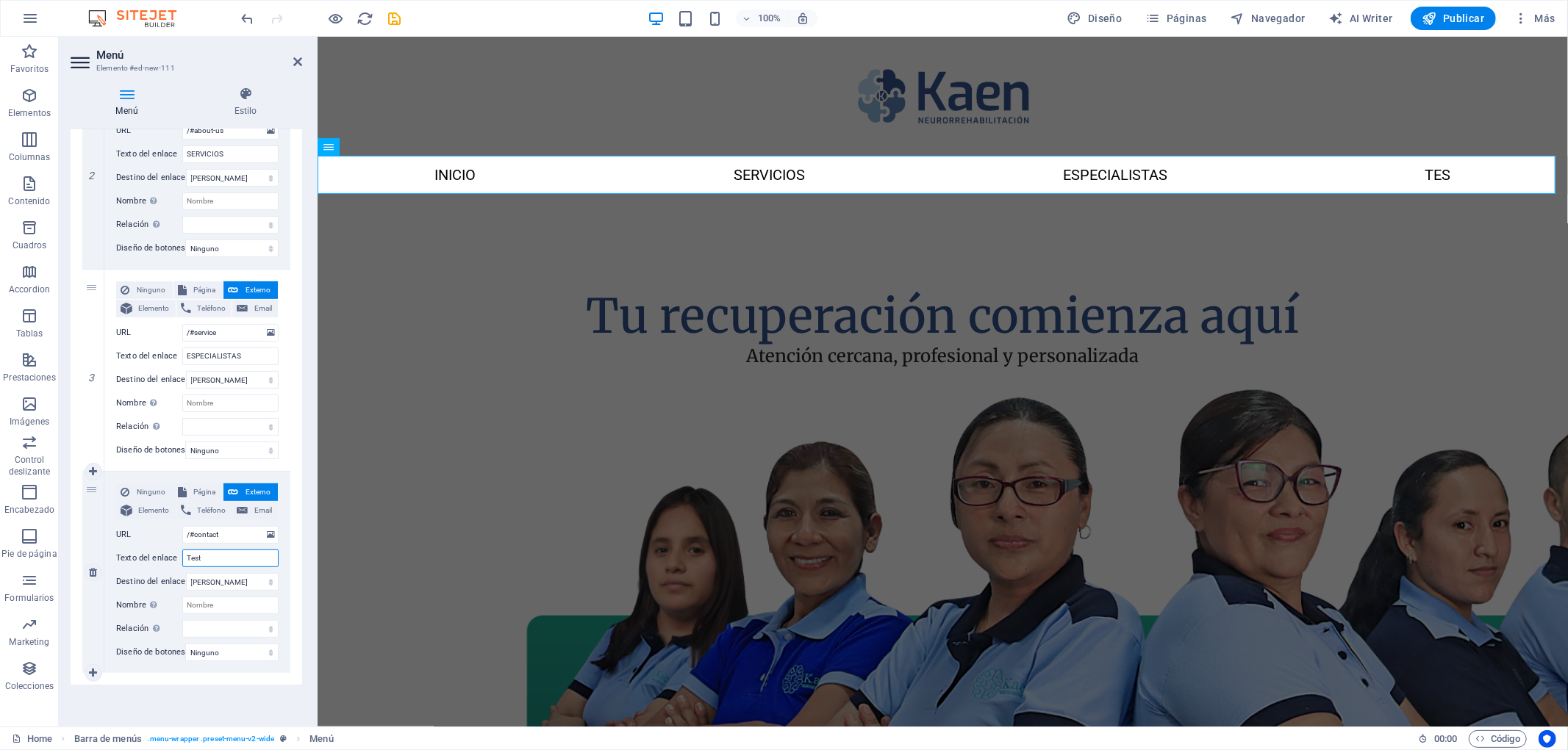
type input "Testi"
select select
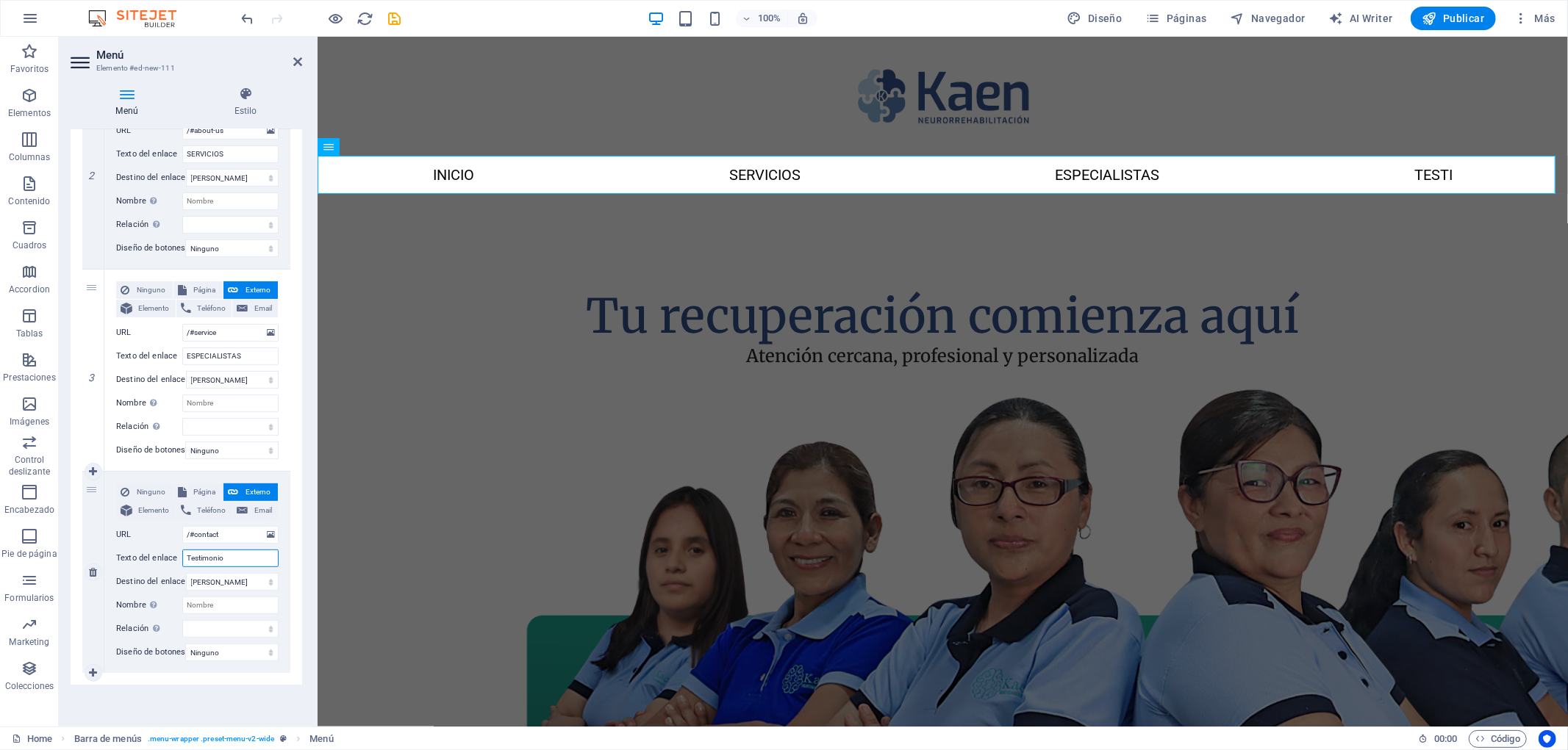
type input "Testimonios"
select select
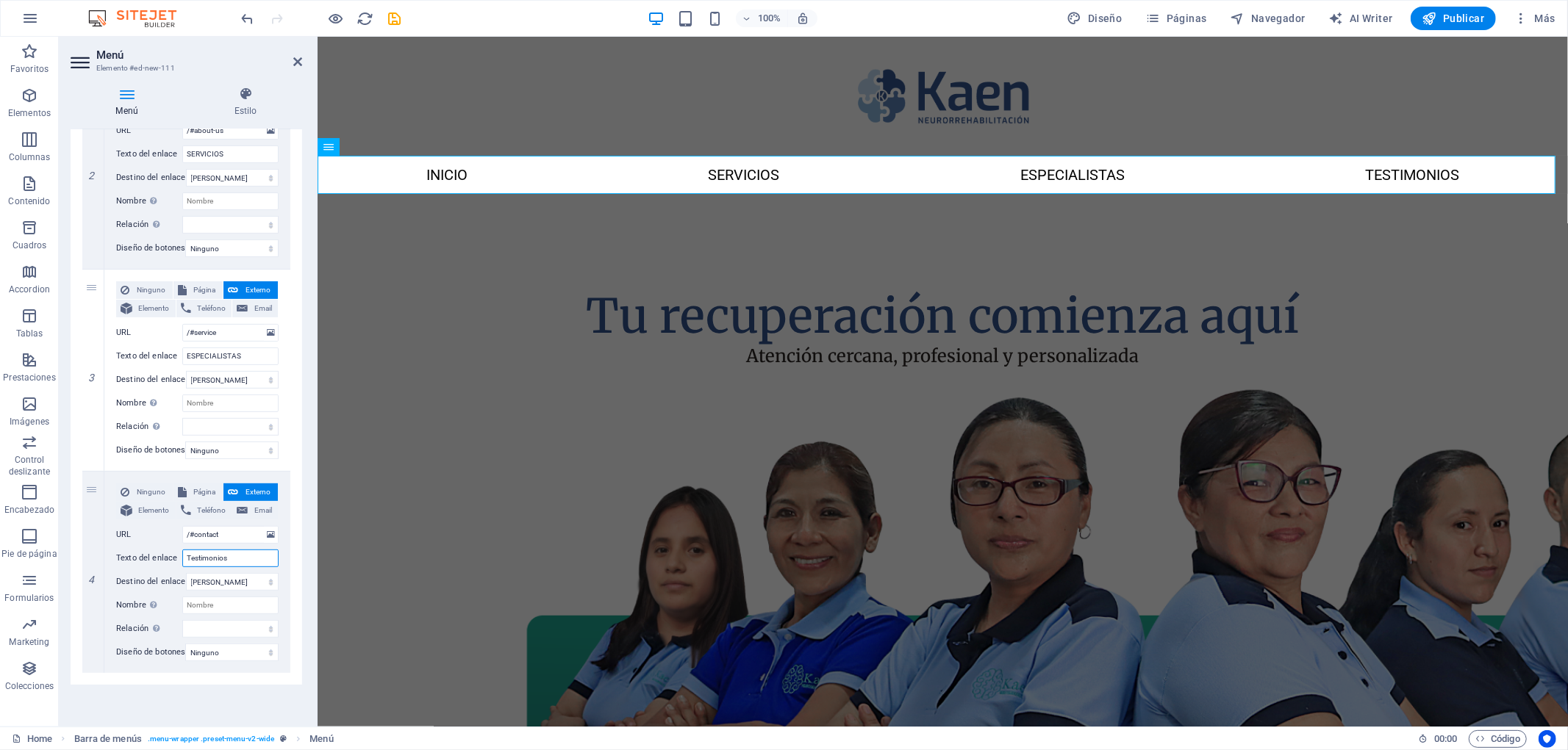
type input "Testimonios"
click at [1510, 495] on div "Tu recuperación comienza aquí Atención cercana, profesional y personalizada" at bounding box center [942, 601] width 1251 height 816
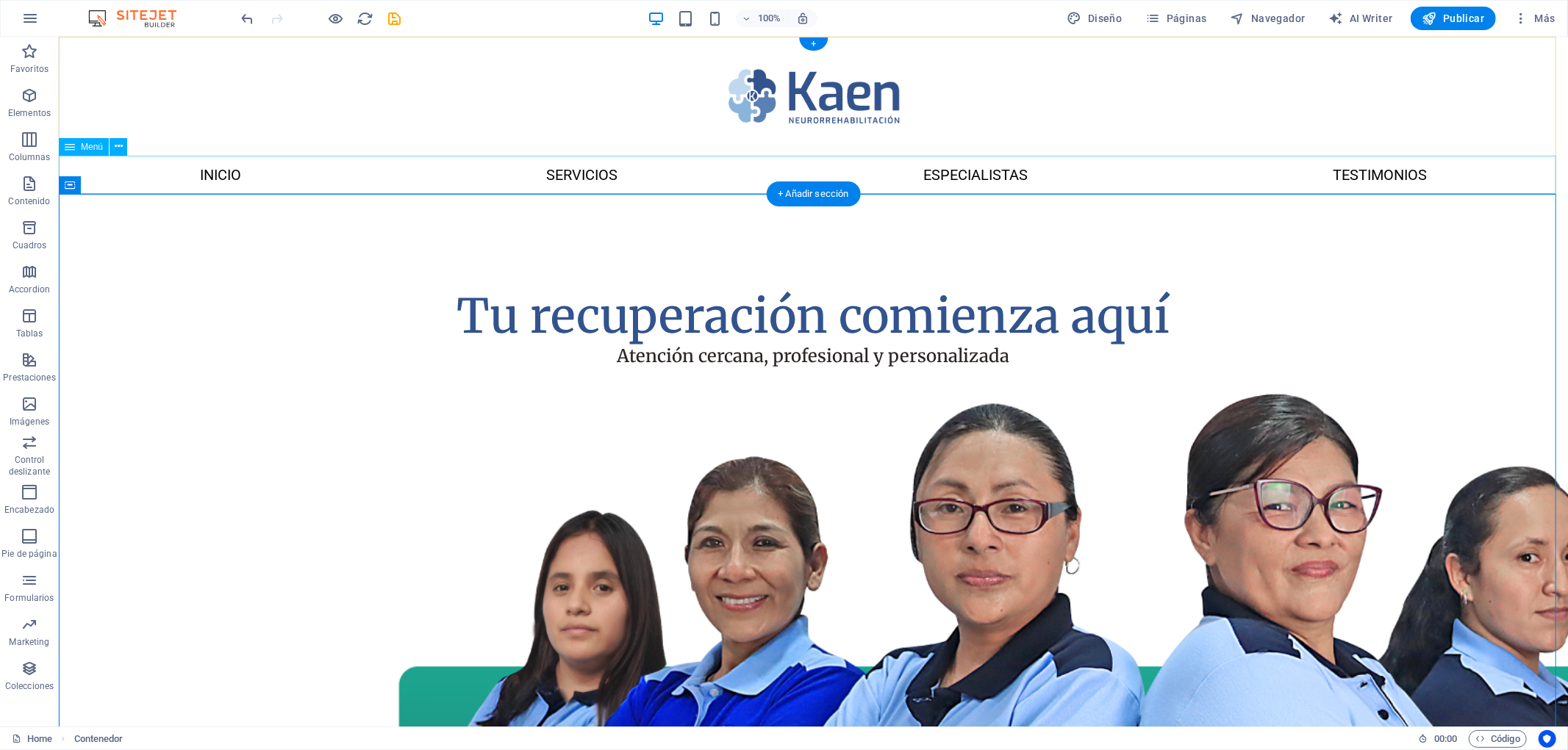
click at [274, 172] on nav "Inicio SERVICIOS ESPECIALISTAS Testimonios" at bounding box center [813, 173] width 1509 height 38
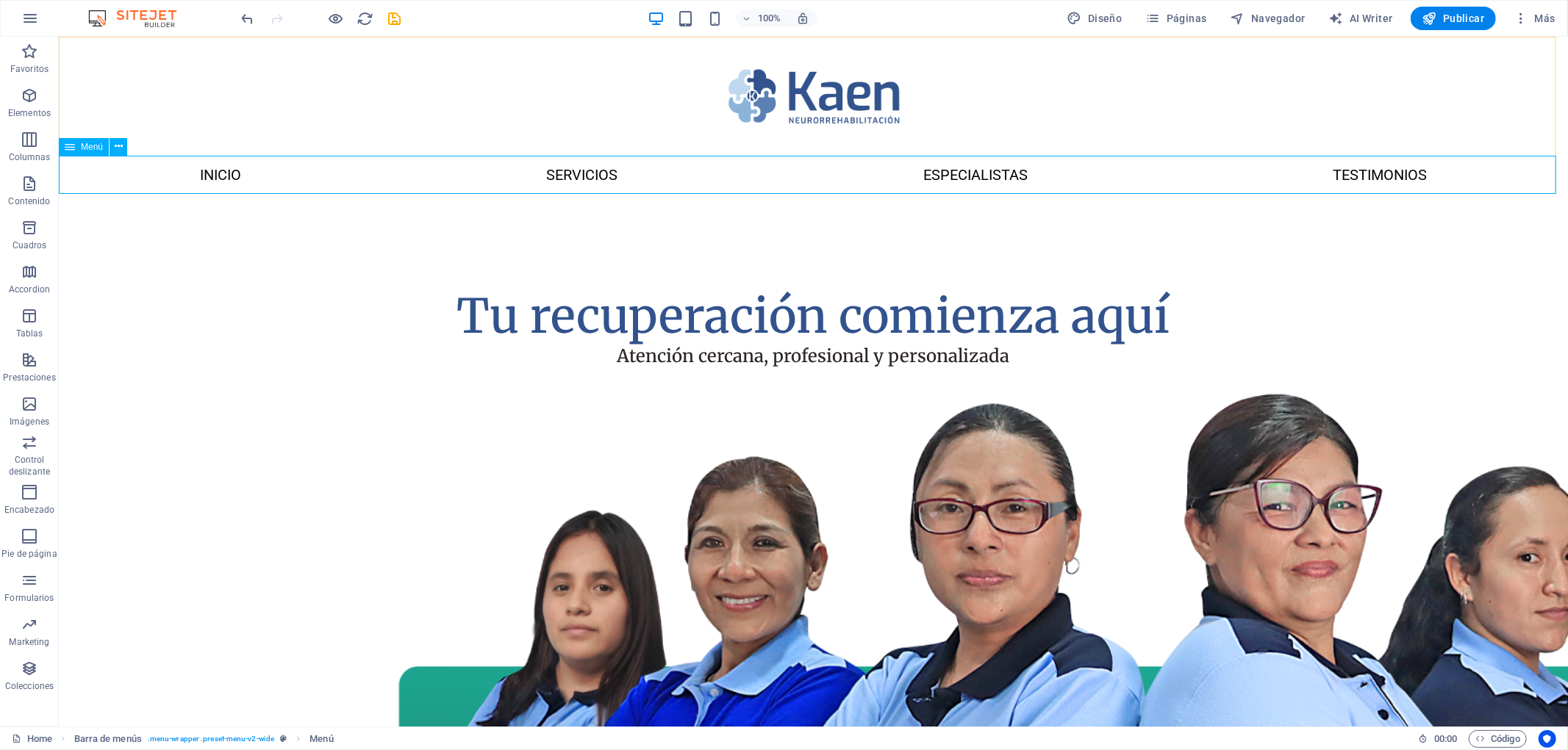
click at [76, 152] on div "Menú" at bounding box center [83, 146] width 50 height 18
select select
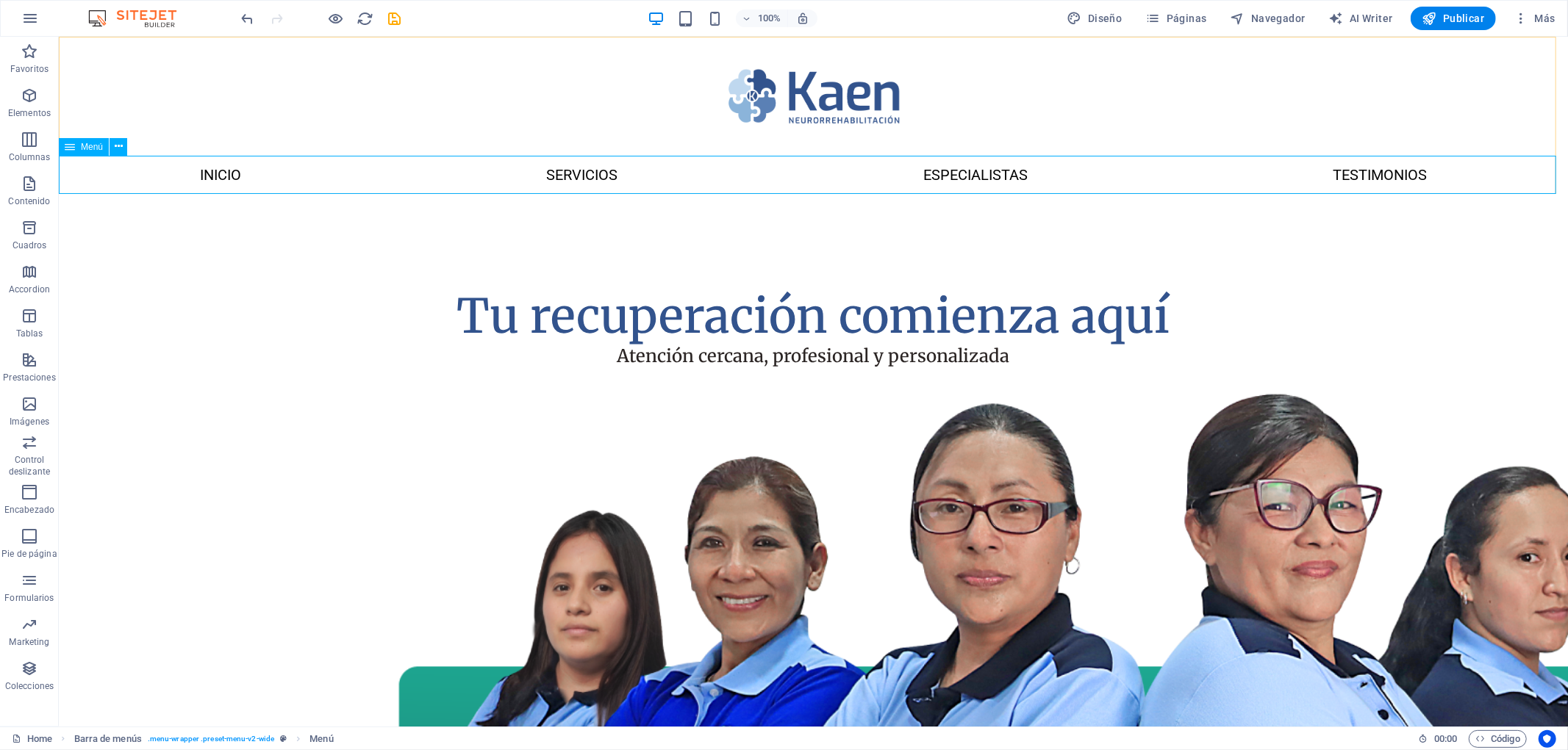
select select
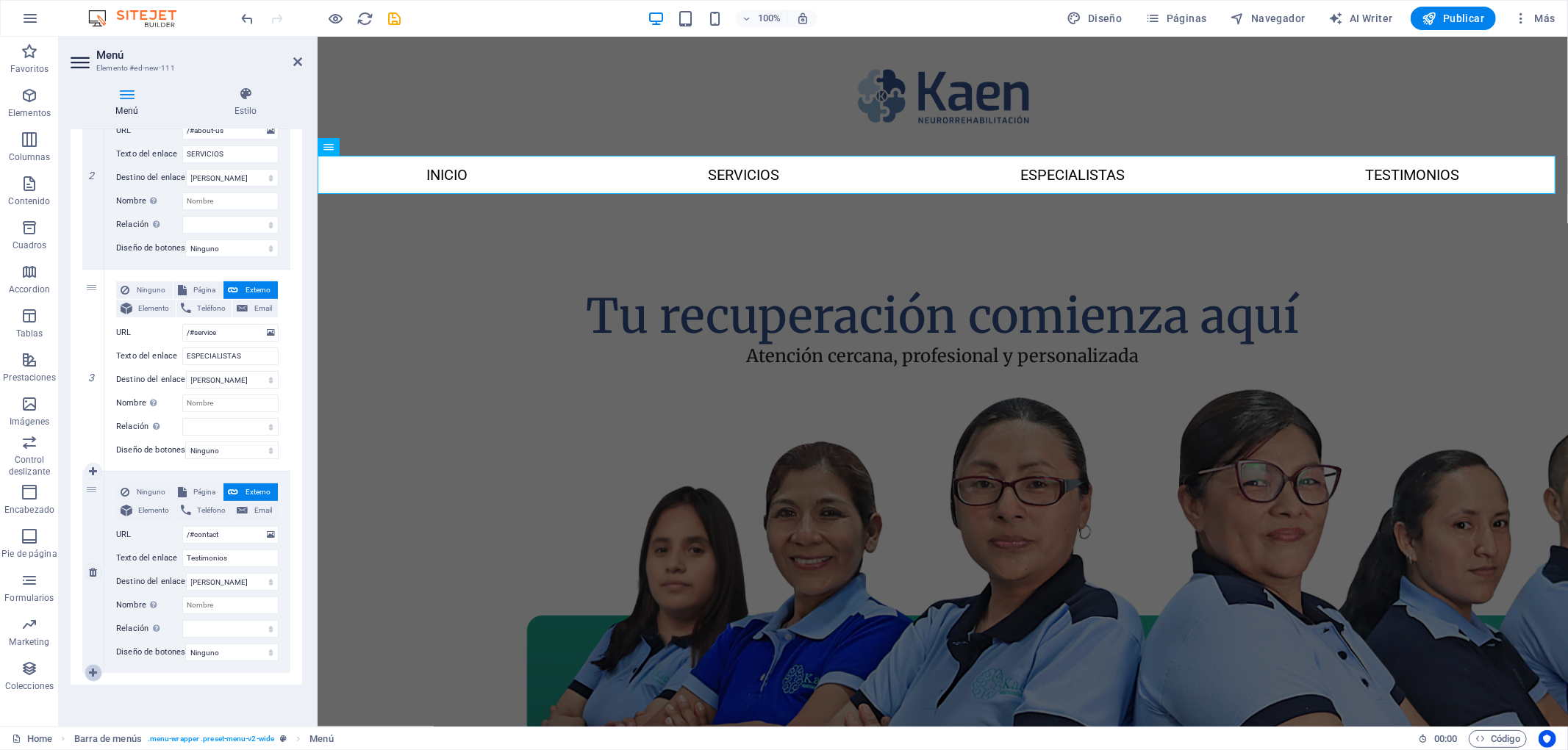
click at [100, 666] on link at bounding box center [93, 673] width 18 height 18
select select
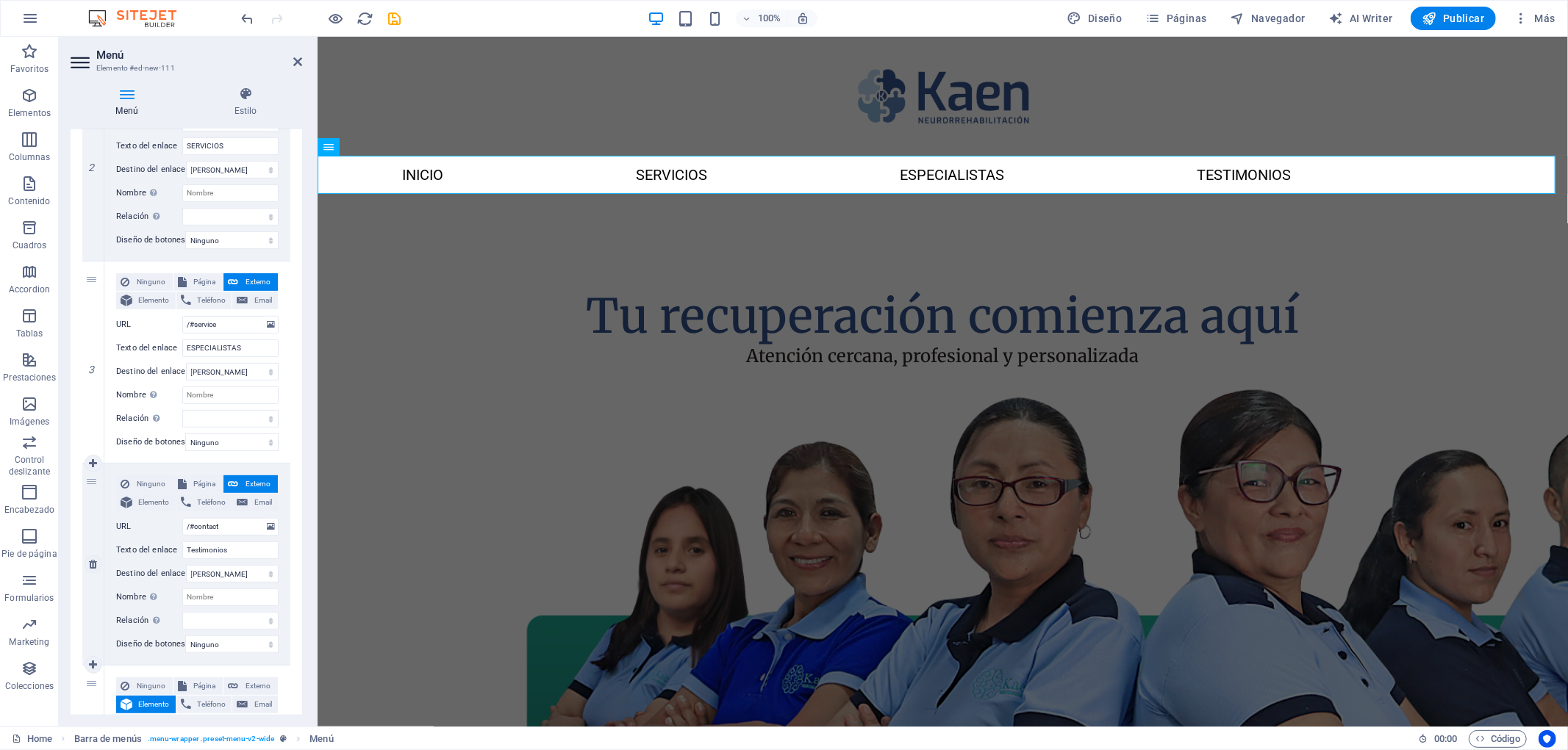
scroll to position [603, 0]
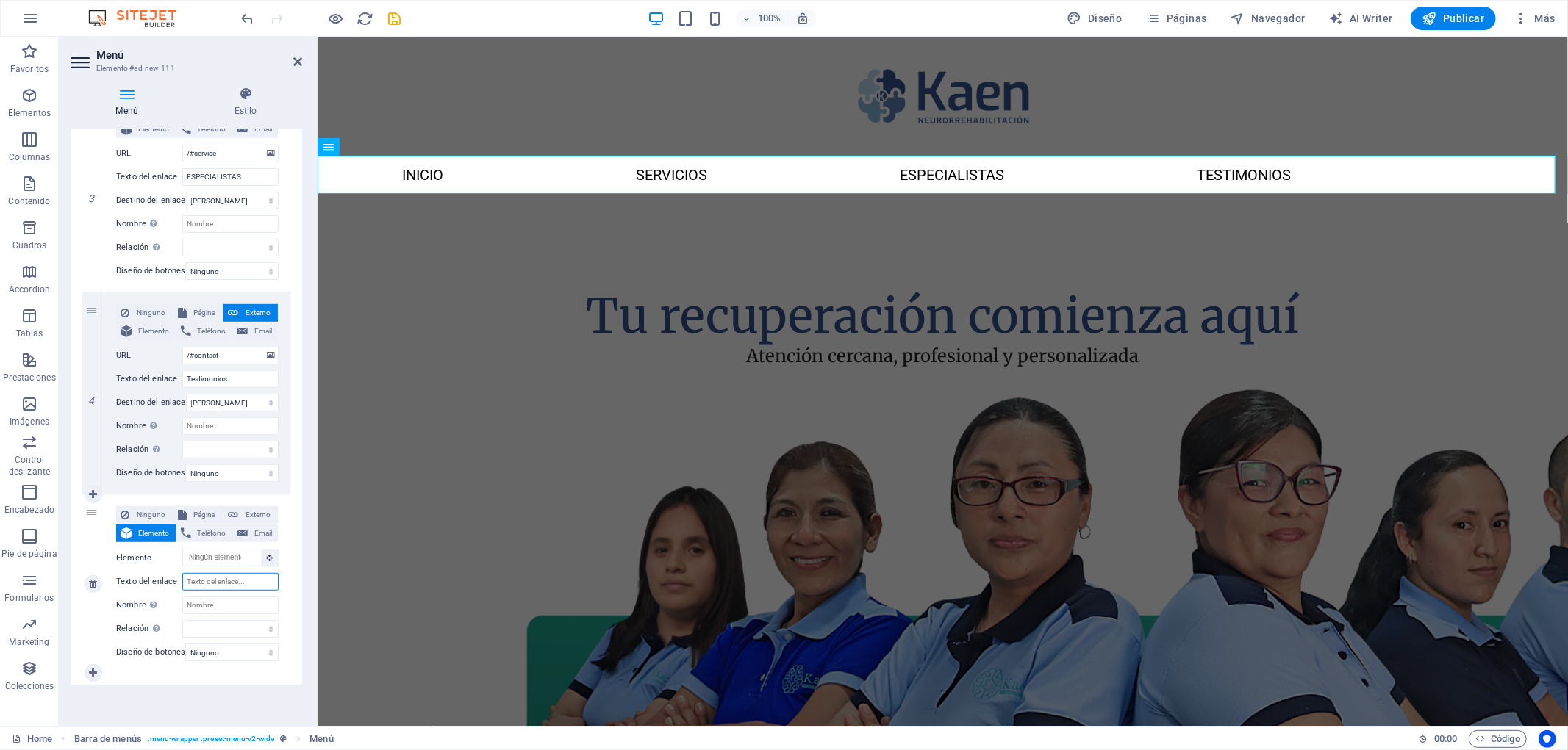
click at [225, 573] on input "Texto del enlace" at bounding box center [230, 582] width 96 height 18
type input "Noticias"
select select
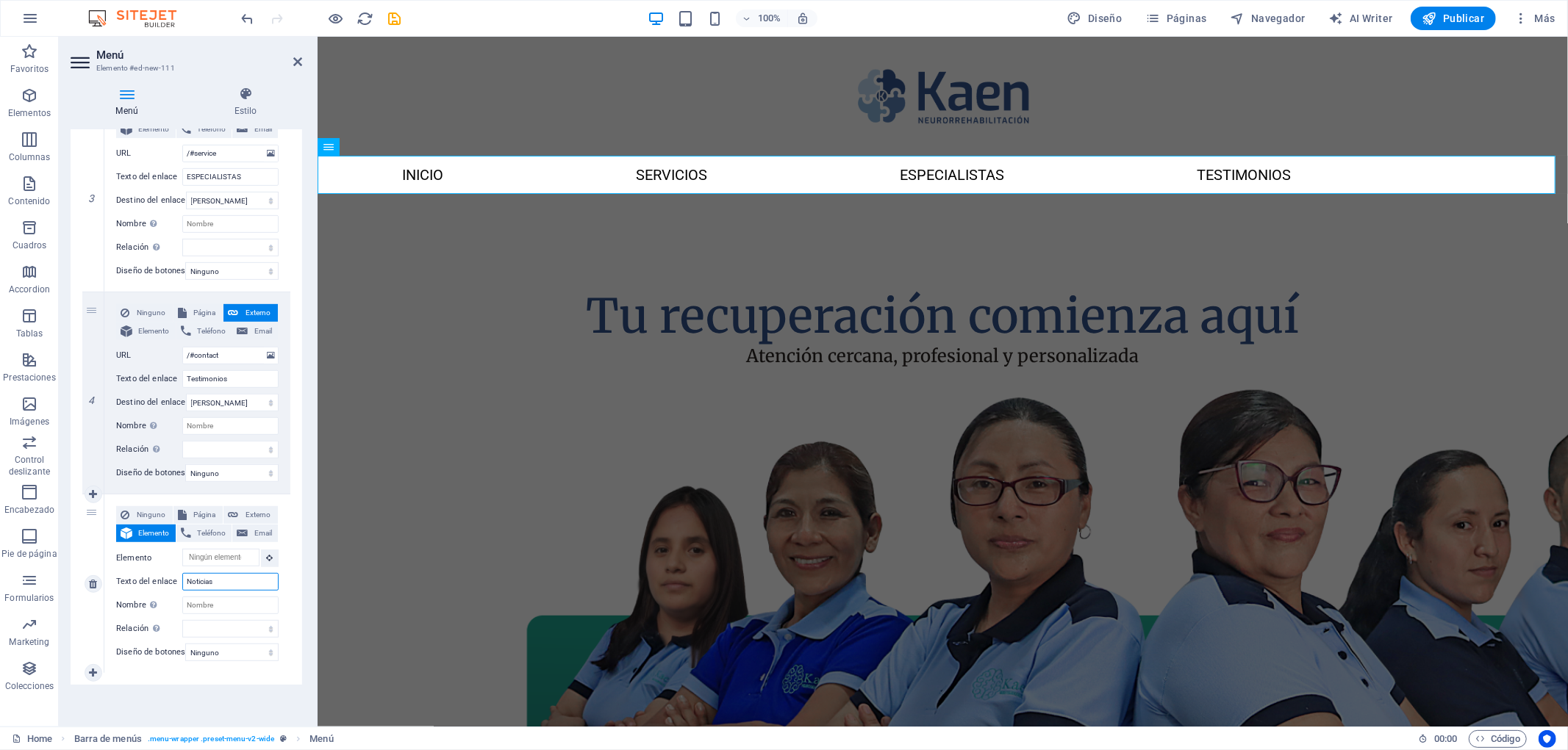
select select
type input "Noticias"
click at [100, 682] on div "Menú Automático Personalizado Crear elementos de menú personalizados para este …" at bounding box center [186, 422] width 231 height 586
click at [93, 668] on icon at bounding box center [94, 673] width 9 height 10
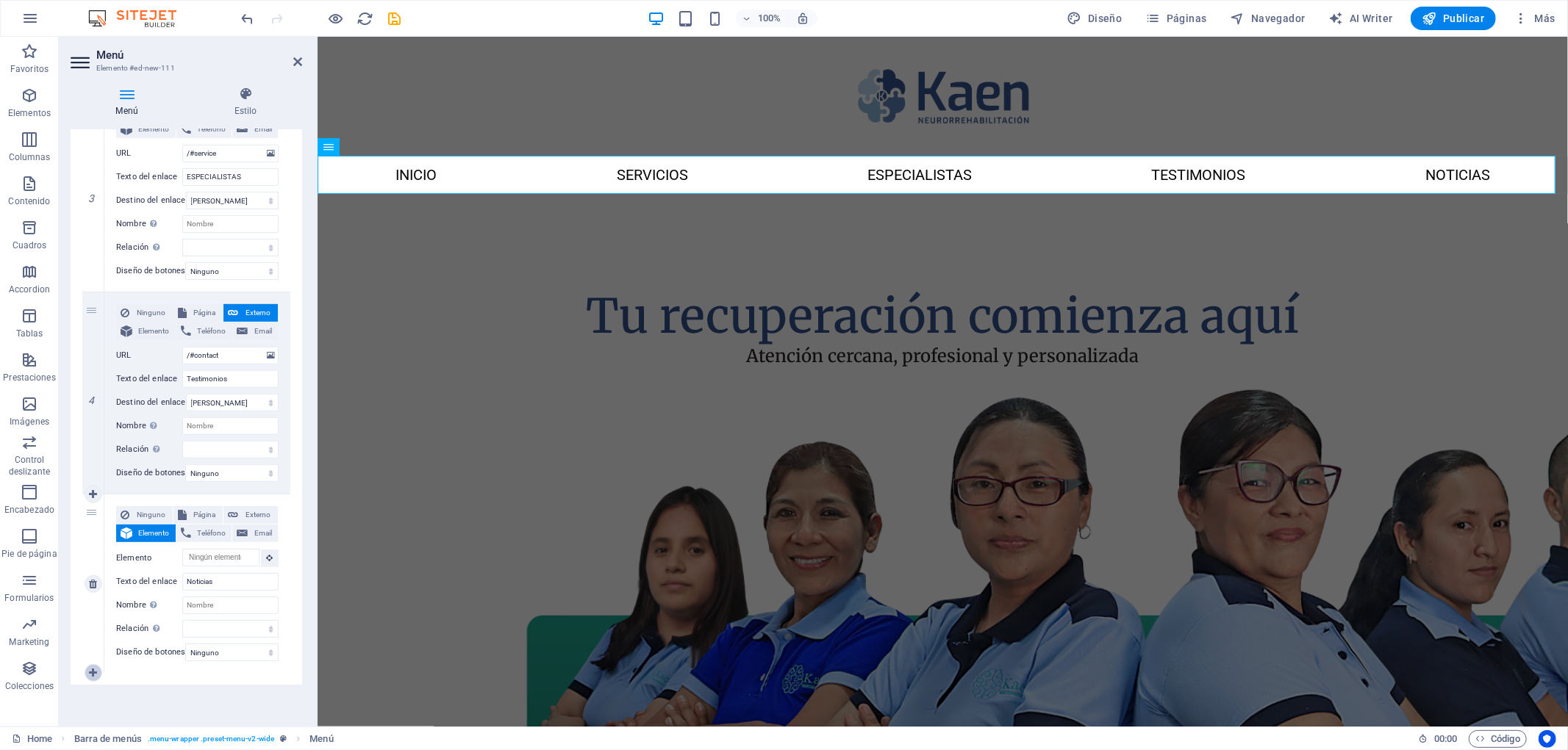
select select
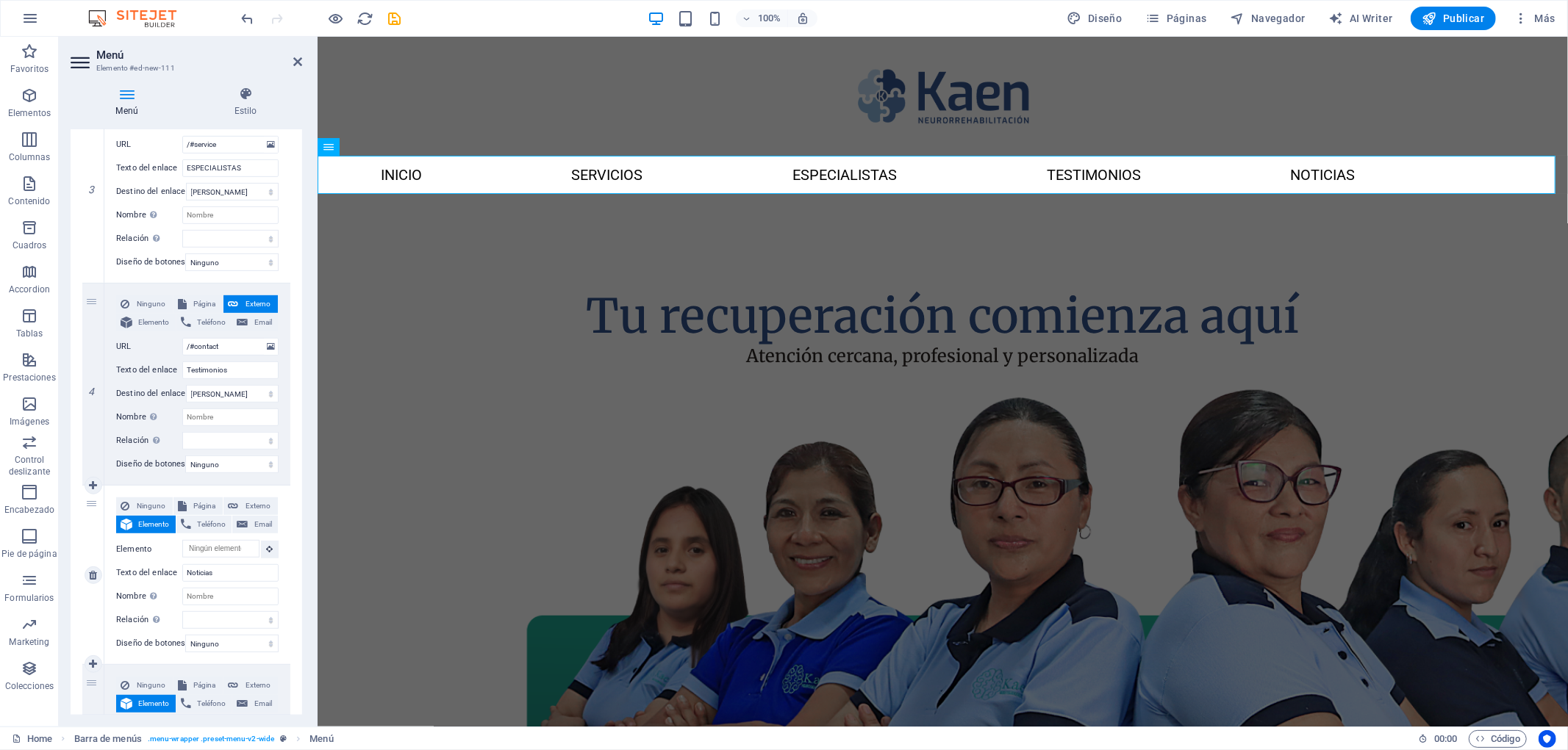
scroll to position [766, 0]
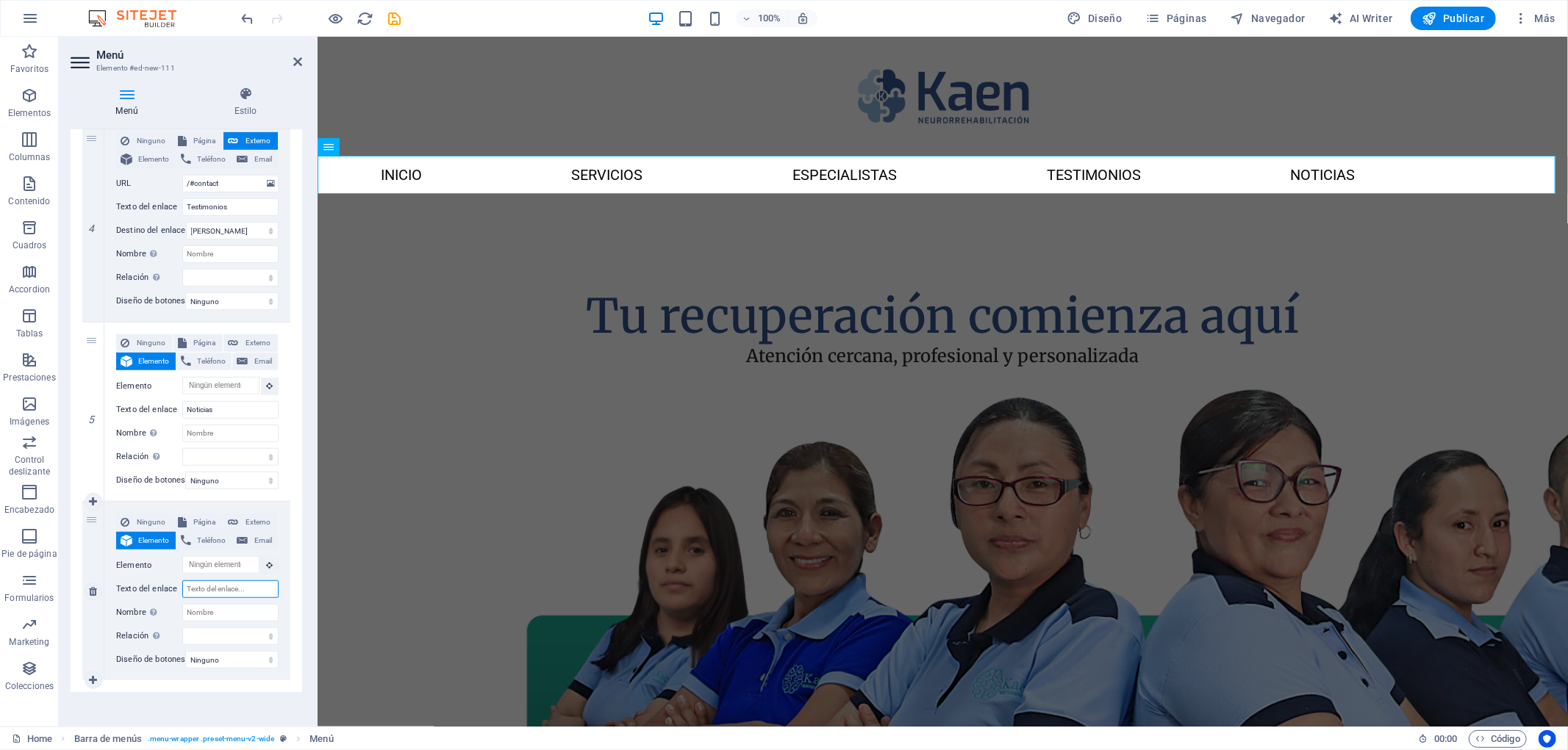
click at [219, 583] on input "Texto del enlace" at bounding box center [230, 589] width 96 height 18
click at [241, 592] on input "Texto del enlace" at bounding box center [230, 589] width 96 height 18
type input "Kp"
select select
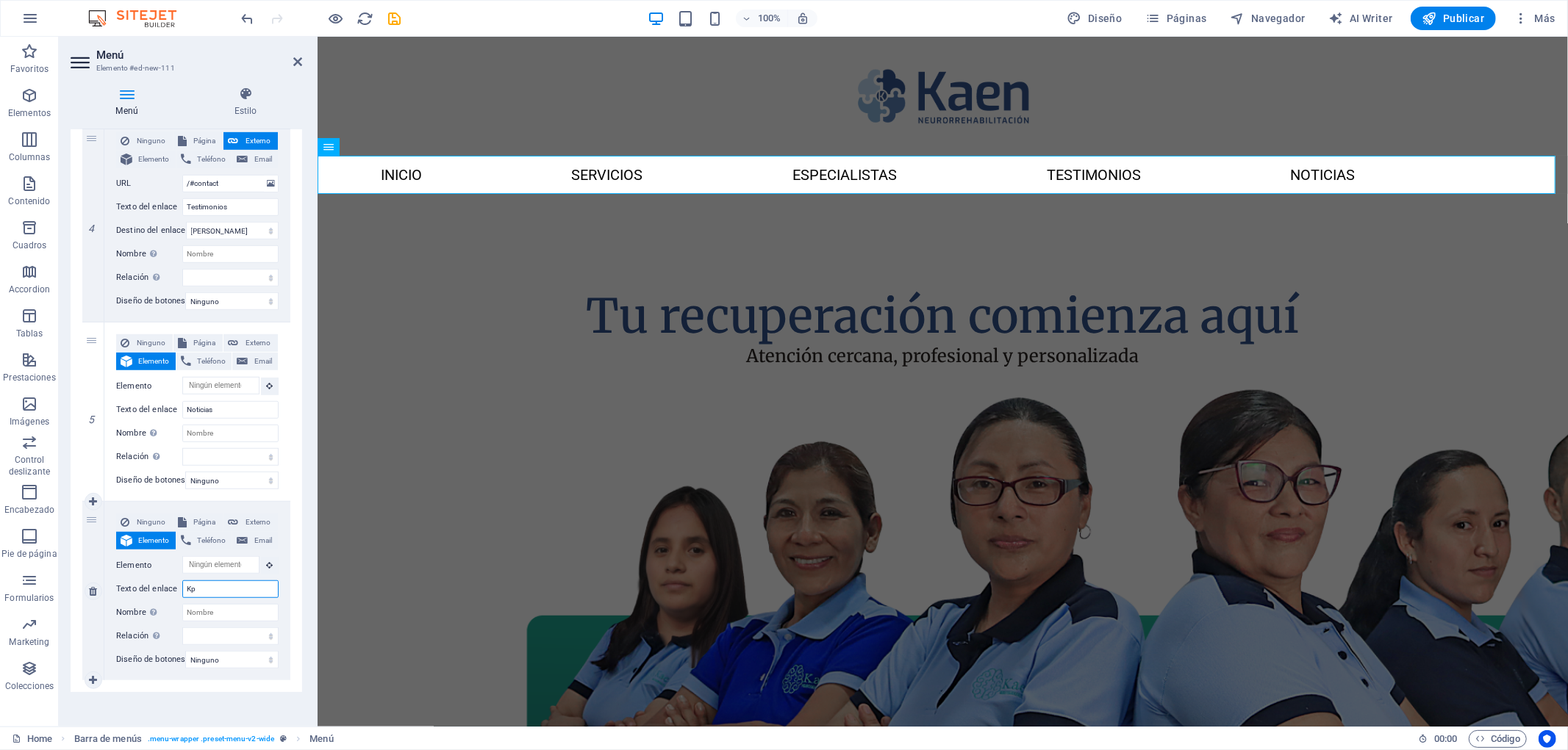
select select
type input "Kapaciten"
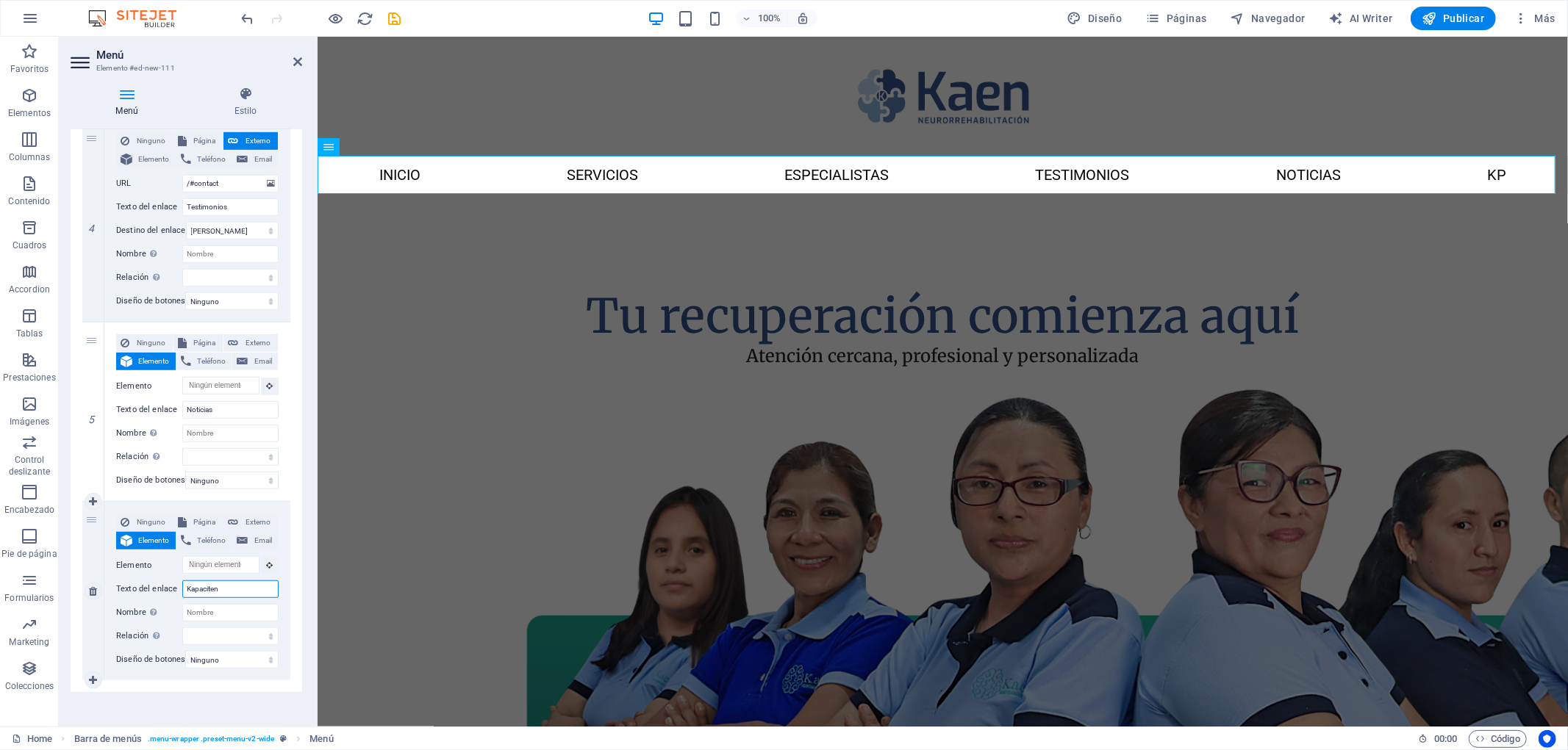
select select
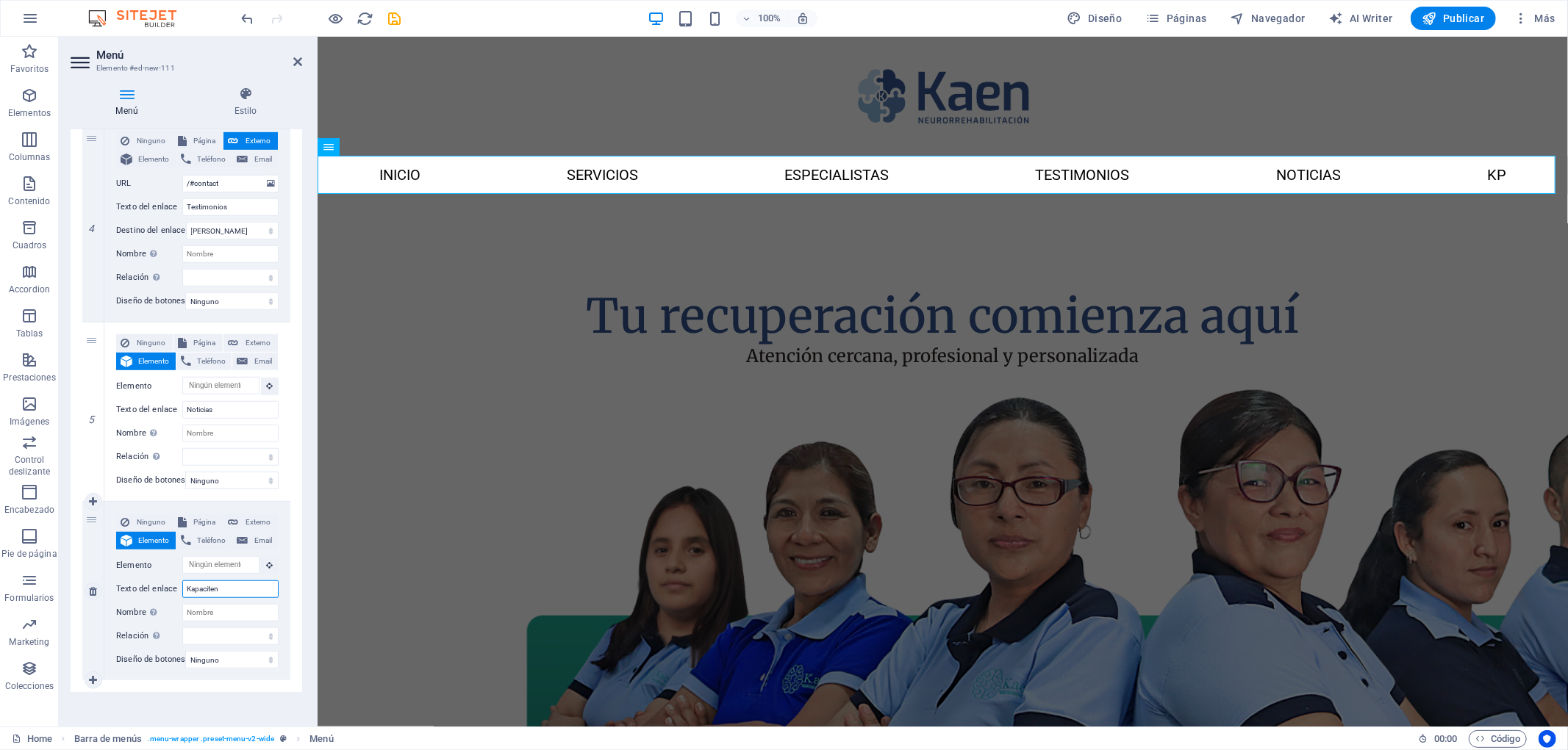
select select
type input "Kapaciten"
click at [94, 679] on icon at bounding box center [94, 680] width 9 height 10
select select
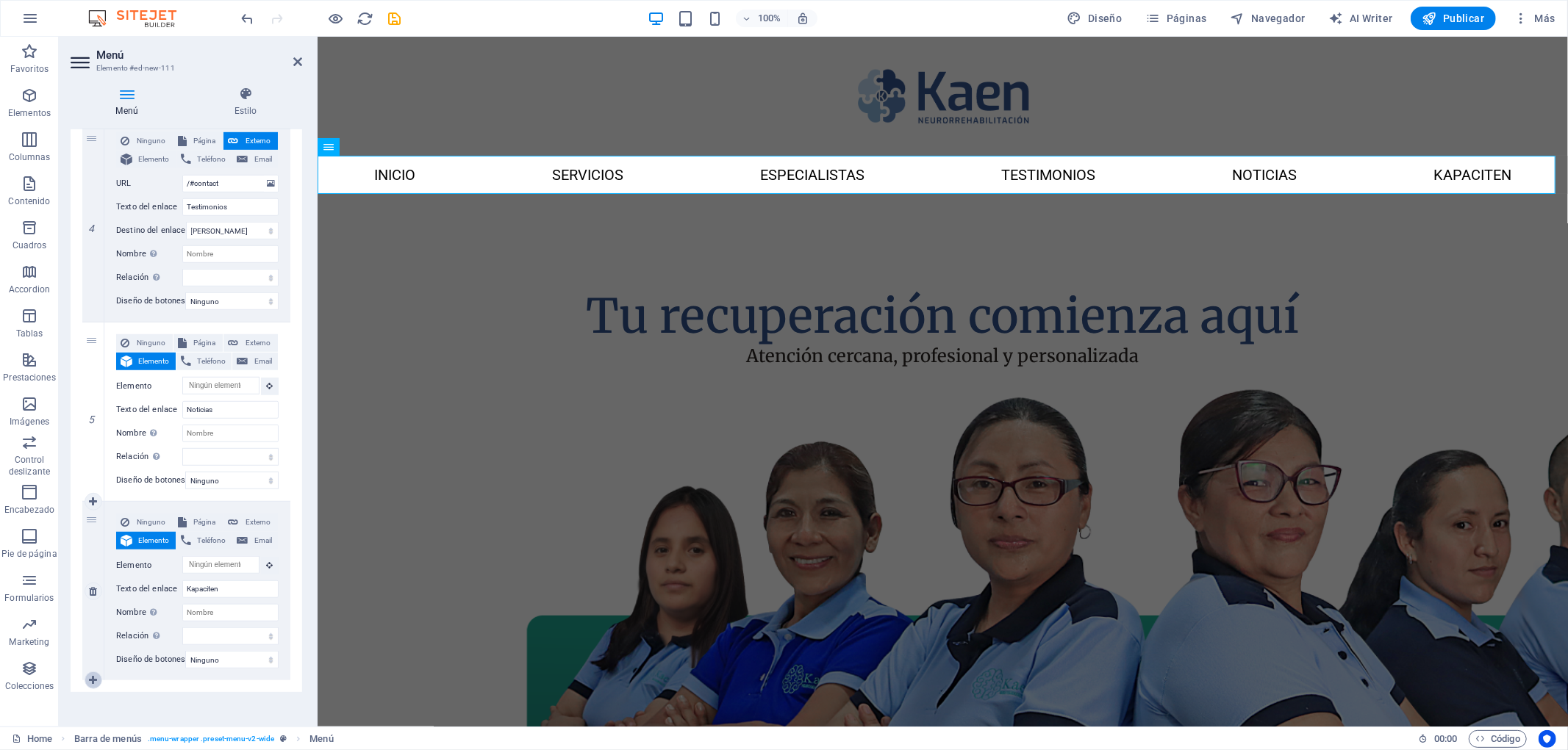
select select
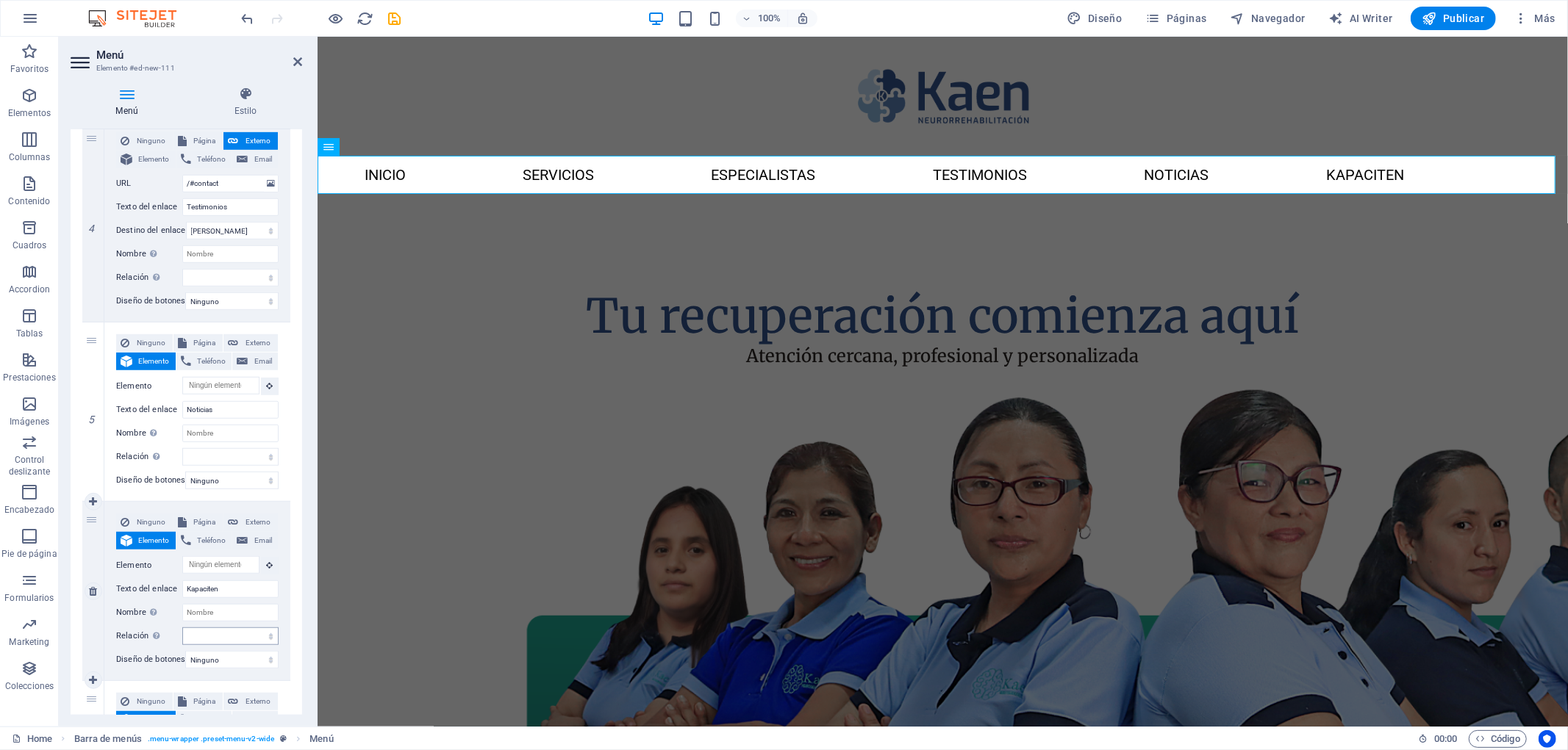
scroll to position [929, 0]
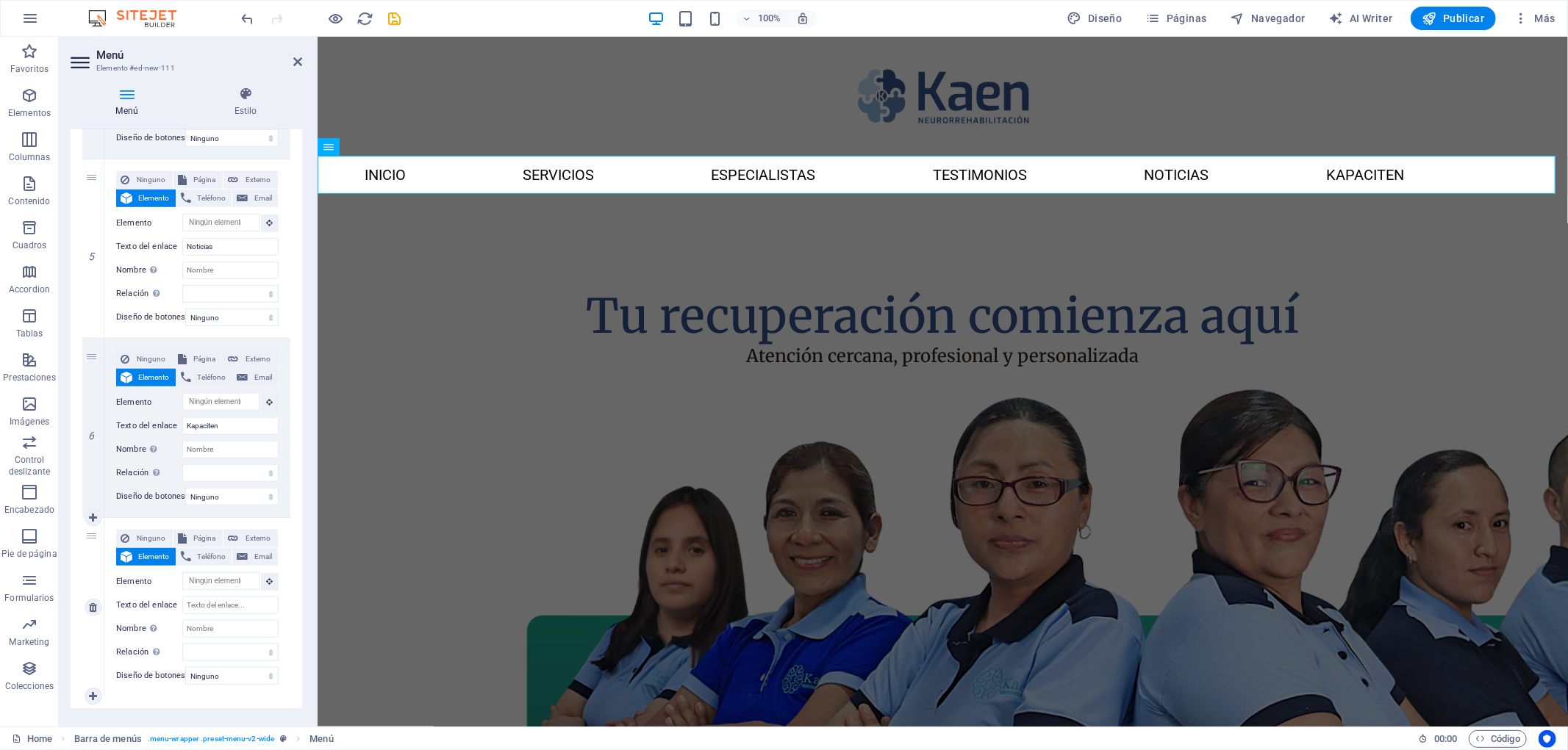
click at [234, 613] on div "Ninguno Página Externo Elemento Teléfono Email Página Home About Services Conta…" at bounding box center [197, 595] width 163 height 132
click at [237, 611] on input "Texto del enlace" at bounding box center [230, 605] width 96 height 18
click at [228, 605] on input "Texto del enlace" at bounding box center [230, 605] width 96 height 18
click at [260, 606] on input "Texto del enlace" at bounding box center [230, 605] width 96 height 18
type input "Medik"
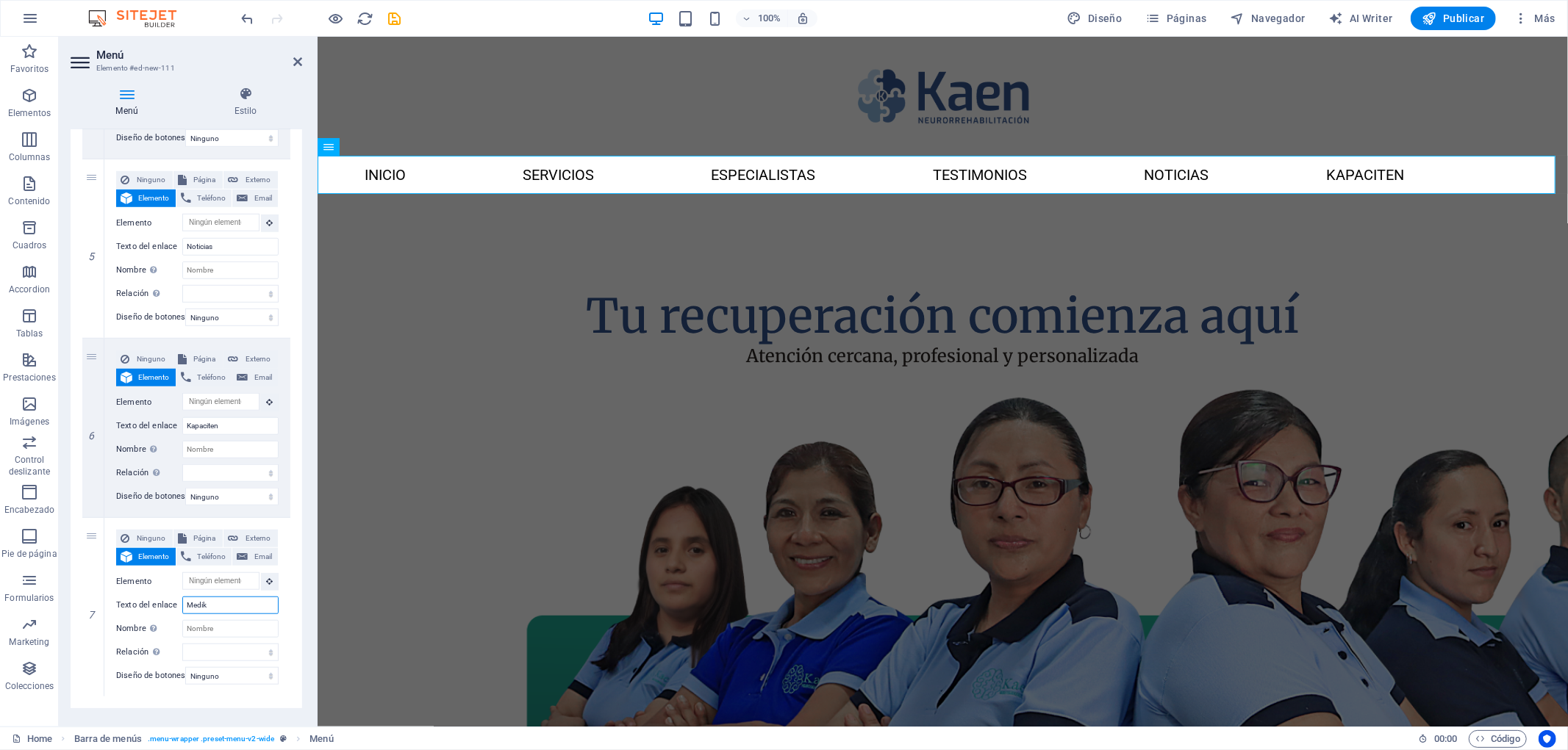
select select
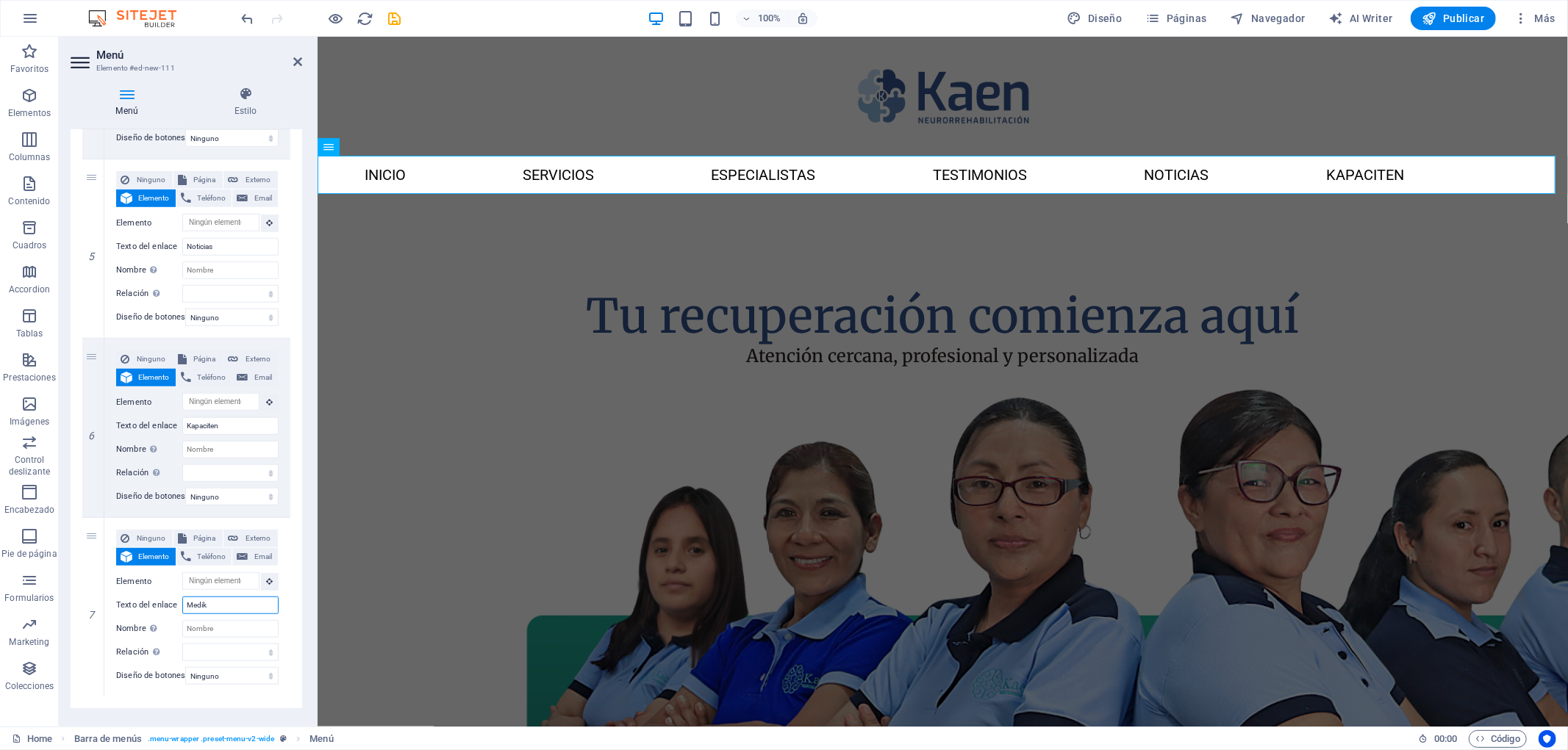
select select
type input "Medika"
select select
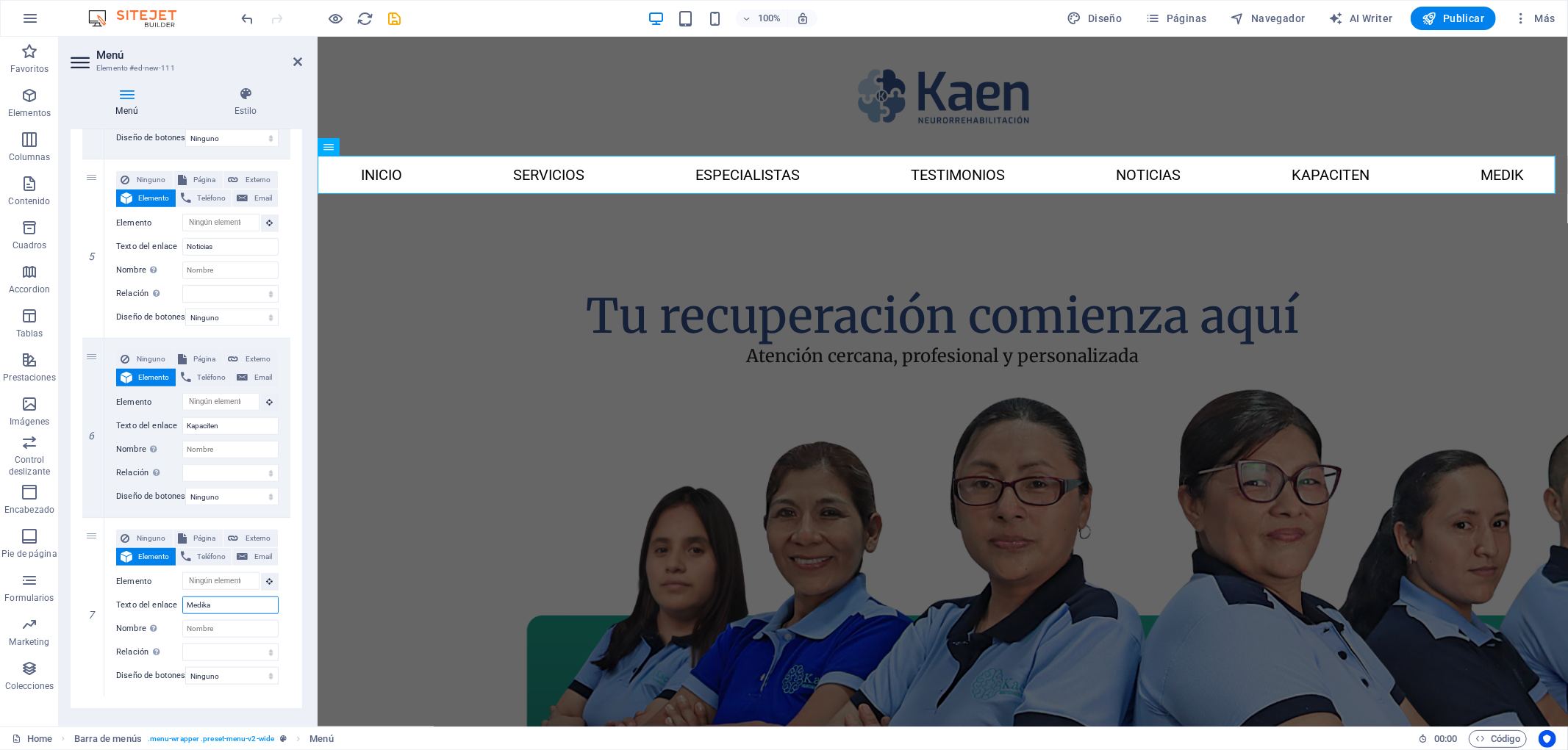
select select
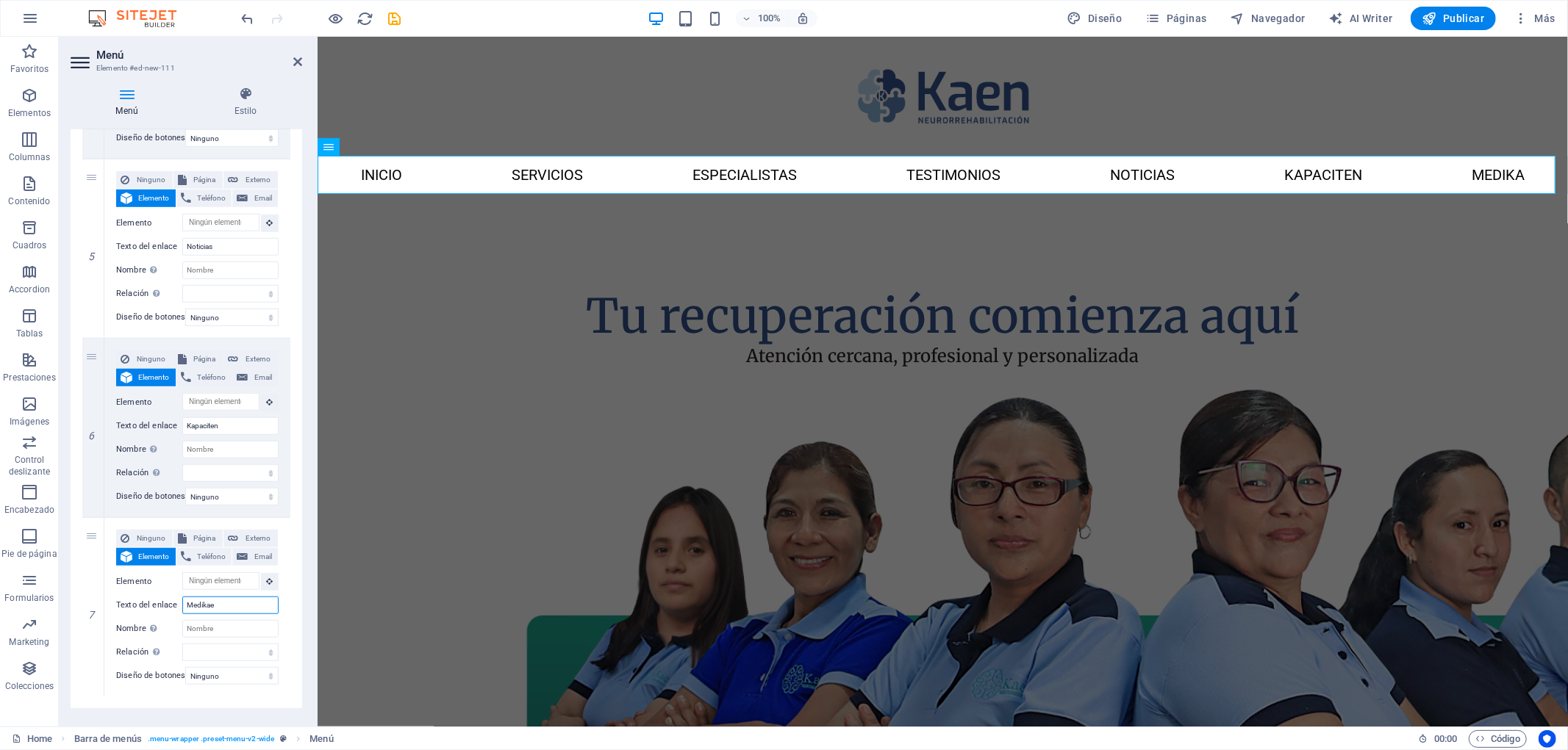
type input "Medikaen"
select select
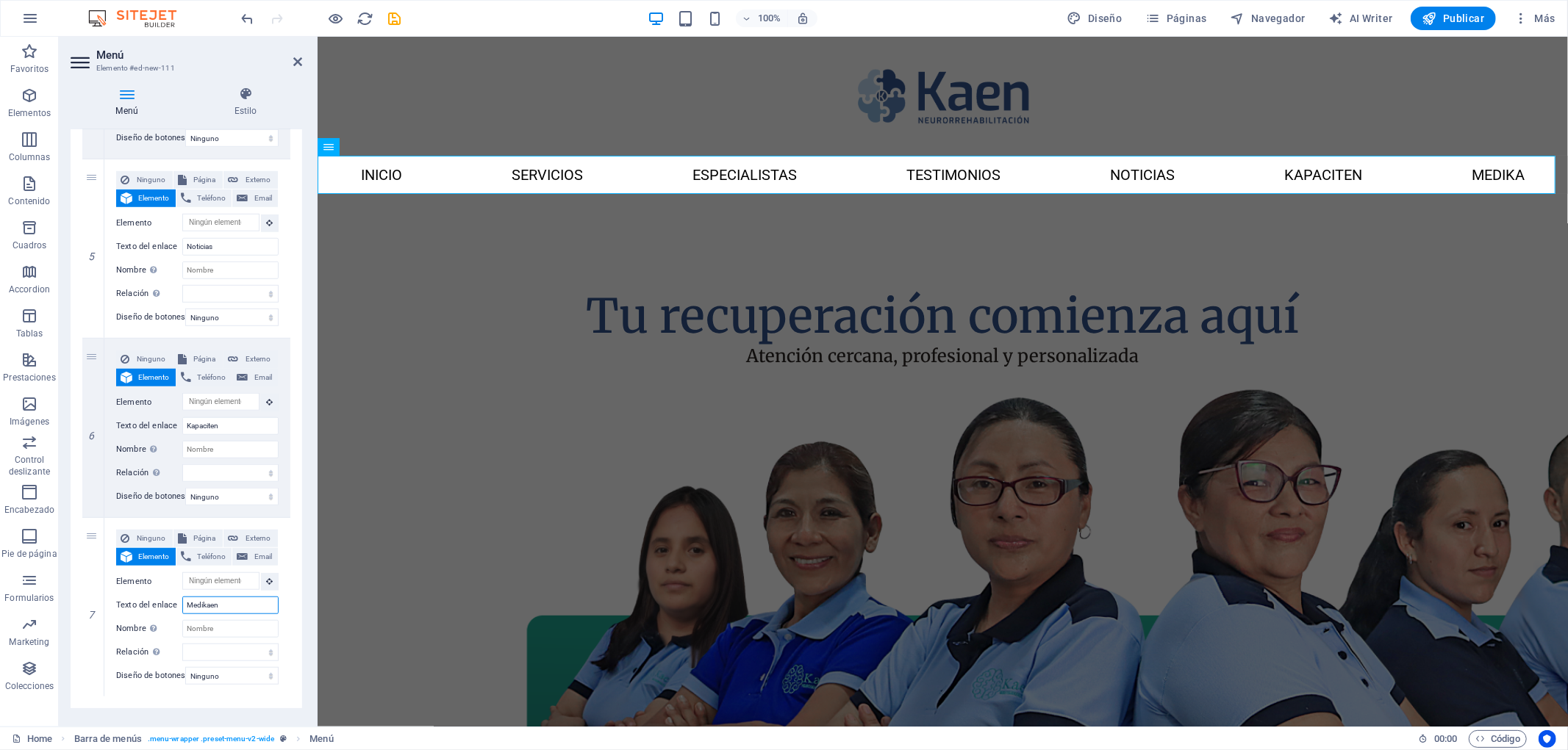
select select
type input "Medikaen"
click at [444, 577] on div "Tu recuperación comienza aquí Atención cercana, profesional y personalizada" at bounding box center [942, 601] width 1251 height 816
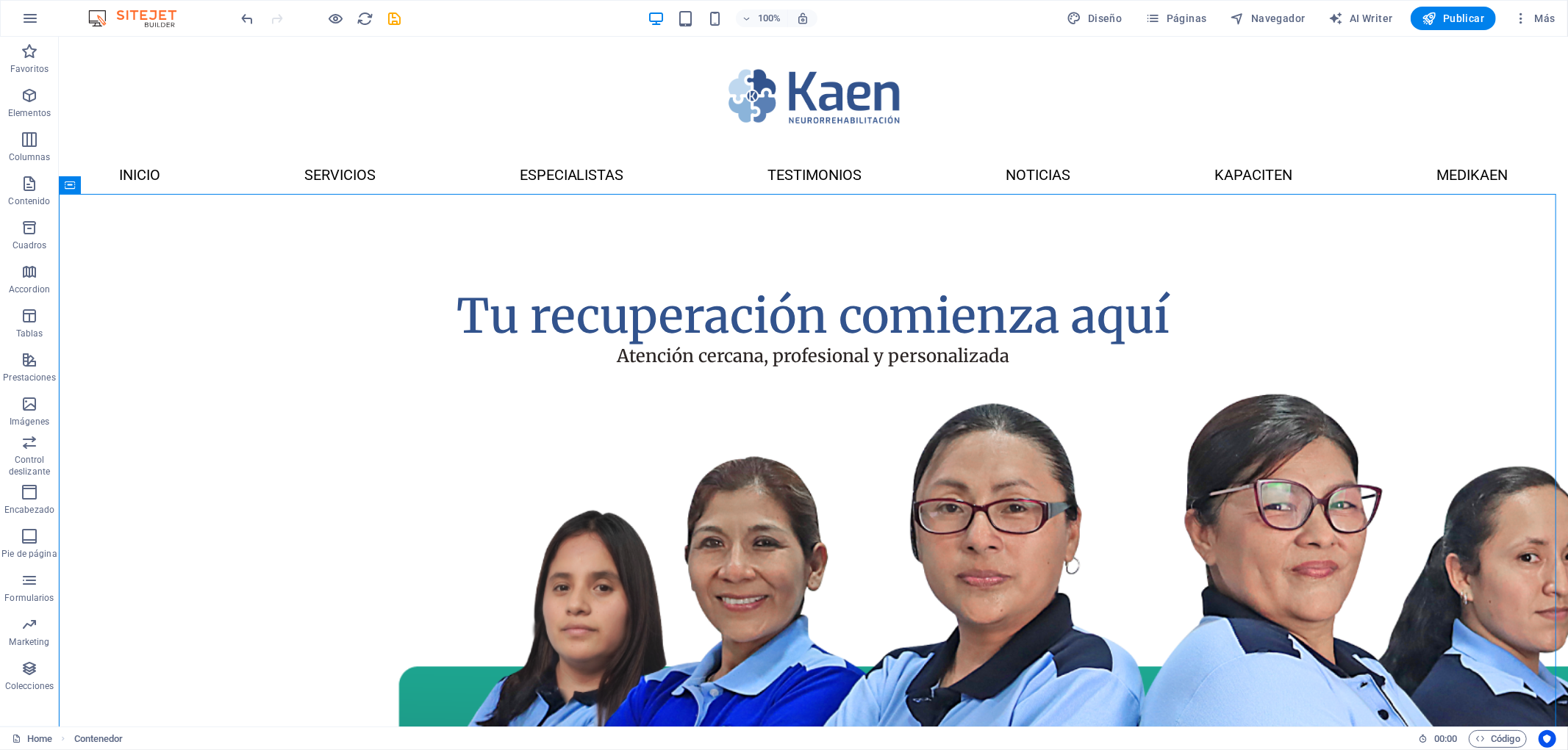
click at [402, 17] on icon "save" at bounding box center [395, 19] width 17 height 17
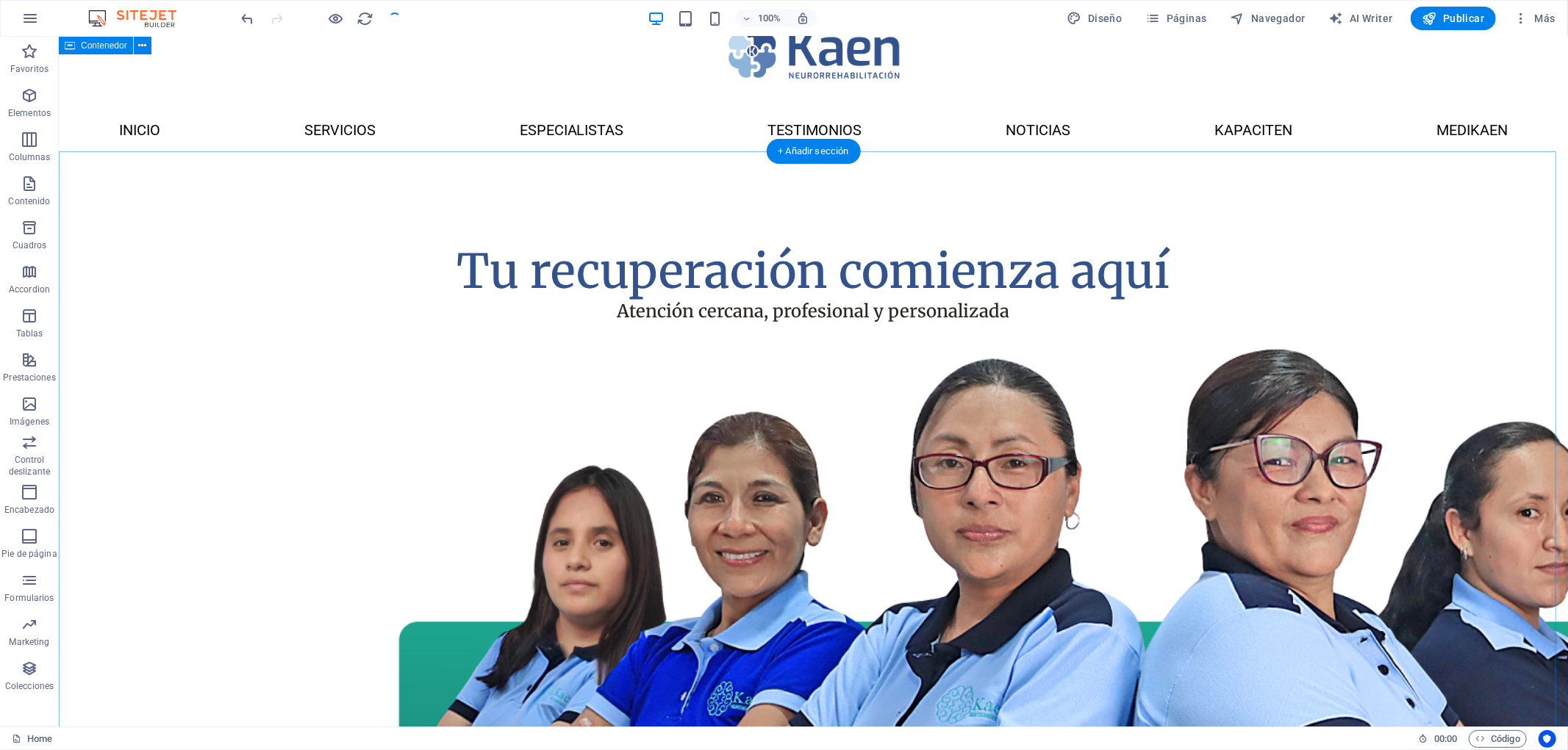
scroll to position [0, 0]
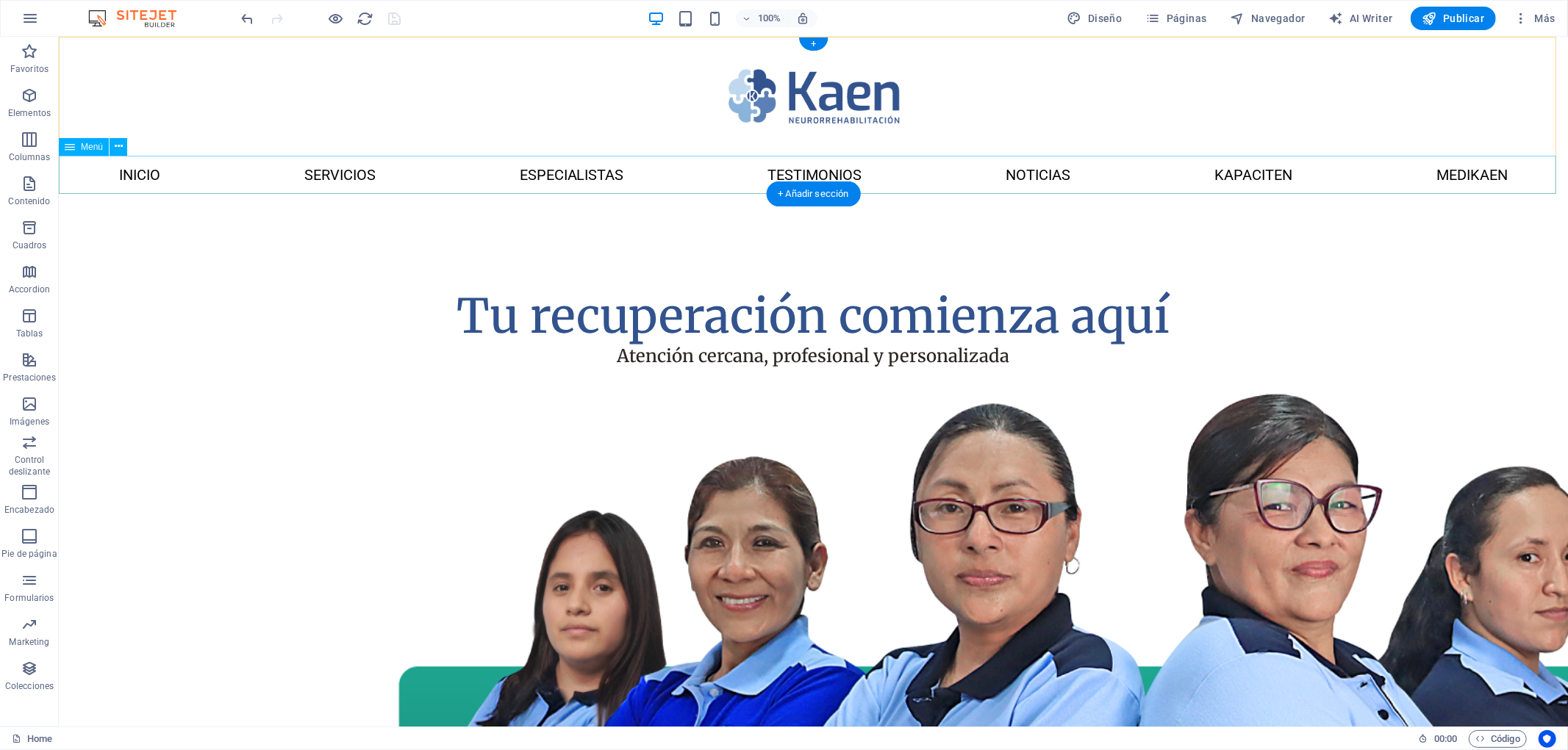
click at [324, 166] on nav "Inicio SERVICIOS ESPECIALISTAS Testimonios Noticias Kapaciten Medikaen" at bounding box center [813, 173] width 1509 height 38
select select
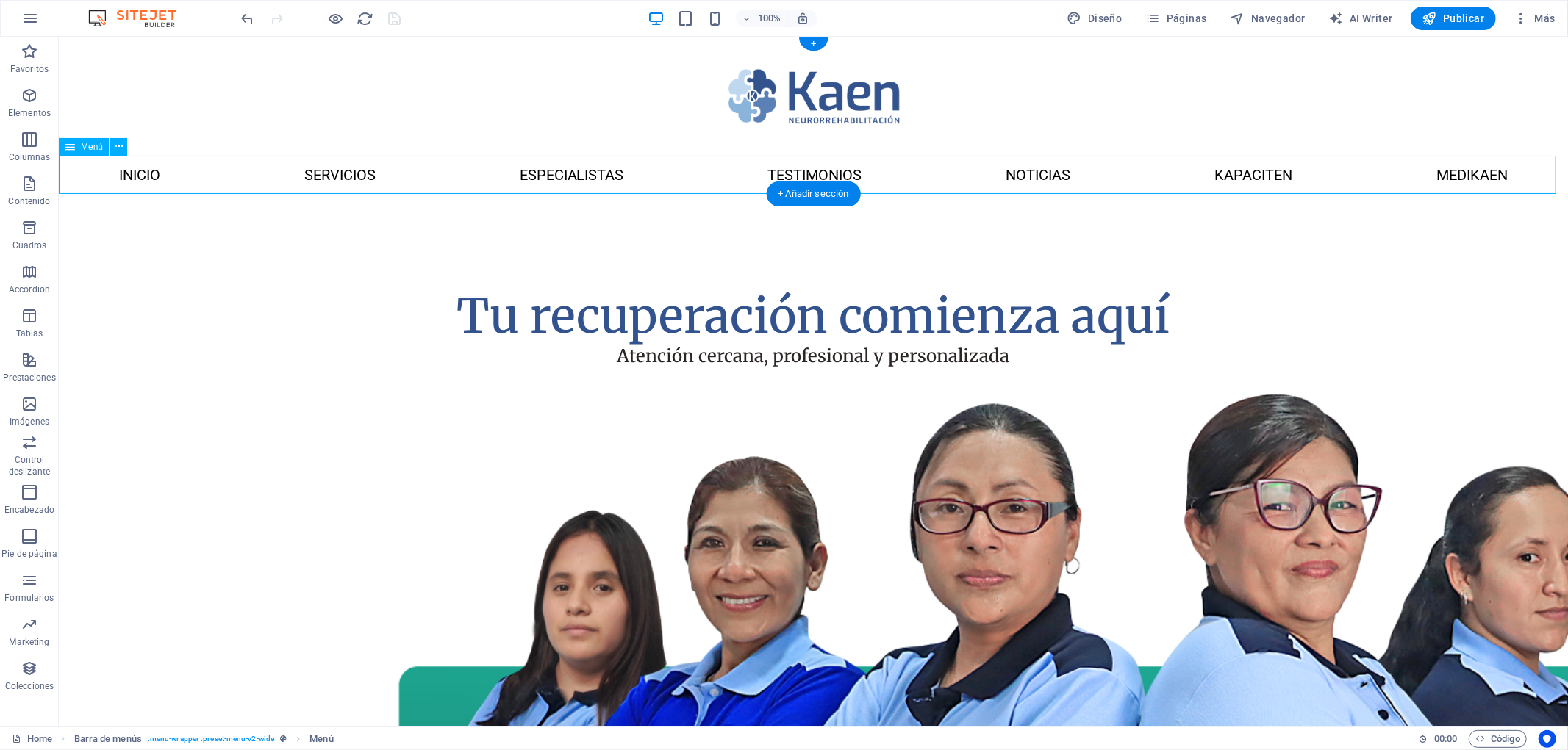
select select
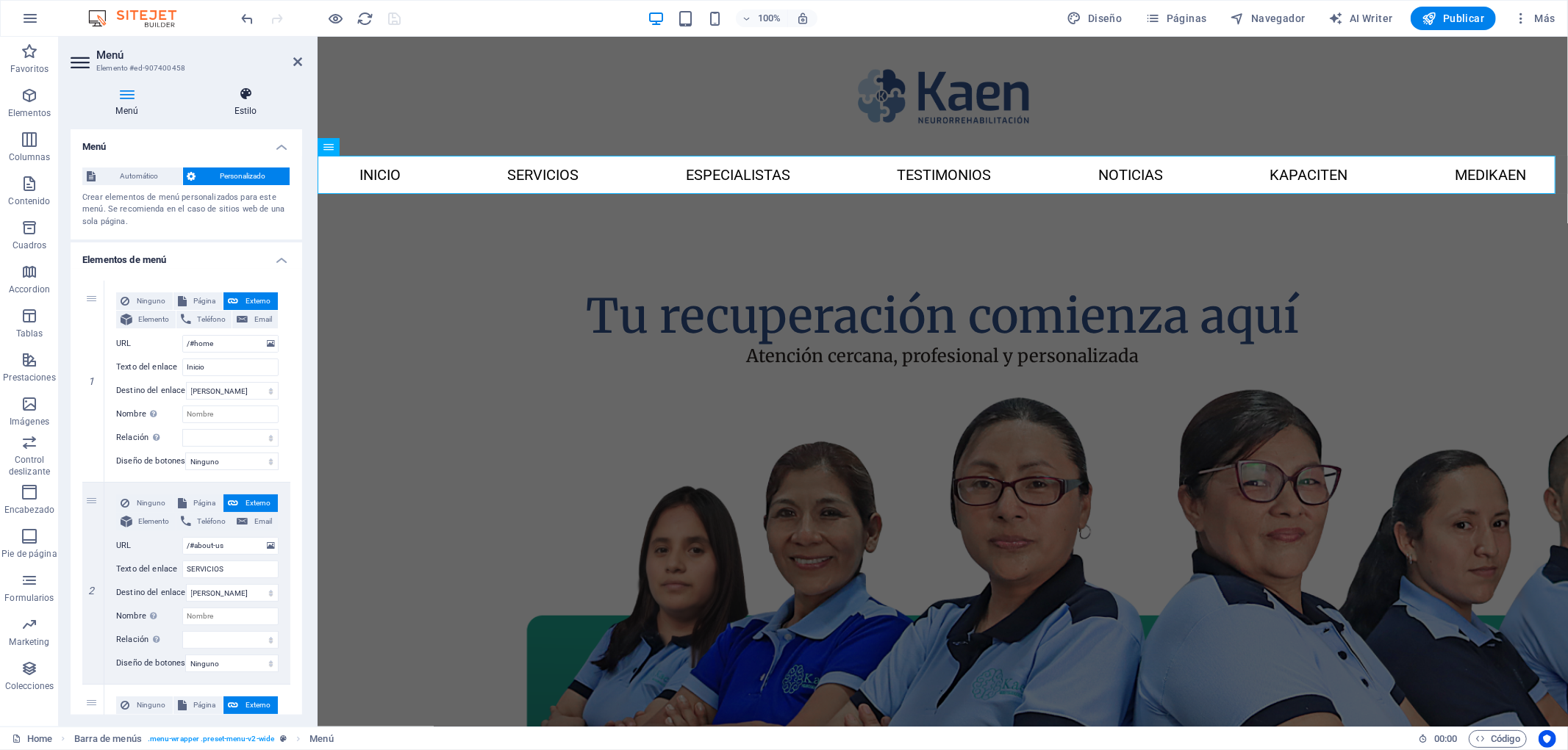
click at [254, 109] on h4 "Estilo" at bounding box center [245, 102] width 113 height 31
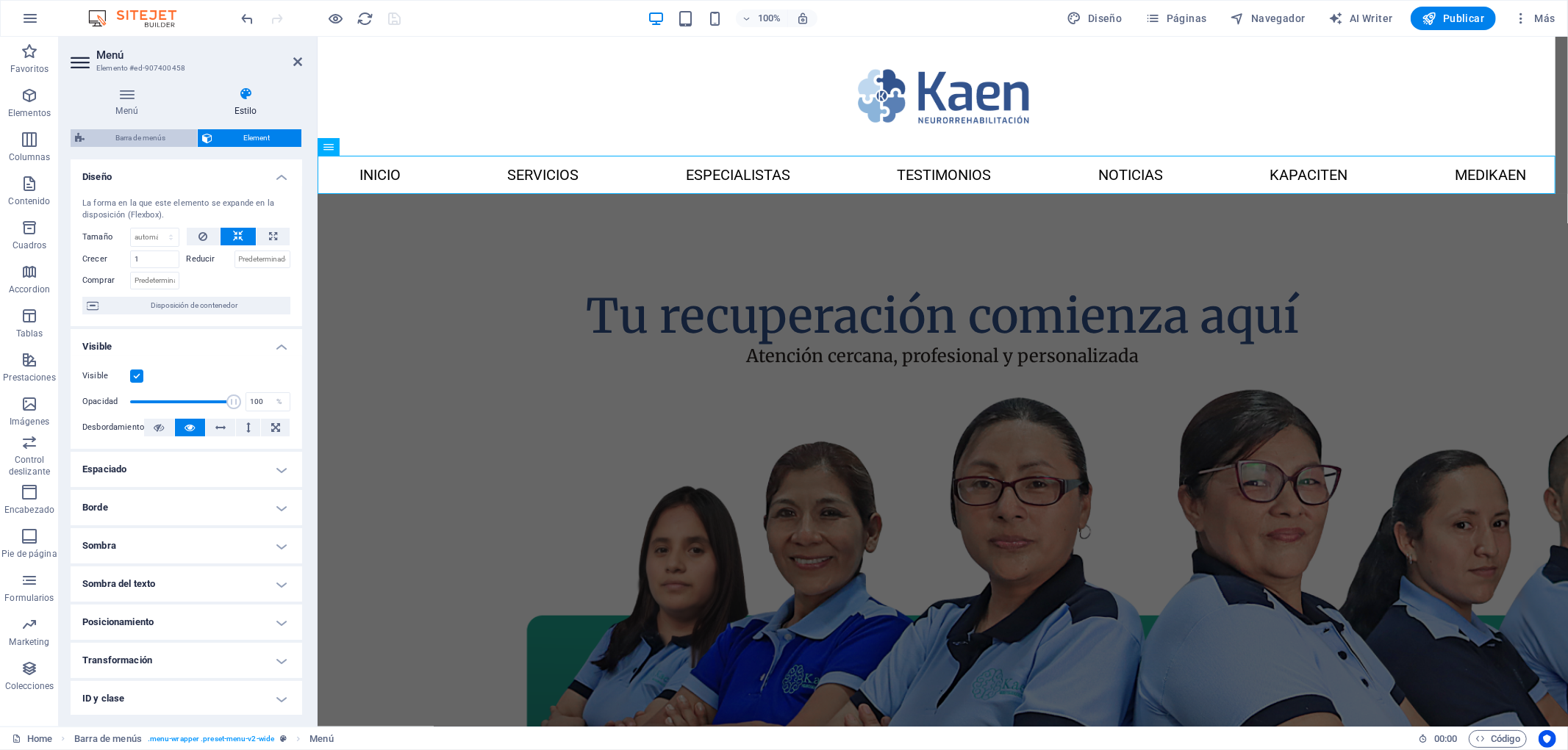
click at [134, 134] on span "Barra de menús" at bounding box center [141, 138] width 104 height 18
select select "rem"
select select "preset-menu-v2-wide"
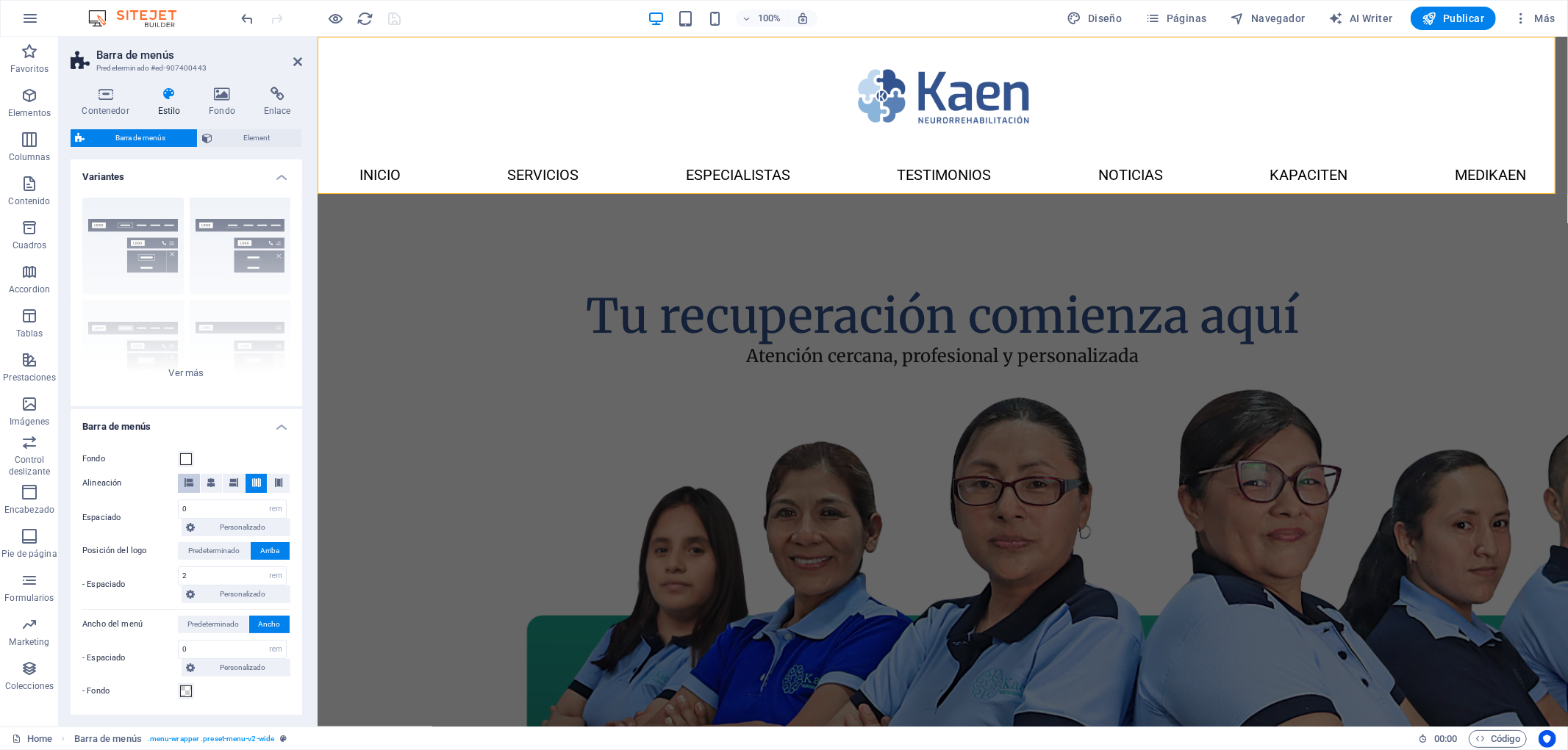
click at [195, 483] on button at bounding box center [189, 483] width 22 height 19
click at [256, 486] on span at bounding box center [256, 483] width 9 height 19
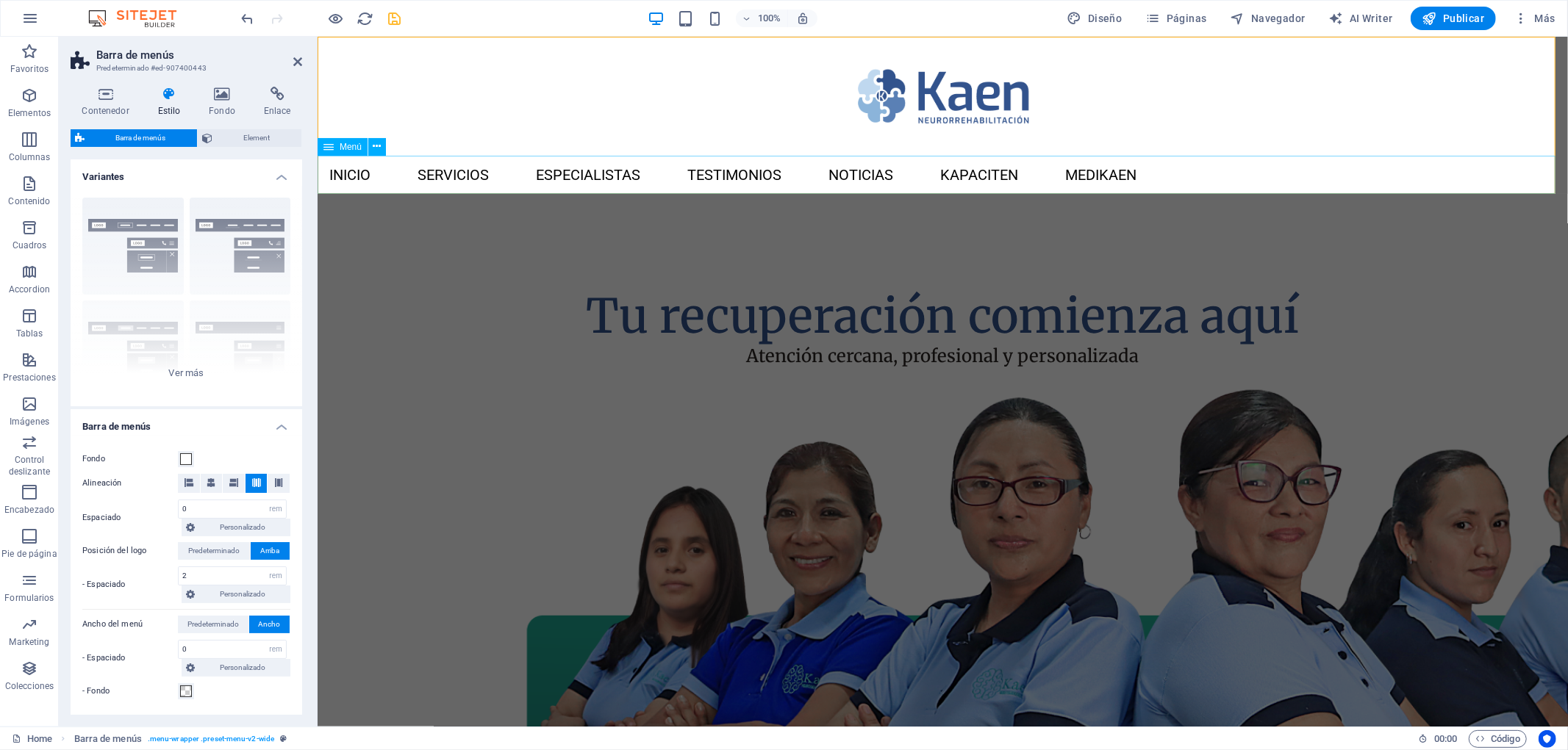
click at [1358, 155] on nav "Inicio SERVICIOS ESPECIALISTAS Testimonios Noticias Kapaciten Medikaen" at bounding box center [942, 173] width 1251 height 38
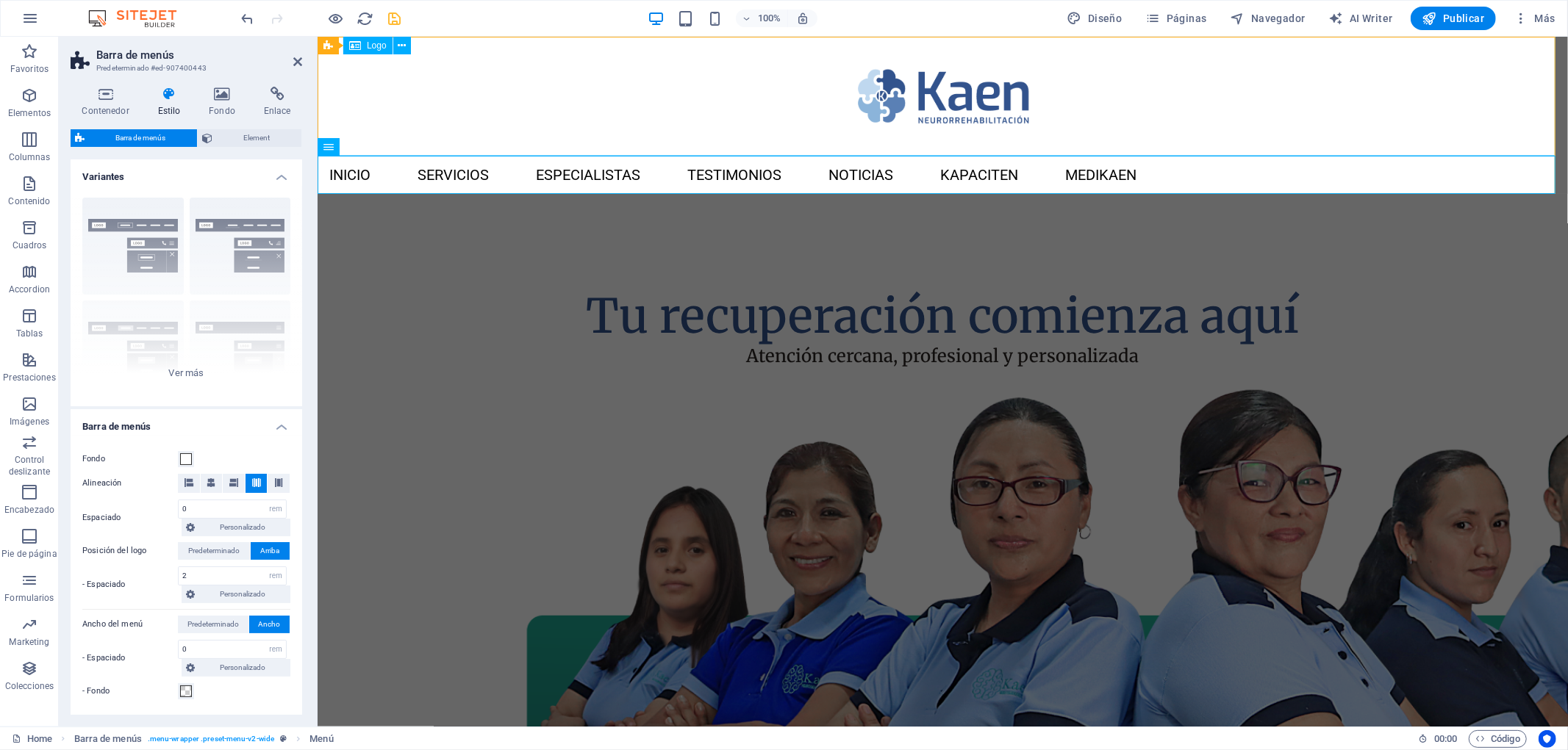
click at [1384, 104] on div at bounding box center [942, 95] width 1251 height 119
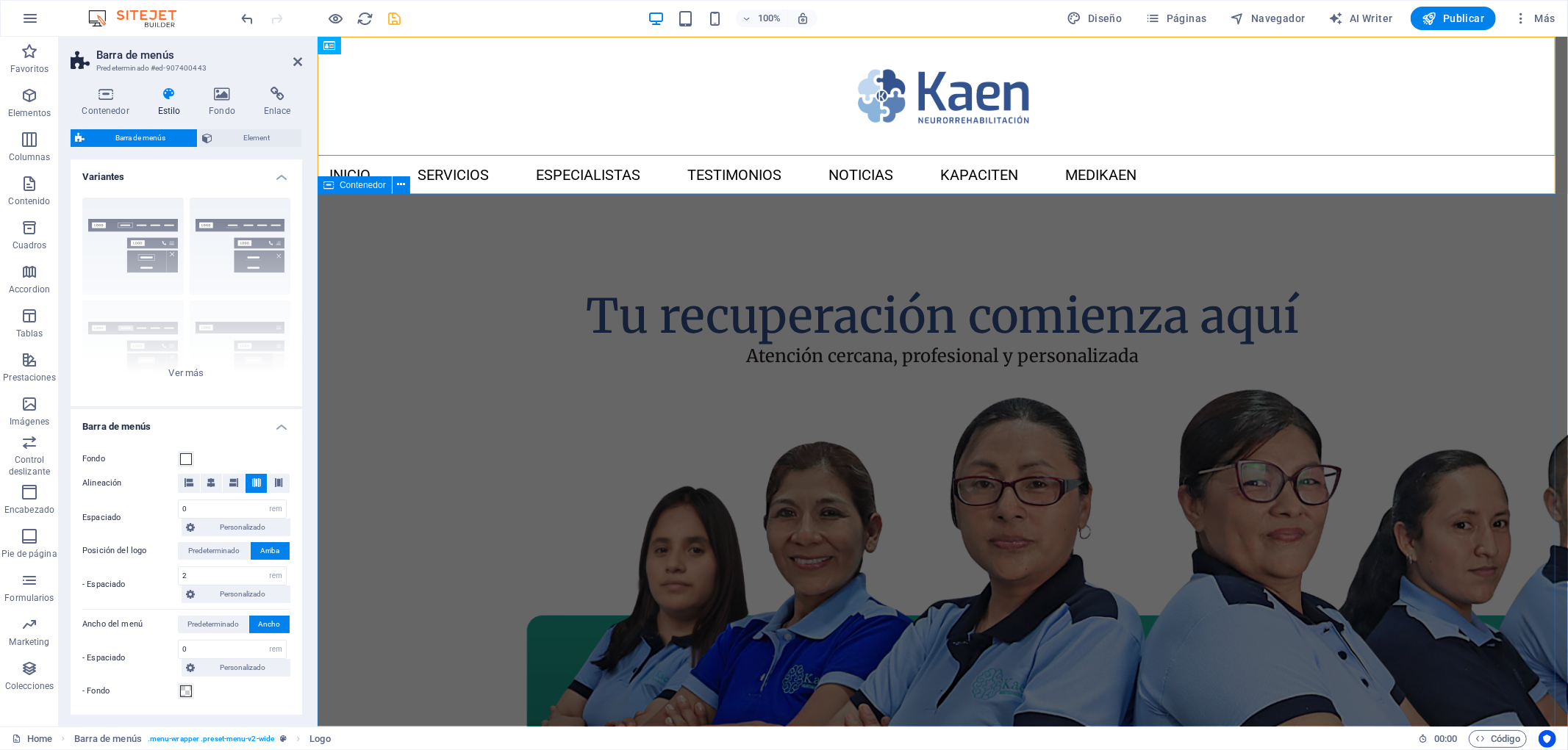
click at [445, 401] on div "Tu recuperación comienza aquí Atención cercana, profesional y personalizada" at bounding box center [942, 601] width 1251 height 816
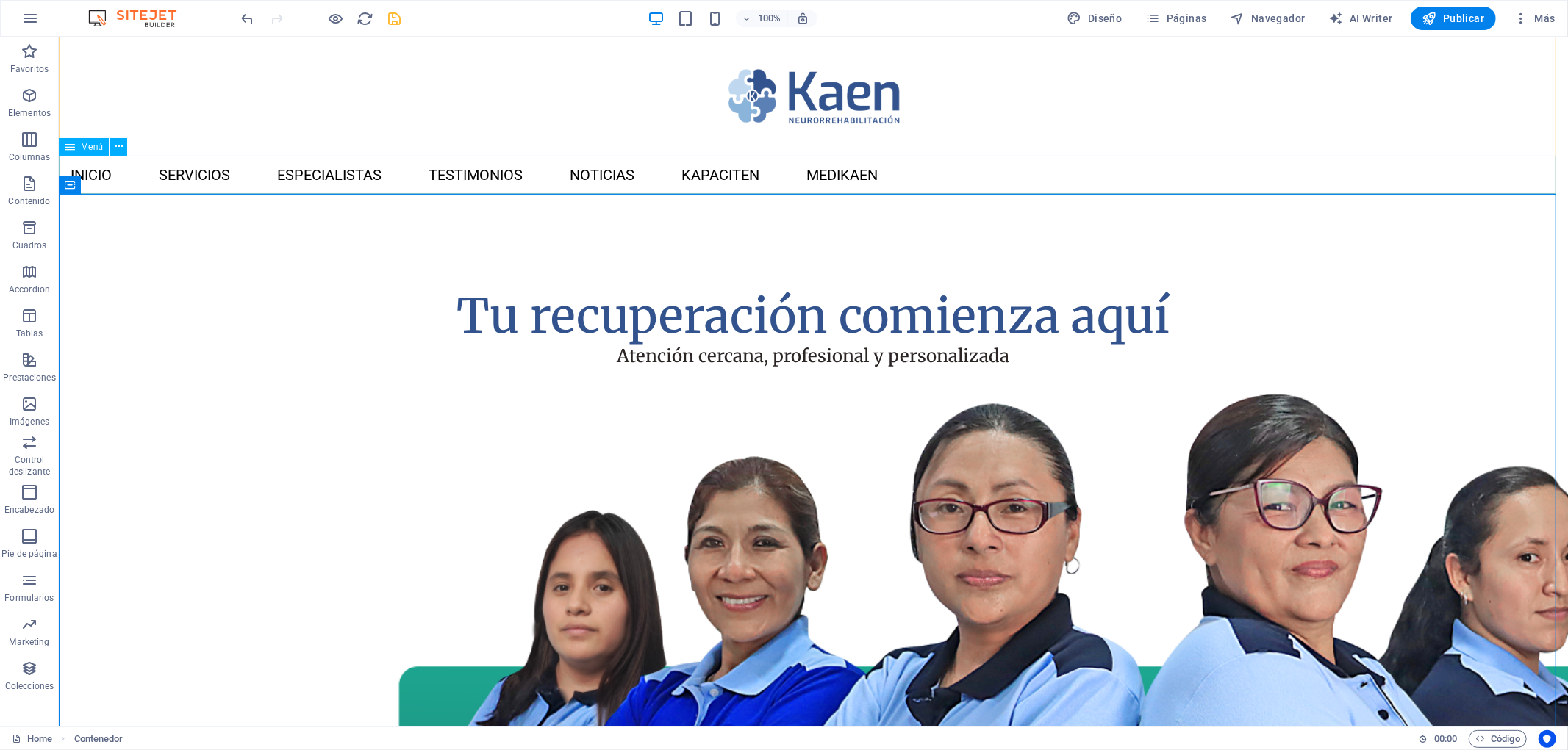
click at [83, 149] on span "Menú" at bounding box center [92, 147] width 22 height 9
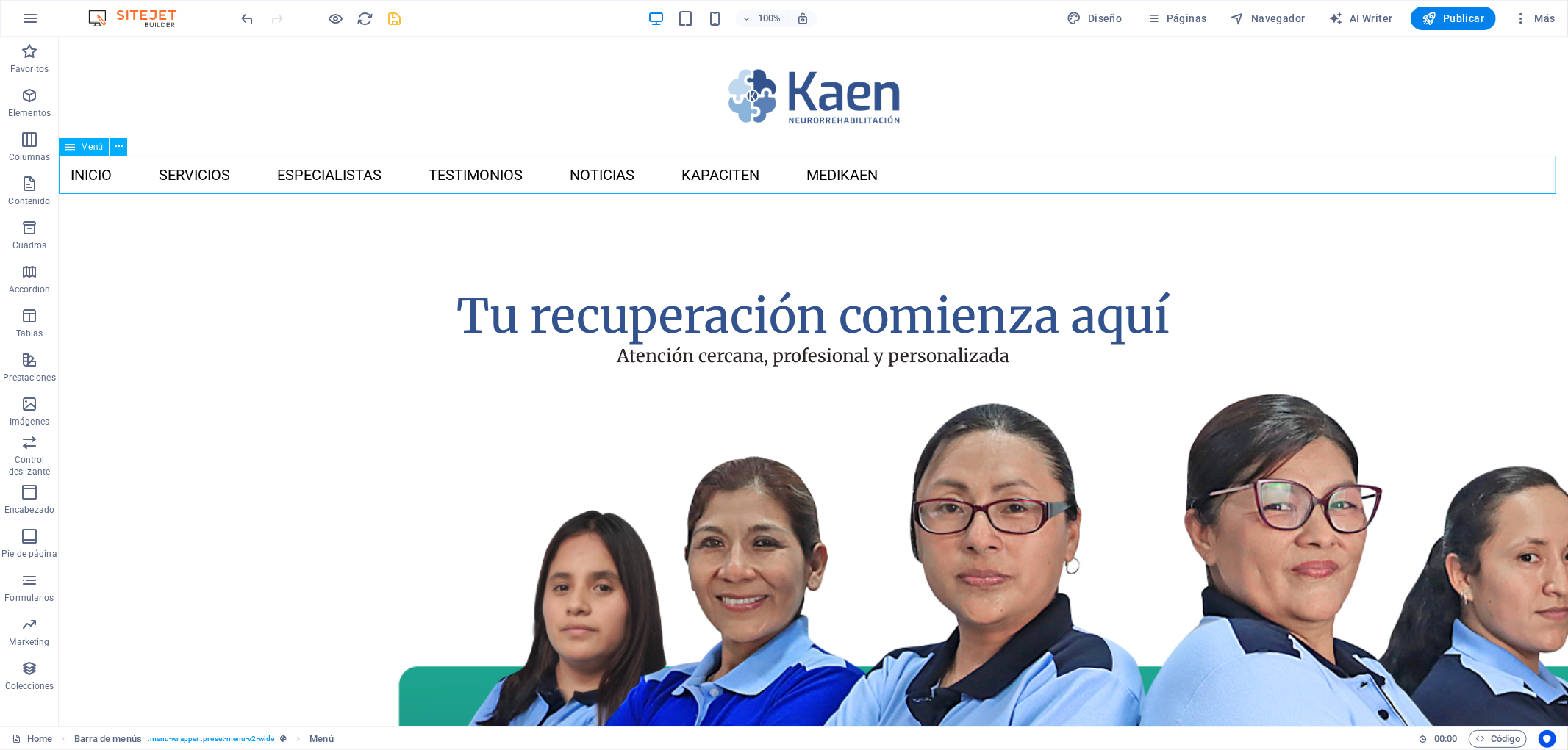
click at [83, 149] on span "Menú" at bounding box center [92, 147] width 22 height 9
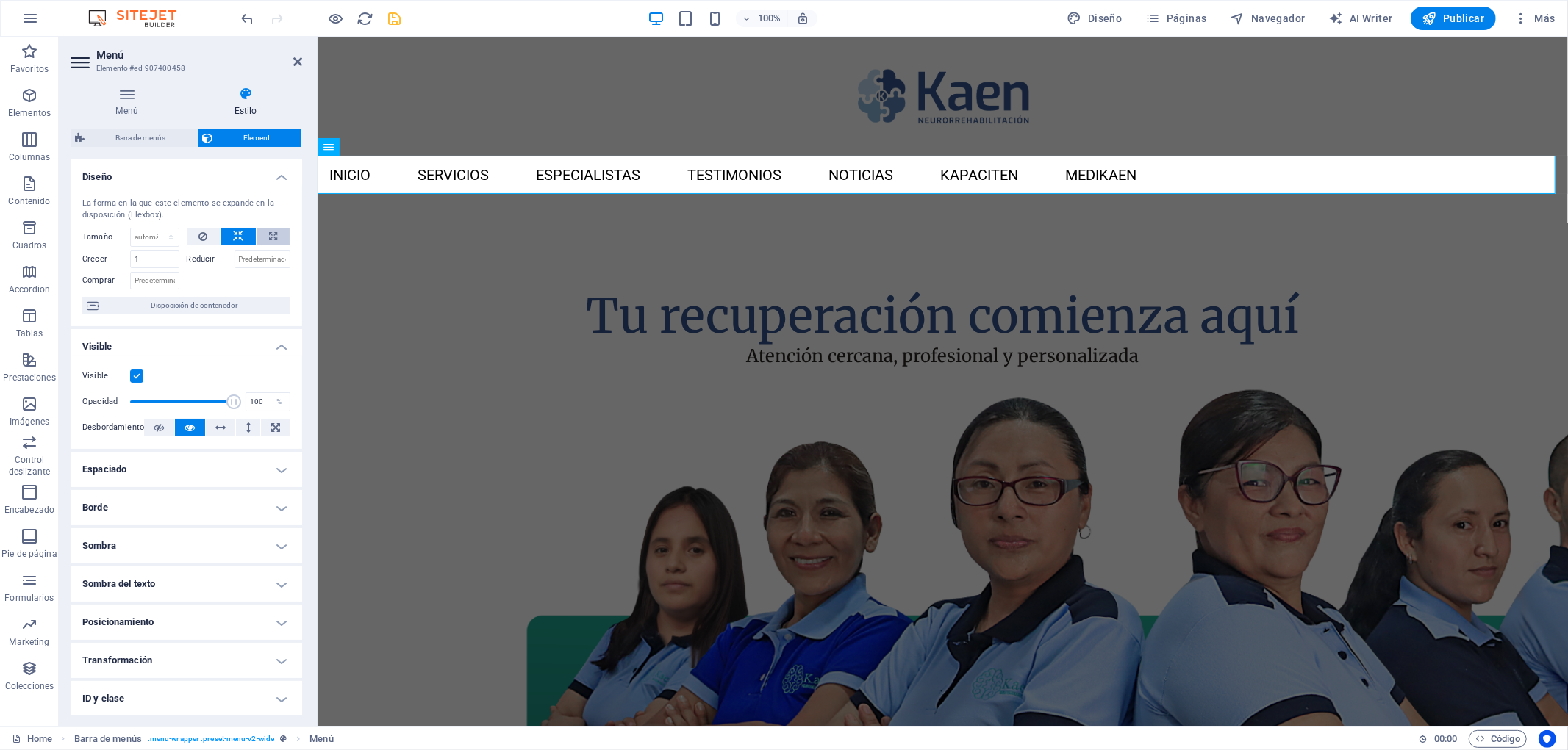
click at [265, 236] on button at bounding box center [273, 236] width 33 height 18
type input "100"
select select "%"
click at [233, 239] on icon at bounding box center [238, 236] width 10 height 18
select select "DISABLED_OPTION_VALUE"
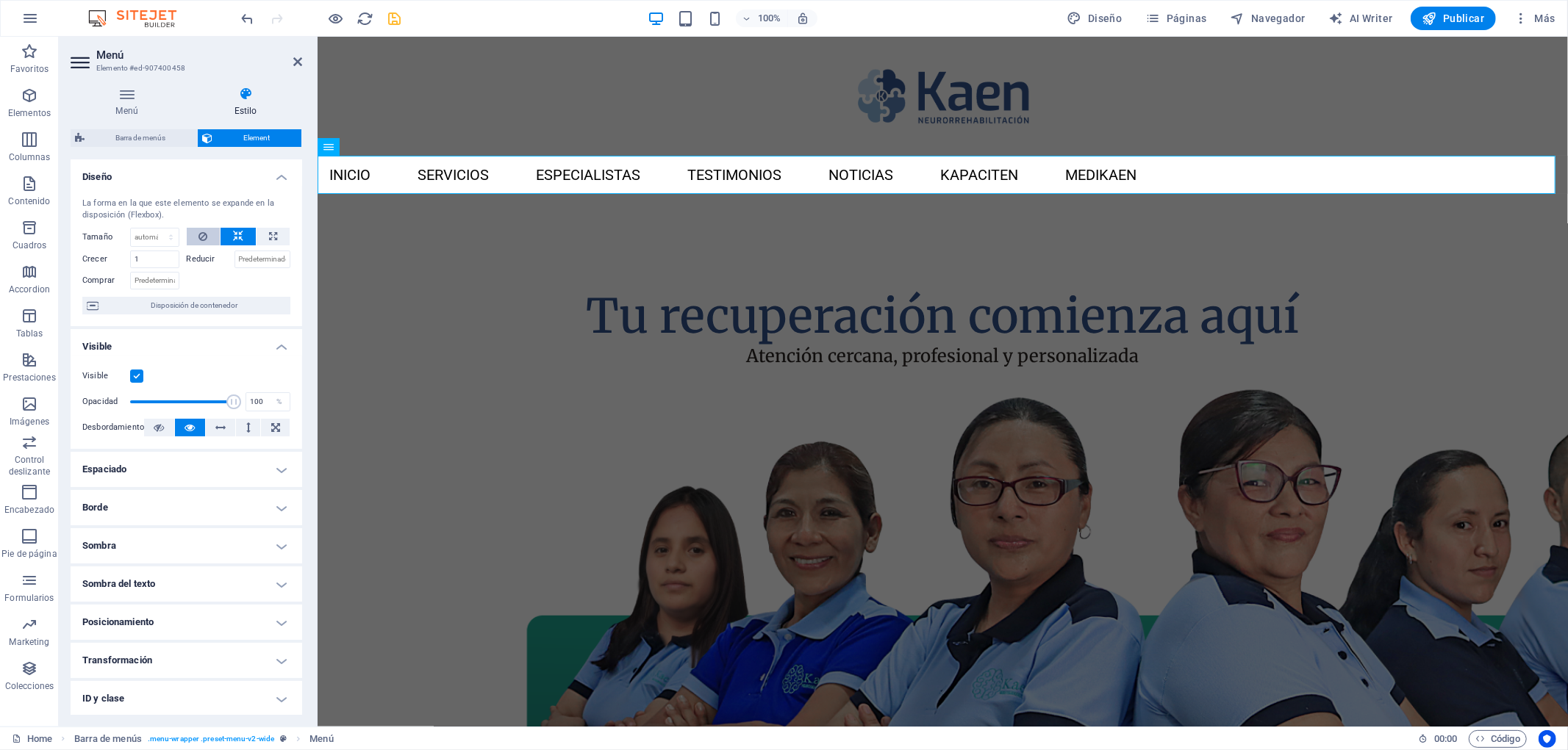
click at [200, 237] on icon at bounding box center [202, 236] width 9 height 18
click at [224, 237] on button at bounding box center [237, 236] width 35 height 18
click at [351, 145] on span "Menú" at bounding box center [351, 147] width 22 height 9
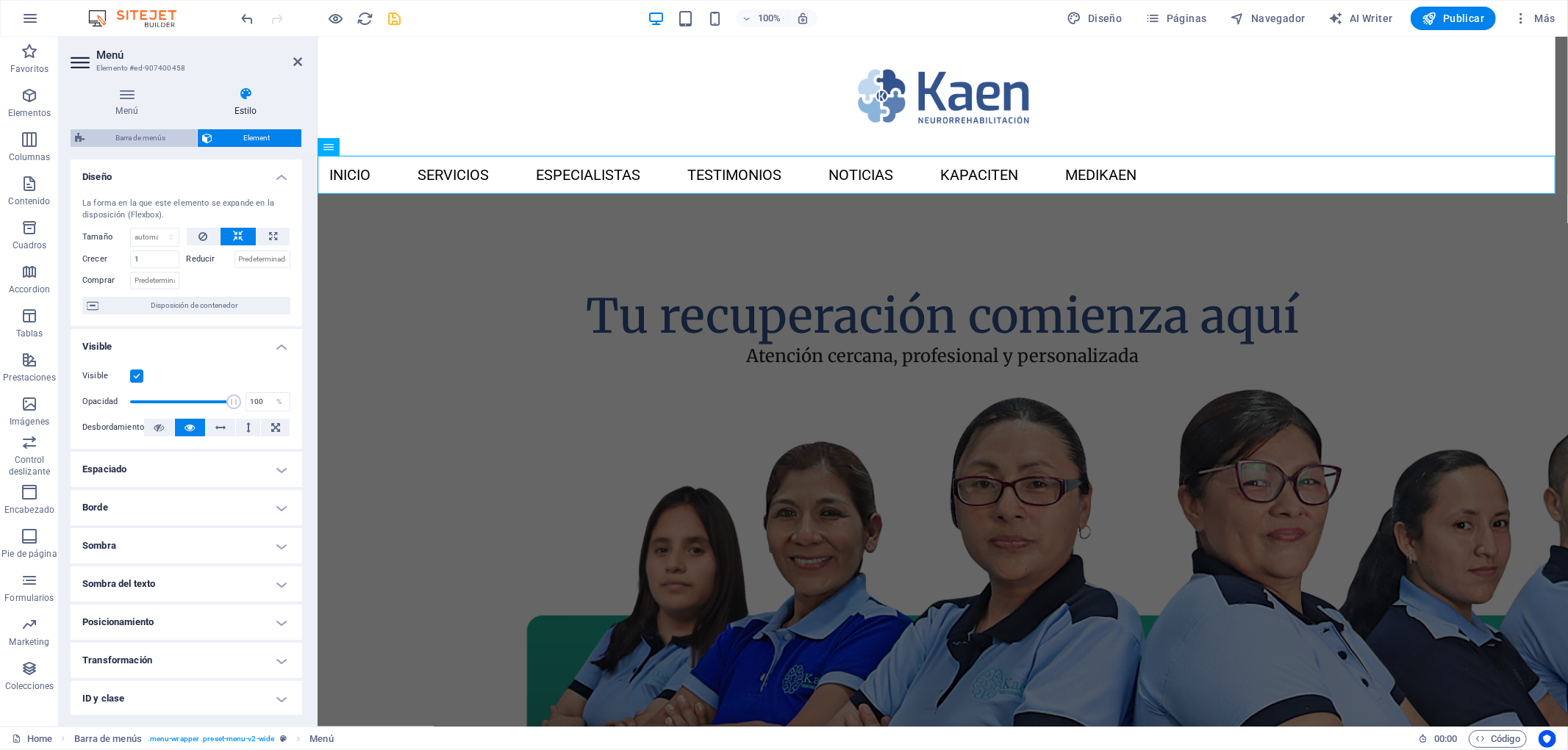
click at [159, 138] on span "Barra de menús" at bounding box center [141, 138] width 104 height 18
select select "rem"
select select "preset-menu-v2-wide"
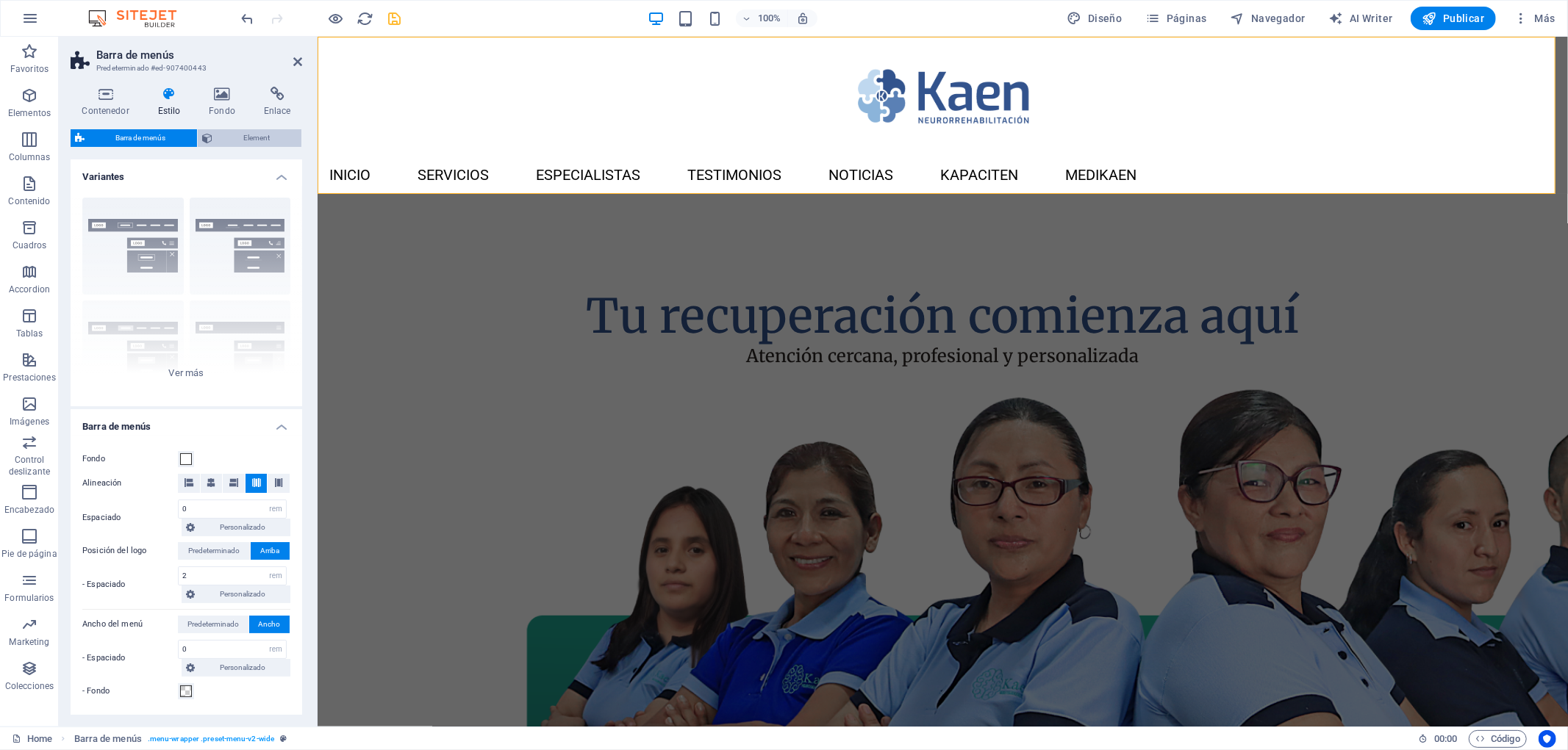
click at [248, 144] on span "Element" at bounding box center [257, 138] width 80 height 18
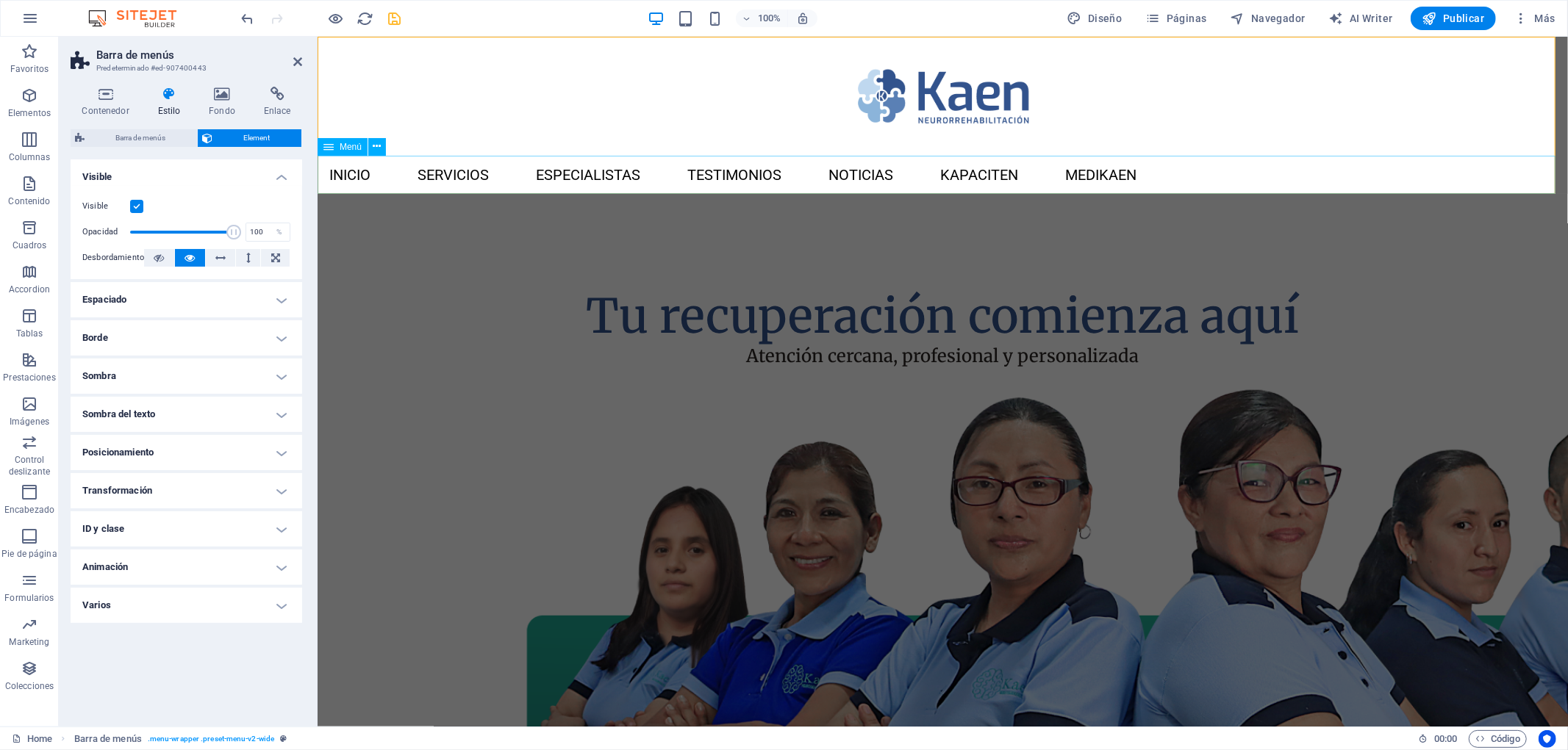
click at [342, 143] on span "Menú" at bounding box center [351, 147] width 22 height 9
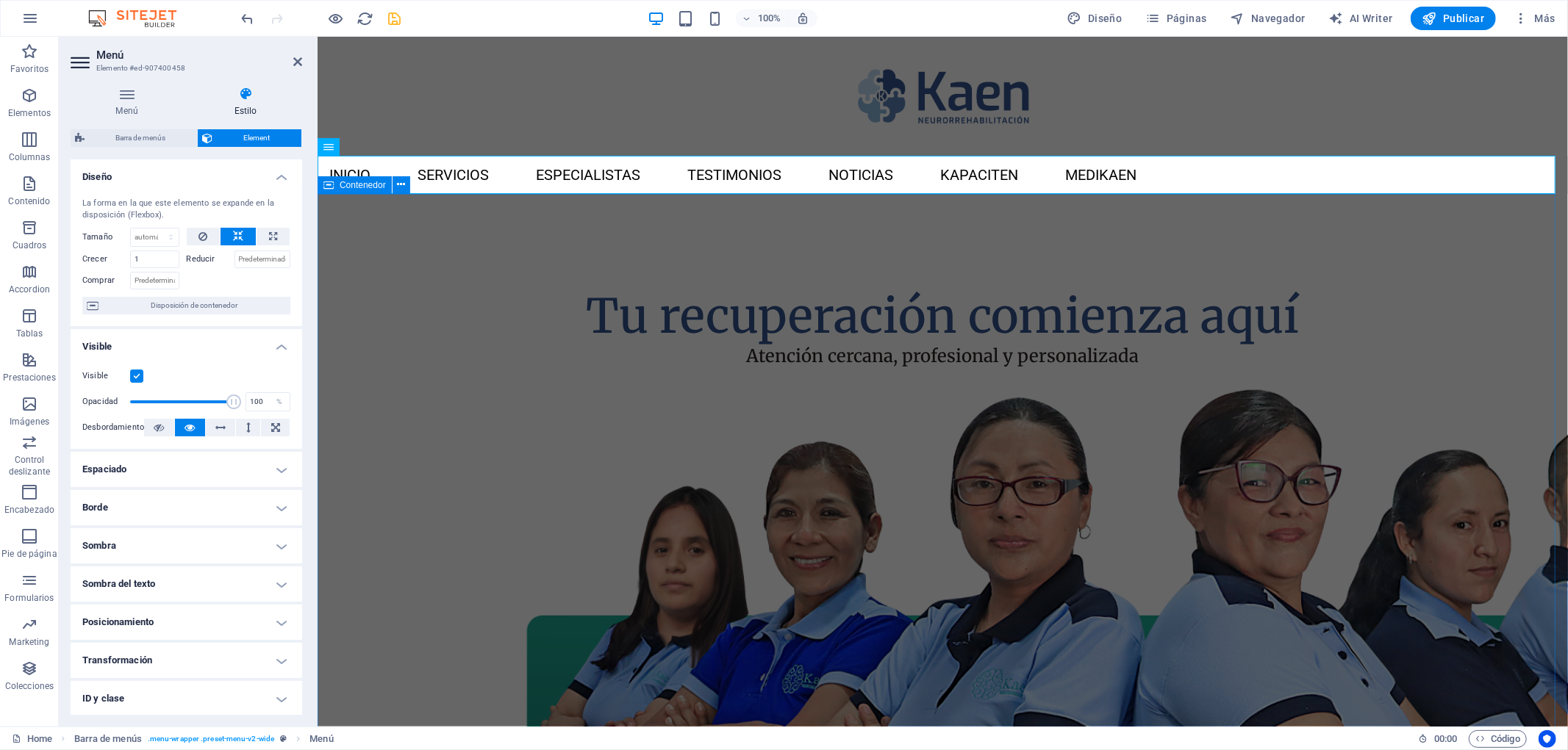
drag, startPoint x: 1508, startPoint y: 322, endPoint x: 1767, endPoint y: 321, distance: 259.0
click at [1567, 321] on div "Tu recuperación comienza aquí Atención cercana, profesional y personalizada" at bounding box center [942, 601] width 1251 height 816
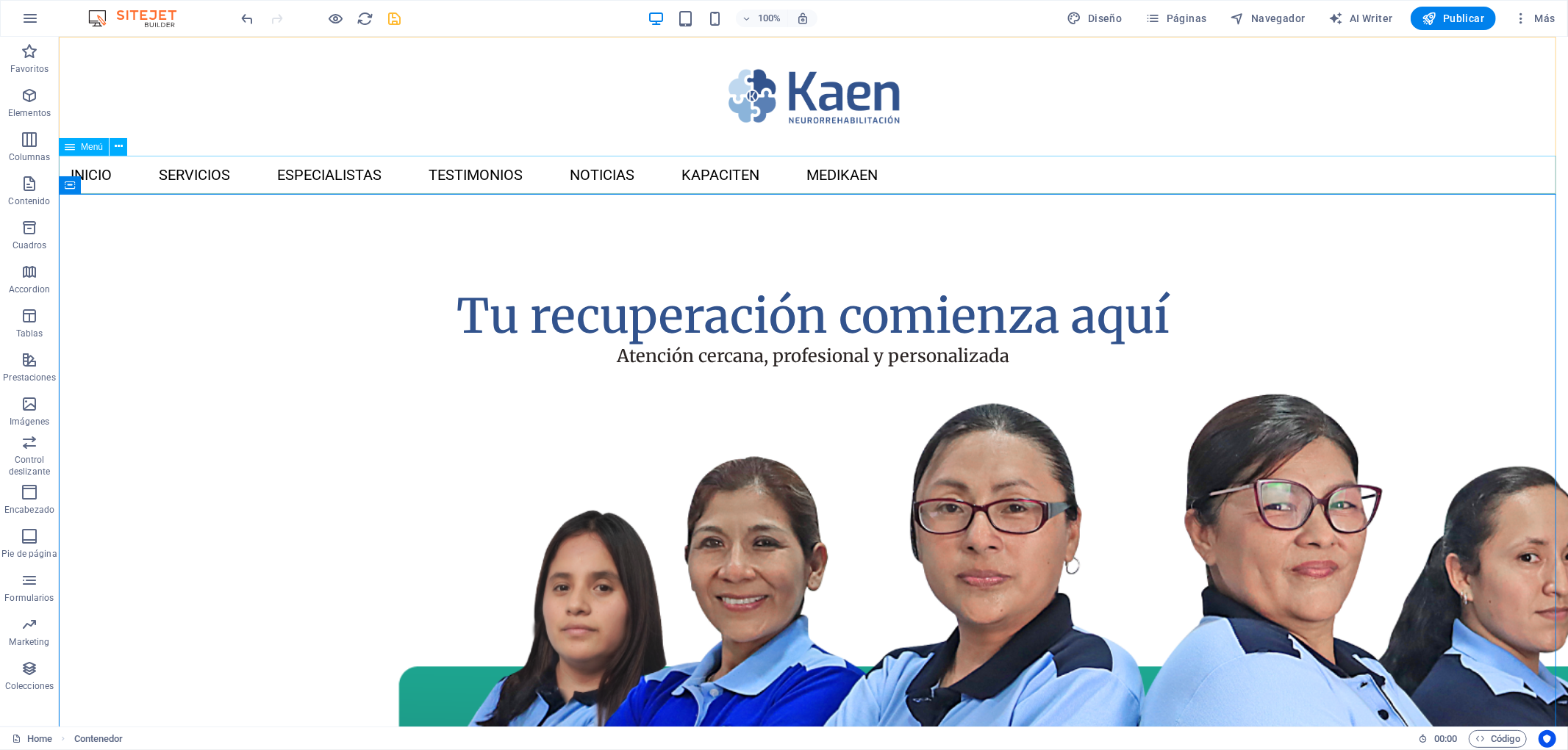
click at [98, 149] on span "Menú" at bounding box center [92, 147] width 22 height 9
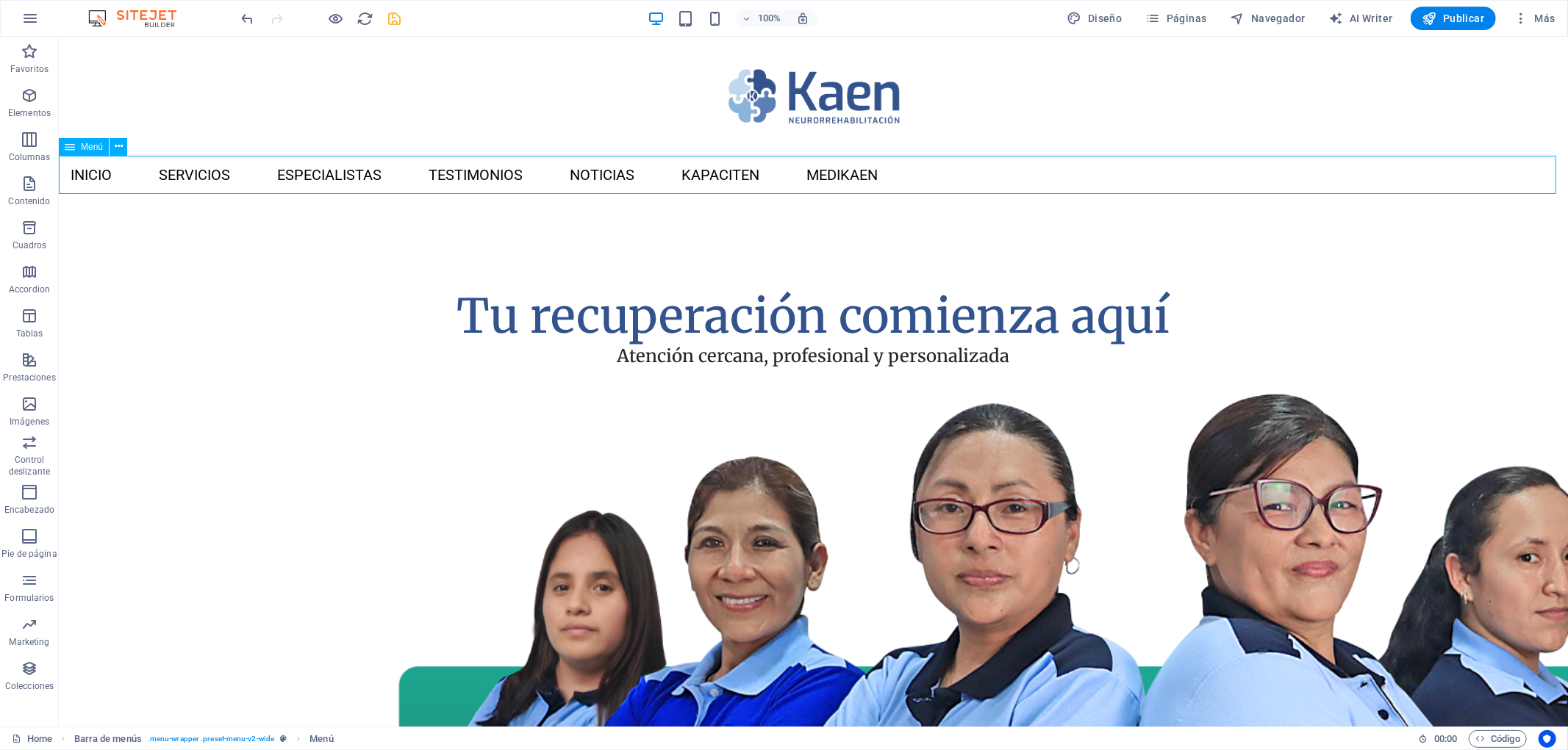
click at [98, 149] on span "Menú" at bounding box center [92, 147] width 22 height 9
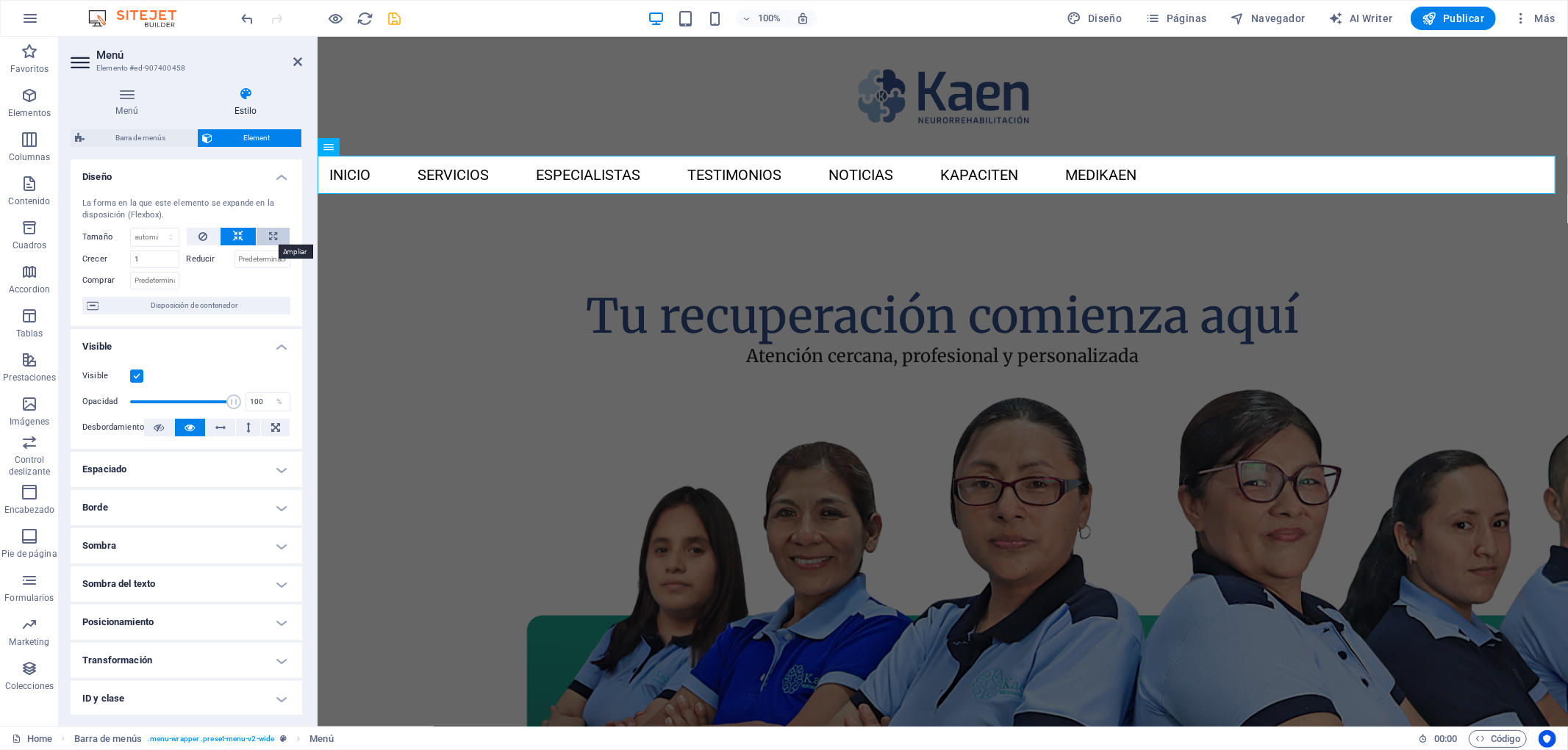
click at [269, 234] on icon at bounding box center [273, 236] width 9 height 18
type input "100"
select select "%"
click at [233, 238] on icon at bounding box center [238, 236] width 10 height 18
select select "DISABLED_OPTION_VALUE"
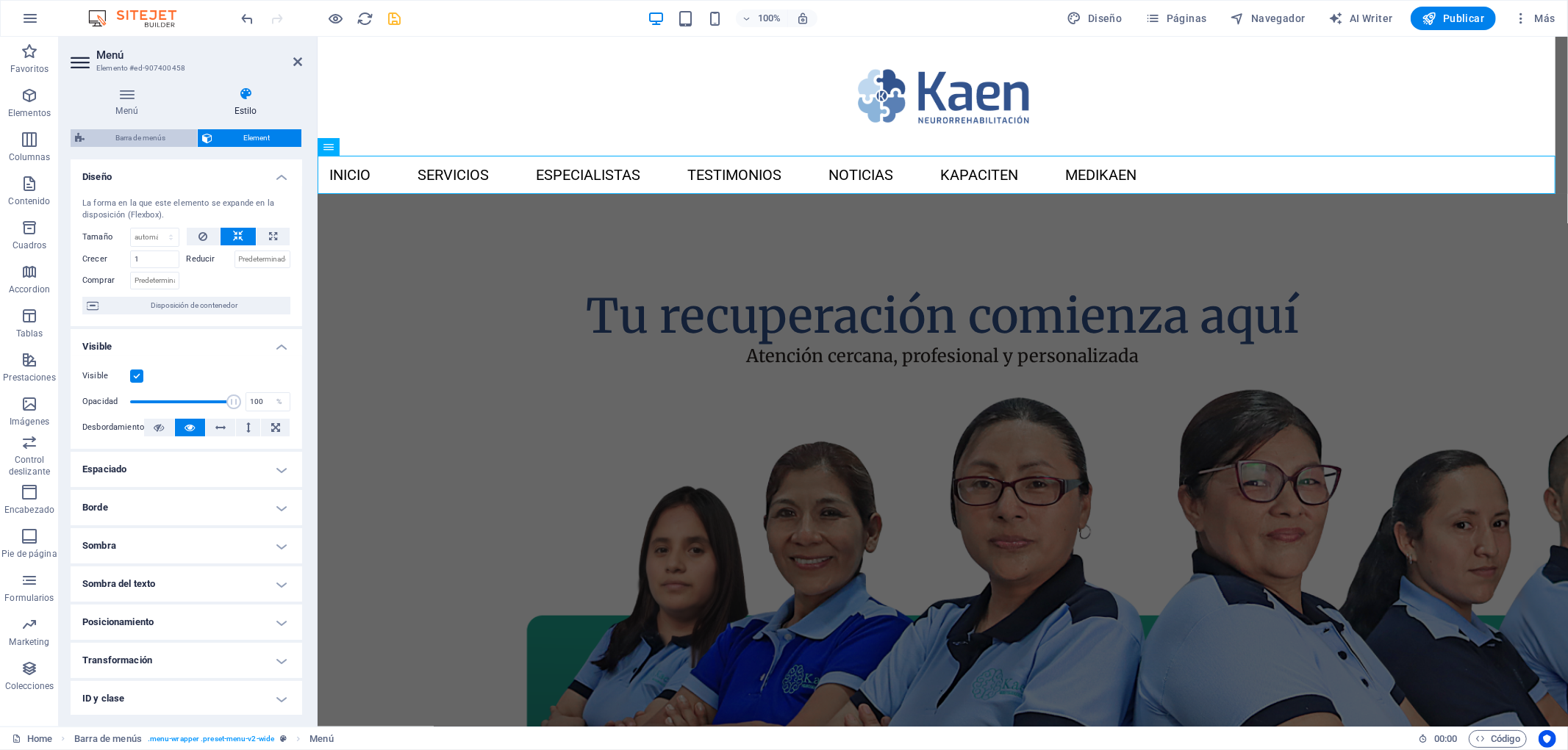
click at [151, 138] on span "Barra de menús" at bounding box center [141, 138] width 104 height 18
select select "rem"
select select "preset-menu-v2-wide"
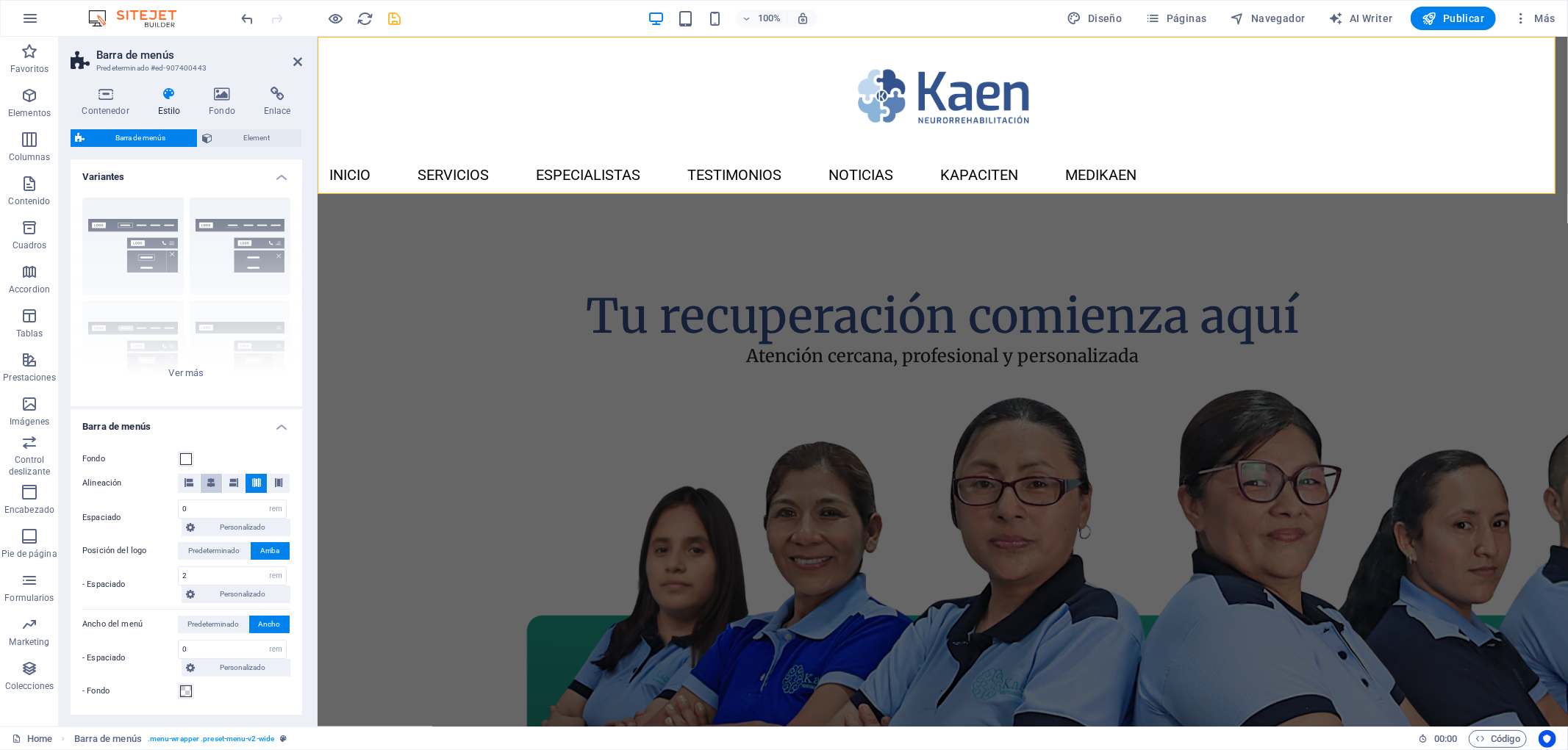
click at [214, 485] on icon at bounding box center [211, 482] width 9 height 9
click at [253, 482] on icon at bounding box center [256, 482] width 9 height 9
click at [280, 480] on icon at bounding box center [278, 482] width 9 height 9
click at [262, 483] on button at bounding box center [257, 483] width 22 height 19
click at [350, 144] on span "Menú" at bounding box center [351, 147] width 22 height 9
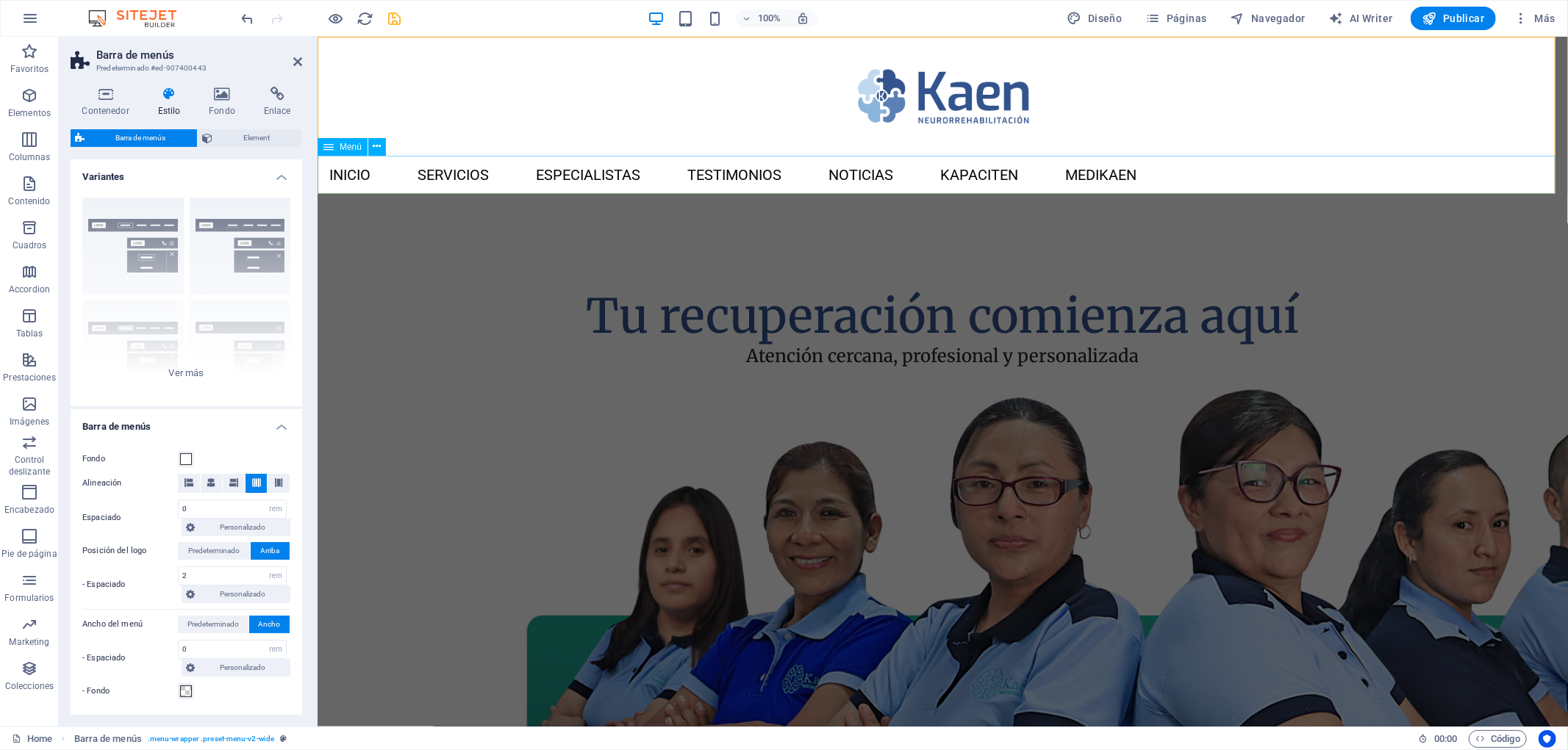
click at [350, 144] on span "Menú" at bounding box center [351, 147] width 22 height 9
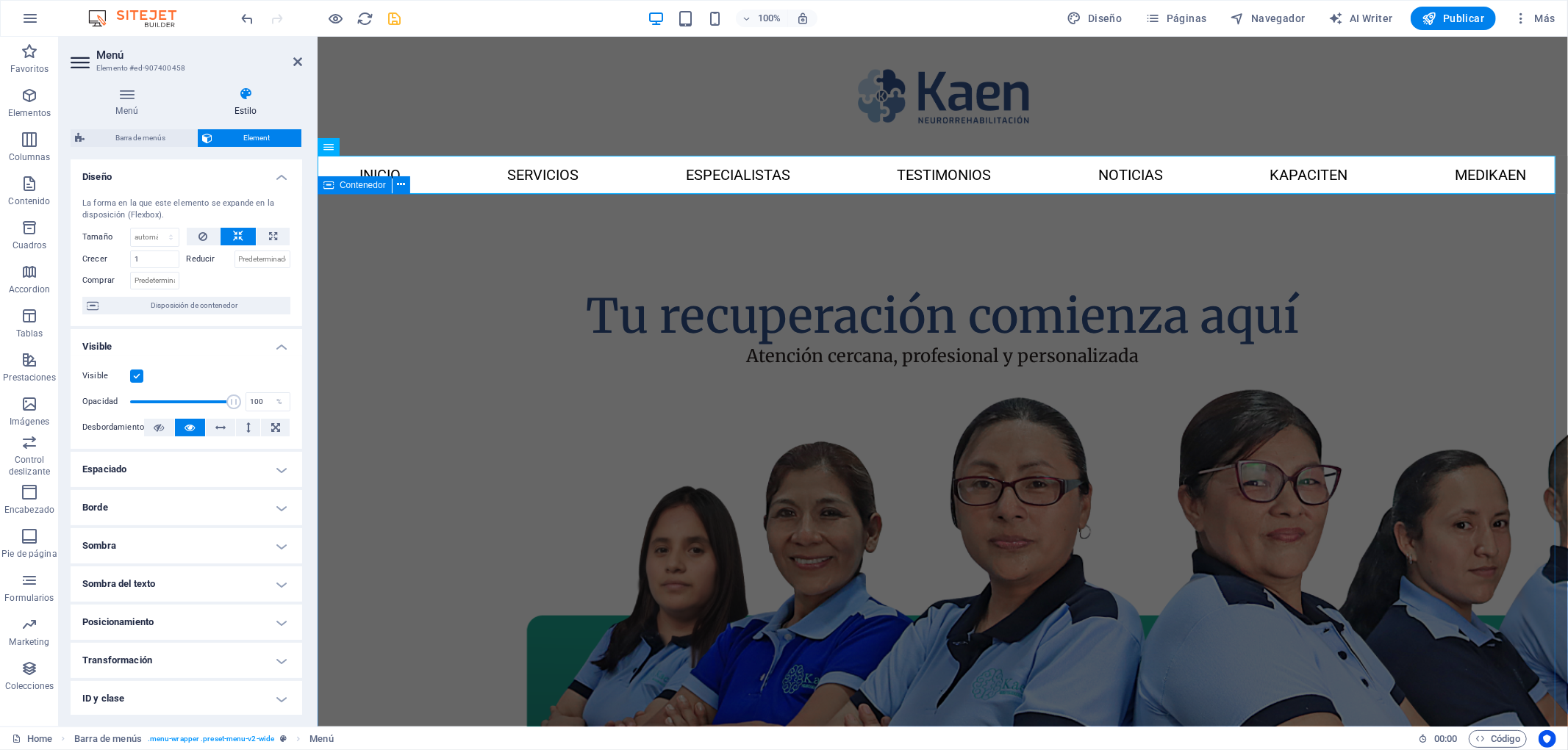
click at [385, 306] on div "Tu recuperación comienza aquí Atención cercana, profesional y personalizada" at bounding box center [942, 601] width 1251 height 816
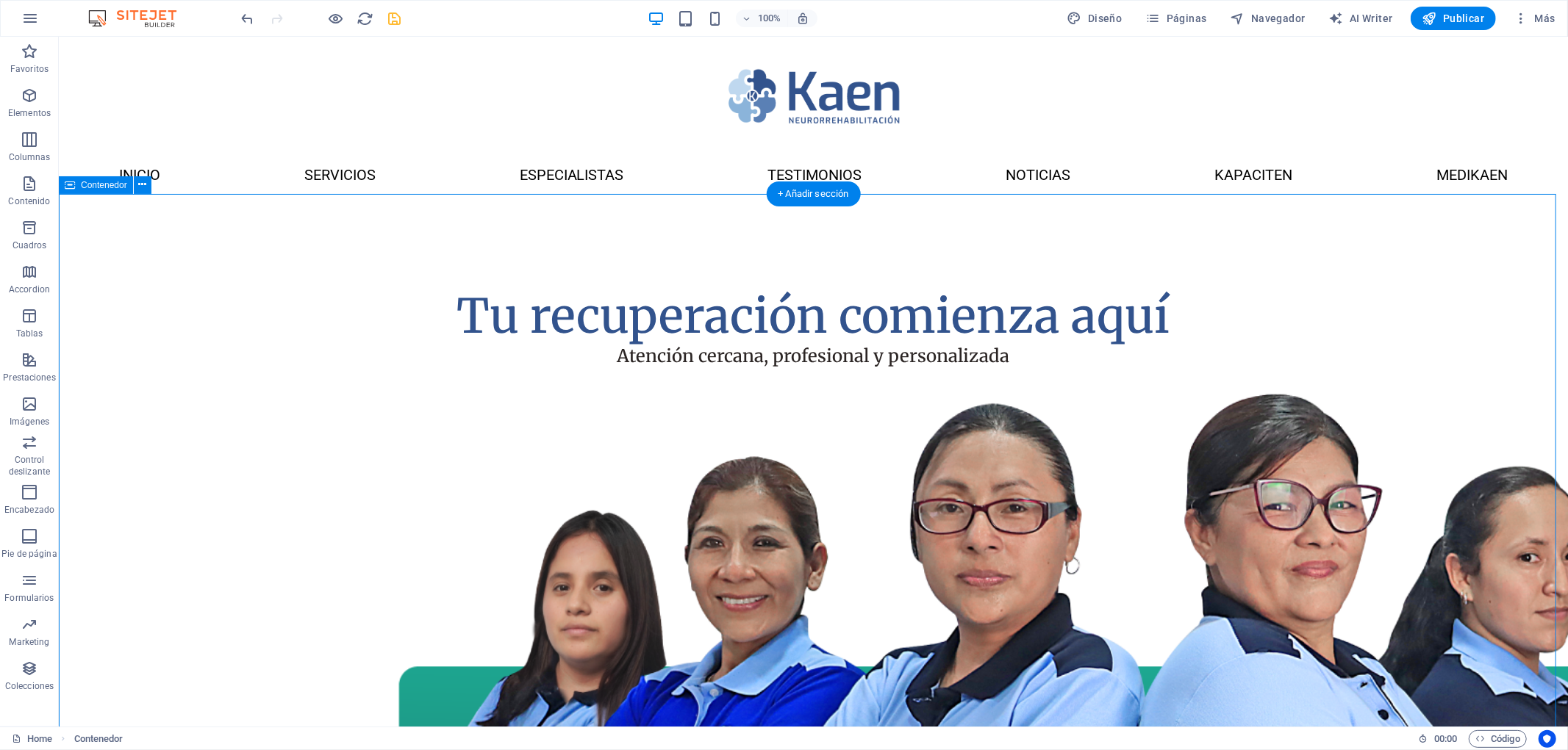
click at [1365, 310] on div "Tu recuperación comienza aquí Atención cercana, profesional y personalizada" at bounding box center [813, 657] width 1509 height 929
click at [92, 149] on span "Menú" at bounding box center [92, 147] width 22 height 9
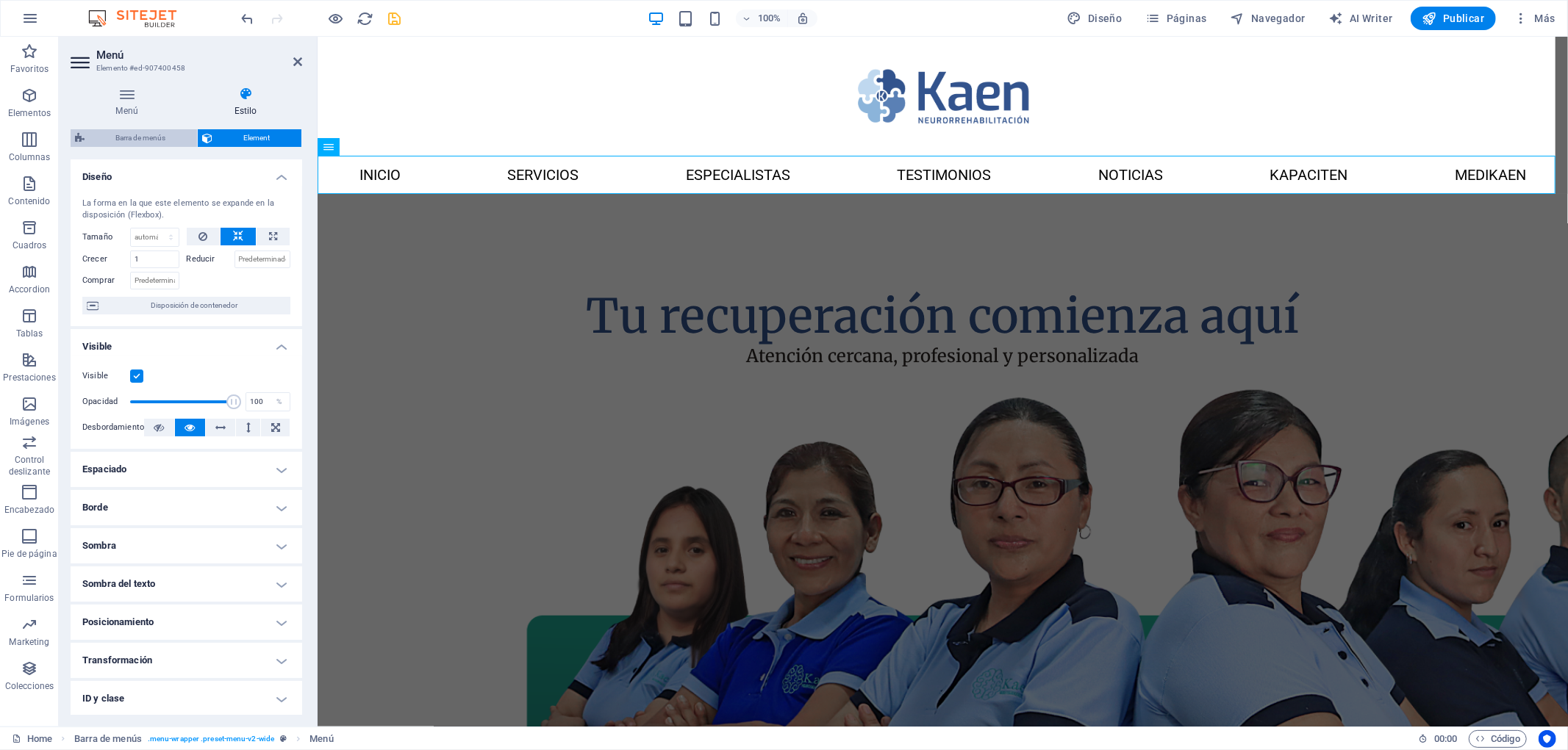
click at [147, 135] on span "Barra de menús" at bounding box center [141, 138] width 104 height 18
select select "rem"
select select "preset-menu-v2-wide"
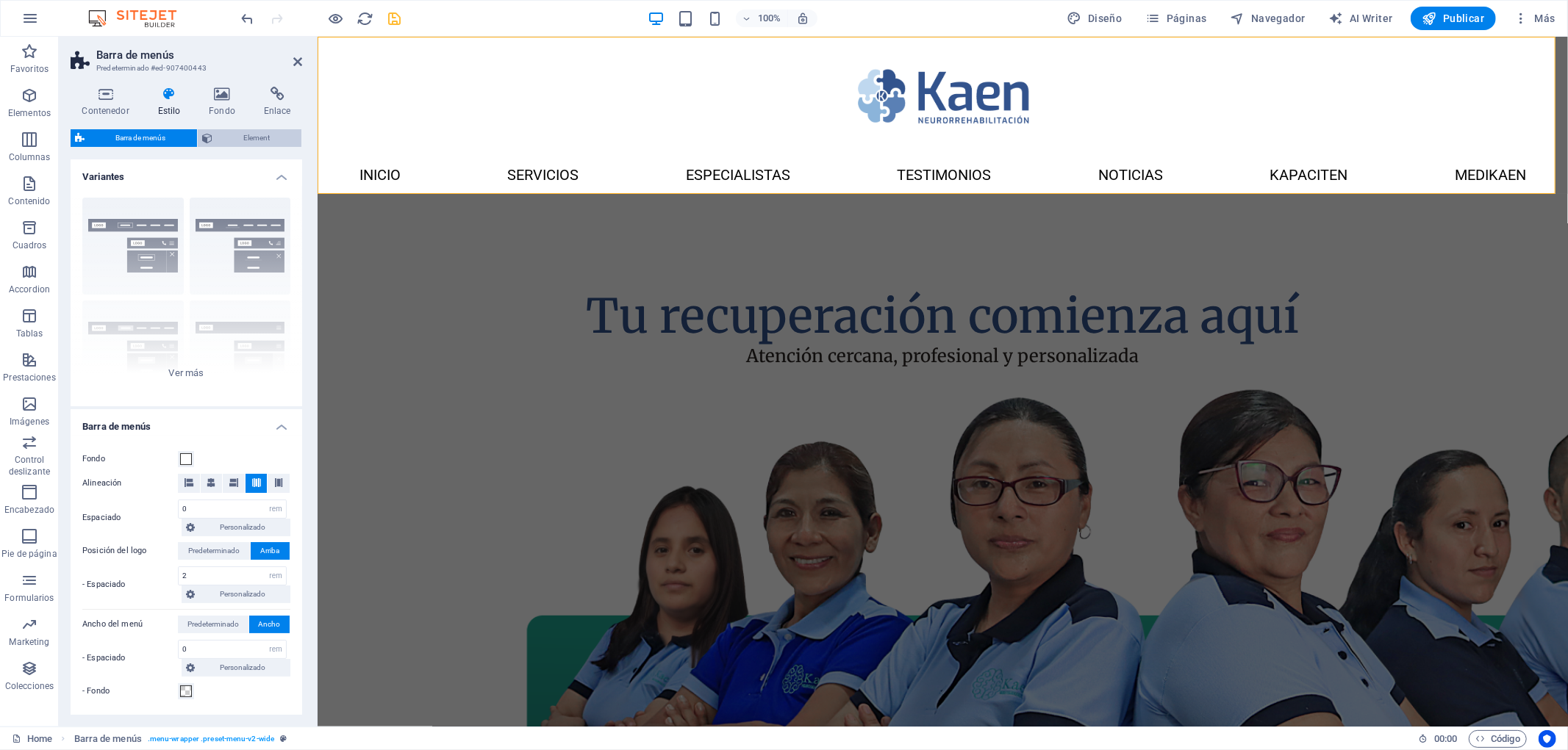
click at [230, 138] on span "Element" at bounding box center [257, 138] width 80 height 18
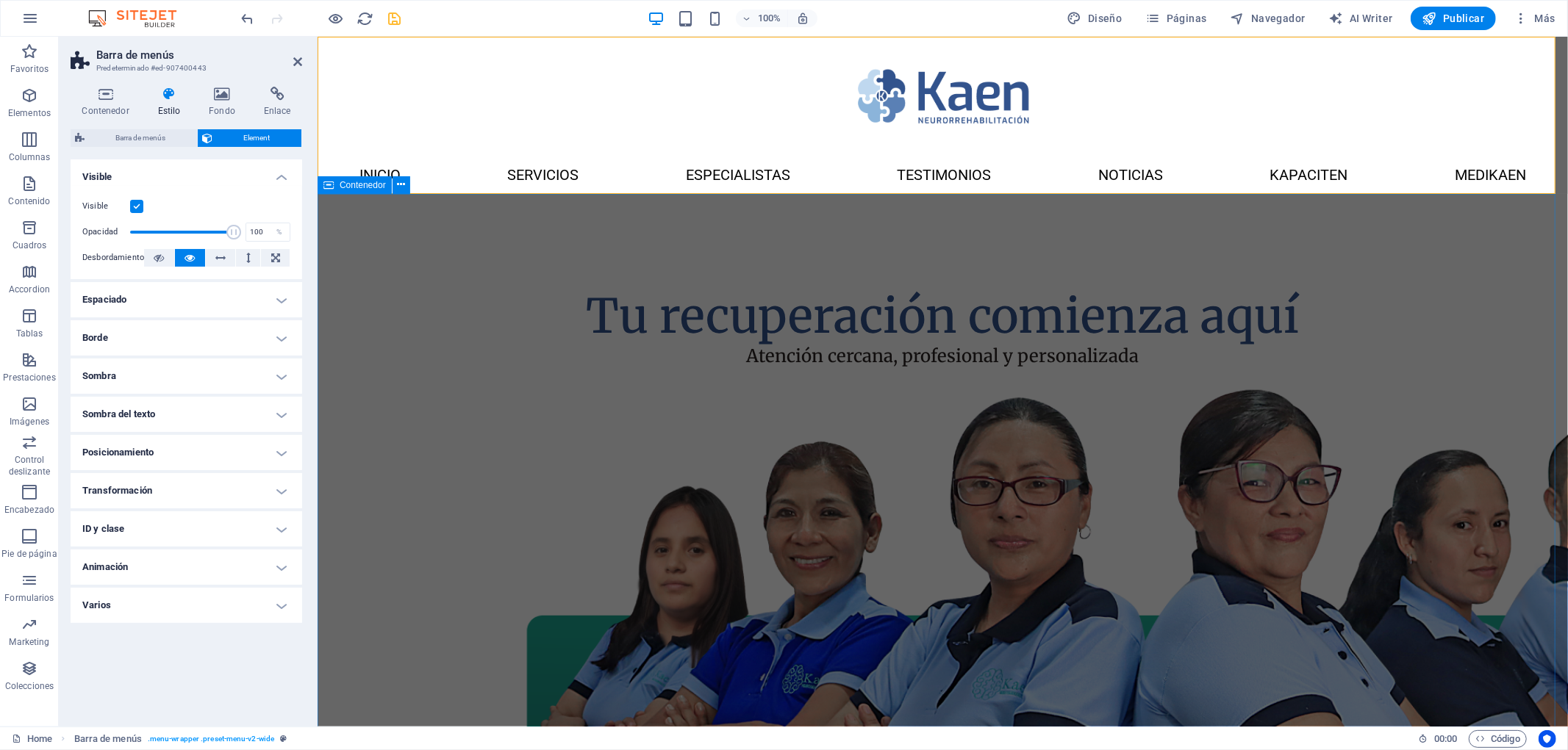
click at [1457, 385] on div "Tu recuperación comienza aquí Atención cercana, profesional y personalizada" at bounding box center [942, 601] width 1251 height 816
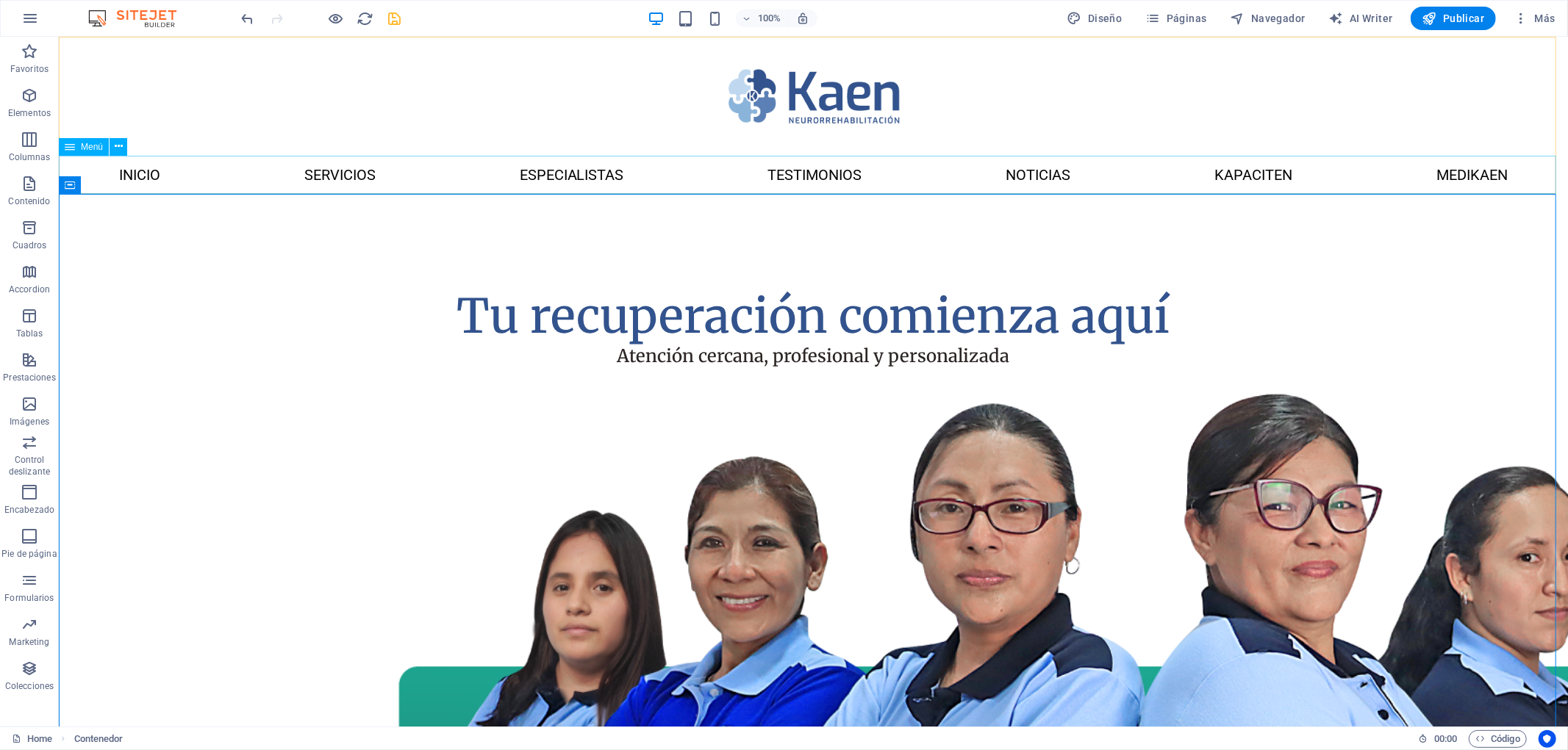
click at [86, 143] on span "Menú" at bounding box center [92, 147] width 22 height 9
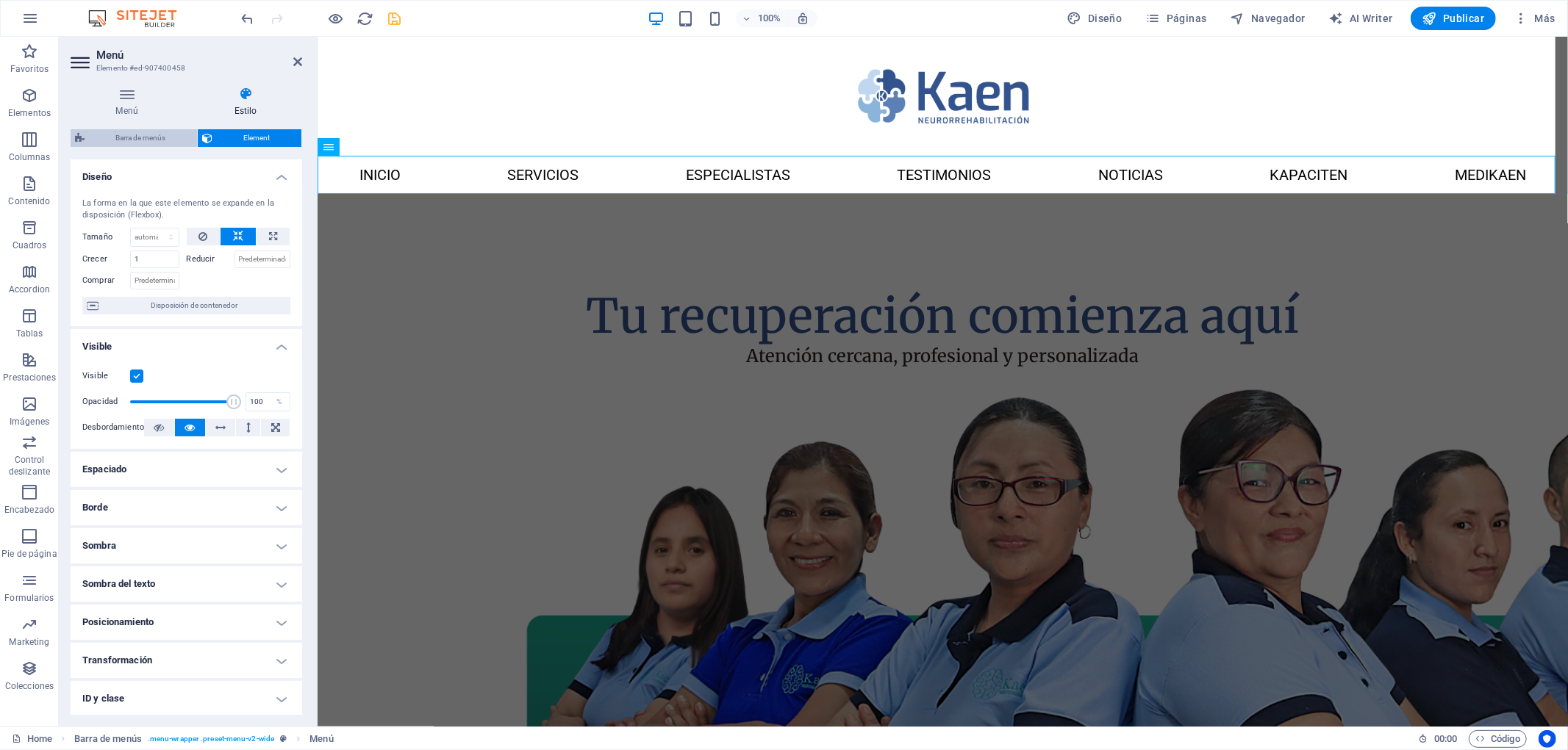
click at [172, 139] on span "Barra de menús" at bounding box center [141, 138] width 104 height 18
select select "rem"
select select "preset-menu-v2-wide"
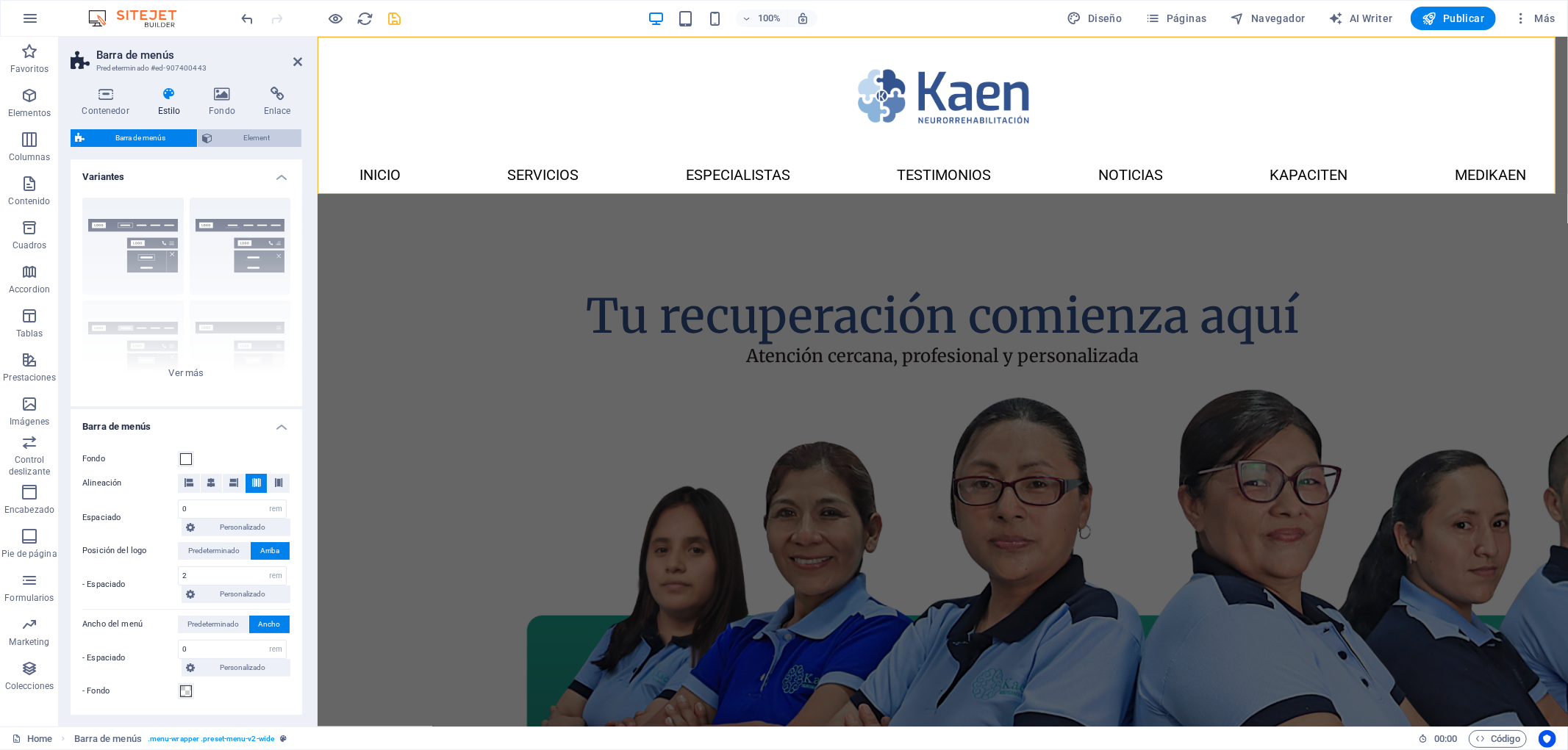
click at [244, 134] on span "Element" at bounding box center [257, 138] width 80 height 18
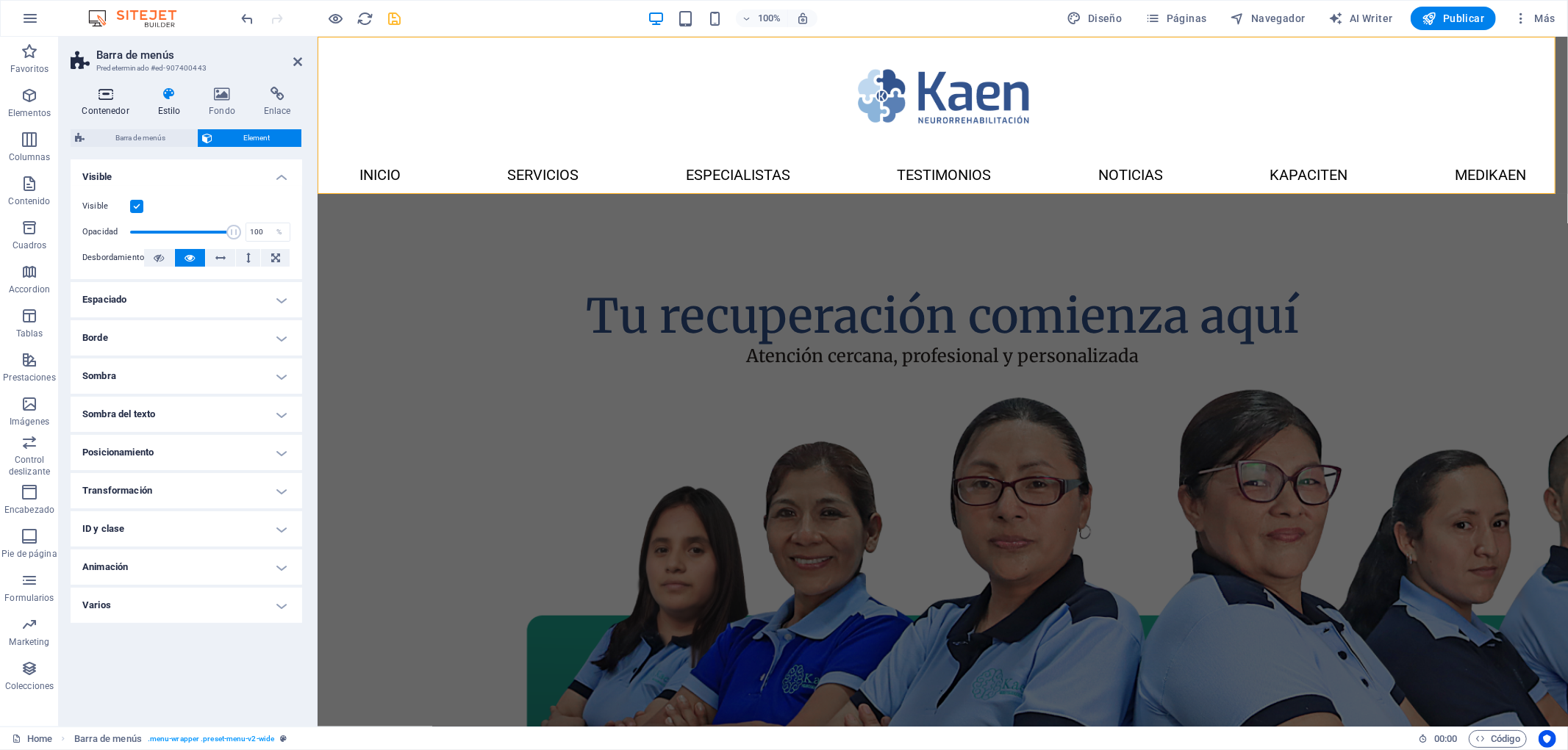
click at [115, 99] on icon at bounding box center [105, 94] width 70 height 14
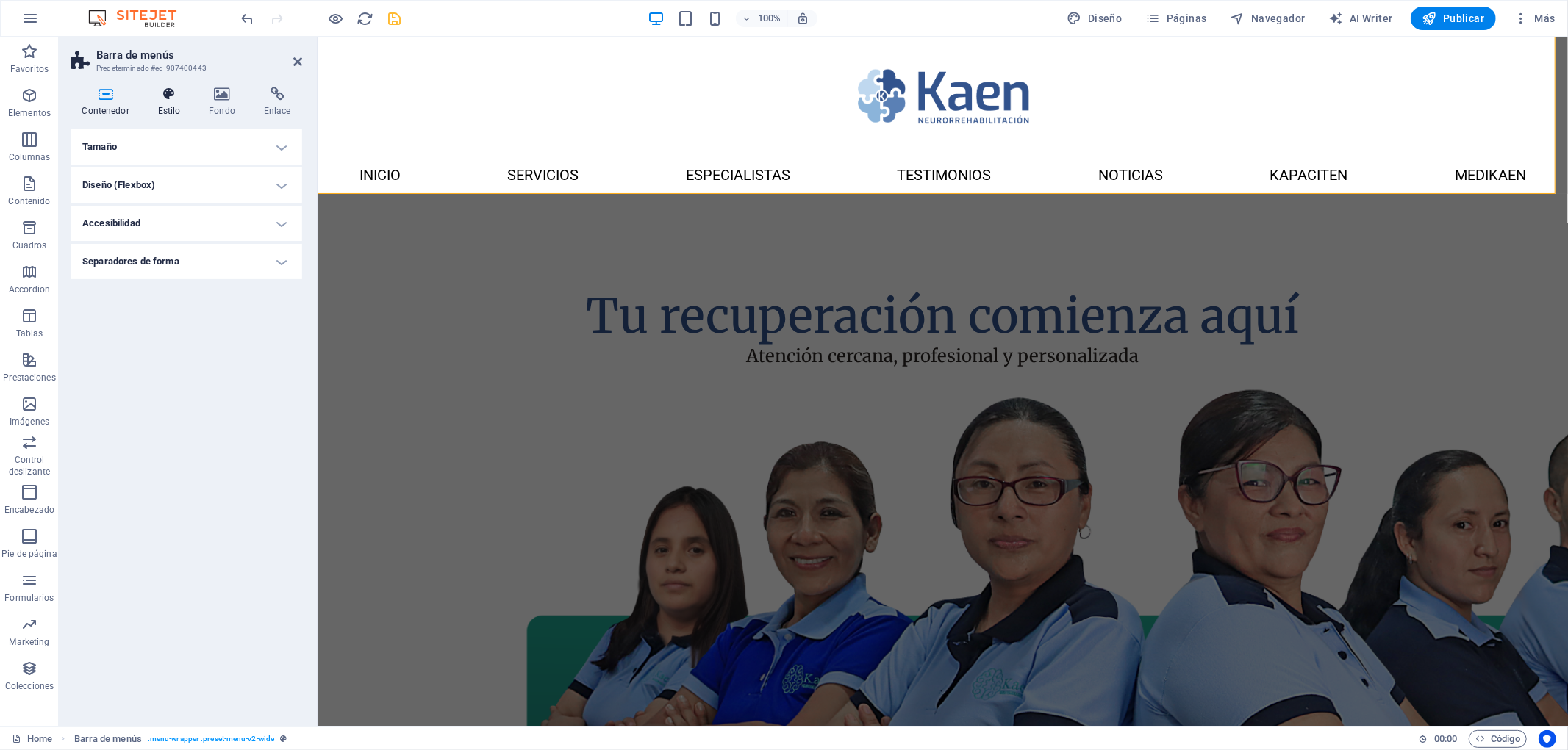
click at [186, 100] on icon at bounding box center [169, 94] width 46 height 14
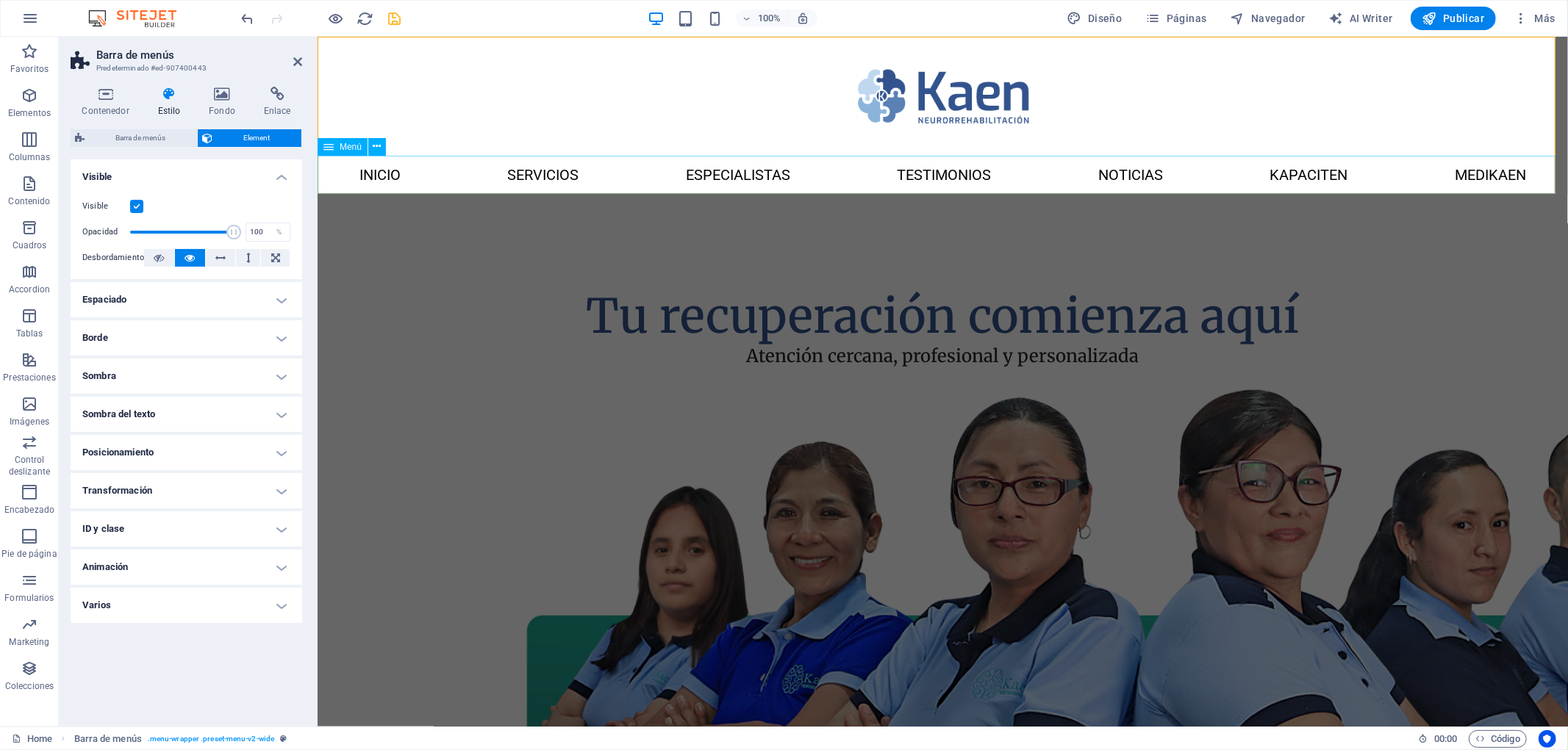
click at [335, 148] on div "Menú" at bounding box center [342, 146] width 50 height 18
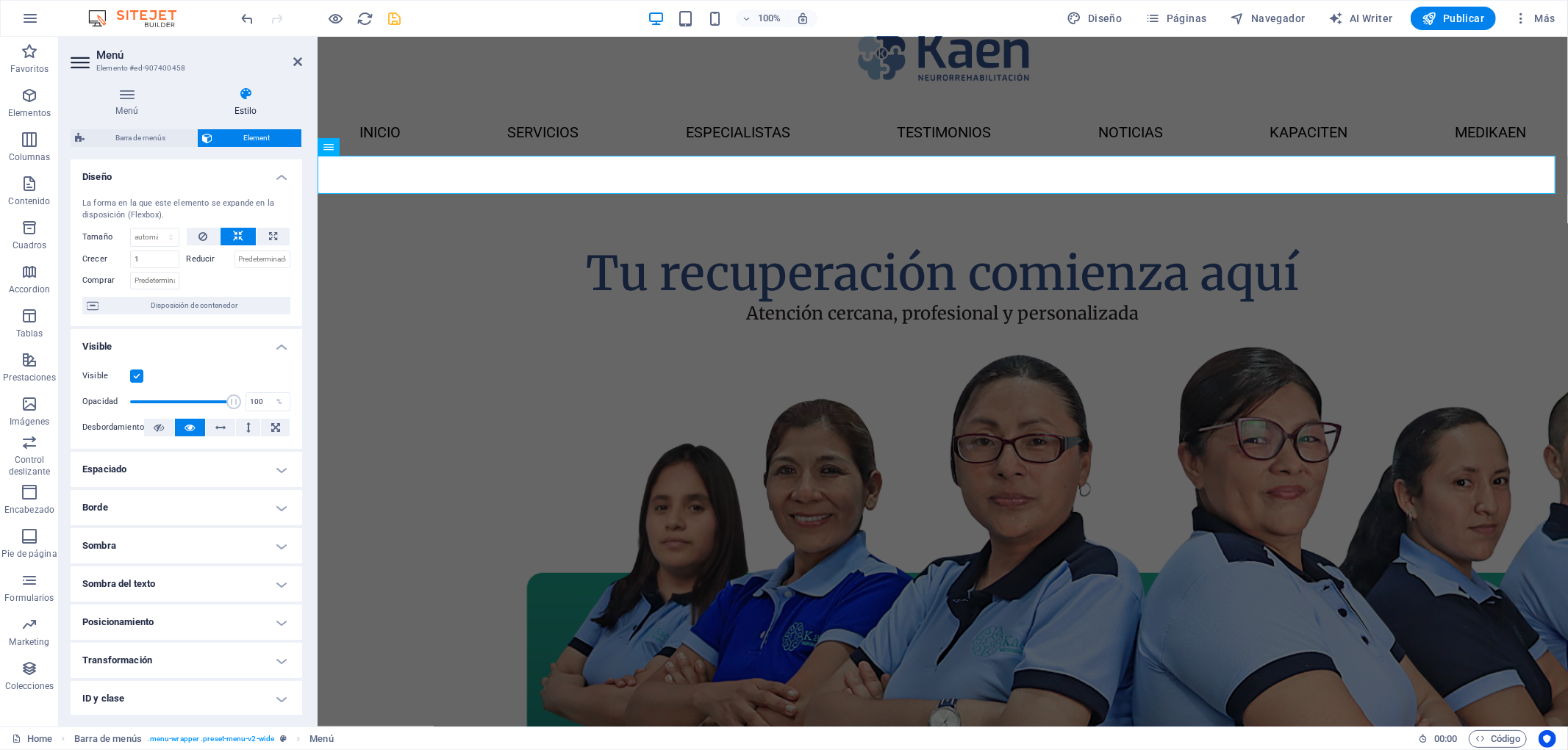
scroll to position [485, 0]
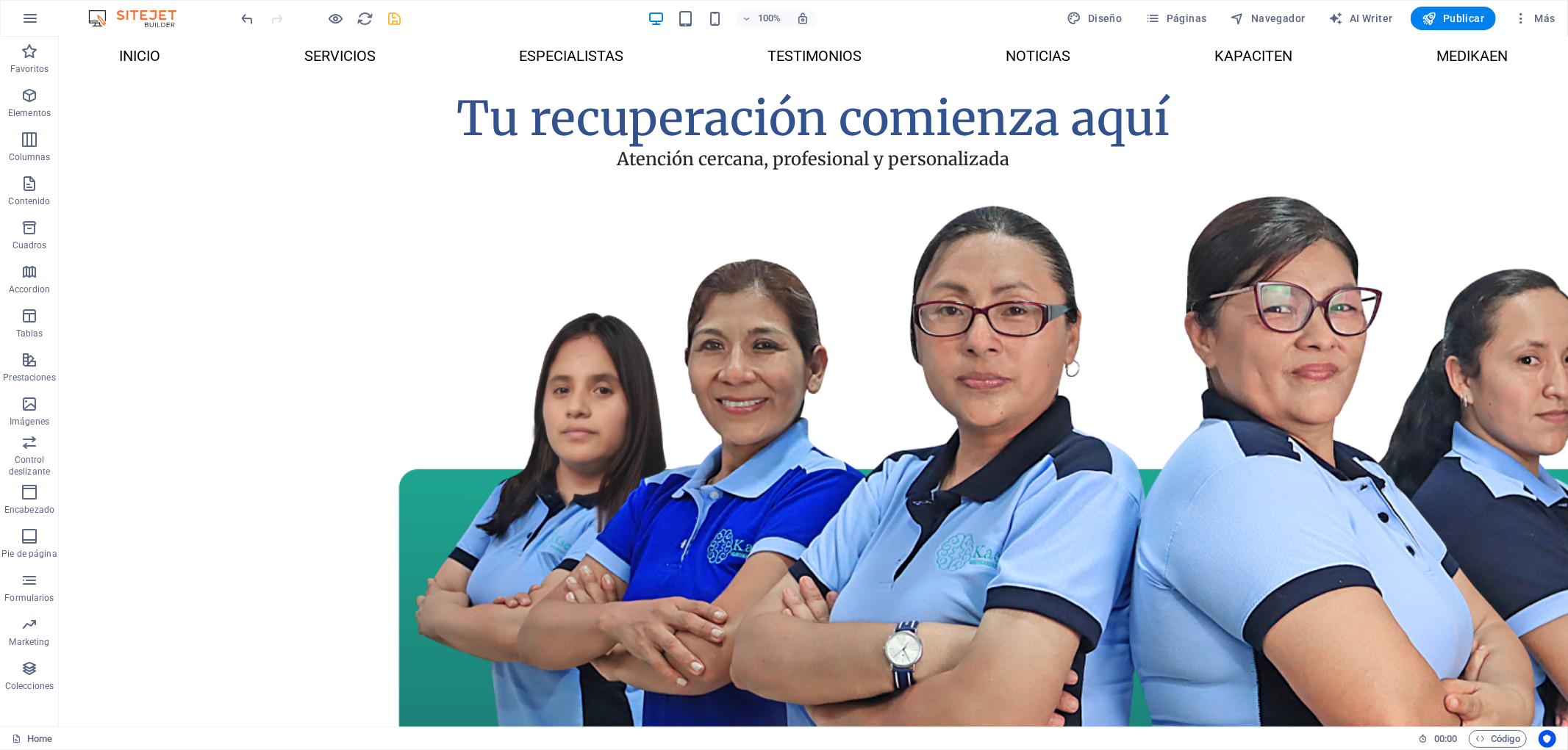
scroll to position [0, 0]
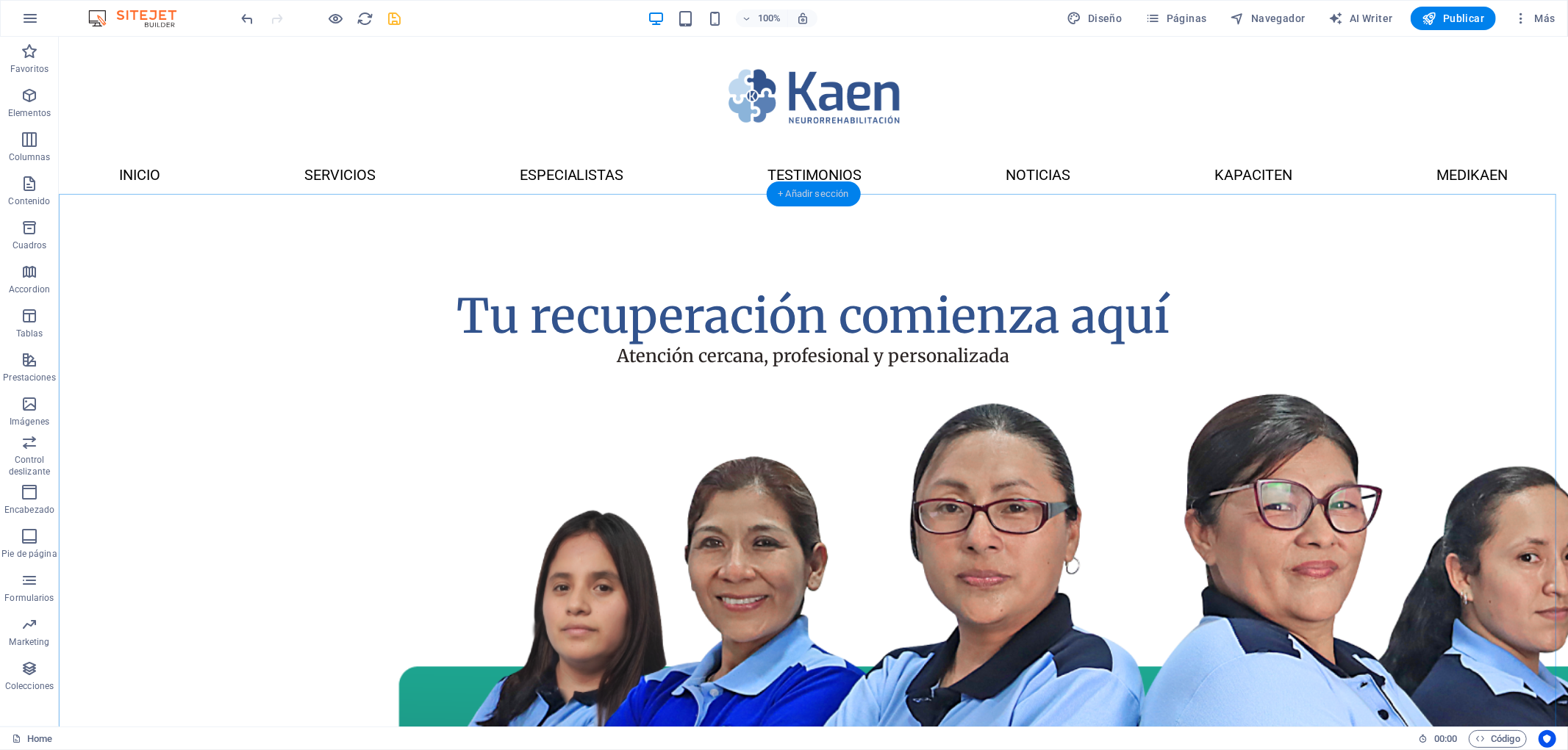
click at [805, 189] on div "+ Añadir sección" at bounding box center [813, 193] width 94 height 25
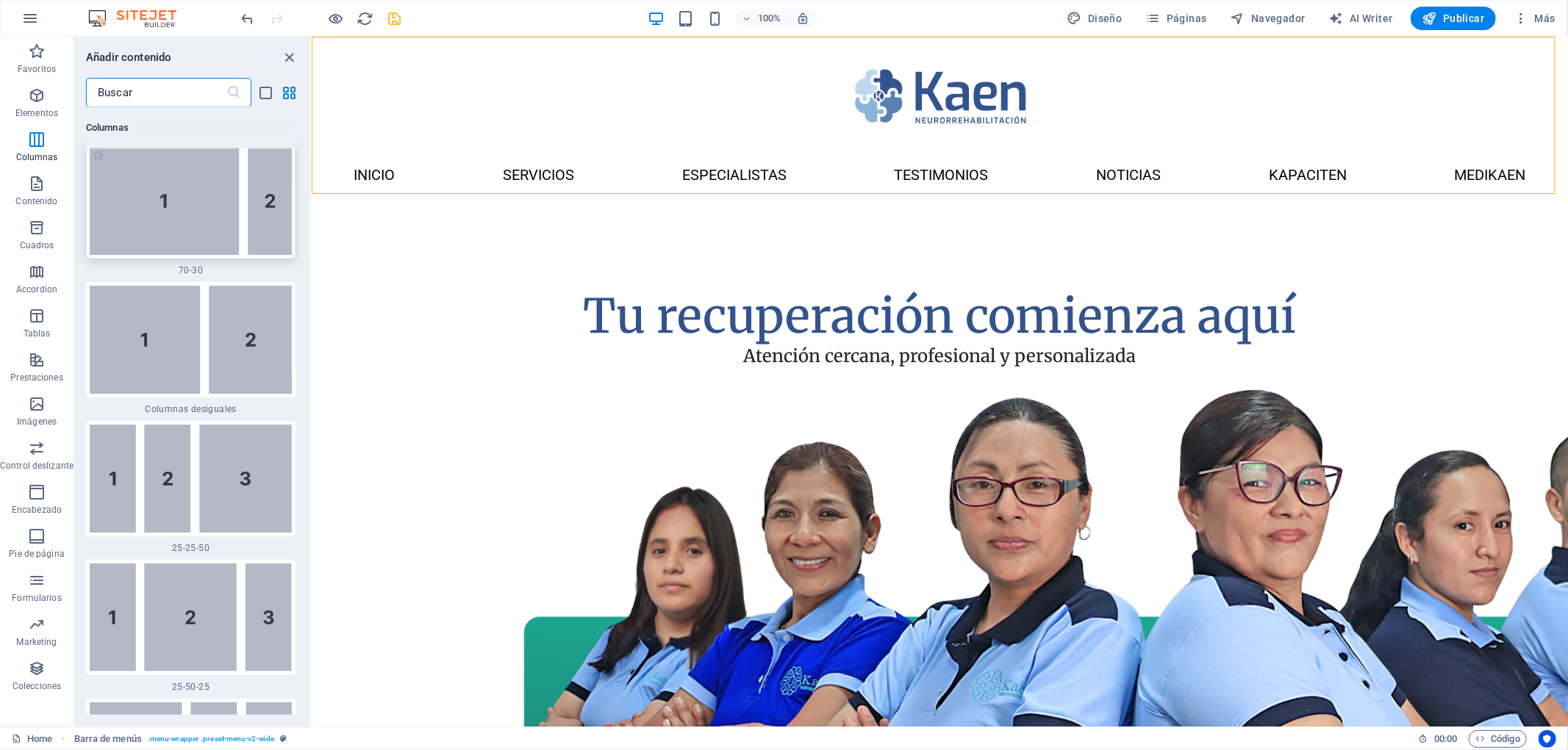
scroll to position [1972, 0]
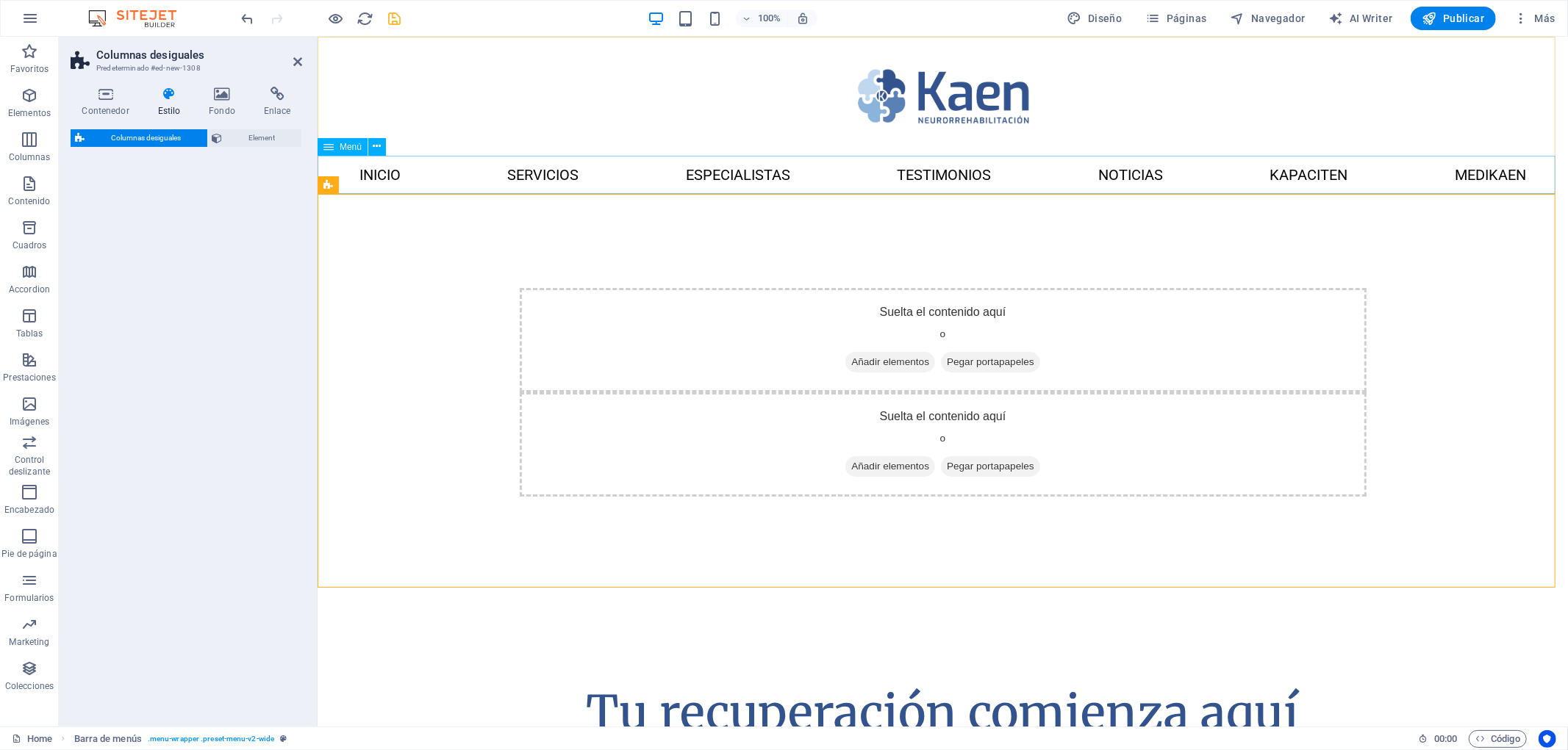
select select "%"
select select "rem"
select select "preset-unequal-columns-v2-5-70-30"
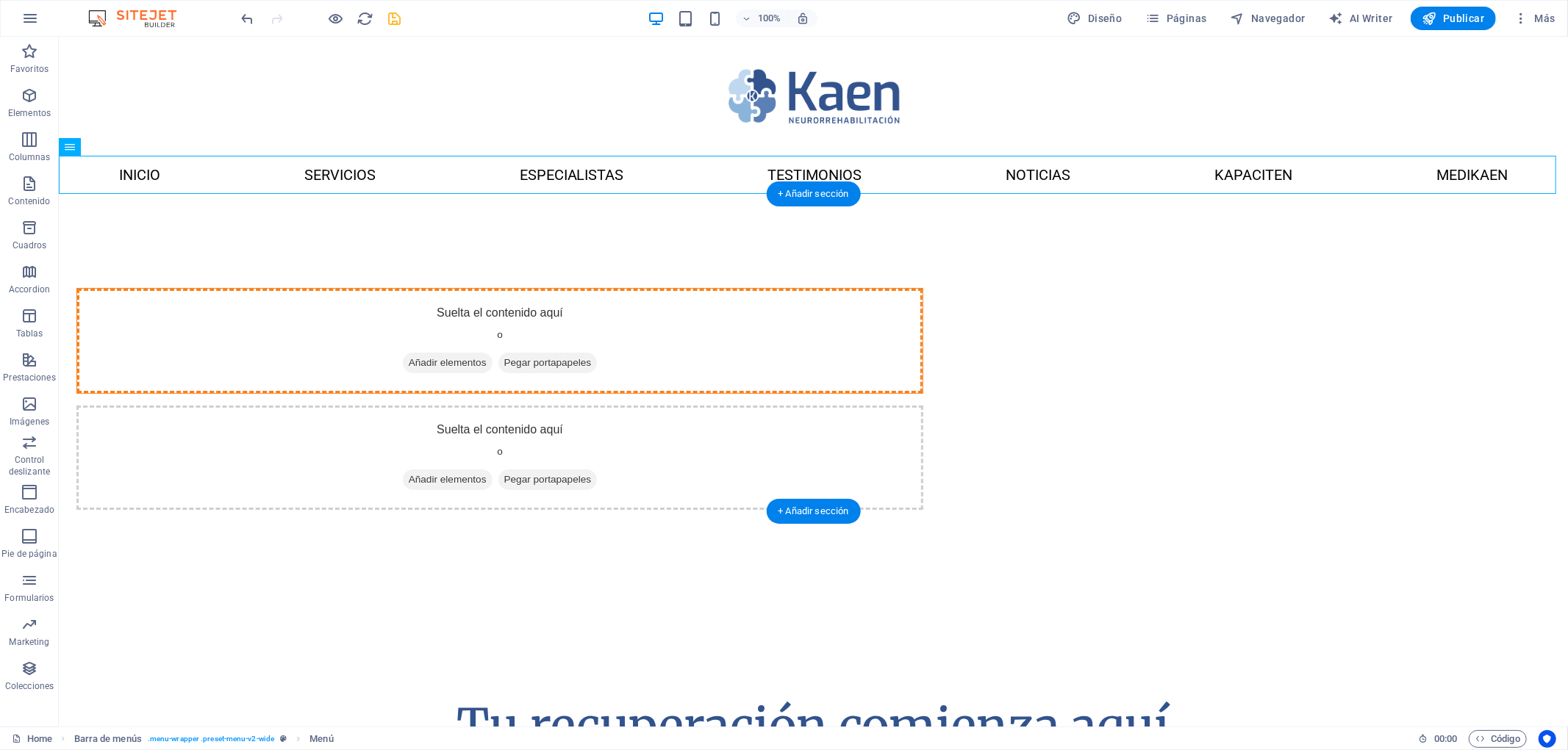
drag, startPoint x: 405, startPoint y: 185, endPoint x: 716, endPoint y: 322, distance: 339.8
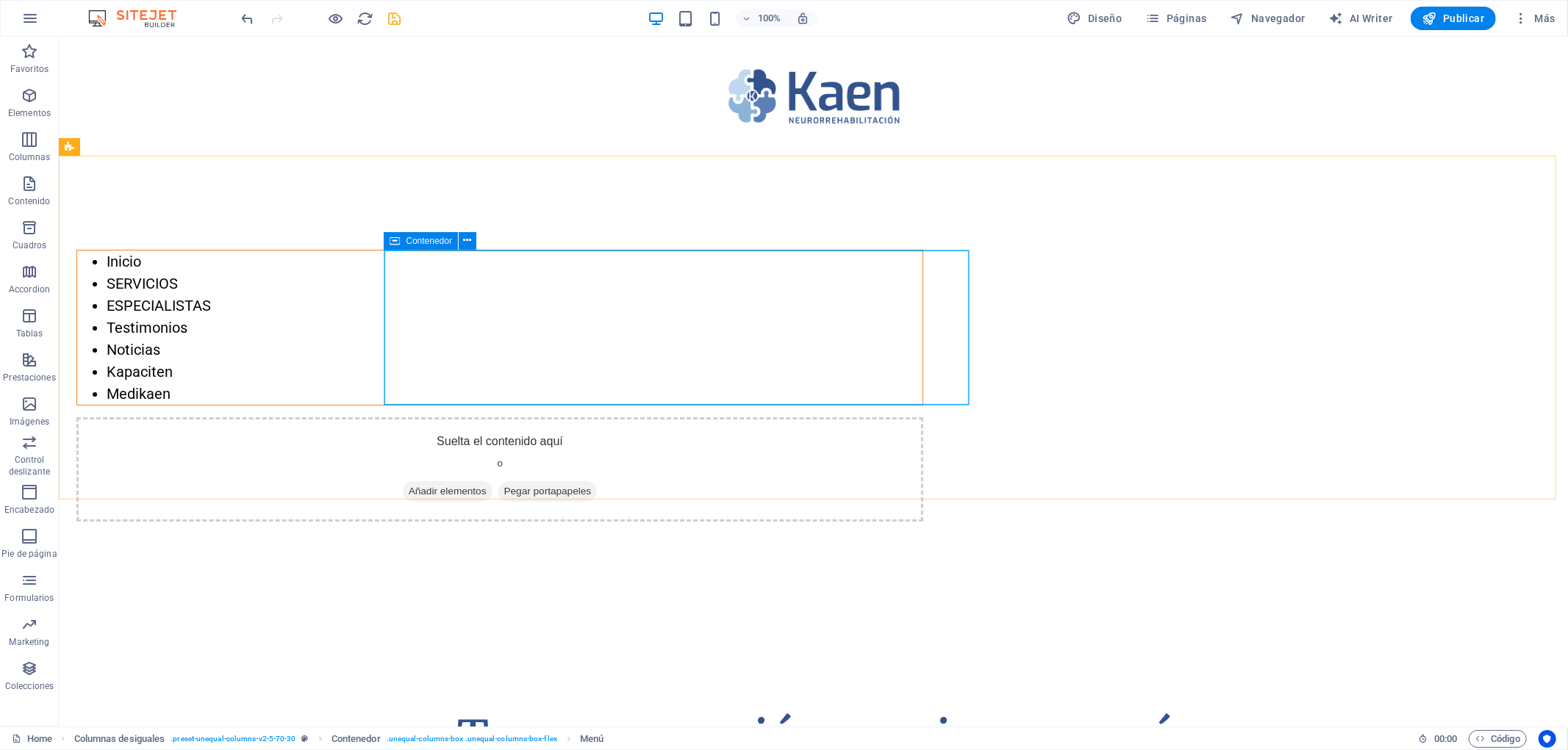
click at [408, 241] on span "Contenedor" at bounding box center [429, 241] width 46 height 9
drag, startPoint x: 408, startPoint y: 241, endPoint x: 110, endPoint y: 208, distance: 299.8
click at [408, 241] on span "Contenedor" at bounding box center [429, 241] width 46 height 9
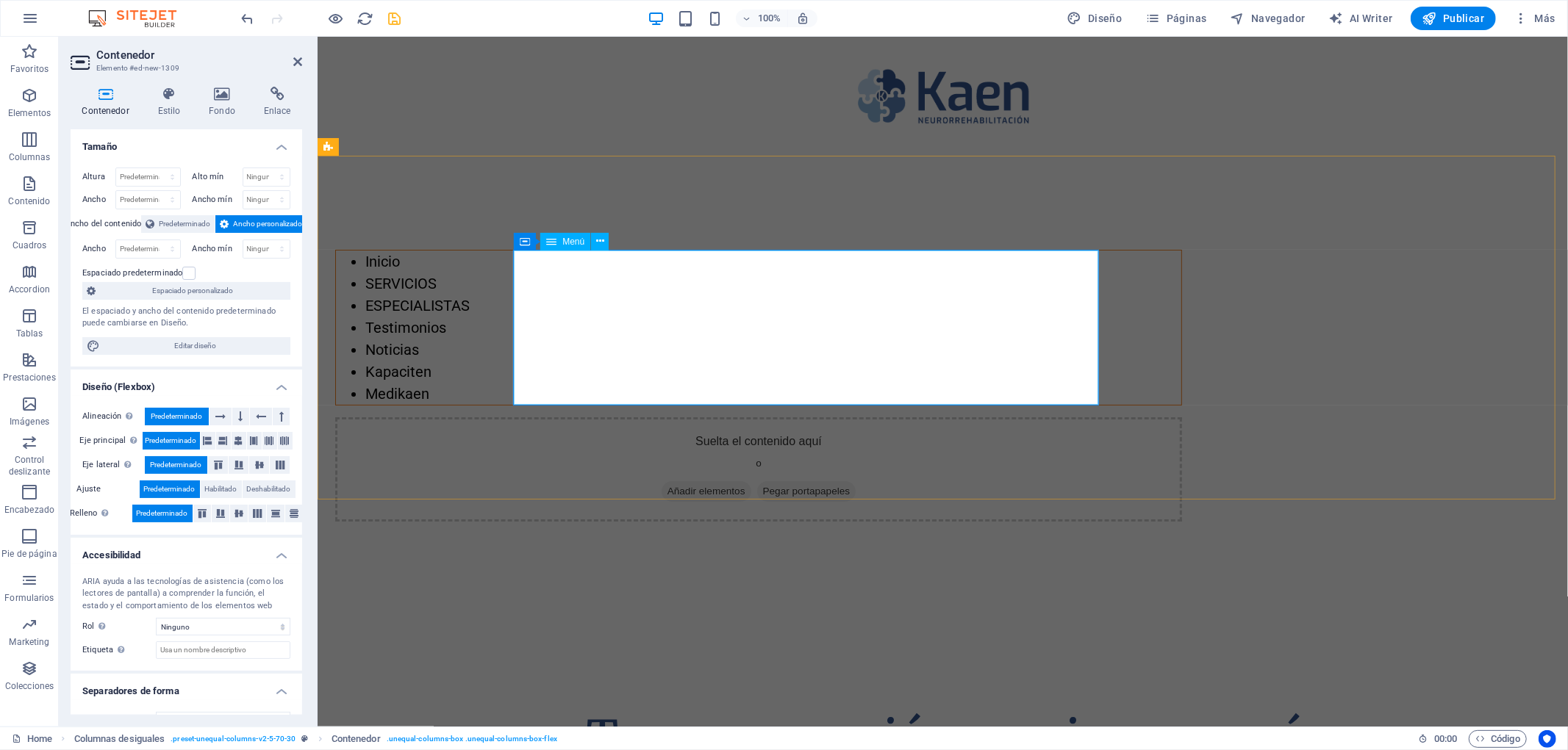
click at [560, 273] on nav "Inicio SERVICIOS ESPECIALISTAS Testimonios Noticias Kapaciten Medikaen" at bounding box center [758, 327] width 846 height 154
click at [574, 241] on span "Menú" at bounding box center [573, 241] width 22 height 9
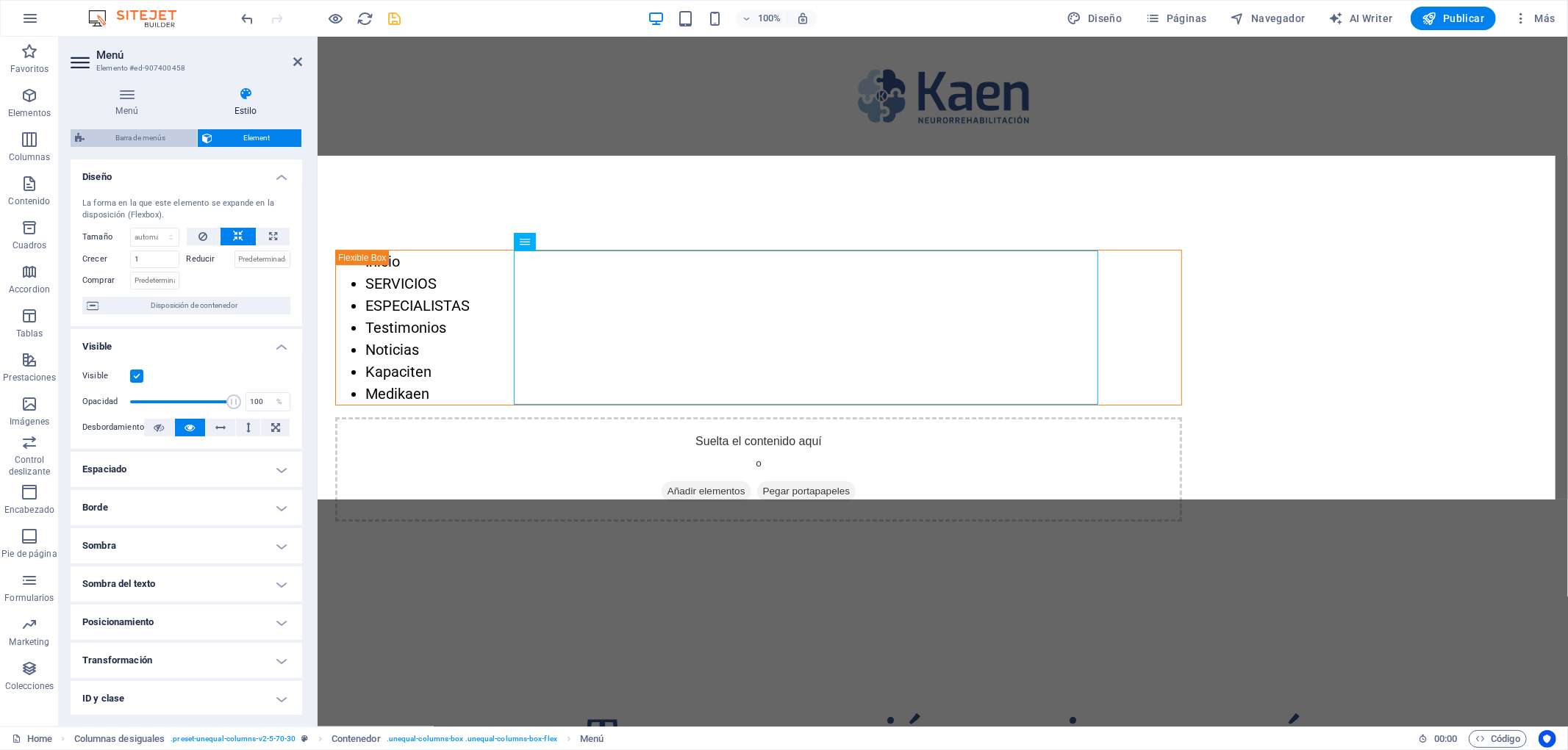
click at [167, 140] on span "Barra de menús" at bounding box center [141, 138] width 104 height 18
select select "%"
select select "rem"
select select "preset-unequal-columns-v2-5-70-30"
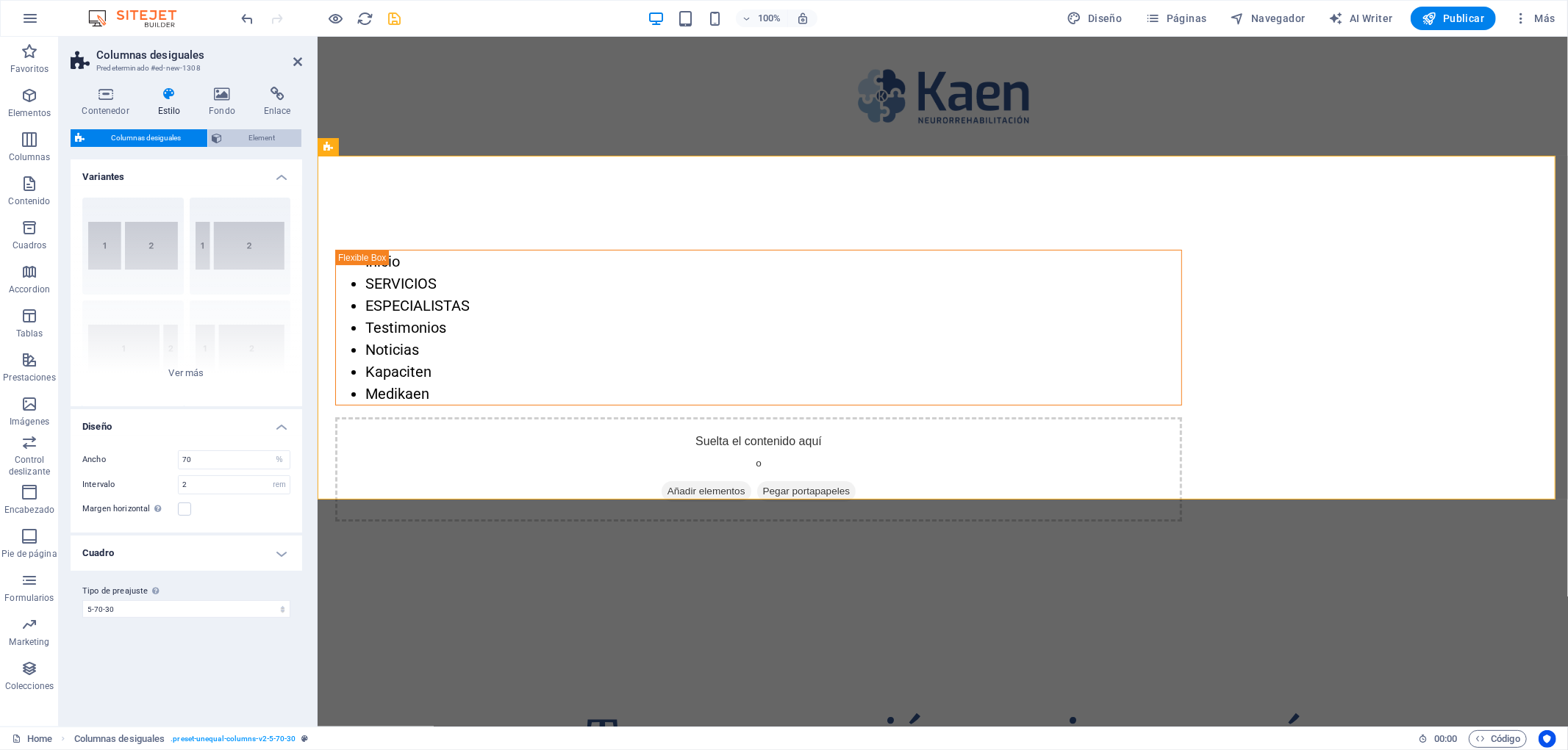
click at [259, 136] on span "Element" at bounding box center [262, 138] width 71 height 18
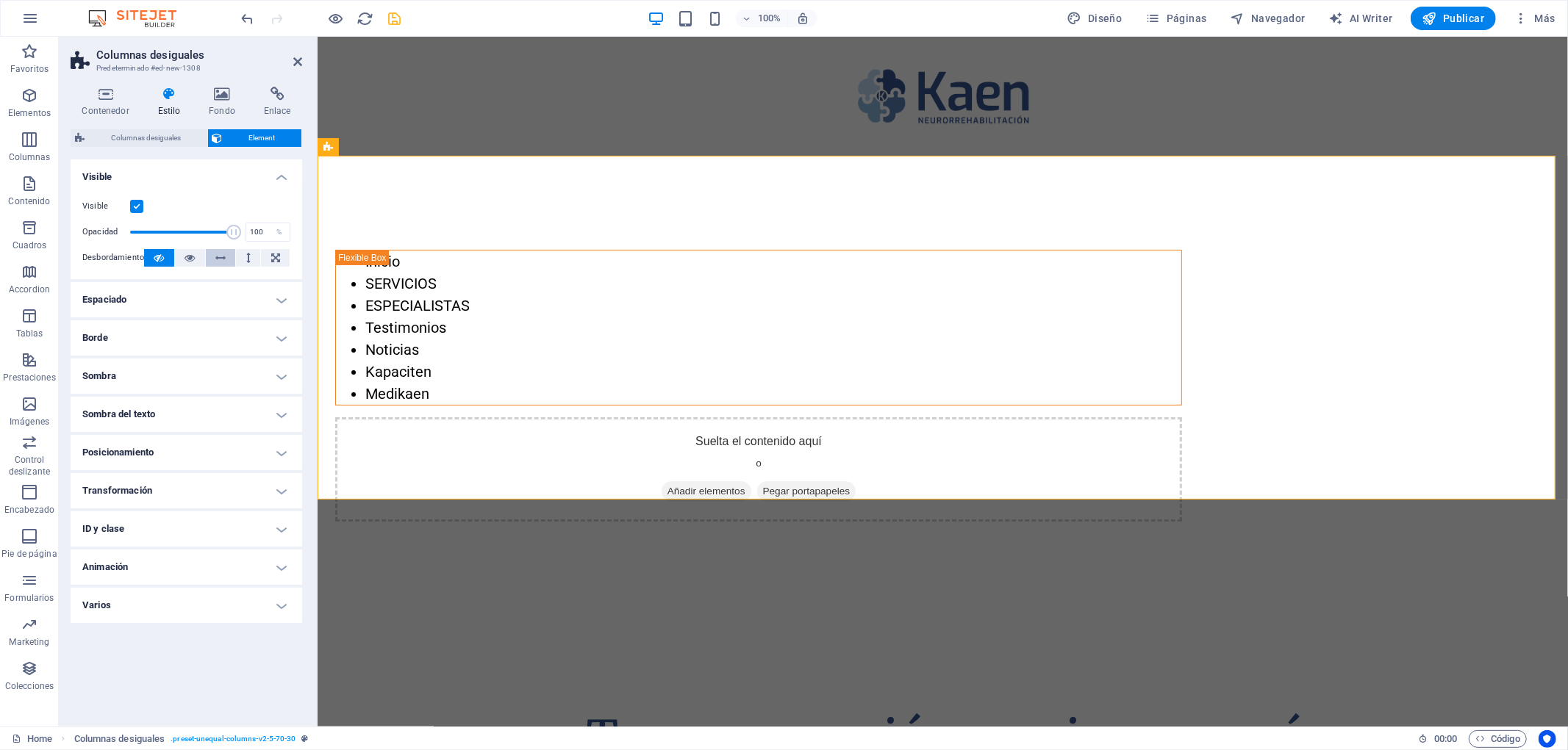
click at [221, 264] on icon at bounding box center [220, 258] width 10 height 18
click at [164, 141] on span "Columnas desiguales" at bounding box center [146, 138] width 114 height 18
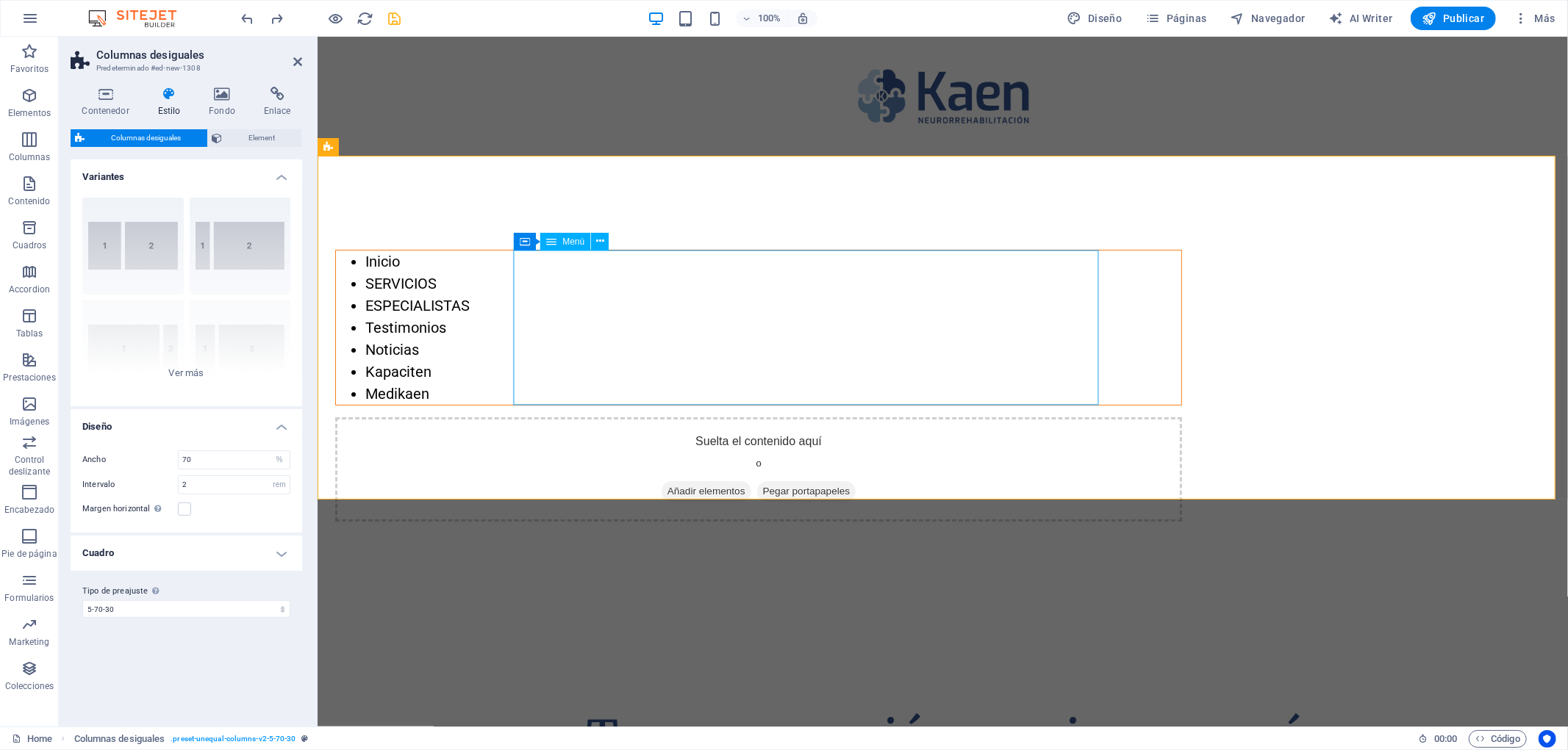
click at [596, 301] on nav "Inicio SERVICIOS ESPECIALISTAS Testimonios Noticias Kapaciten Medikaen" at bounding box center [758, 327] width 846 height 154
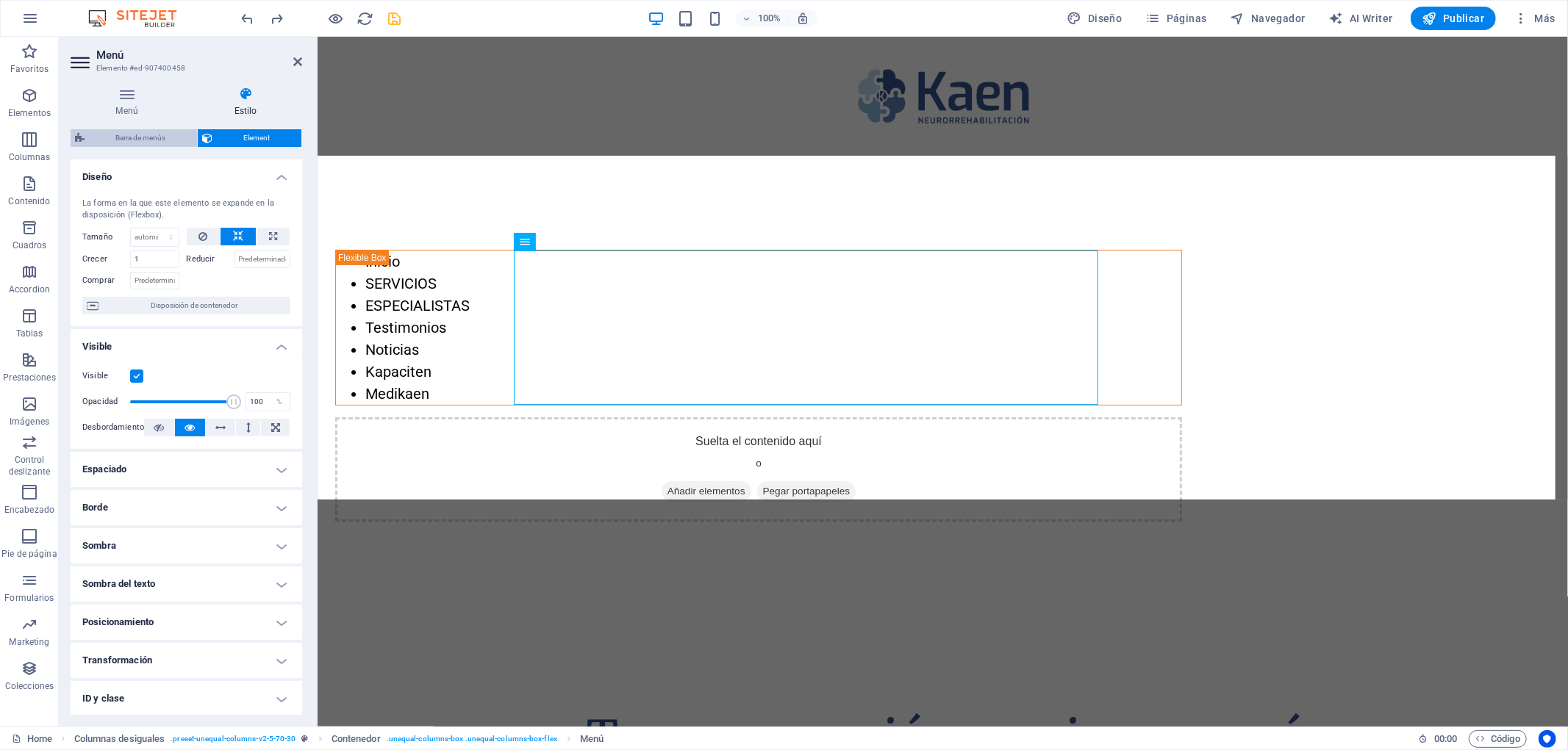
click at [173, 136] on span "Barra de menús" at bounding box center [141, 138] width 104 height 18
select select "%"
select select "rem"
select select "preset-unequal-columns-v2-5-70-30"
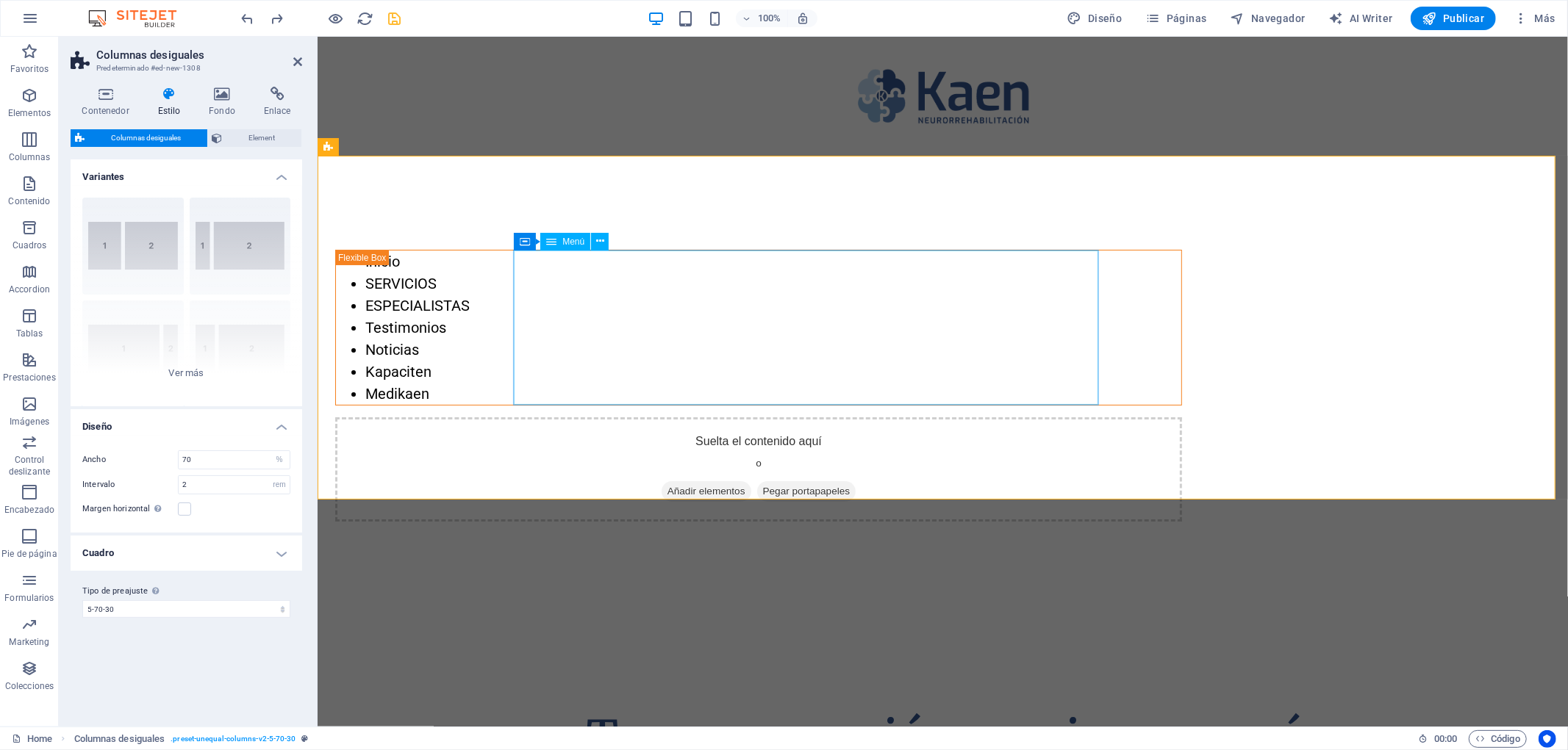
click at [574, 241] on span "Menú" at bounding box center [573, 241] width 22 height 9
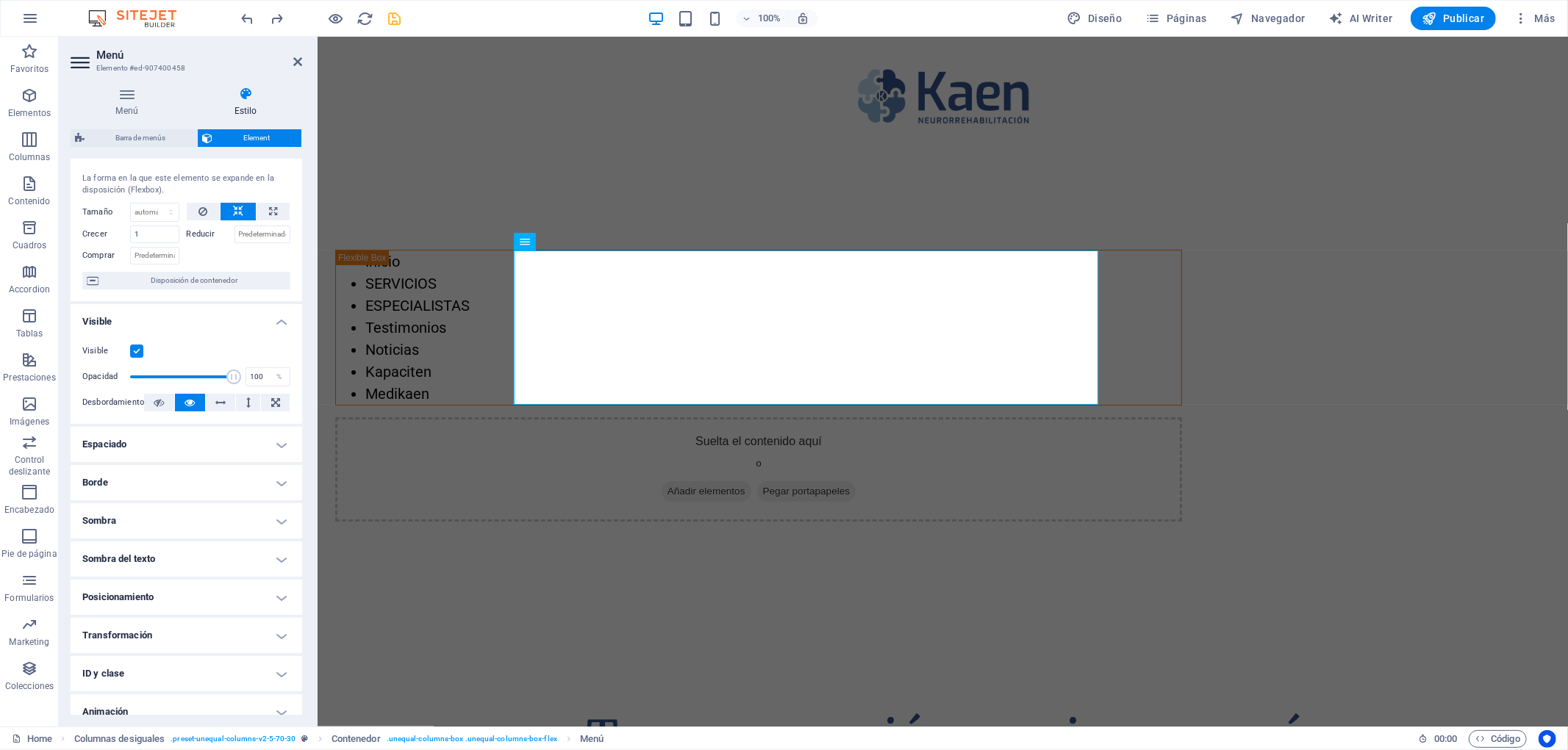
scroll to position [0, 0]
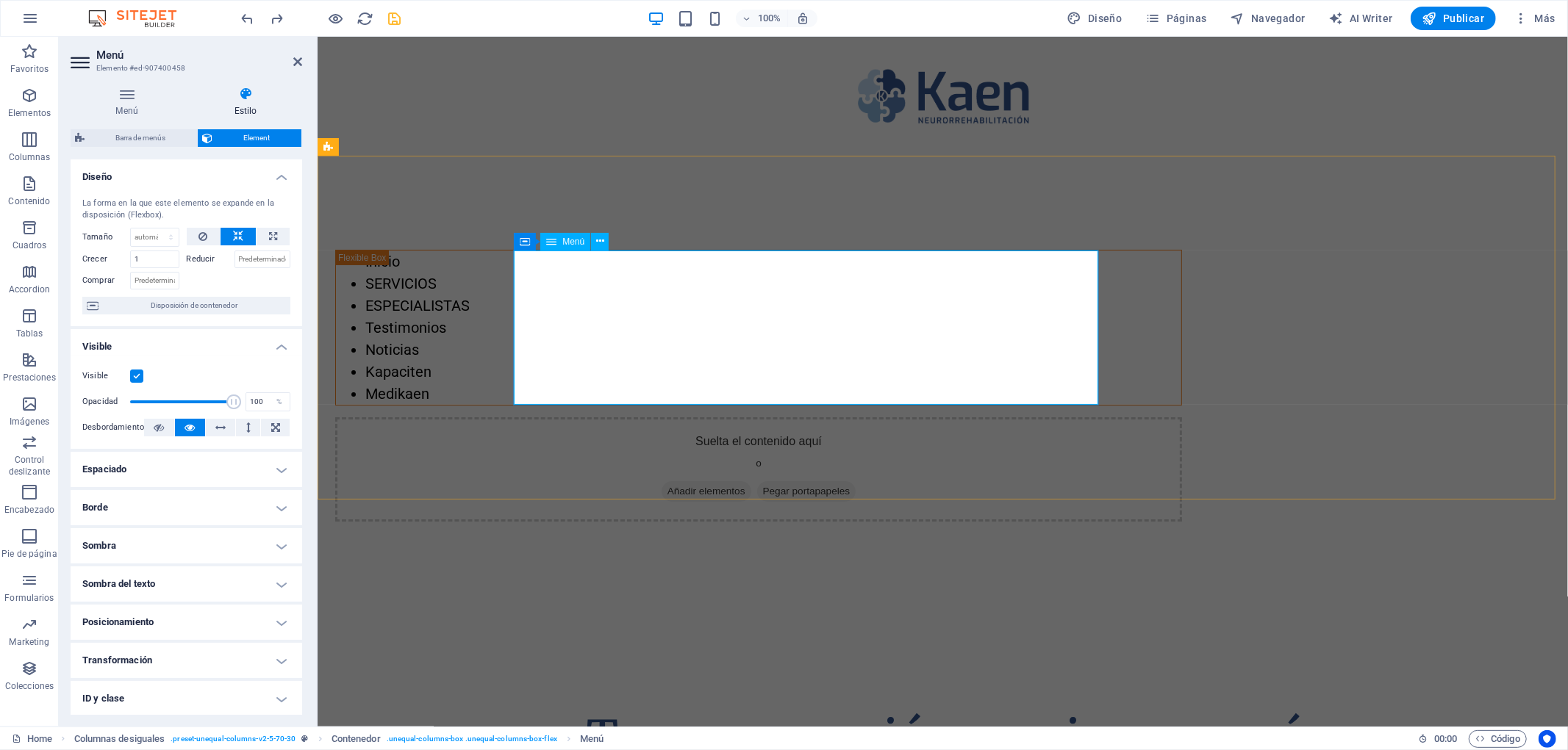
click at [581, 242] on span "Menú" at bounding box center [573, 241] width 22 height 9
click at [208, 236] on button at bounding box center [203, 236] width 34 height 18
click at [234, 236] on icon at bounding box center [238, 236] width 10 height 18
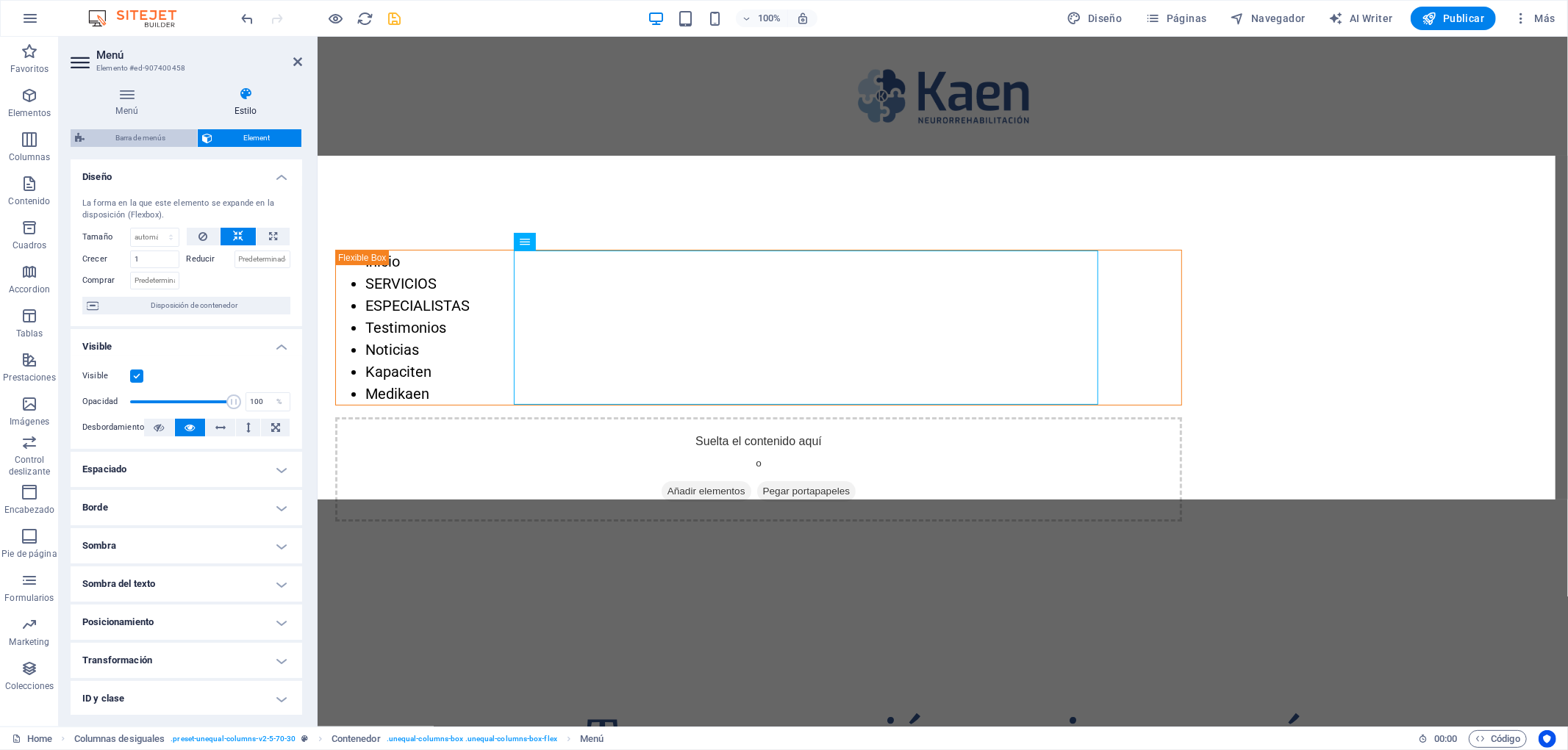
click at [149, 141] on span "Barra de menús" at bounding box center [141, 138] width 104 height 18
select select "%"
select select "rem"
select select "preset-unequal-columns-v2-5-70-30"
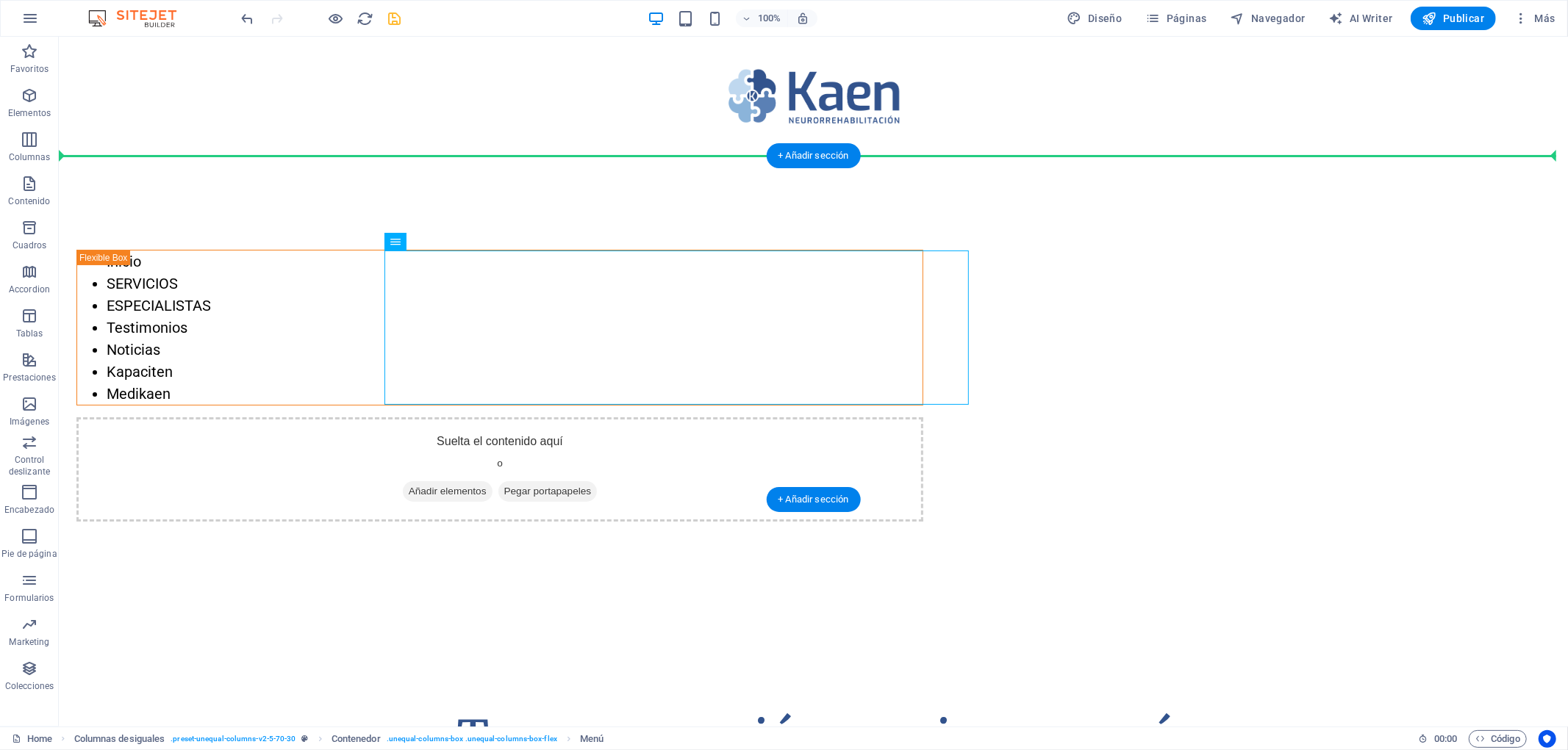
drag, startPoint x: 612, startPoint y: 279, endPoint x: 549, endPoint y: 157, distance: 137.3
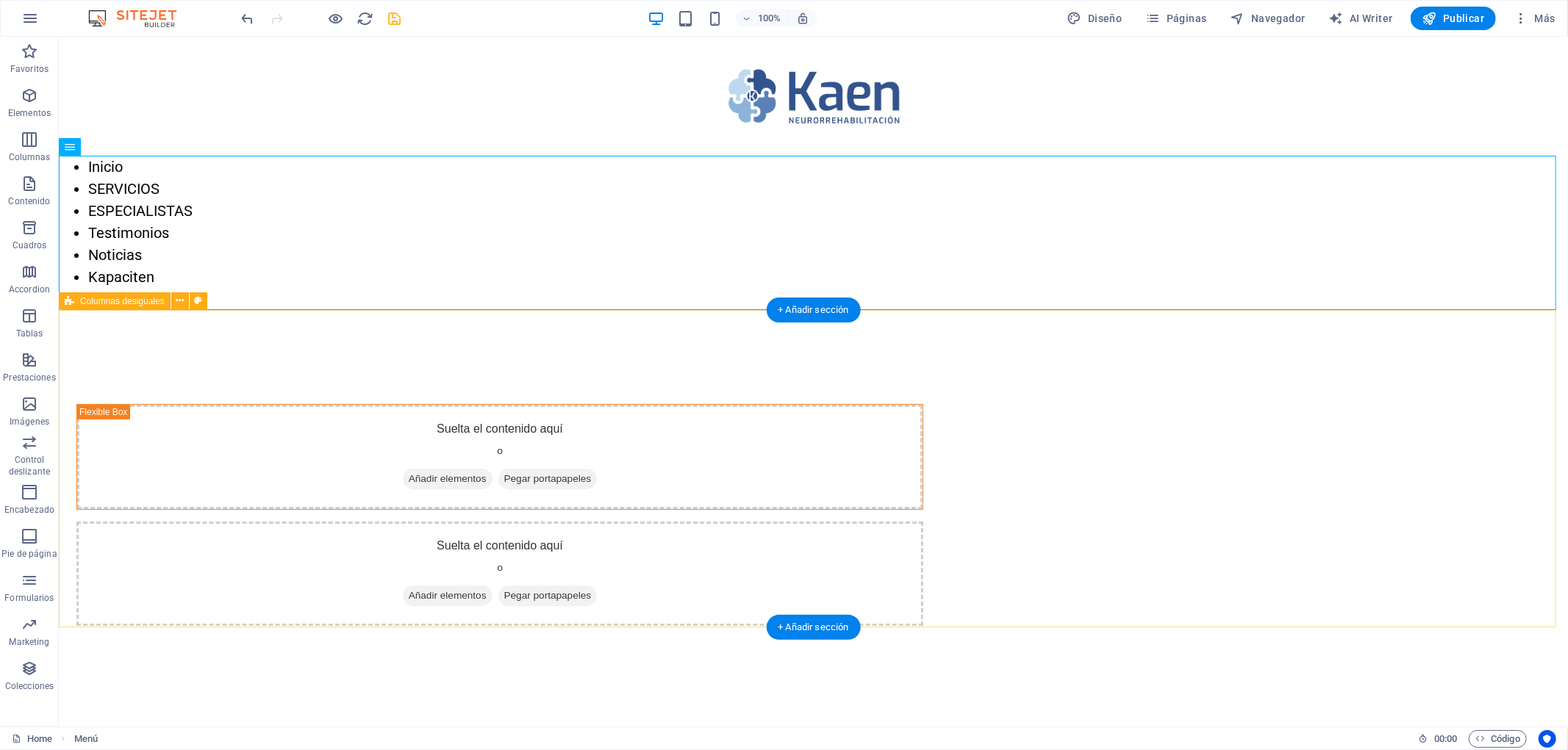
click at [319, 439] on div "Suelta el contenido aquí o Añadir elementos Pegar portapapeles Suelta el conten…" at bounding box center [813, 514] width 1509 height 410
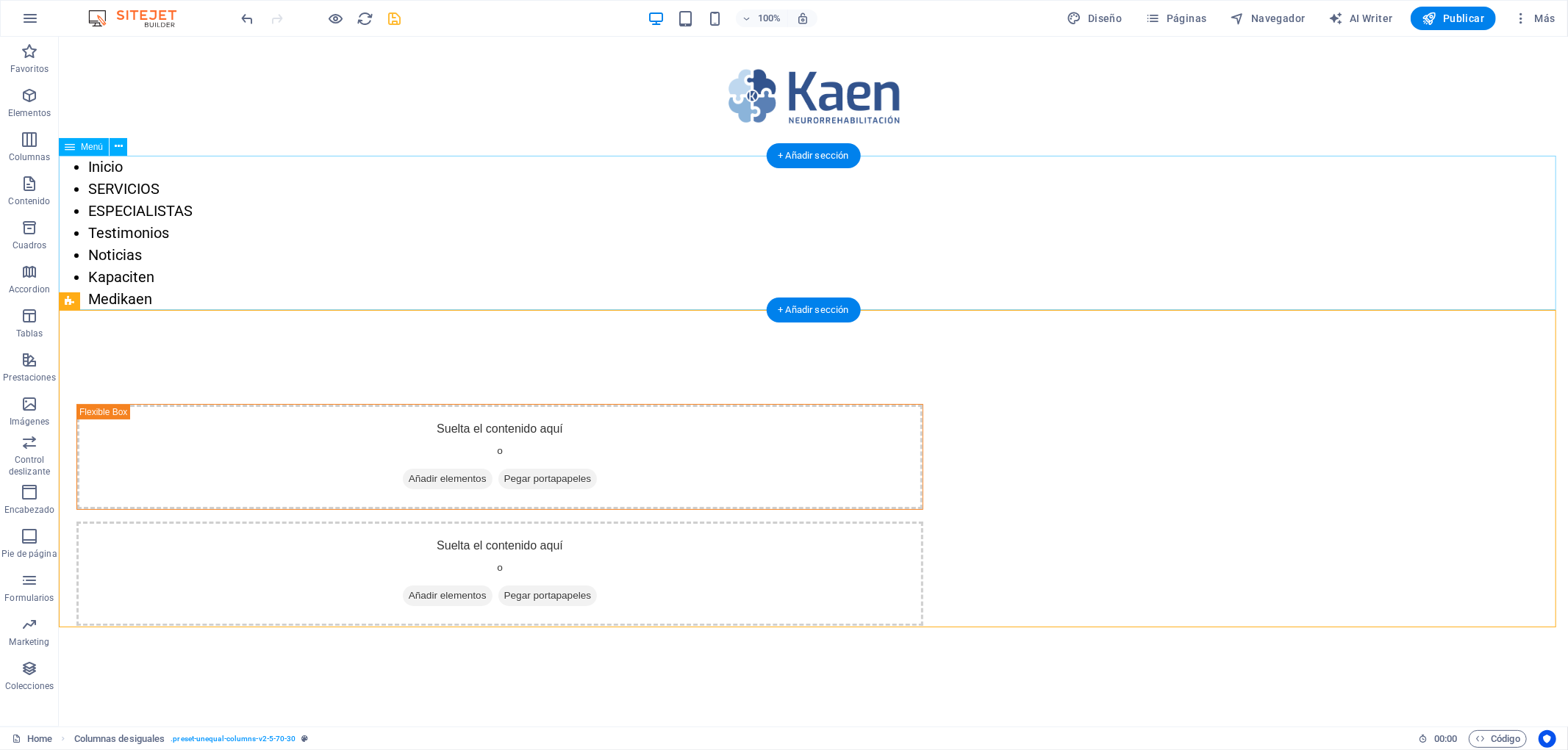
click at [280, 230] on nav "Inicio SERVICIOS ESPECIALISTAS Testimonios Noticias Kapaciten Medikaen" at bounding box center [813, 231] width 1509 height 154
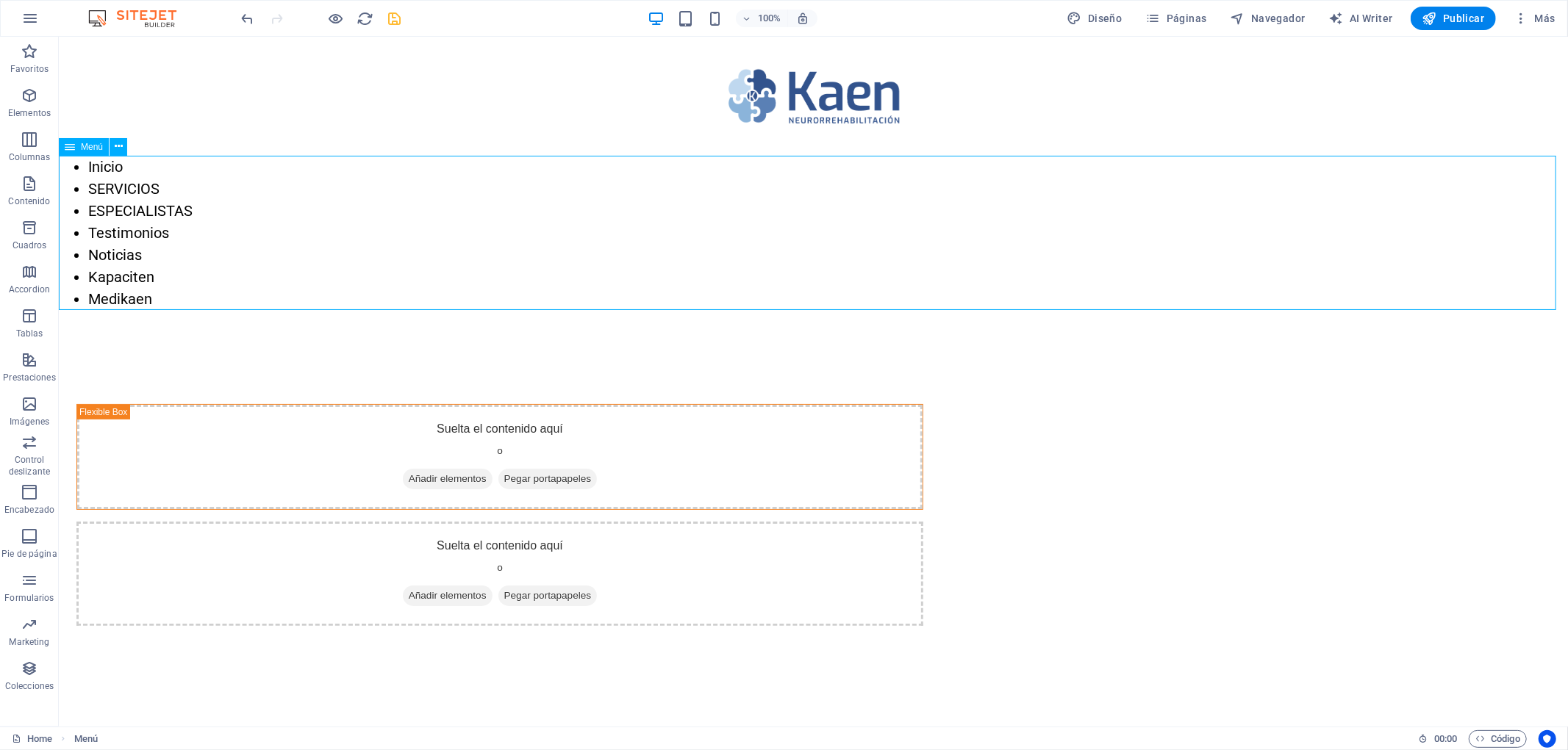
click at [84, 145] on span "Menú" at bounding box center [92, 147] width 22 height 9
select select
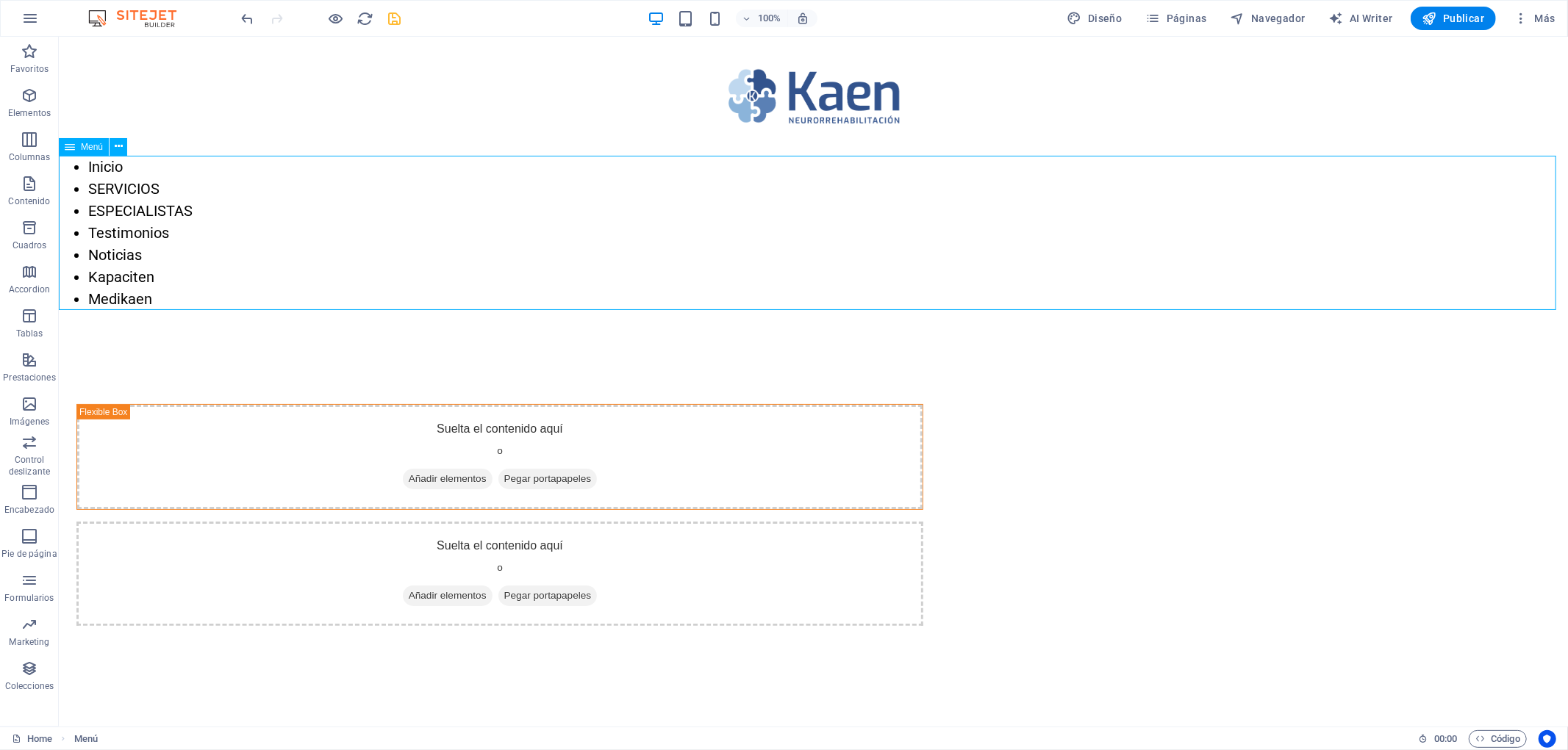
select select
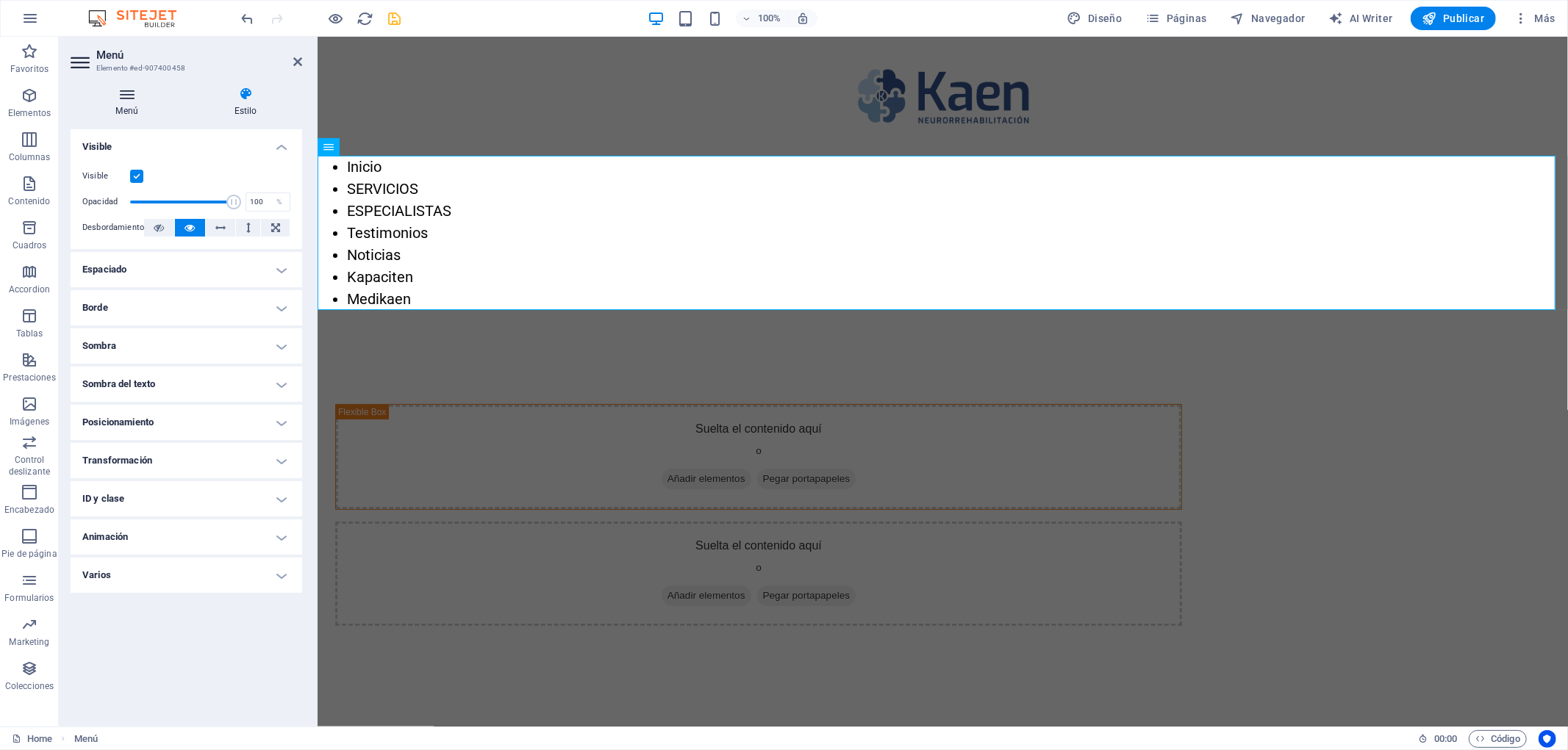
click at [167, 97] on icon at bounding box center [127, 94] width 112 height 14
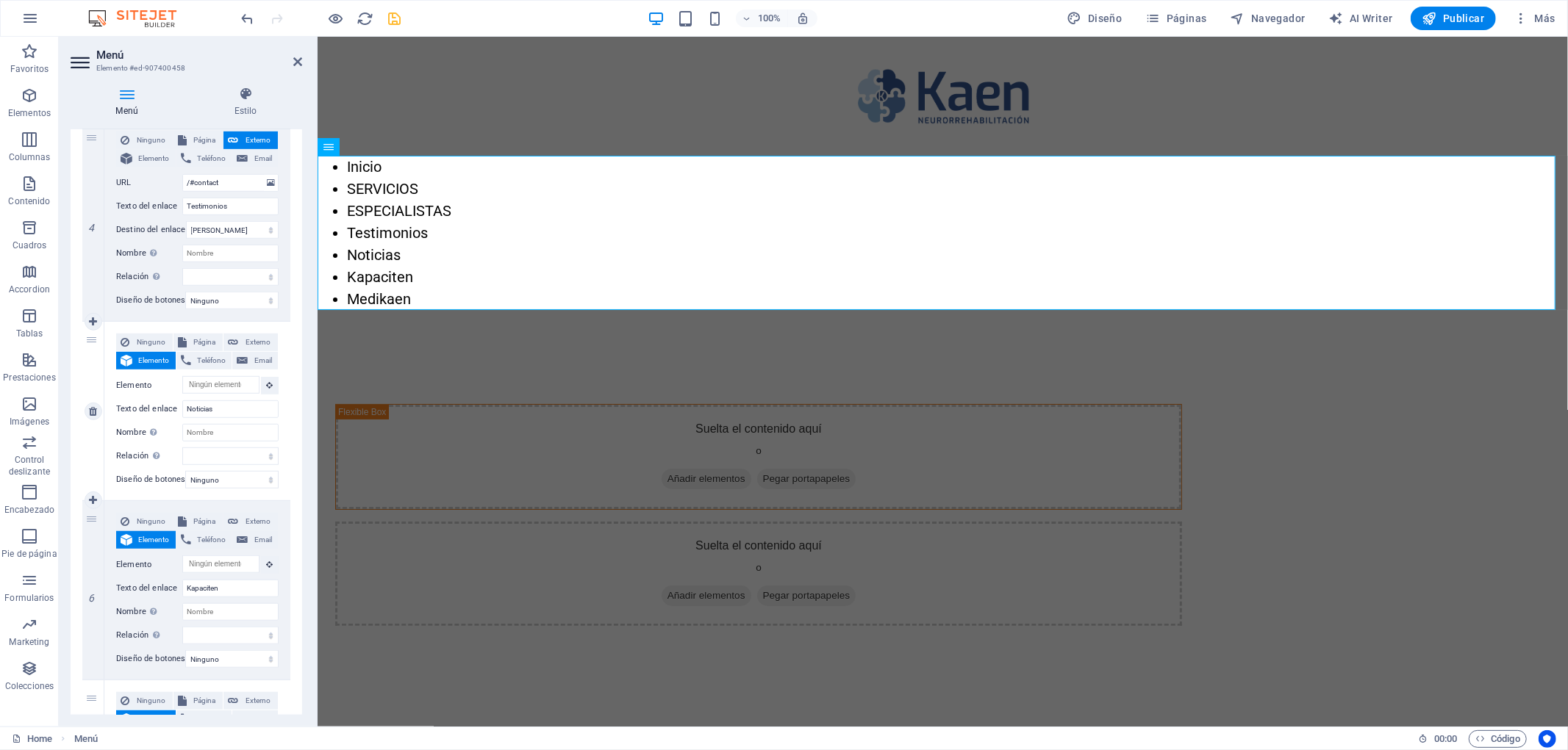
scroll to position [961, 0]
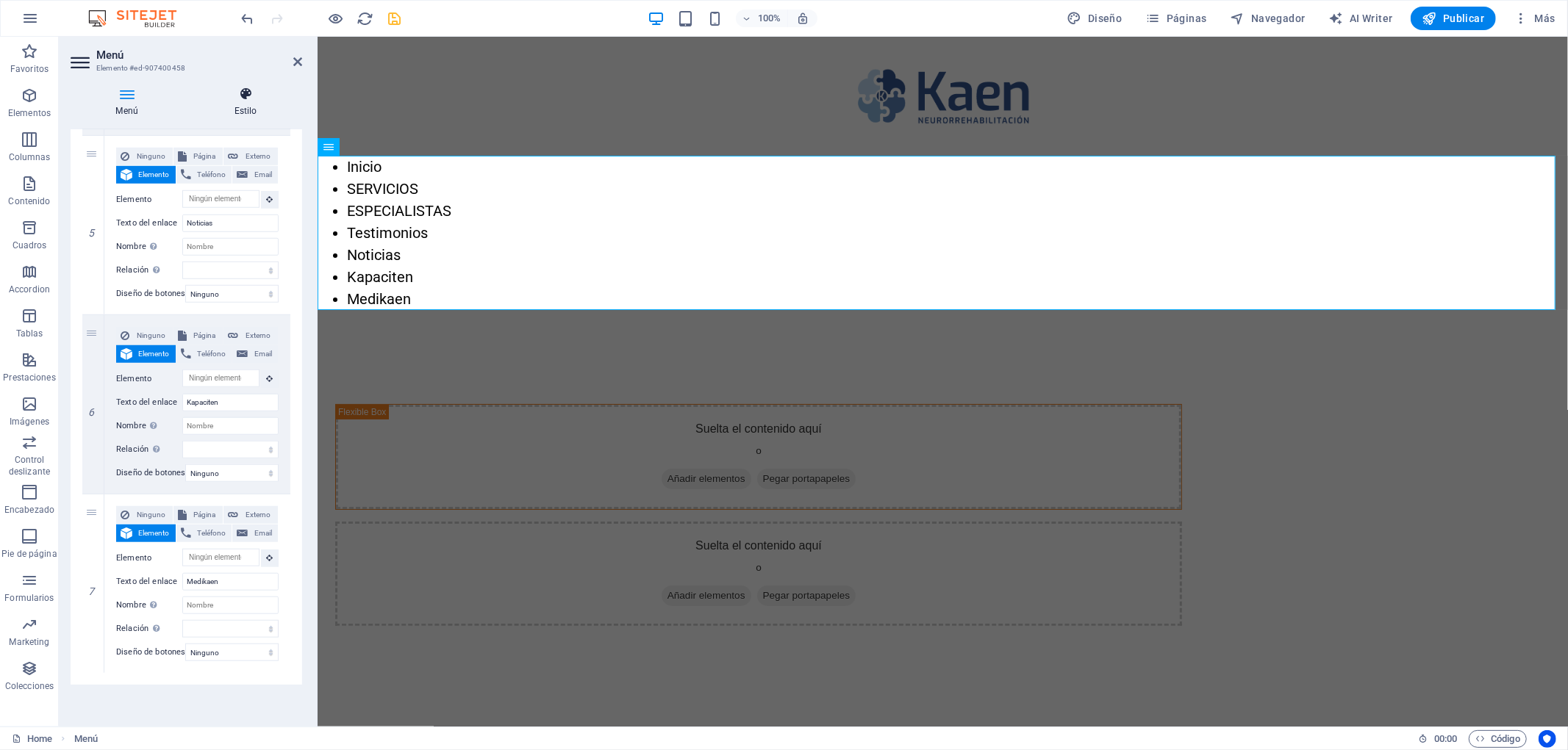
click at [254, 112] on h4 "Estilo" at bounding box center [245, 102] width 113 height 31
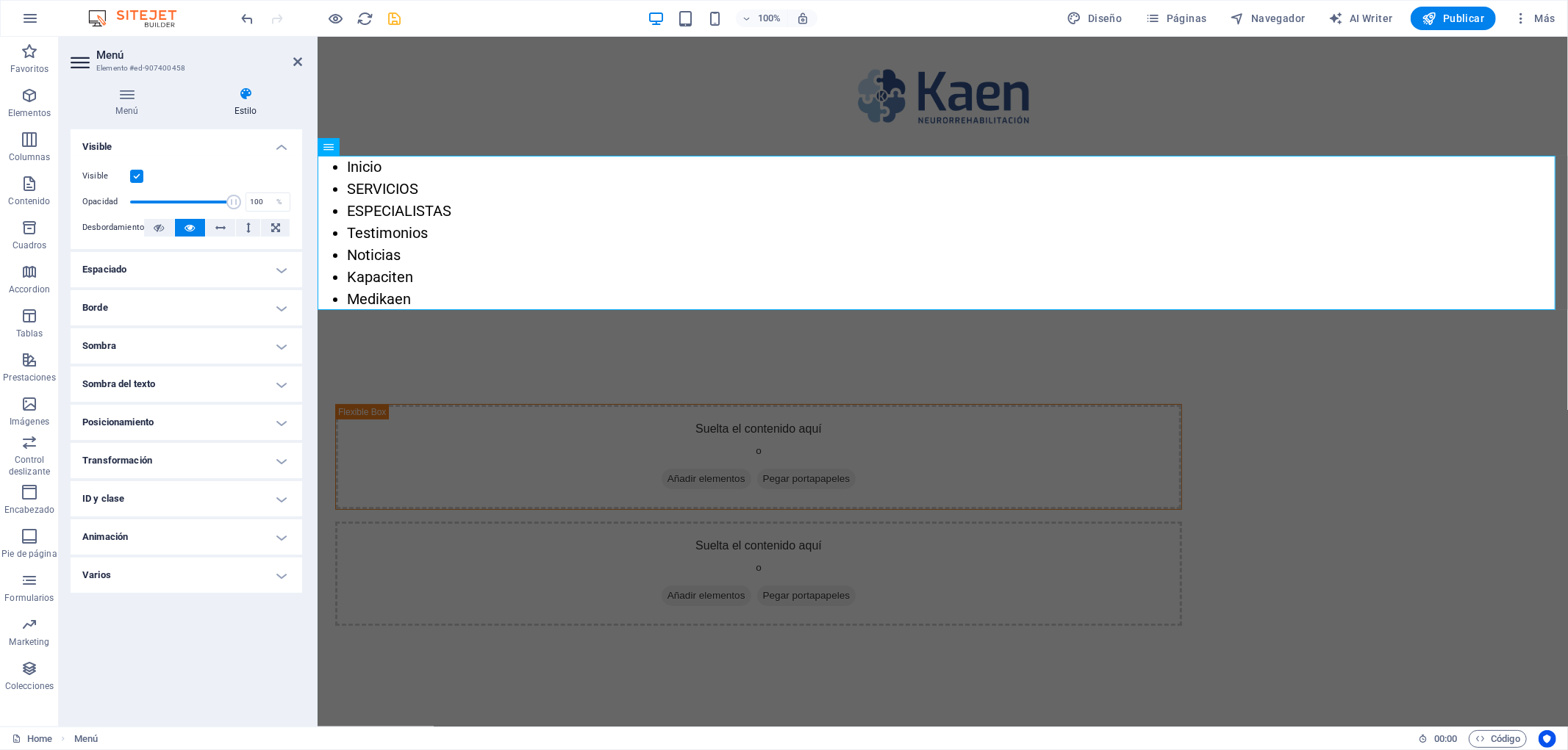
click at [233, 578] on h4 "Varios" at bounding box center [186, 575] width 231 height 35
click at [246, 532] on h4 "Animación" at bounding box center [186, 537] width 231 height 35
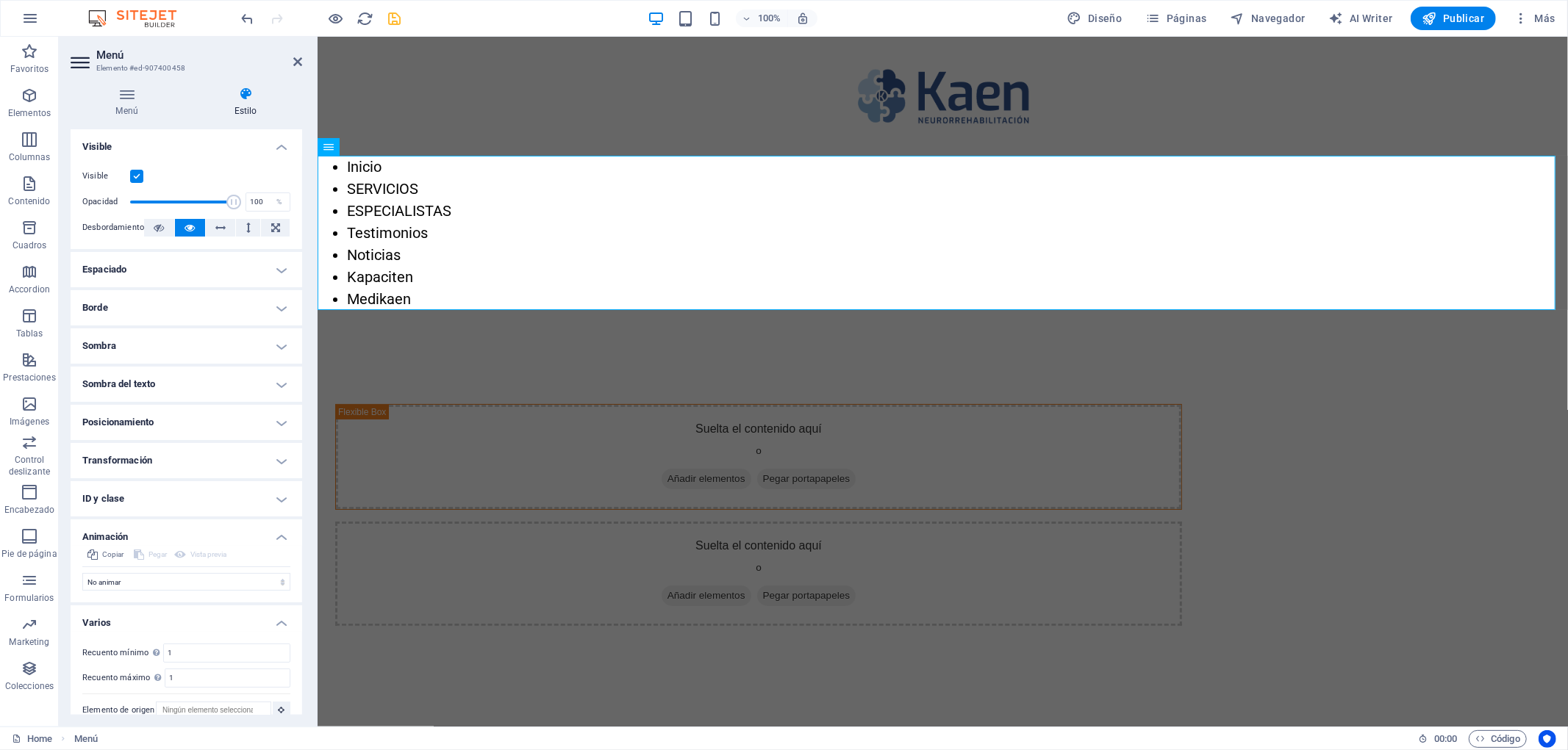
click at [270, 500] on h4 "ID y clase" at bounding box center [186, 498] width 231 height 35
click at [275, 466] on h4 "Transformación" at bounding box center [186, 460] width 231 height 35
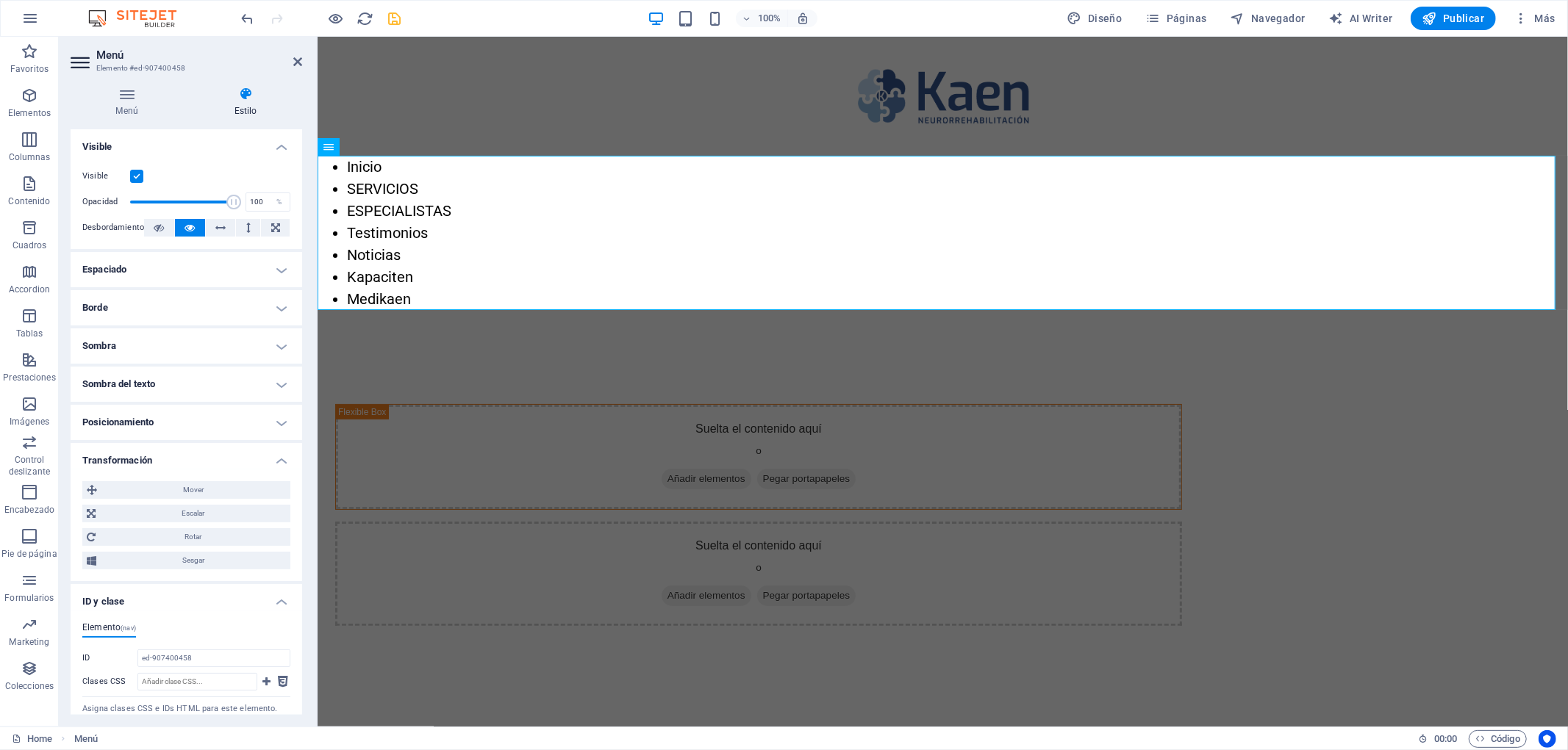
click at [275, 435] on h4 "Posicionamiento" at bounding box center [186, 422] width 231 height 35
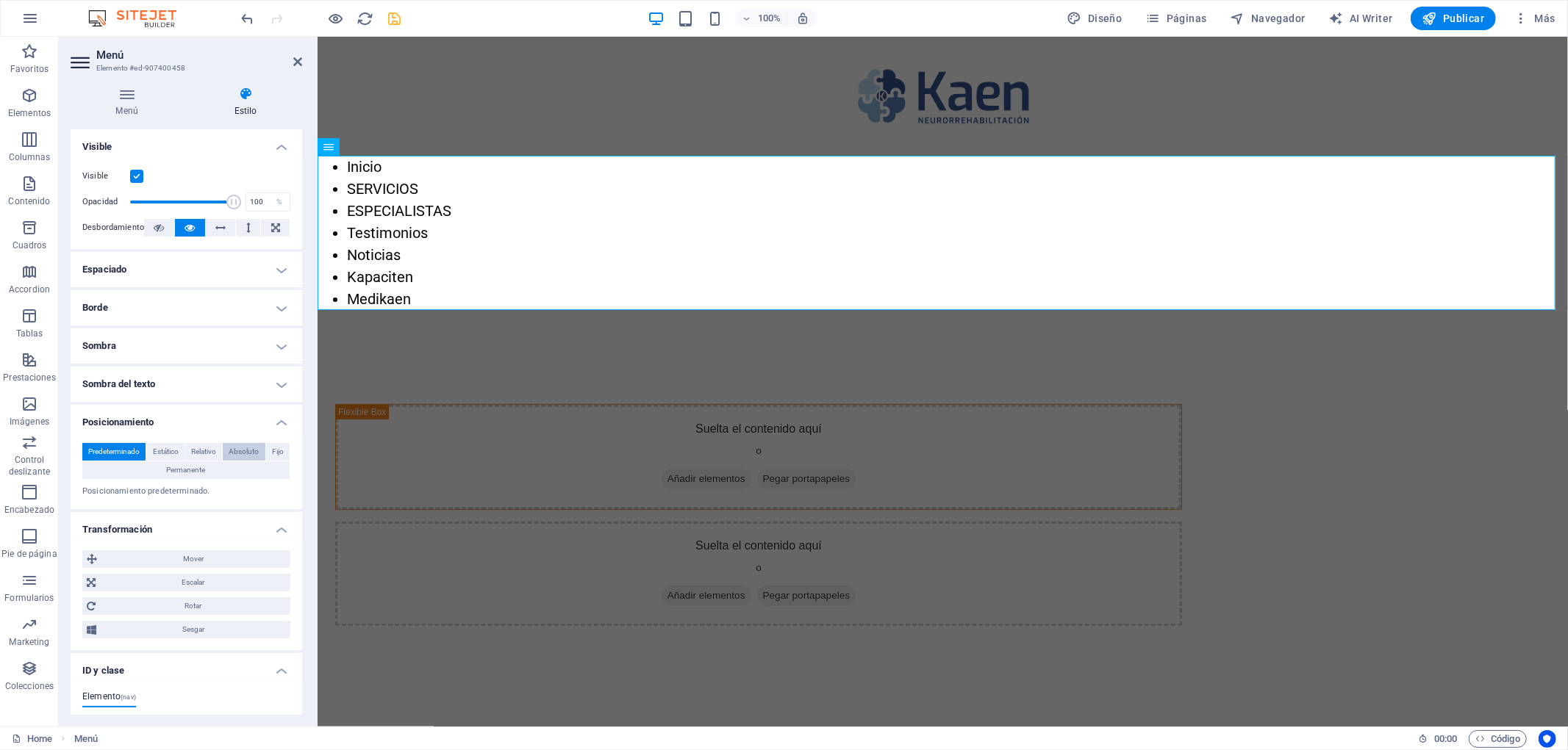
click at [234, 451] on span "Absoluto" at bounding box center [243, 452] width 30 height 18
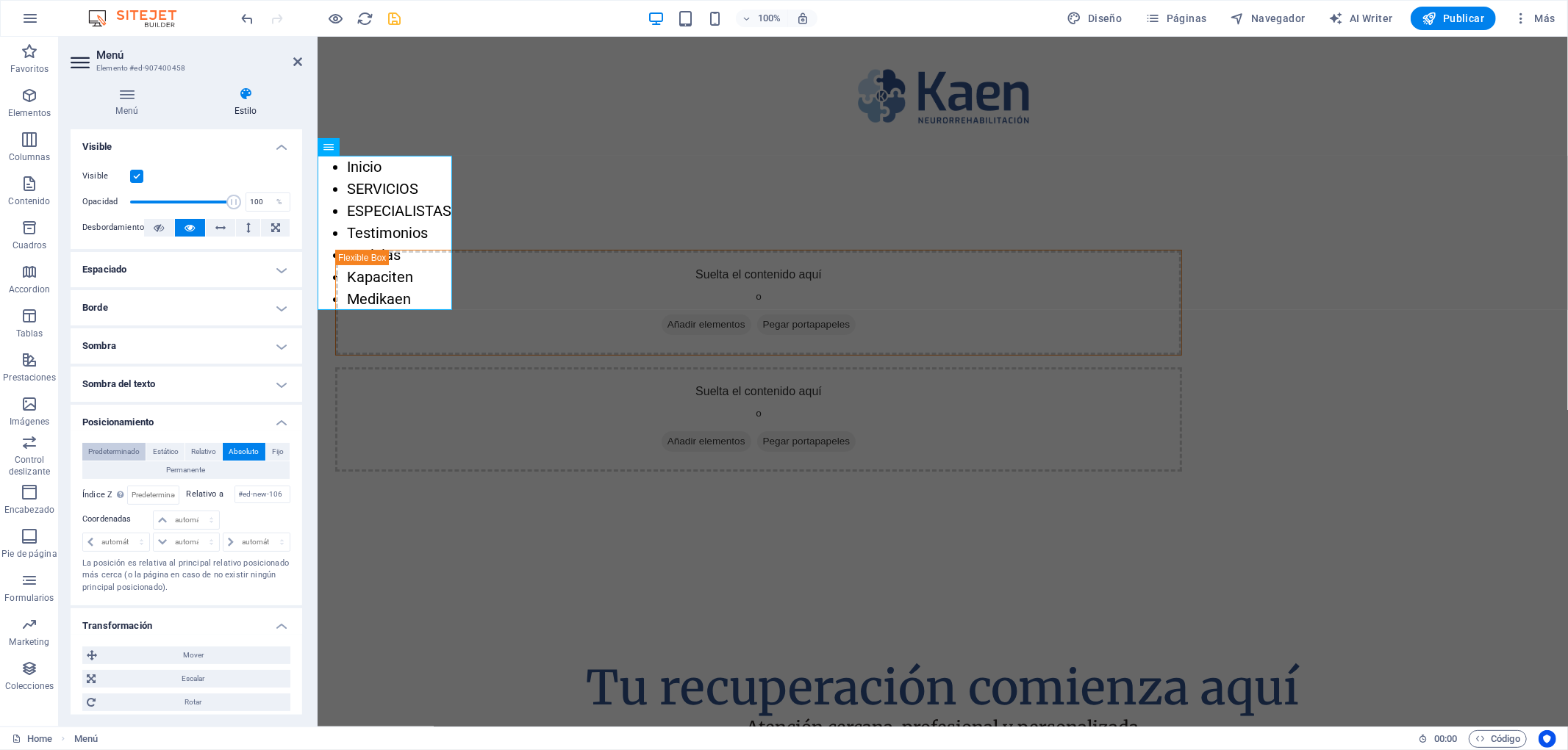
click at [123, 456] on span "Predeterminado" at bounding box center [114, 452] width 51 height 18
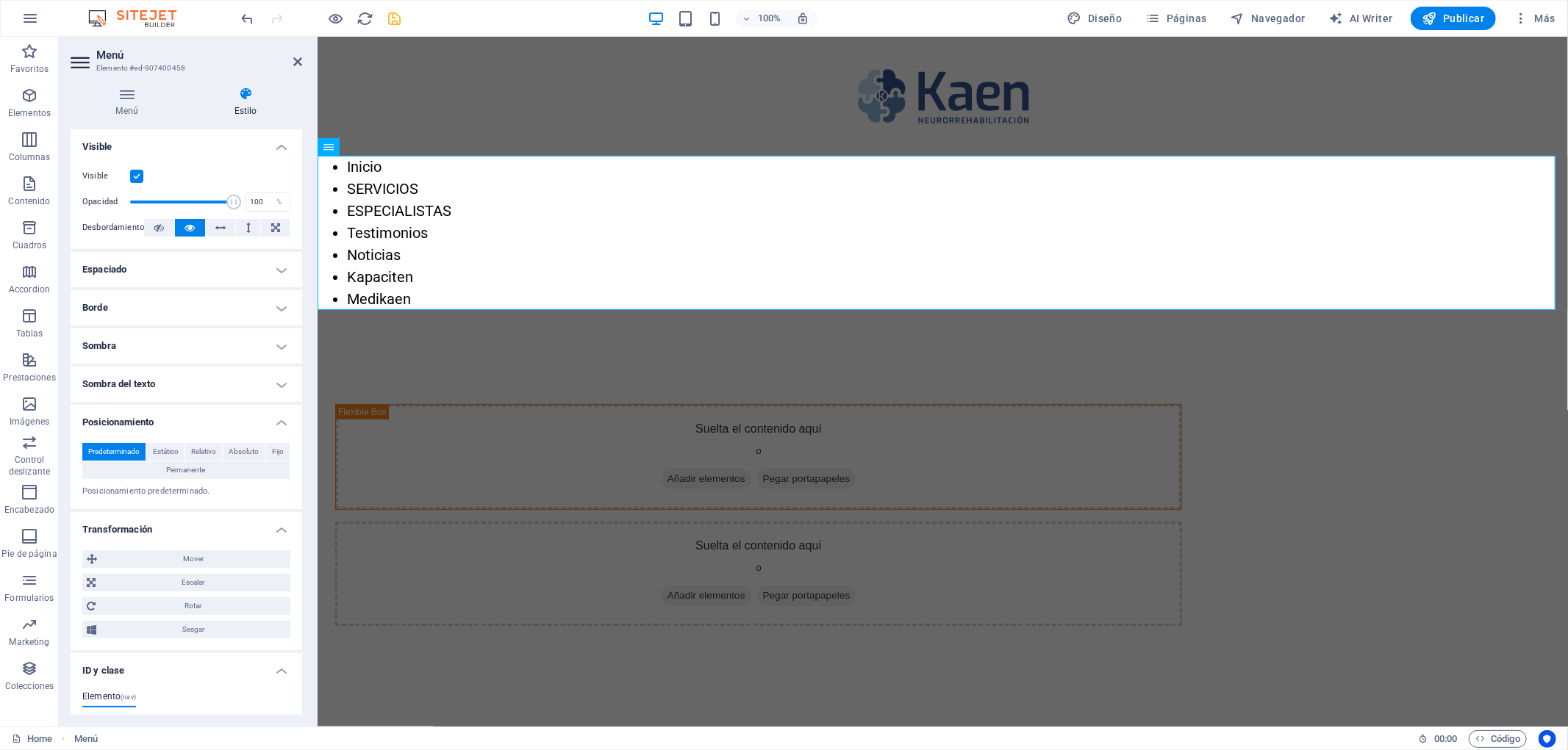
click at [169, 338] on h4 "Sombra" at bounding box center [186, 345] width 231 height 35
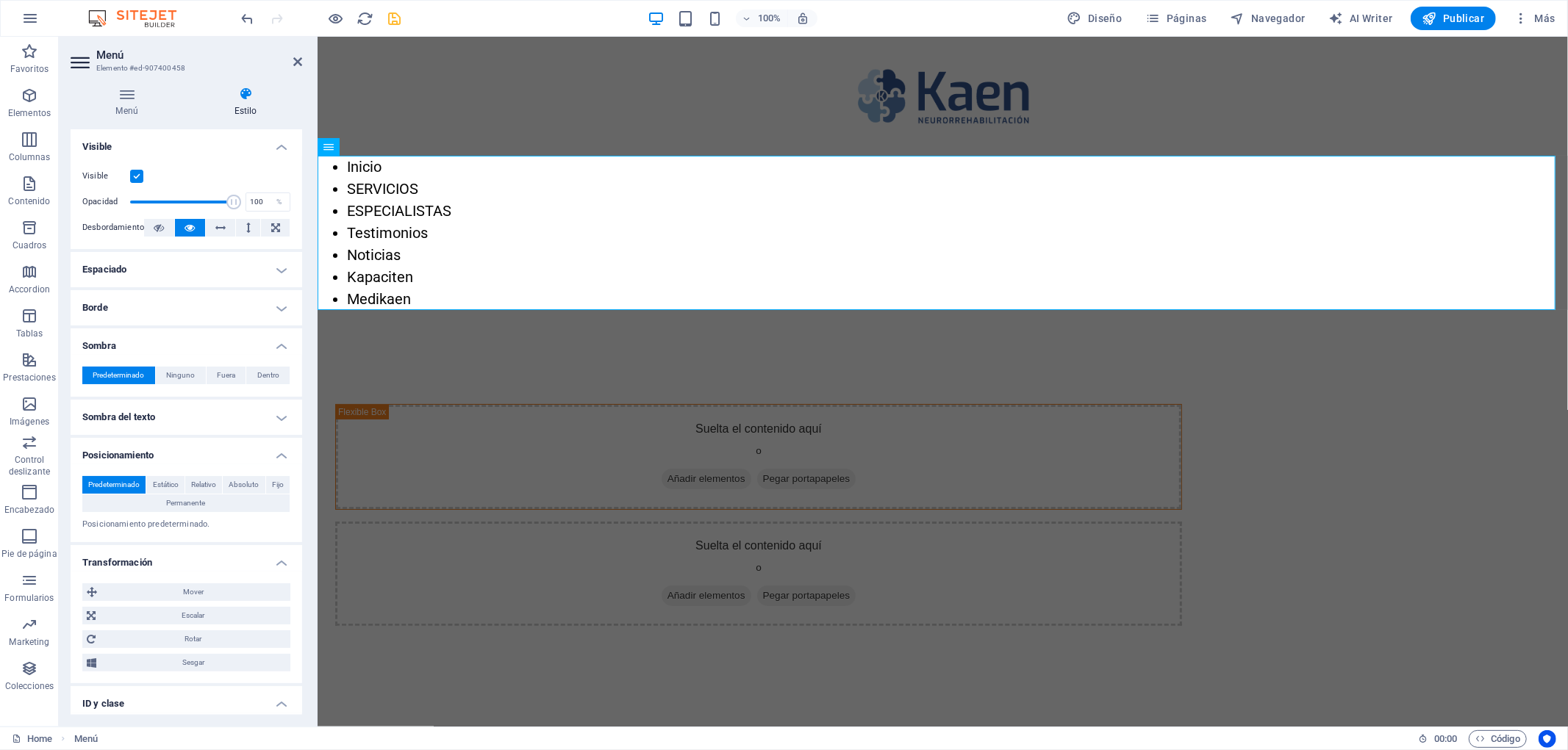
click at [175, 310] on h4 "Borde" at bounding box center [186, 307] width 231 height 35
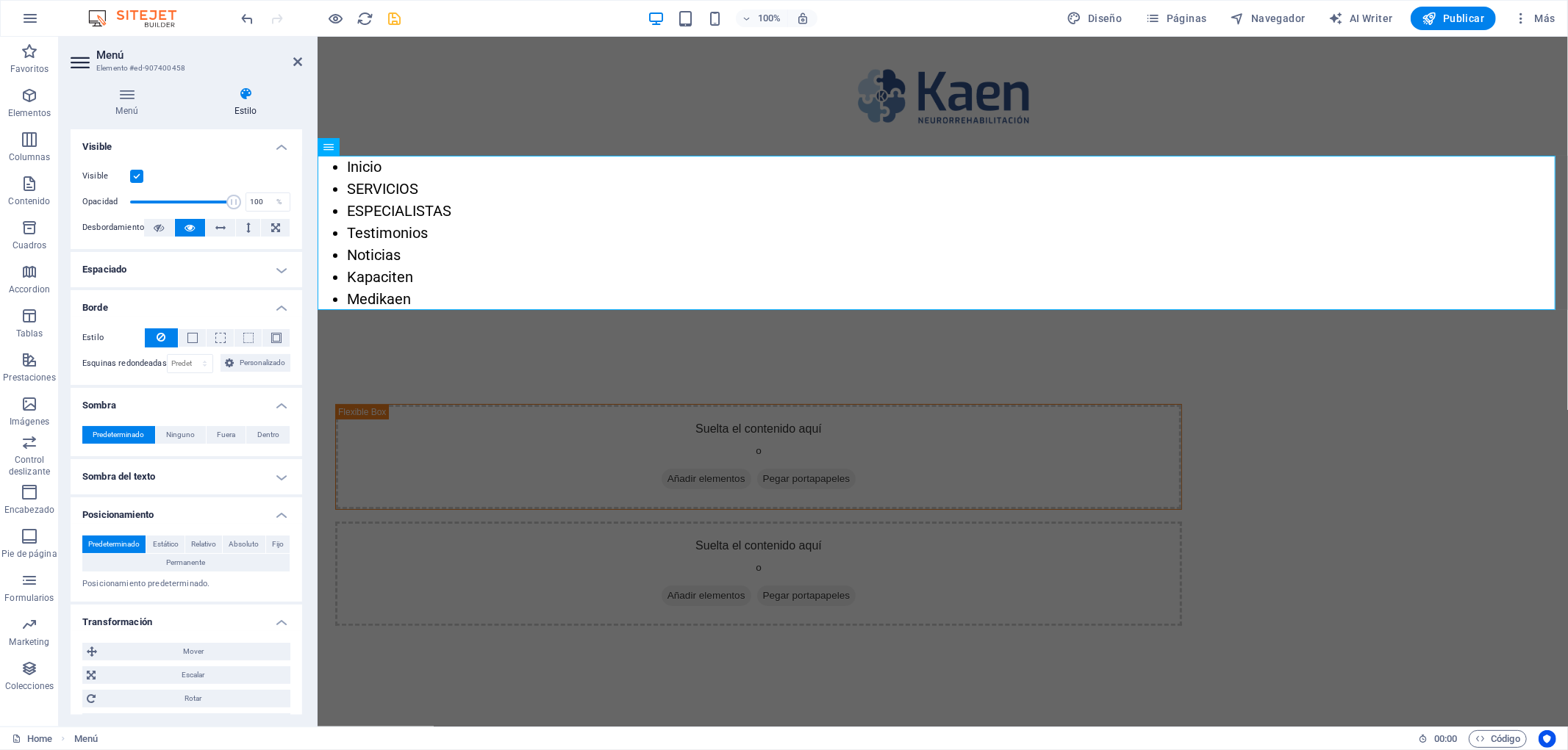
click at [180, 263] on h4 "Espaciado" at bounding box center [186, 269] width 231 height 35
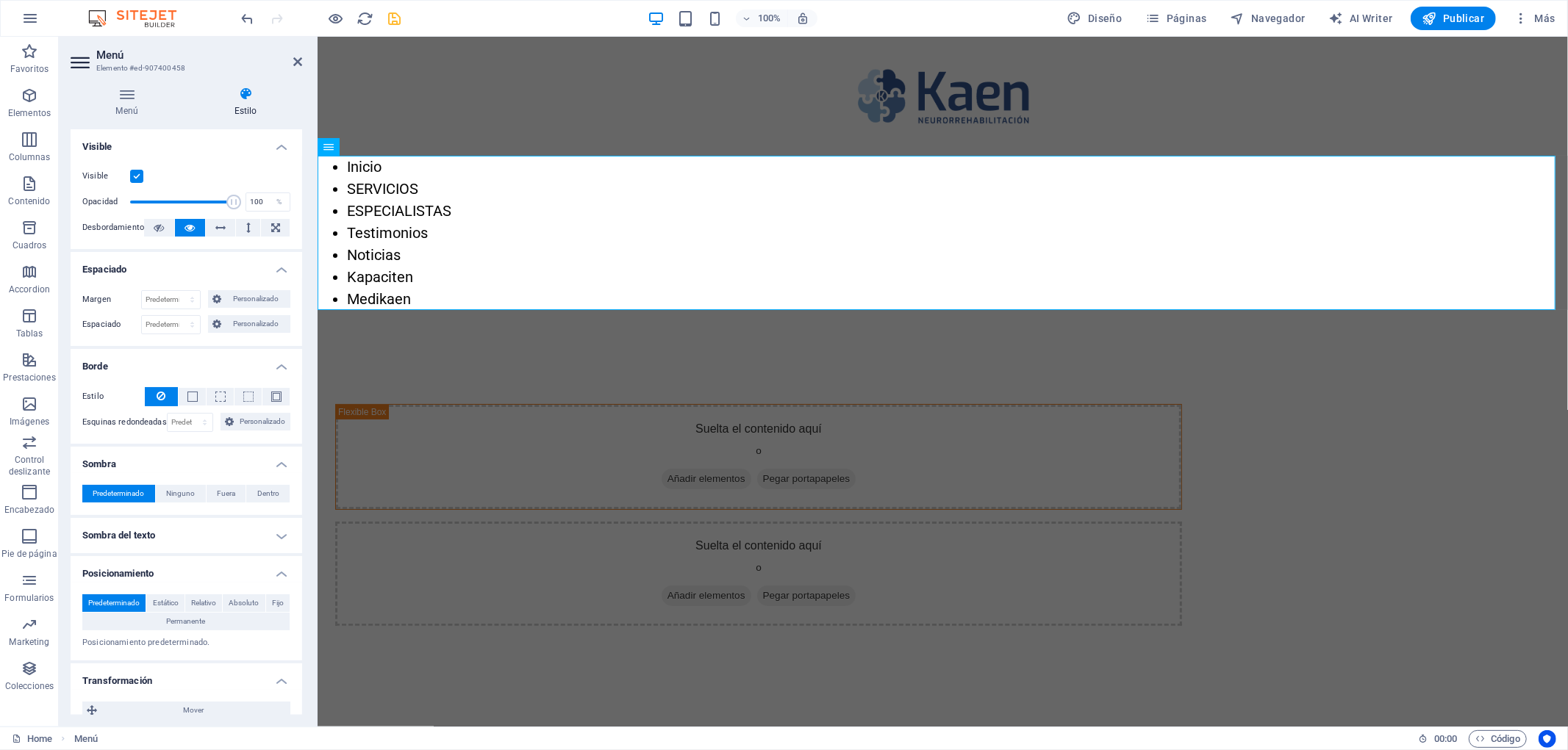
click at [140, 170] on label at bounding box center [137, 177] width 14 height 14
click at [0, 0] on input "Visible" at bounding box center [0, 0] width 0 height 0
click at [138, 172] on label at bounding box center [137, 177] width 14 height 14
click at [0, 0] on input "Visible" at bounding box center [0, 0] width 0 height 0
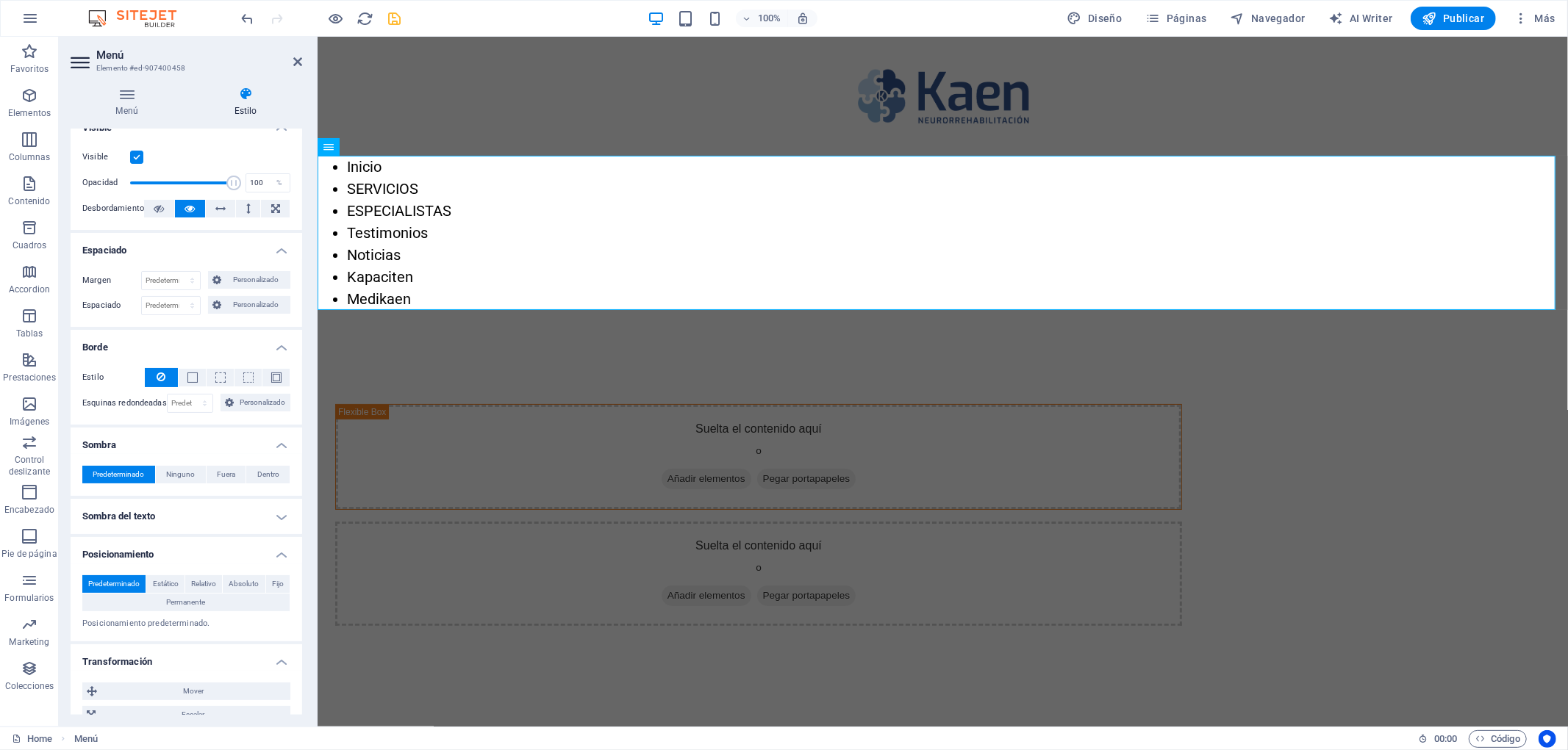
scroll to position [0, 0]
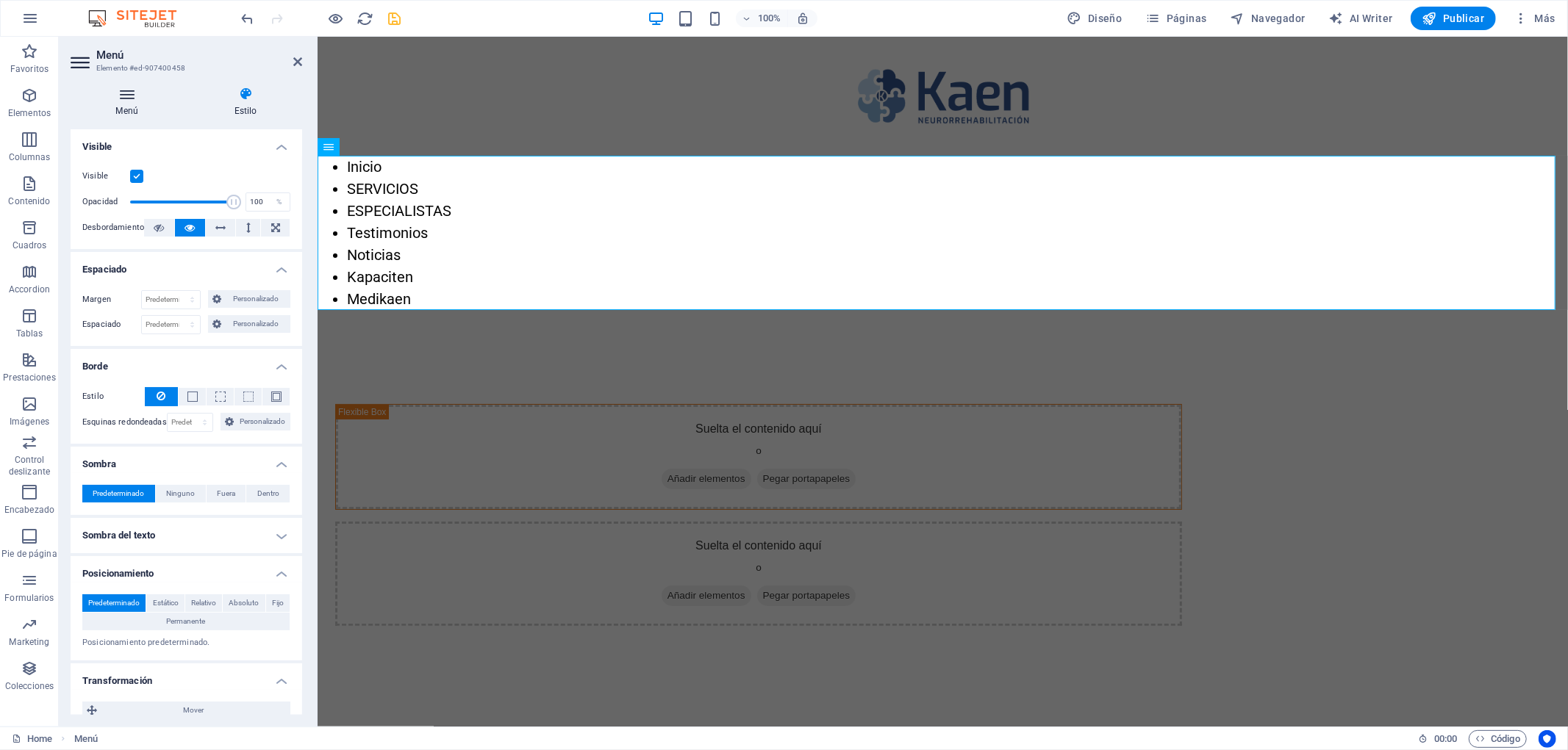
click at [135, 99] on icon at bounding box center [127, 94] width 112 height 14
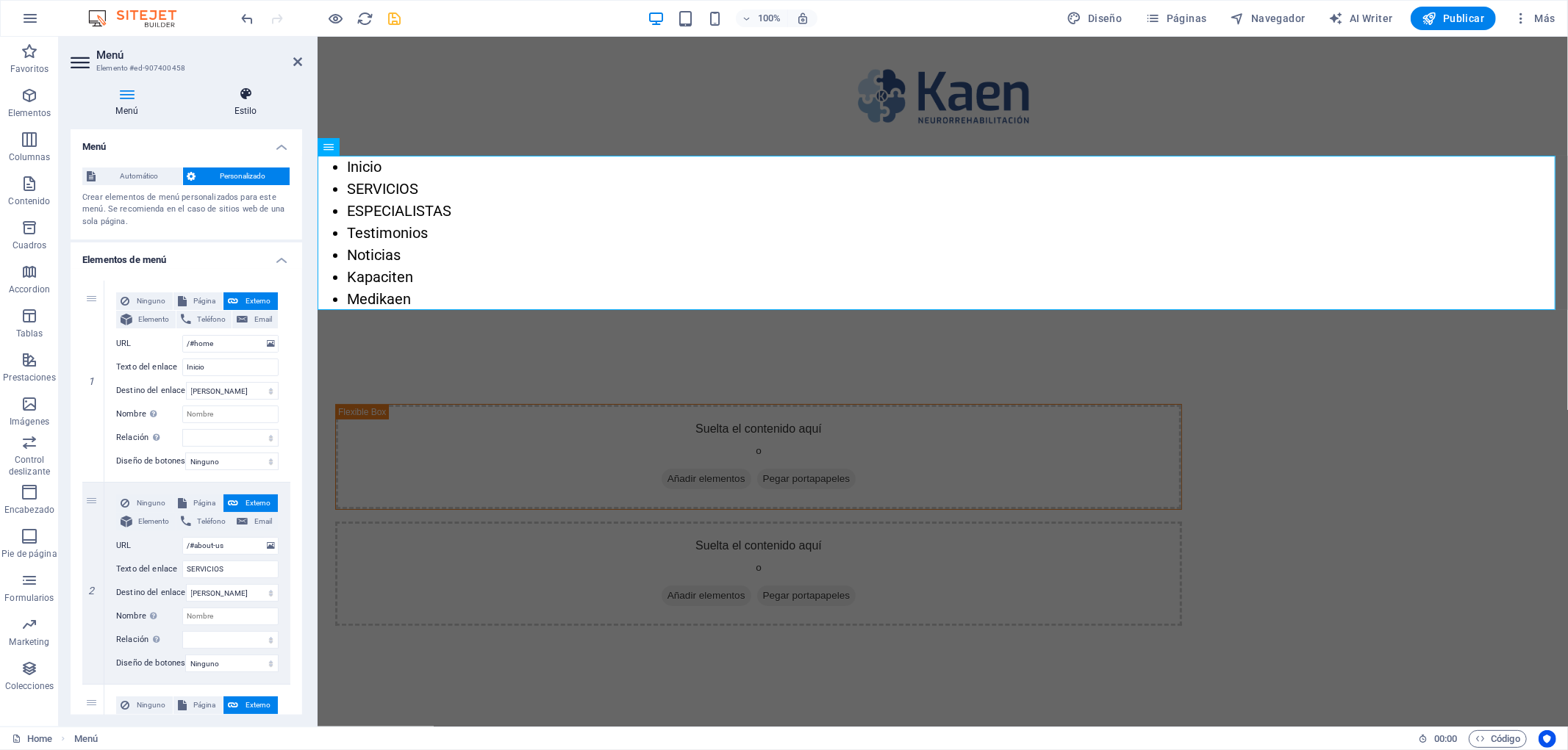
click at [216, 99] on icon at bounding box center [245, 94] width 113 height 14
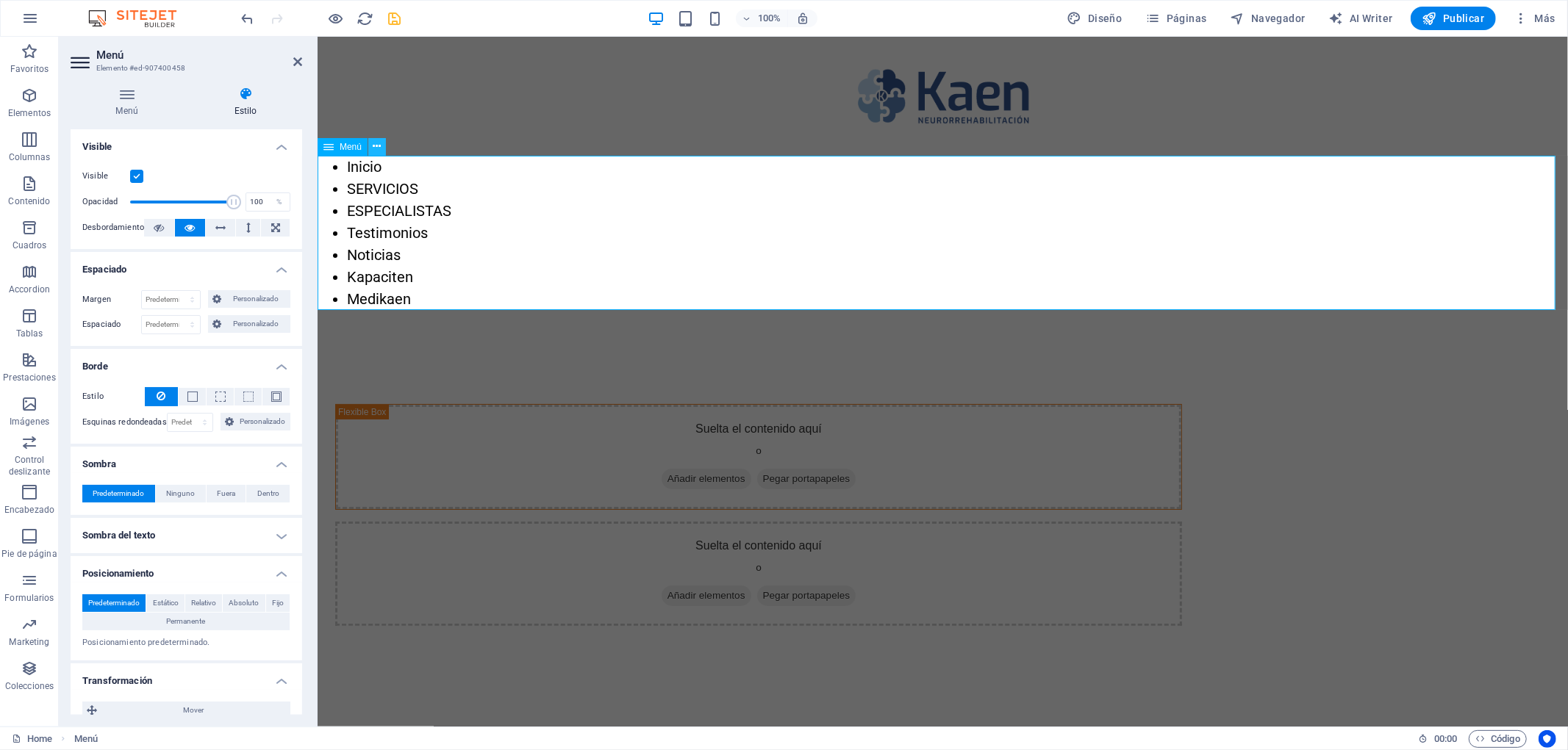
click at [373, 145] on icon at bounding box center [378, 146] width 9 height 15
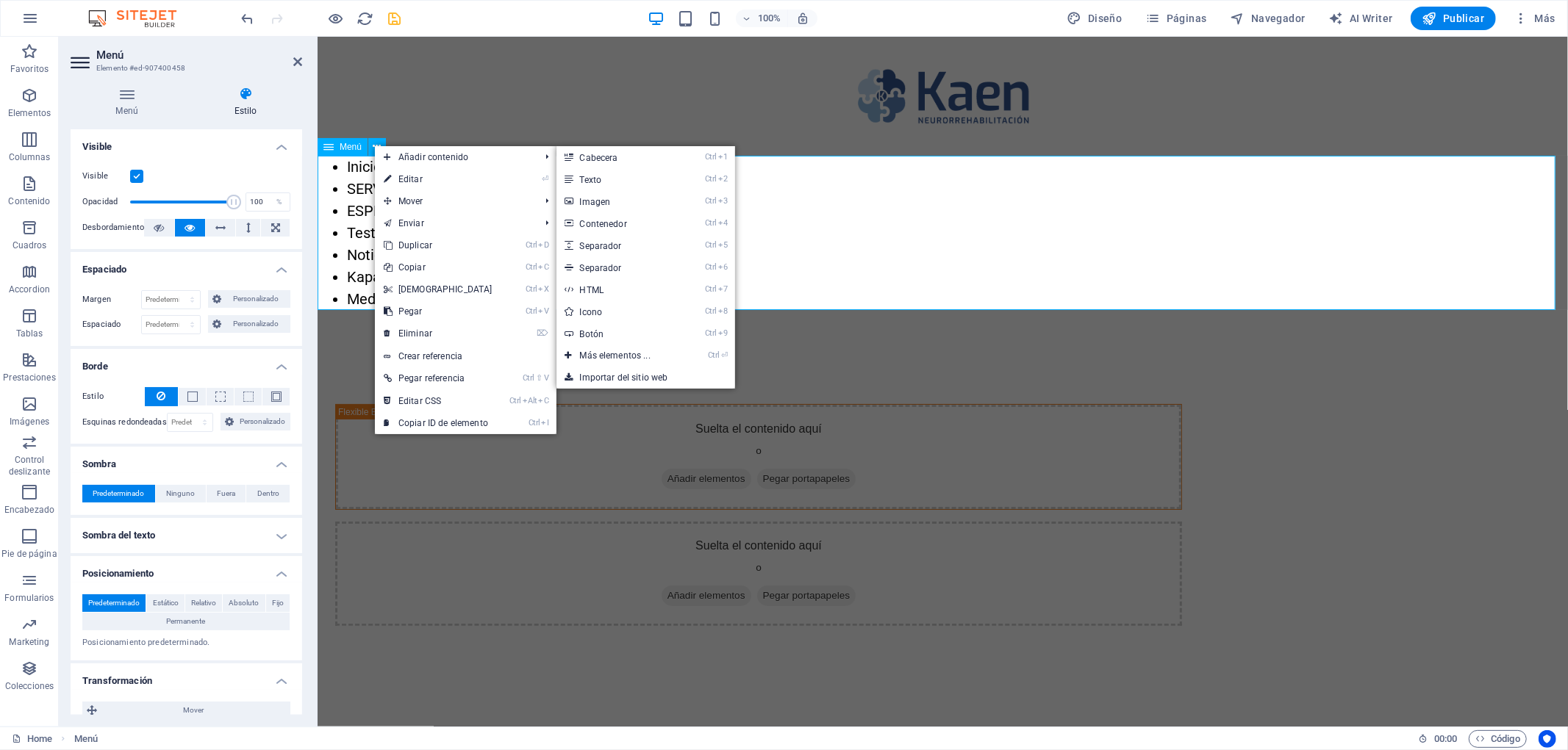
click at [354, 185] on nav "Inicio SERVICIOS ESPECIALISTAS Testimonios Noticias Kapaciten Medikaen" at bounding box center [942, 231] width 1251 height 154
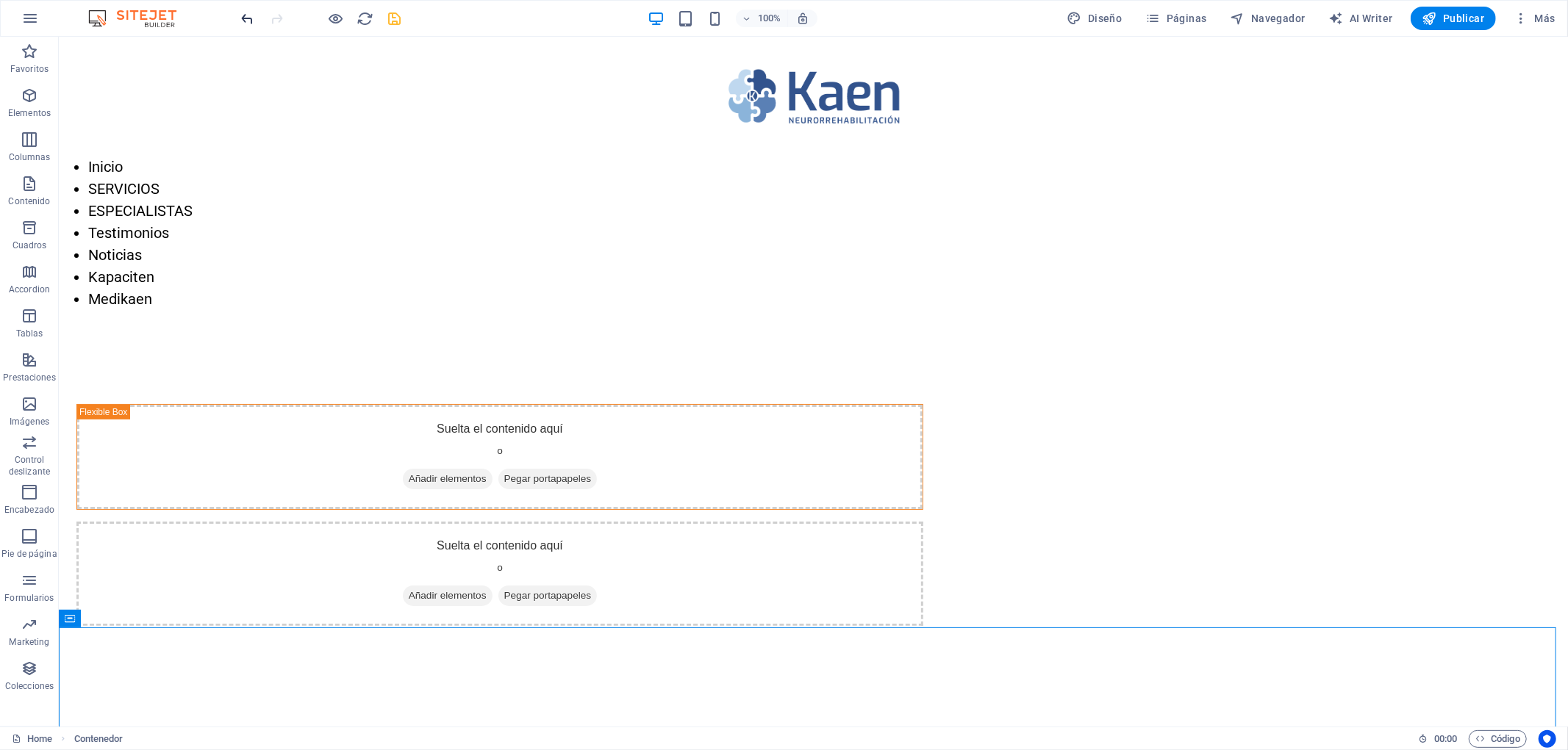
click at [0, 0] on icon "undo" at bounding box center [0, 0] width 0 height 0
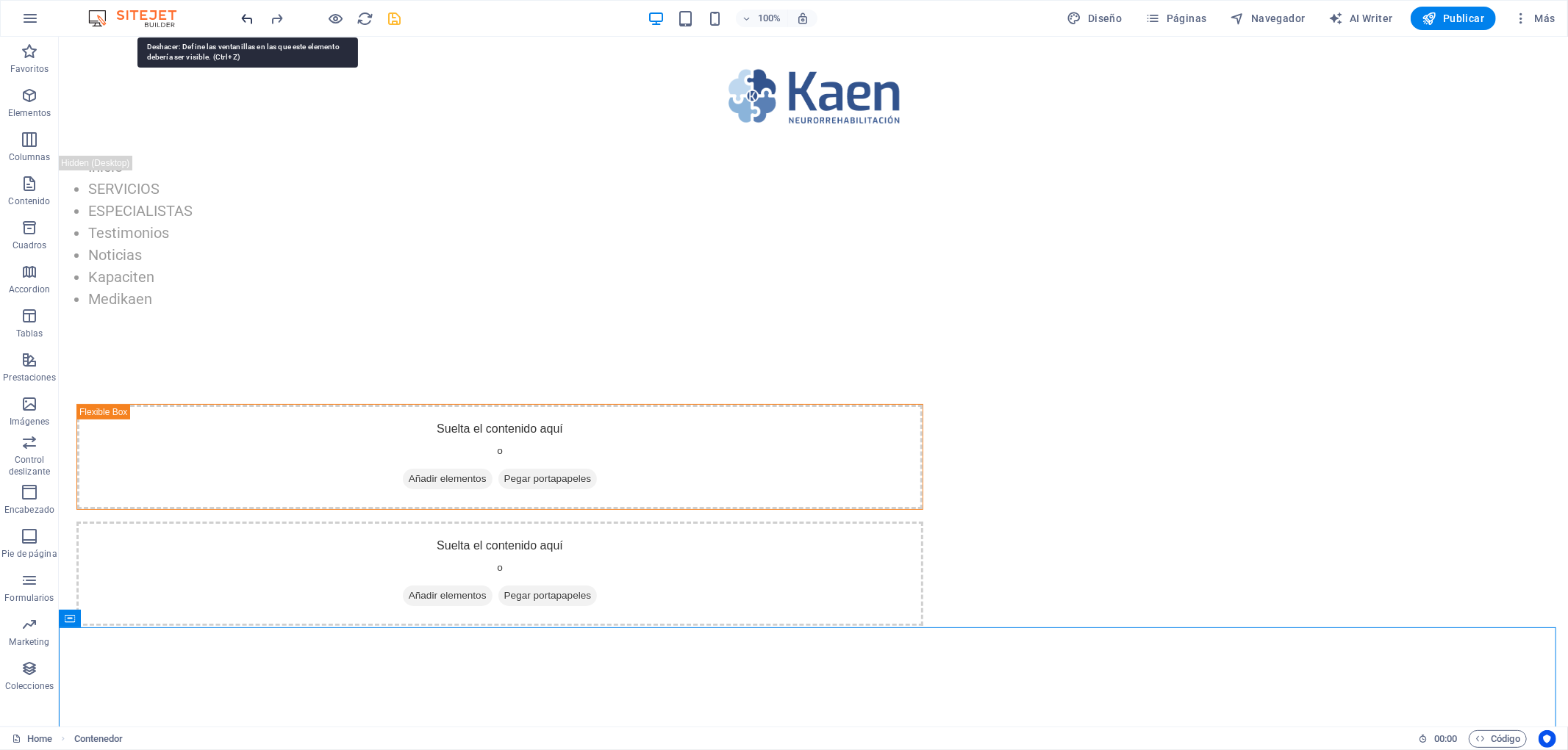
click at [0, 0] on icon "undo" at bounding box center [0, 0] width 0 height 0
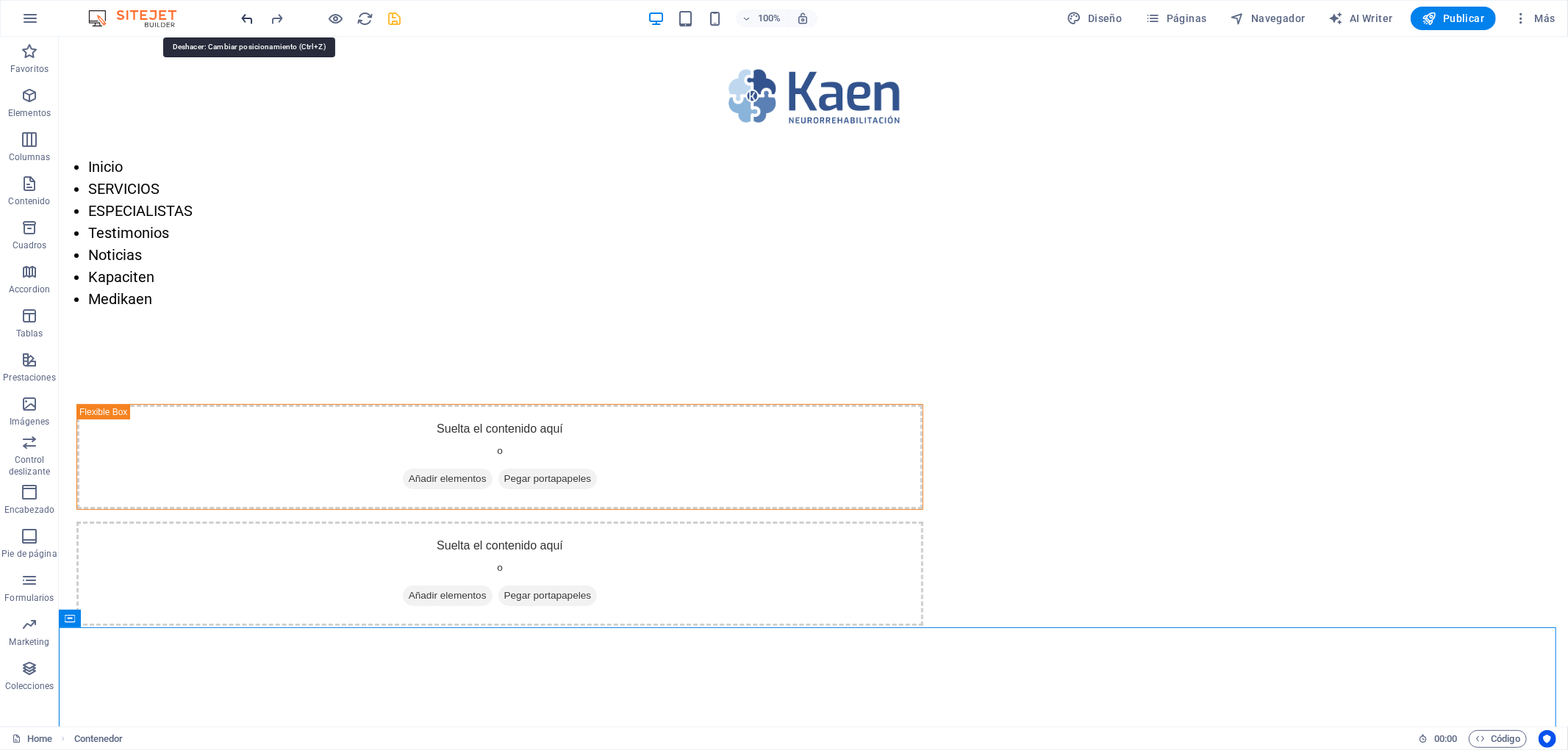
click at [0, 0] on icon "undo" at bounding box center [0, 0] width 0 height 0
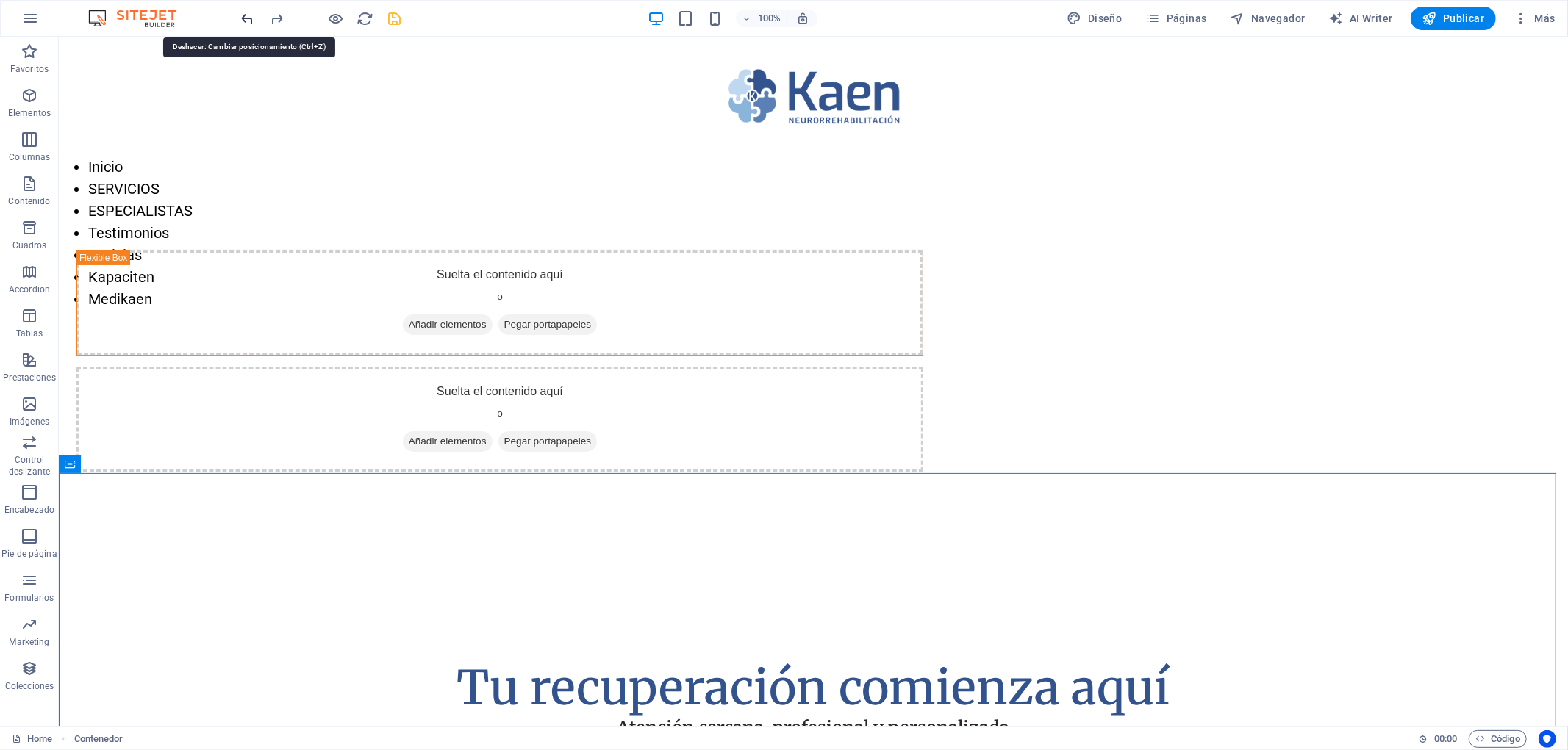
click at [0, 0] on icon "undo" at bounding box center [0, 0] width 0 height 0
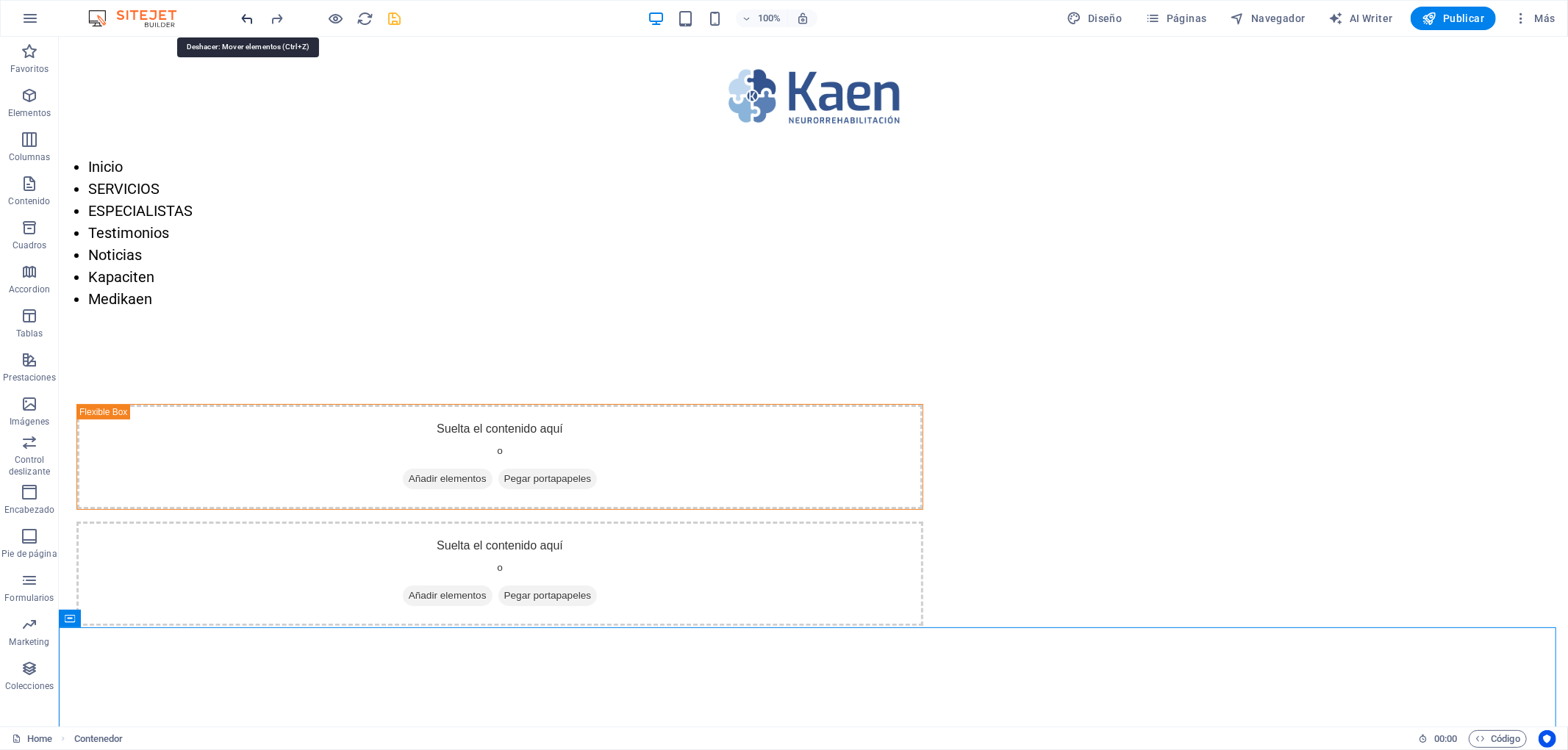
click at [0, 0] on icon "undo" at bounding box center [0, 0] width 0 height 0
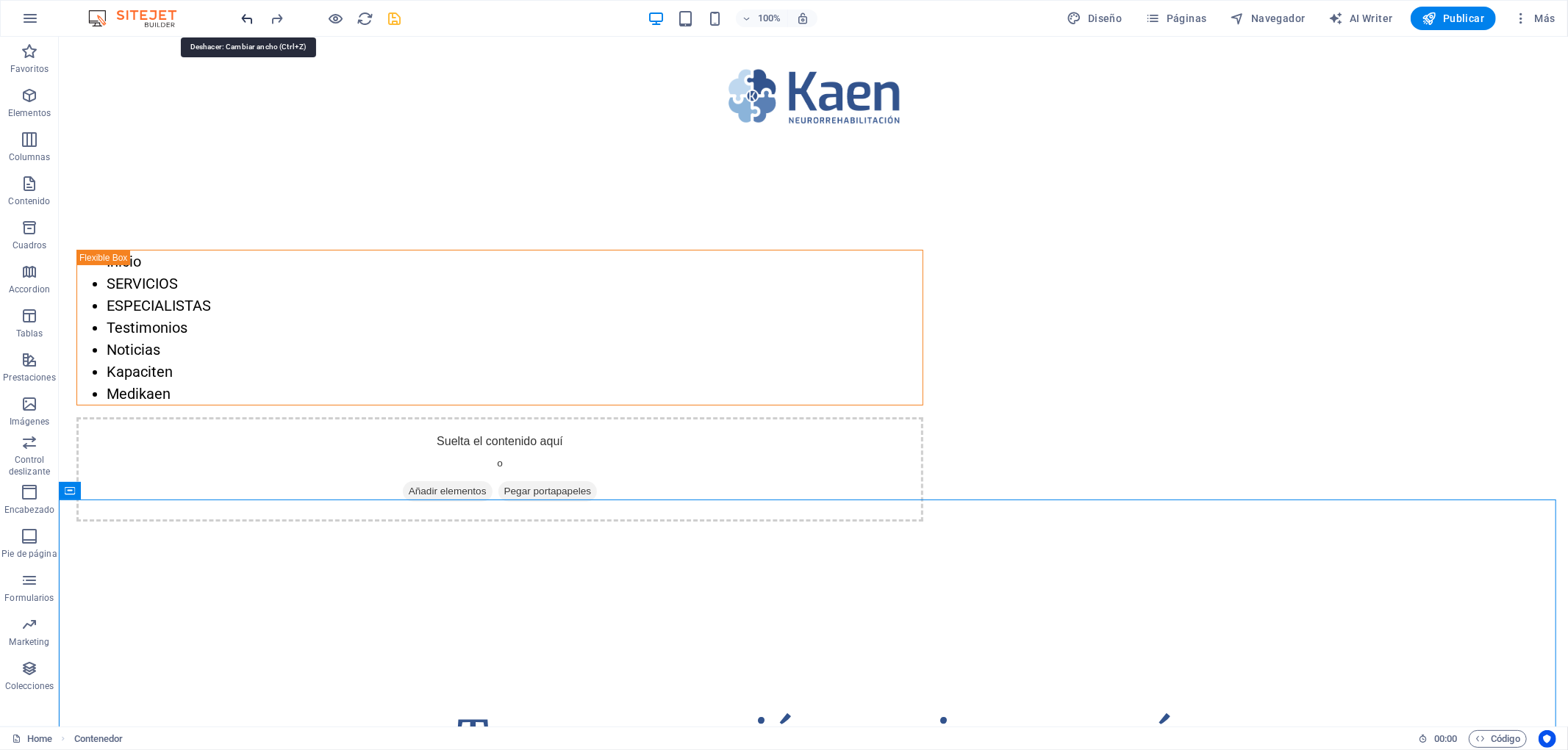
click at [0, 0] on icon "undo" at bounding box center [0, 0] width 0 height 0
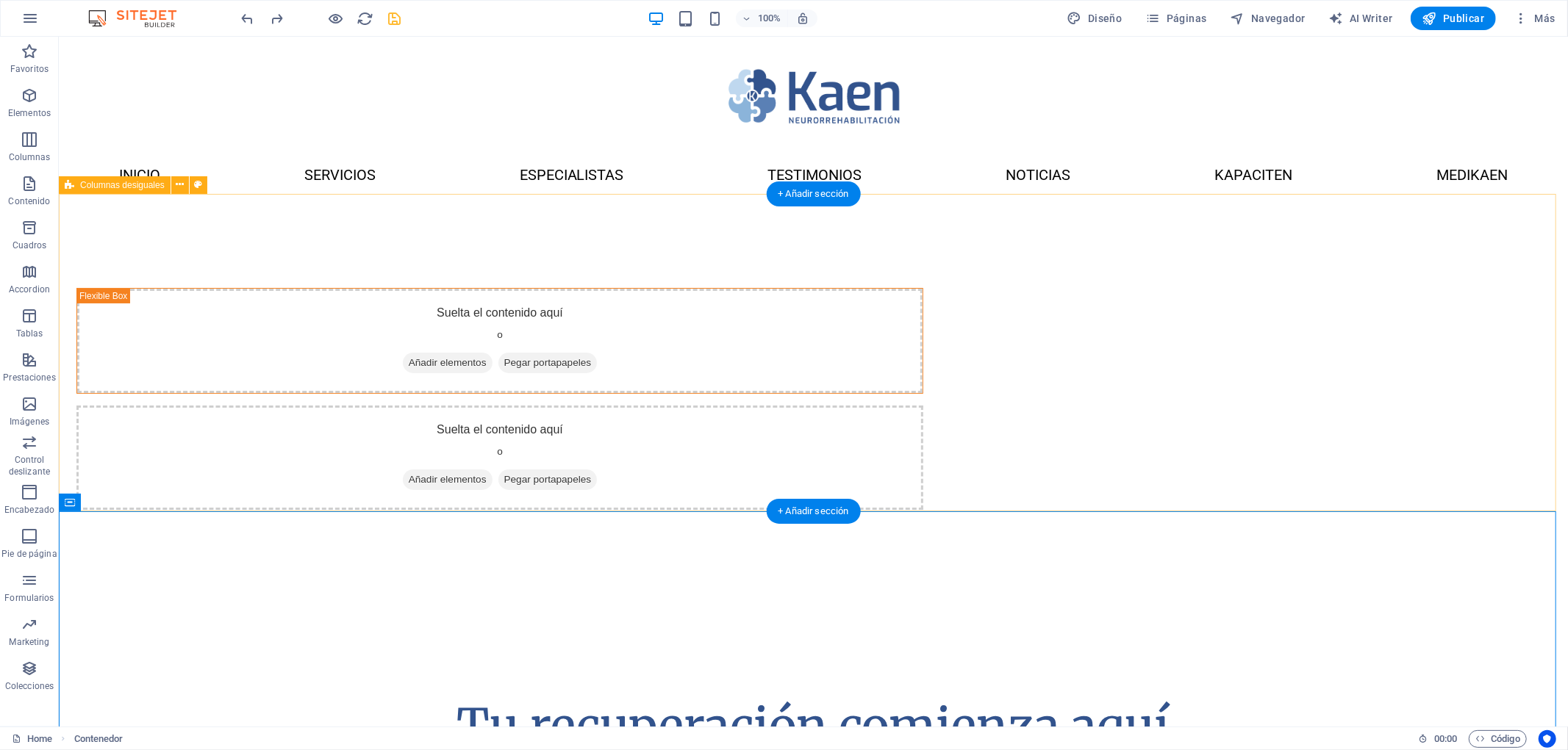
click at [318, 380] on div "Suelta el contenido aquí o Añadir elementos Pegar portapapeles Suelta el conten…" at bounding box center [813, 398] width 1509 height 410
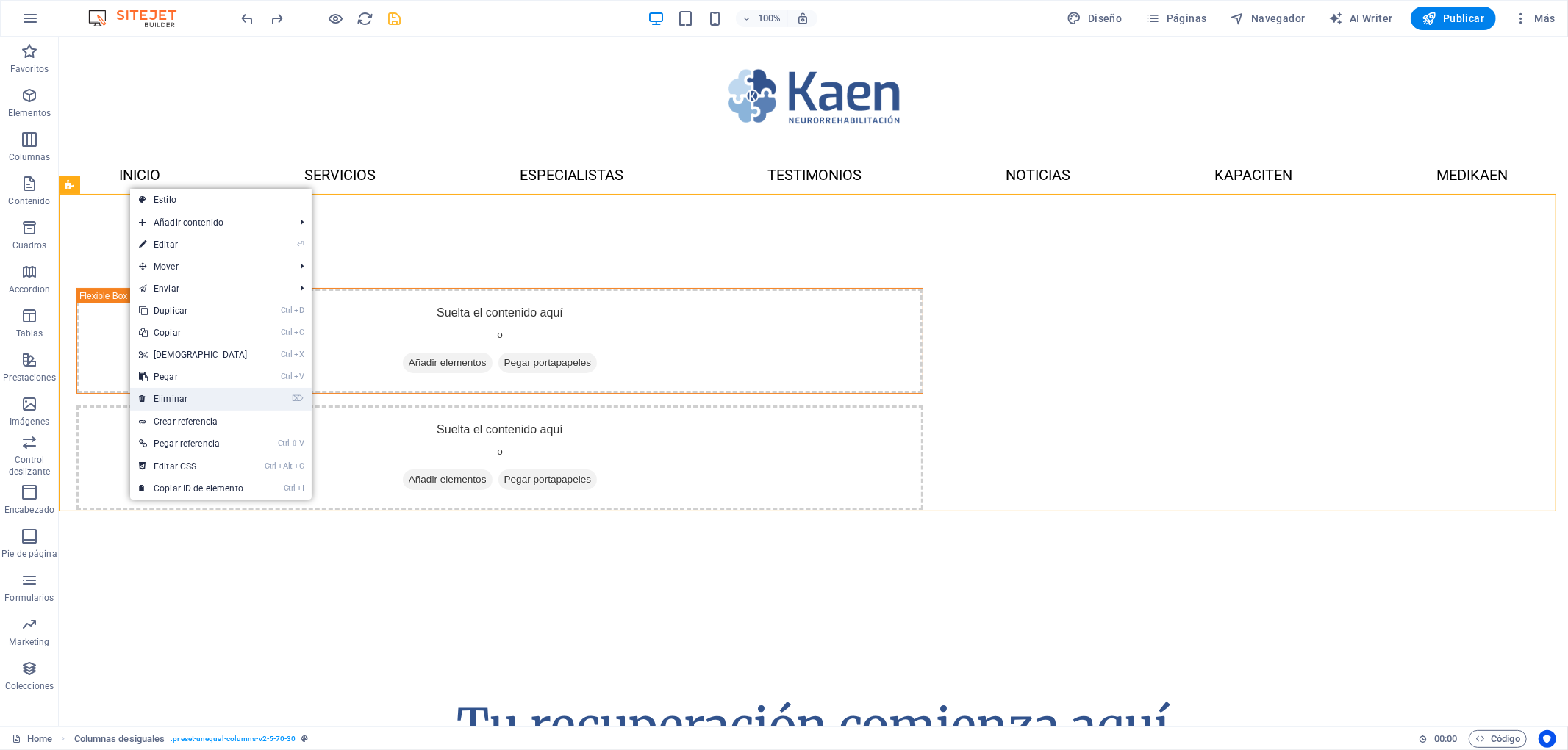
click at [226, 398] on link "⌦ Eliminar" at bounding box center [193, 399] width 127 height 22
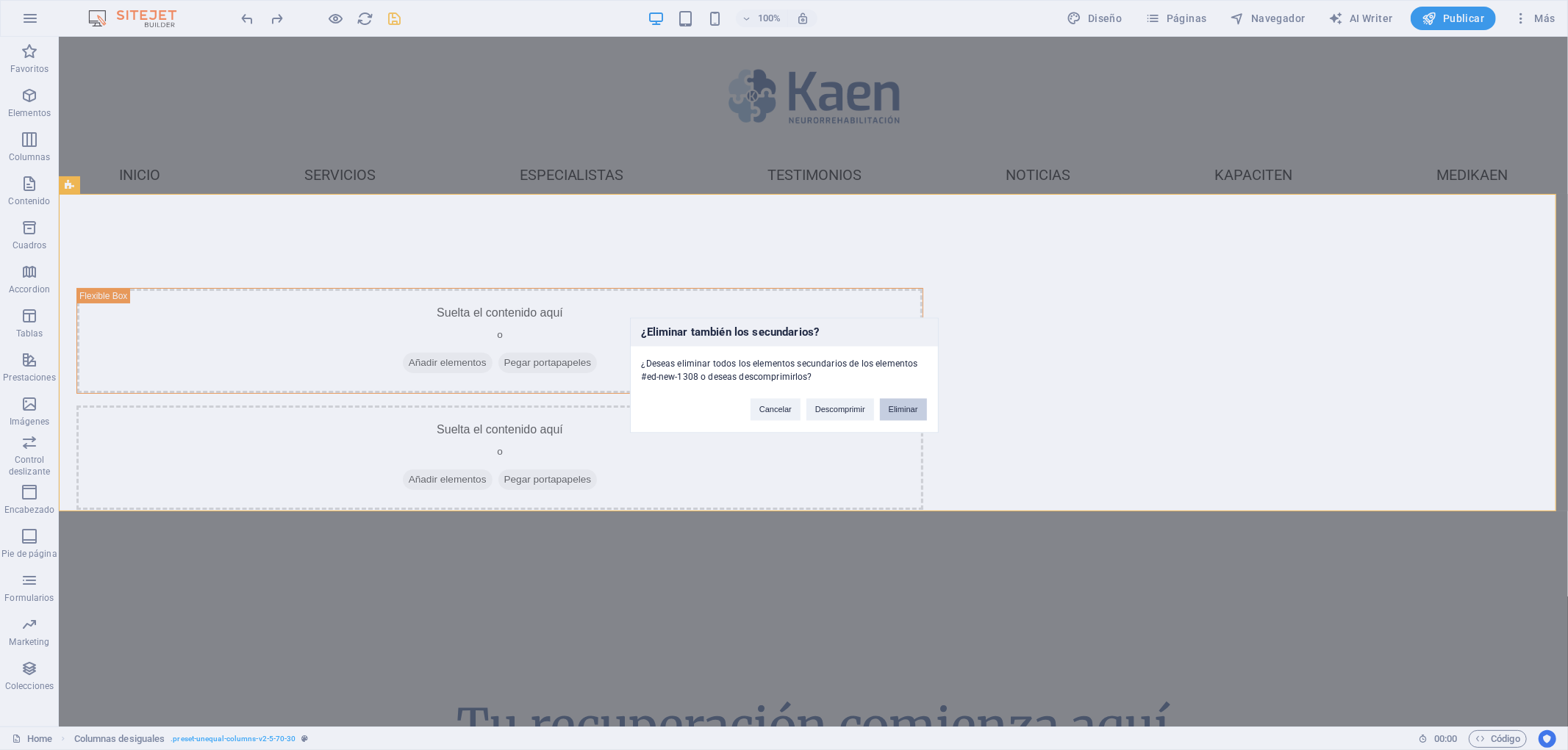
click at [917, 409] on button "Eliminar" at bounding box center [903, 409] width 47 height 22
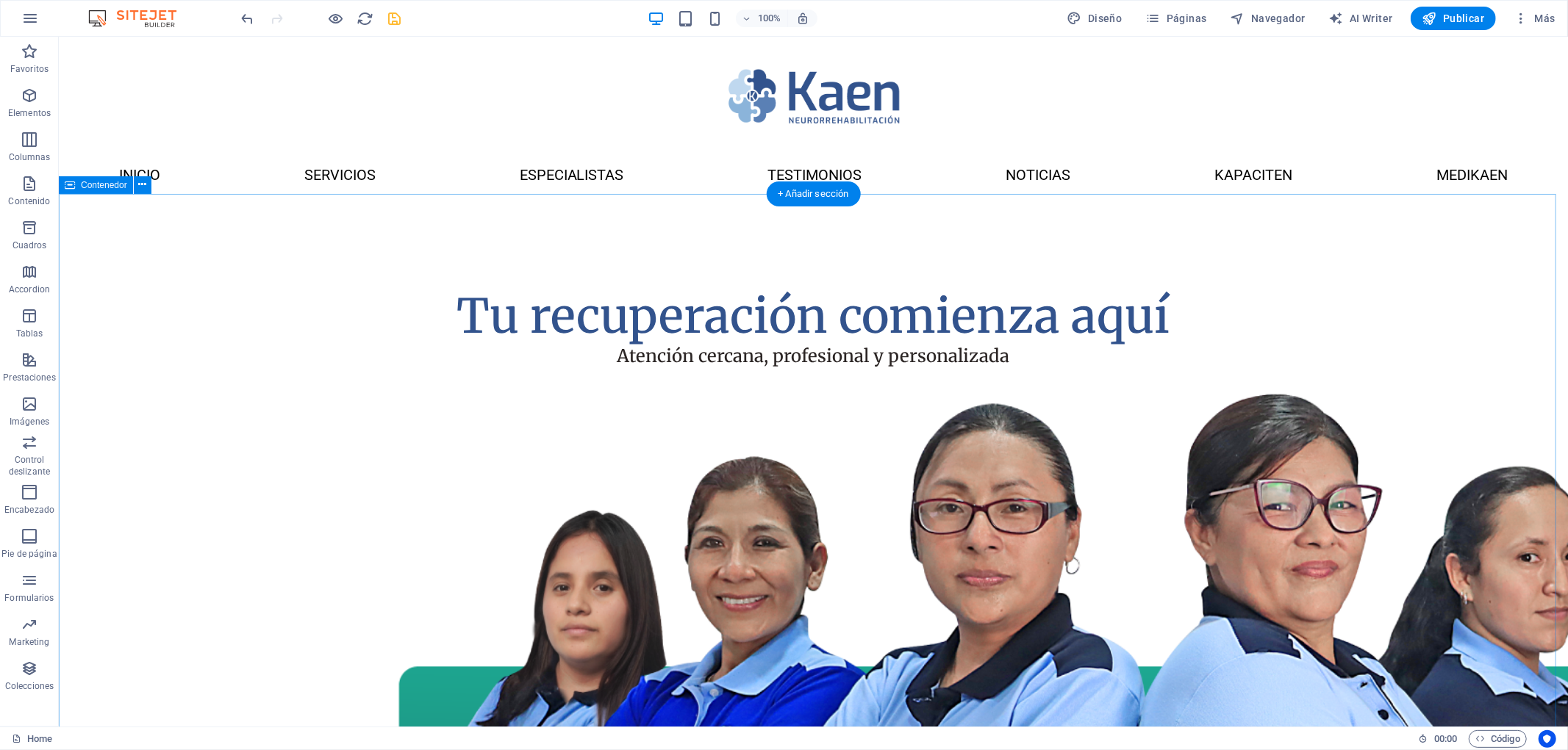
click at [262, 317] on div "Tu recuperación comienza aquí Atención cercana, profesional y personalizada" at bounding box center [813, 657] width 1509 height 929
click at [586, 331] on div "Tu recuperación comienza aquí" at bounding box center [813, 315] width 847 height 57
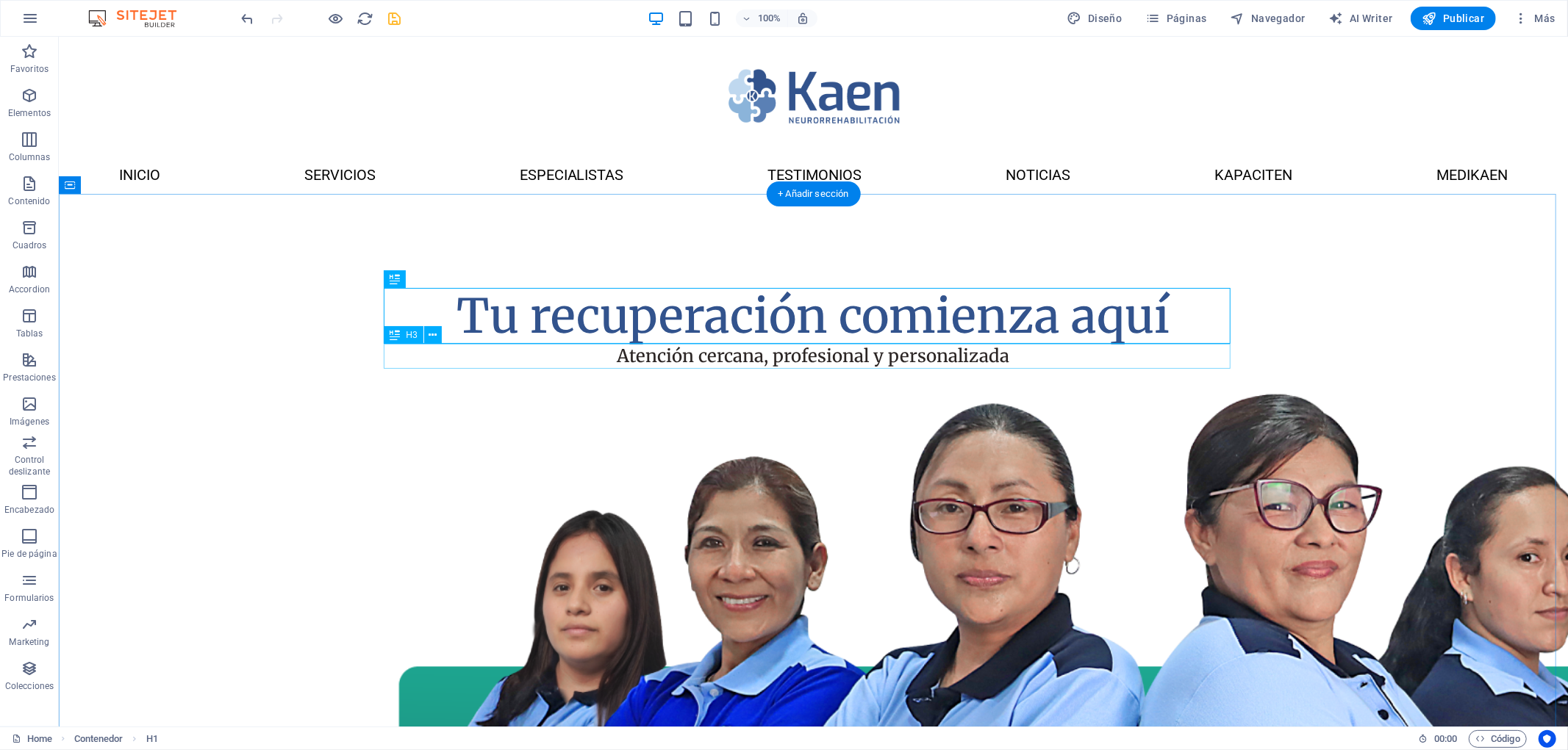
click at [704, 355] on div "Atención cercana, profesional y personalizada" at bounding box center [813, 355] width 847 height 25
click at [732, 325] on div "Tu recuperación comienza aquí" at bounding box center [813, 315] width 847 height 57
click at [750, 361] on div "Atención cercana, profesional y personalizada" at bounding box center [813, 355] width 847 height 25
click at [754, 334] on div "Tu recuperación comienza aquí" at bounding box center [813, 315] width 847 height 57
click at [750, 353] on div "Atención cercana, profesional y personalizada" at bounding box center [813, 355] width 847 height 25
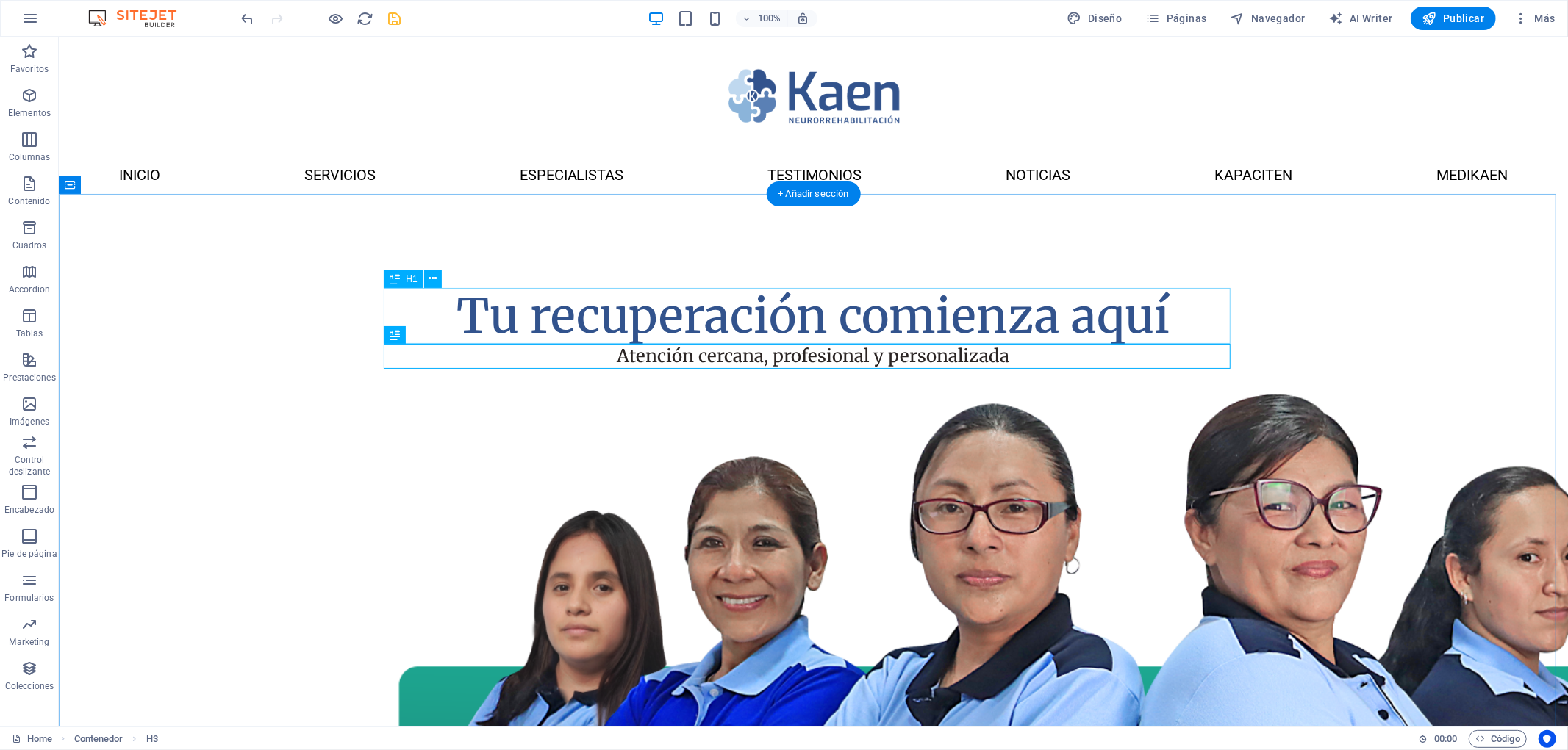
click at [759, 328] on div "Tu recuperación comienza aquí" at bounding box center [813, 315] width 847 height 57
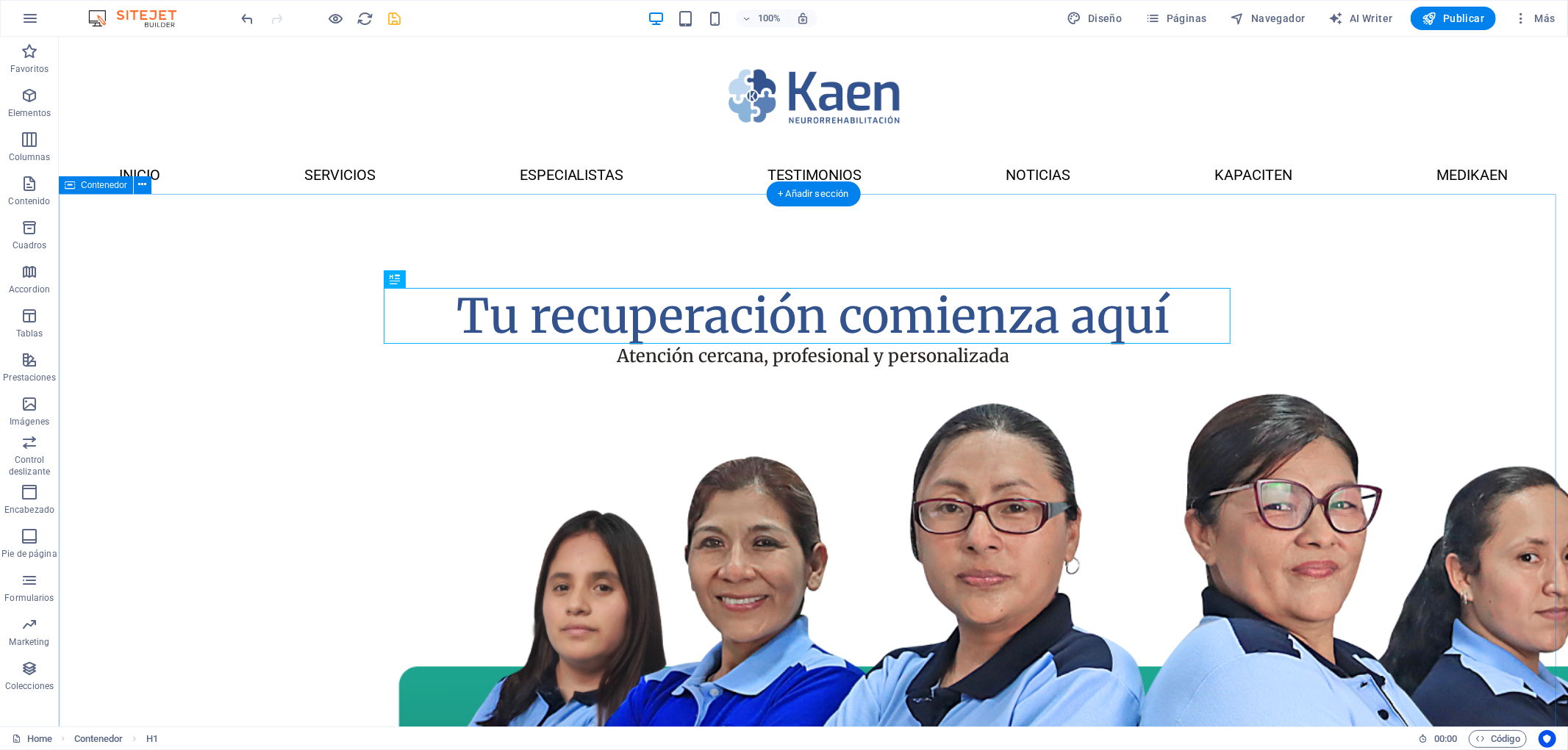
click at [1346, 377] on div "Tu recuperación comienza aquí Atención cercana, profesional y personalizada" at bounding box center [813, 657] width 1509 height 929
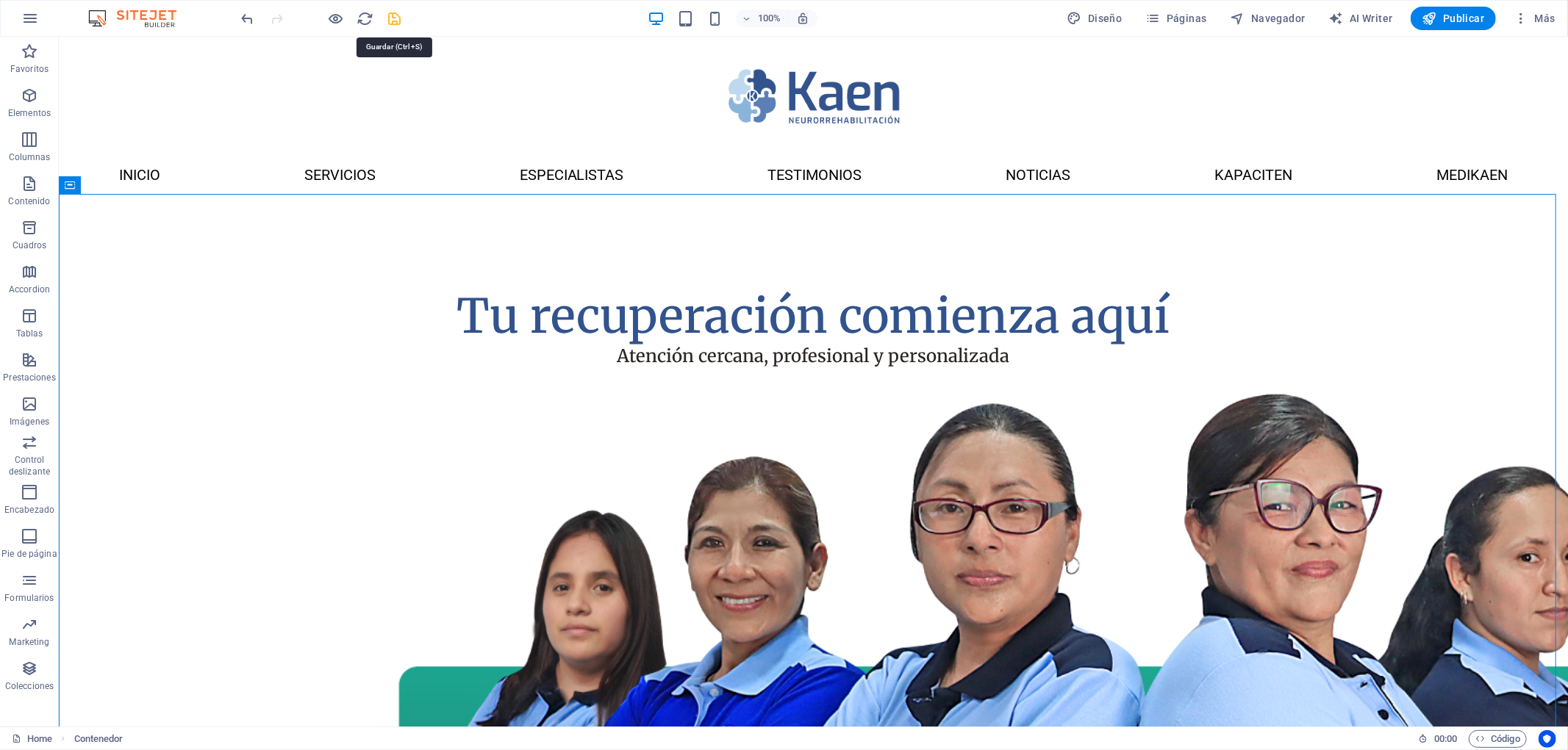
click at [396, 19] on icon "save" at bounding box center [395, 19] width 17 height 17
click at [1388, 301] on div "Tu recuperación comienza aquí Atención cercana, profesional y personalizada" at bounding box center [813, 657] width 1509 height 929
click at [41, 96] on span "Elementos" at bounding box center [29, 104] width 59 height 35
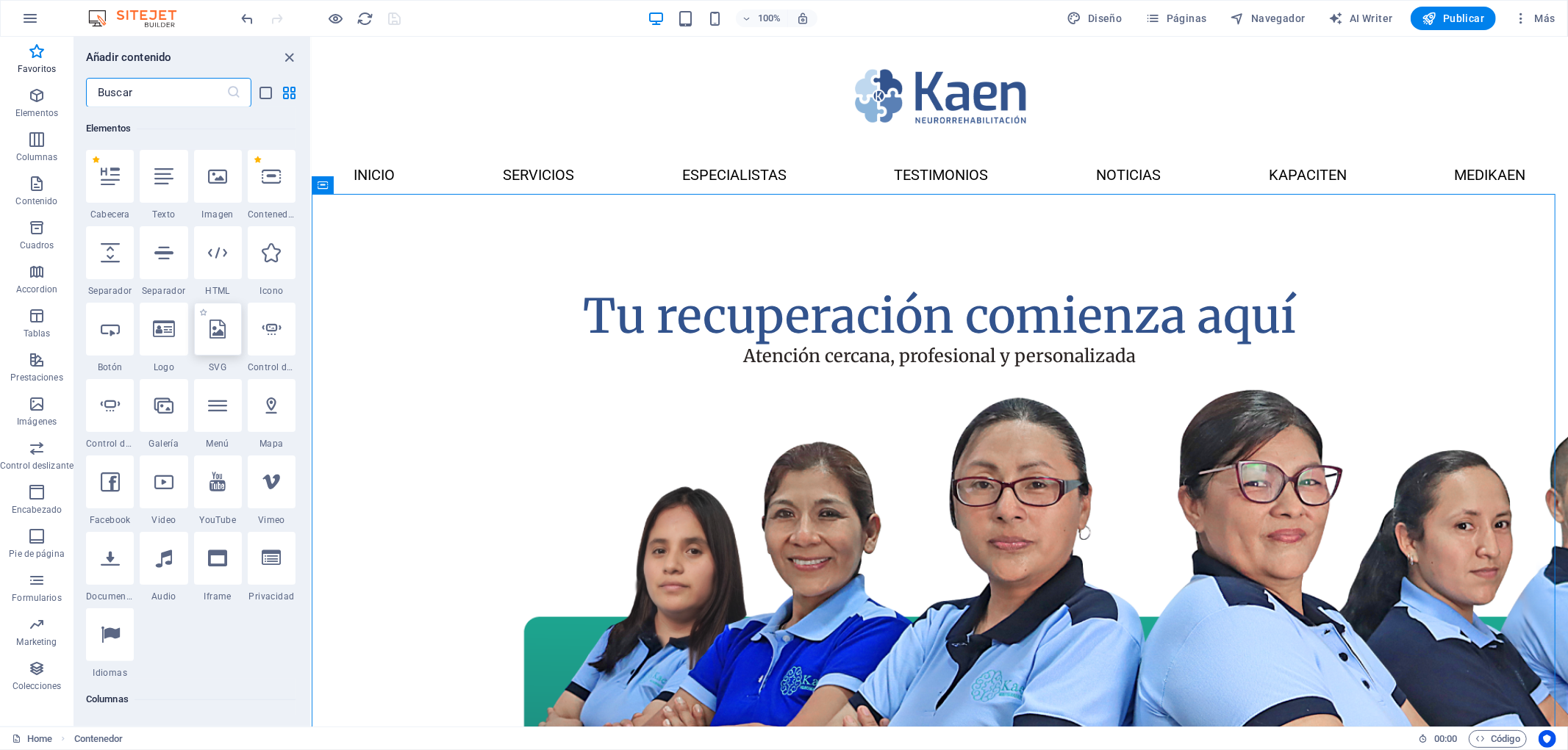
scroll to position [195, 0]
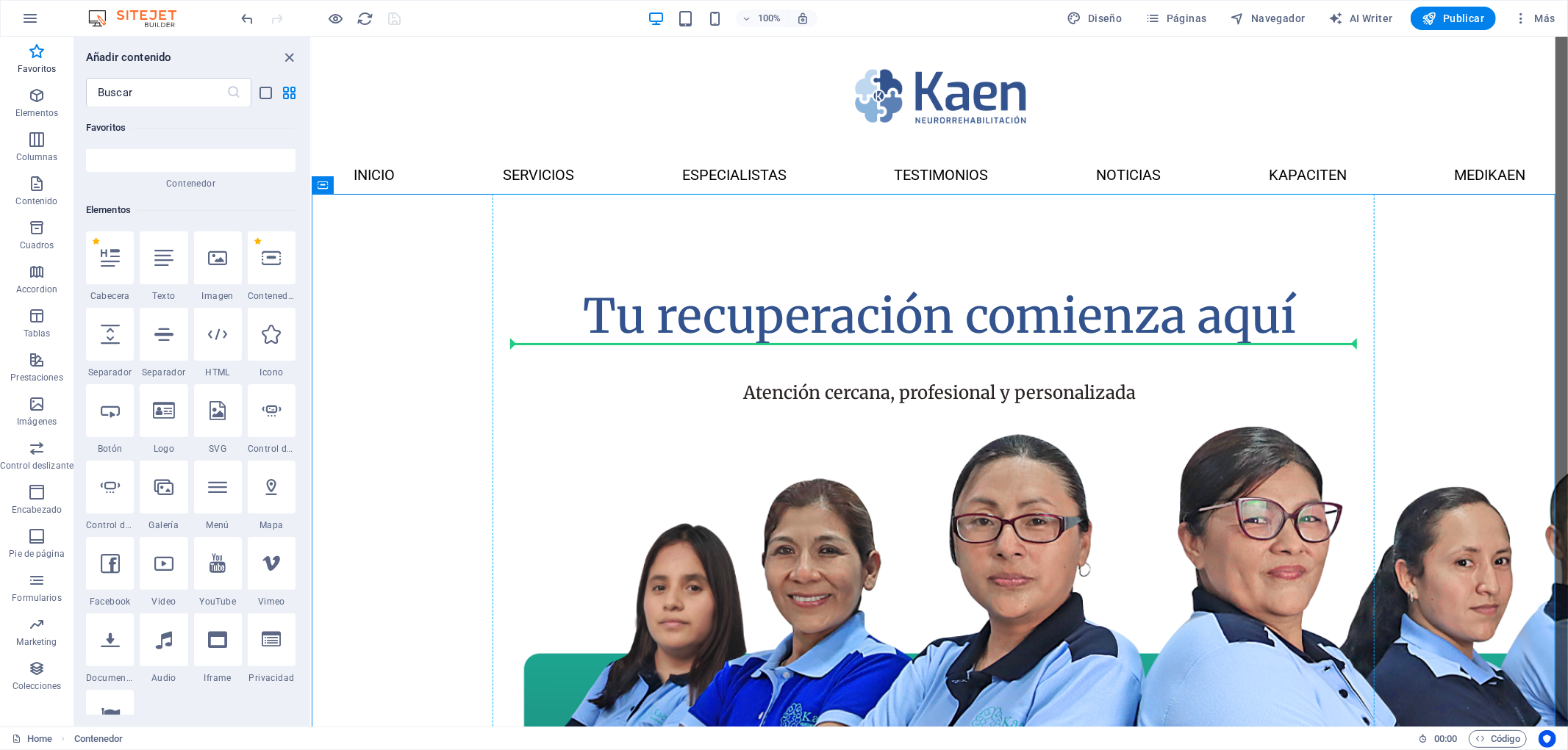
select select "px"
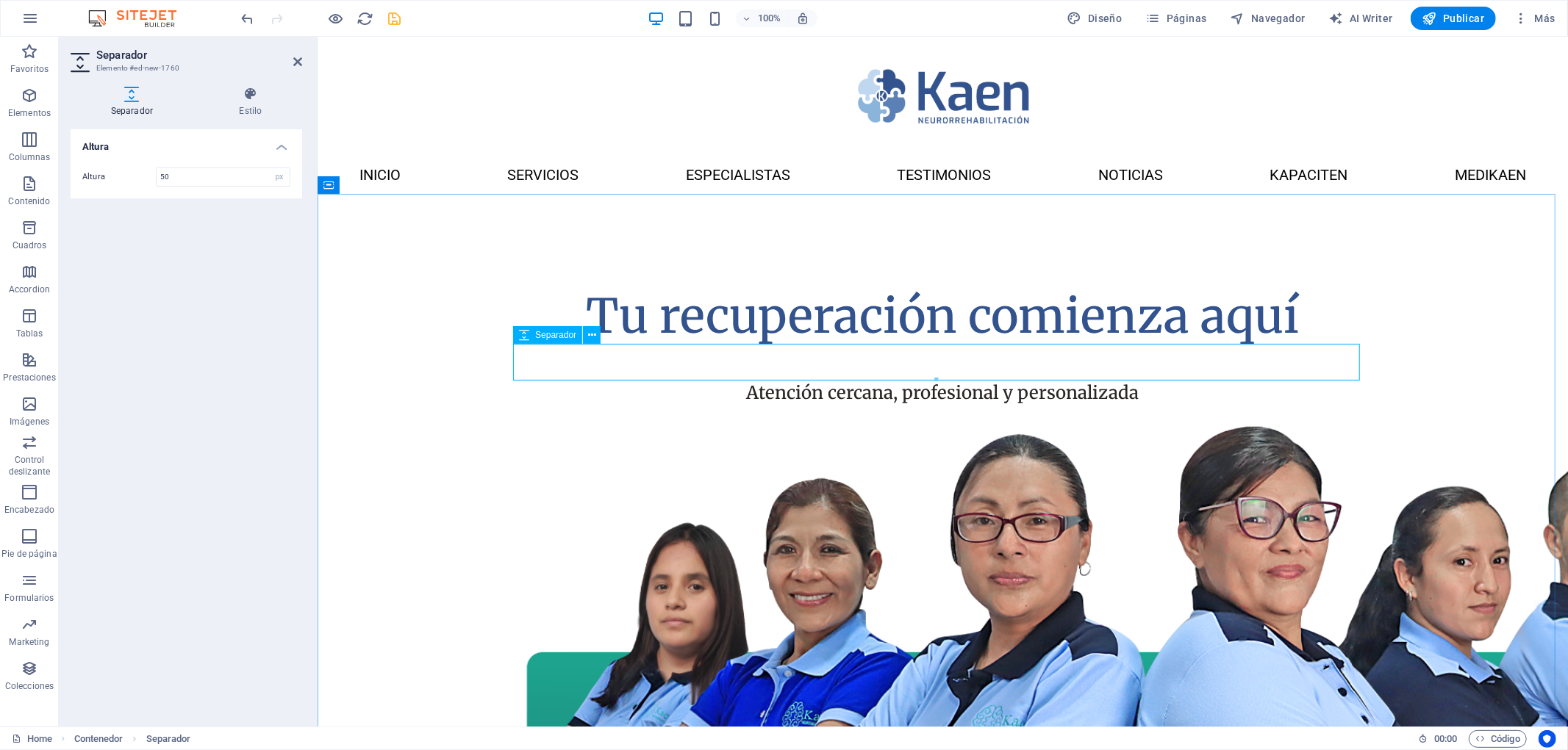
click at [808, 358] on div at bounding box center [942, 361] width 847 height 37
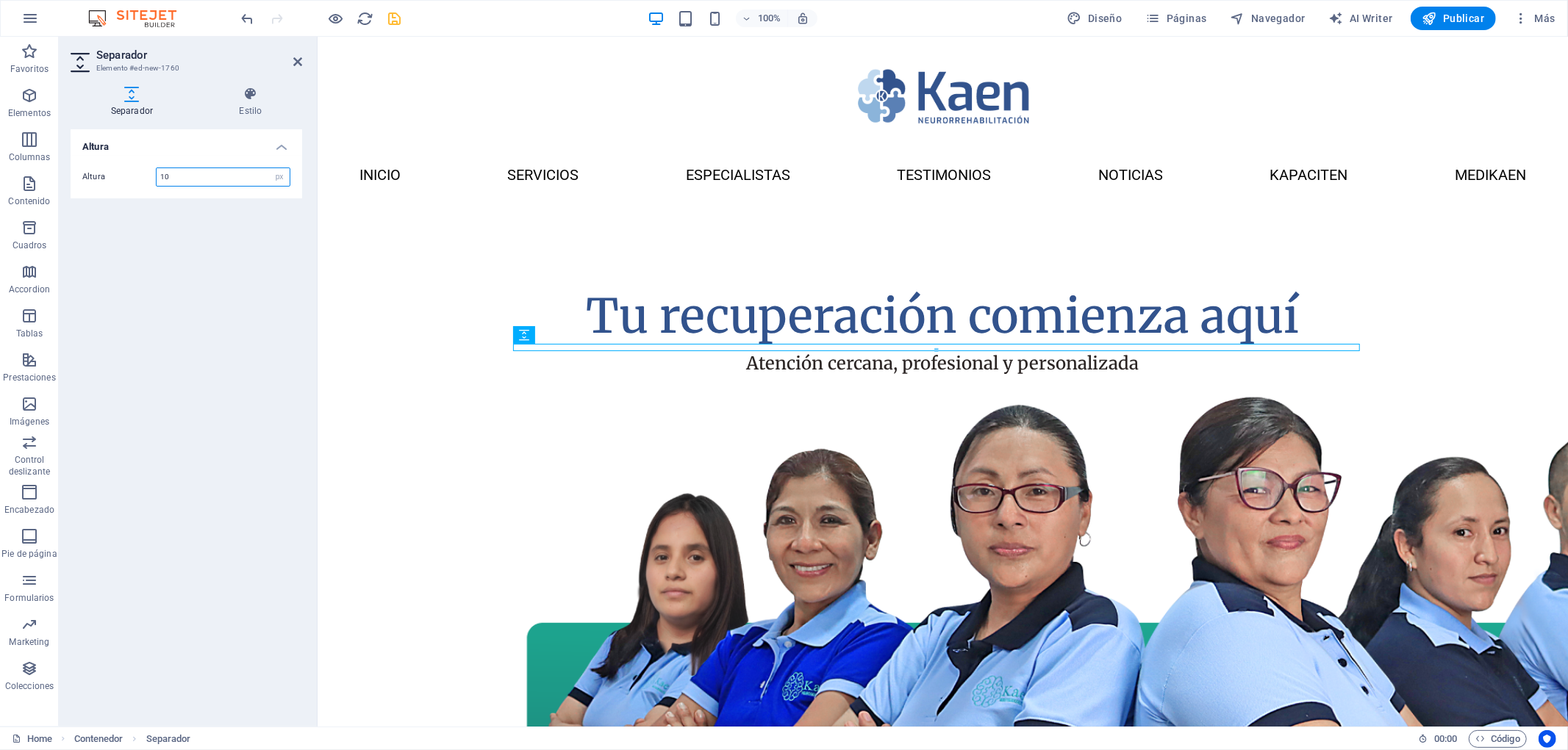
drag, startPoint x: 194, startPoint y: 173, endPoint x: 103, endPoint y: 173, distance: 91.0
click at [103, 173] on div "Altura 10 px rem vh vw" at bounding box center [186, 177] width 208 height 19
type input "20"
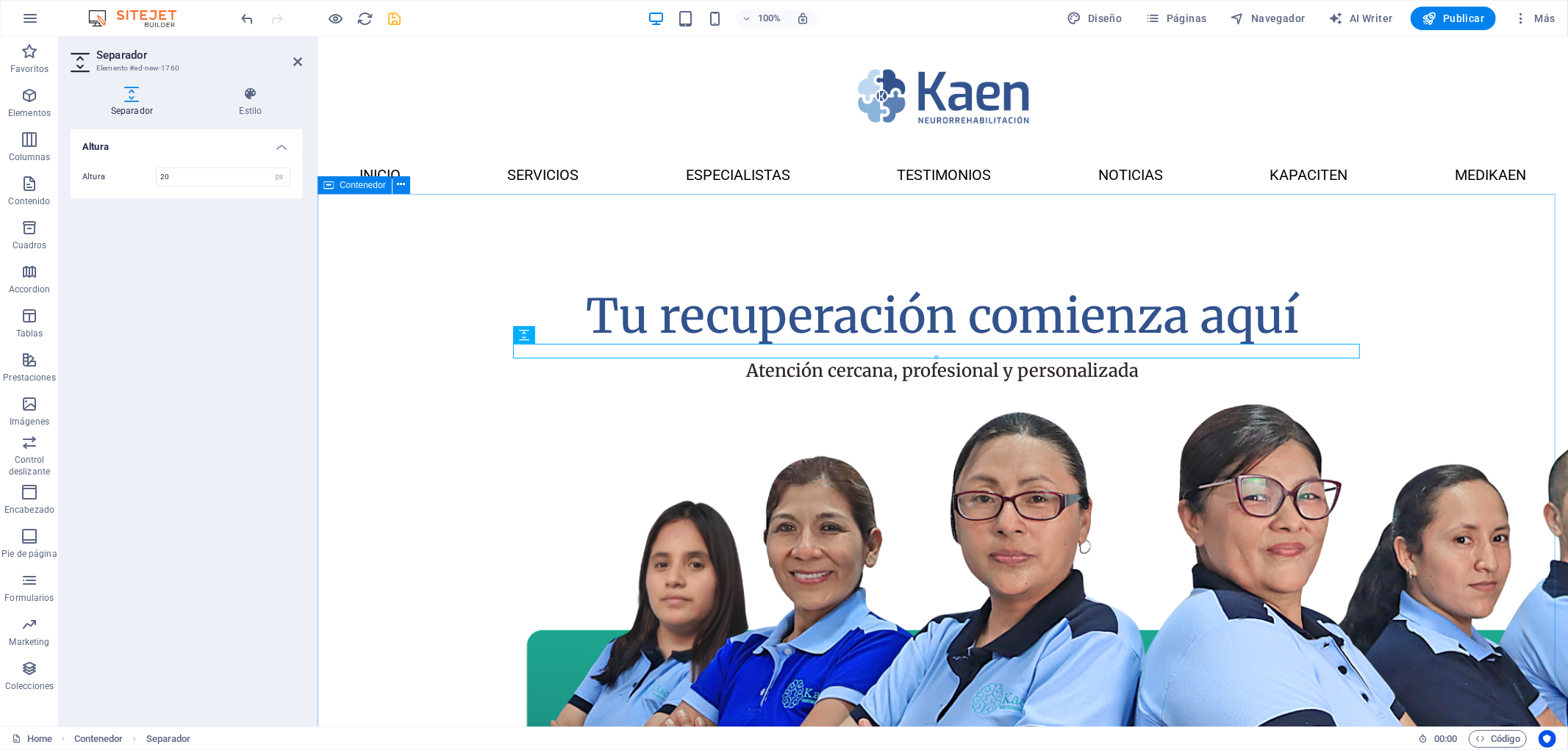
click at [433, 374] on div "Tu recuperación comienza aquí Atención cercana, profesional y personalizada" at bounding box center [942, 608] width 1251 height 831
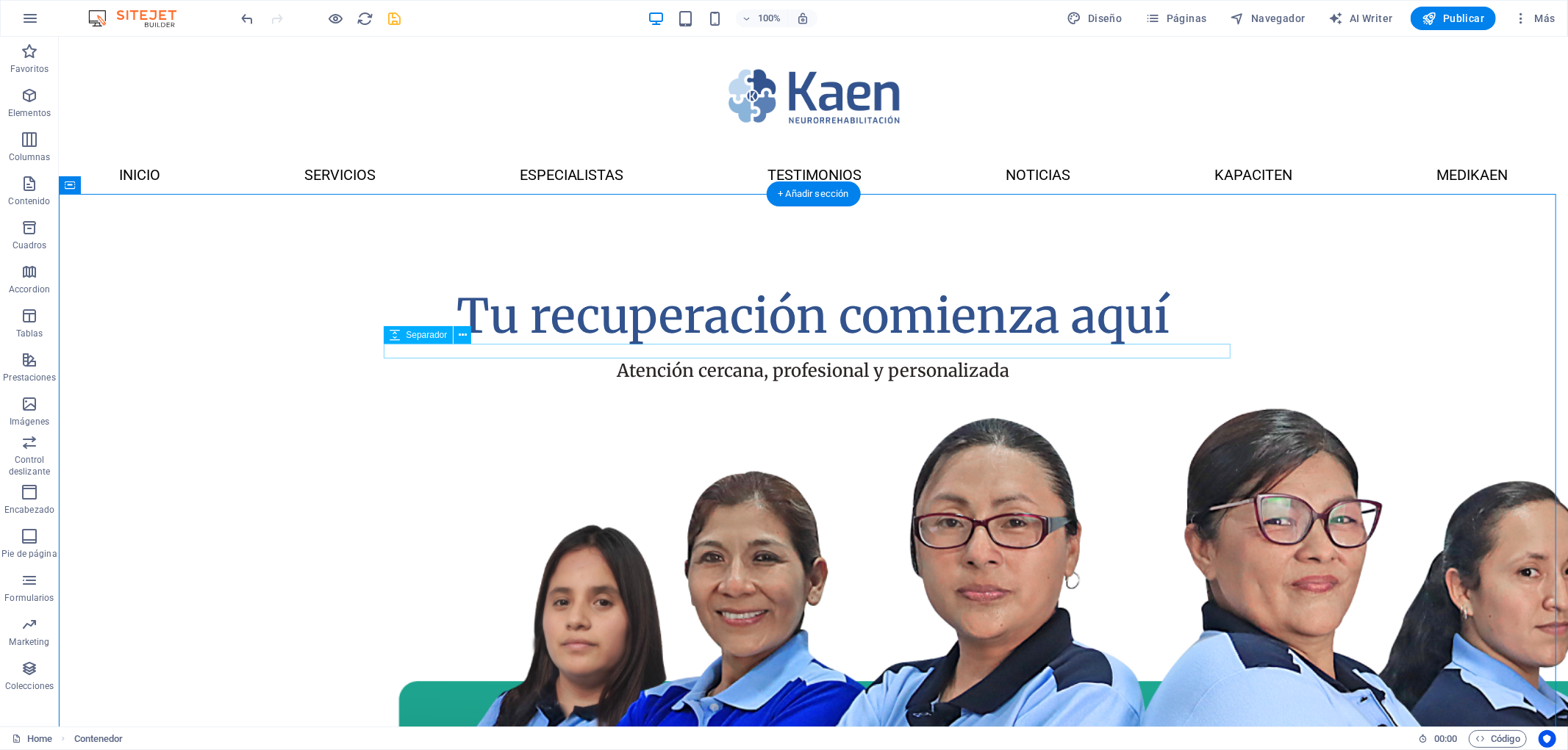
click at [761, 349] on div at bounding box center [813, 350] width 847 height 14
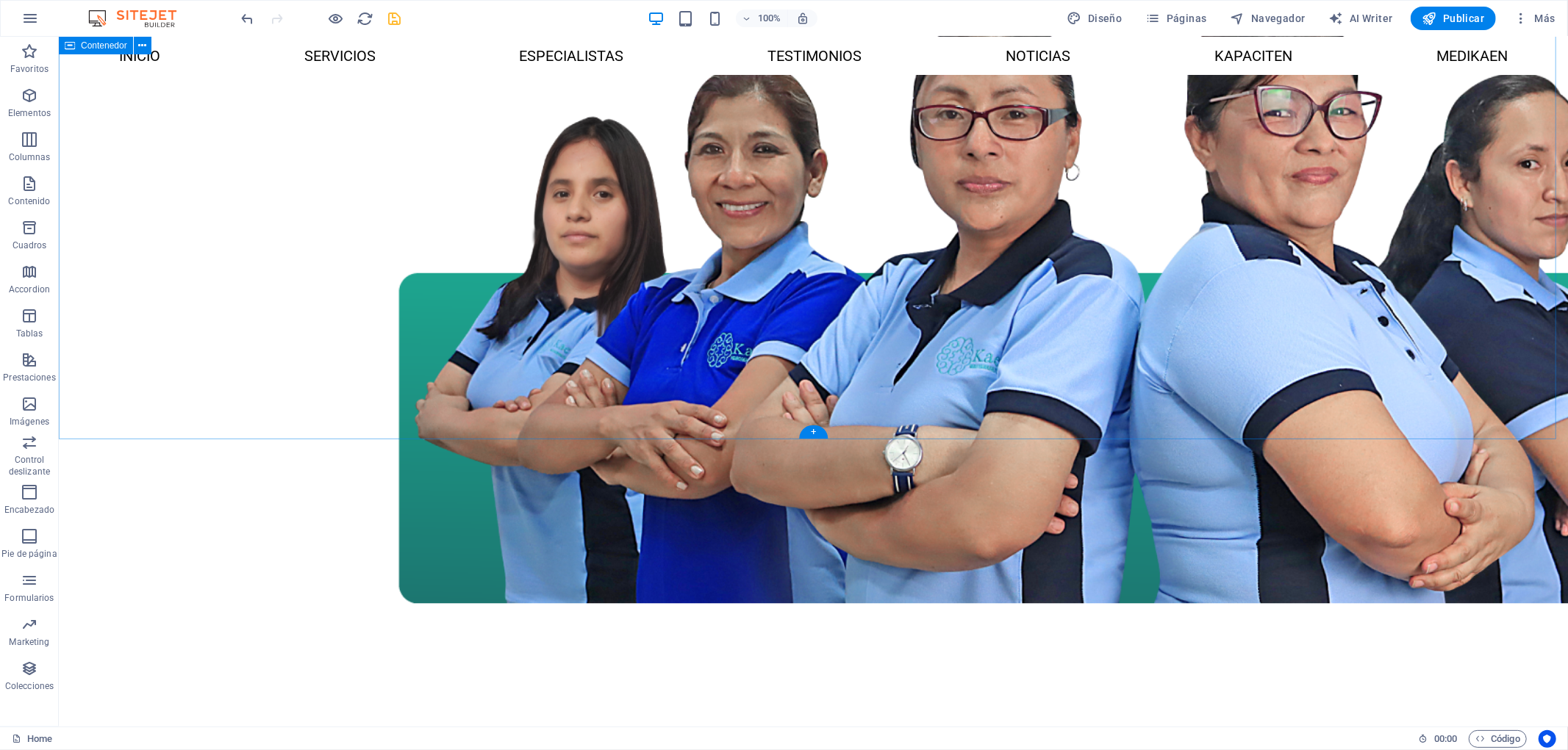
scroll to position [0, 0]
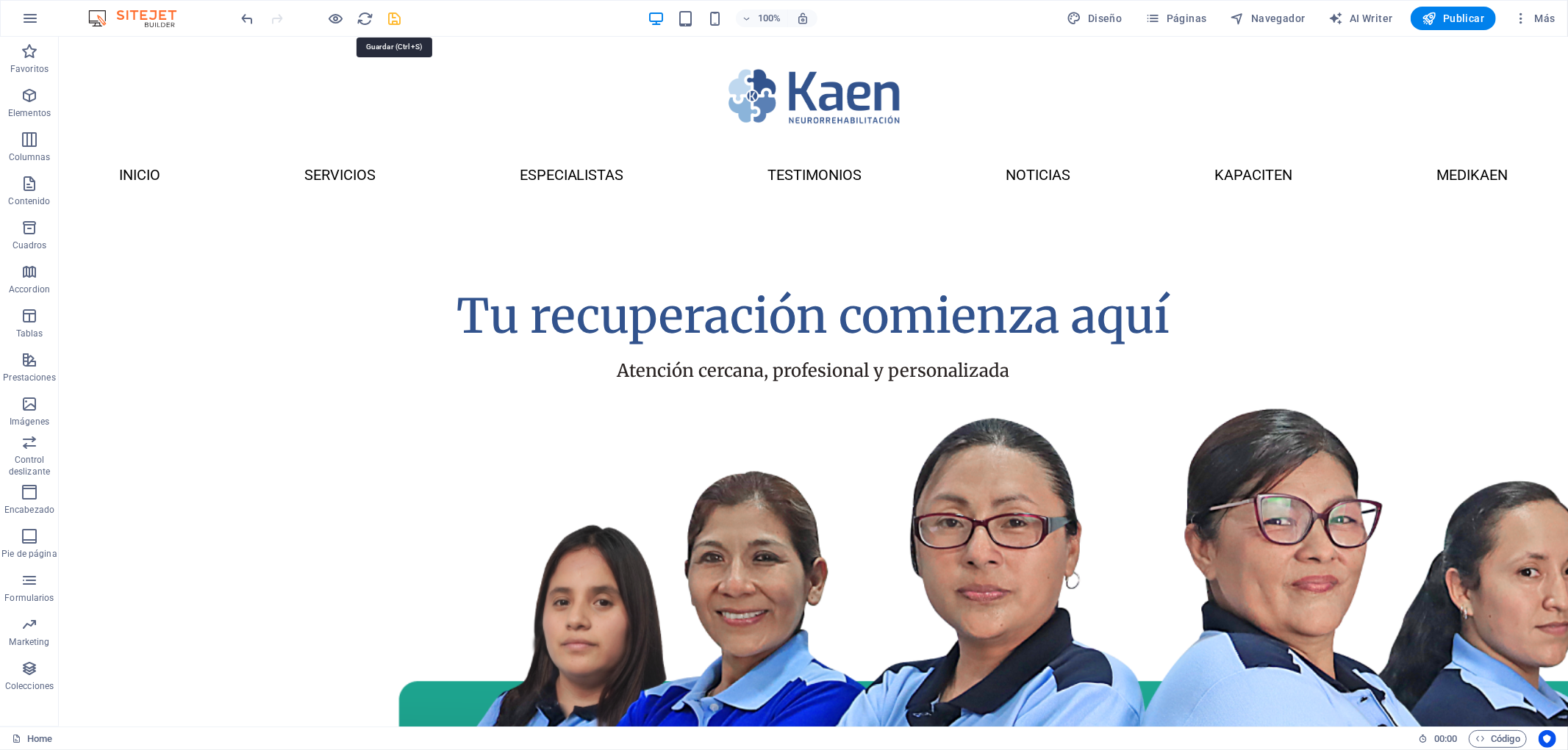
click at [397, 12] on icon "save" at bounding box center [395, 19] width 17 height 17
click at [1195, 12] on span "Páginas" at bounding box center [1177, 18] width 61 height 14
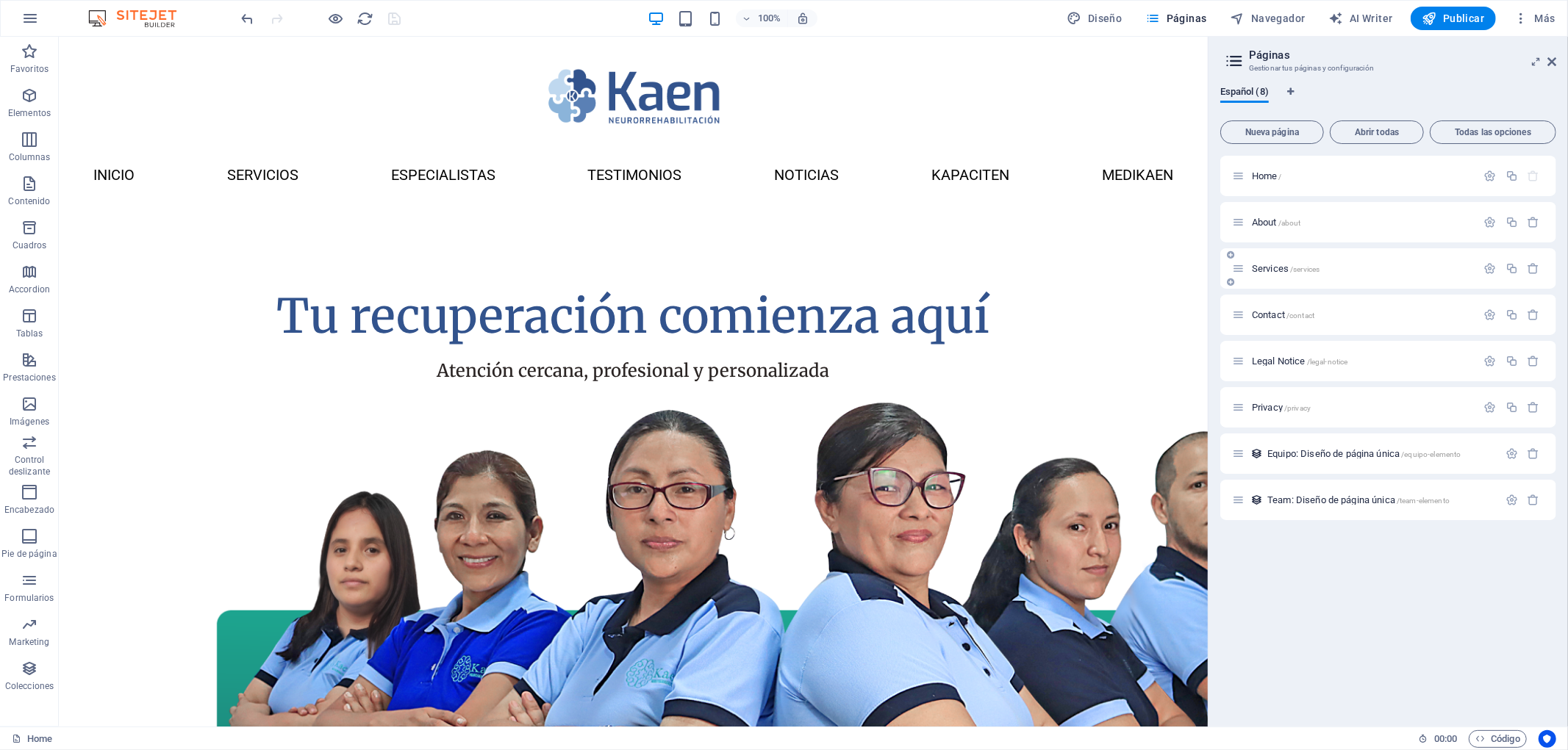
click at [1280, 268] on span "Services /services" at bounding box center [1285, 268] width 67 height 11
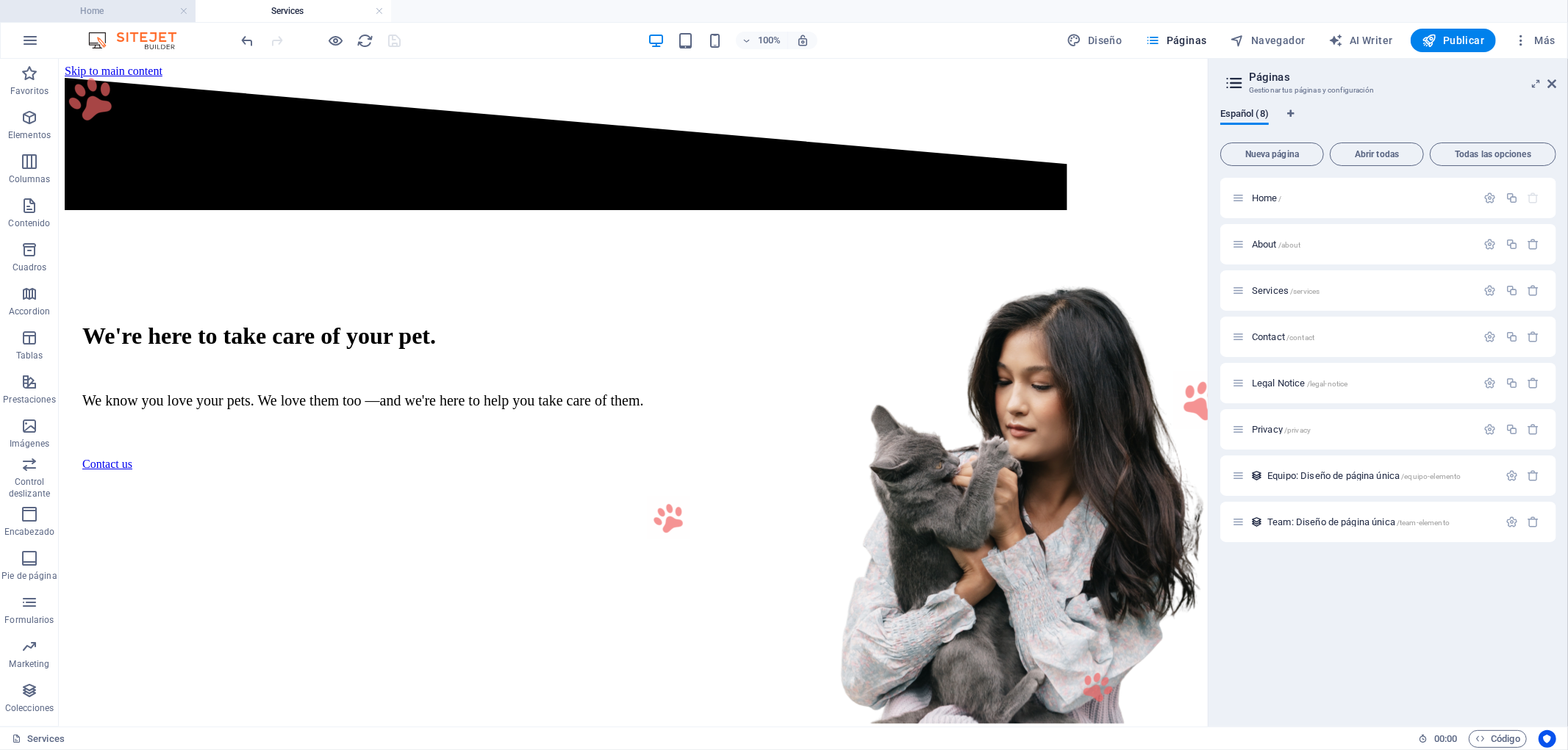
click at [126, 5] on h4 "Home" at bounding box center [98, 10] width 196 height 16
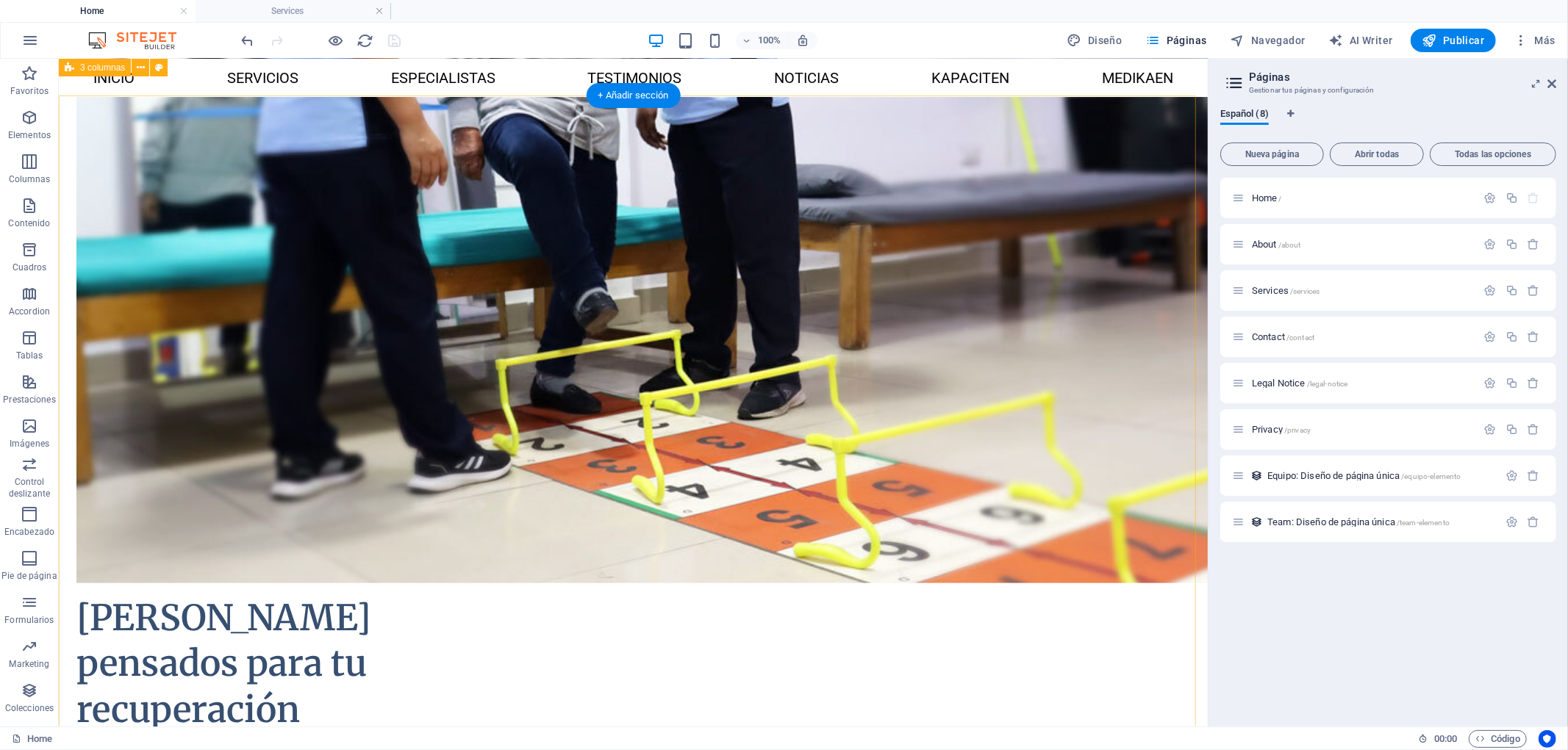
scroll to position [1514, 0]
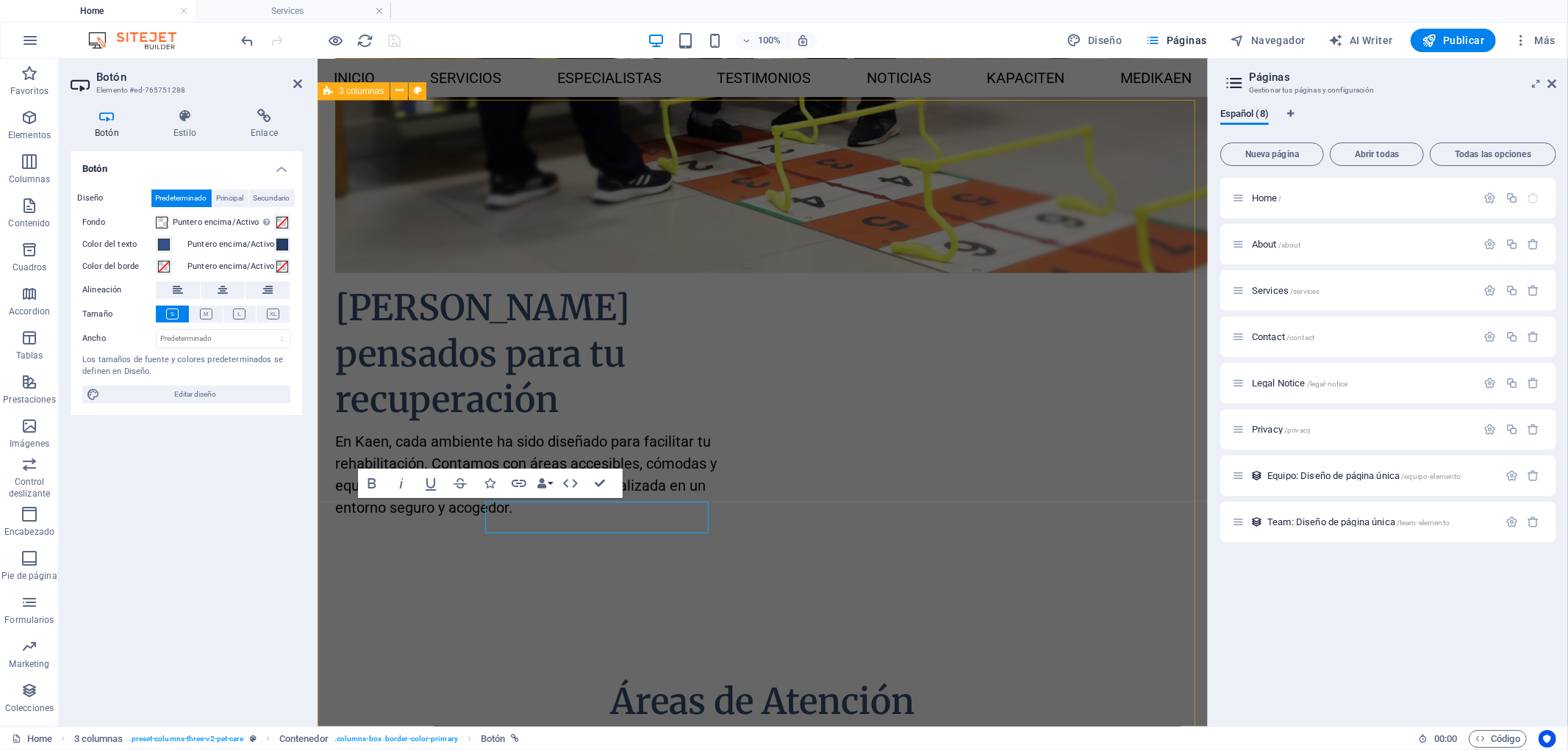
scroll to position [1510, 0]
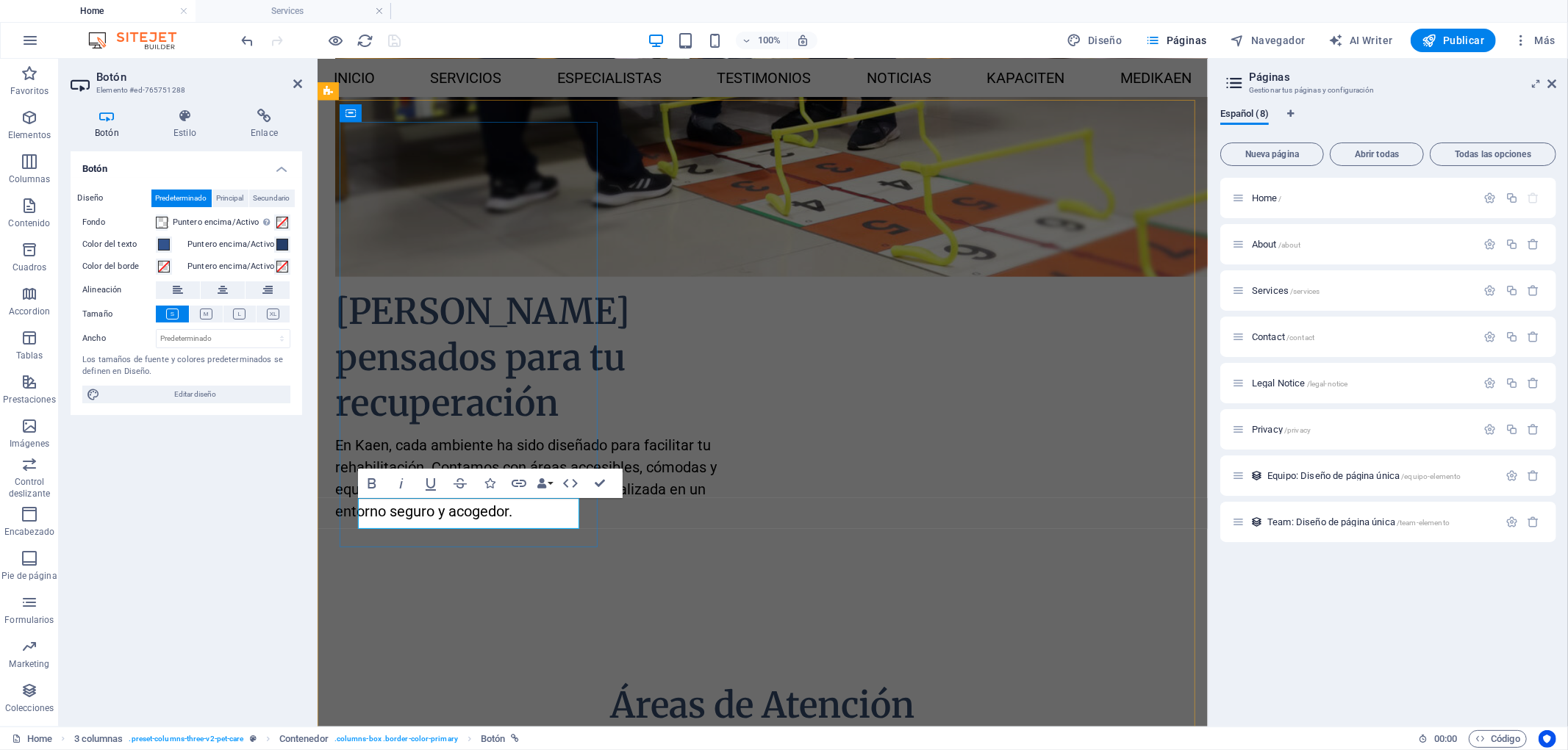
copy link "​Más Información"
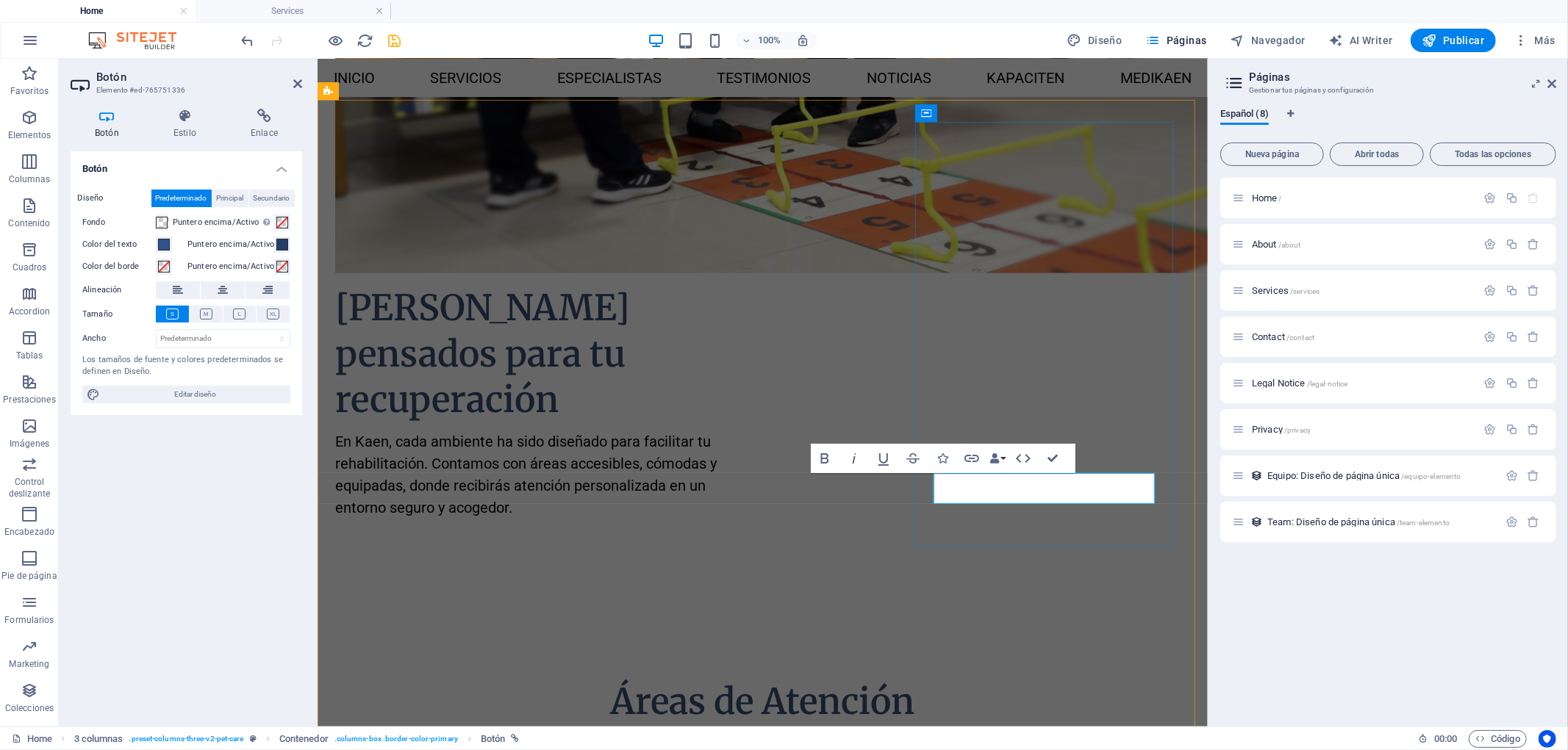
scroll to position [1510, 0]
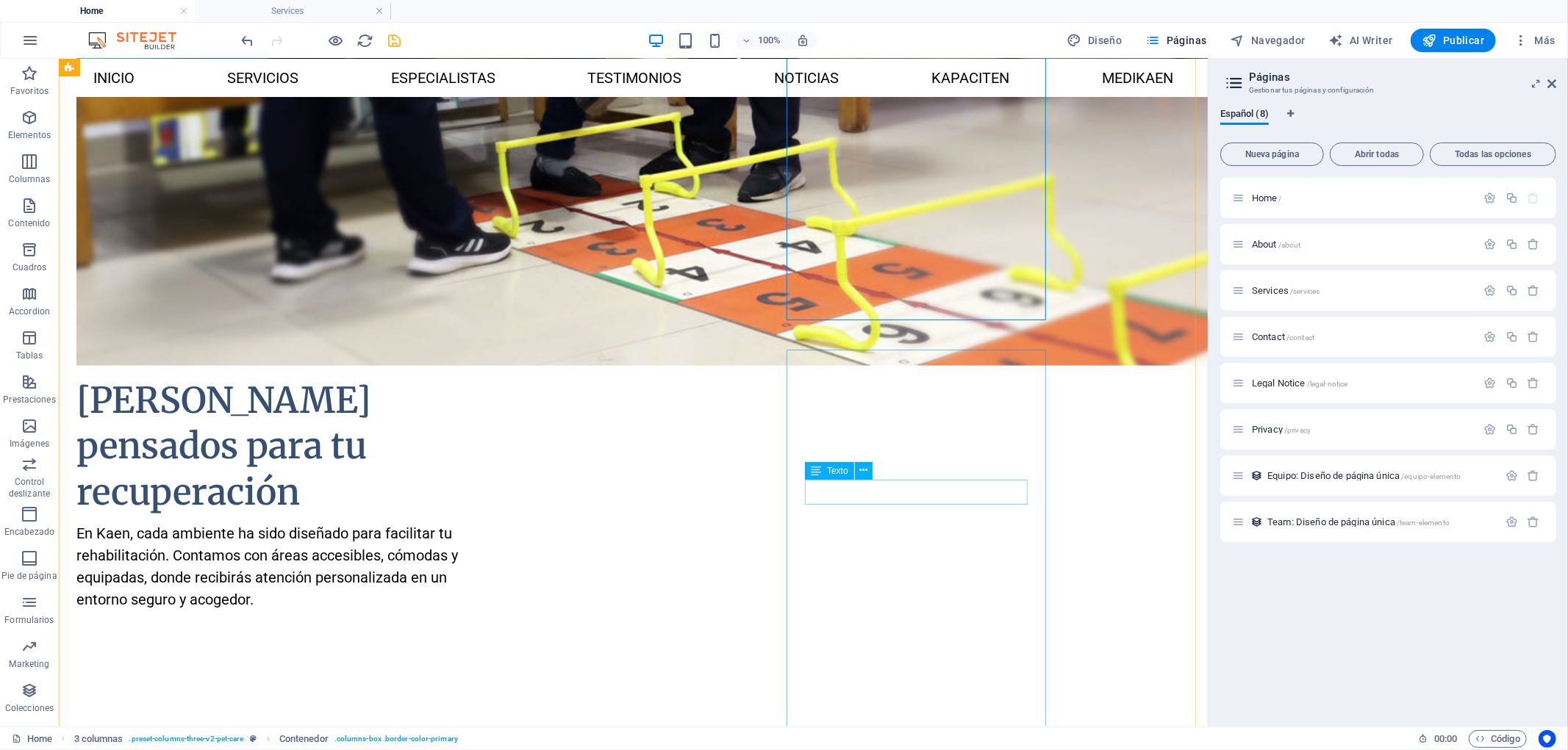
scroll to position [1759, 0]
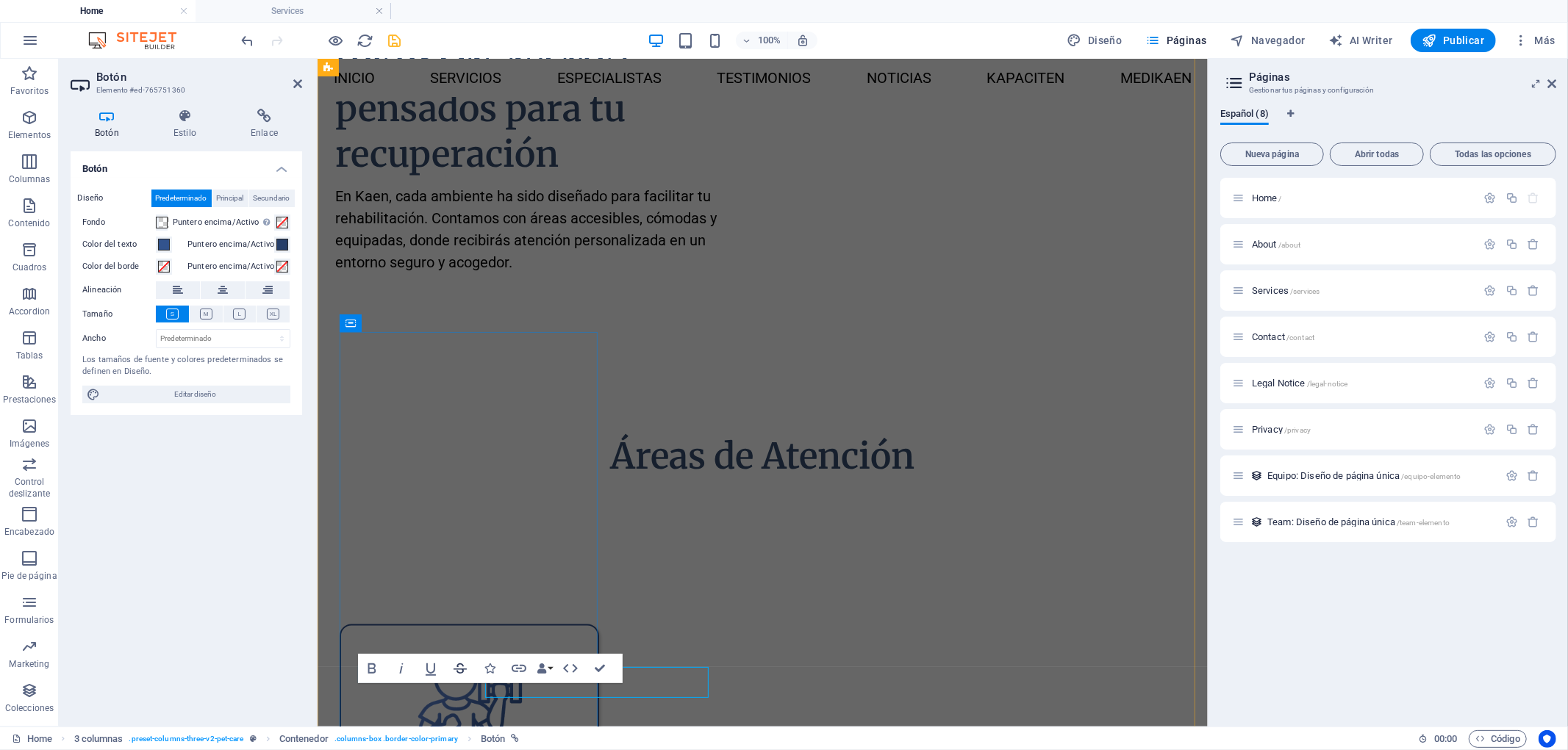
scroll to position [1756, 0]
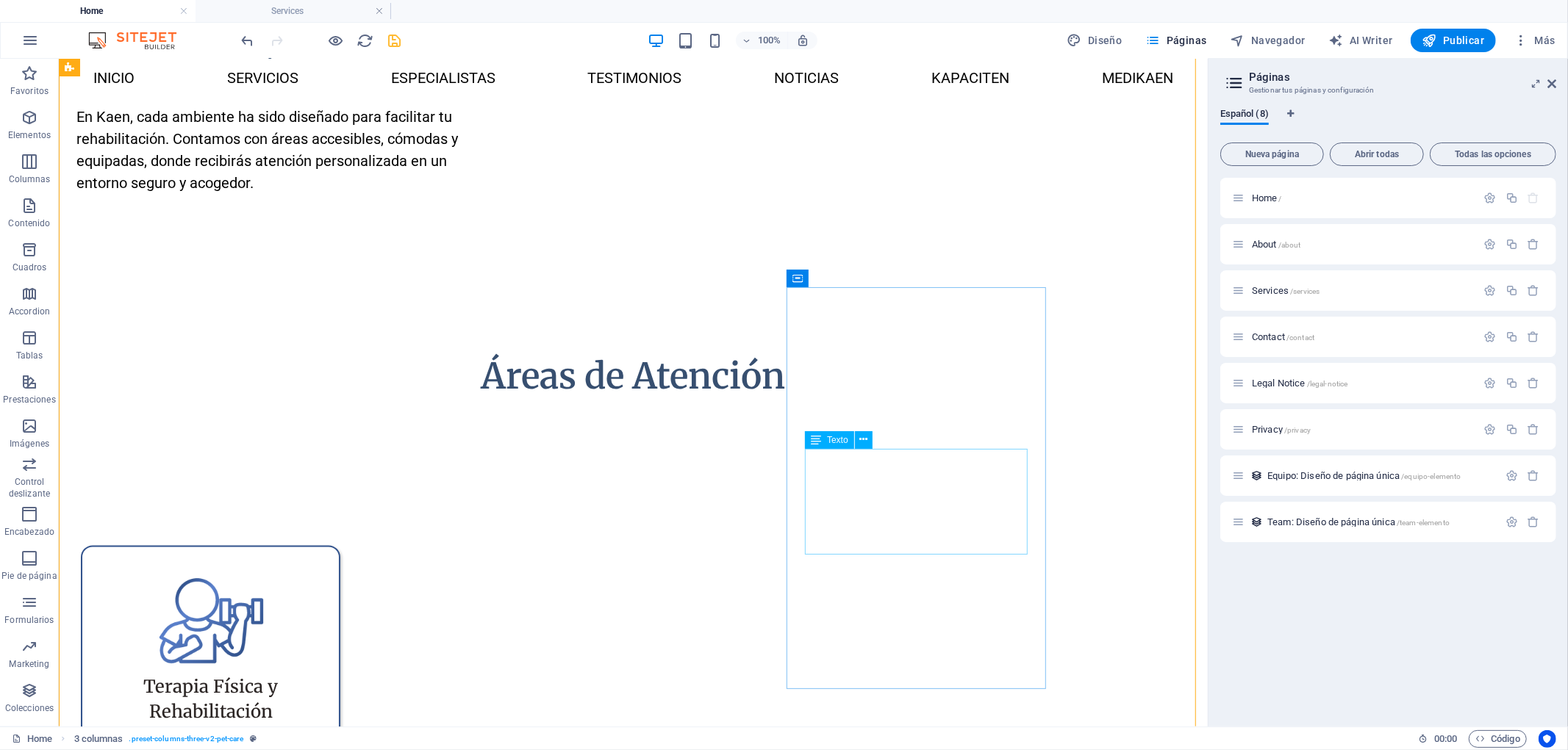
scroll to position [2169, 0]
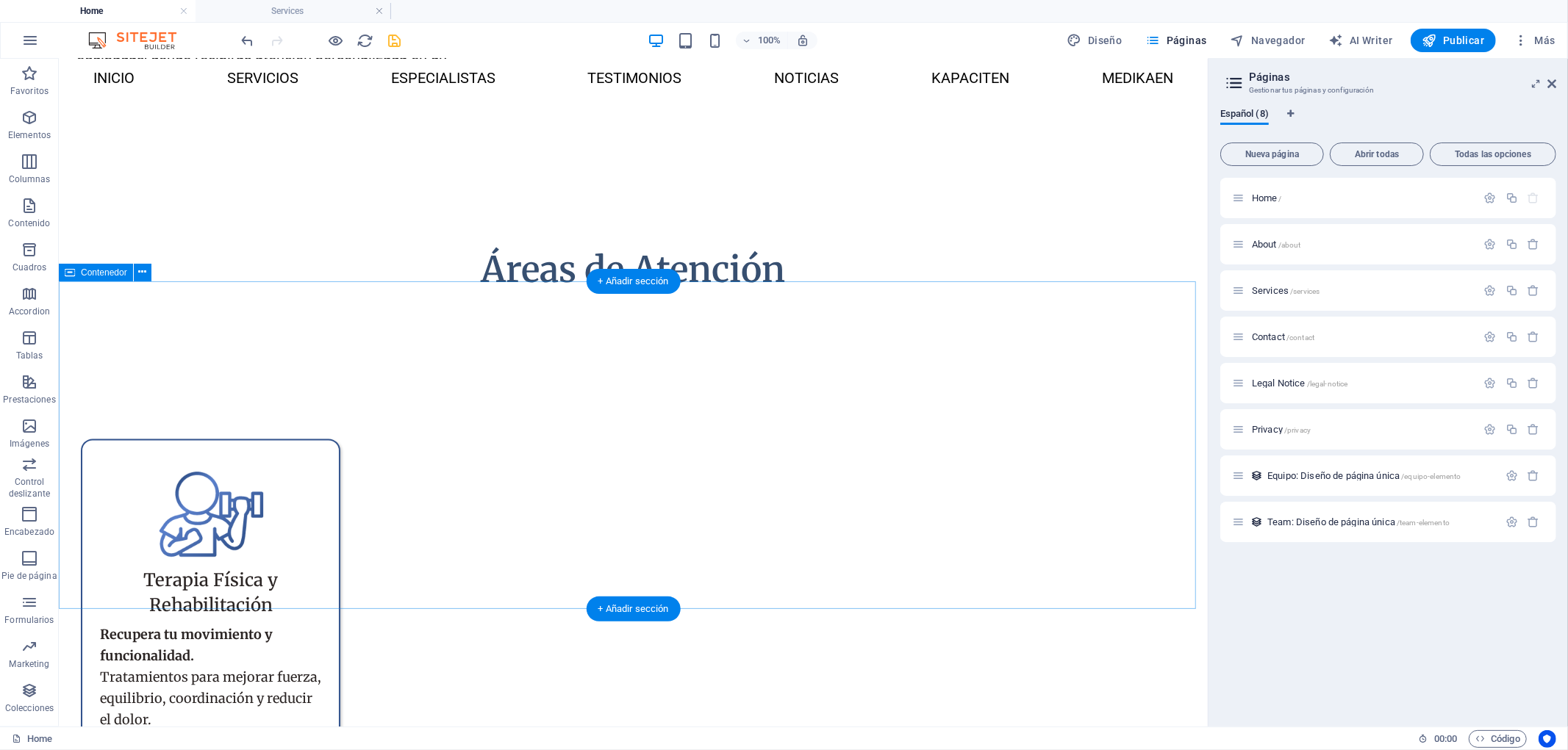
scroll to position [2251, 0]
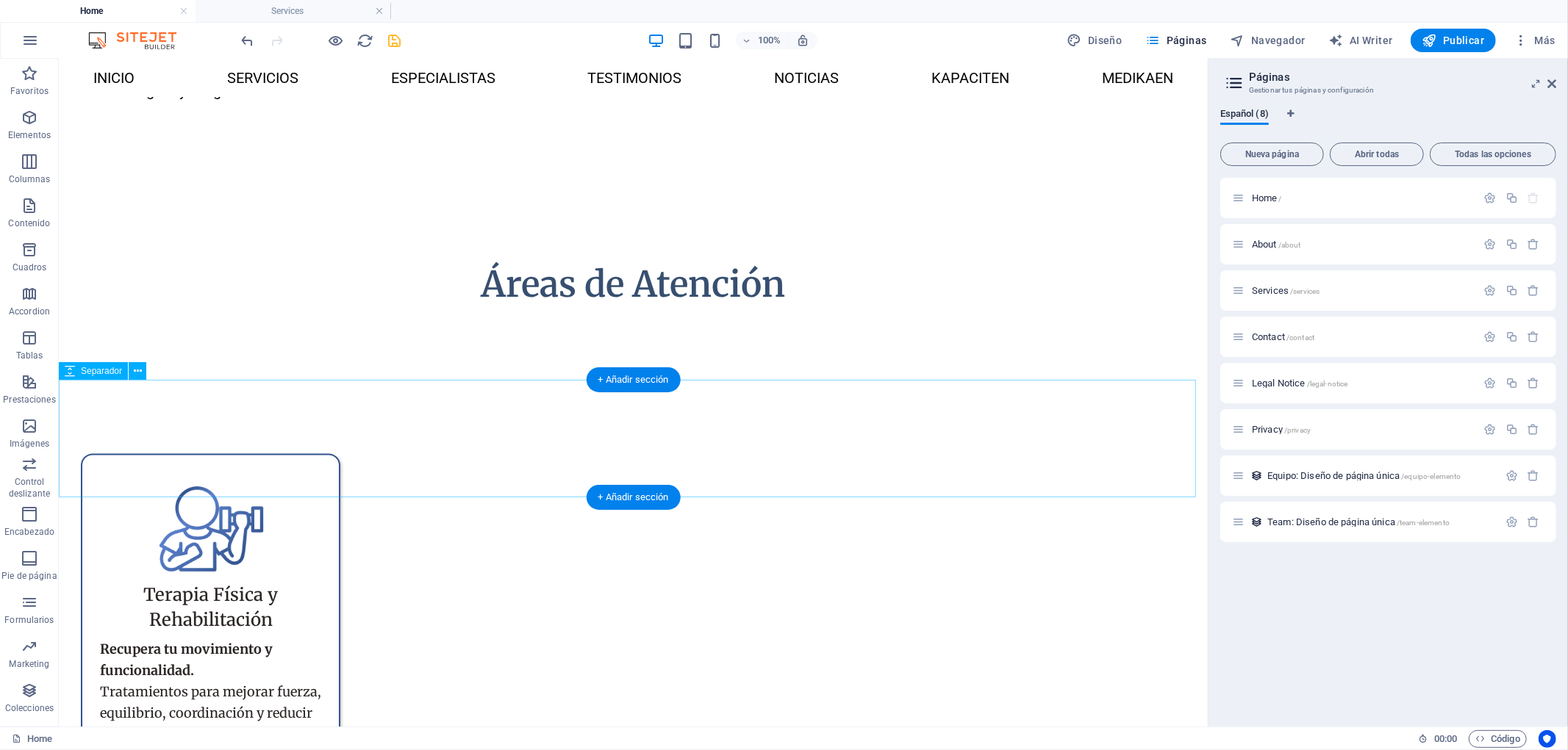
select select "px"
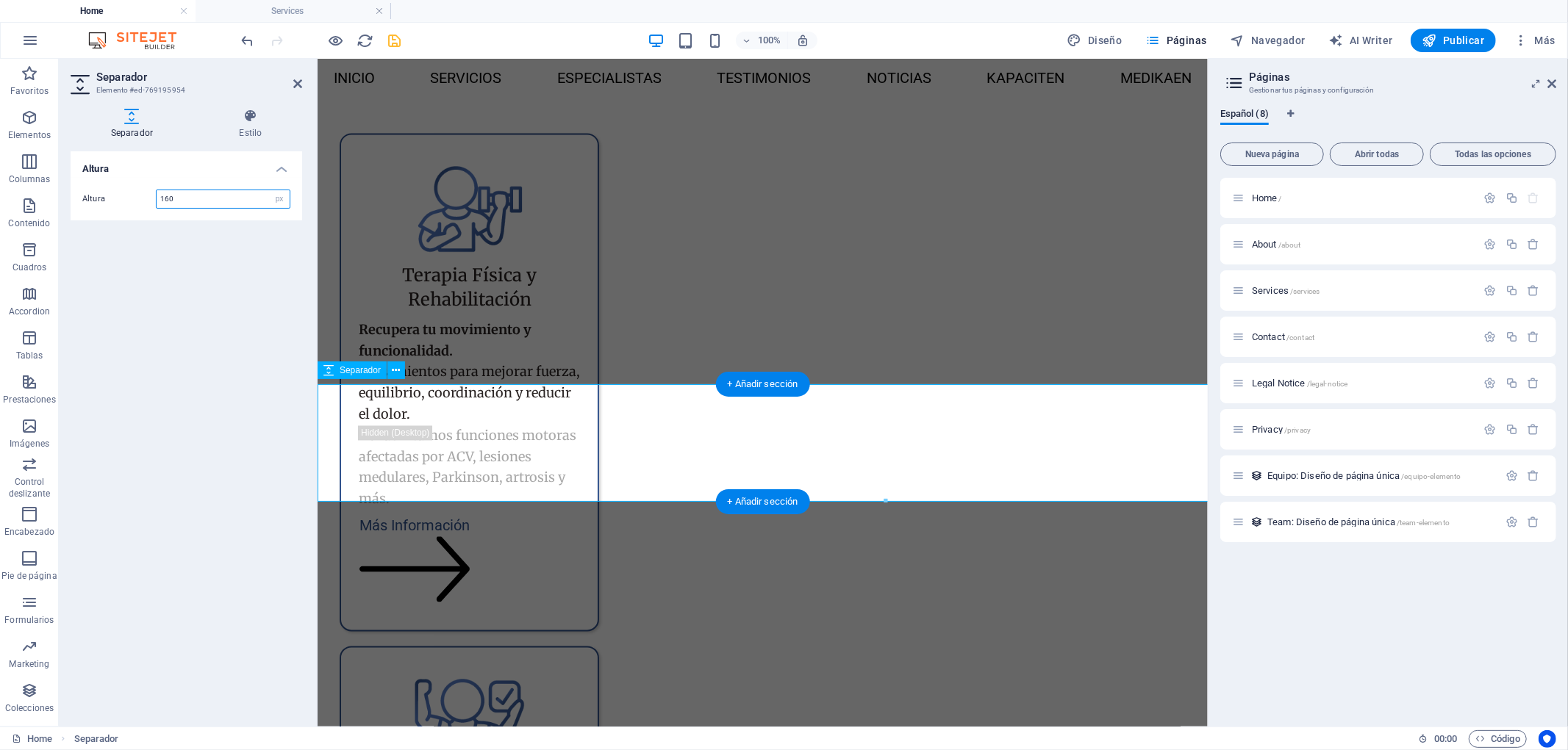
scroll to position [2246, 0]
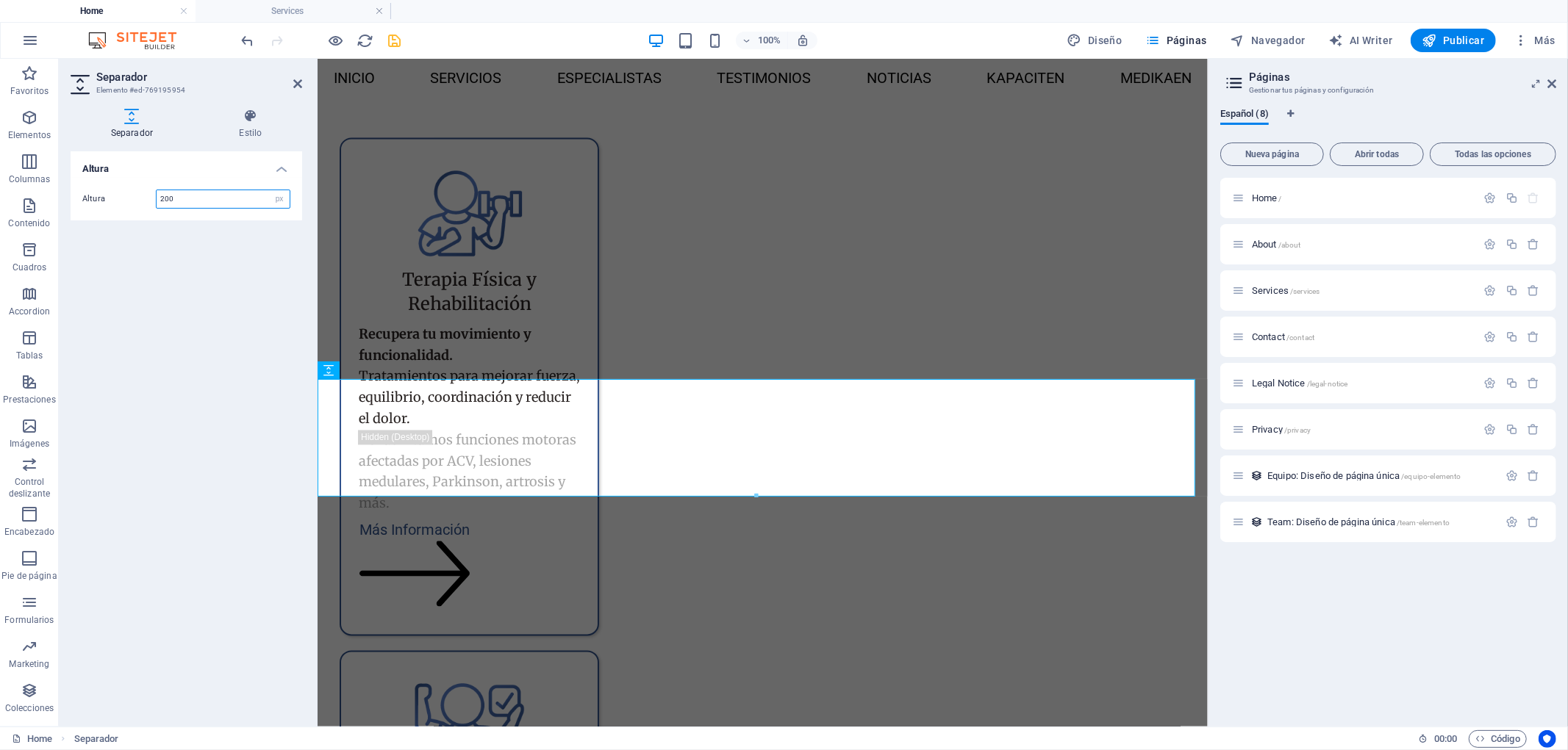
type input "200"
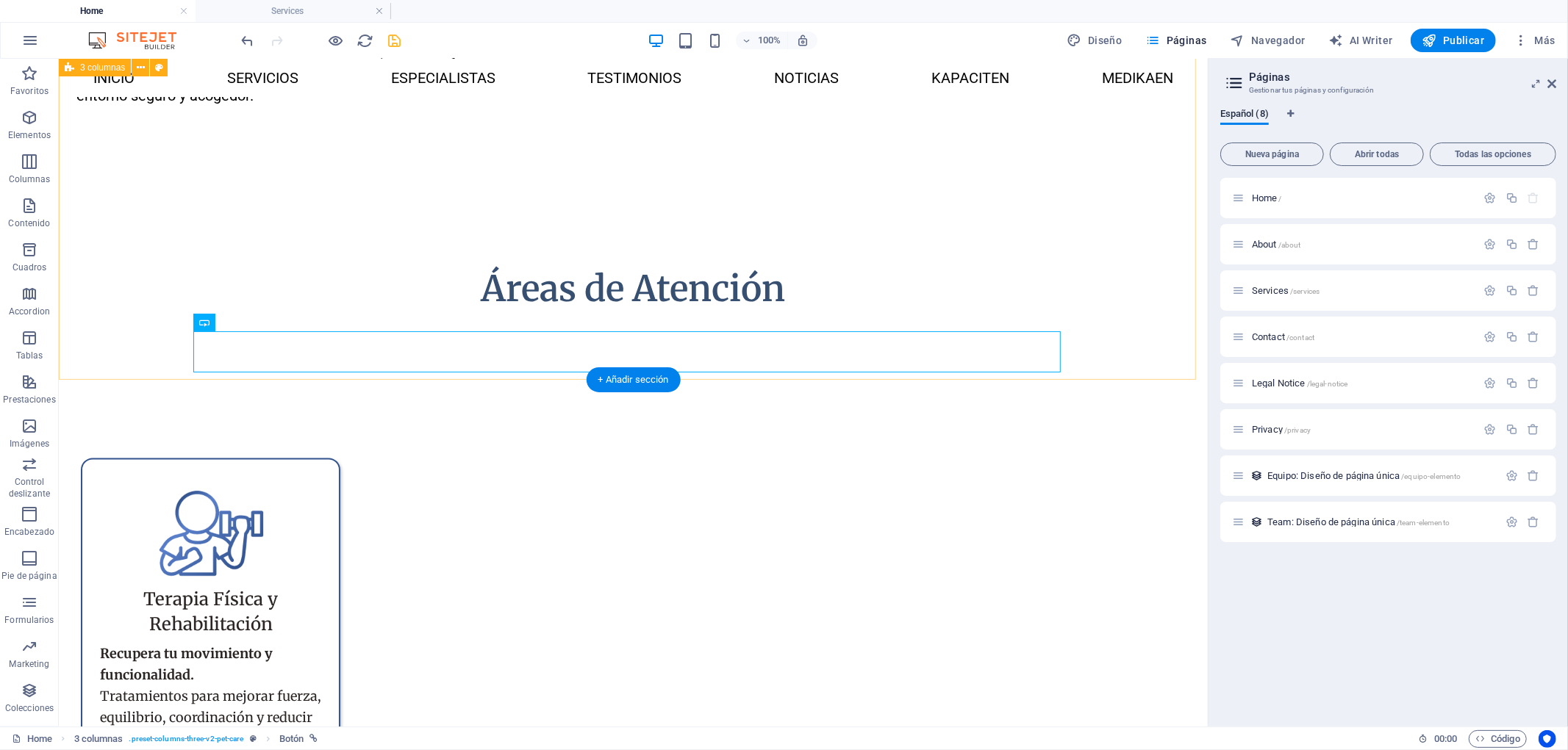
scroll to position [2251, 0]
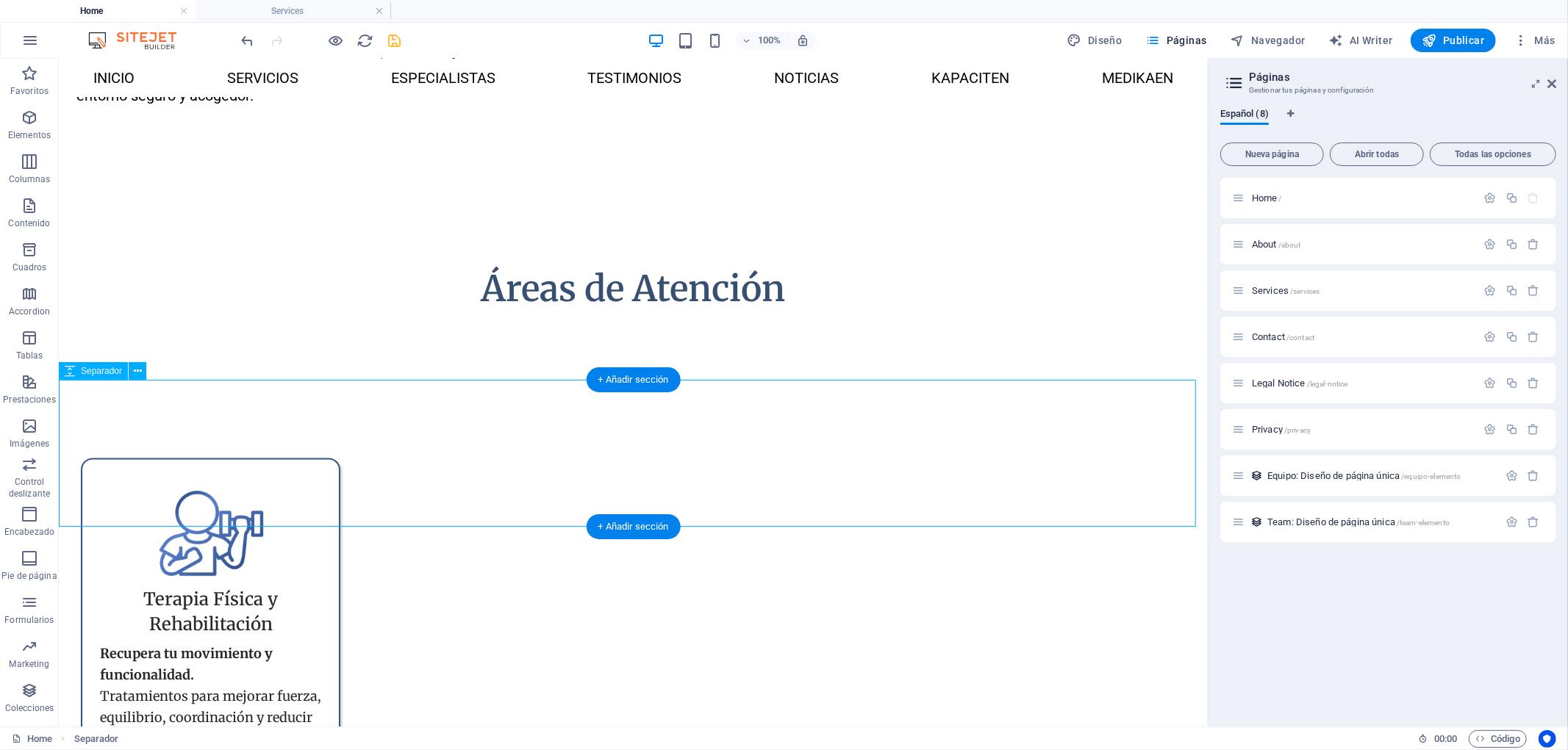
select select "px"
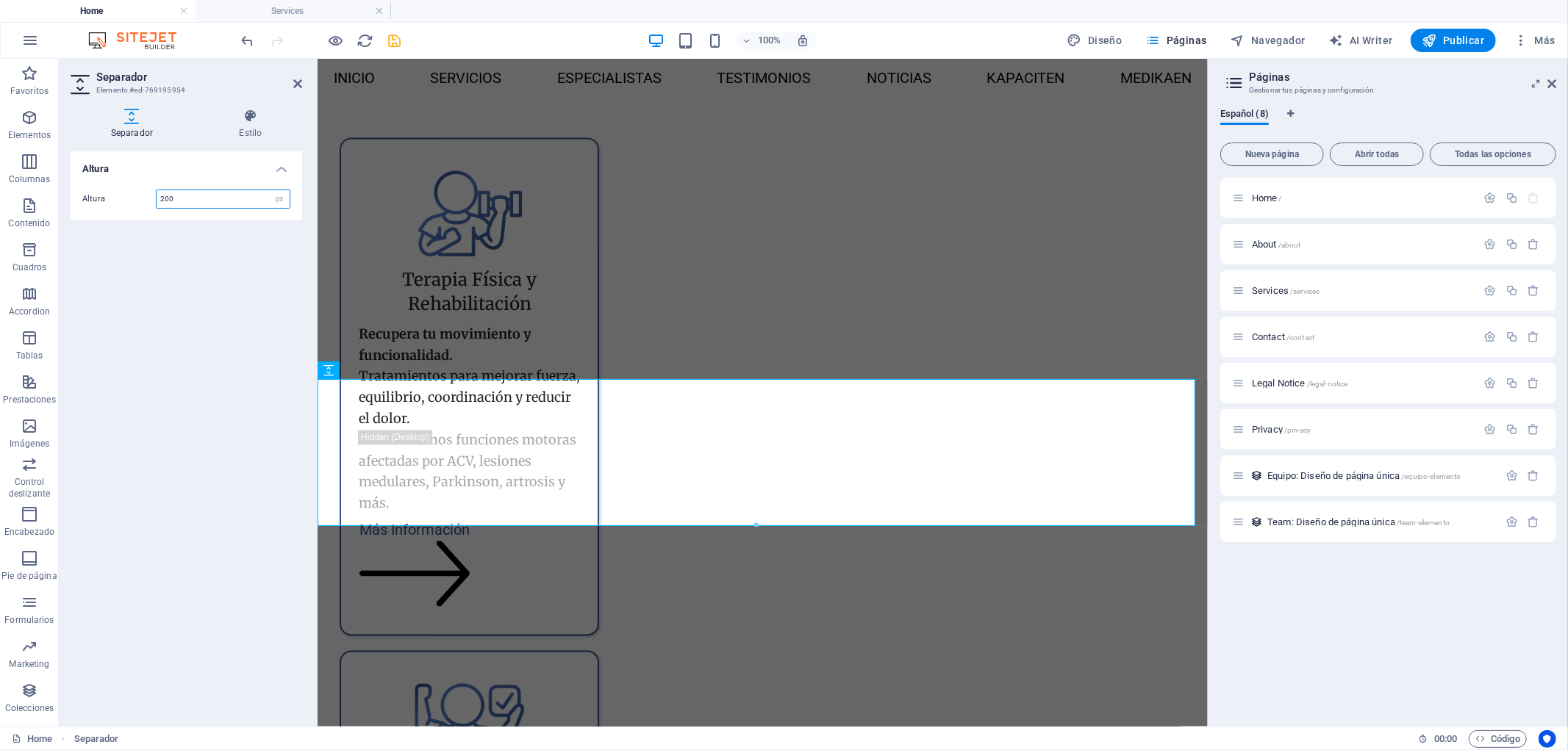
drag, startPoint x: 230, startPoint y: 197, endPoint x: 111, endPoint y: 197, distance: 119.0
click at [111, 197] on div "Altura 200 px rem vh vw" at bounding box center [186, 199] width 208 height 19
type input "220"
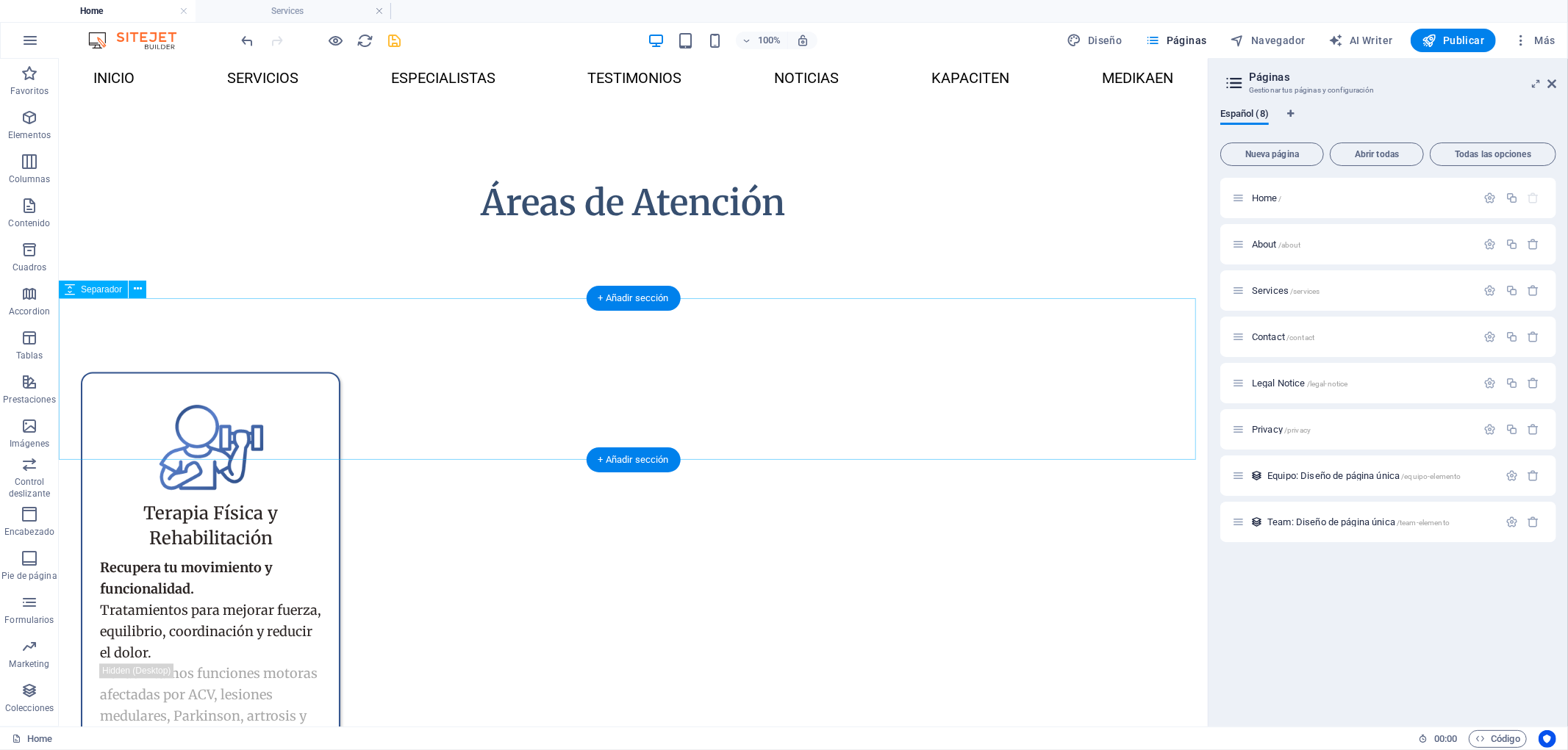
select select "px"
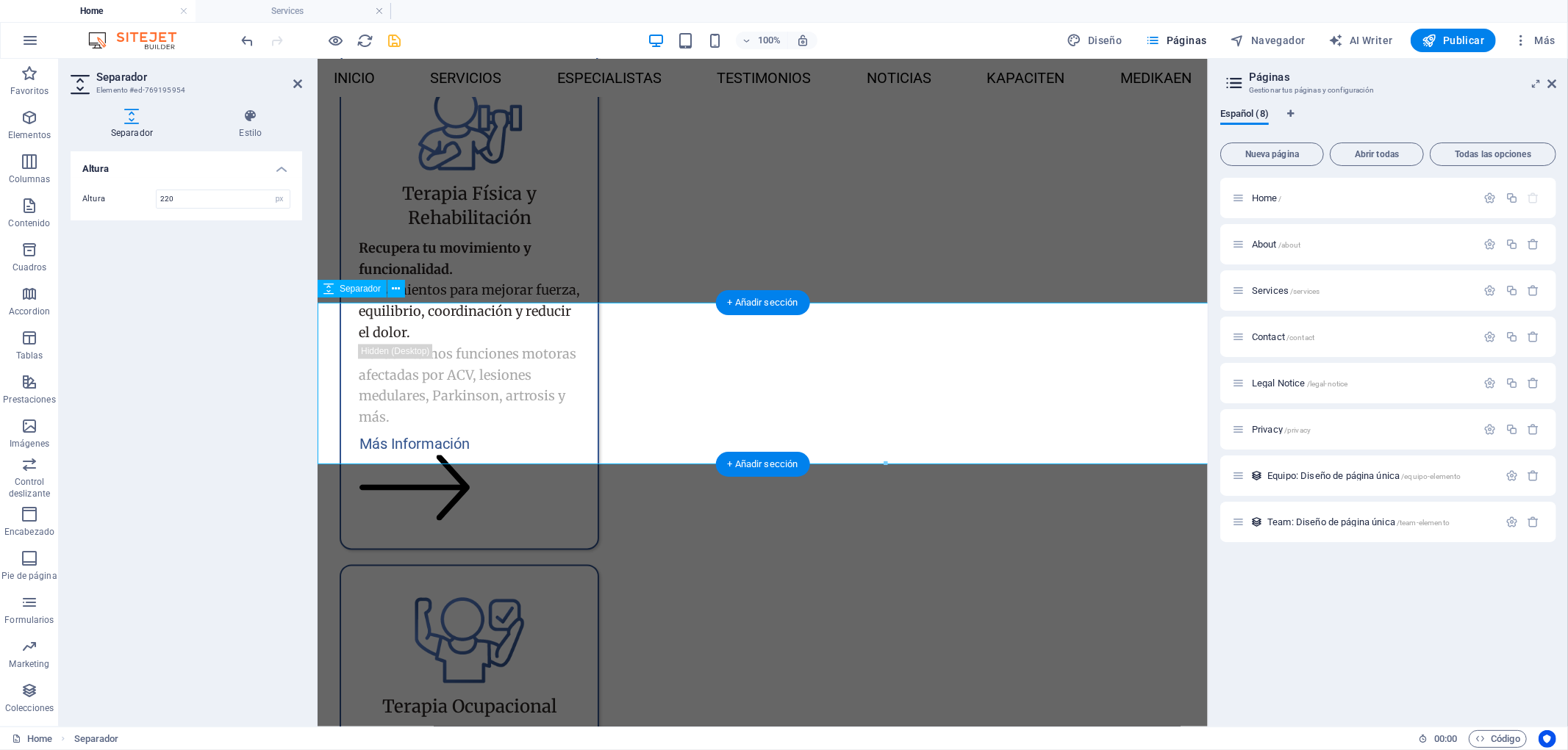
scroll to position [2327, 0]
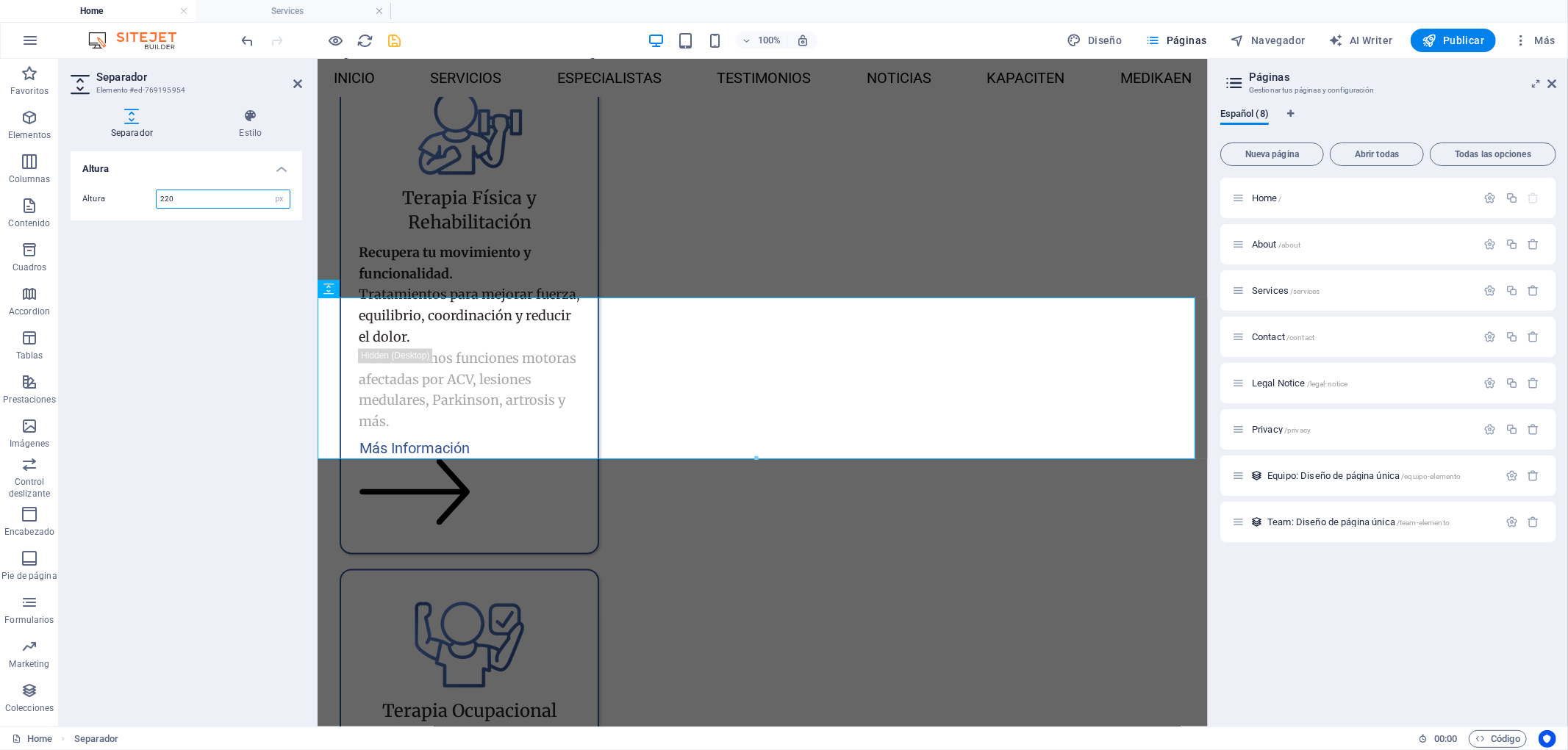
drag, startPoint x: 185, startPoint y: 196, endPoint x: 117, endPoint y: 207, distance: 68.9
click at [117, 207] on div "Altura 220 px rem vh vw" at bounding box center [186, 199] width 208 height 19
type input "250"
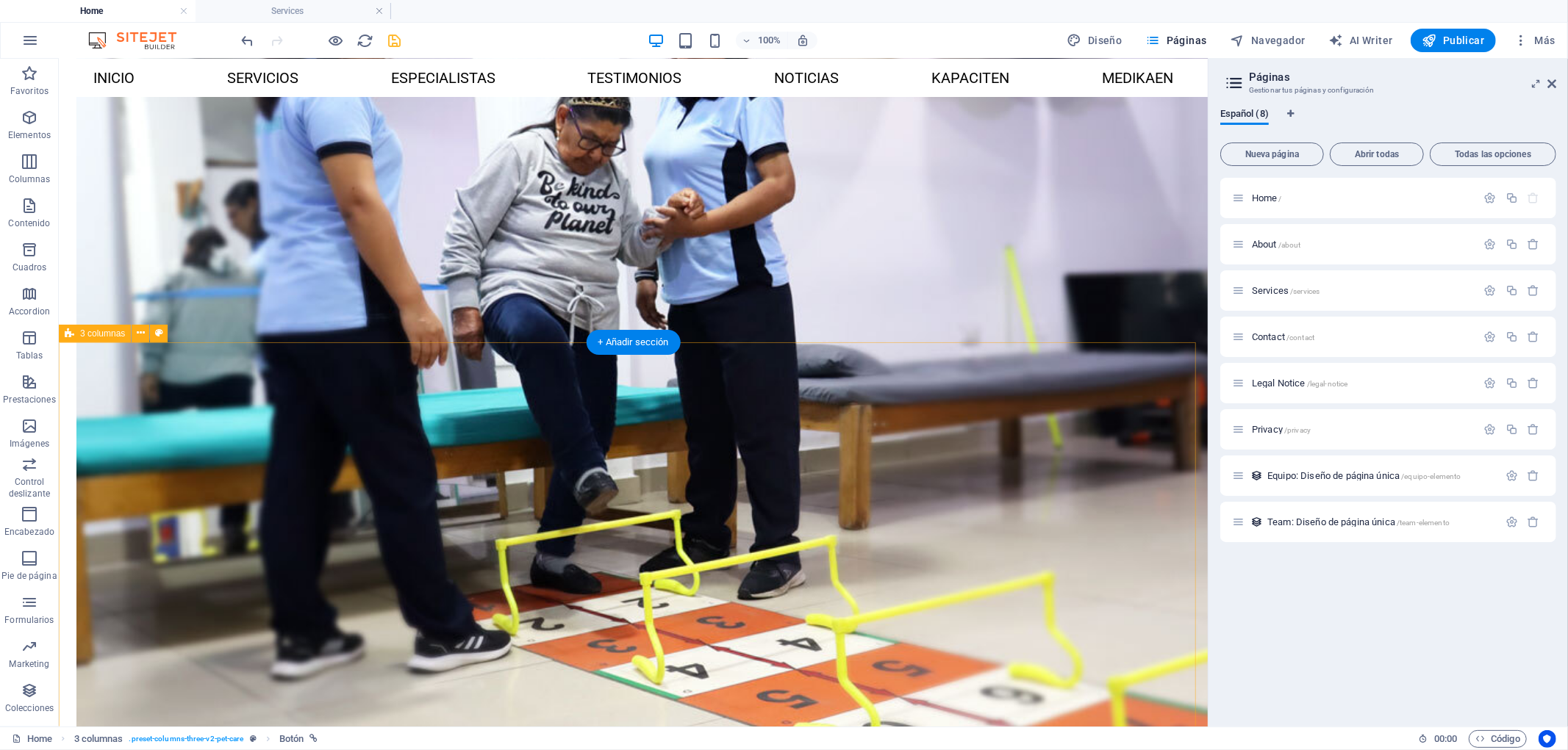
scroll to position [1189, 0]
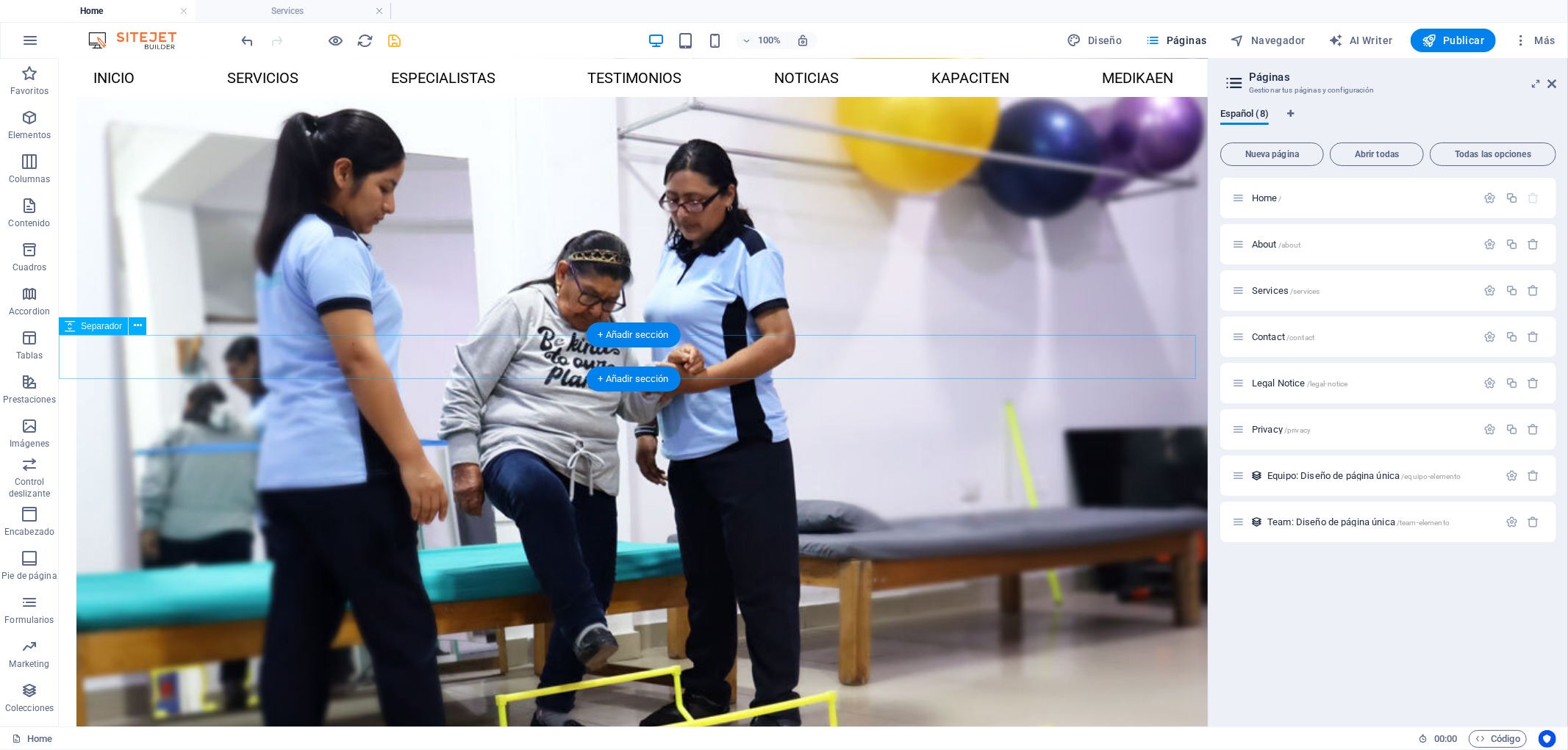
drag, startPoint x: 786, startPoint y: 362, endPoint x: 788, endPoint y: 405, distance: 43.0
select select "px"
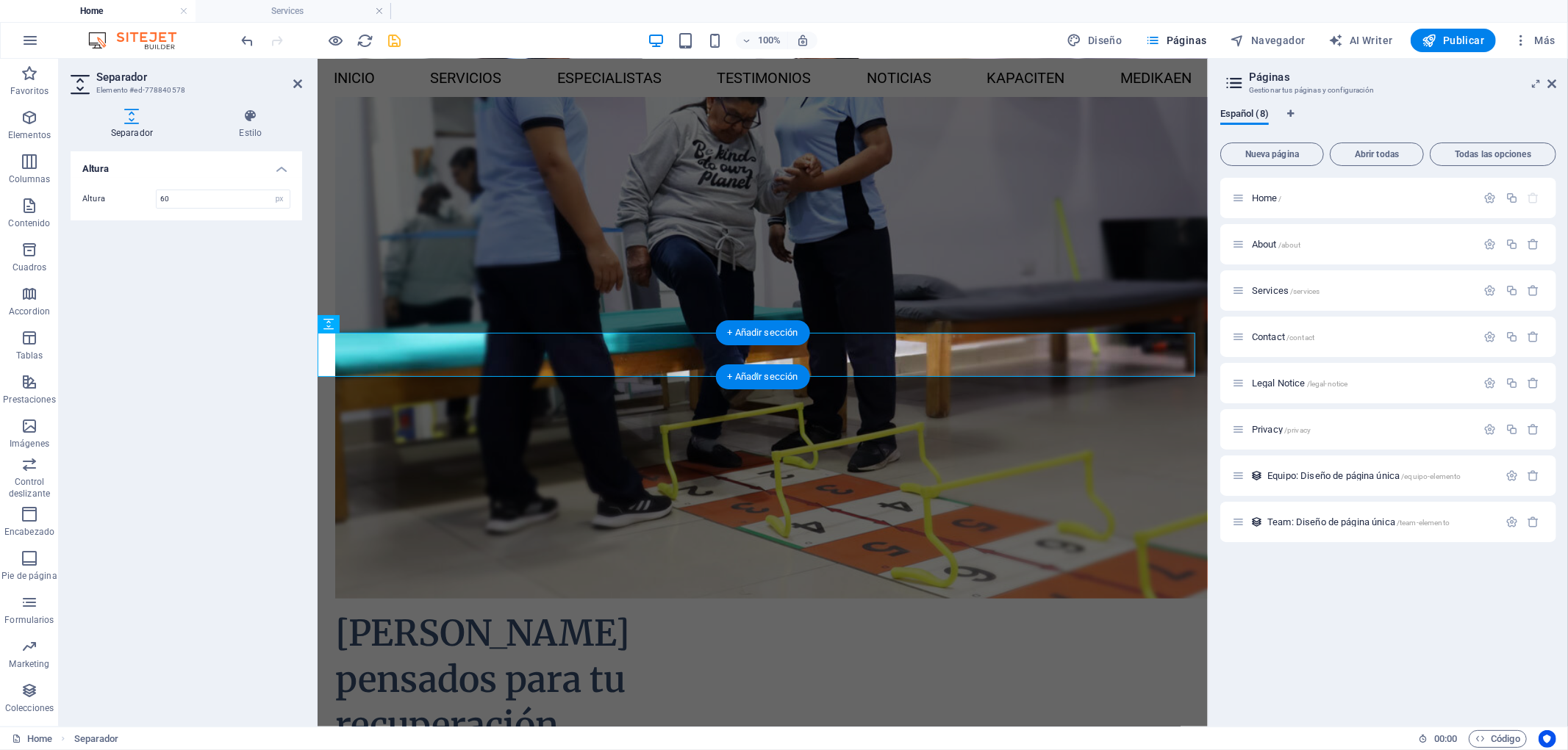
scroll to position [1187, 0]
drag, startPoint x: 201, startPoint y: 195, endPoint x: 125, endPoint y: 197, distance: 76.0
click at [125, 197] on div "Altura 2 px rem vh vw" at bounding box center [186, 199] width 208 height 19
type input "100"
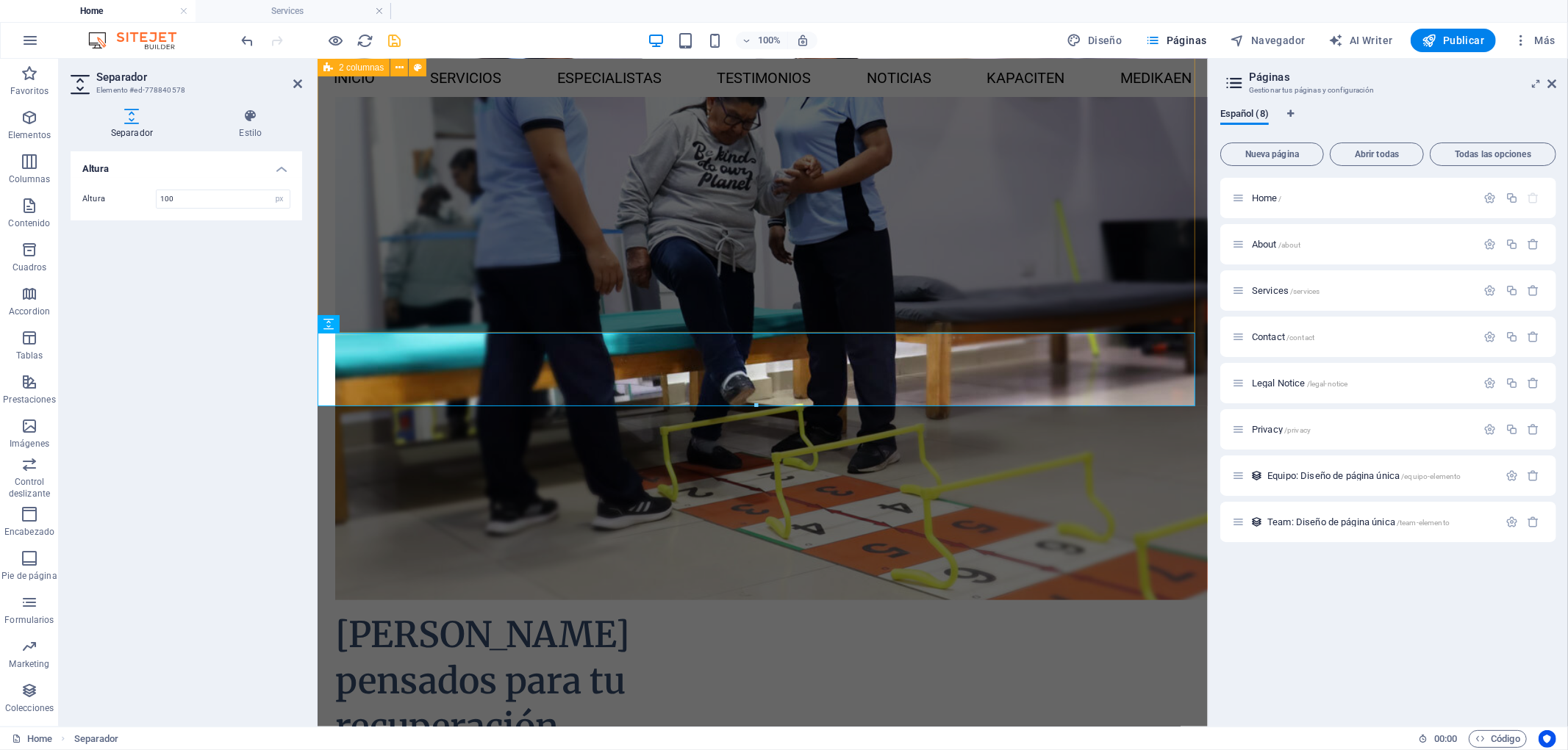
click at [1120, 305] on div "Espacios pensados para tu recuperación En Kaen, cada ambiente ha sido diseñado …" at bounding box center [761, 378] width 890 height 1167
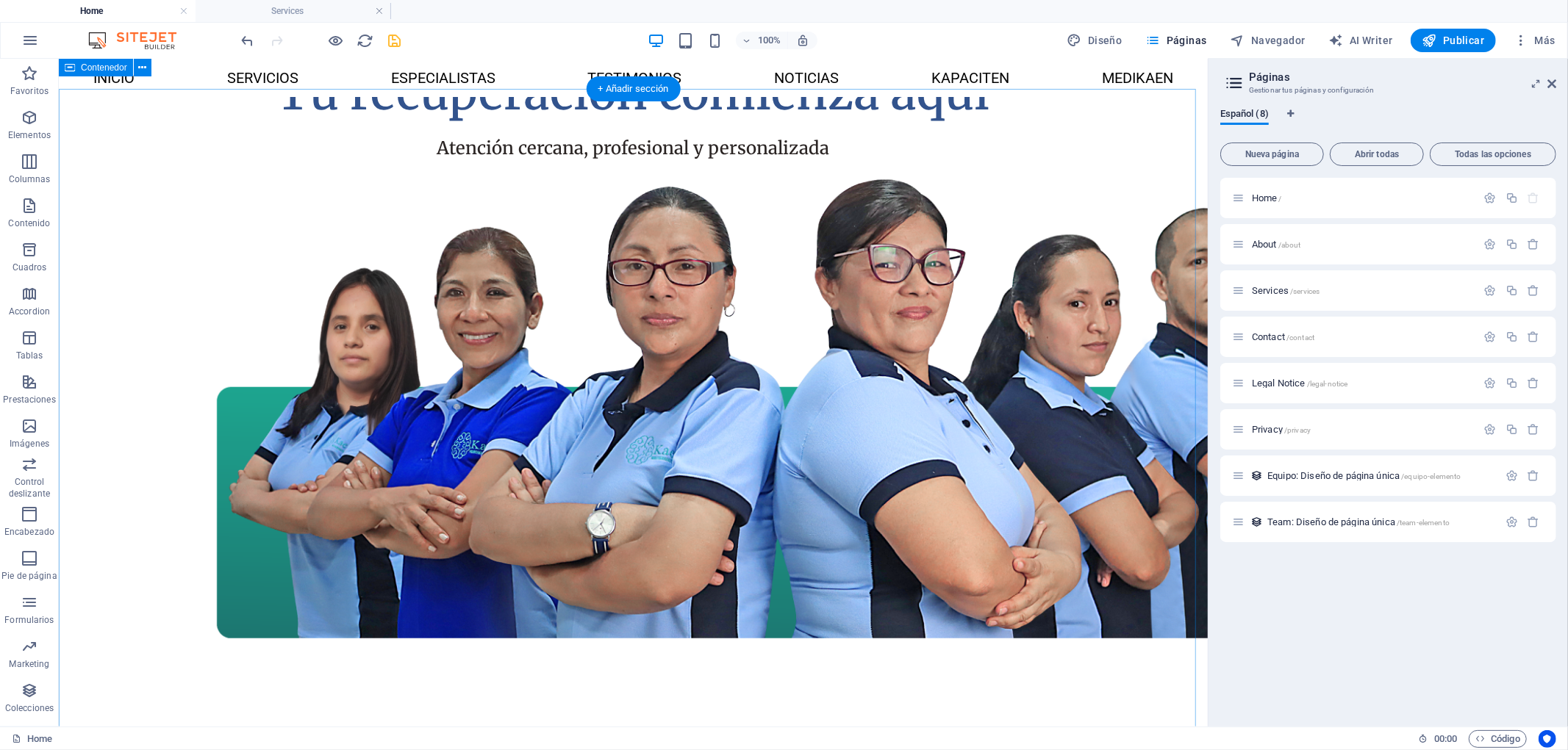
scroll to position [0, 0]
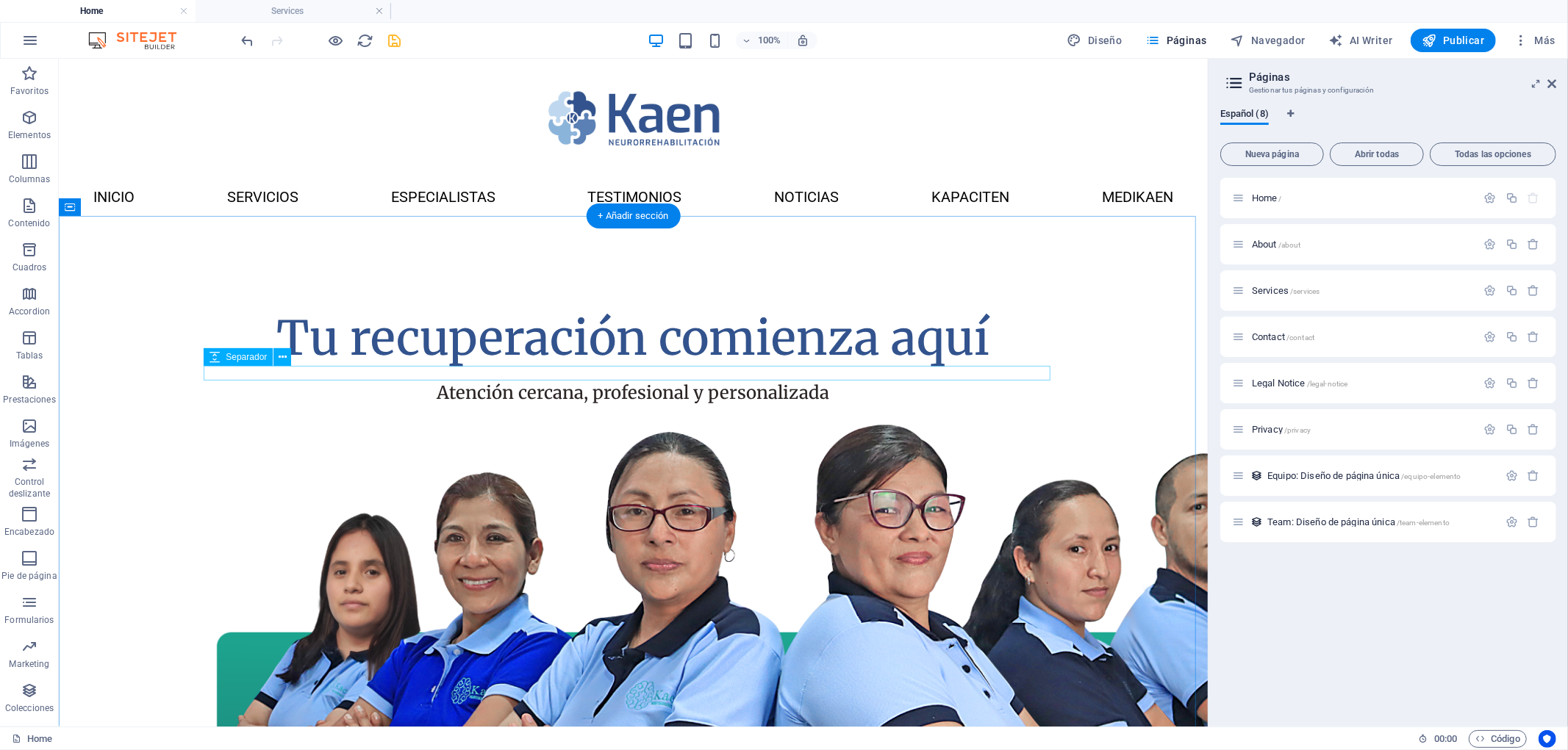
click at [597, 371] on div at bounding box center [632, 372] width 847 height 14
click at [339, 371] on div at bounding box center [632, 372] width 847 height 14
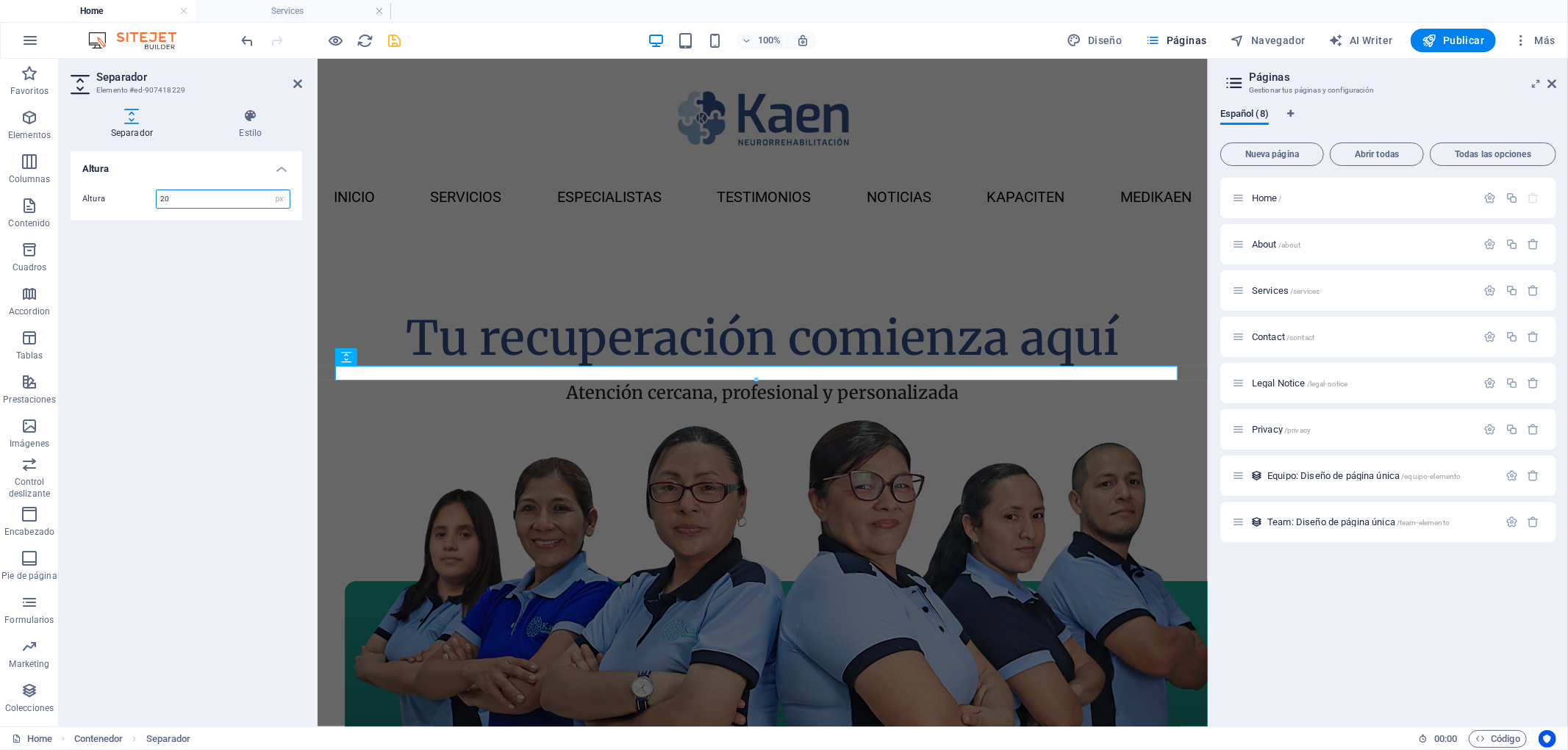
drag, startPoint x: 182, startPoint y: 200, endPoint x: 127, endPoint y: 196, distance: 55.1
click at [127, 196] on div "Altura 20 px rem vh vw" at bounding box center [186, 199] width 208 height 19
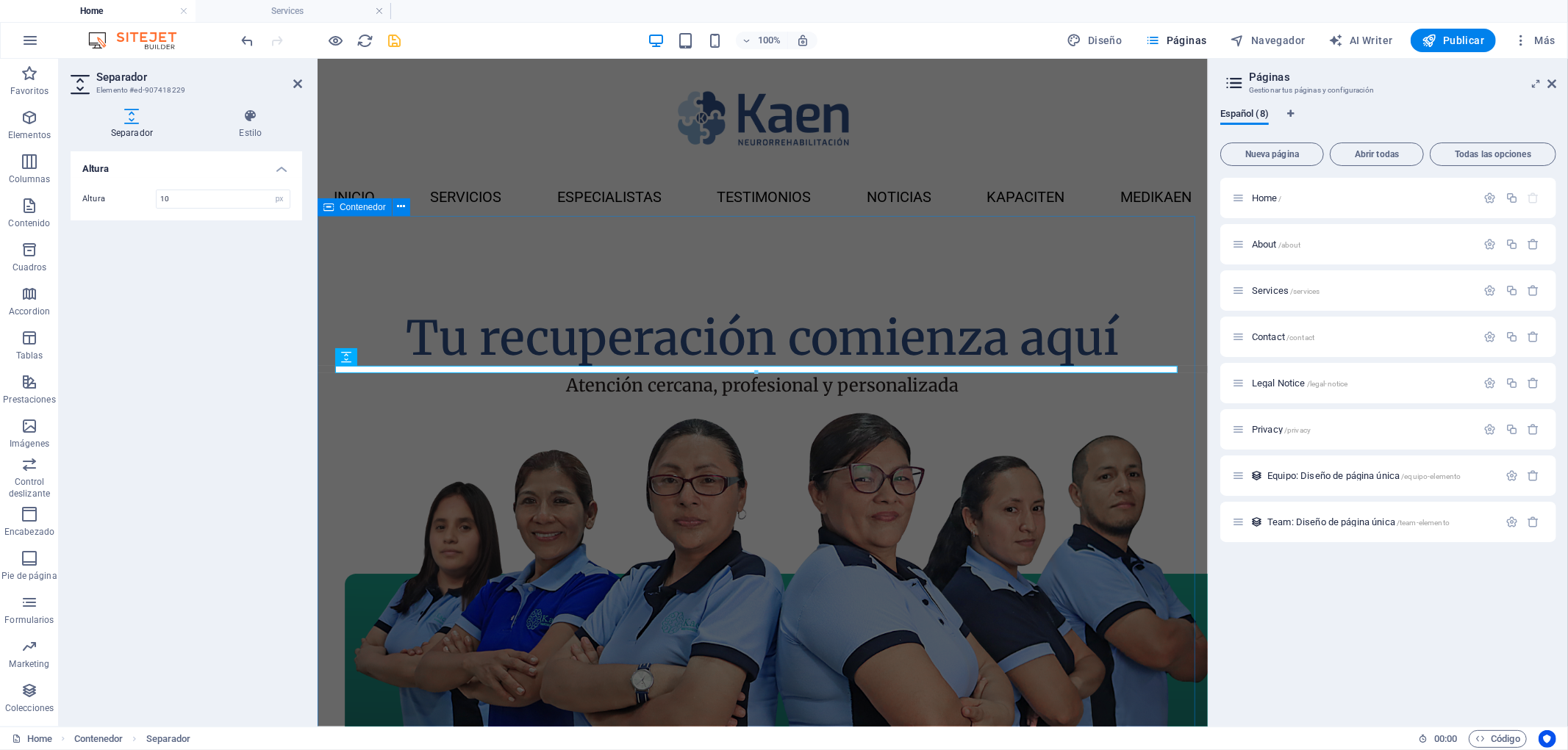
click at [493, 259] on div "Tu recuperación comienza aquí Atención cercana, profesional y personalizada" at bounding box center [761, 548] width 890 height 666
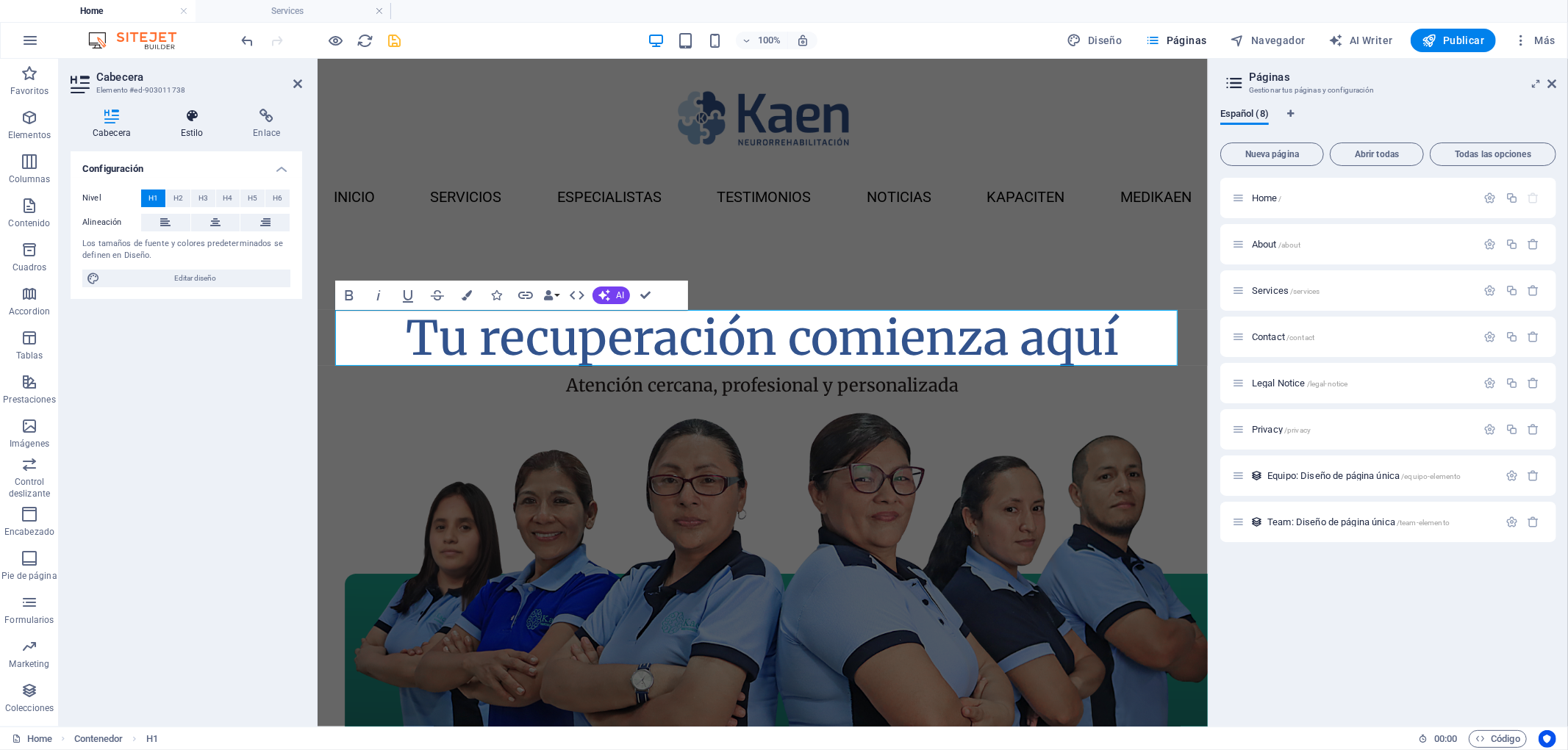
click at [201, 122] on icon at bounding box center [192, 116] width 67 height 14
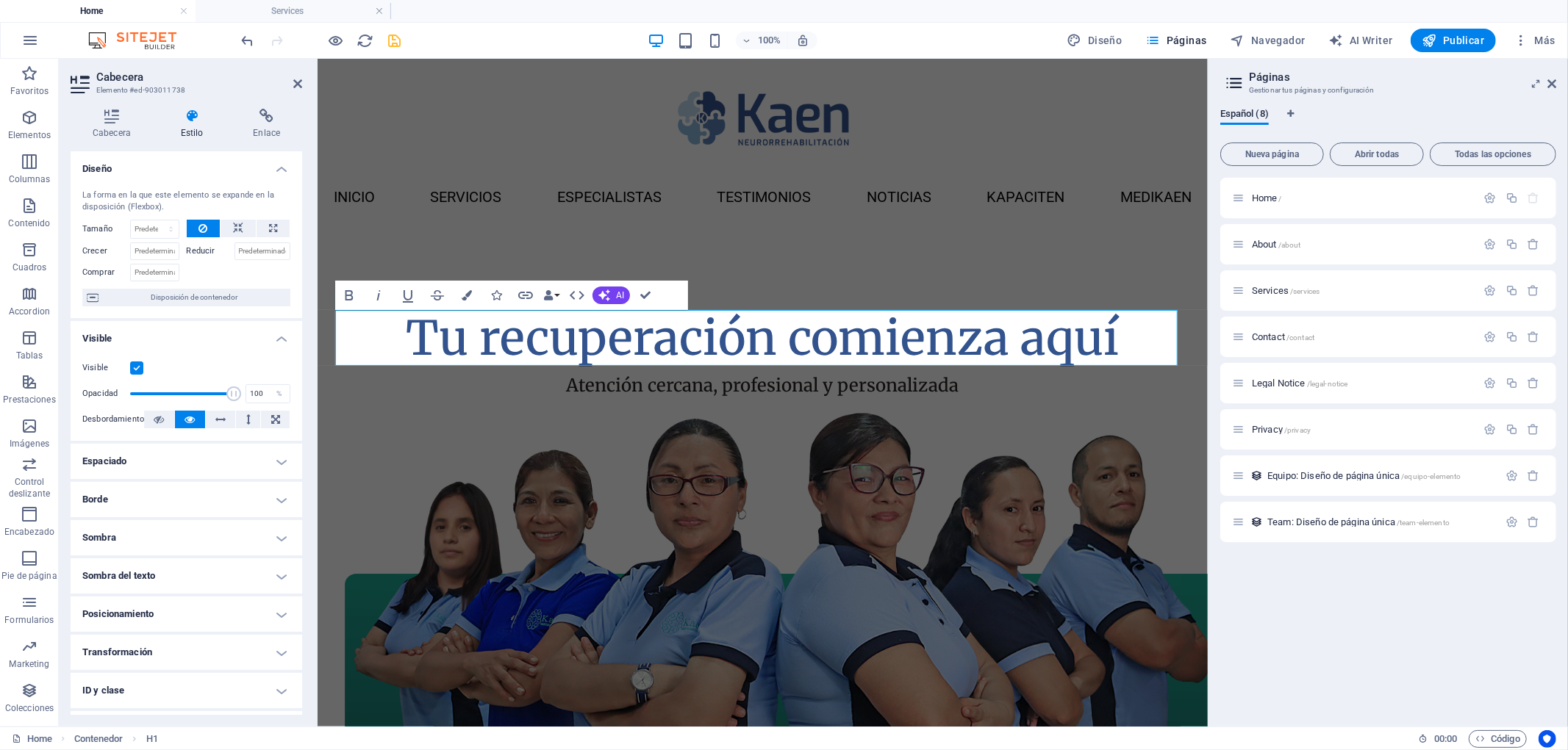
scroll to position [69, 0]
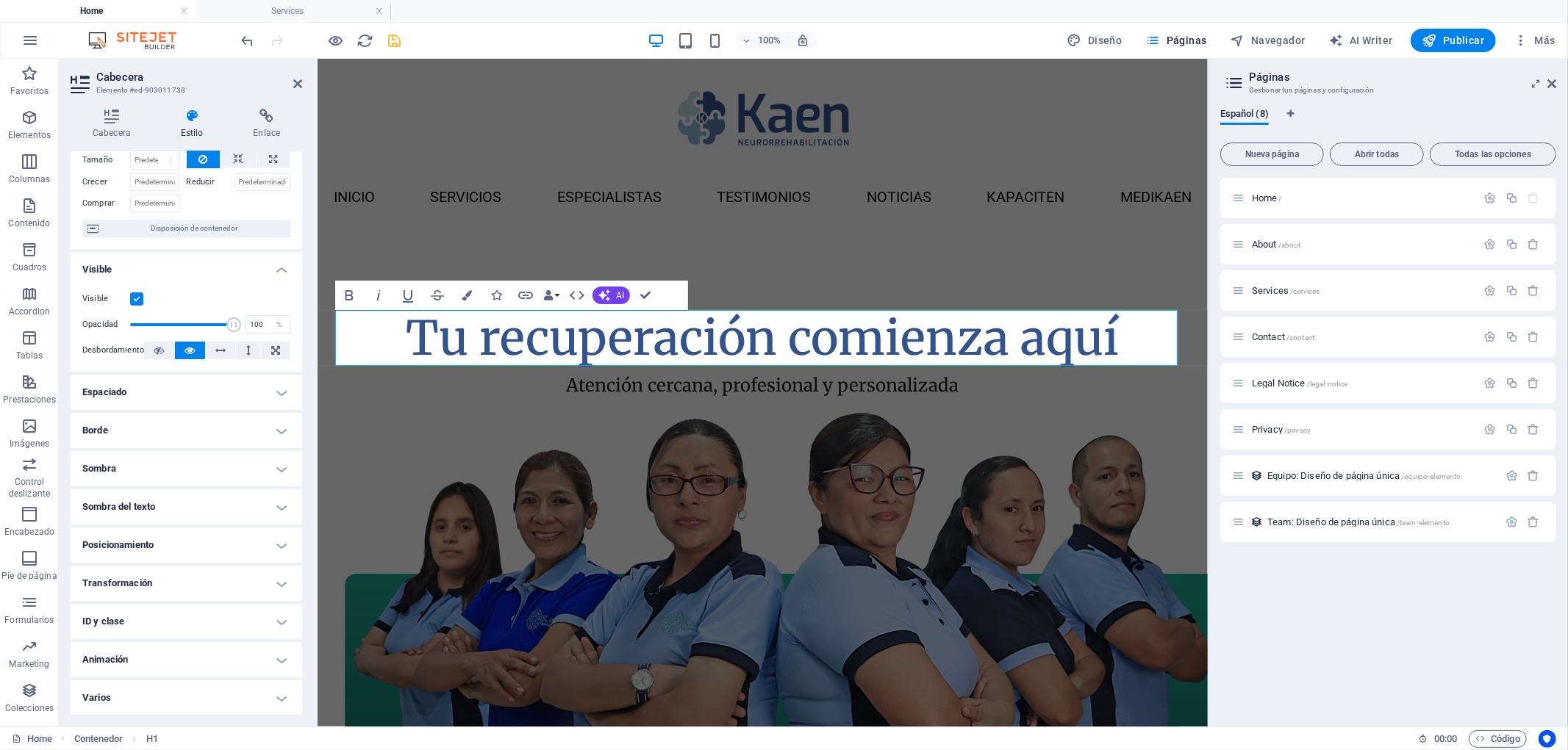
click at [232, 532] on h4 "Posicionamiento" at bounding box center [186, 544] width 231 height 35
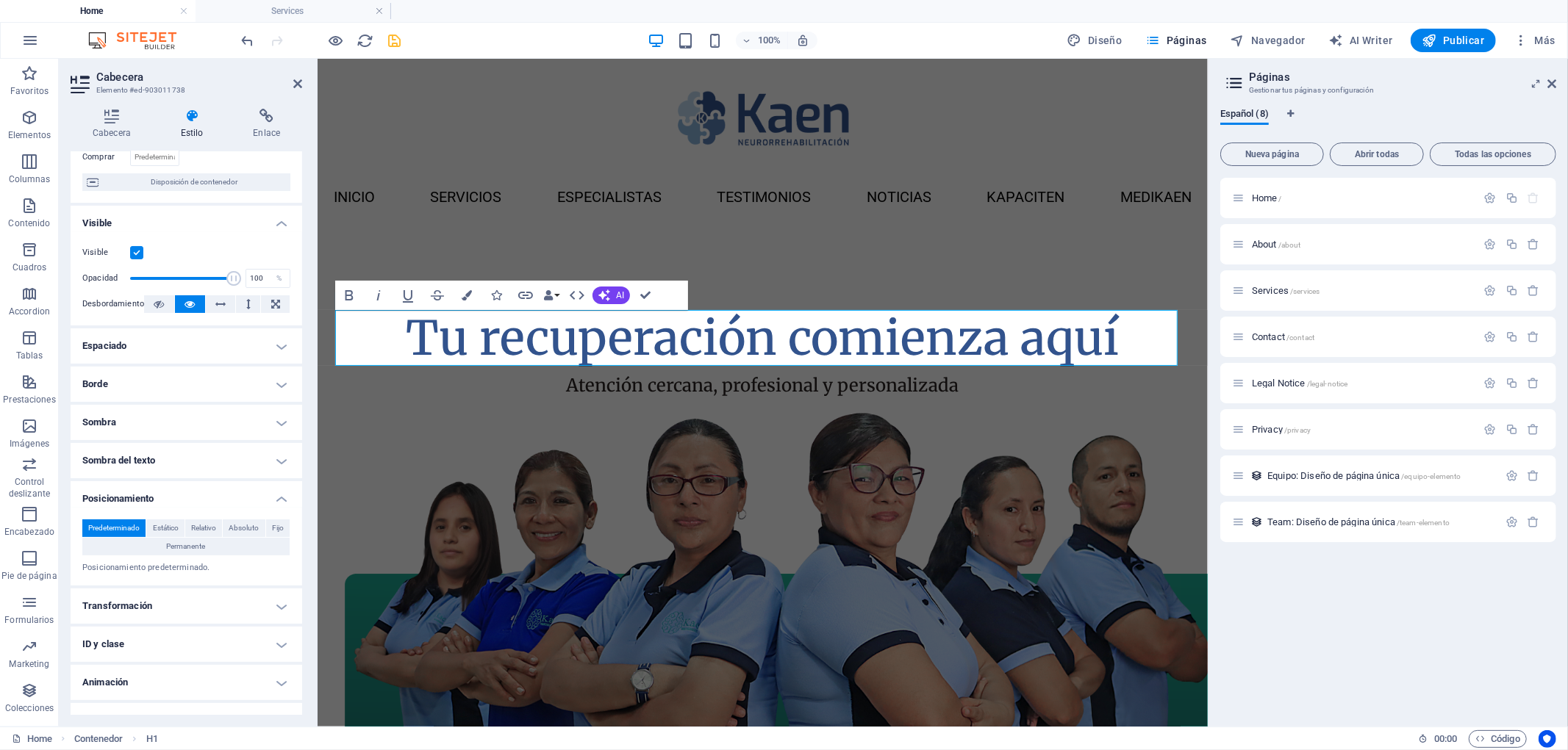
scroll to position [138, 0]
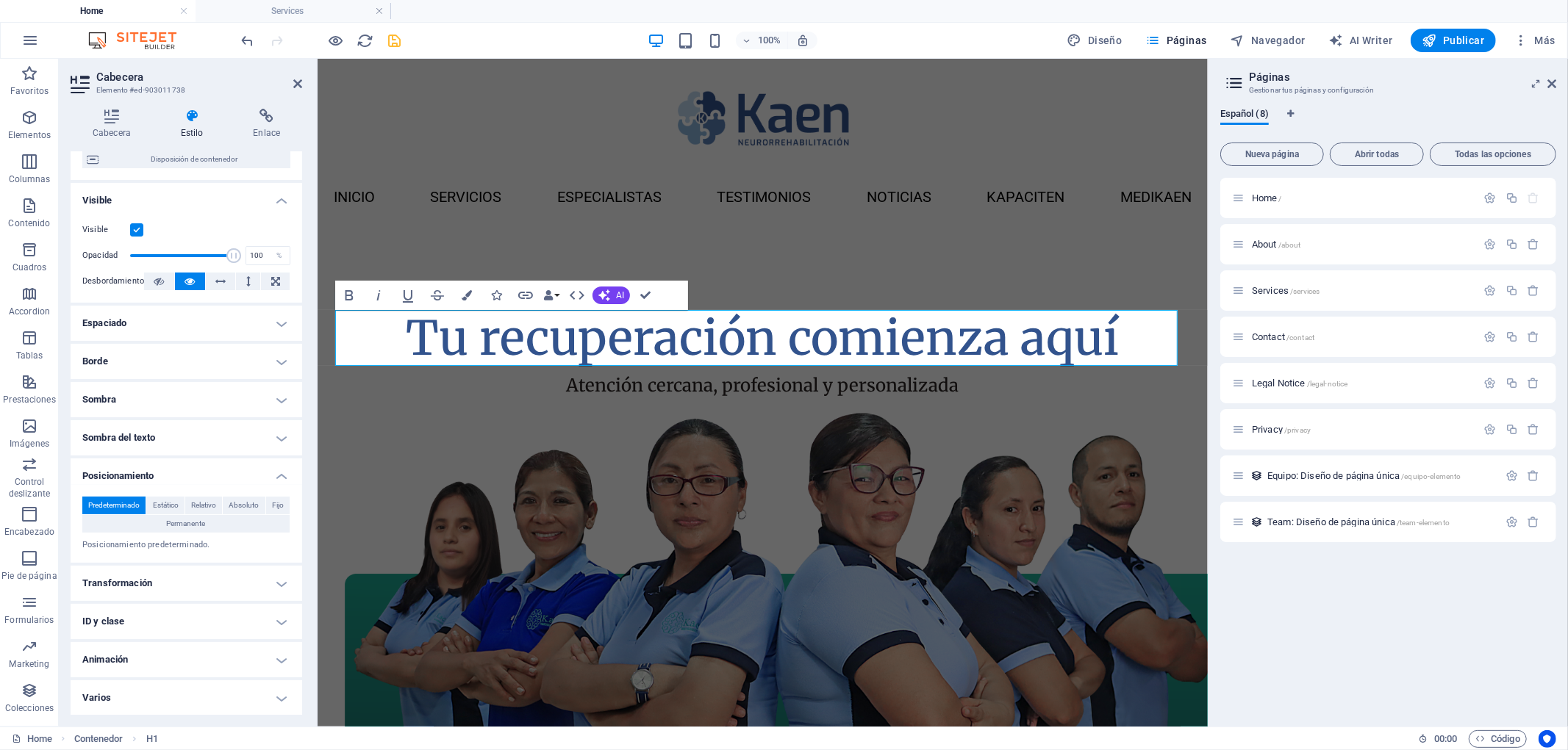
click at [220, 590] on h4 "Transformación" at bounding box center [186, 582] width 231 height 35
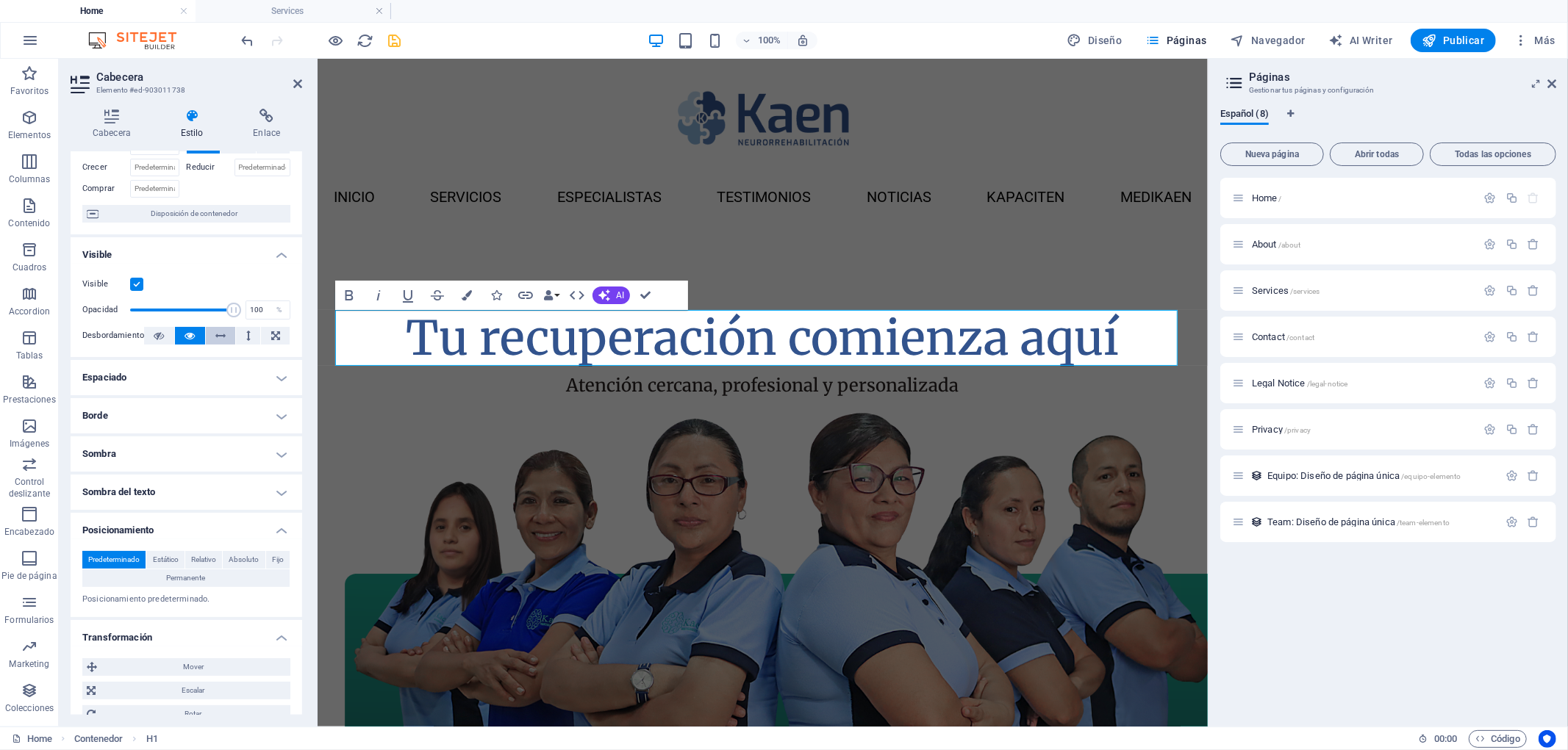
scroll to position [78, 0]
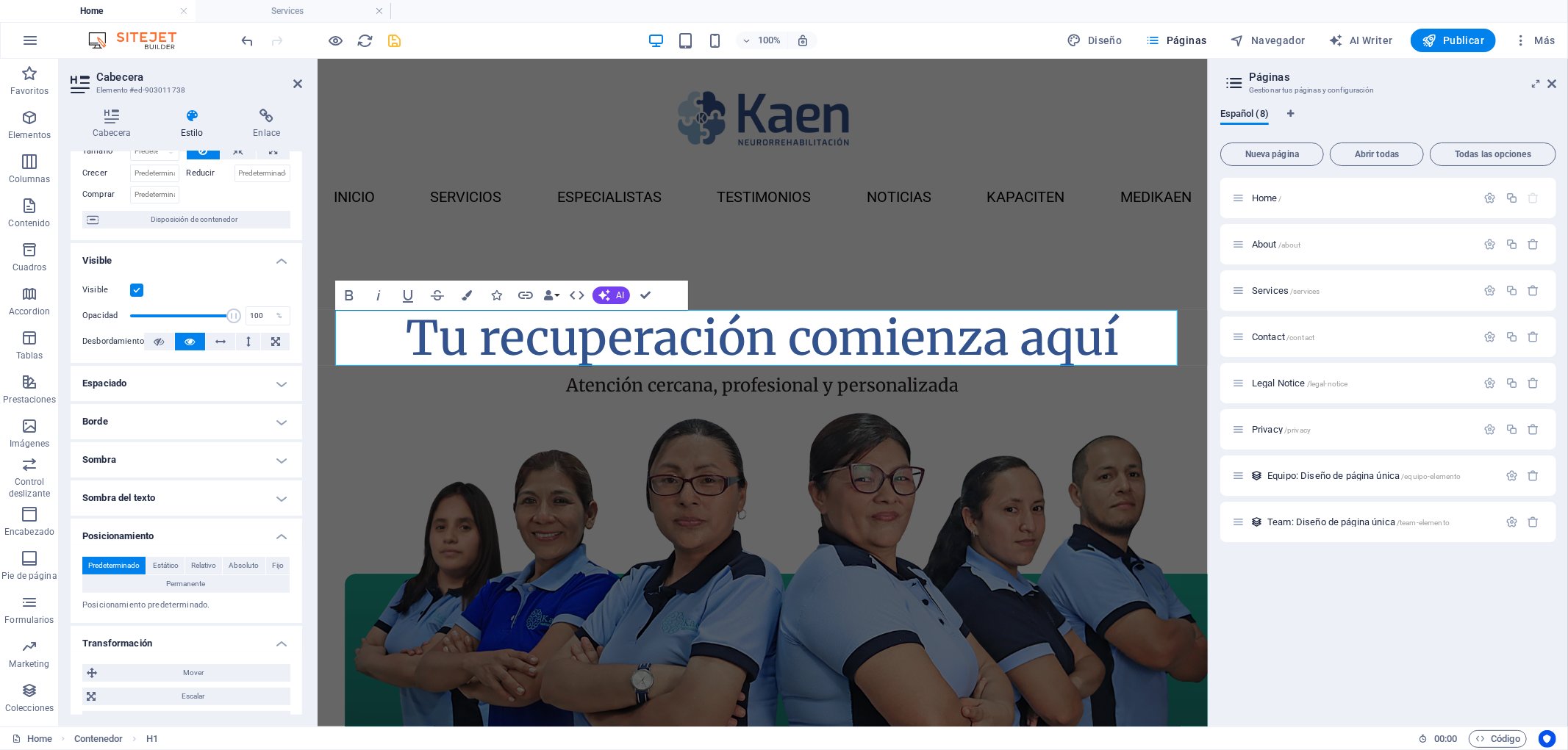
click at [210, 389] on h4 "Espaciado" at bounding box center [186, 383] width 231 height 35
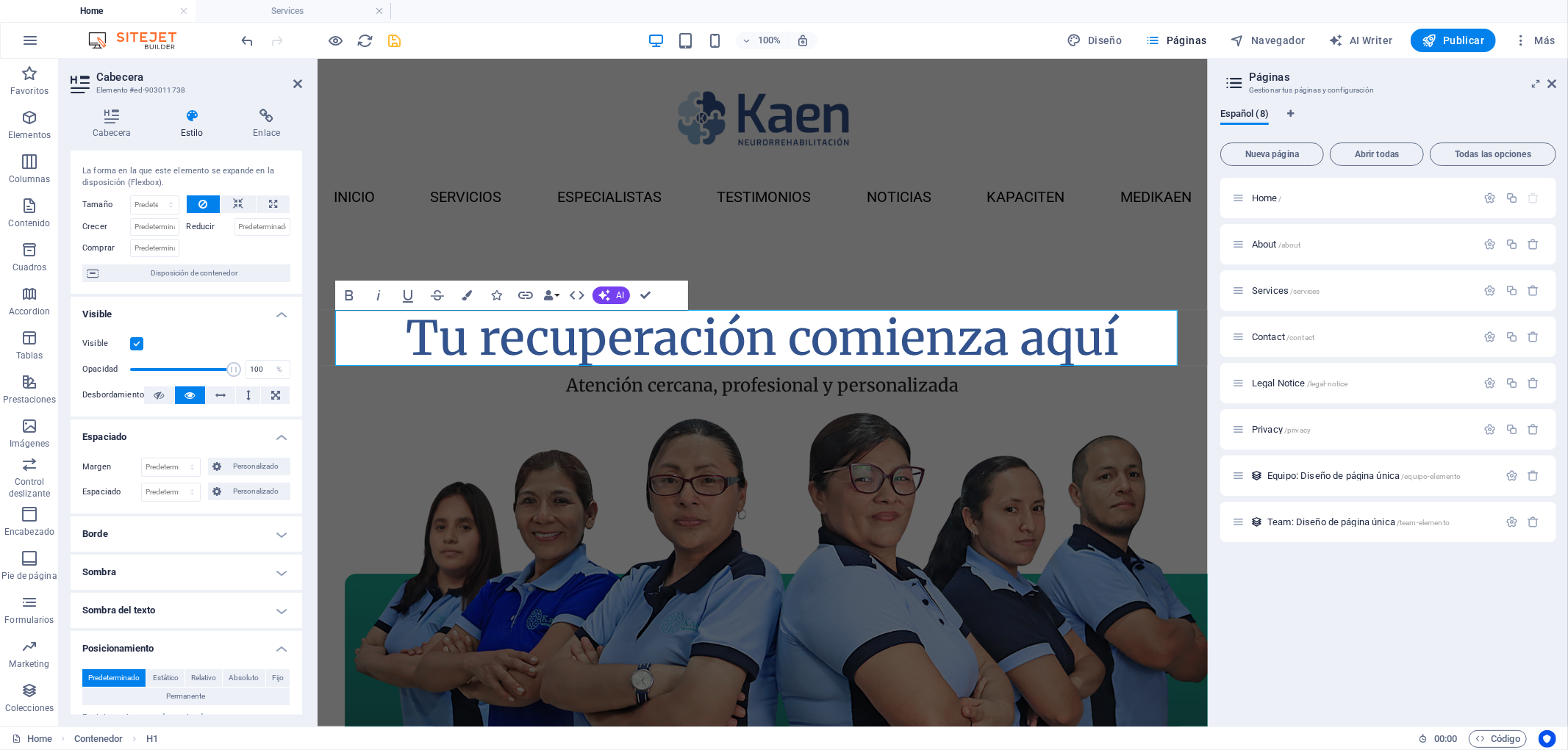
scroll to position [0, 0]
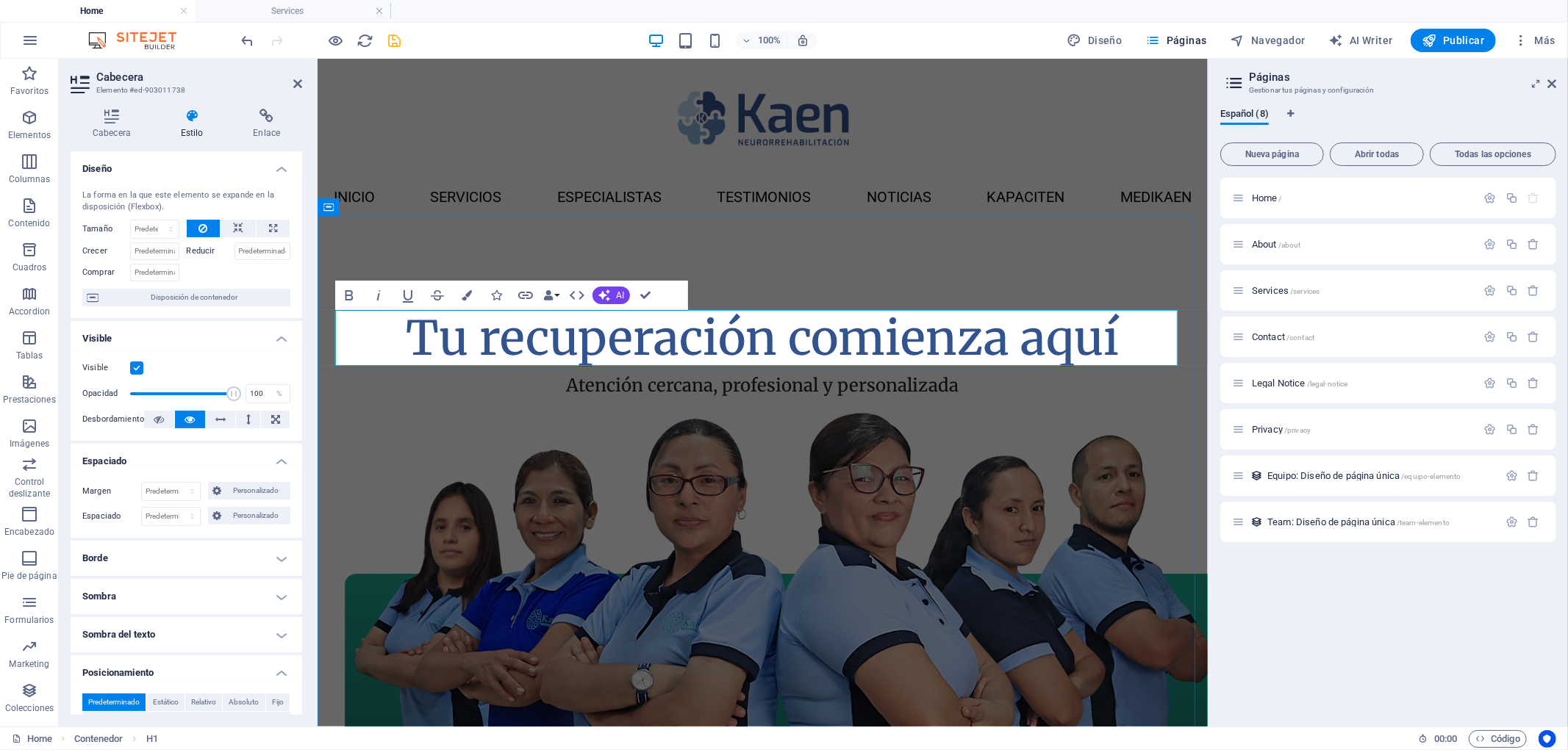
click at [391, 343] on h1 "Tu recuperación comienza aquí" at bounding box center [761, 338] width 847 height 57
click at [927, 273] on div "Tu recuperación comienza aquí Atención cercana, profesional y personalizada" at bounding box center [761, 548] width 890 height 666
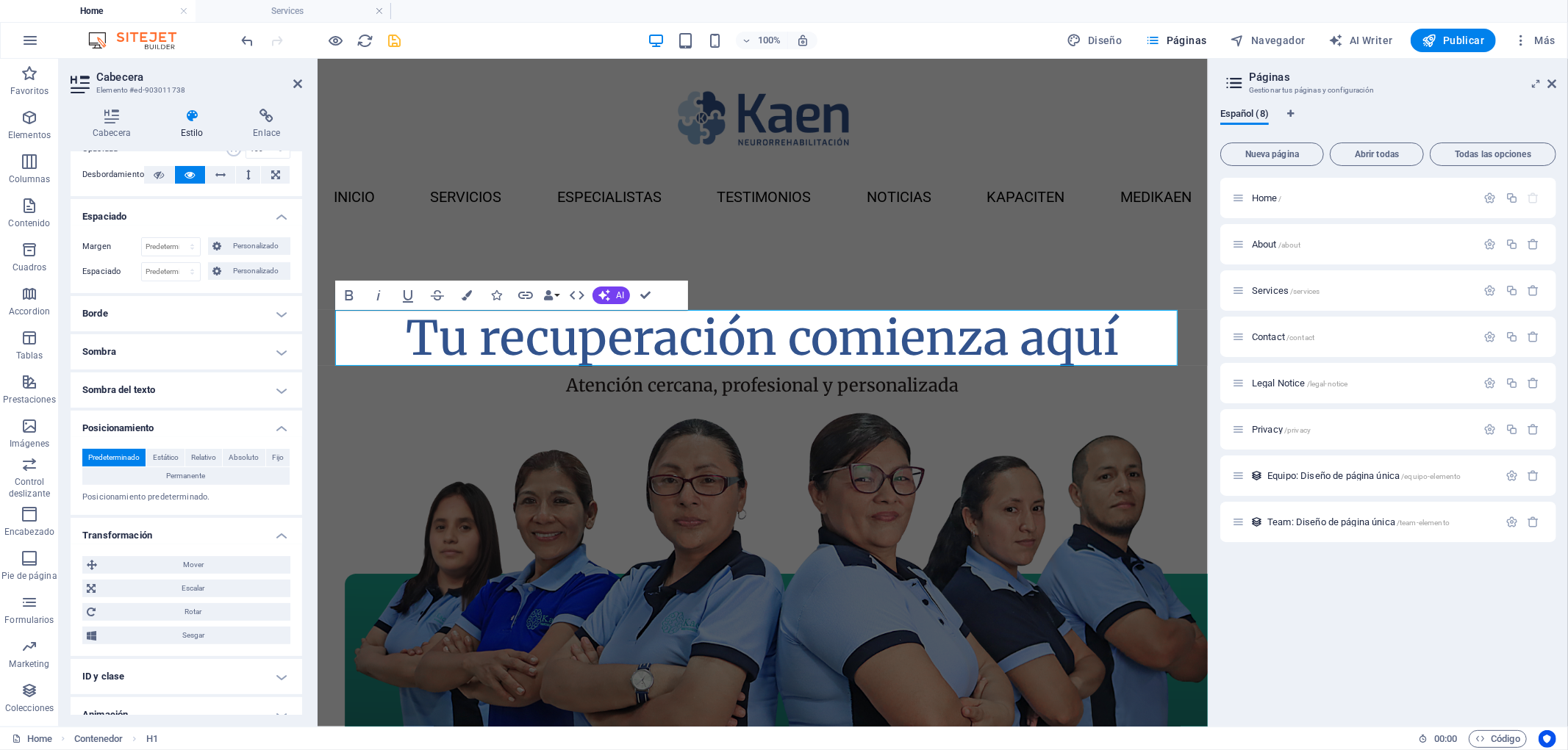
scroll to position [300, 0]
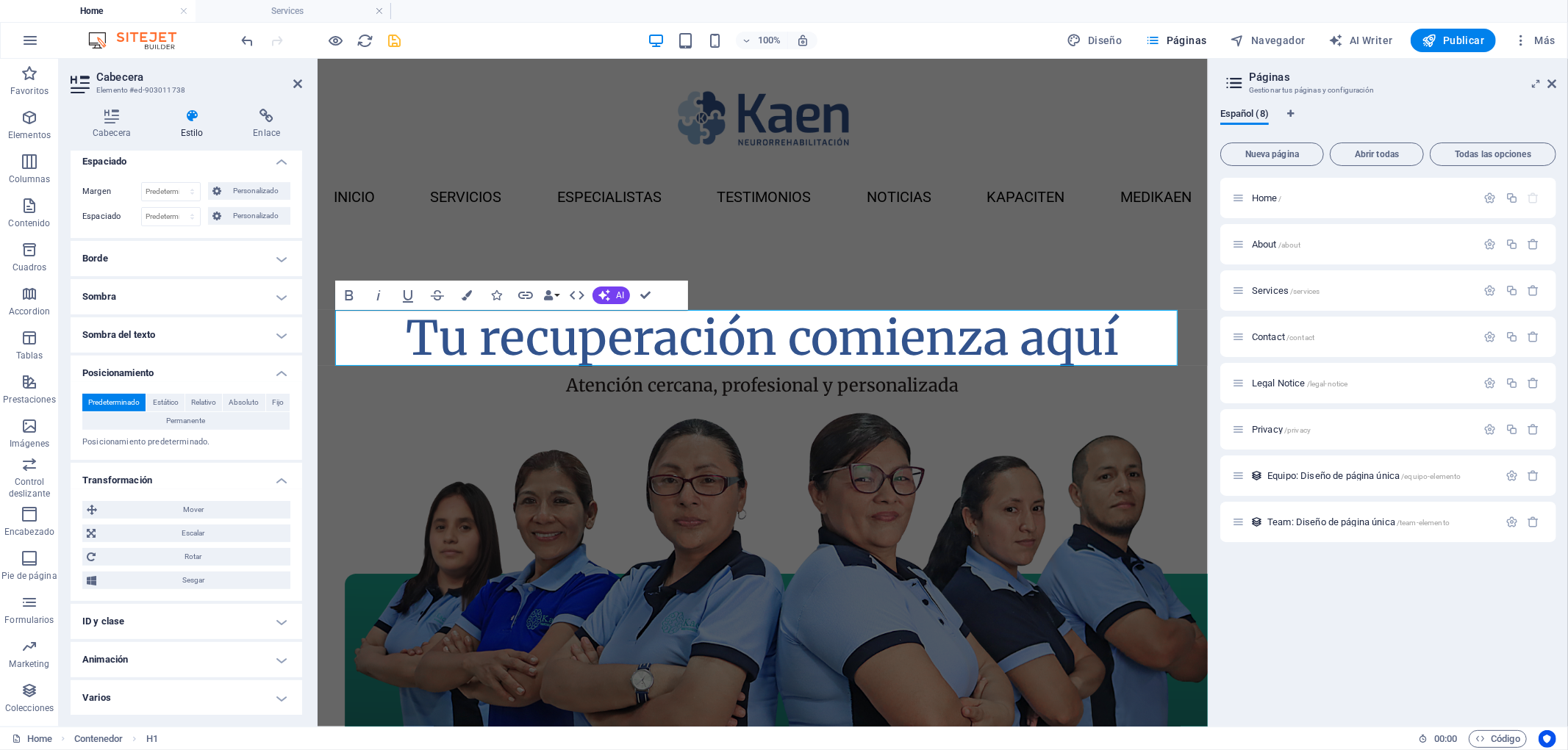
click at [250, 625] on h4 "ID y clase" at bounding box center [186, 621] width 231 height 35
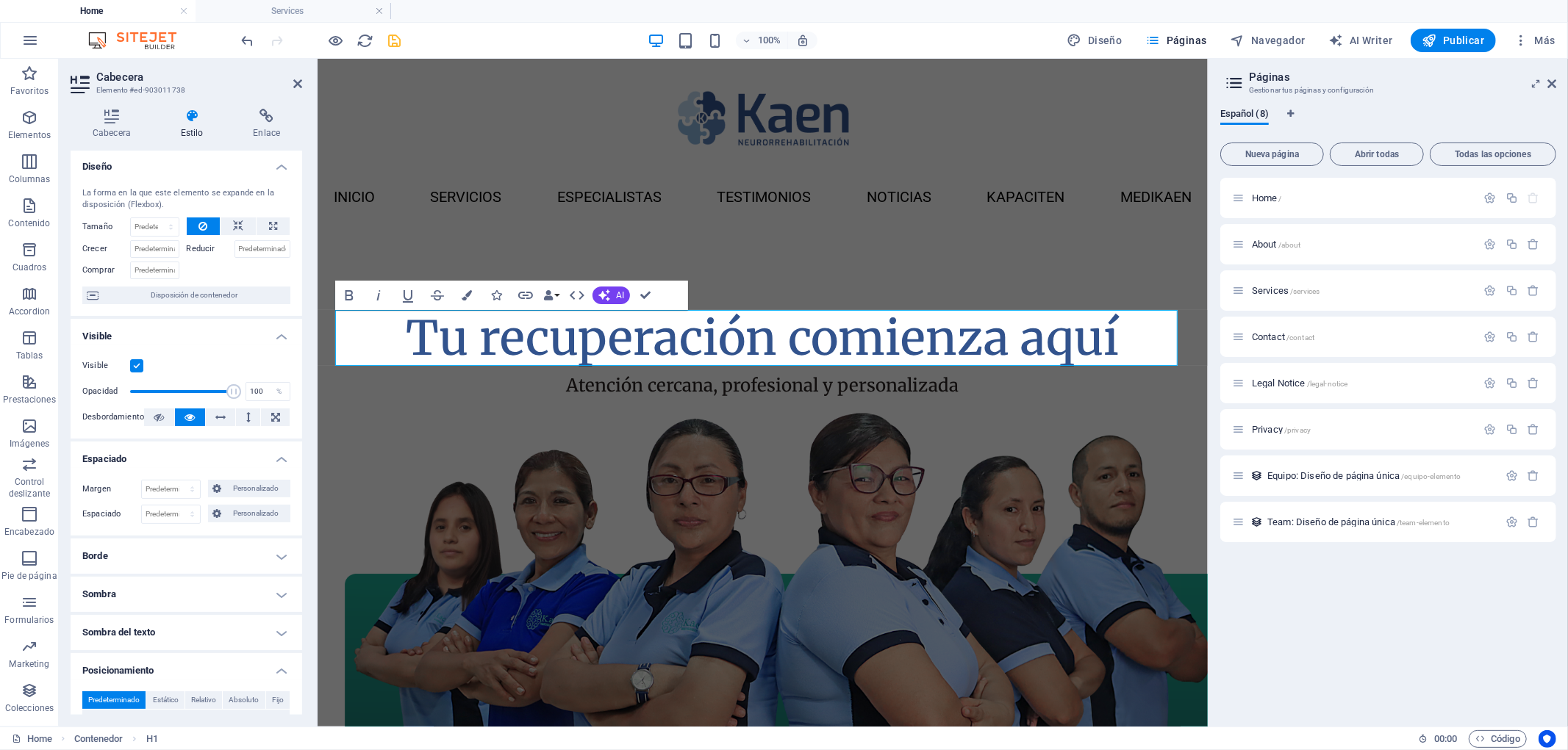
scroll to position [0, 0]
click at [128, 137] on h4 "Cabecera" at bounding box center [115, 124] width 88 height 31
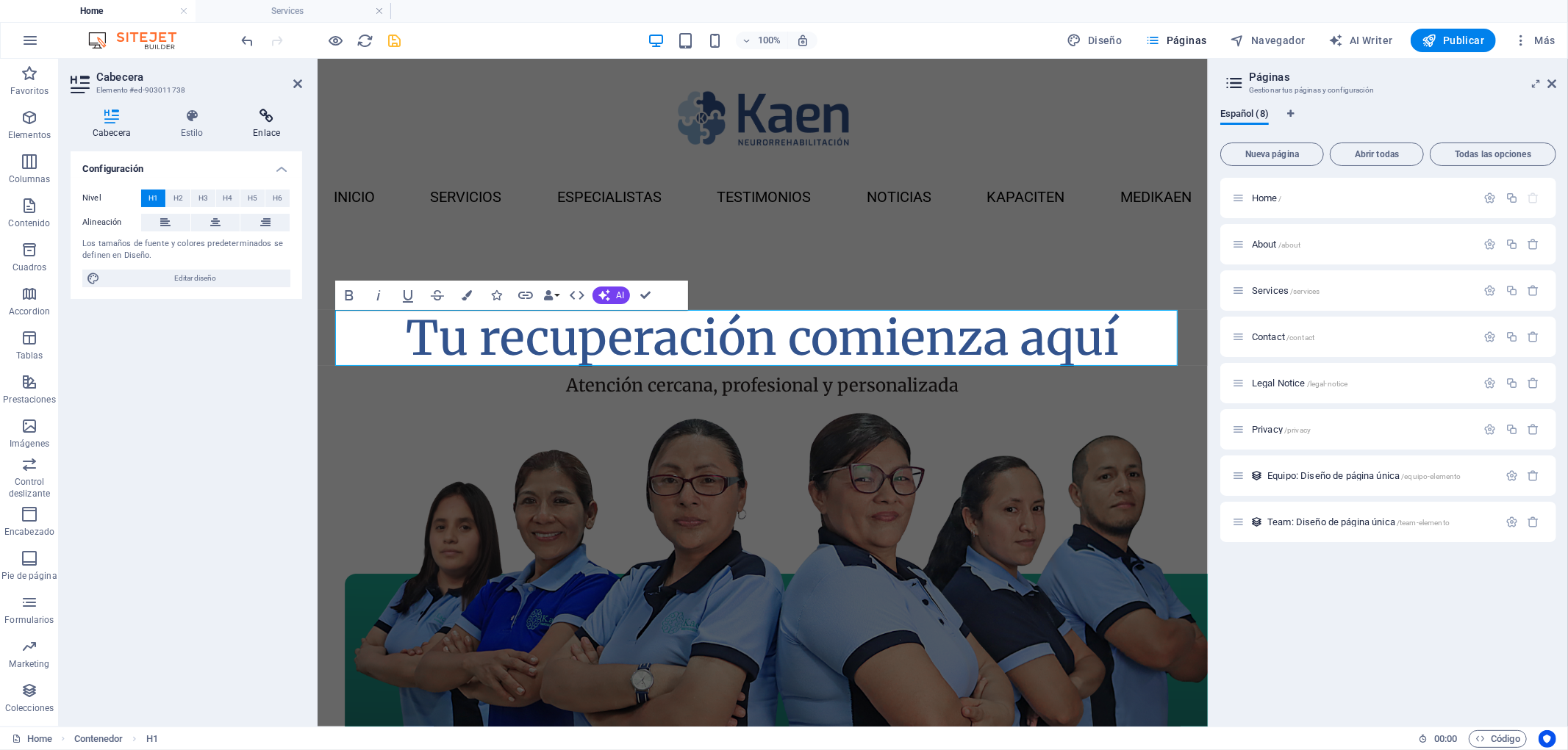
click at [277, 131] on h4 "Enlace" at bounding box center [266, 124] width 71 height 31
click at [187, 131] on h4 "Estilo" at bounding box center [196, 124] width 73 height 31
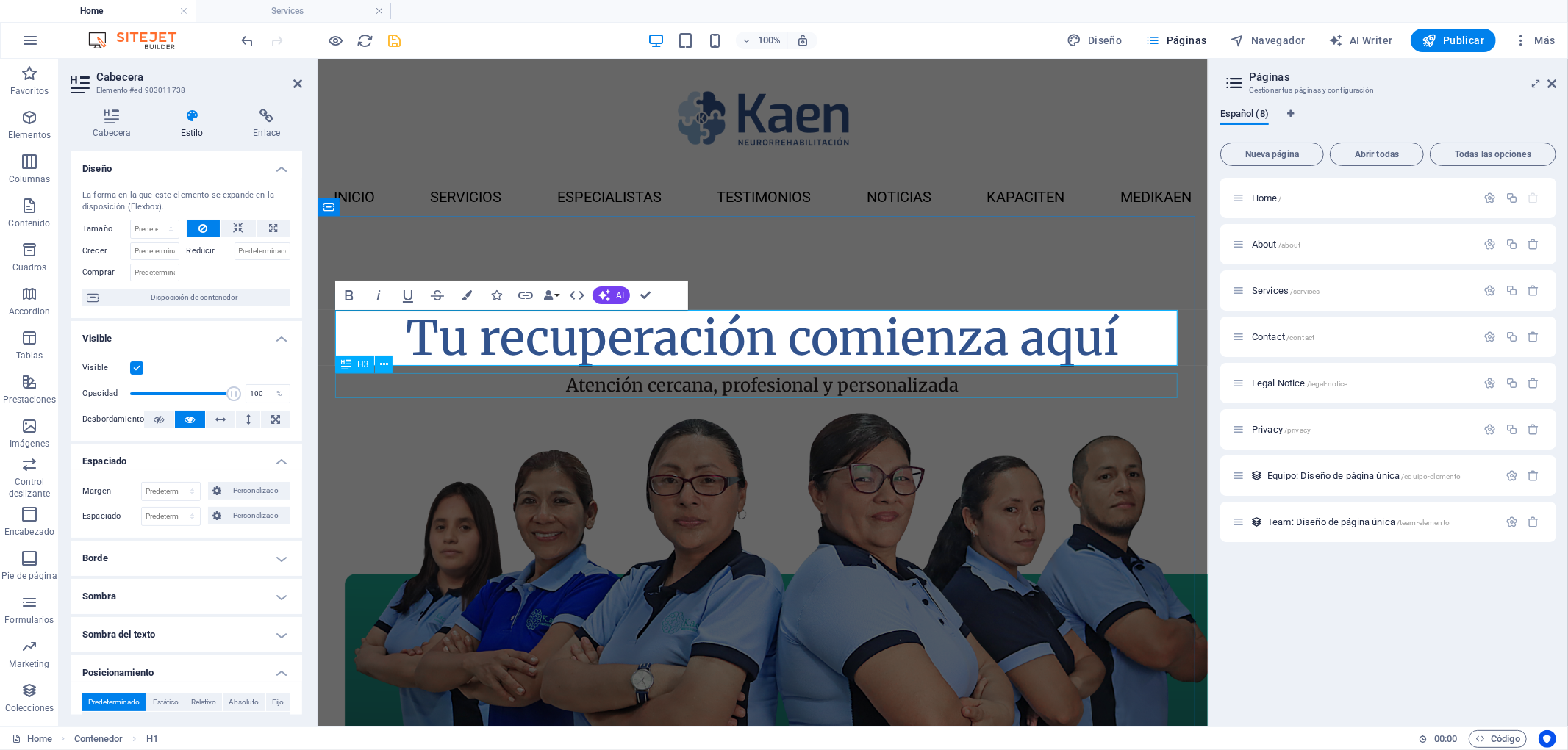
click at [611, 380] on div "Atención cercana, profesional y personalizada" at bounding box center [761, 384] width 847 height 25
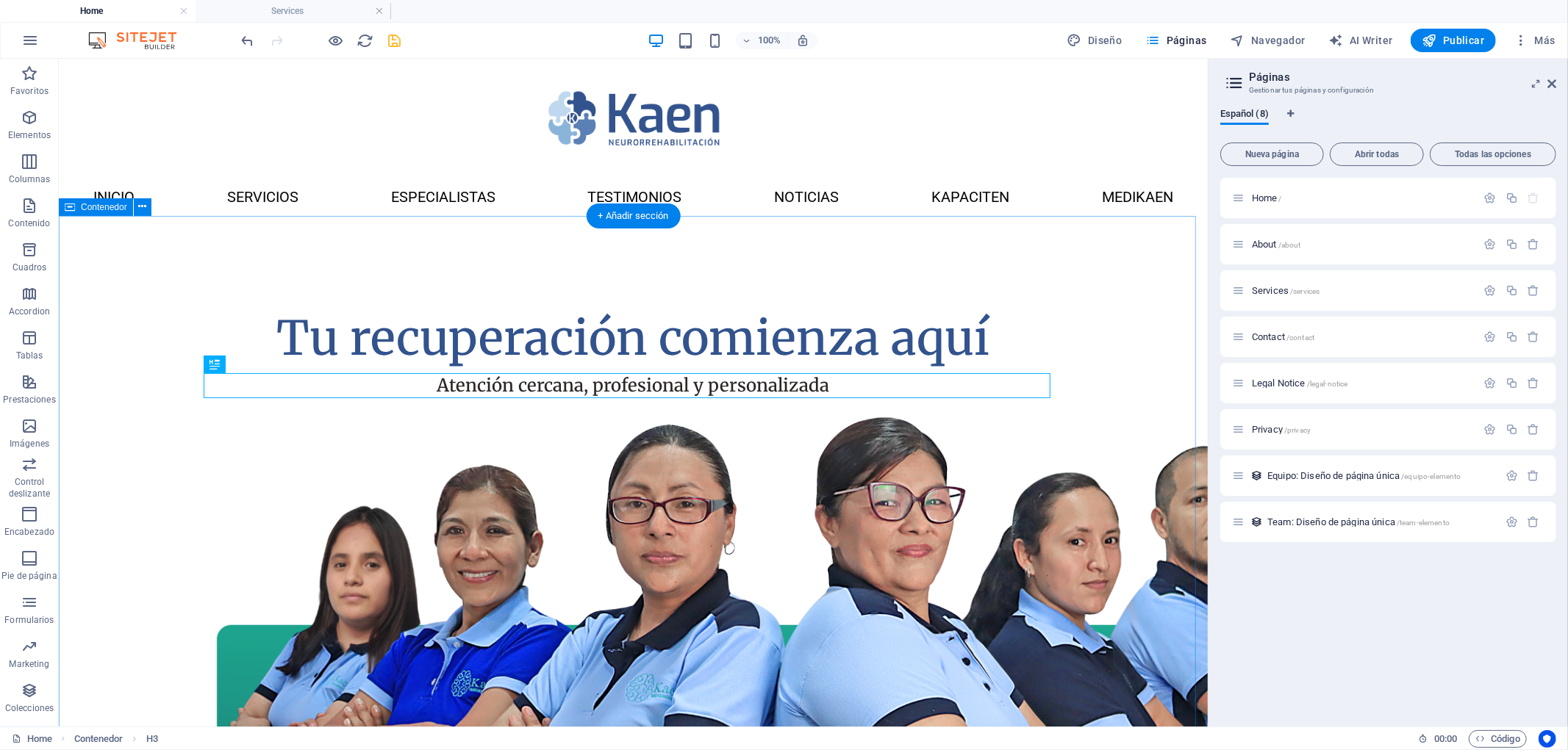
click at [1139, 384] on div "Tu recuperación comienza aquí Atención cercana, profesional y personalizada" at bounding box center [632, 605] width 1149 height 779
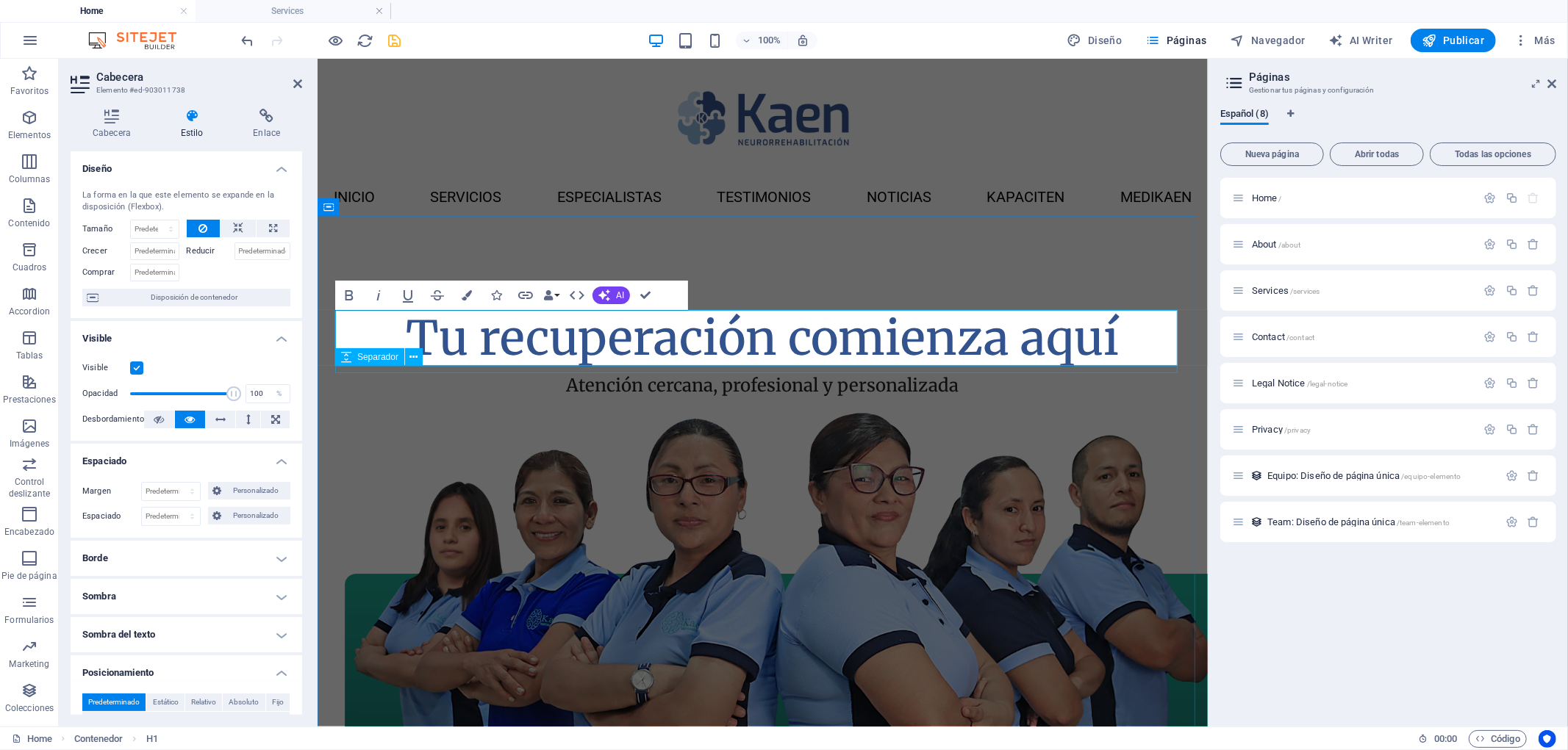
click at [528, 369] on div at bounding box center [761, 368] width 847 height 8
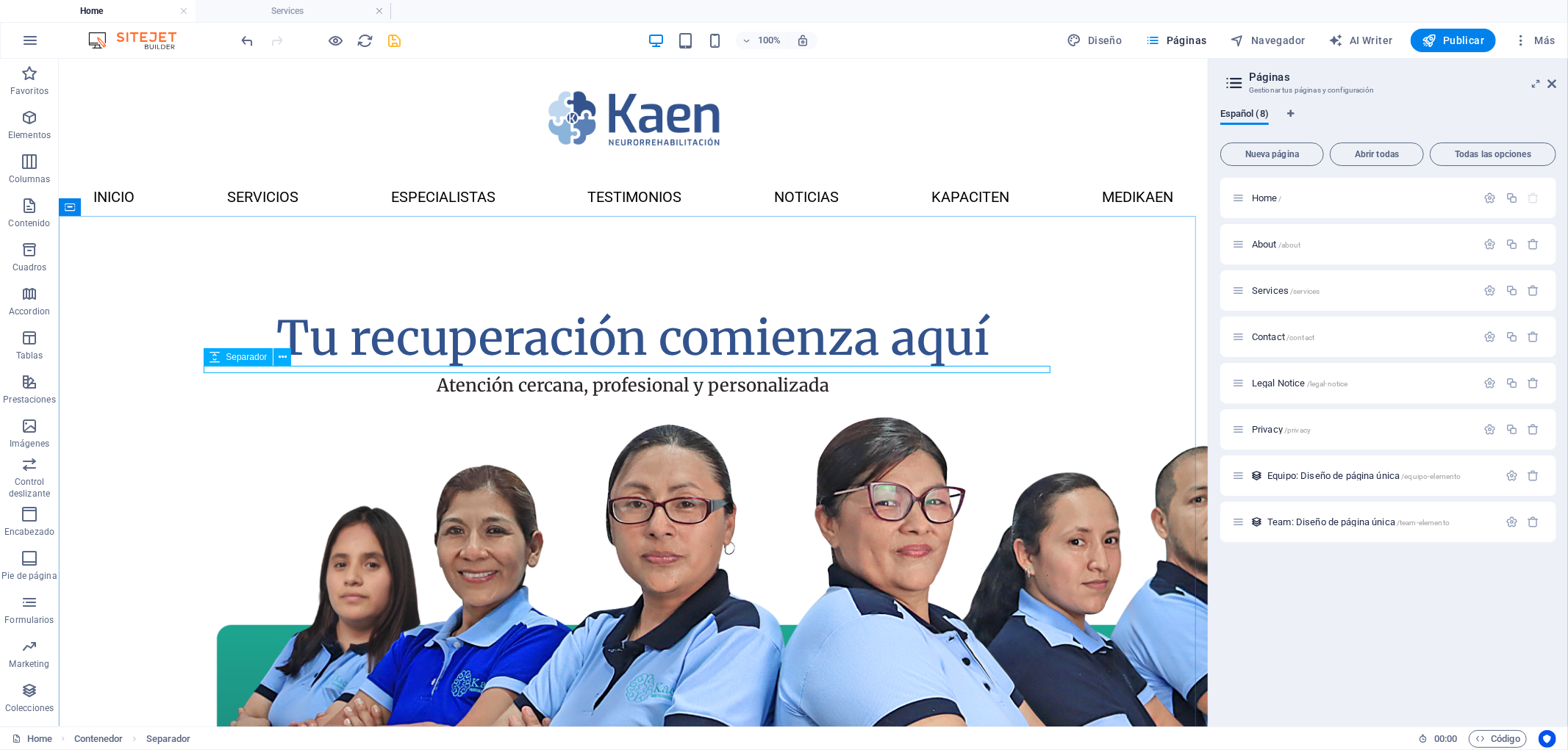
click at [237, 355] on span "Separador" at bounding box center [246, 357] width 41 height 9
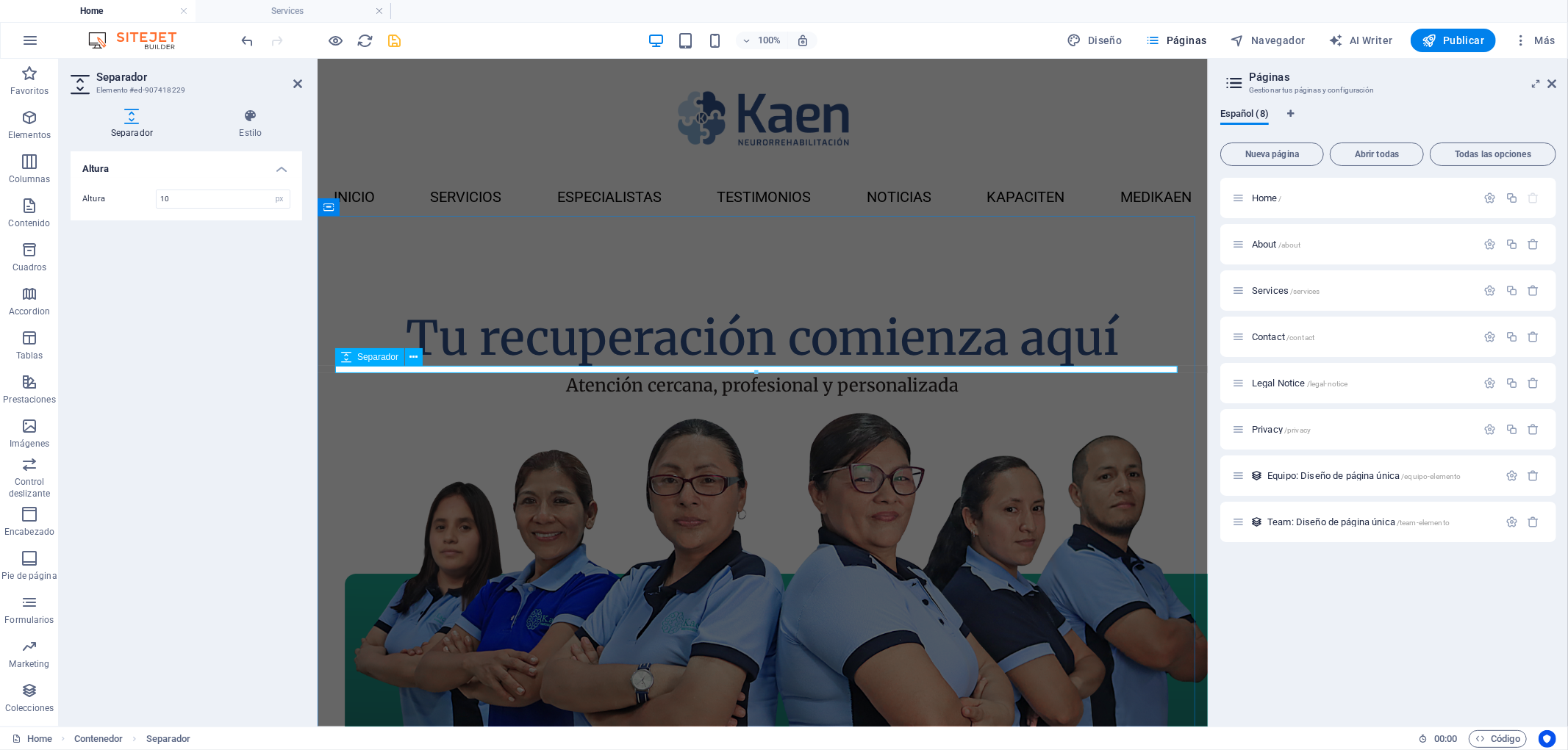
click at [362, 356] on span "Separador" at bounding box center [378, 357] width 41 height 9
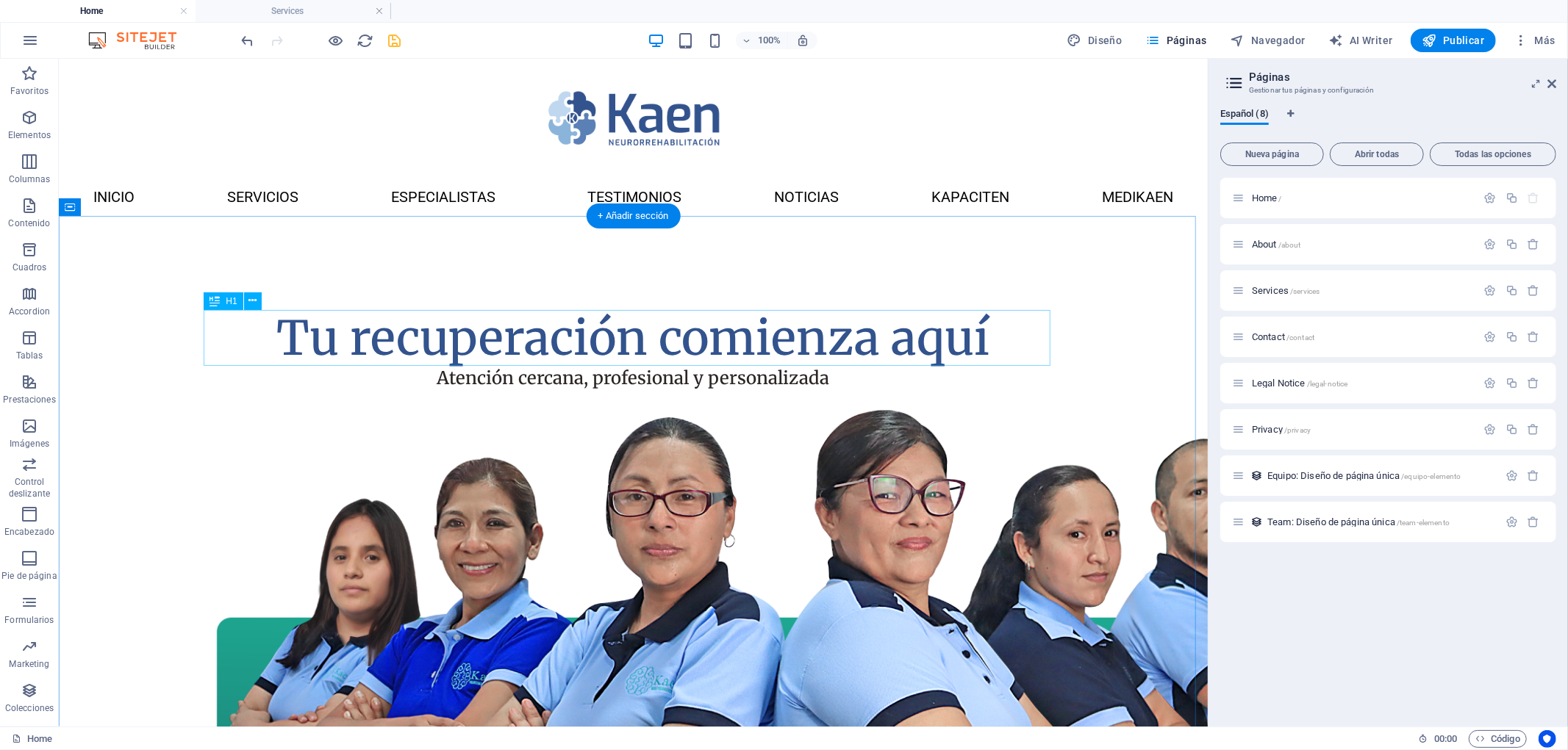
click at [403, 331] on div "Tu recuperación comienza aquí" at bounding box center [632, 338] width 847 height 57
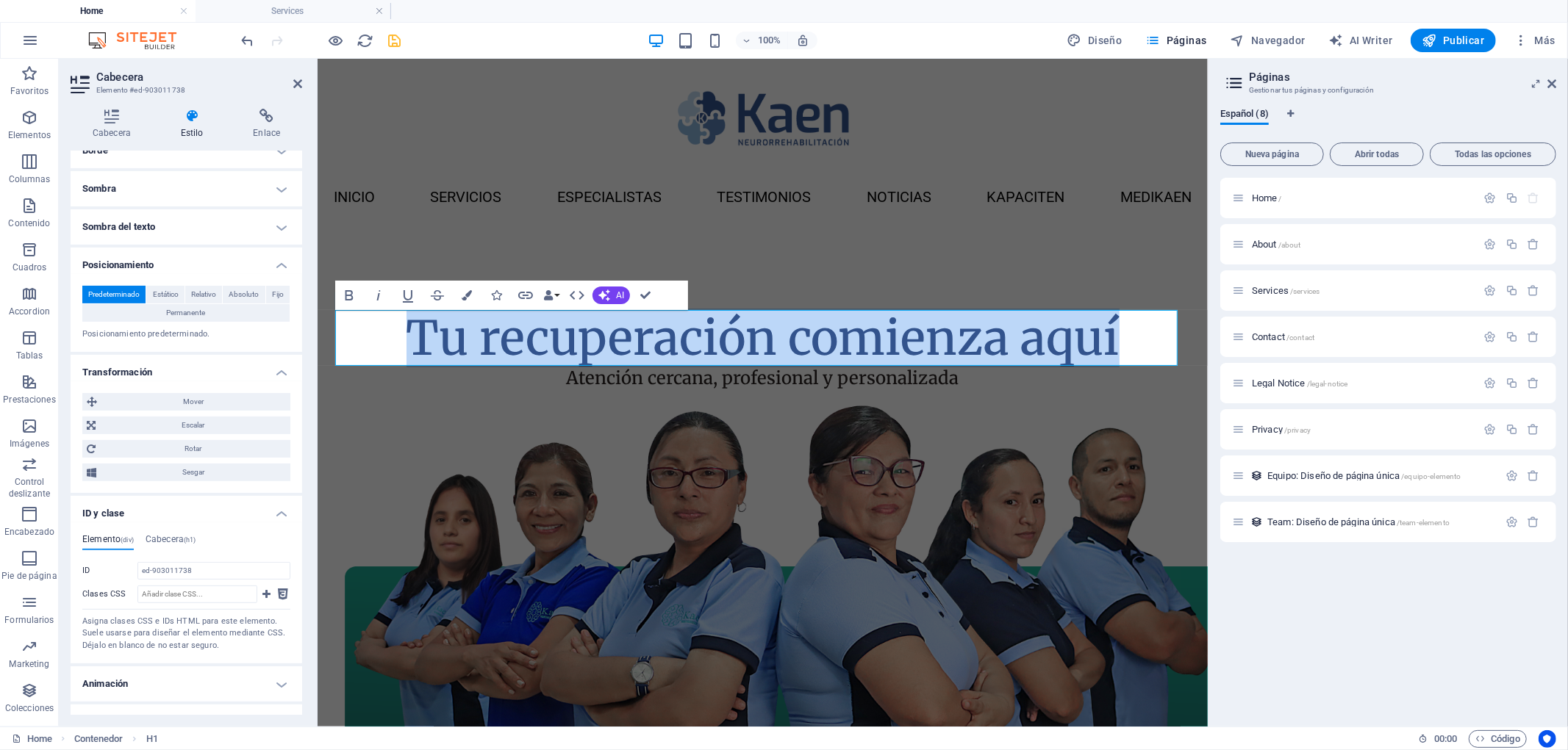
scroll to position [431, 0]
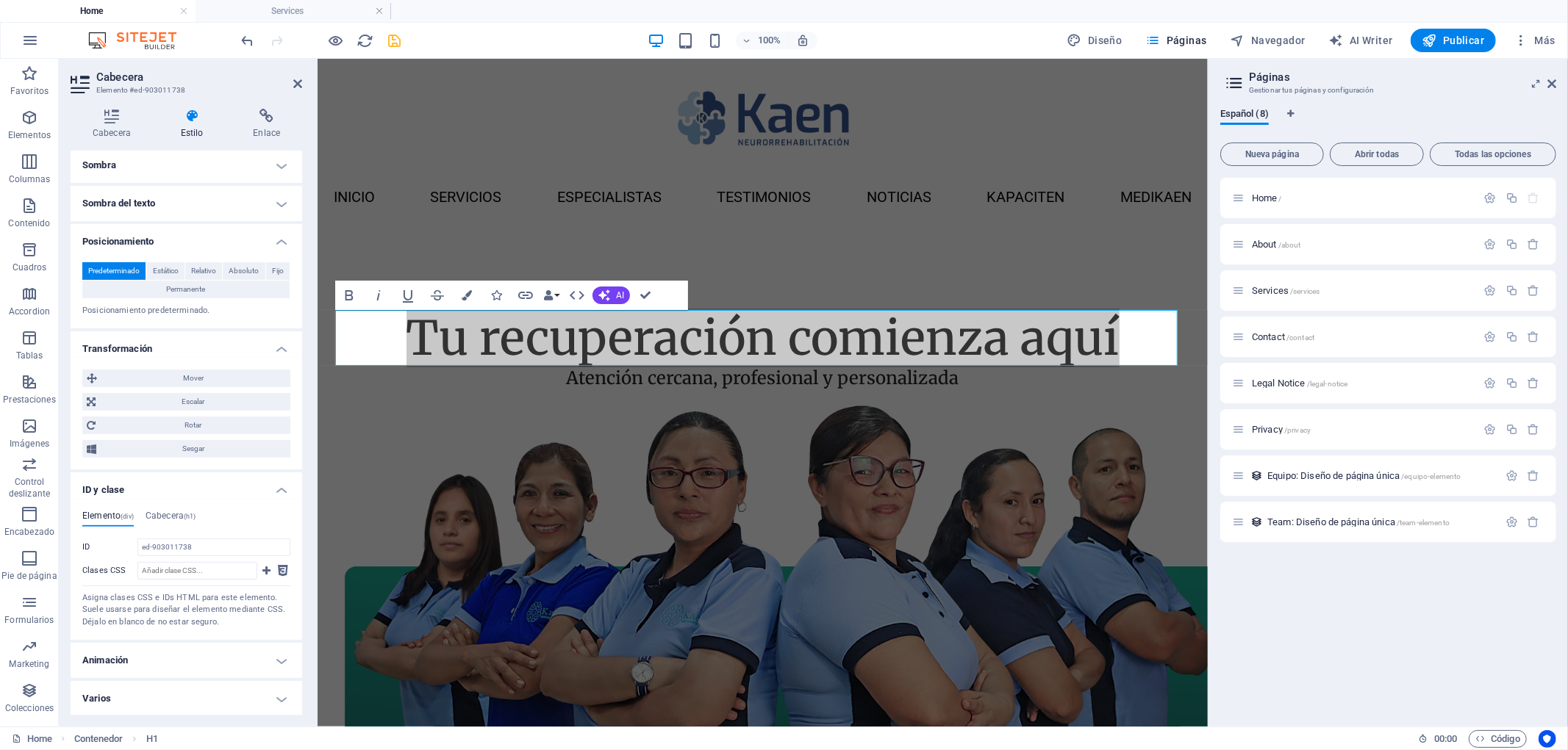
click at [211, 703] on h4 "Varios" at bounding box center [186, 698] width 231 height 35
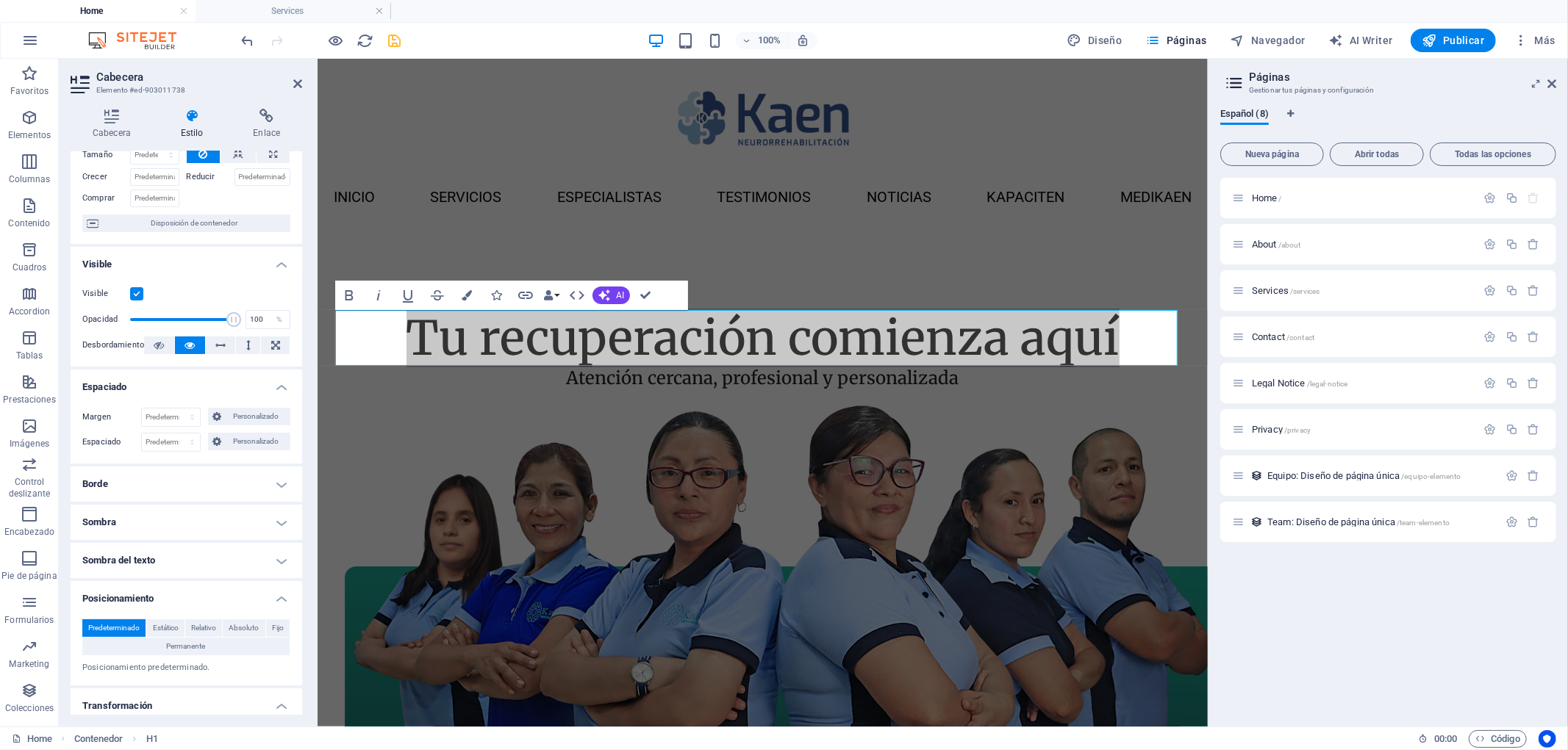
scroll to position [163, 0]
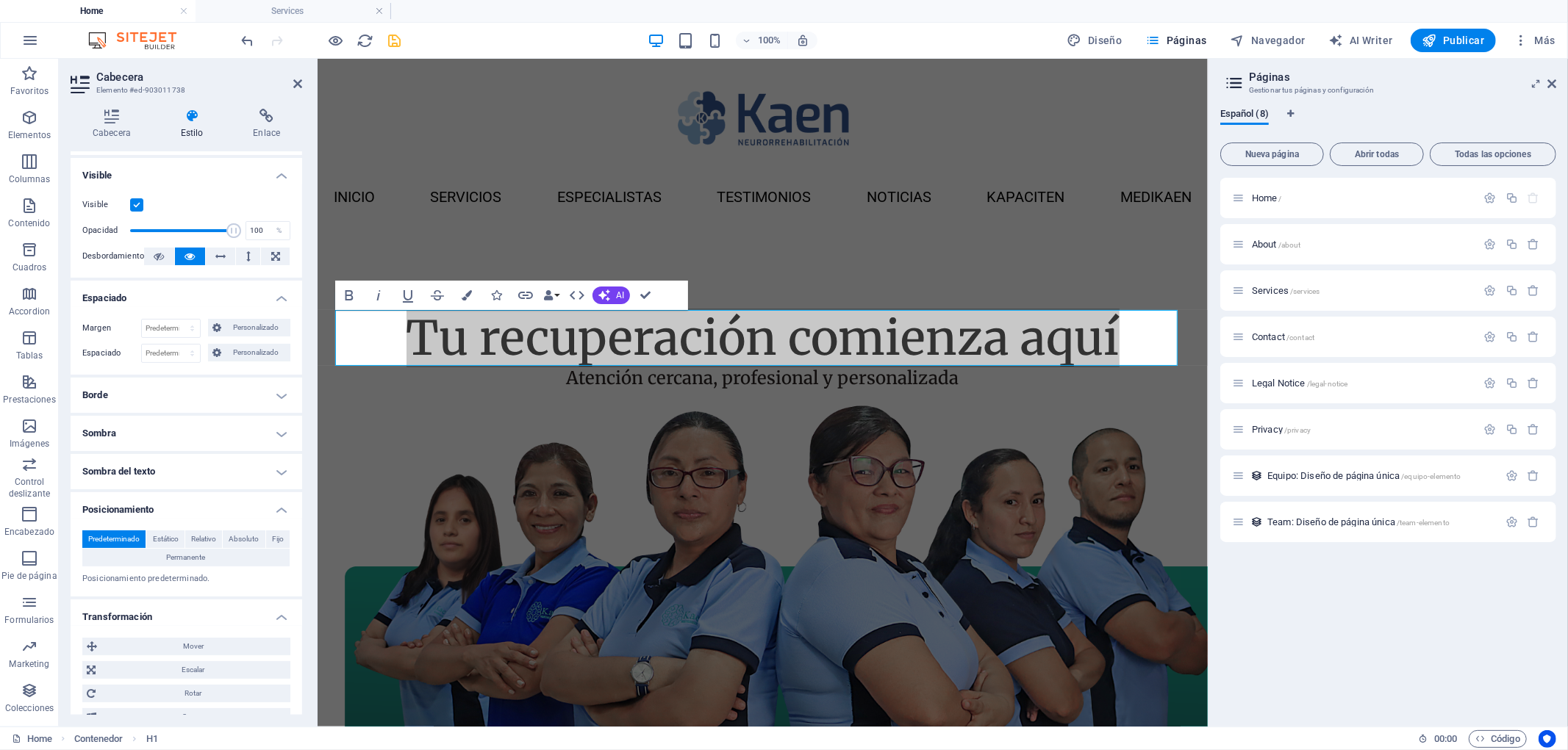
click at [225, 468] on h4 "Sombra del texto" at bounding box center [186, 471] width 231 height 35
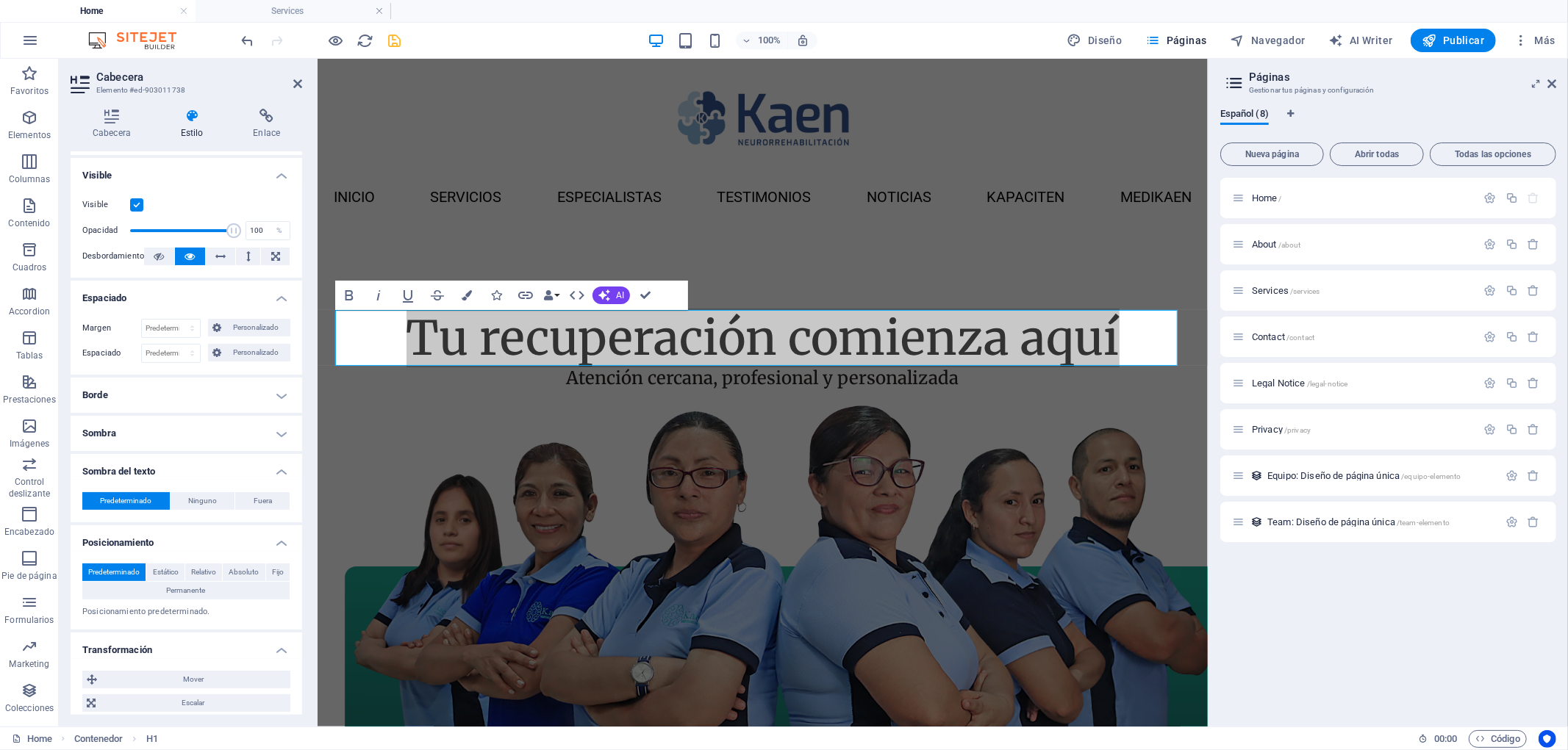
click at [225, 435] on h4 "Sombra" at bounding box center [186, 433] width 231 height 35
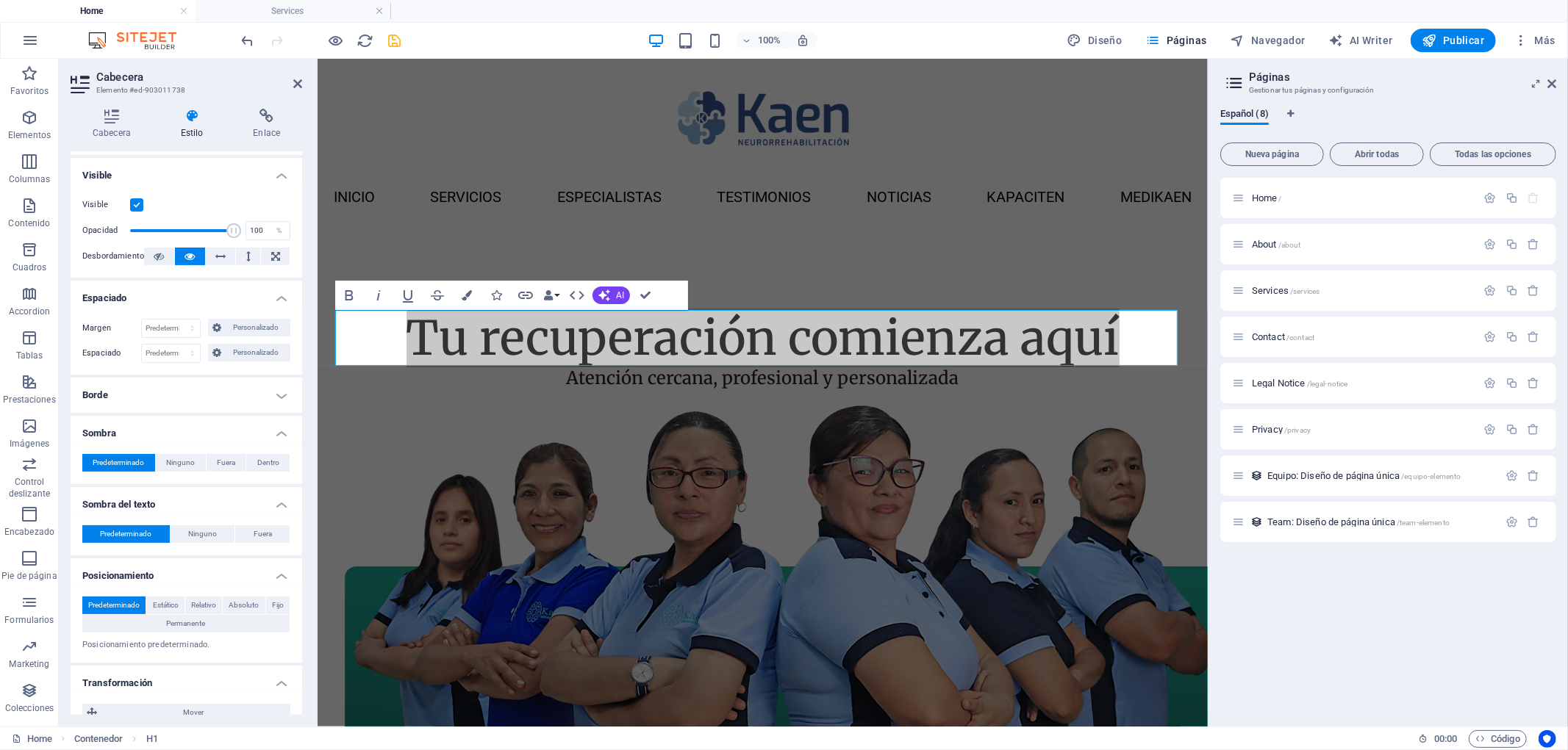
click at [230, 397] on h4 "Borde" at bounding box center [186, 395] width 231 height 35
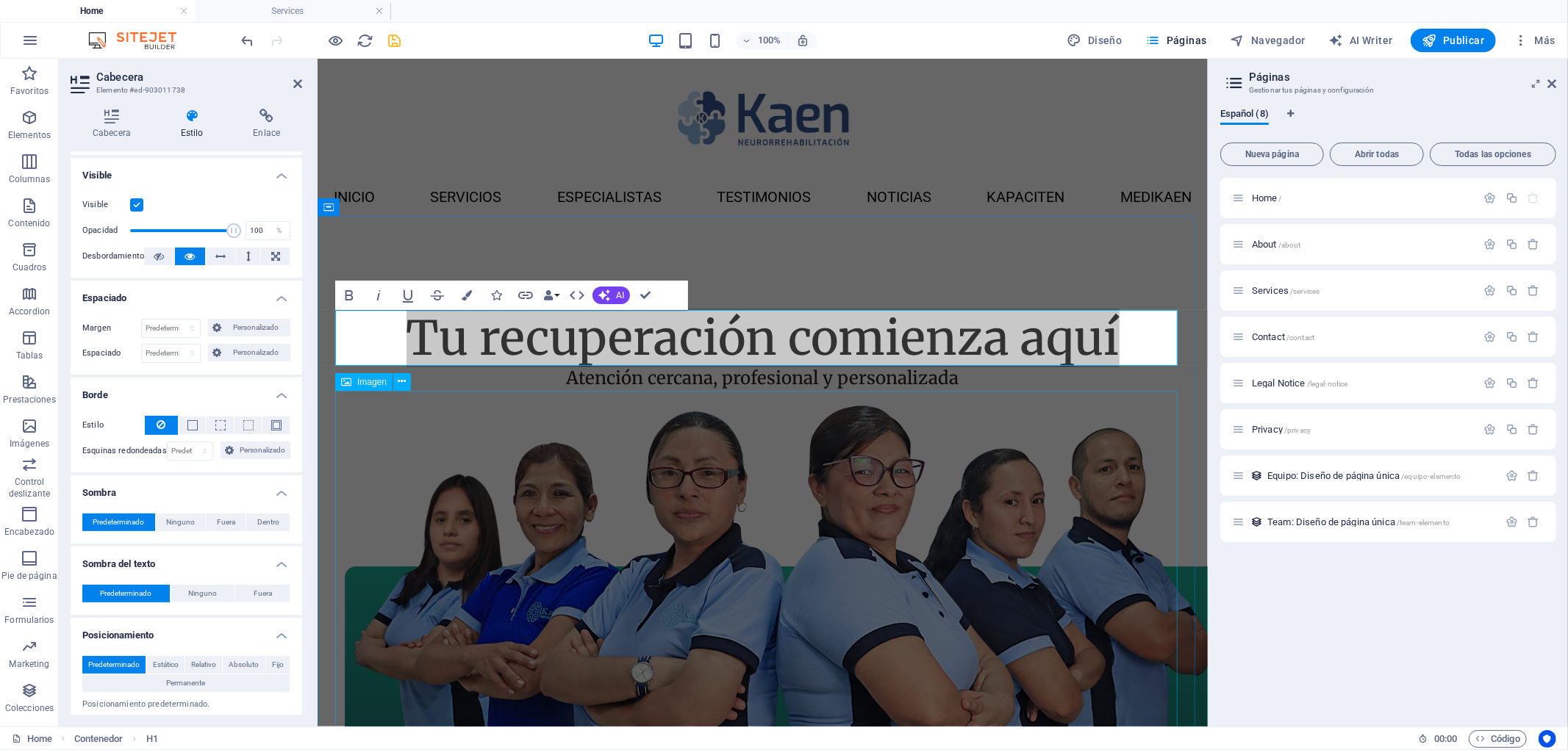
click at [696, 390] on figure at bounding box center [761, 585] width 847 height 389
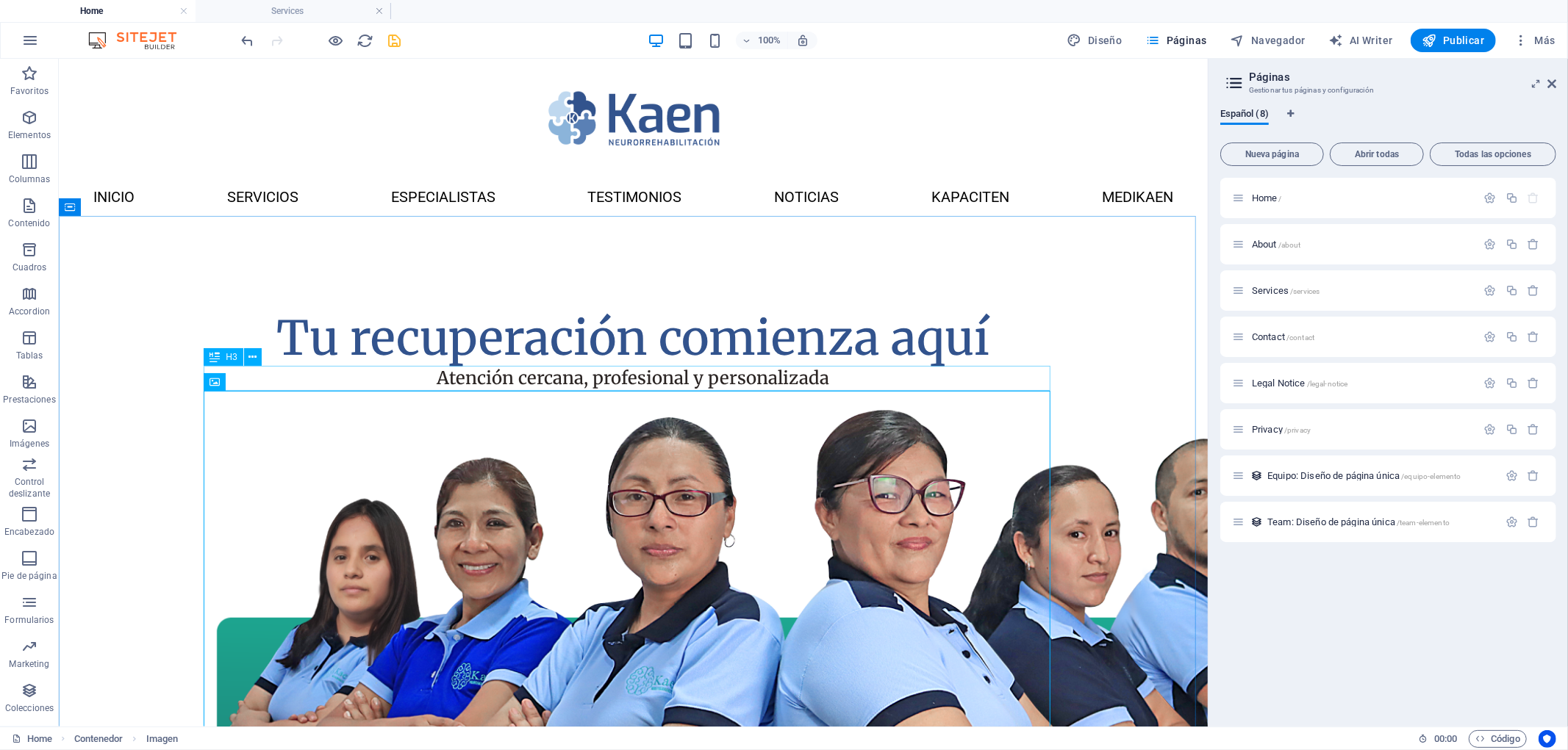
click at [670, 375] on div "Atención cercana, profesional y personalizada" at bounding box center [632, 377] width 847 height 25
click at [106, 207] on span "Contenedor" at bounding box center [104, 207] width 46 height 9
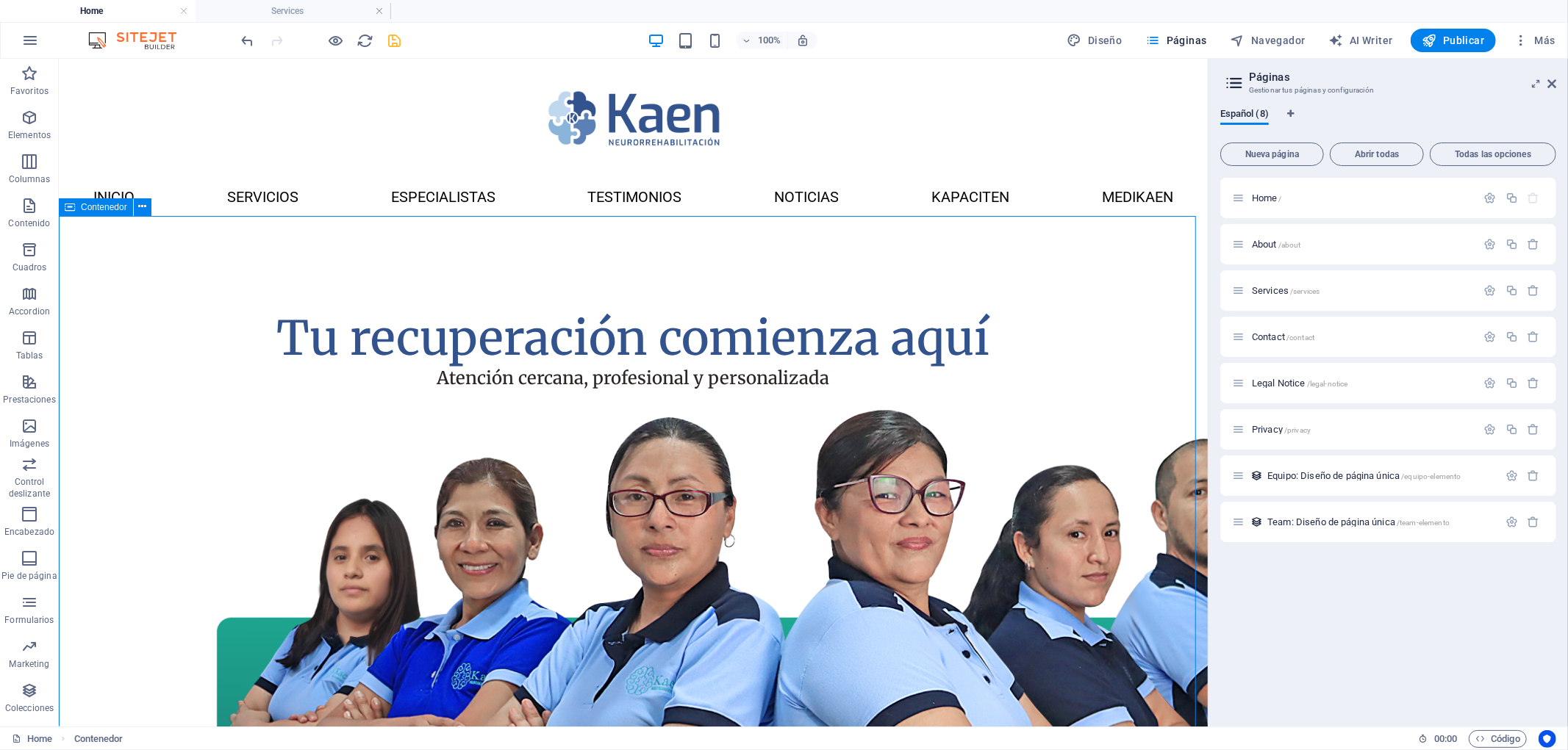
click at [106, 207] on span "Contenedor" at bounding box center [104, 207] width 46 height 9
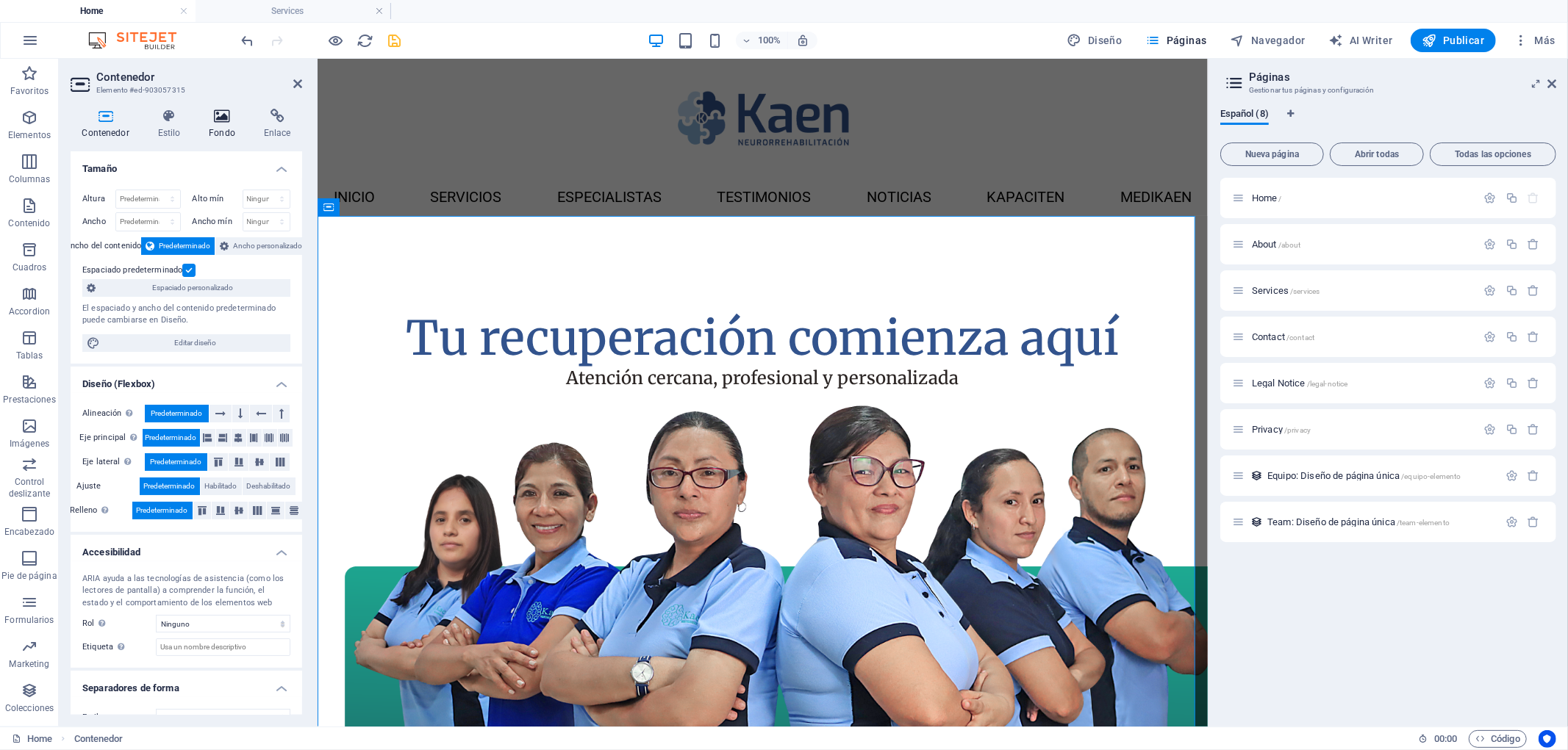
click at [214, 111] on icon at bounding box center [222, 116] width 49 height 14
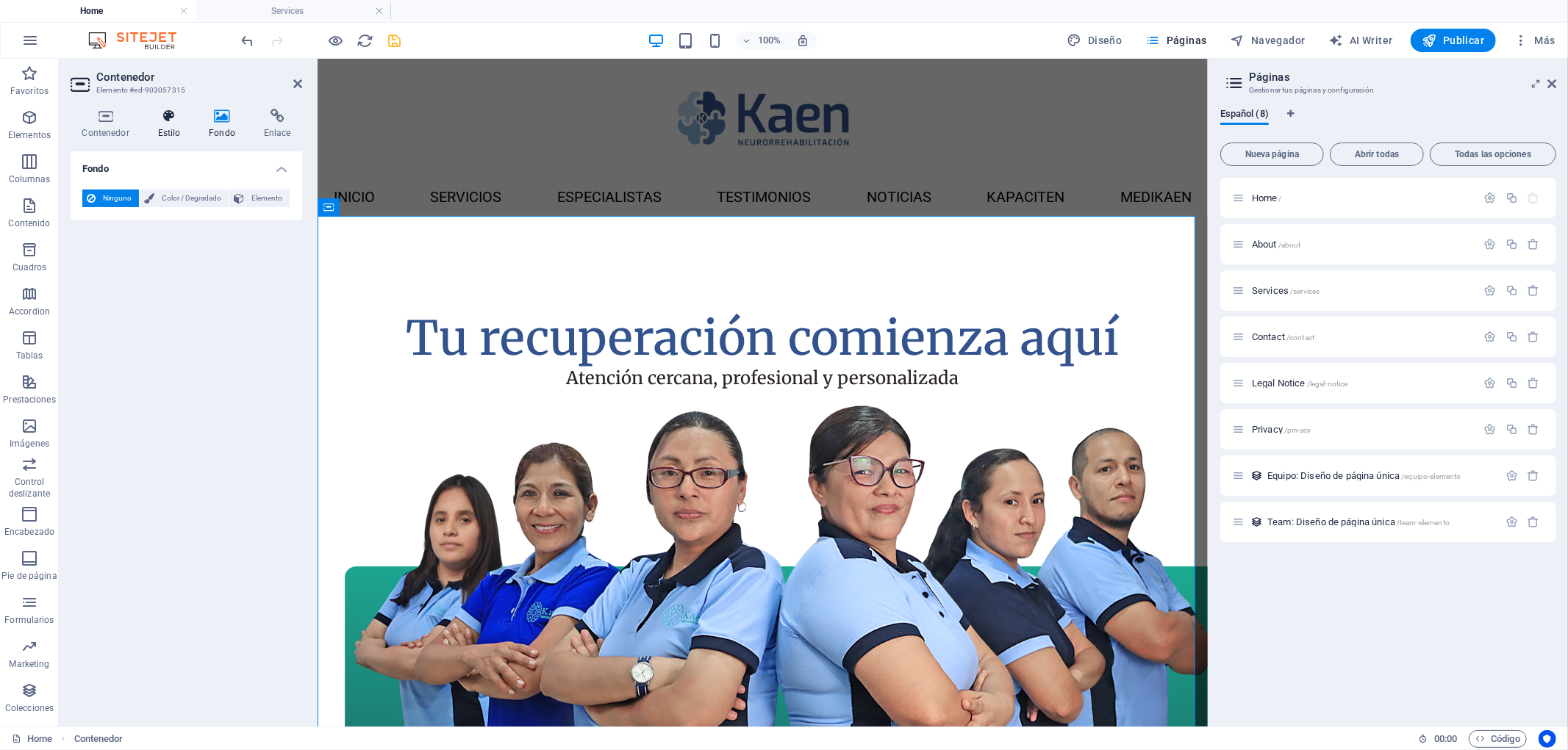
click at [172, 114] on icon at bounding box center [169, 116] width 46 height 14
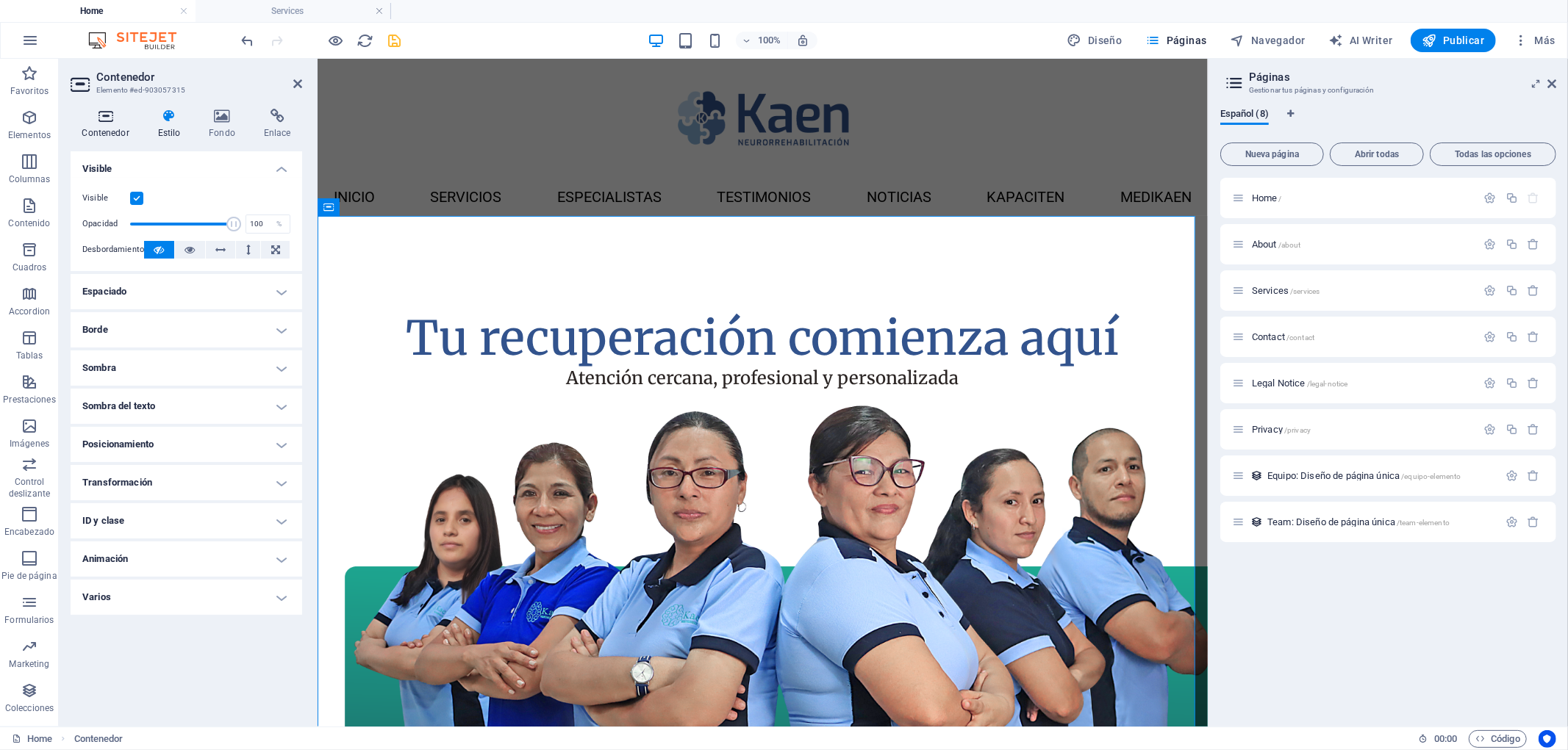
click at [105, 116] on icon at bounding box center [105, 116] width 70 height 14
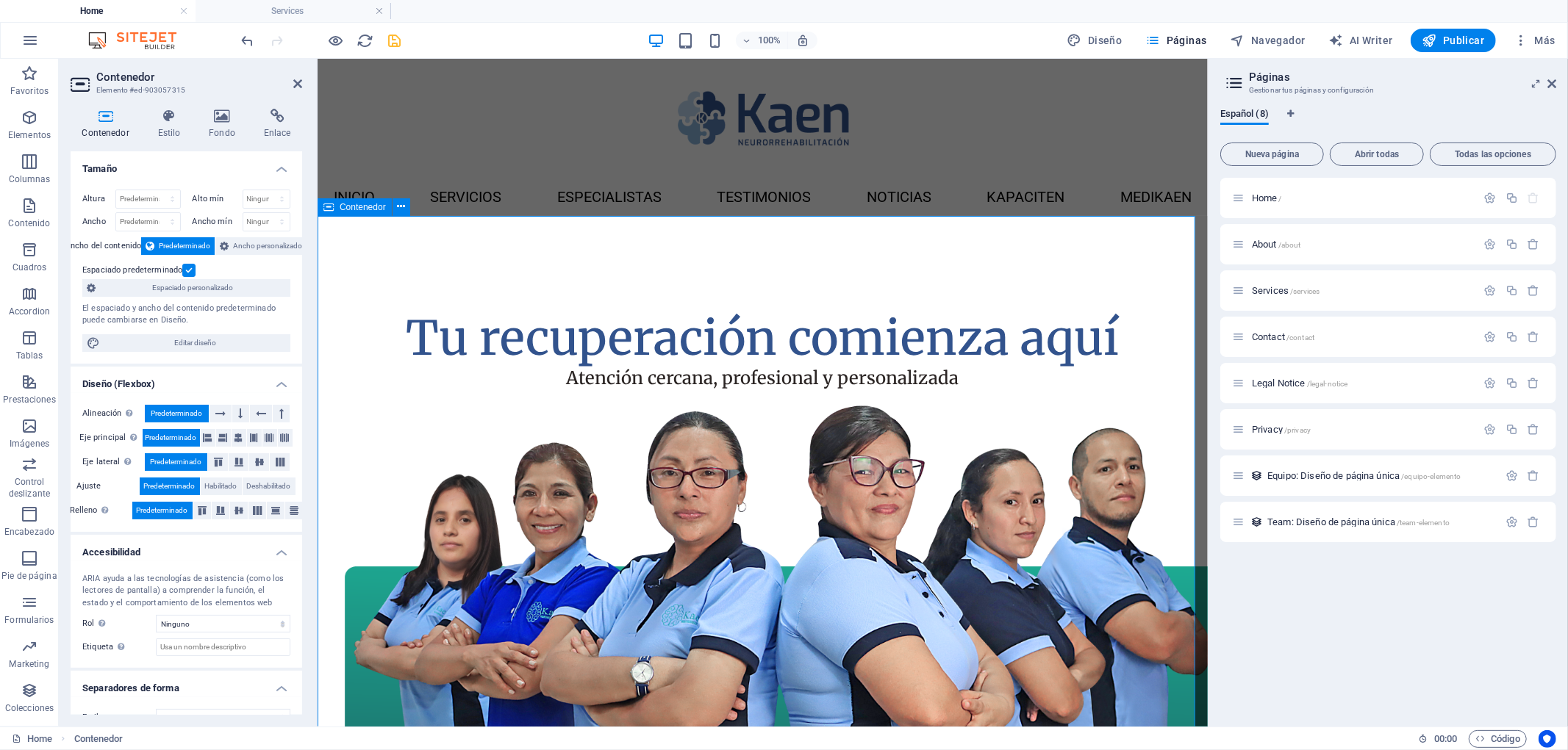
click at [360, 207] on span "Contenedor" at bounding box center [362, 207] width 46 height 9
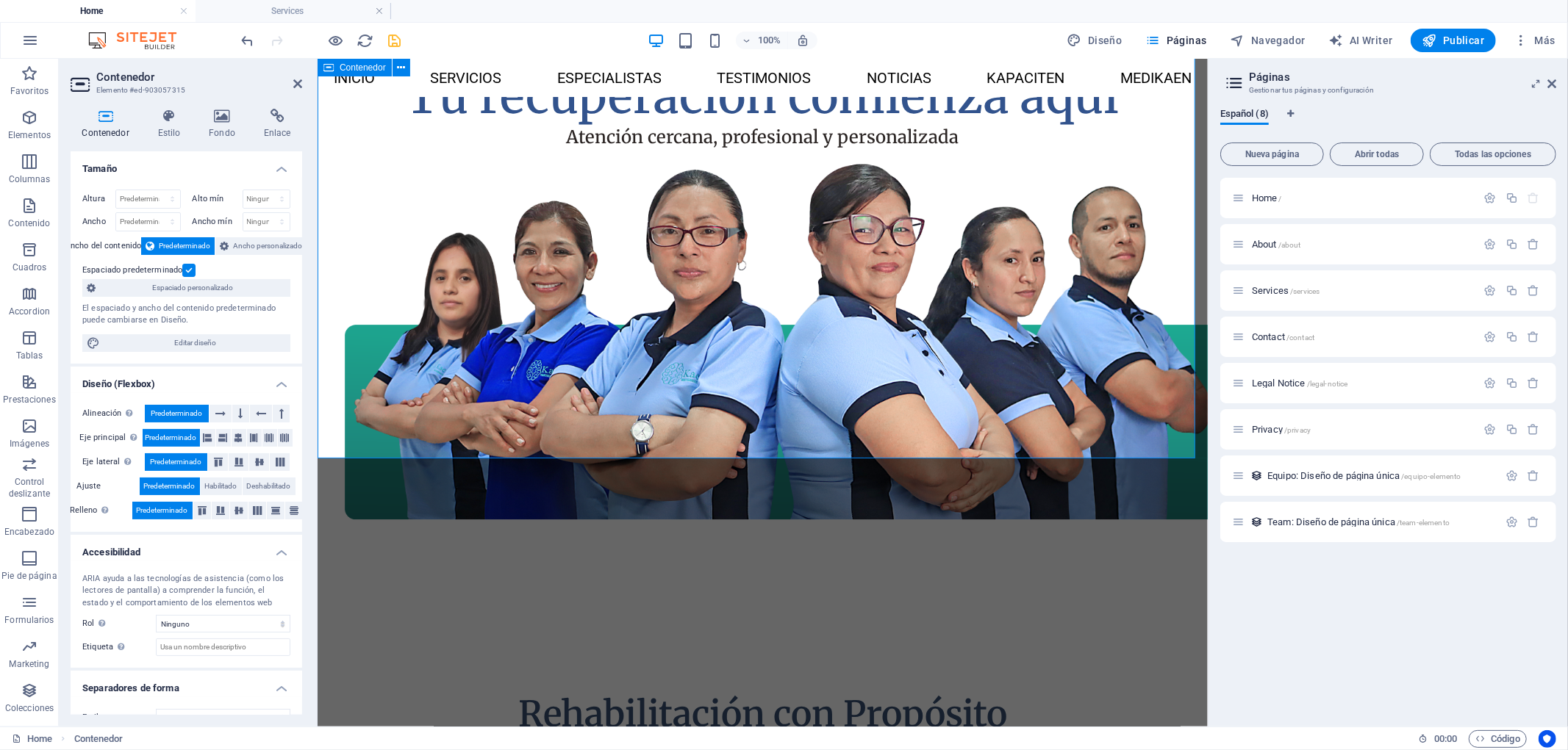
scroll to position [45, 0]
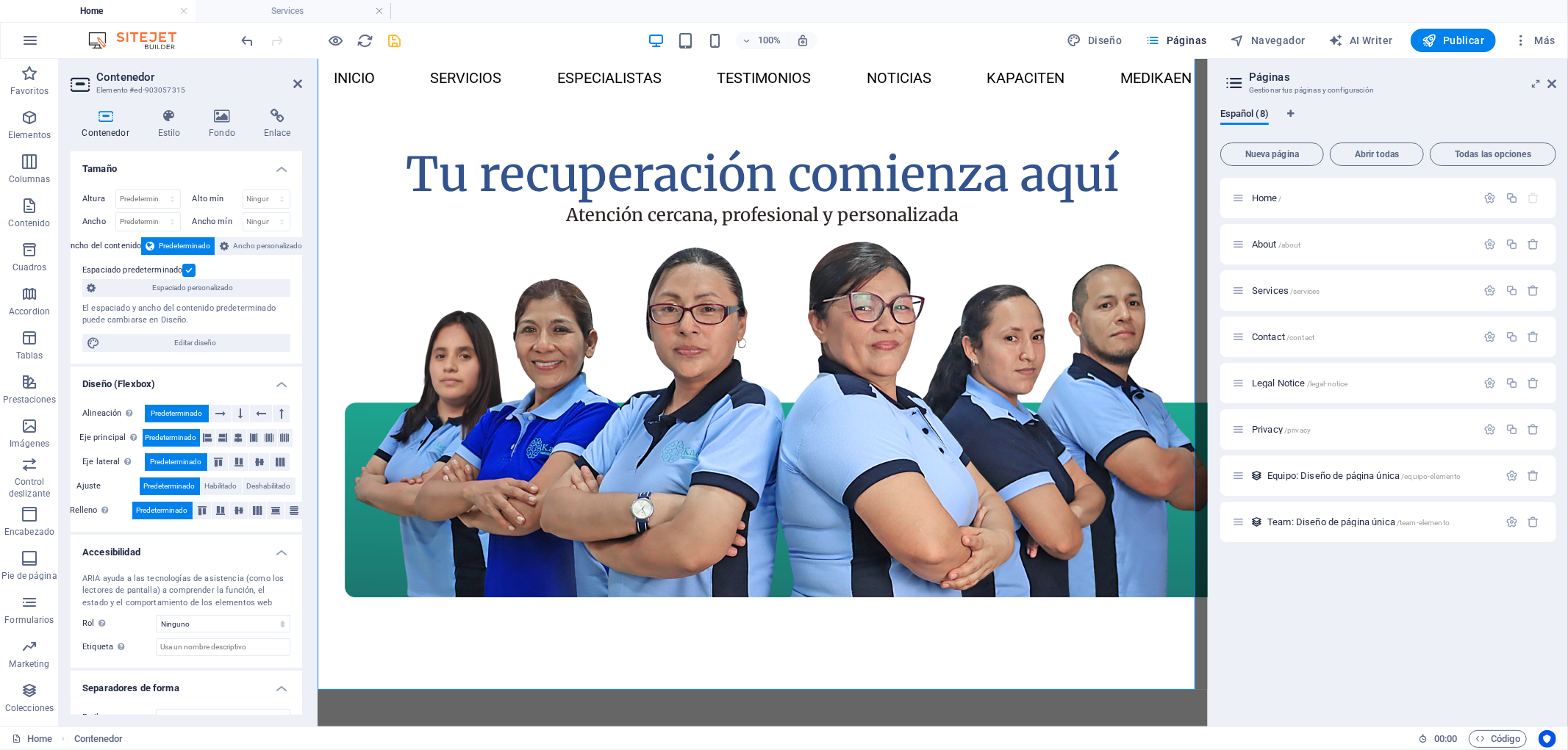
click at [190, 269] on label at bounding box center [189, 270] width 14 height 14
click at [0, 0] on input "Espaciado predeterminado" at bounding box center [0, 0] width 0 height 0
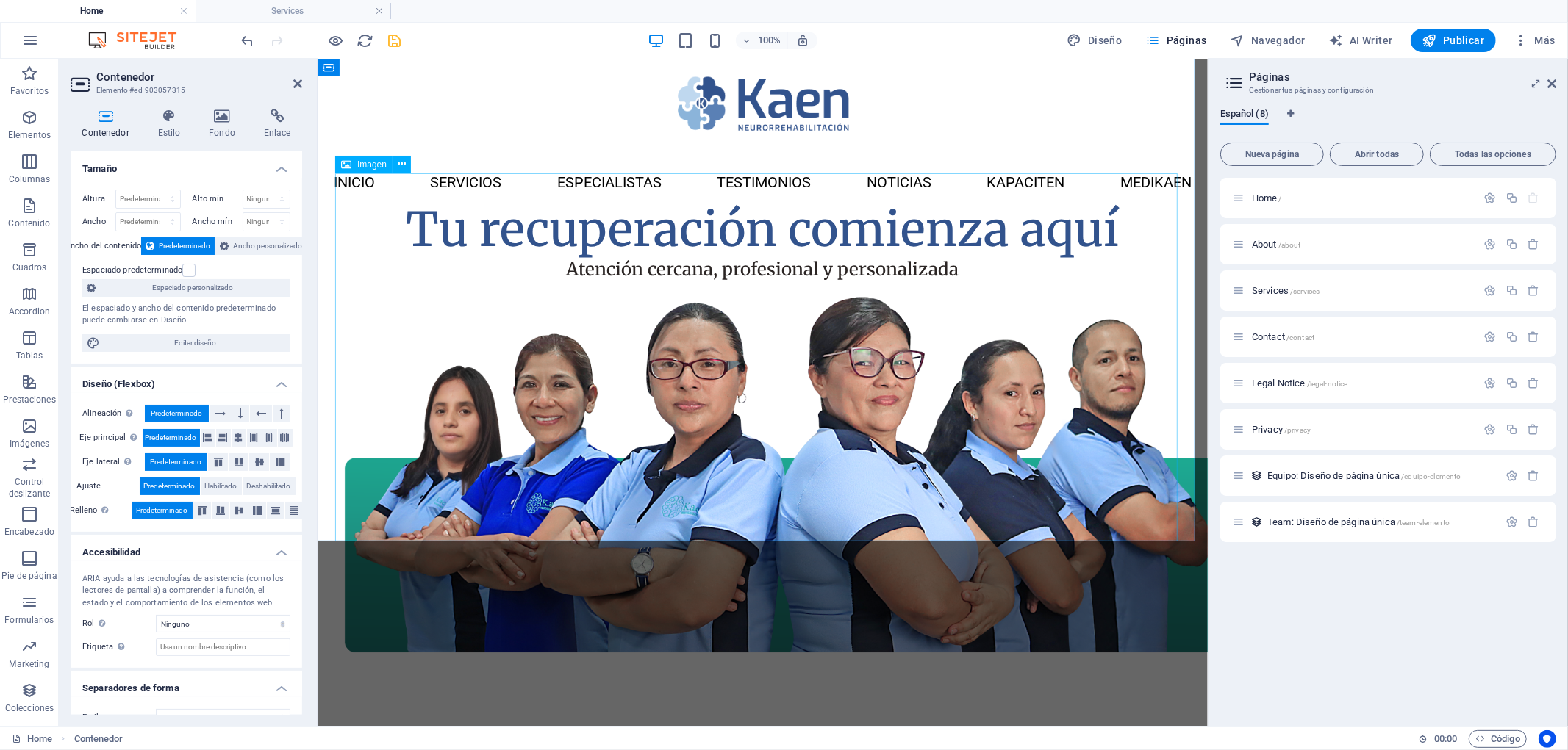
scroll to position [0, 0]
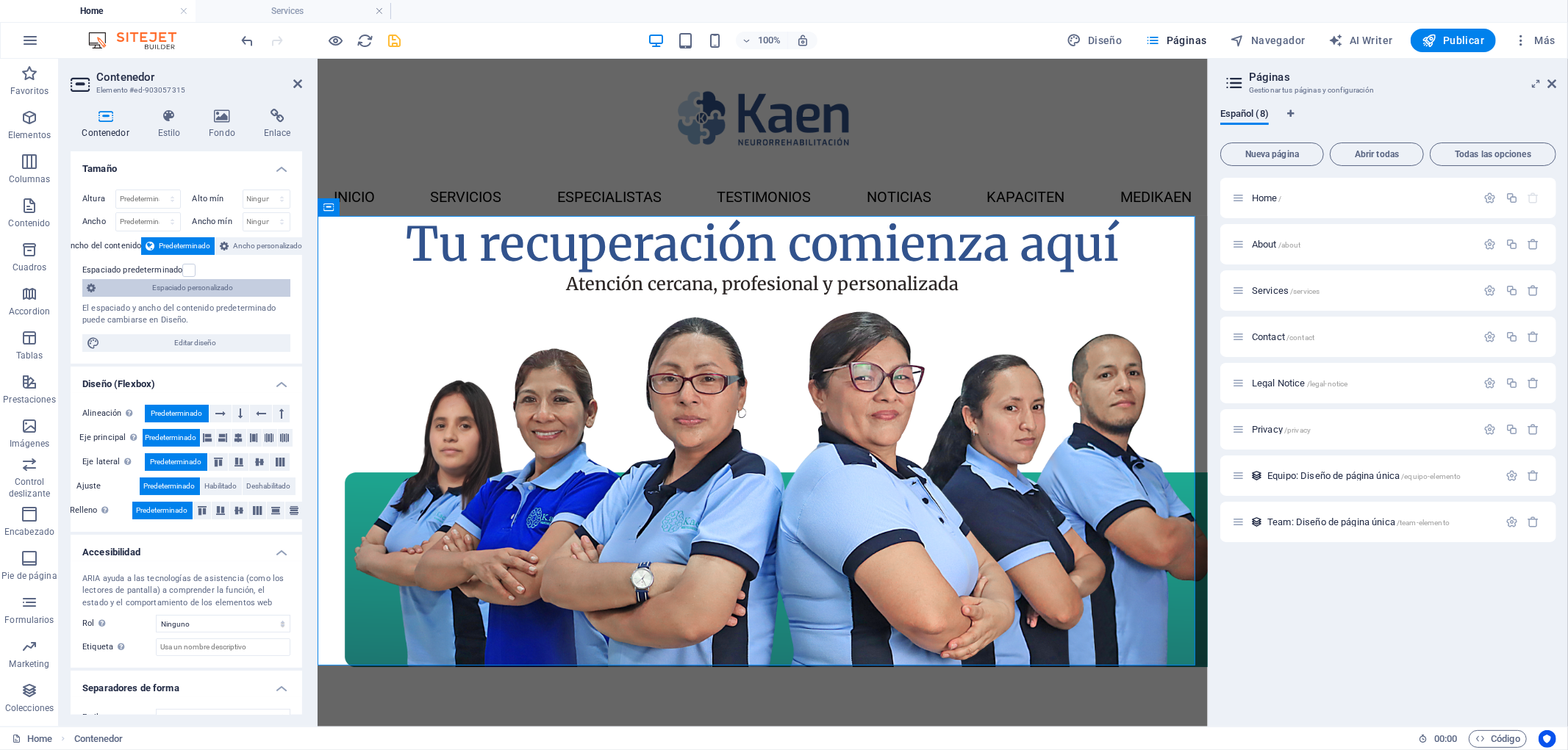
click at [188, 279] on span "Espaciado personalizado" at bounding box center [193, 287] width 186 height 18
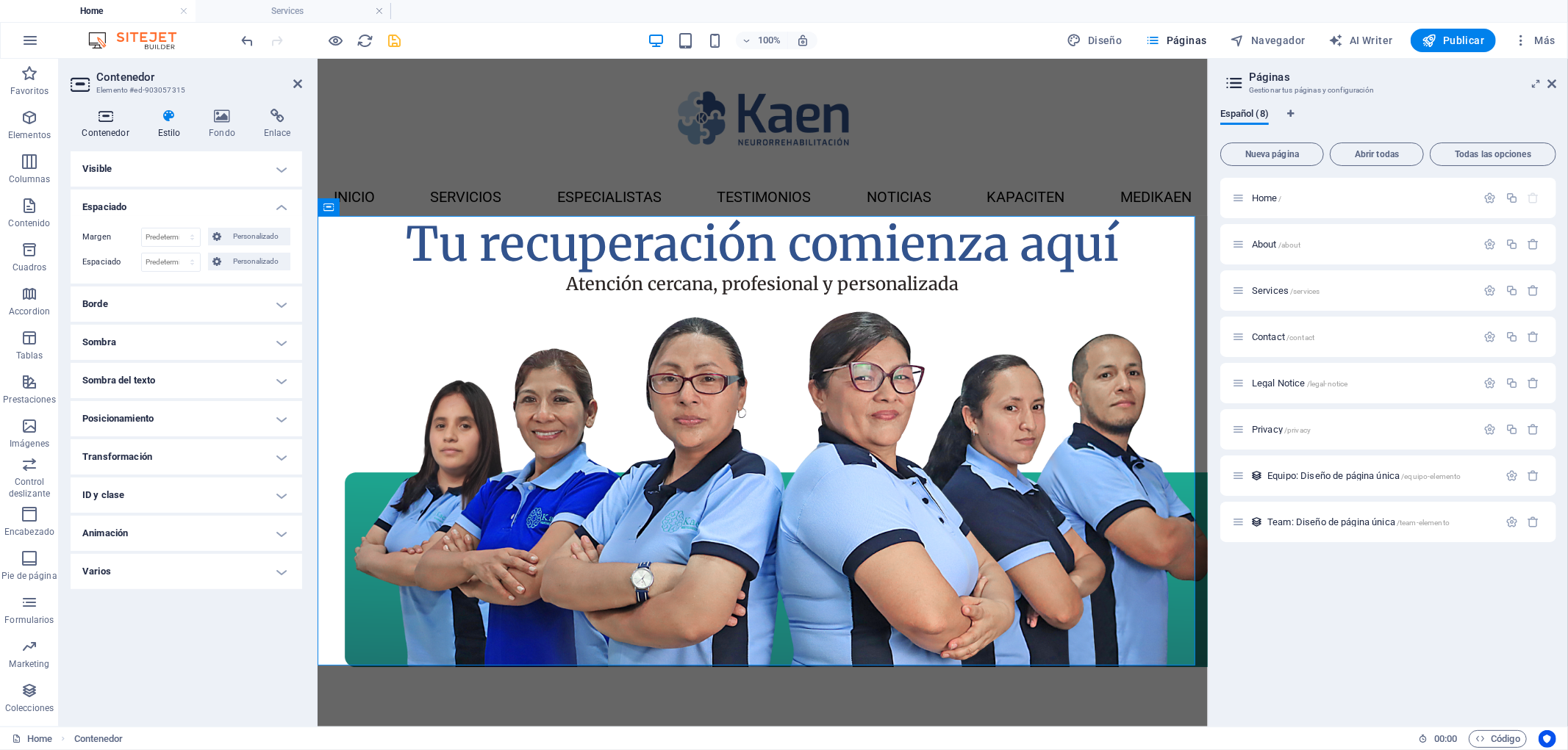
click at [111, 121] on icon at bounding box center [105, 116] width 70 height 14
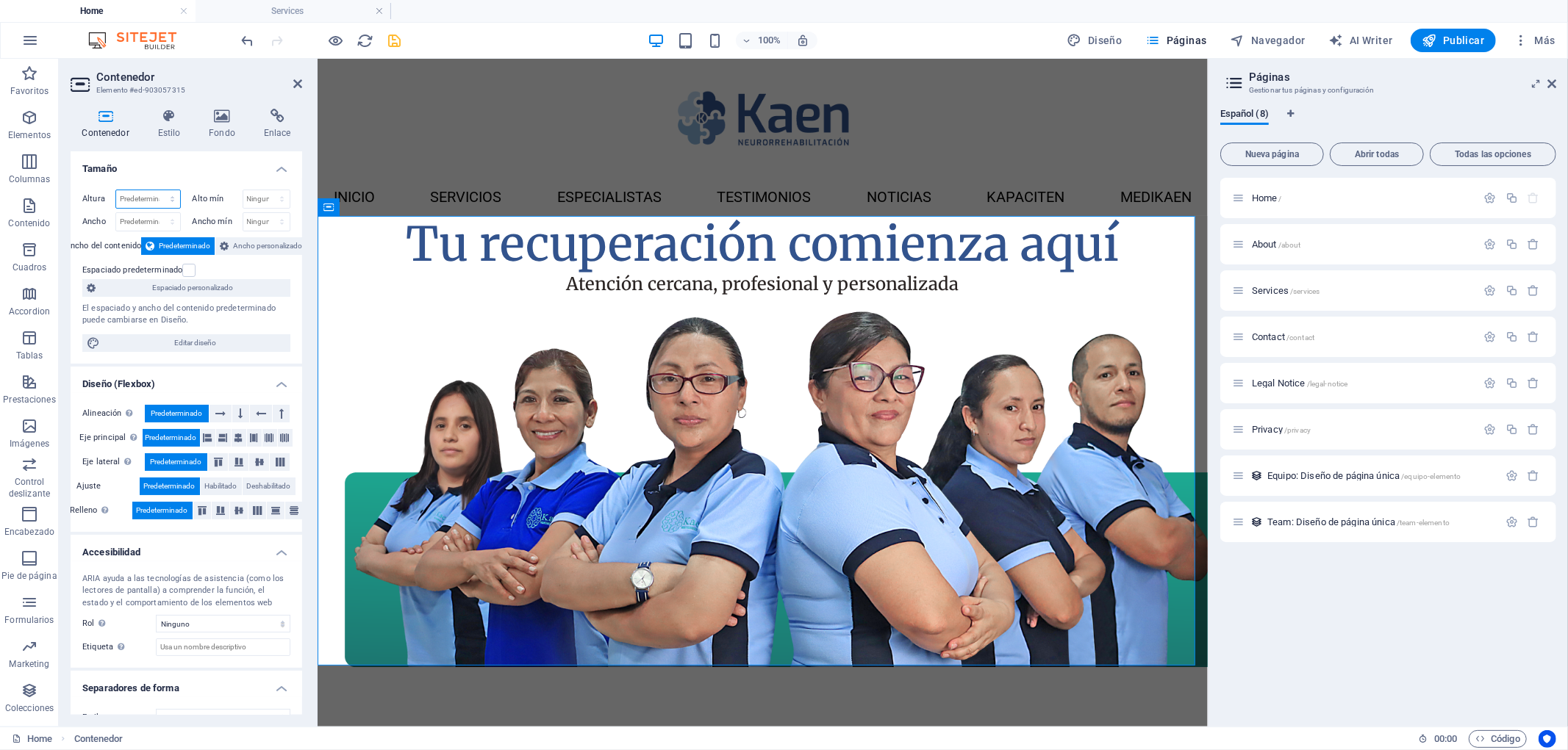
click at [149, 196] on select "Predeterminado px rem % vh vw" at bounding box center [148, 199] width 64 height 18
click at [157, 190] on select "Predeterminado px rem % vh vw" at bounding box center [148, 199] width 64 height 18
click at [165, 200] on select "Predeterminado px rem % vh vw" at bounding box center [169, 199] width 20 height 18
click at [159, 190] on select "Predeterminado px rem % vh vw" at bounding box center [169, 199] width 20 height 18
click at [341, 207] on span "Contenedor" at bounding box center [362, 207] width 46 height 9
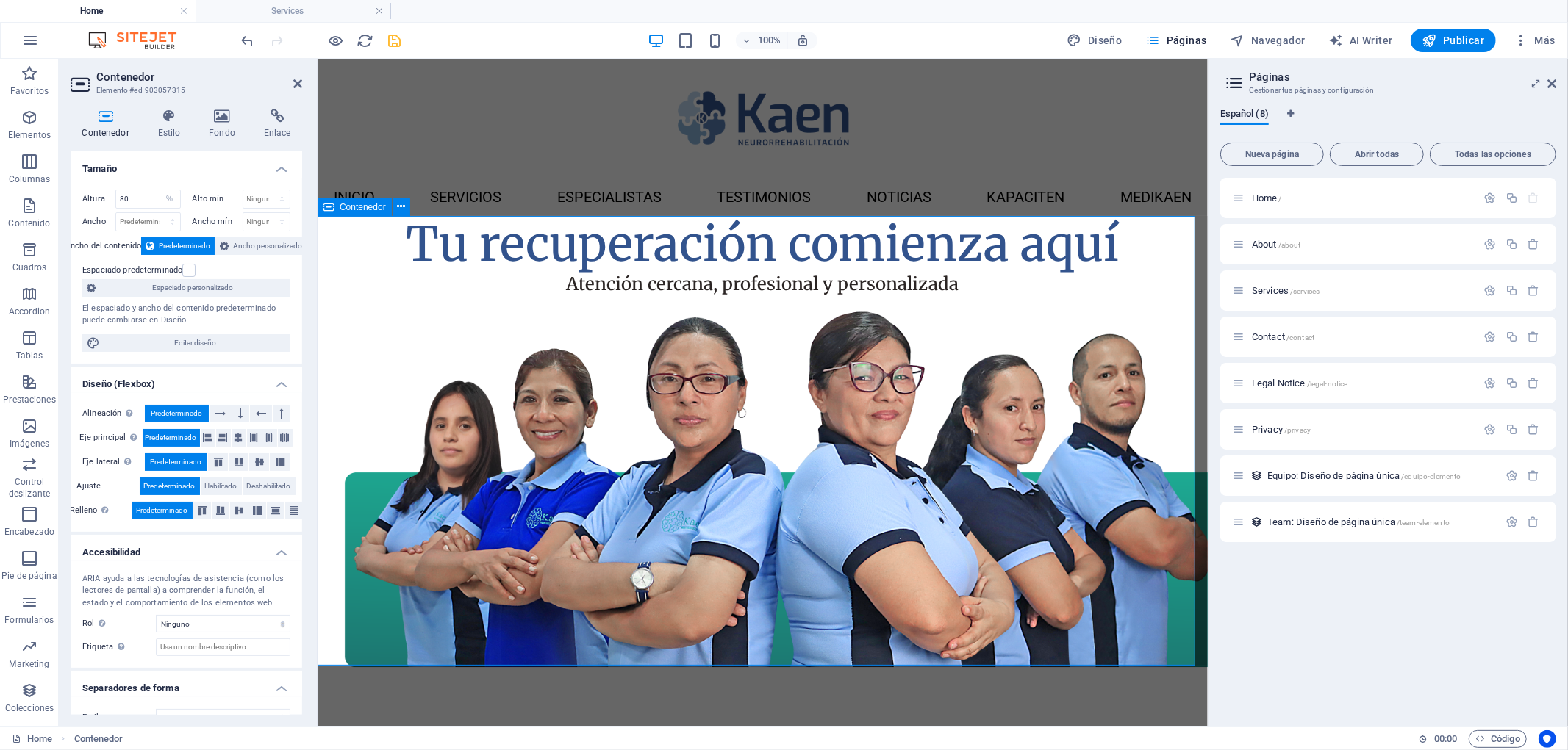
click at [341, 207] on span "Contenedor" at bounding box center [362, 207] width 46 height 9
click at [168, 202] on select "Predeterminado px rem % vh vw" at bounding box center [169, 199] width 20 height 18
click at [159, 190] on select "Predeterminado px rem % vh vw" at bounding box center [169, 199] width 20 height 18
click at [174, 202] on select "Predeterminado px rem % vh vw" at bounding box center [148, 199] width 64 height 18
click at [157, 190] on select "Predeterminado px rem % vh vw" at bounding box center [148, 199] width 64 height 18
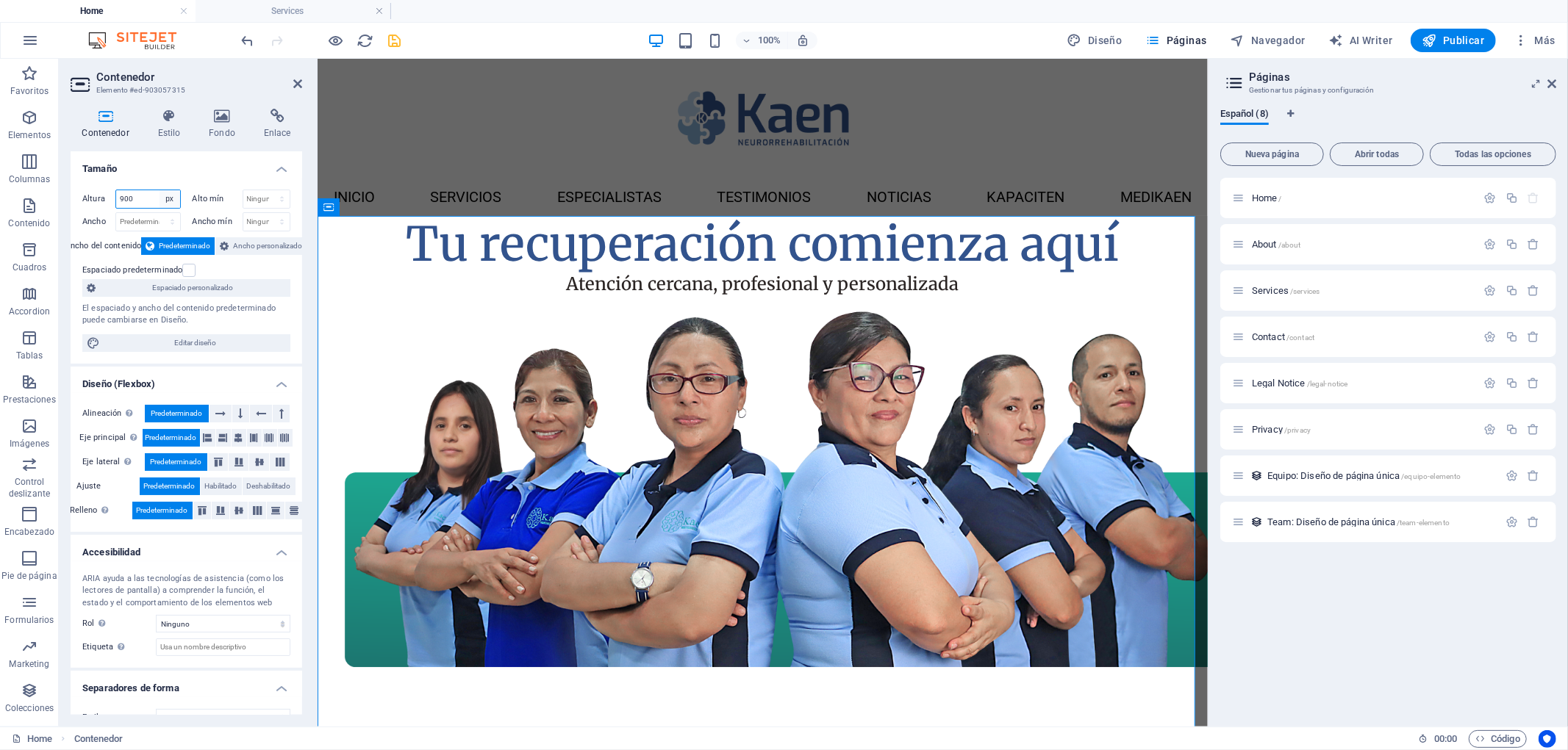
click at [163, 196] on select "Predeterminado px rem % vh vw" at bounding box center [169, 199] width 20 height 18
click at [159, 190] on select "Predeterminado px rem % vh vw" at bounding box center [169, 199] width 20 height 18
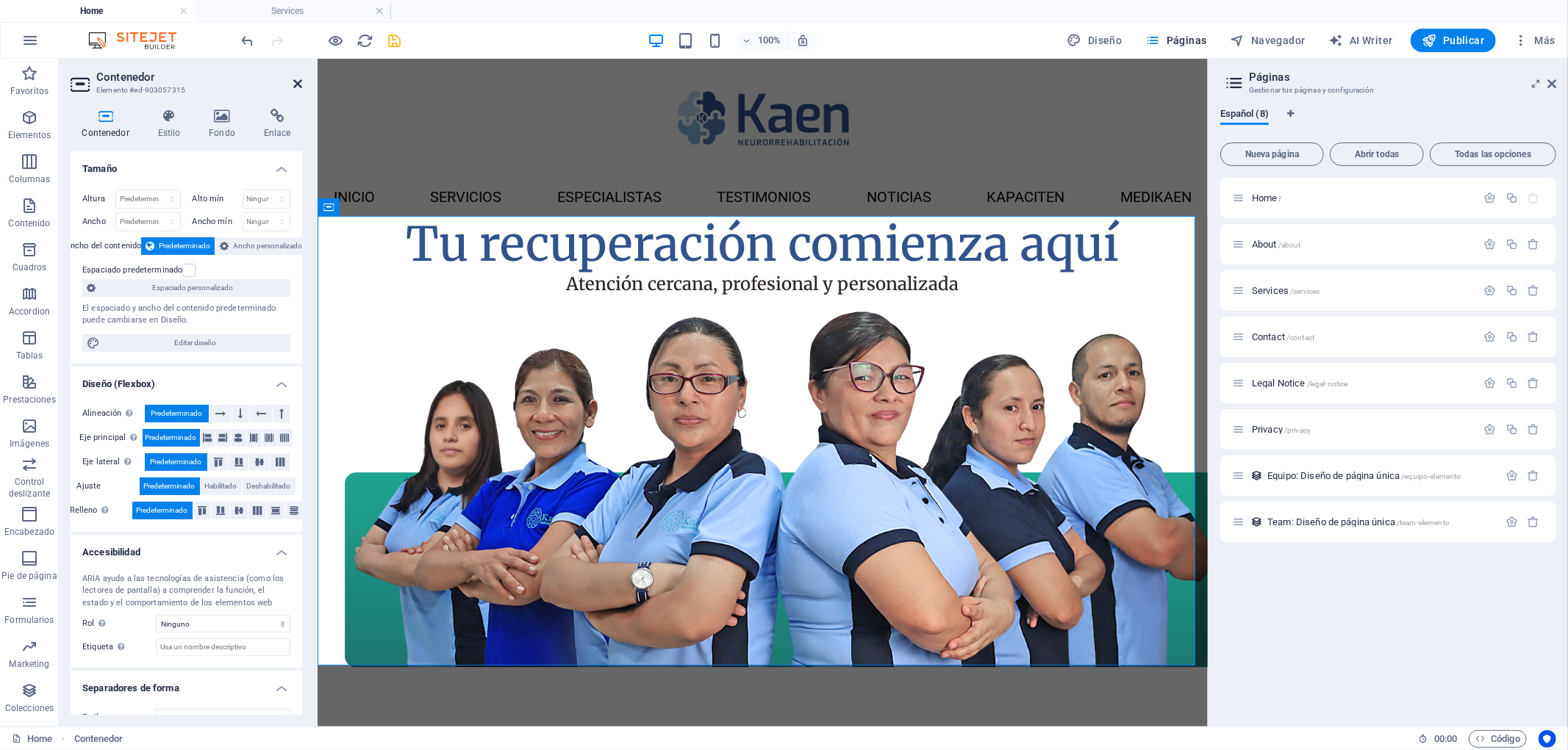
click at [294, 78] on icon at bounding box center [298, 84] width 9 height 12
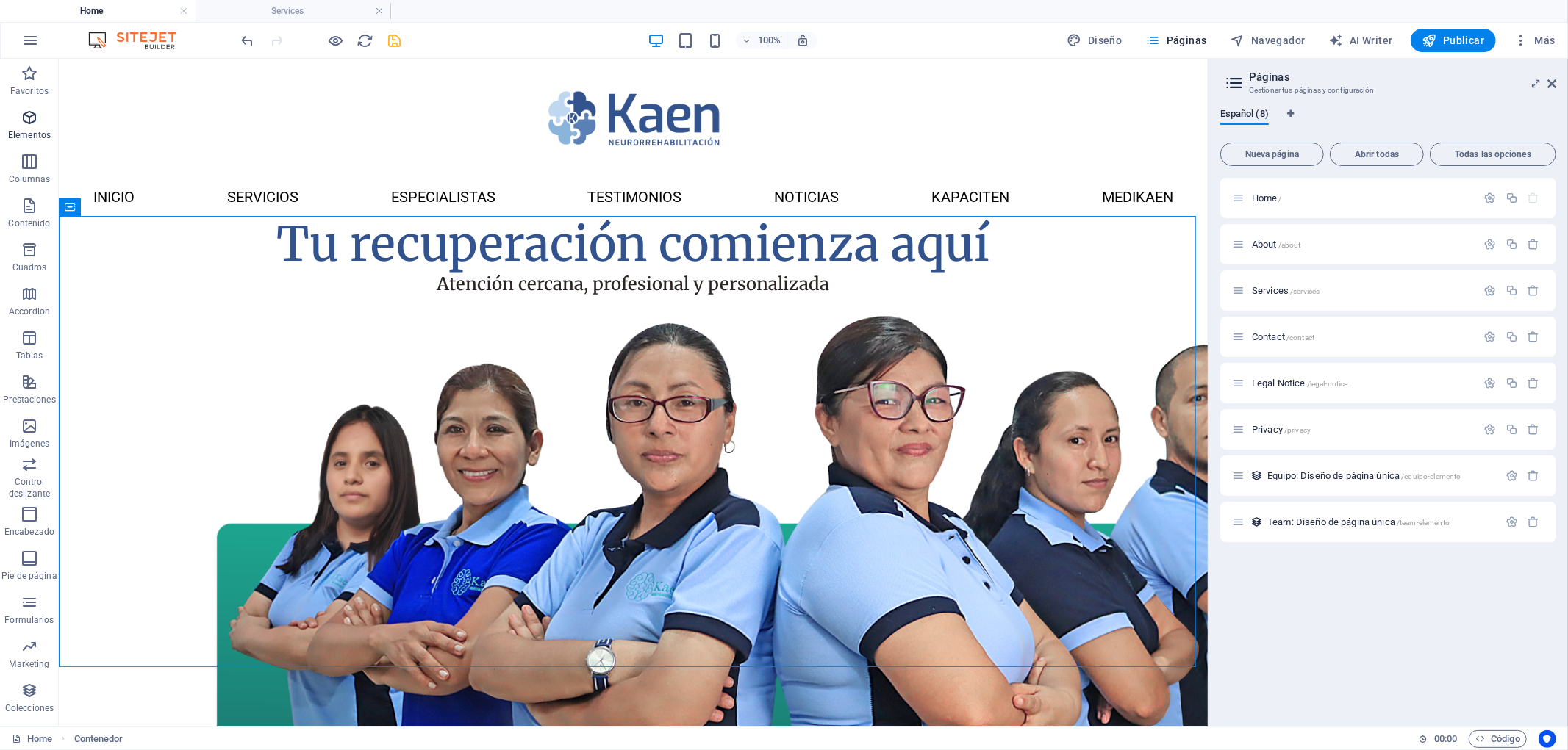
click at [26, 133] on p "Elementos" at bounding box center [30, 135] width 43 height 12
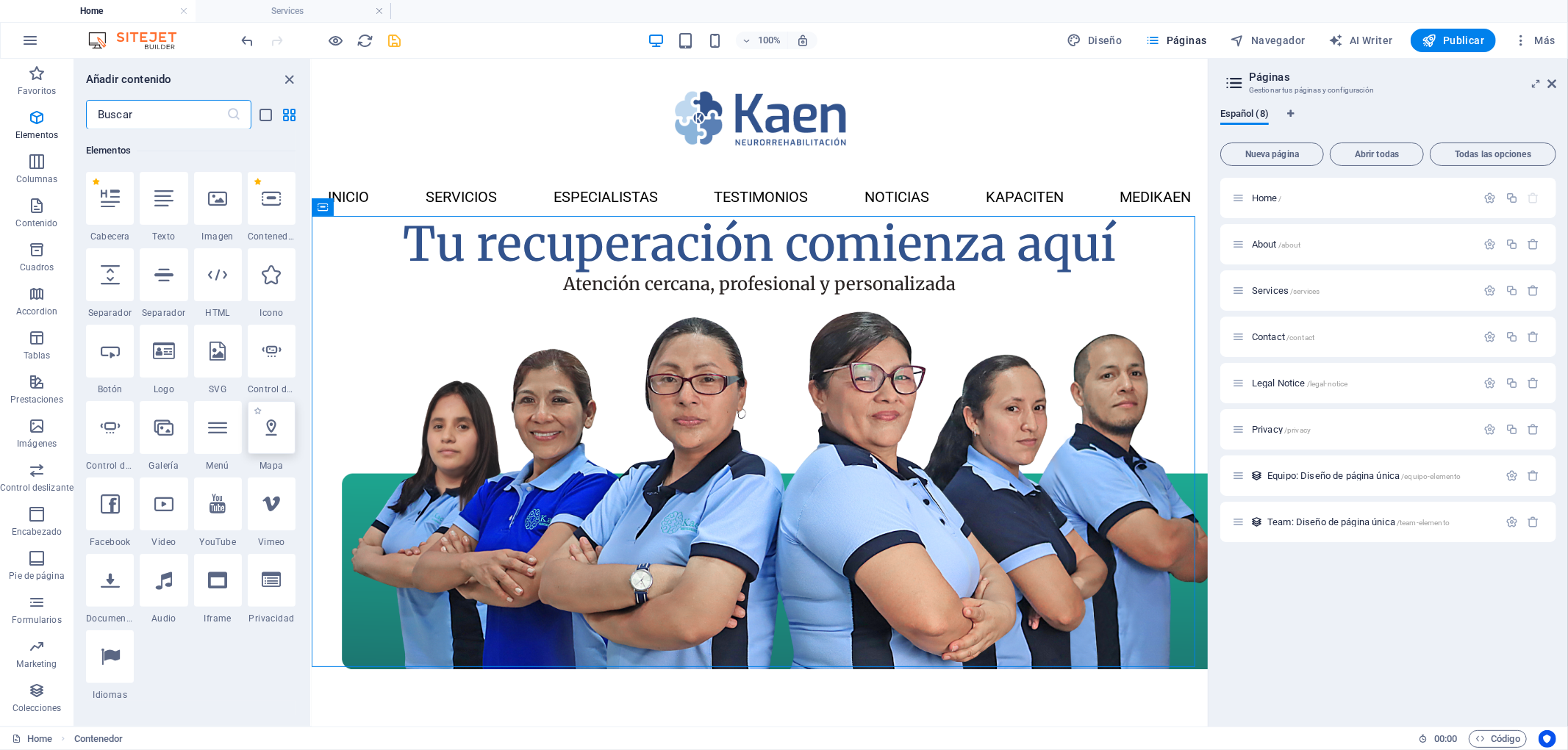
scroll to position [276, 0]
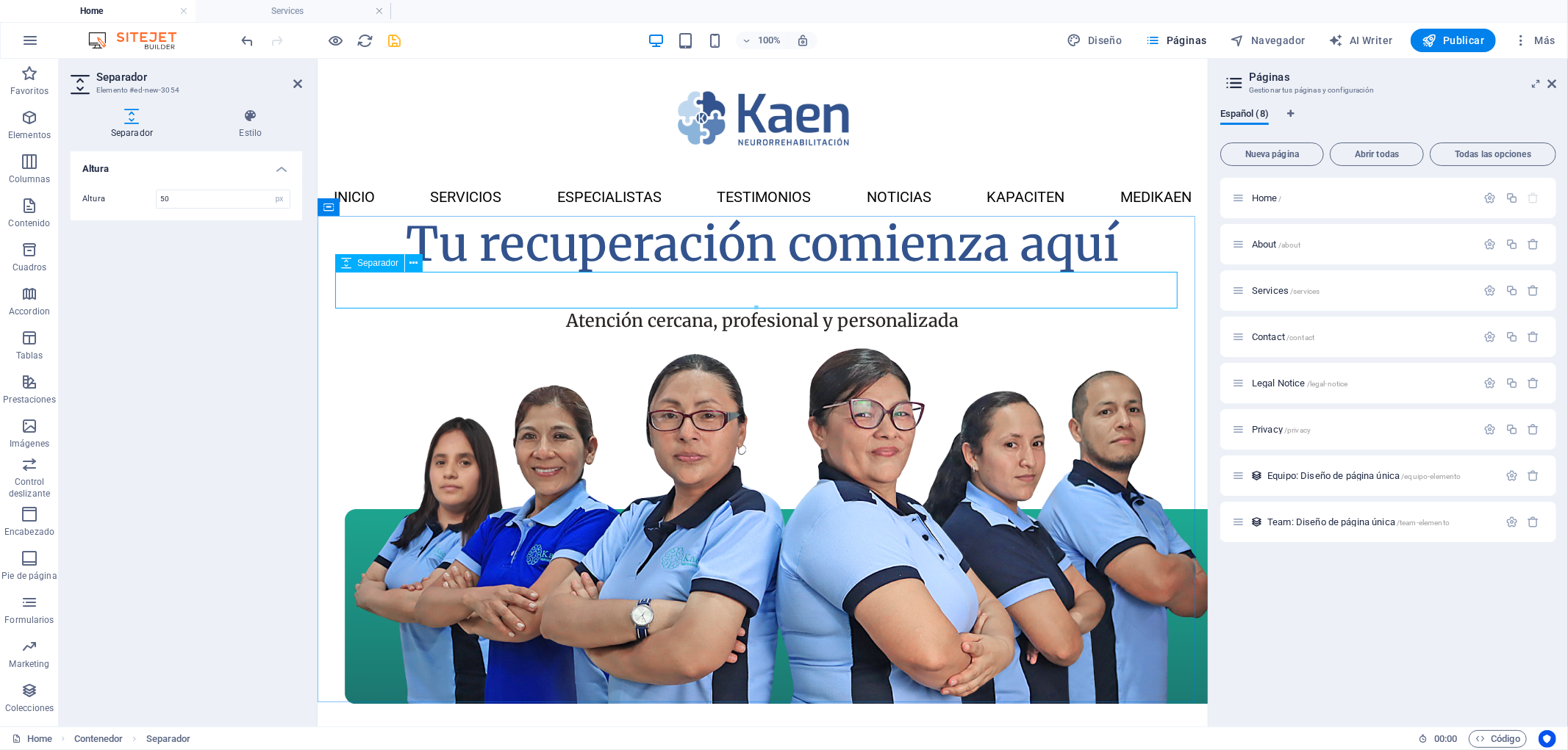
click at [601, 284] on div at bounding box center [761, 289] width 847 height 37
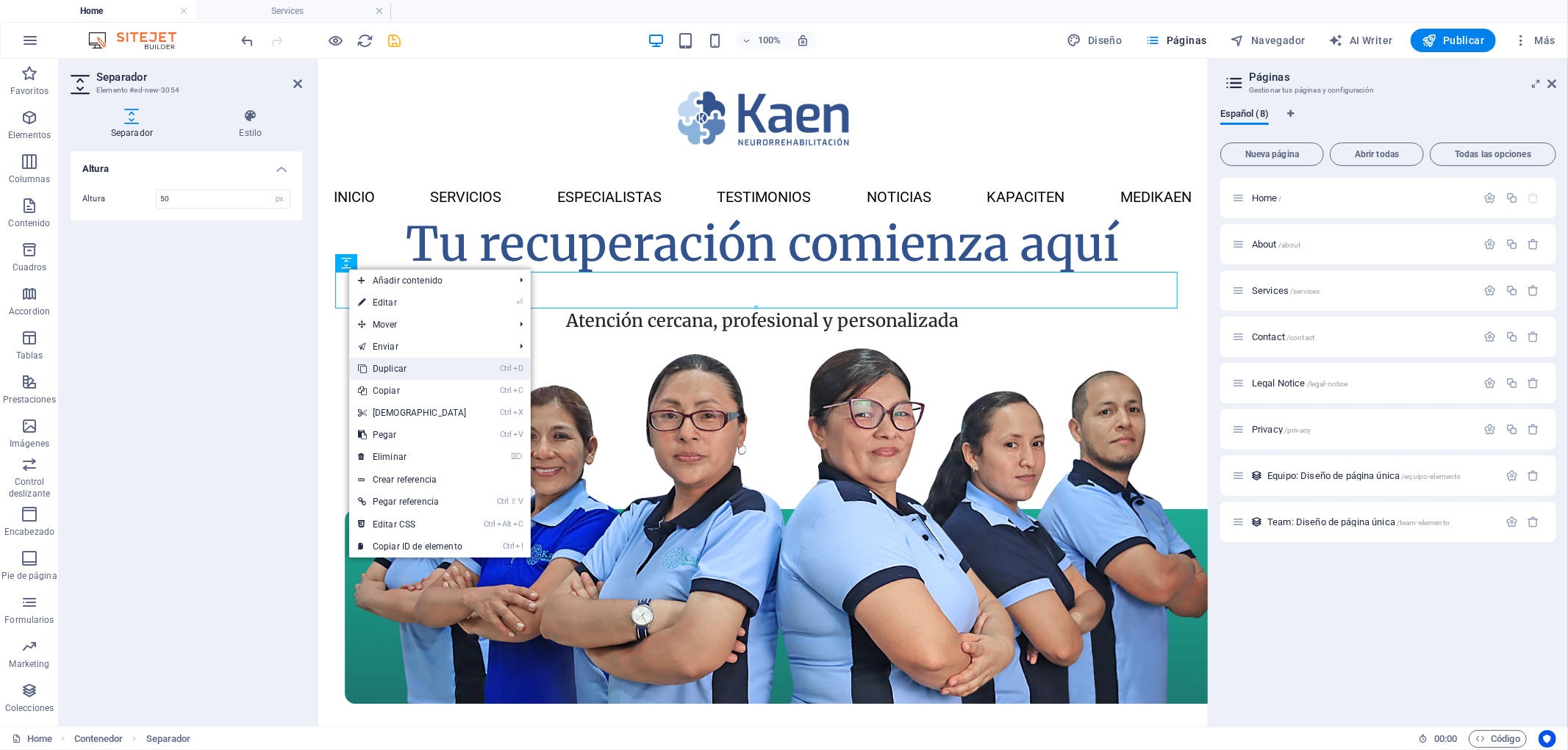
click at [443, 360] on link "Ctrl D Duplicar" at bounding box center [412, 369] width 127 height 22
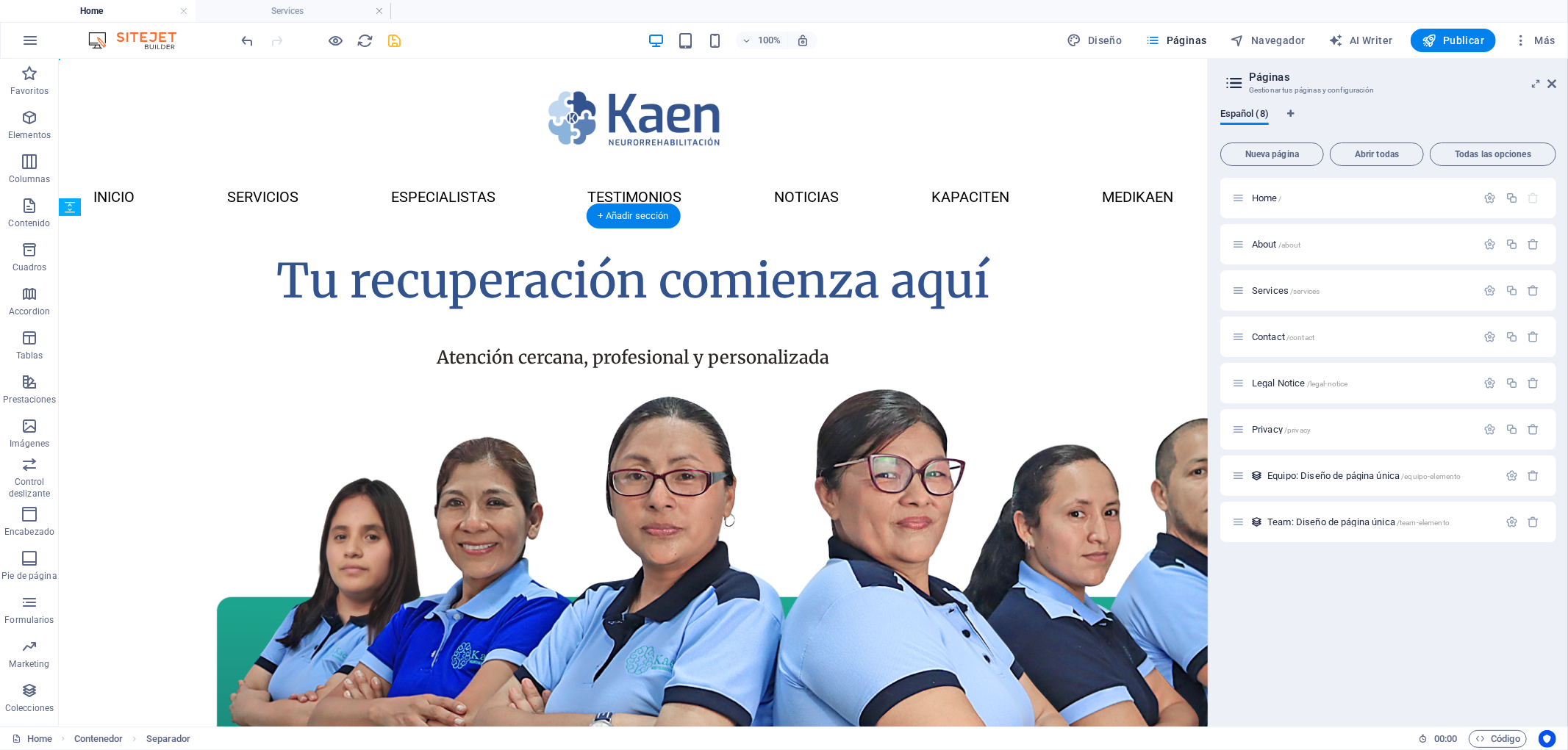
drag, startPoint x: 310, startPoint y: 324, endPoint x: 284, endPoint y: 216, distance: 111.1
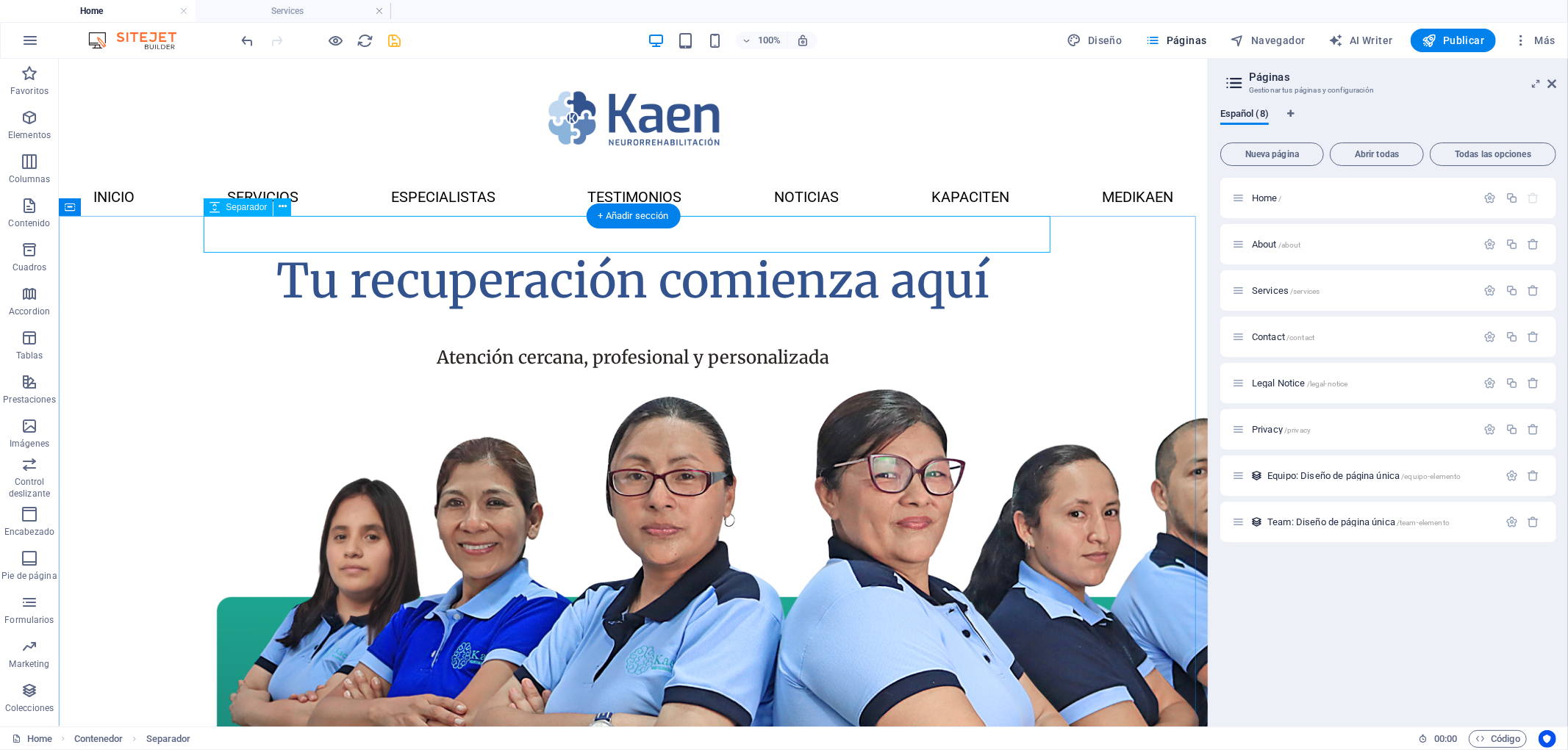
click at [382, 228] on div at bounding box center [632, 233] width 847 height 37
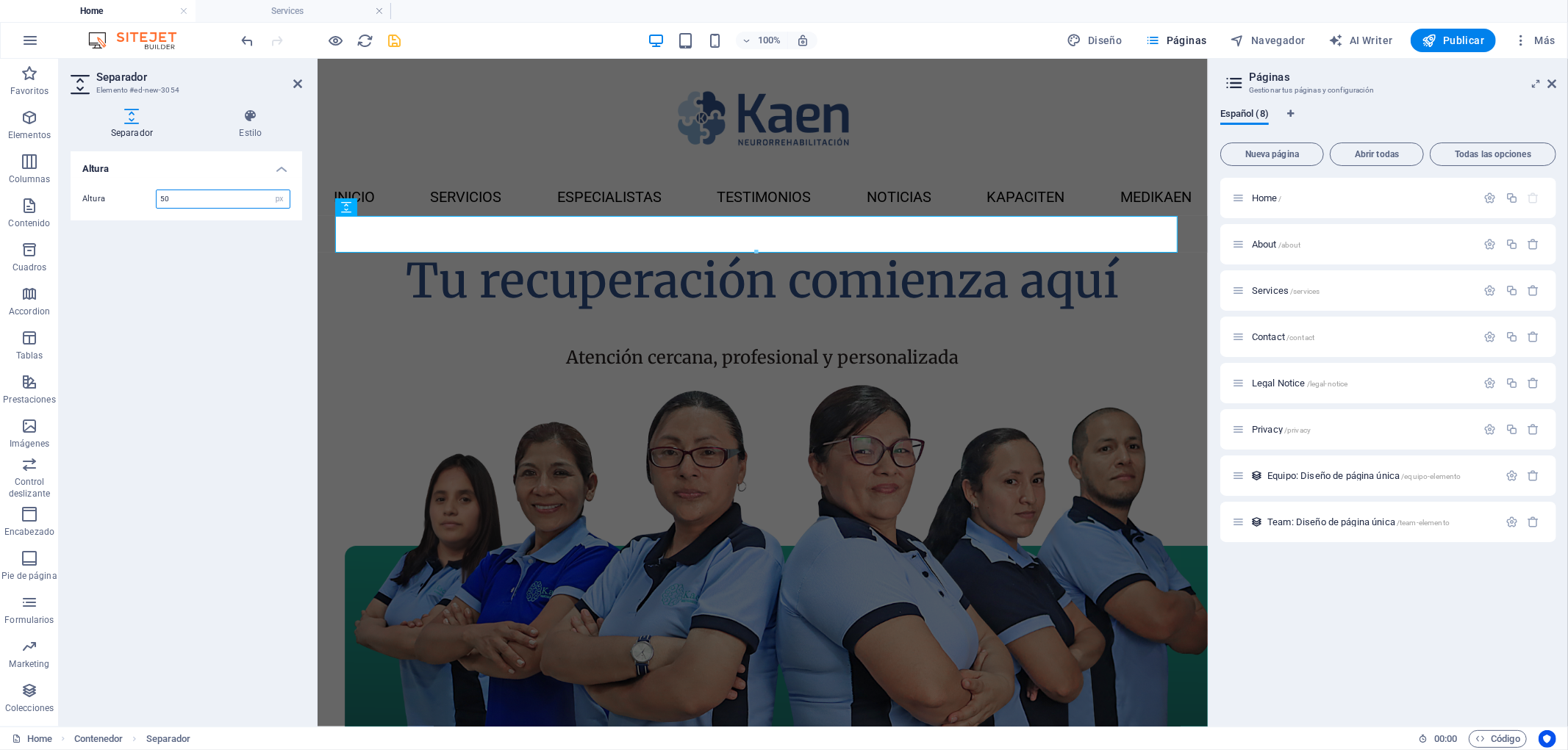
drag, startPoint x: 202, startPoint y: 192, endPoint x: 152, endPoint y: 192, distance: 50.0
click at [152, 192] on div "Altura 50 px rem vh vw" at bounding box center [186, 199] width 208 height 19
click at [576, 320] on div at bounding box center [761, 326] width 847 height 37
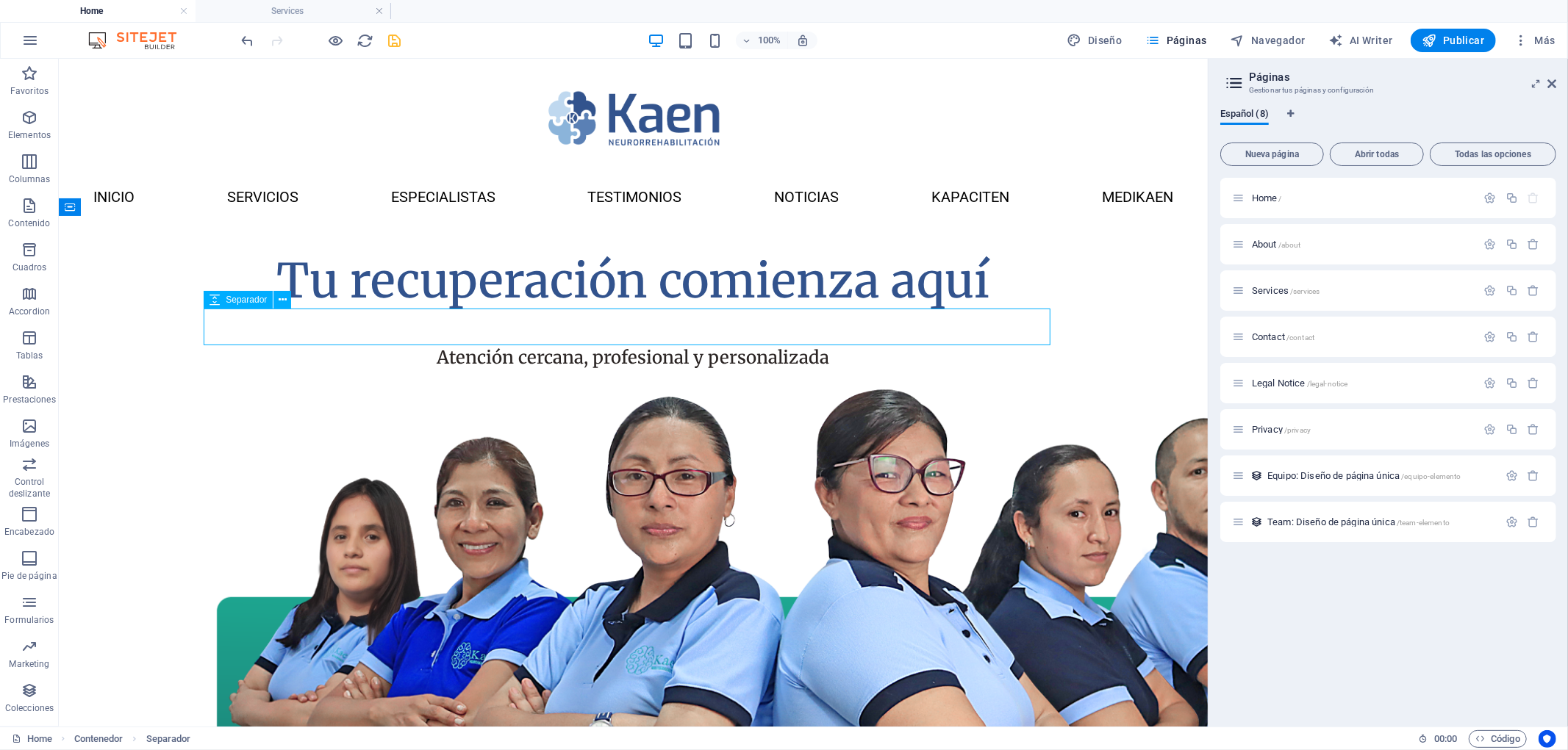
drag, startPoint x: 318, startPoint y: 320, endPoint x: 578, endPoint y: 320, distance: 260.0
click at [578, 320] on div at bounding box center [632, 326] width 847 height 37
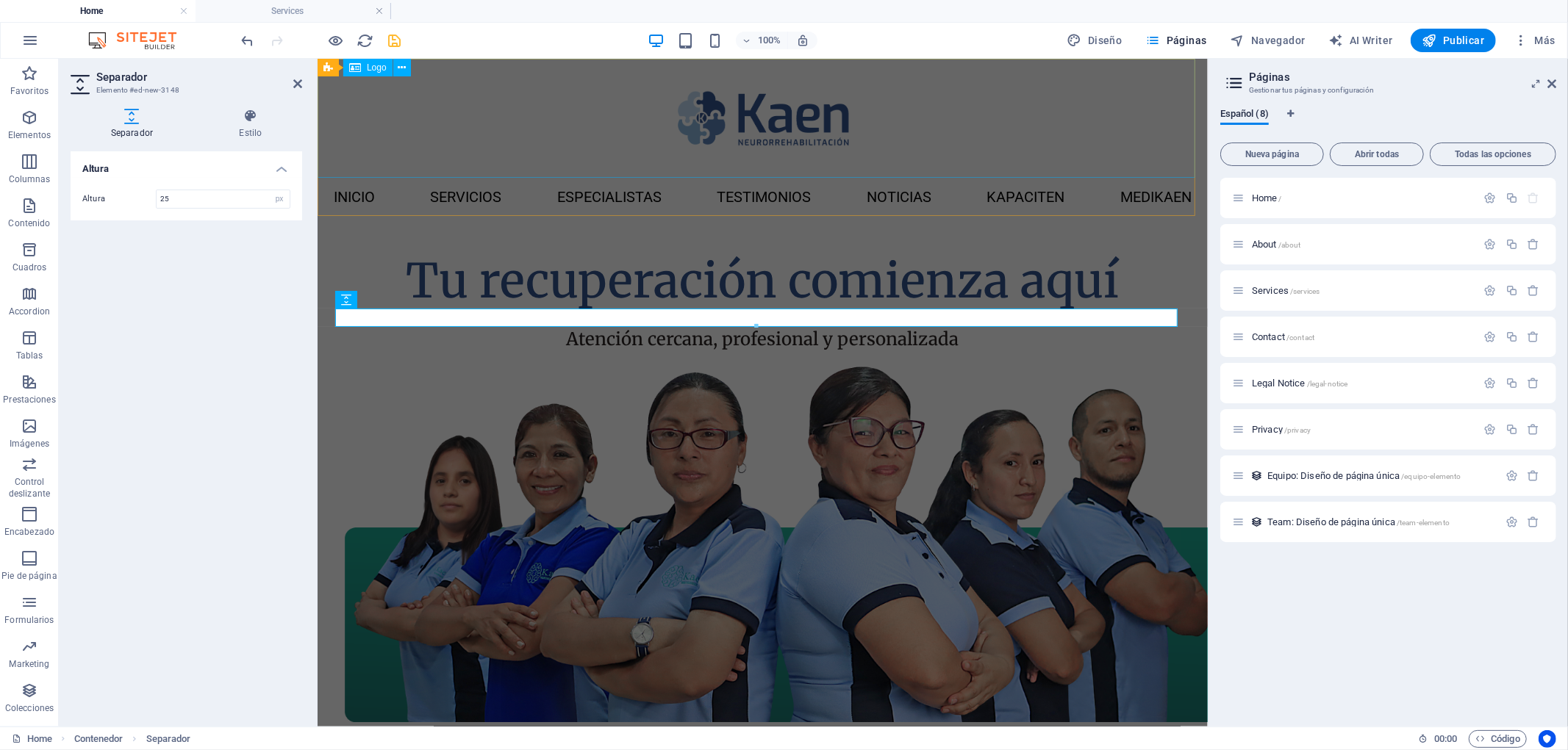
click at [1138, 128] on div at bounding box center [761, 117] width 890 height 119
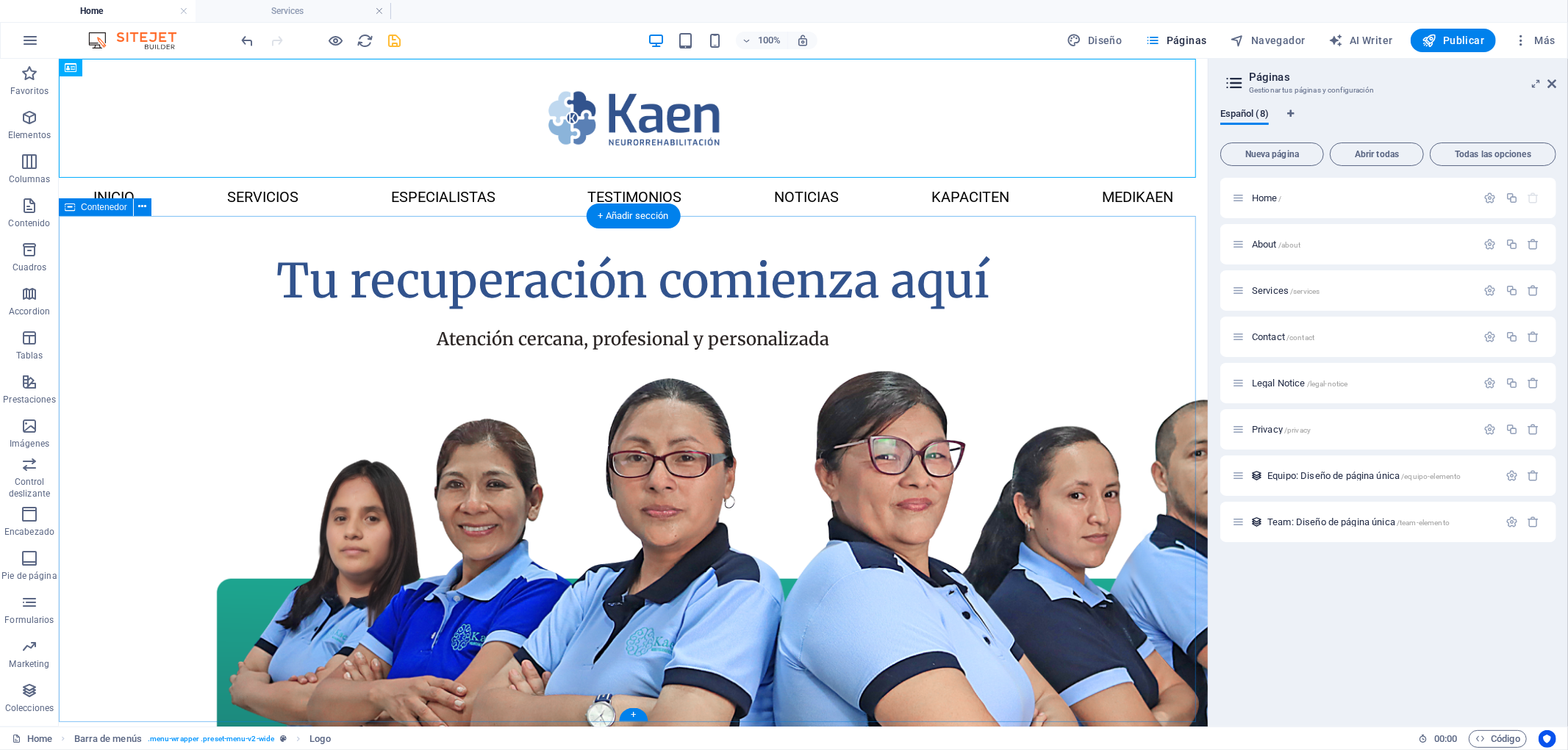
click at [1127, 338] on div "Tu recuperación comienza aquí Atención cercana, profesional y personalizada" at bounding box center [632, 534] width 1149 height 639
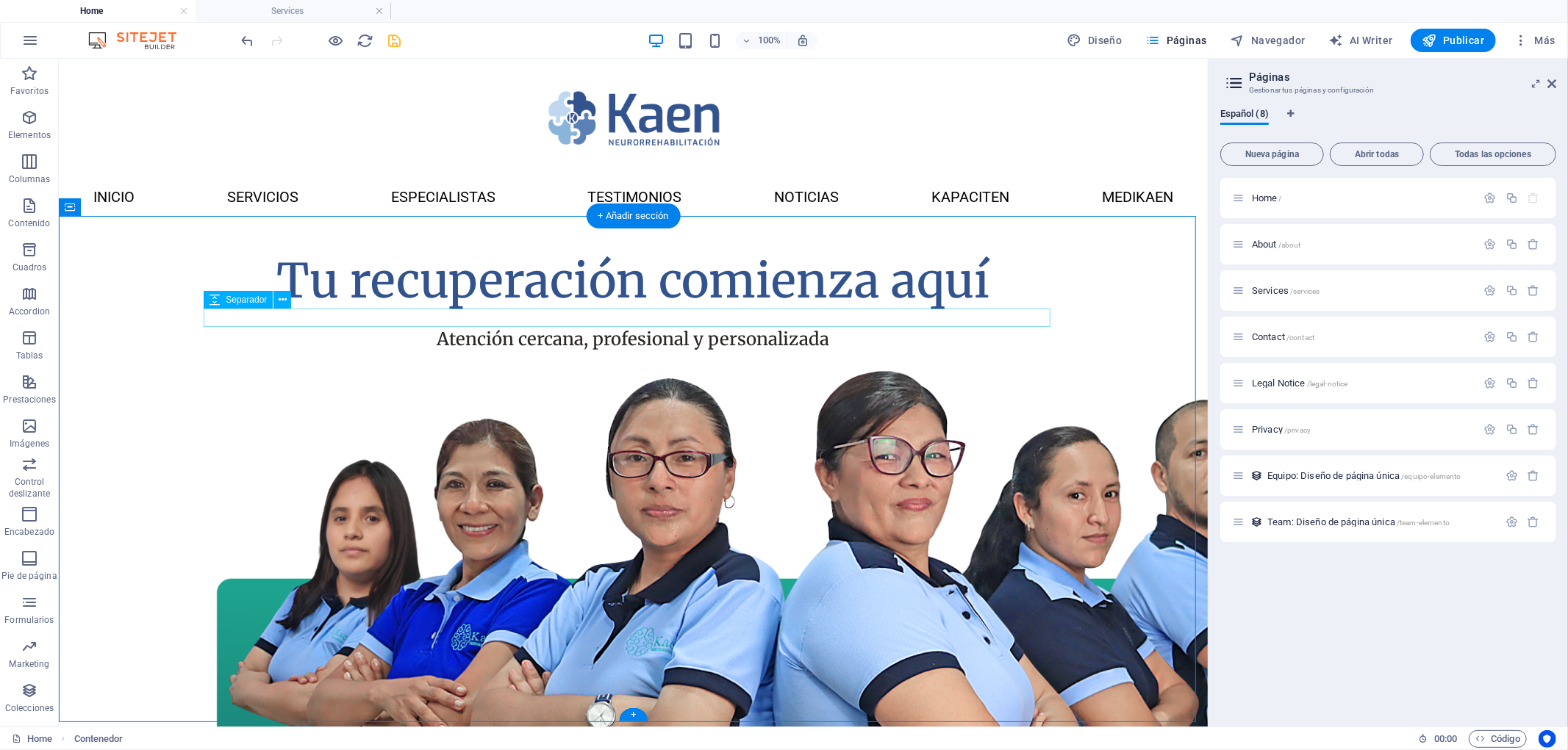
click at [669, 323] on div at bounding box center [632, 317] width 847 height 19
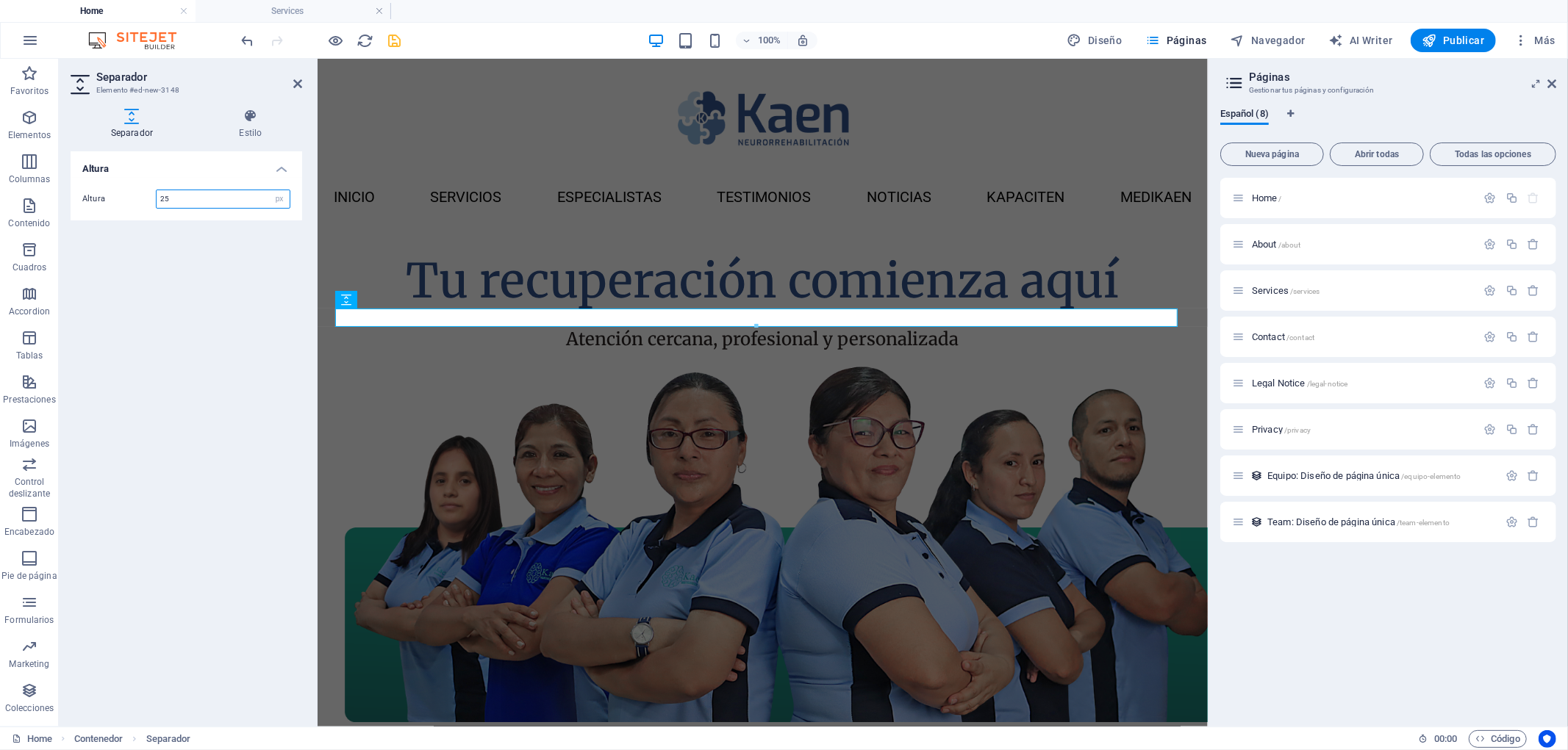
drag, startPoint x: 186, startPoint y: 204, endPoint x: 123, endPoint y: 204, distance: 63.0
click at [123, 204] on div "Altura 25 px rem vh vw" at bounding box center [186, 199] width 208 height 19
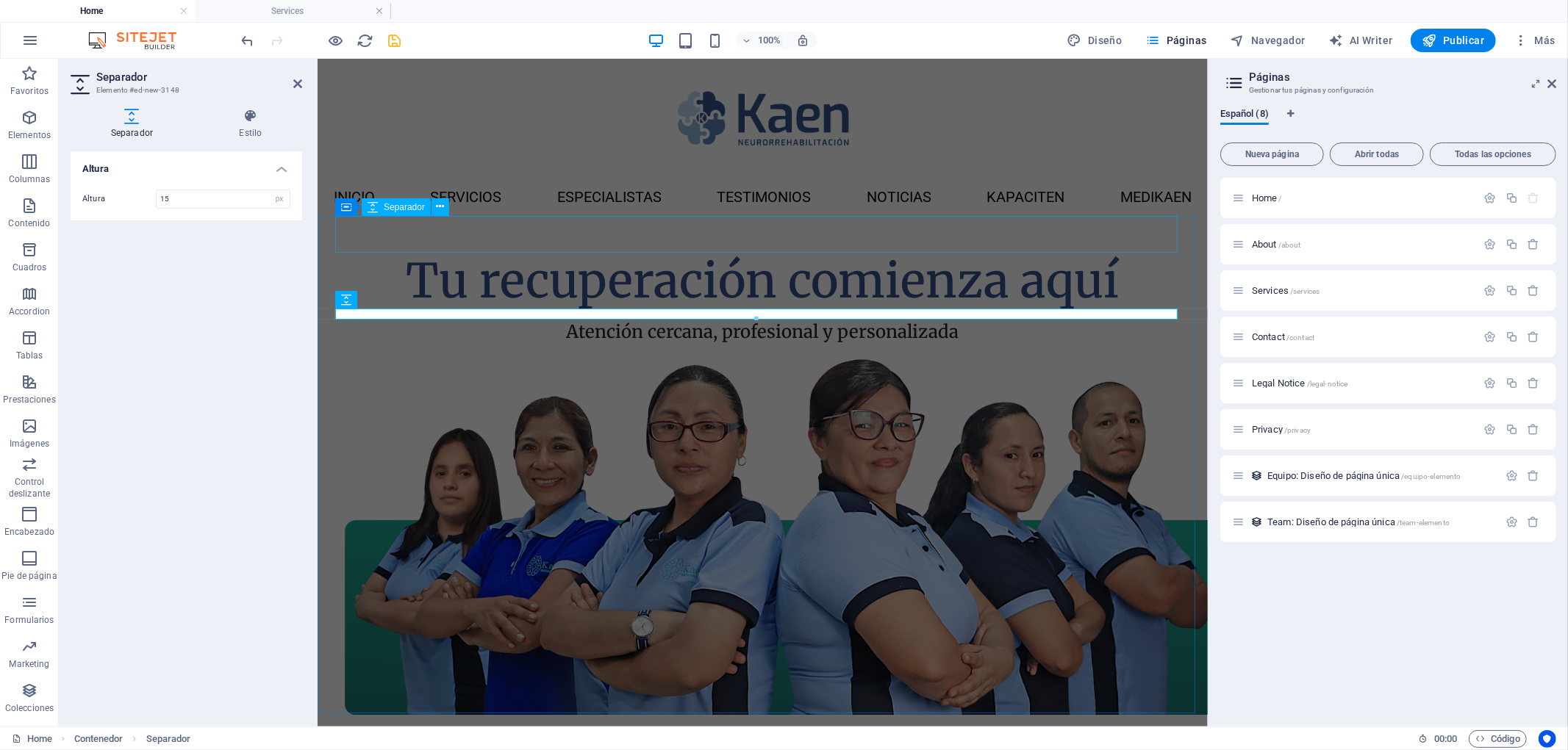
click at [884, 242] on div at bounding box center [761, 233] width 847 height 37
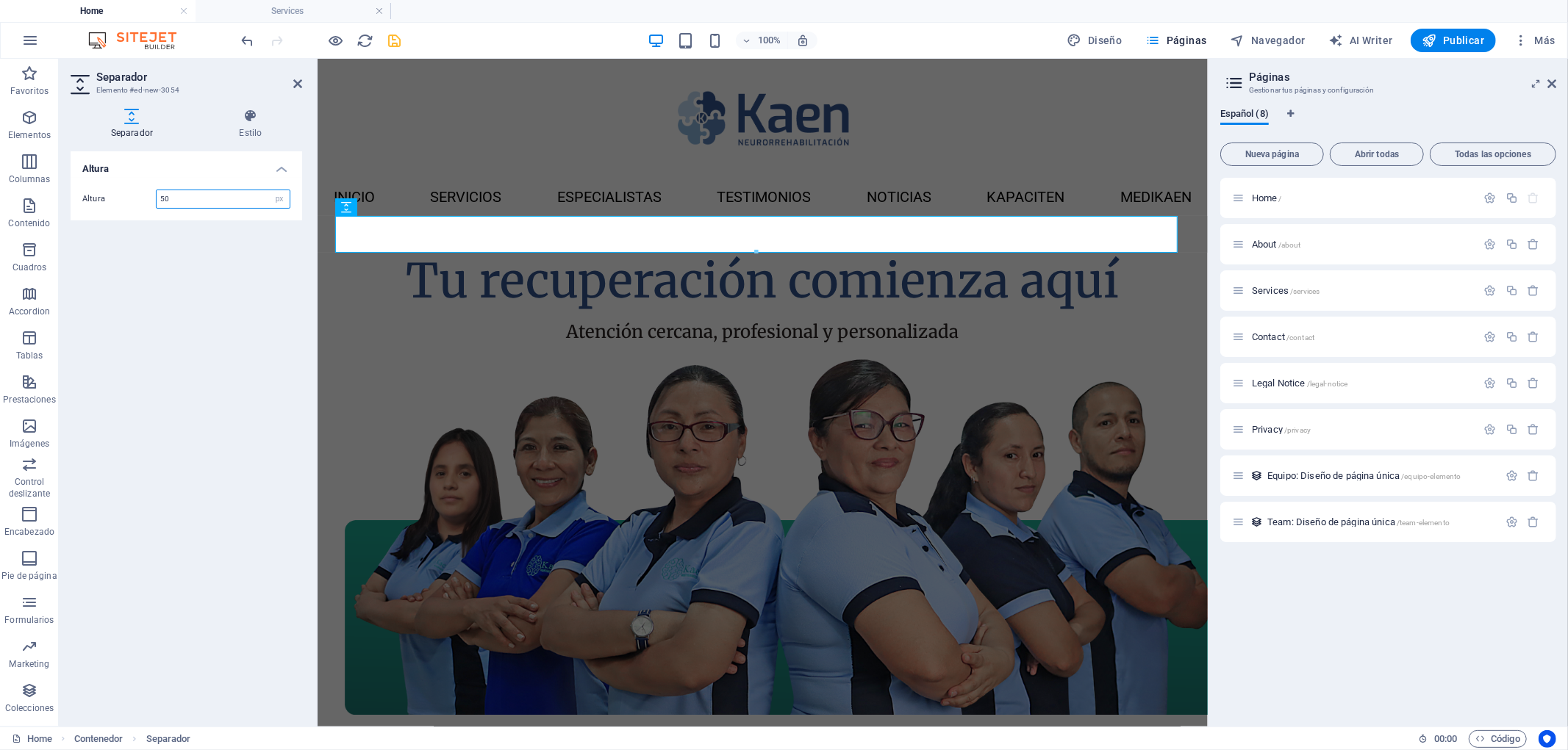
drag, startPoint x: 186, startPoint y: 192, endPoint x: 158, endPoint y: 200, distance: 29.1
click at [158, 200] on input "50" at bounding box center [223, 199] width 133 height 18
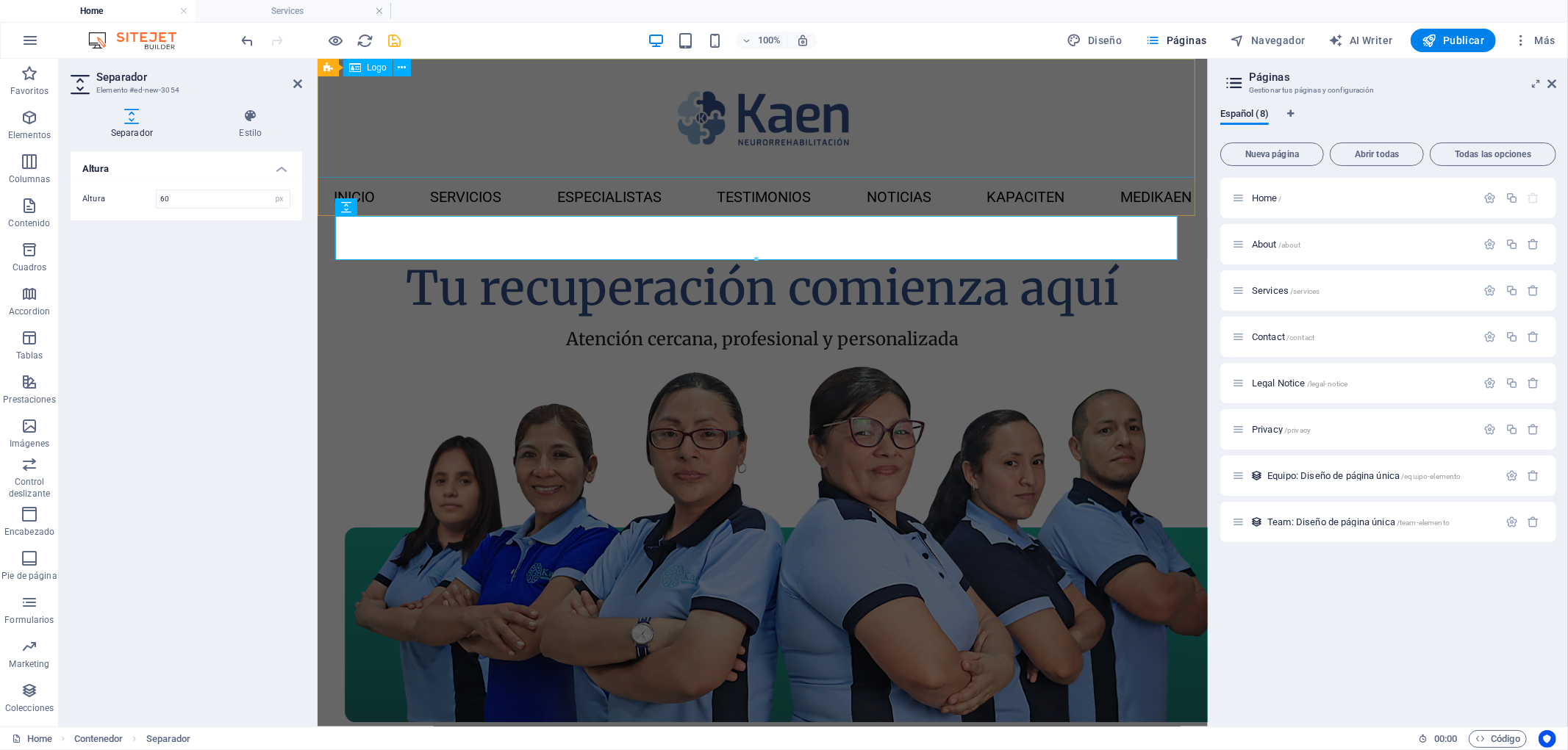
click at [511, 149] on div at bounding box center [761, 117] width 890 height 119
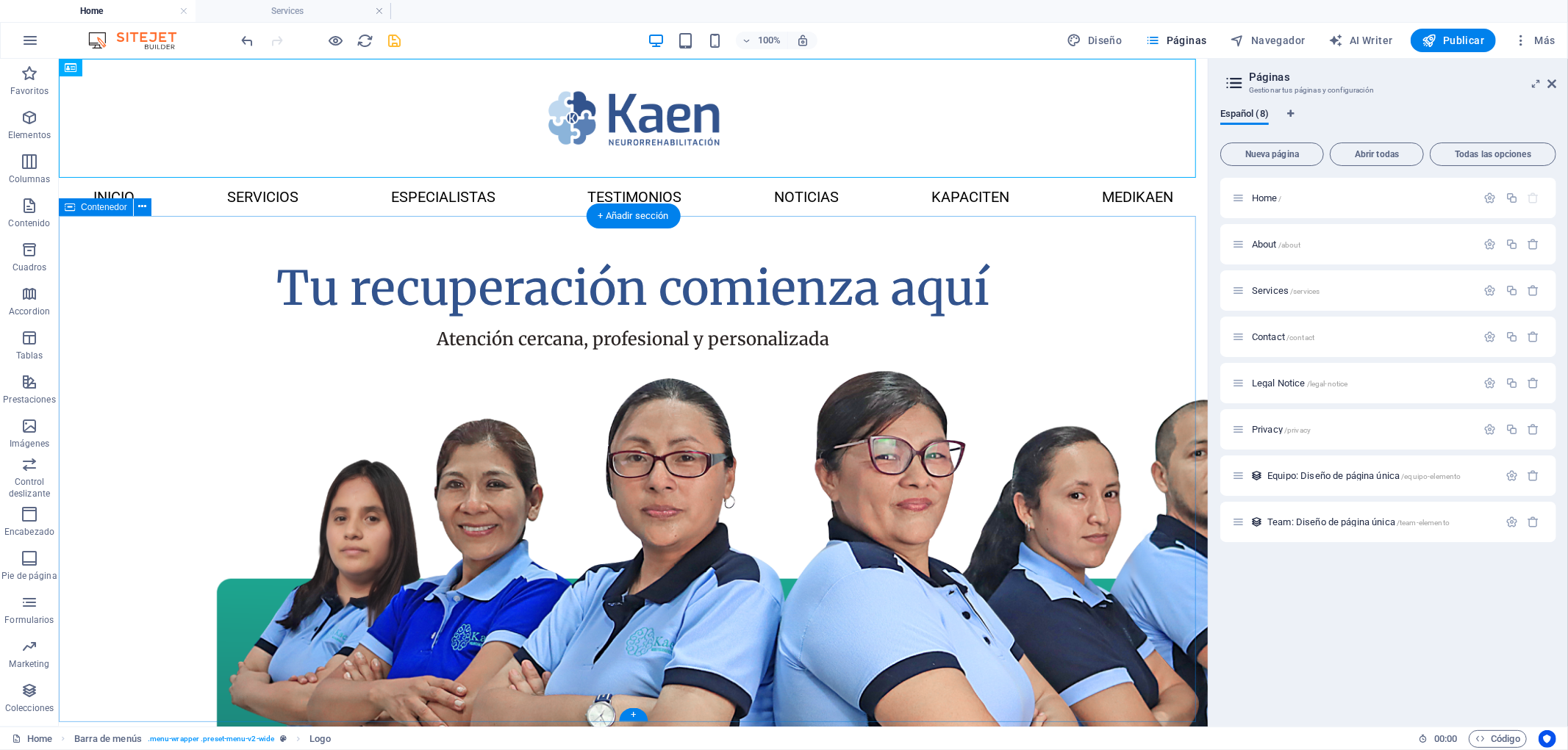
click at [1147, 340] on div "Tu recuperación comienza aquí Atención cercana, profesional y personalizada" at bounding box center [632, 534] width 1149 height 639
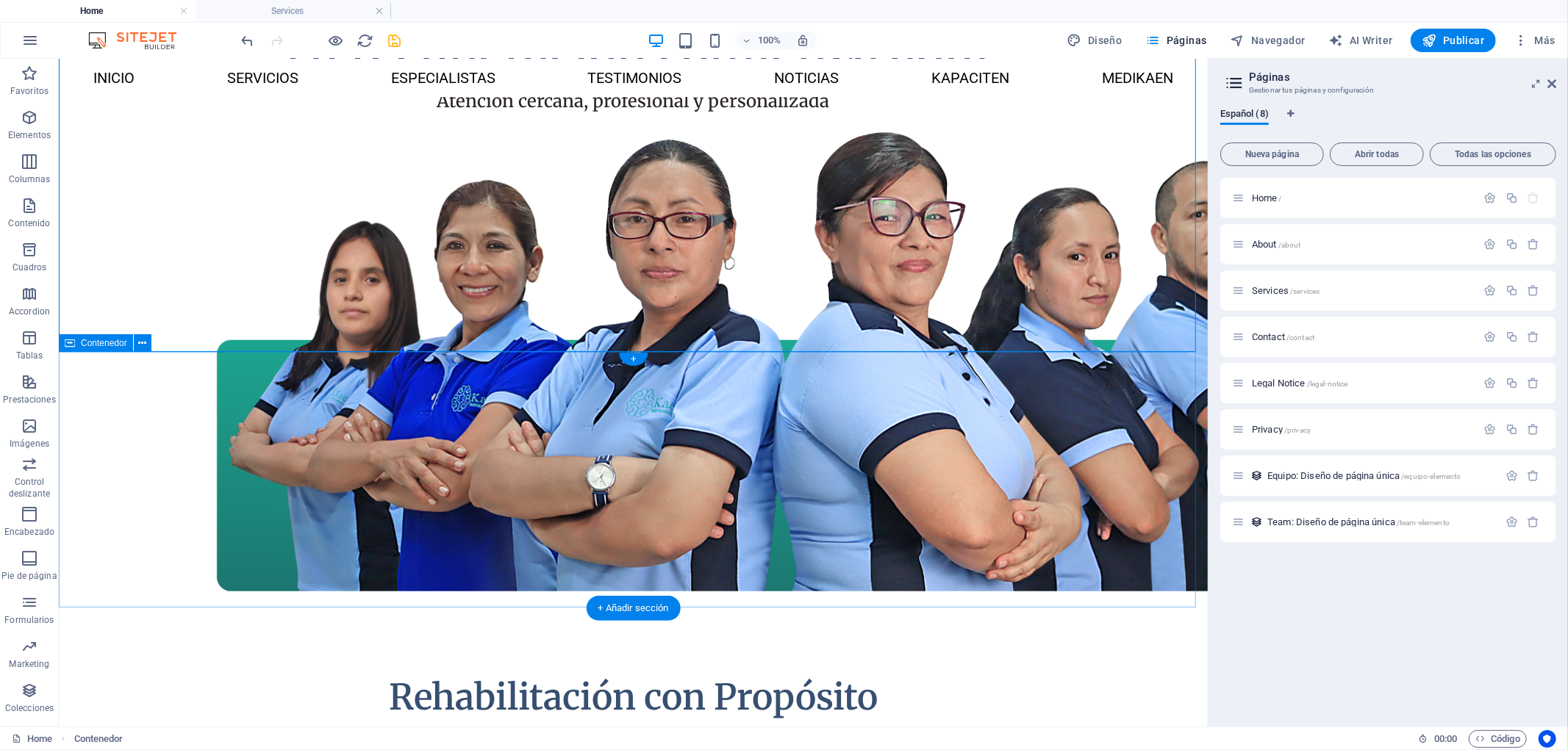
scroll to position [0, 0]
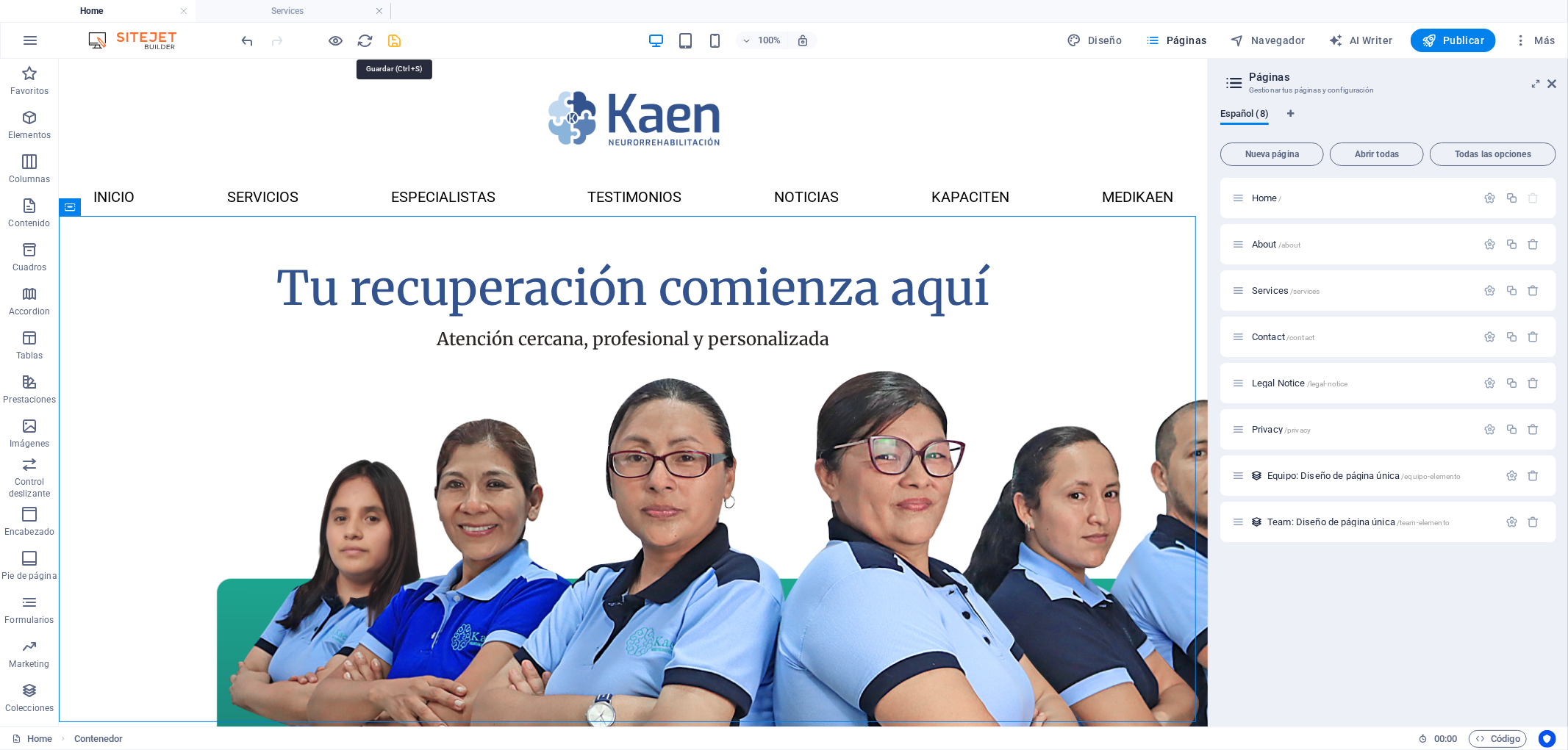
click at [400, 38] on icon "save" at bounding box center [395, 41] width 17 height 17
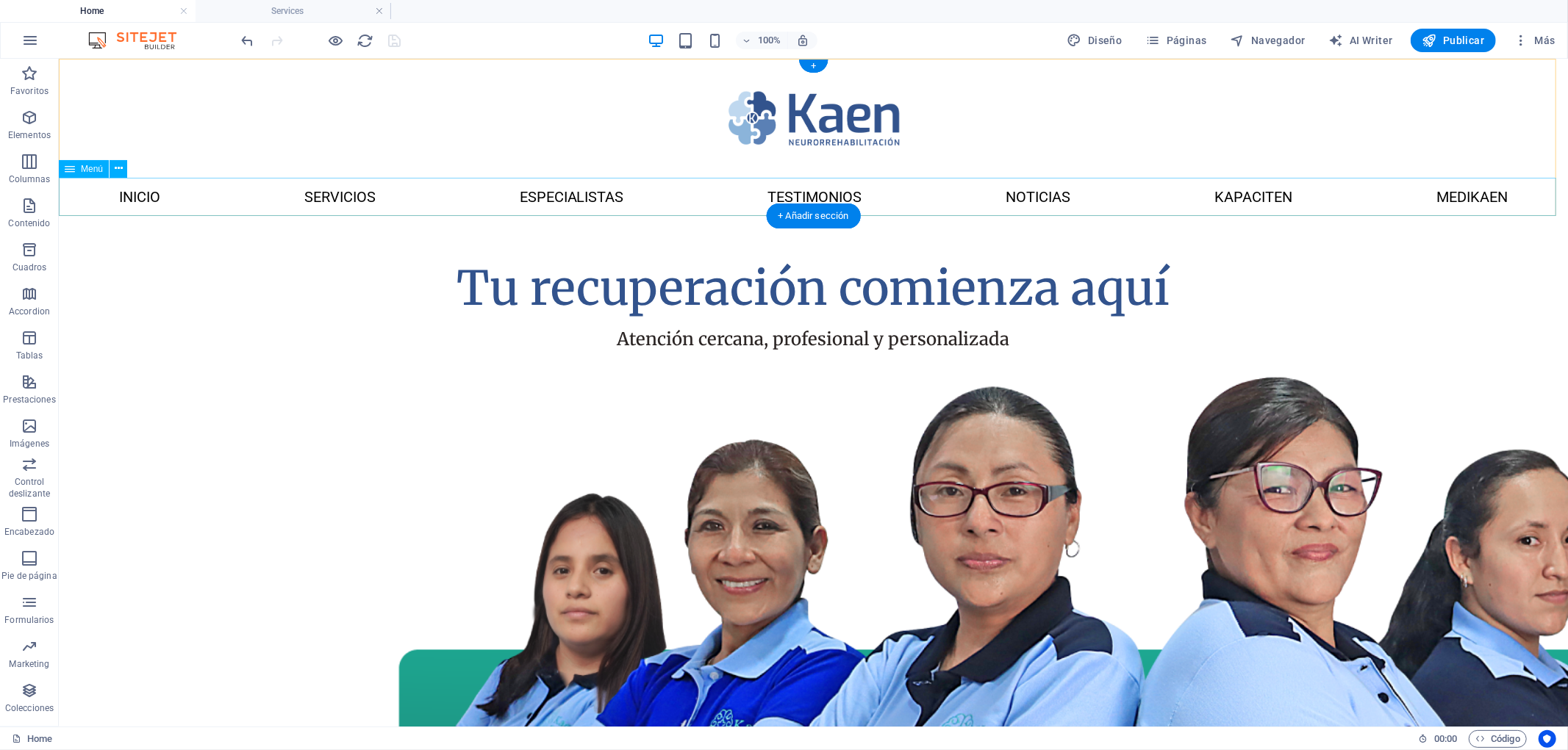
click at [944, 206] on nav "Inicio SERVICIOS ESPECIALISTAS Testimonios Noticias Kapaciten Medikaen" at bounding box center [813, 196] width 1509 height 38
click at [1416, 326] on div "Tu recuperación comienza aquí Atención cercana, profesional y personalizada" at bounding box center [813, 613] width 1509 height 797
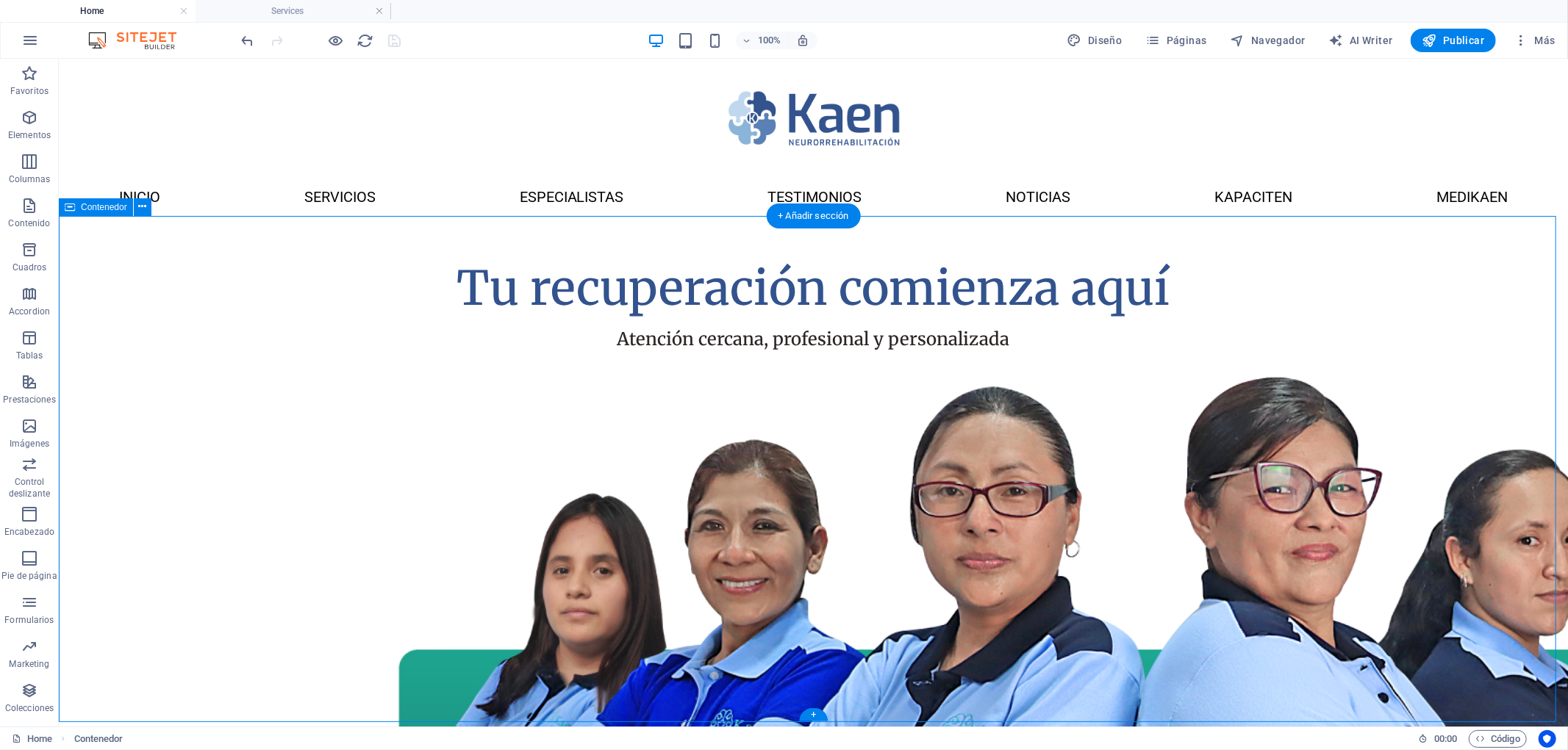
click at [290, 555] on div "Tu recuperación comienza aquí Atención cercana, profesional y personalizada" at bounding box center [813, 613] width 1509 height 797
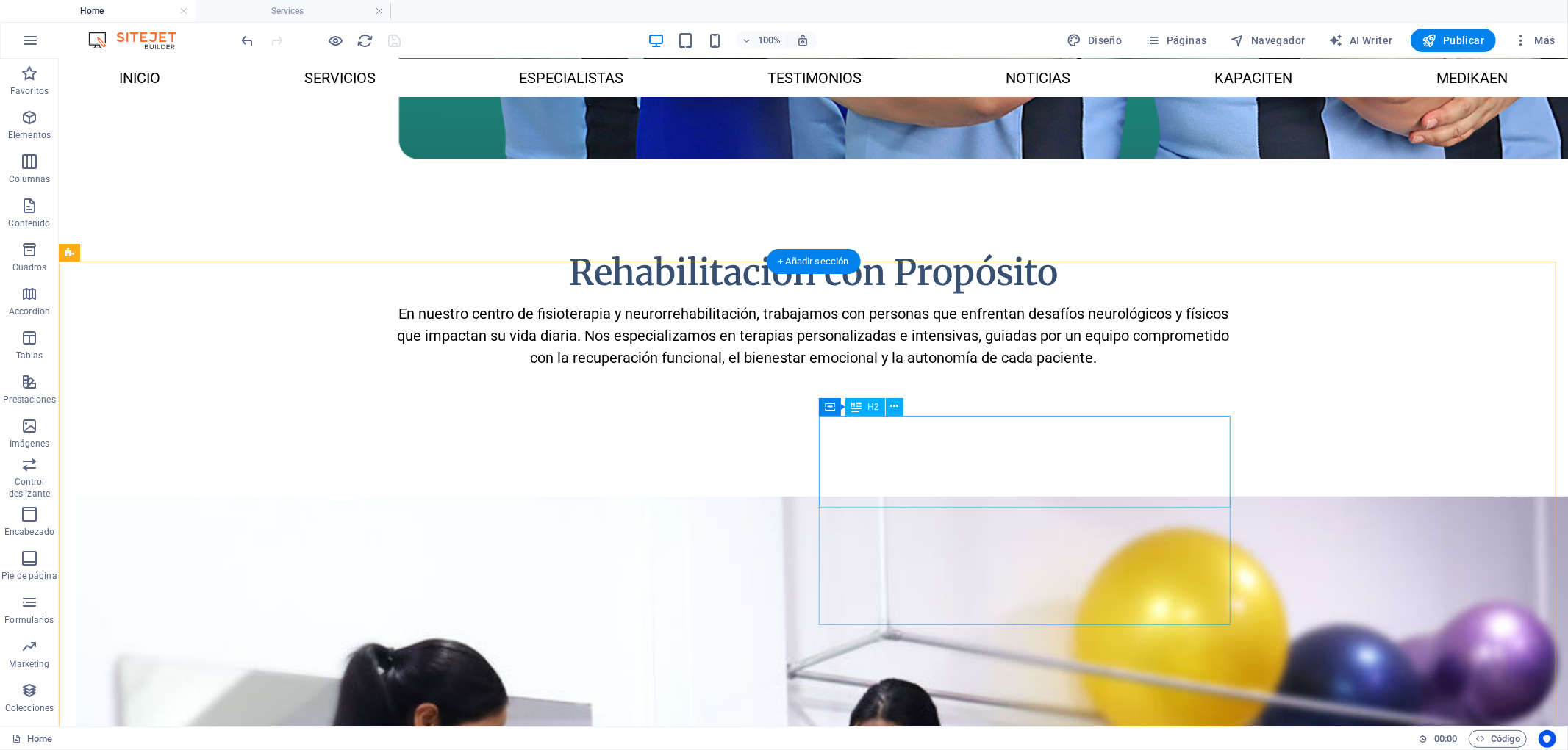
scroll to position [534, 0]
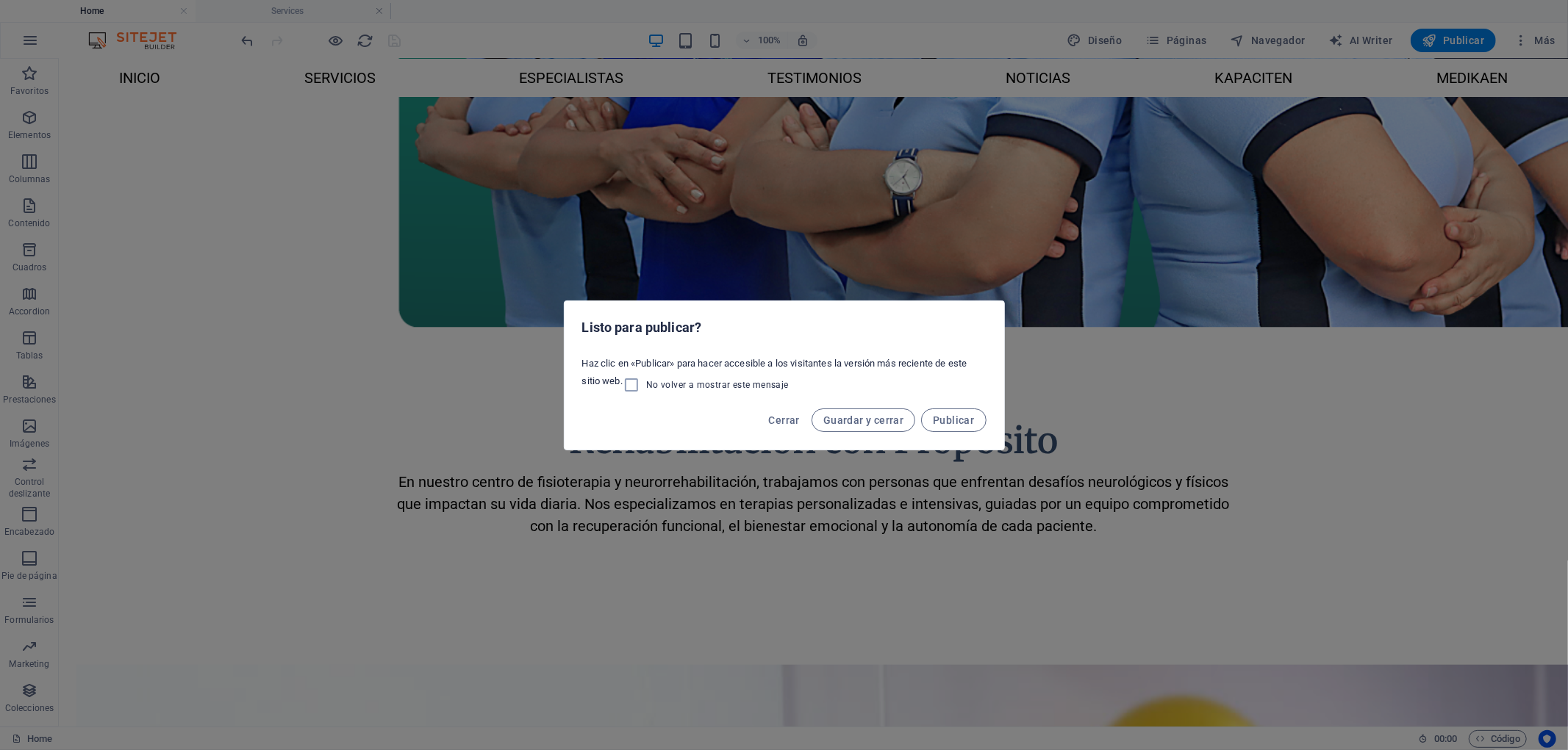
drag, startPoint x: 972, startPoint y: 423, endPoint x: 1068, endPoint y: 373, distance: 108.2
click at [1068, 373] on div "Listo para publicar? Haz clic en «Publicar» para hacer accesible a los visitant…" at bounding box center [784, 375] width 1568 height 750
click at [892, 420] on span "Guardar y cerrar" at bounding box center [864, 420] width 80 height 12
